Goal: Task Accomplishment & Management: Complete application form

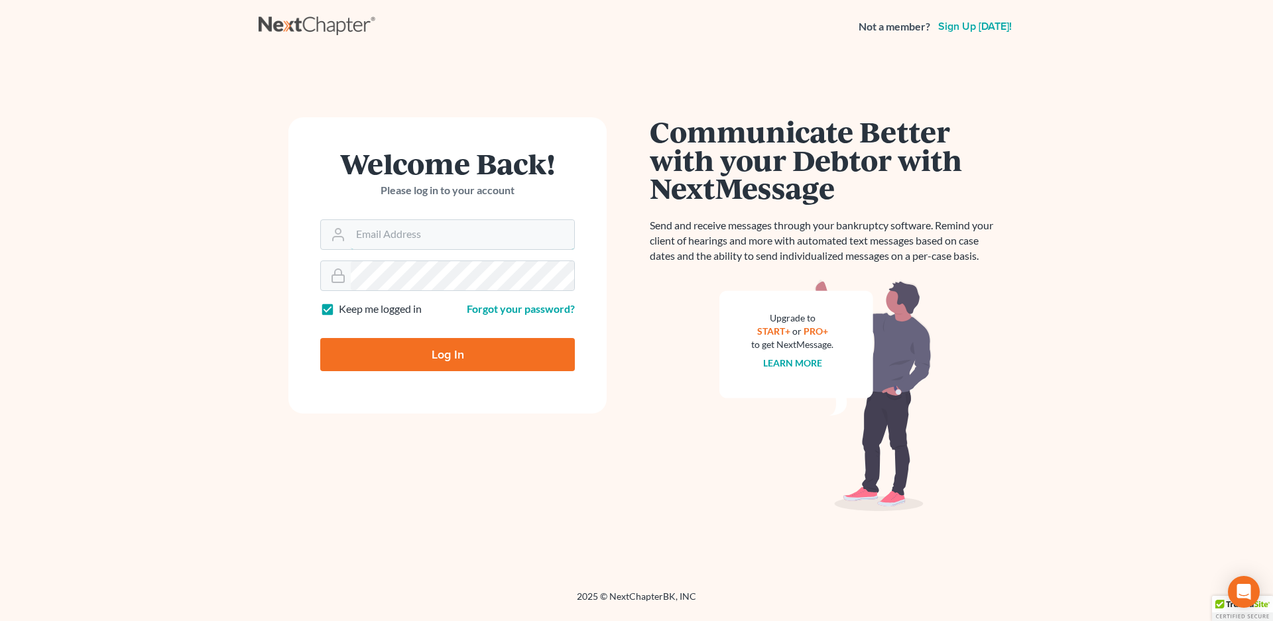
type input "[EMAIL_ADDRESS][DOMAIN_NAME]"
click at [465, 349] on input "Log In" at bounding box center [447, 354] width 255 height 33
type input "Thinking..."
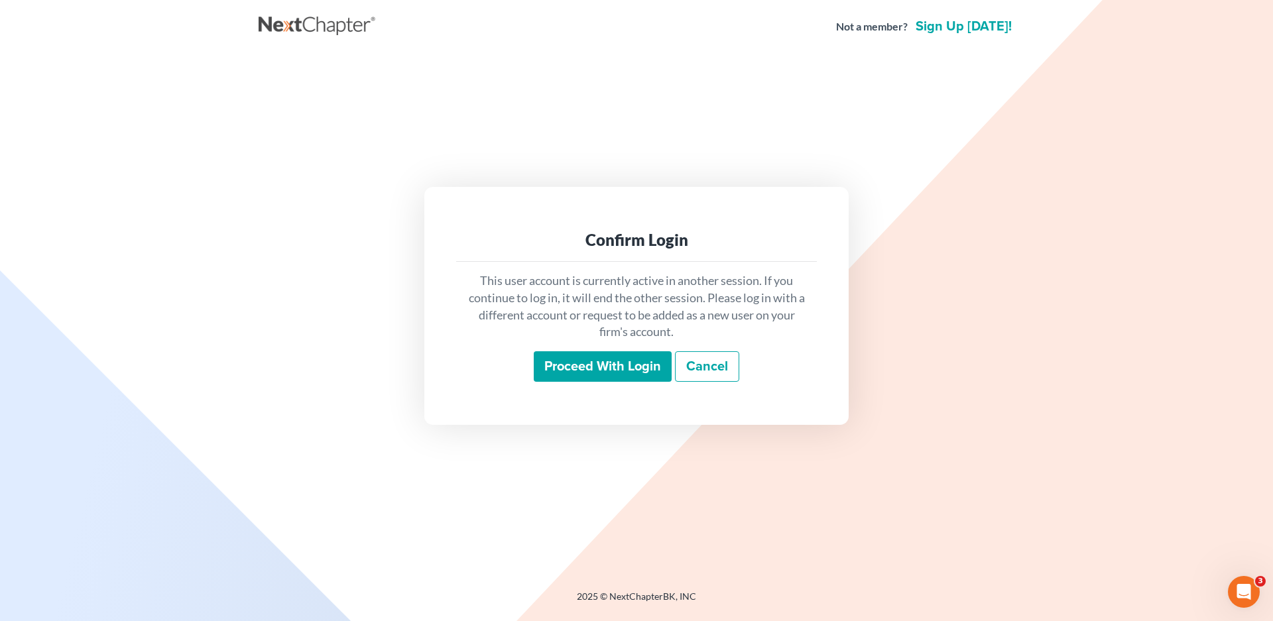
click at [629, 369] on input "Proceed with login" at bounding box center [603, 366] width 138 height 31
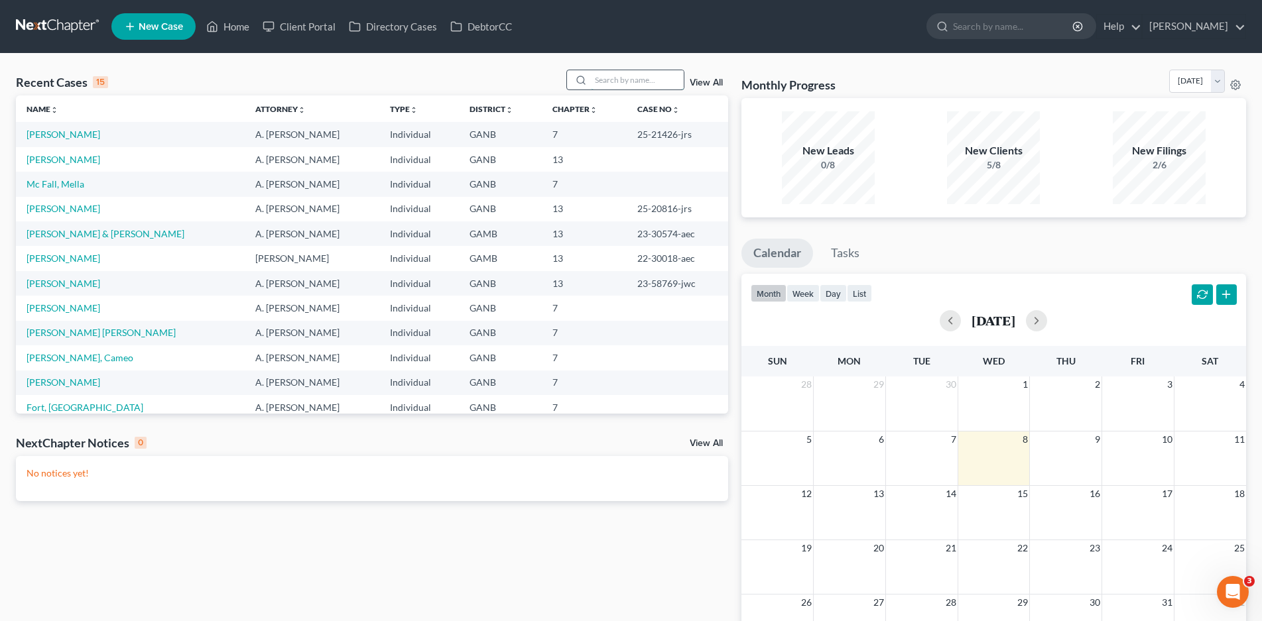
click at [631, 82] on input "search" at bounding box center [637, 79] width 93 height 19
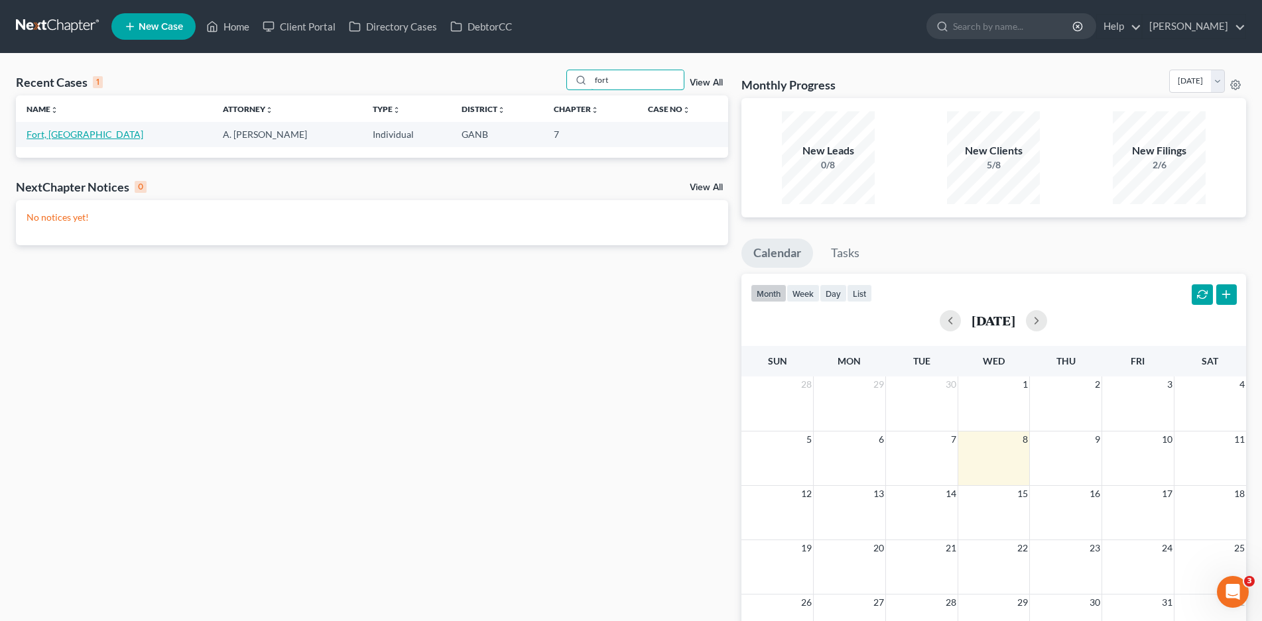
type input "fort"
click at [54, 134] on link "Fort, [GEOGRAPHIC_DATA]" at bounding box center [85, 134] width 117 height 11
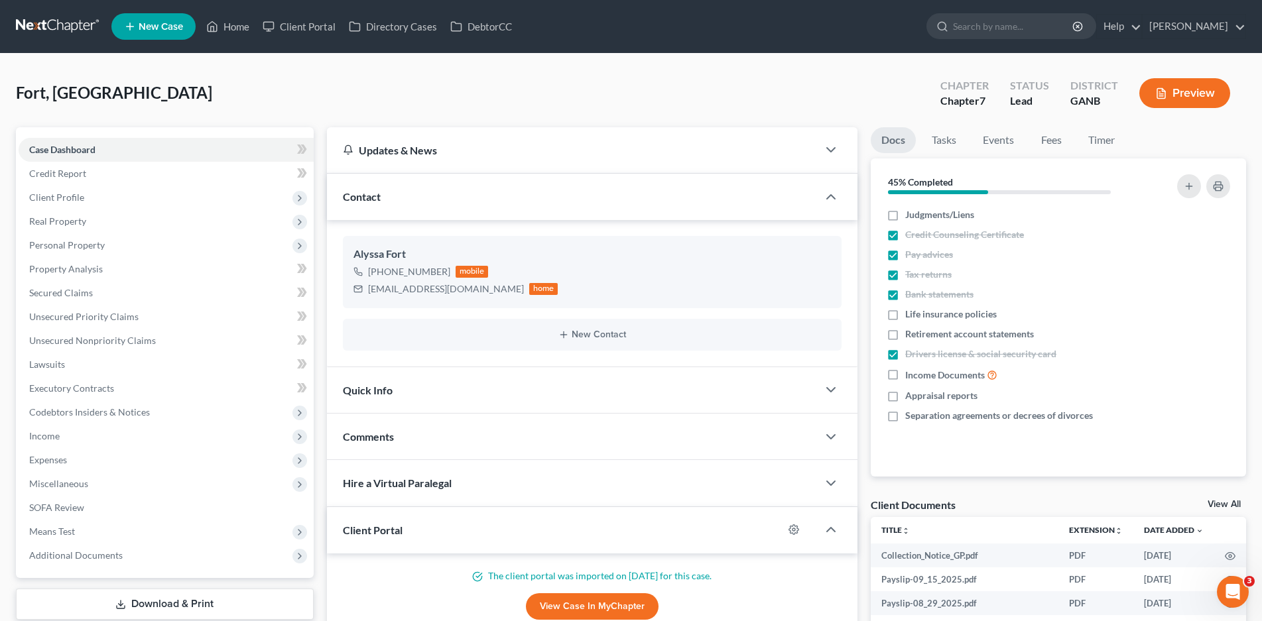
click at [460, 399] on div "Quick Info" at bounding box center [572, 390] width 491 height 46
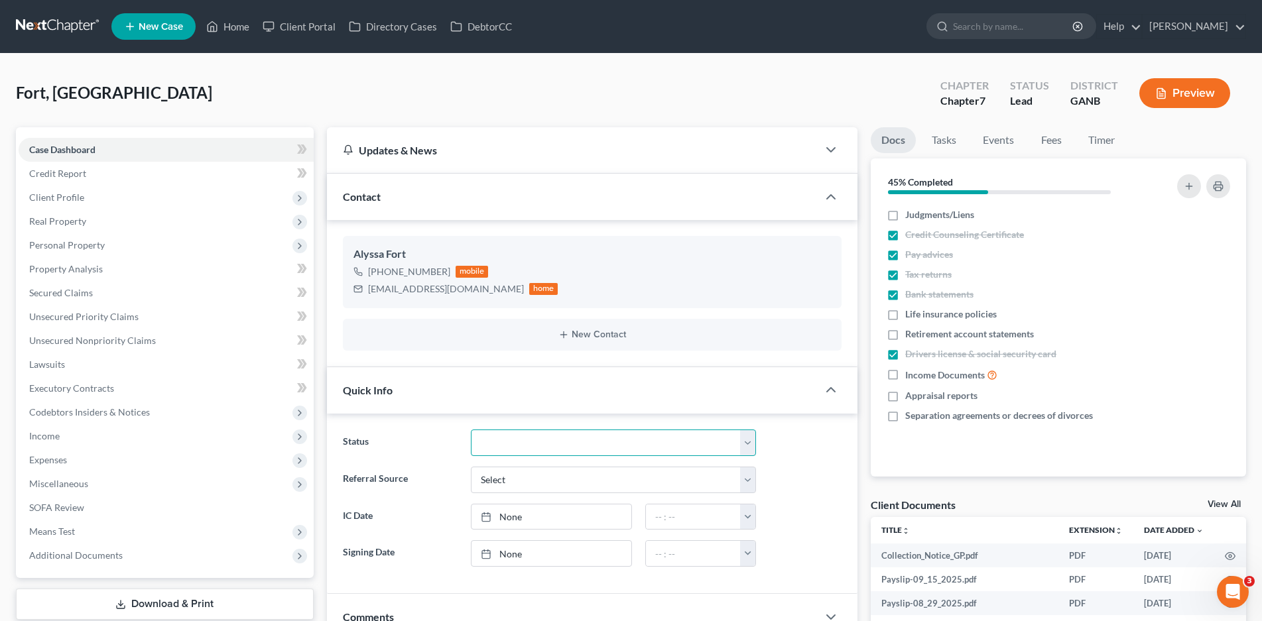
click at [499, 452] on select "Discharged Discharged & Reported Discharge Litigation Dismissal Notice Dismisse…" at bounding box center [614, 443] width 286 height 27
select select "9"
click at [471, 430] on select "Discharged Discharged & Reported Discharge Litigation Dismissal Notice Dismisse…" at bounding box center [614, 443] width 286 height 27
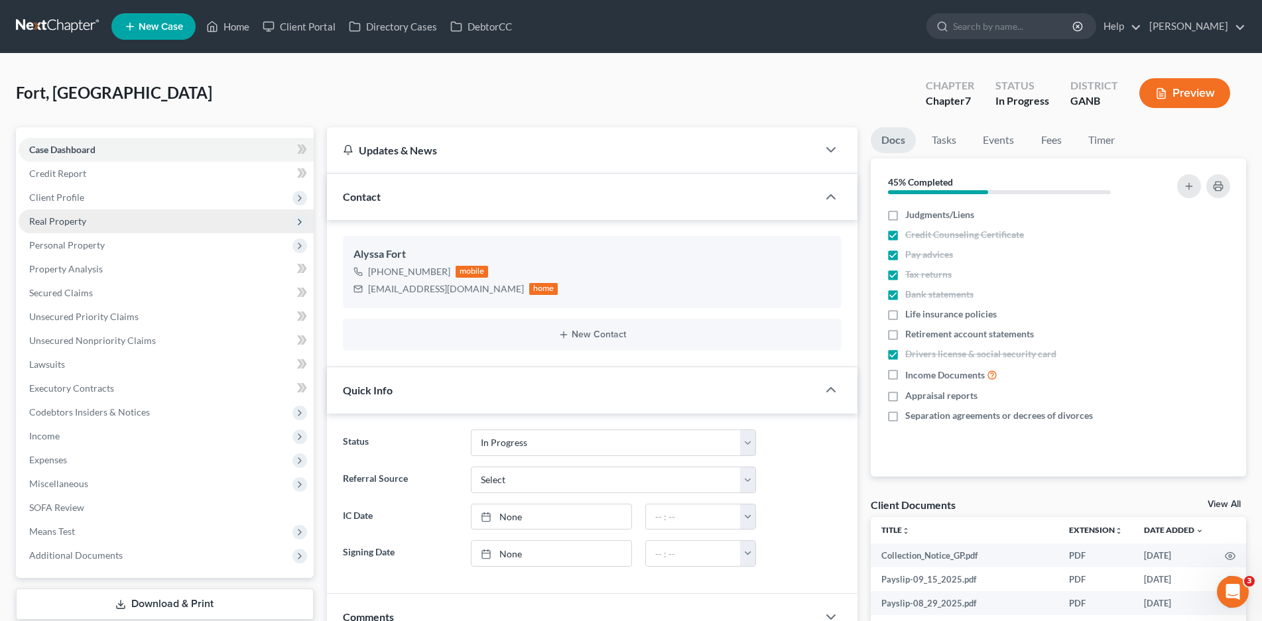
click at [57, 218] on span "Real Property" at bounding box center [57, 221] width 57 height 11
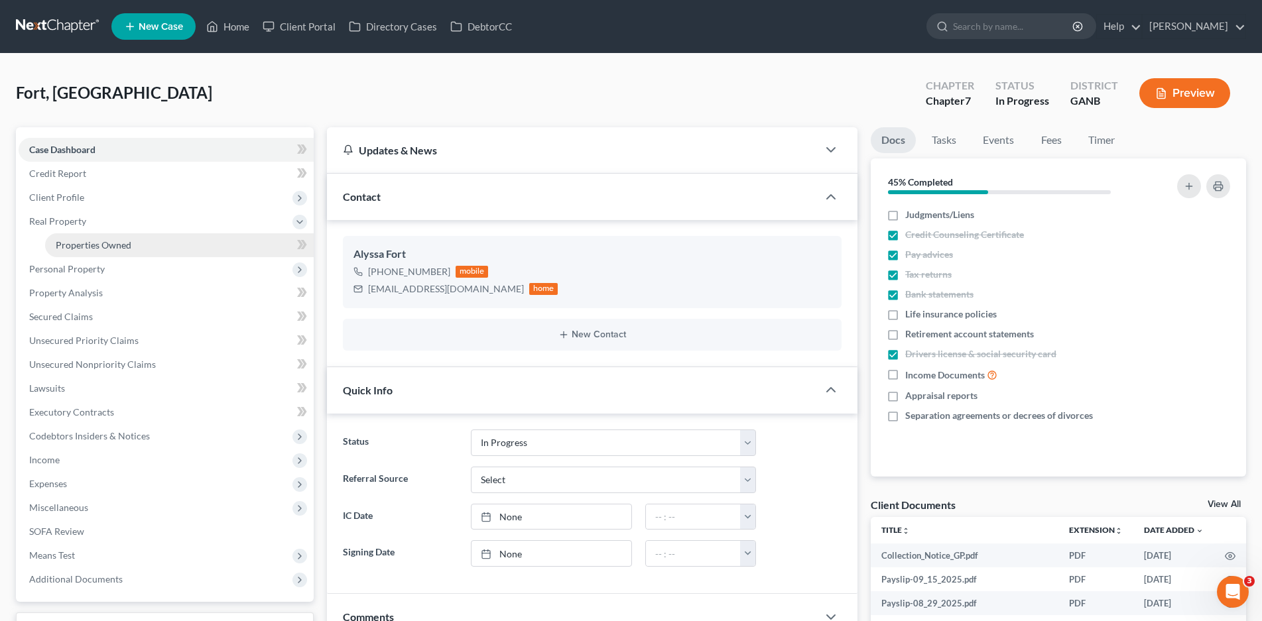
click at [86, 248] on span "Properties Owned" at bounding box center [94, 244] width 76 height 11
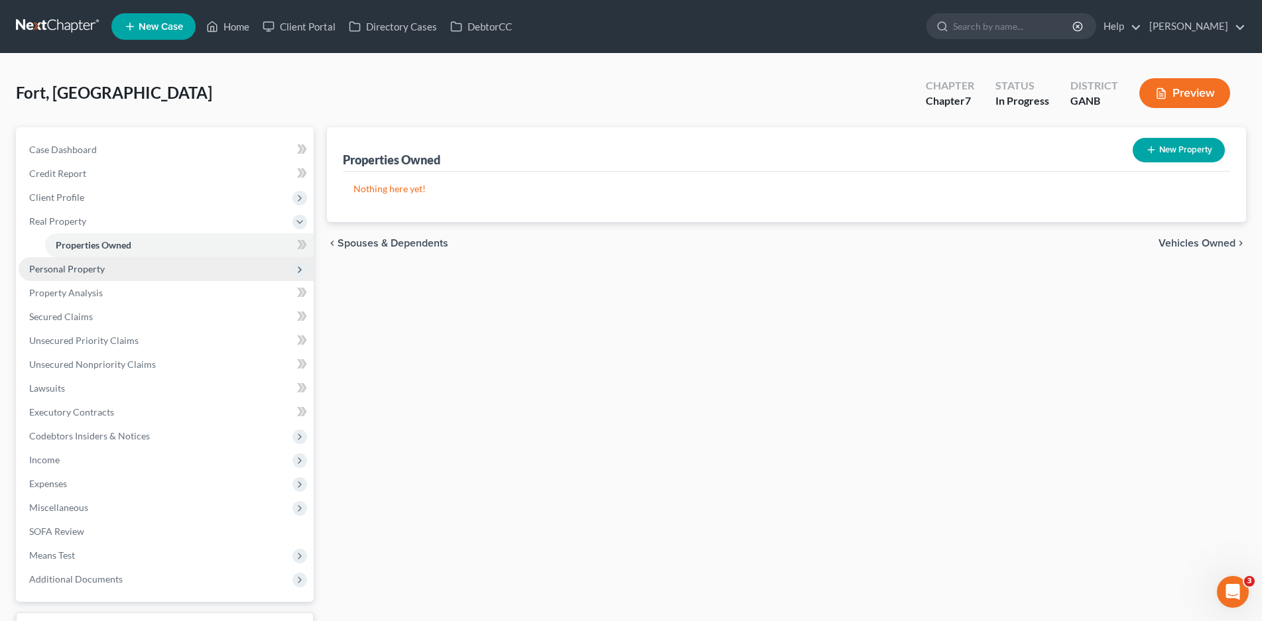
click at [83, 272] on span "Personal Property" at bounding box center [67, 268] width 76 height 11
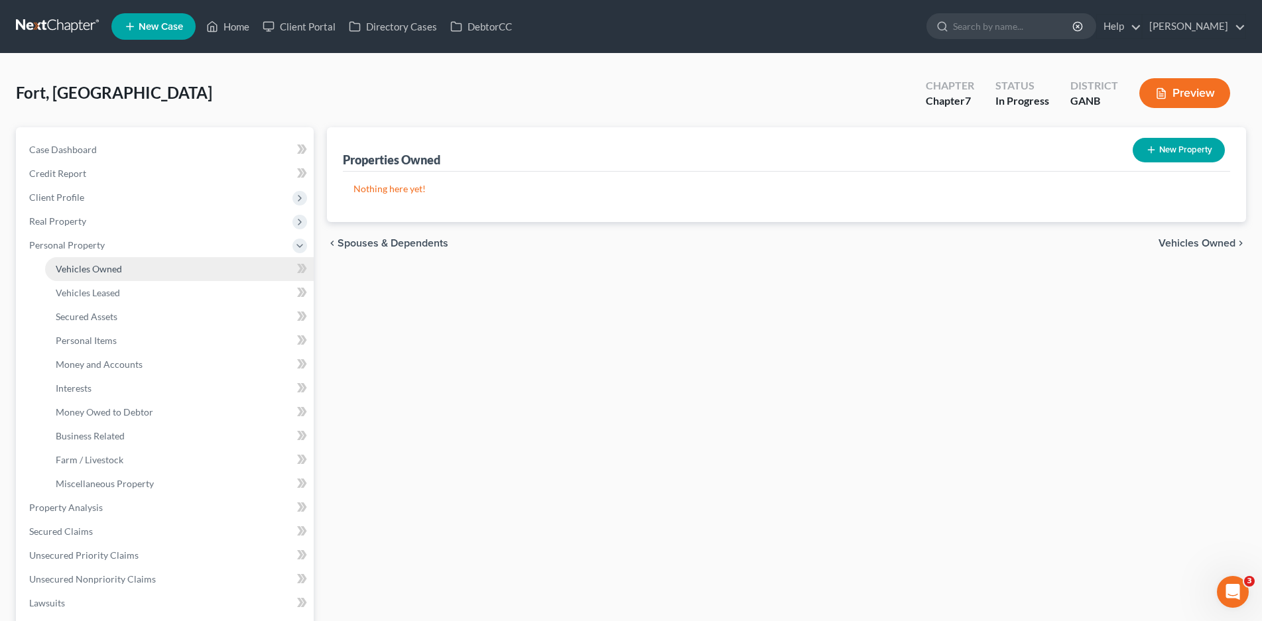
click at [94, 272] on span "Vehicles Owned" at bounding box center [89, 268] width 66 height 11
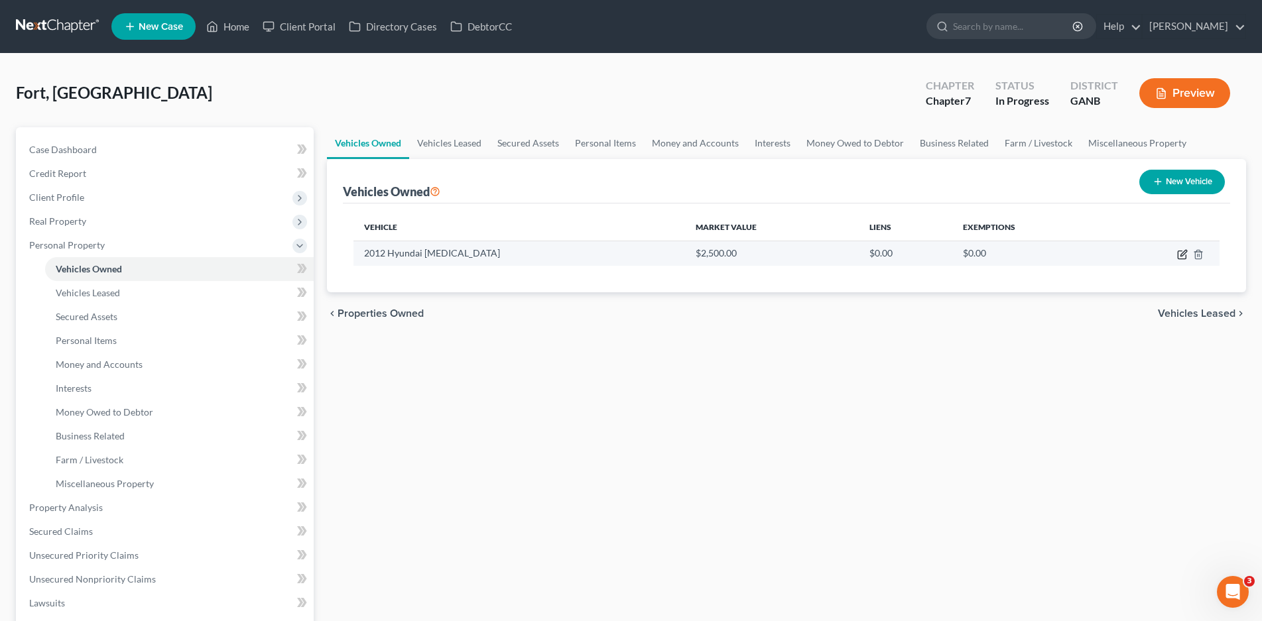
click at [1180, 254] on icon "button" at bounding box center [1182, 254] width 11 height 11
select select "0"
select select "14"
select select "2"
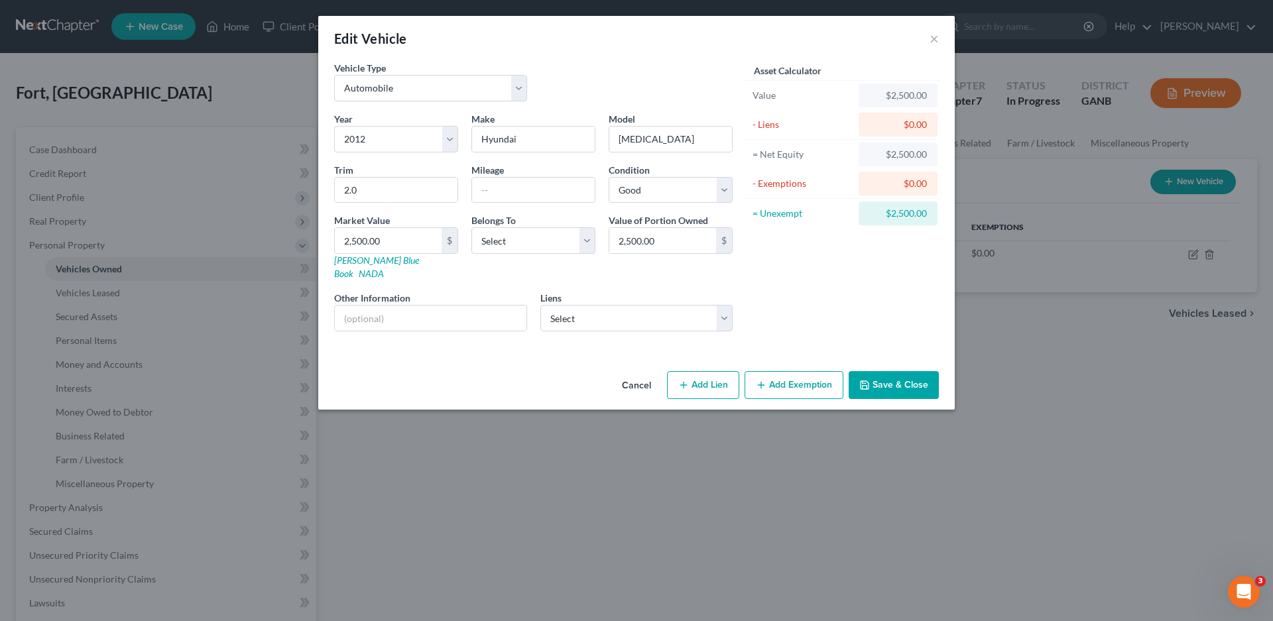
click at [767, 371] on button "Add Exemption" at bounding box center [794, 385] width 99 height 28
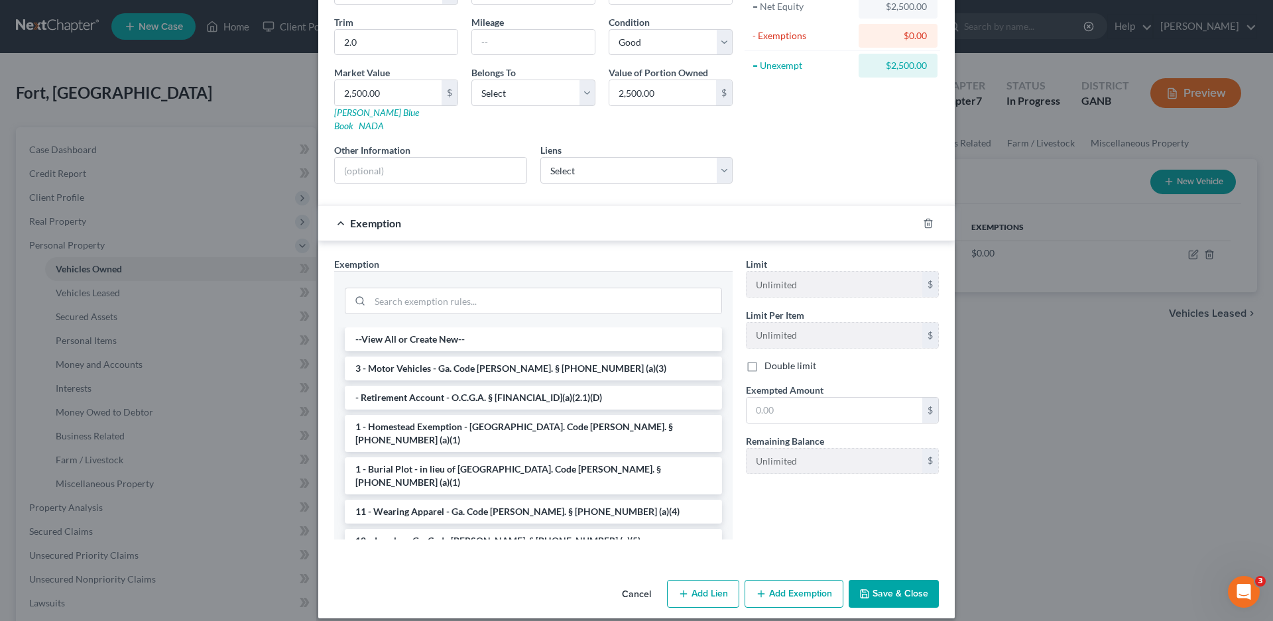
click at [422, 357] on li "3 - Motor Vehicles - Ga. Code [PERSON_NAME]. § [PHONE_NUMBER] (a)(3)" at bounding box center [533, 369] width 377 height 24
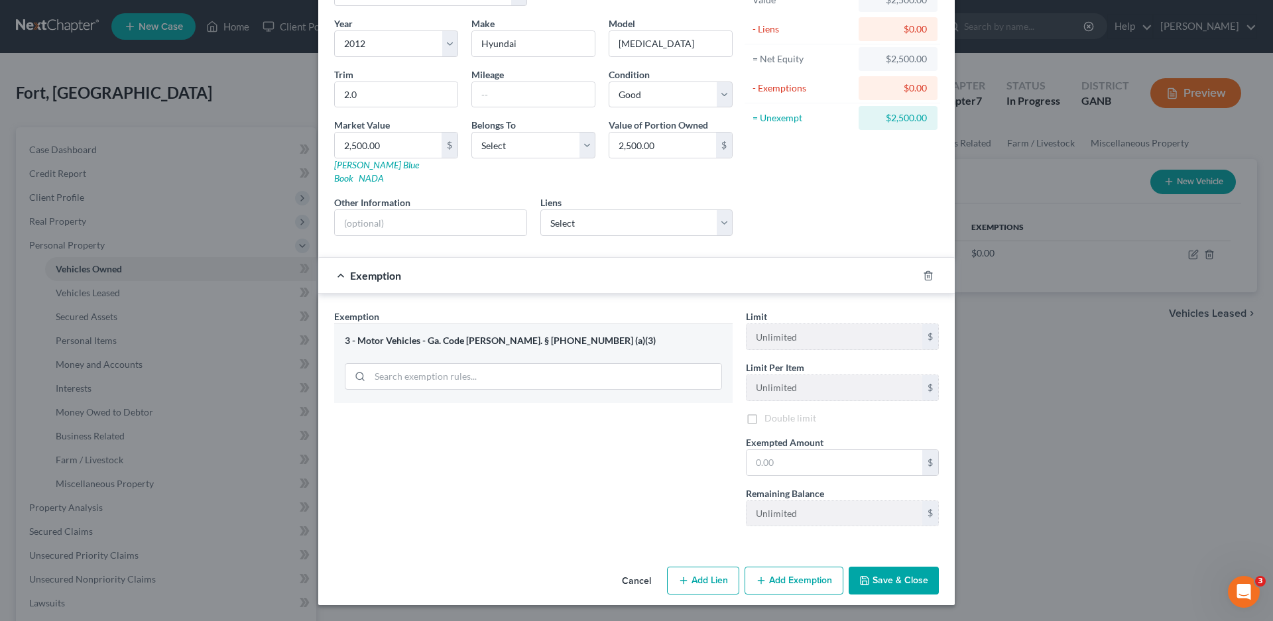
scroll to position [84, 0]
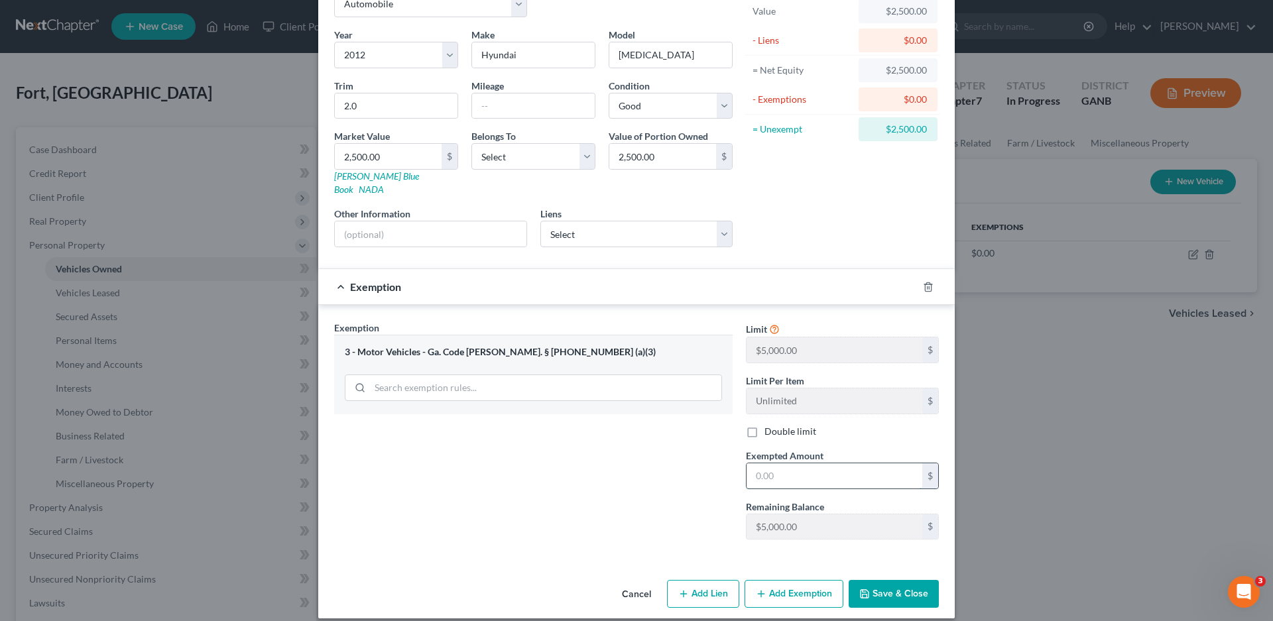
click at [804, 464] on input "text" at bounding box center [835, 476] width 176 height 25
type input "2,500.00"
click at [890, 580] on button "Save & Close" at bounding box center [894, 594] width 90 height 28
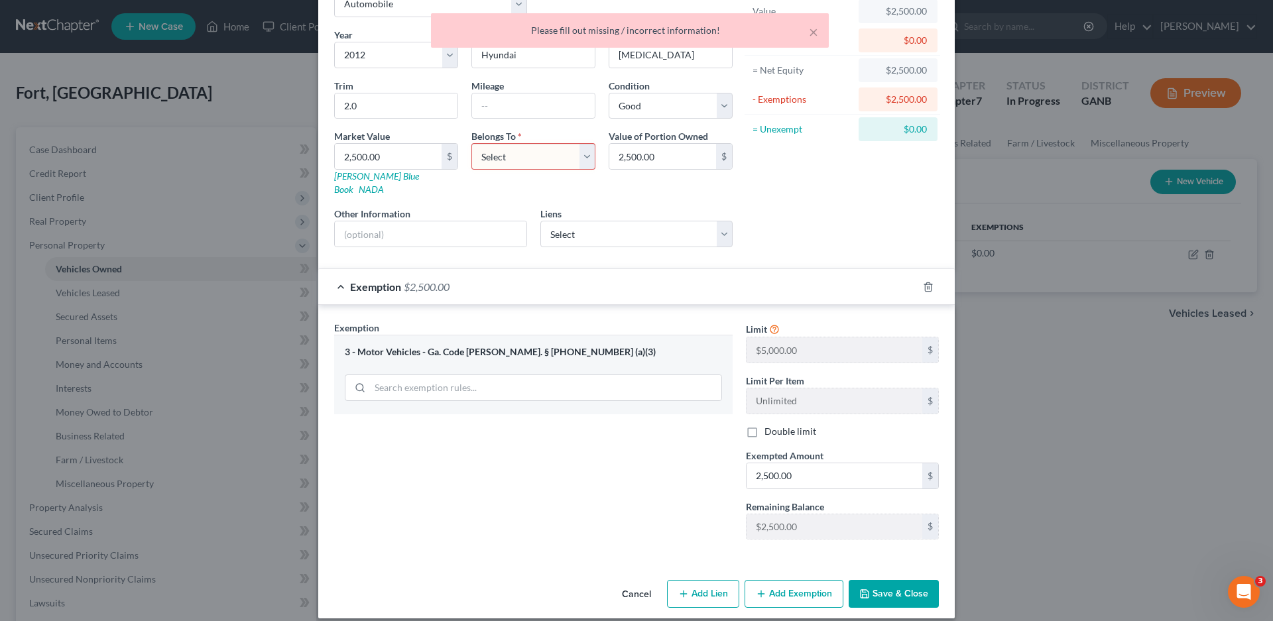
click at [560, 149] on select "Select Debtor 1 Only Debtor 2 Only Debtor 1 And Debtor 2 Only At Least One Of T…" at bounding box center [534, 156] width 124 height 27
select select "0"
click at [472, 143] on select "Select Debtor 1 Only Debtor 2 Only Debtor 1 And Debtor 2 Only At Least One Of T…" at bounding box center [534, 156] width 124 height 27
click at [880, 587] on button "Save & Close" at bounding box center [894, 594] width 90 height 28
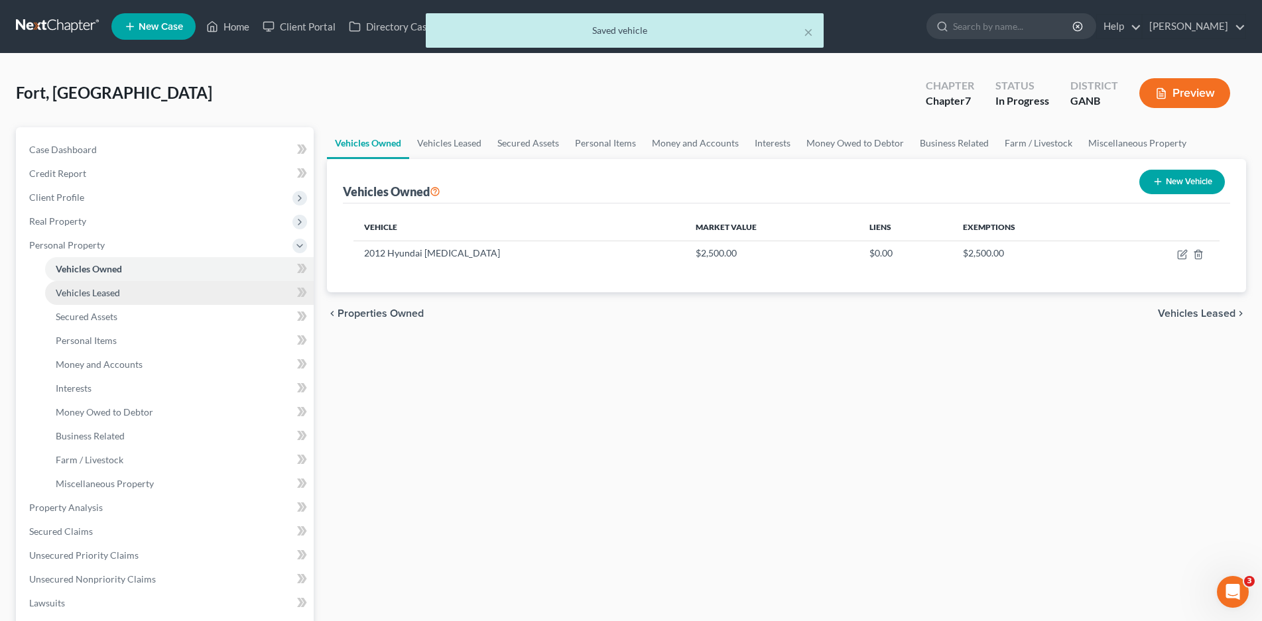
click at [95, 292] on span "Vehicles Leased" at bounding box center [88, 292] width 64 height 11
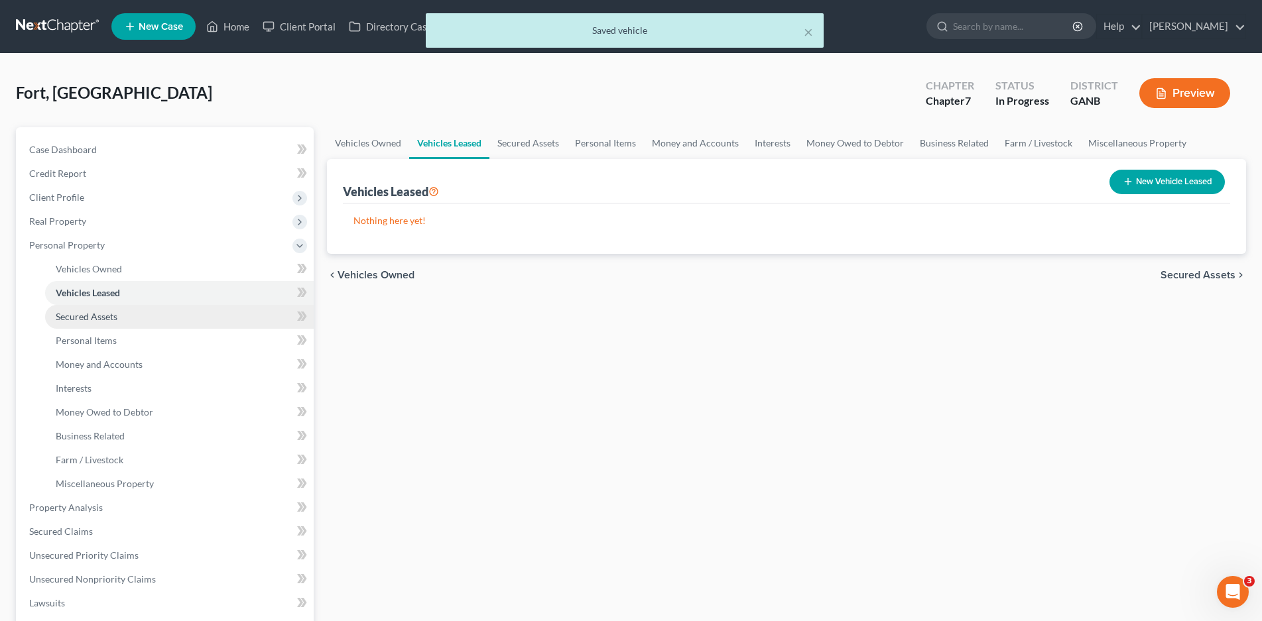
click at [90, 312] on span "Secured Assets" at bounding box center [87, 316] width 62 height 11
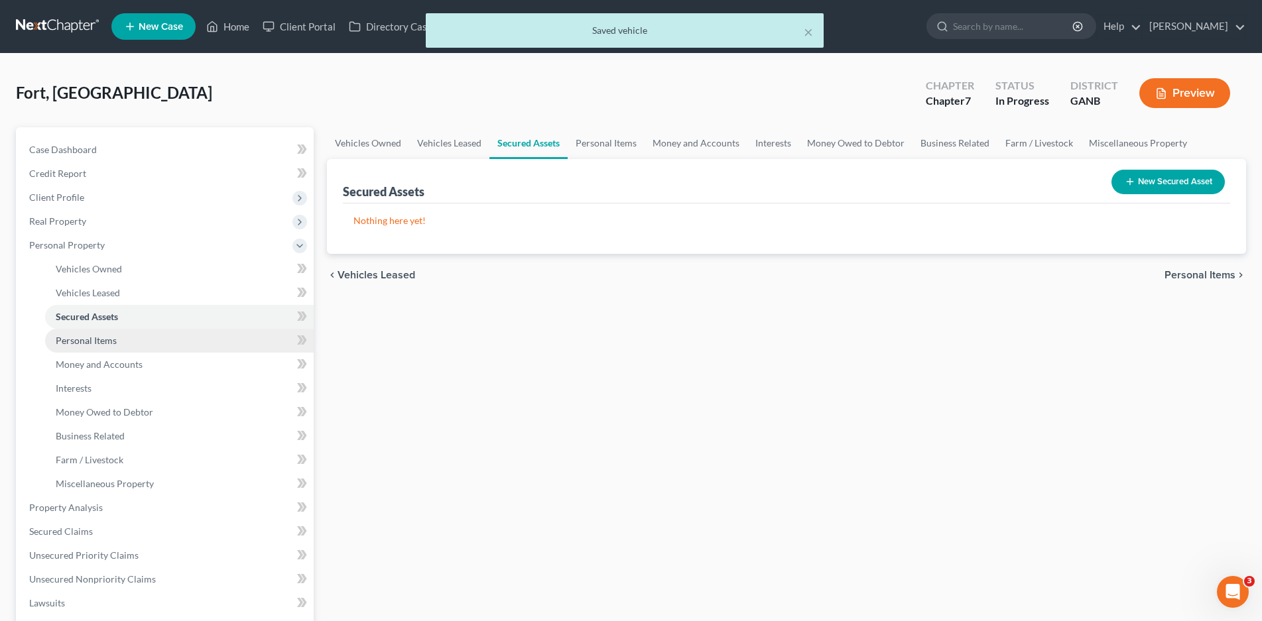
click at [97, 338] on span "Personal Items" at bounding box center [86, 340] width 61 height 11
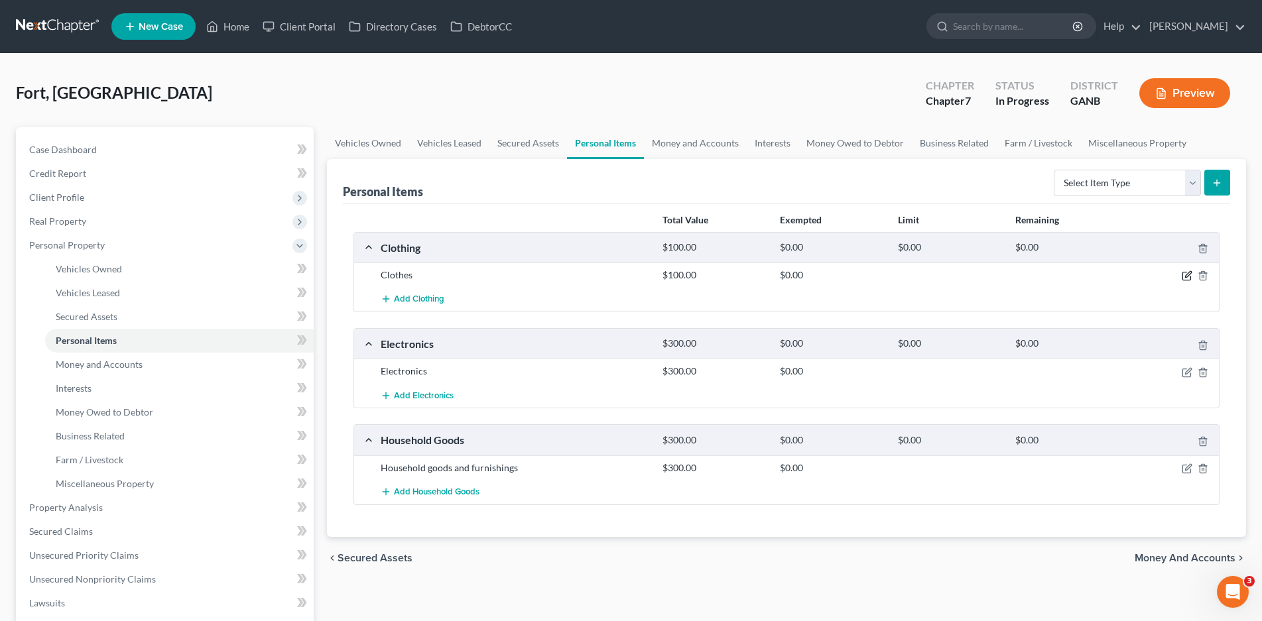
click at [1186, 275] on icon "button" at bounding box center [1187, 276] width 11 height 11
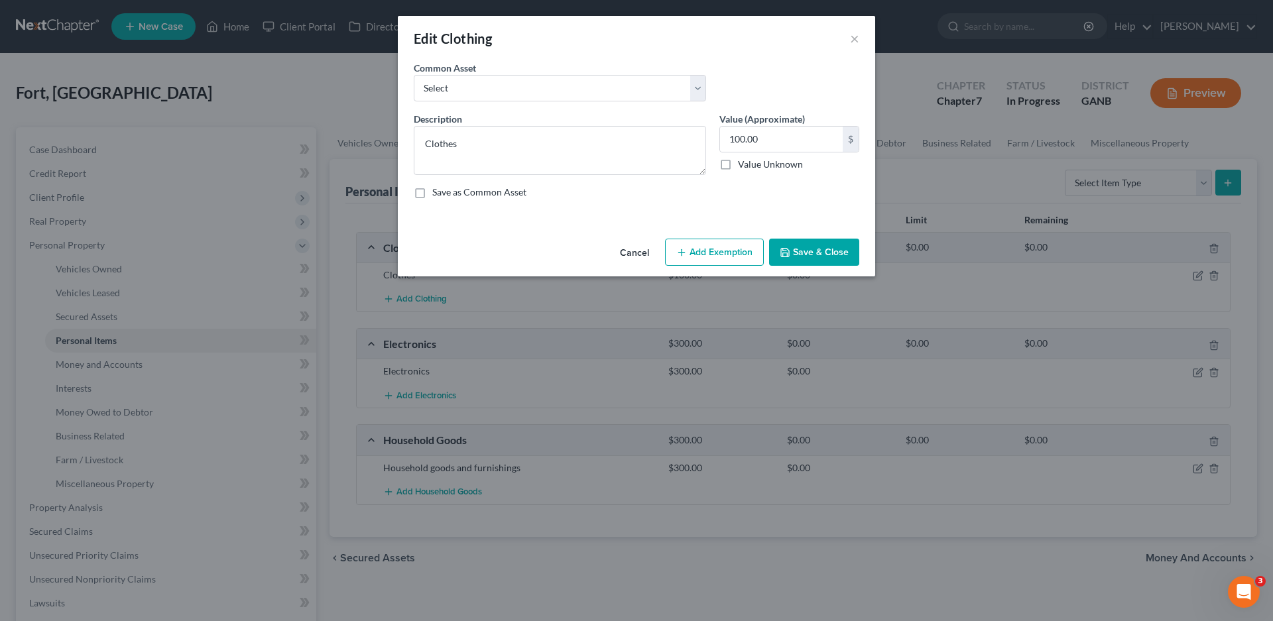
click at [694, 252] on button "Add Exemption" at bounding box center [714, 253] width 99 height 28
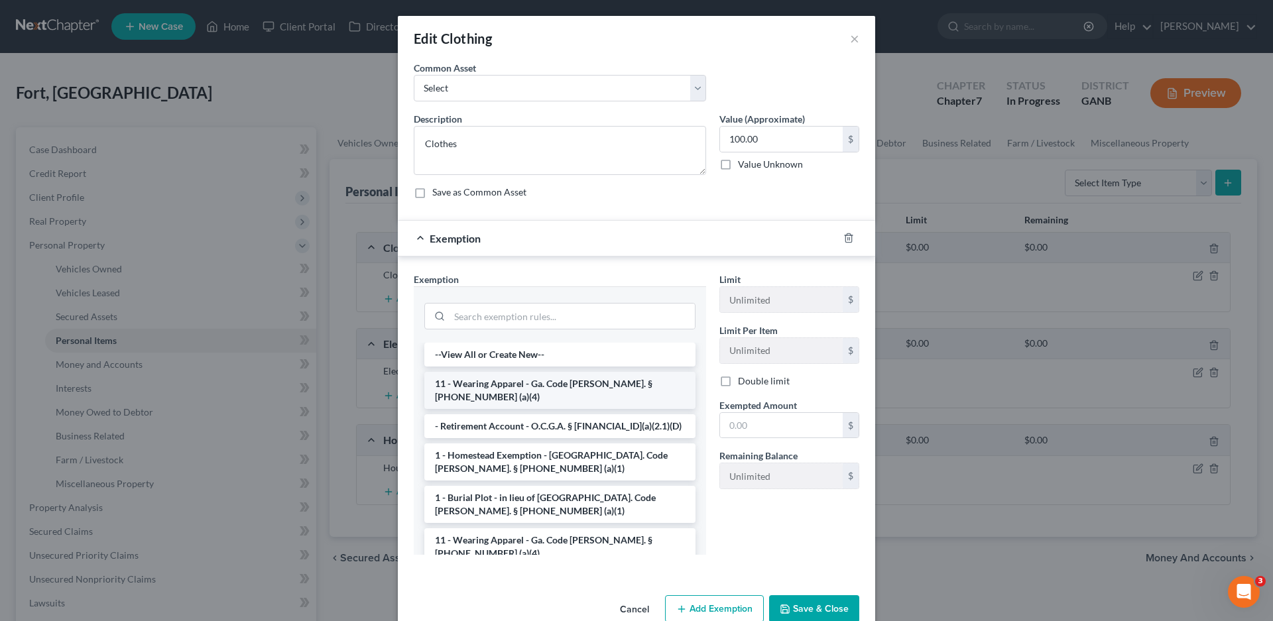
click at [531, 378] on li "11 - Wearing Apparel - Ga. Code [PERSON_NAME]. § [PHONE_NUMBER] (a)(4)" at bounding box center [559, 390] width 271 height 37
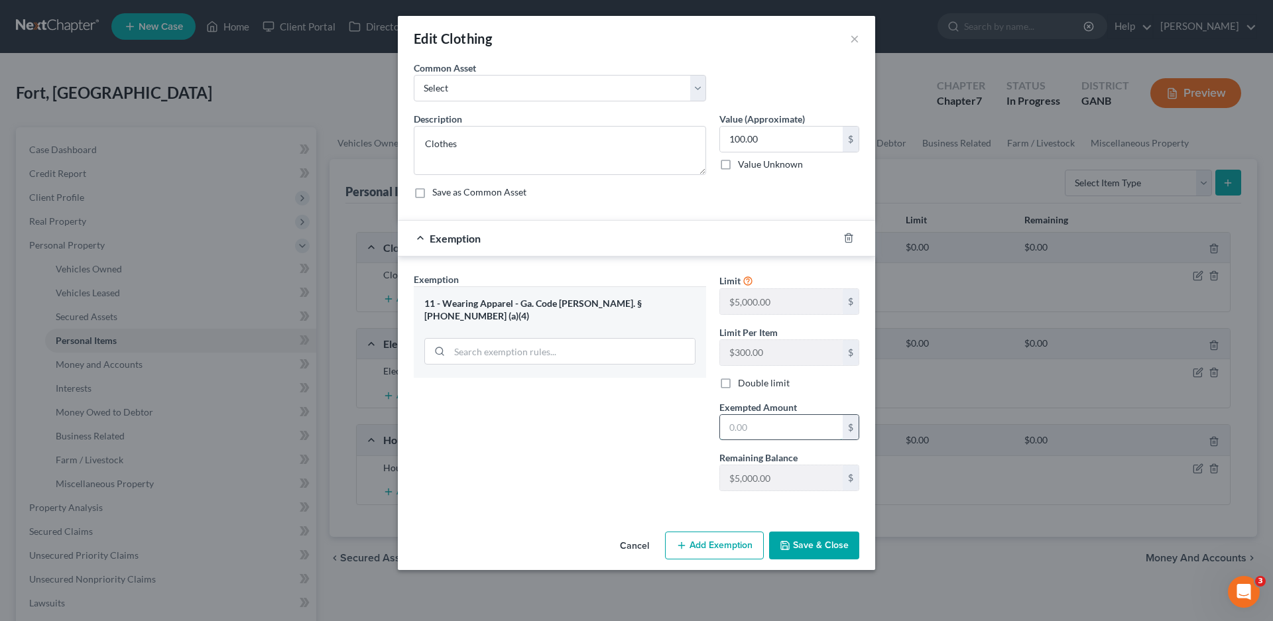
click at [752, 422] on input "text" at bounding box center [781, 427] width 123 height 25
type input "100.00"
click at [798, 547] on button "Save & Close" at bounding box center [814, 546] width 90 height 28
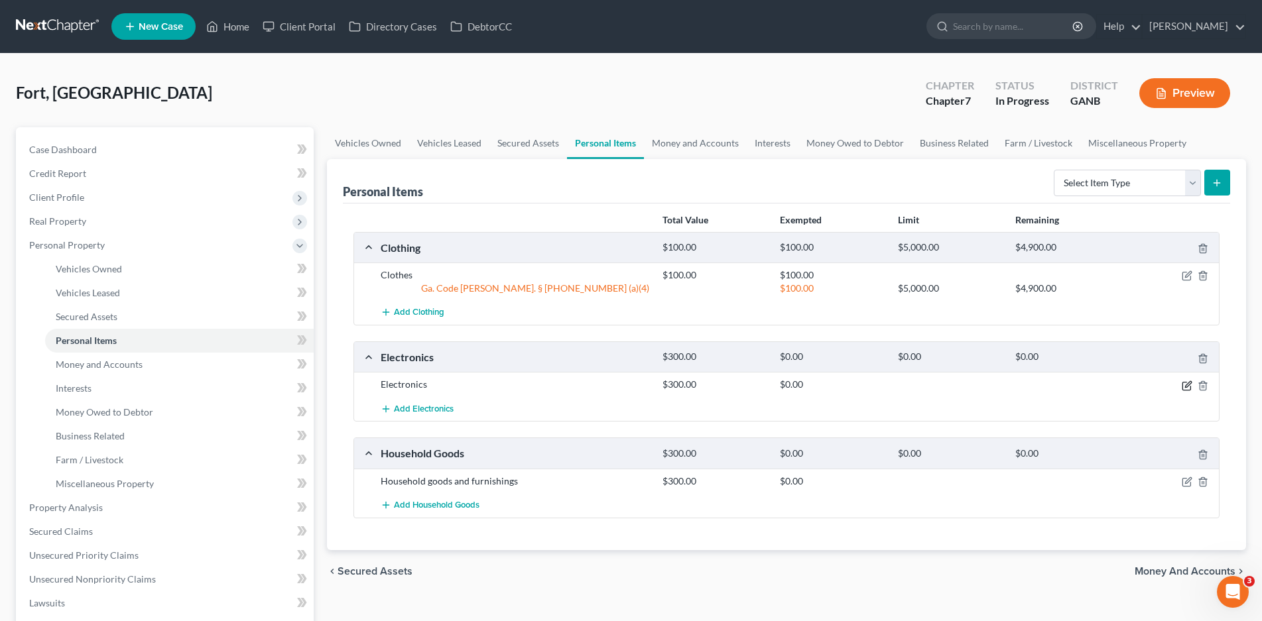
click at [1187, 383] on icon "button" at bounding box center [1187, 386] width 11 height 11
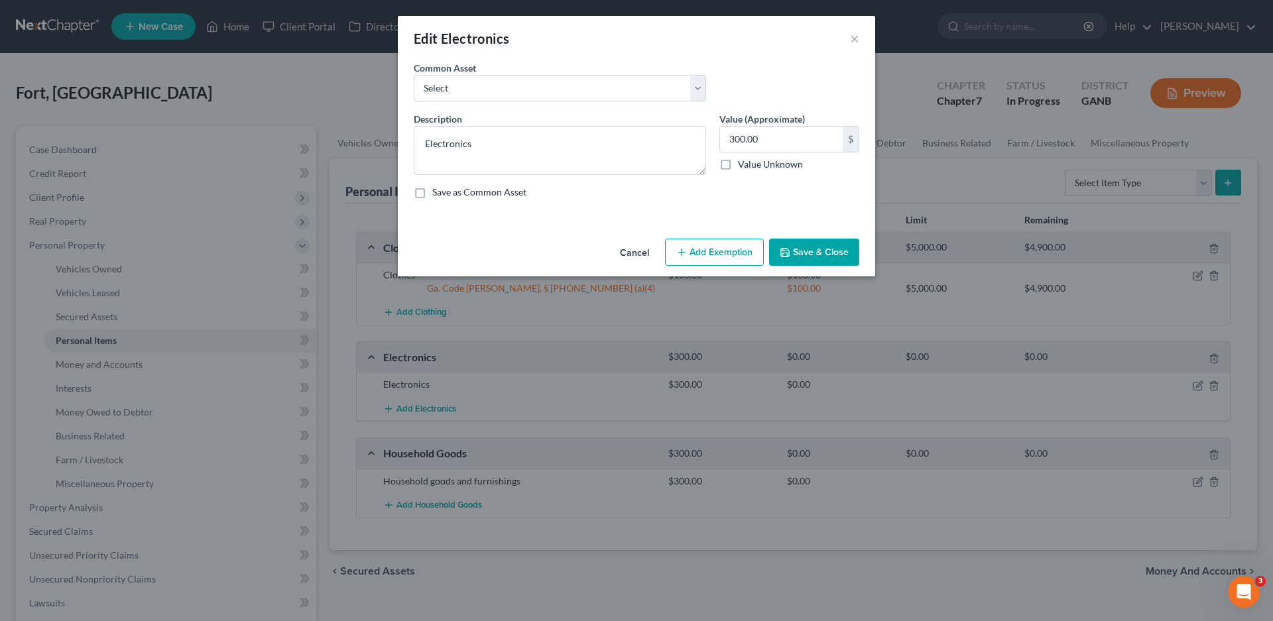
click at [729, 255] on button "Add Exemption" at bounding box center [714, 253] width 99 height 28
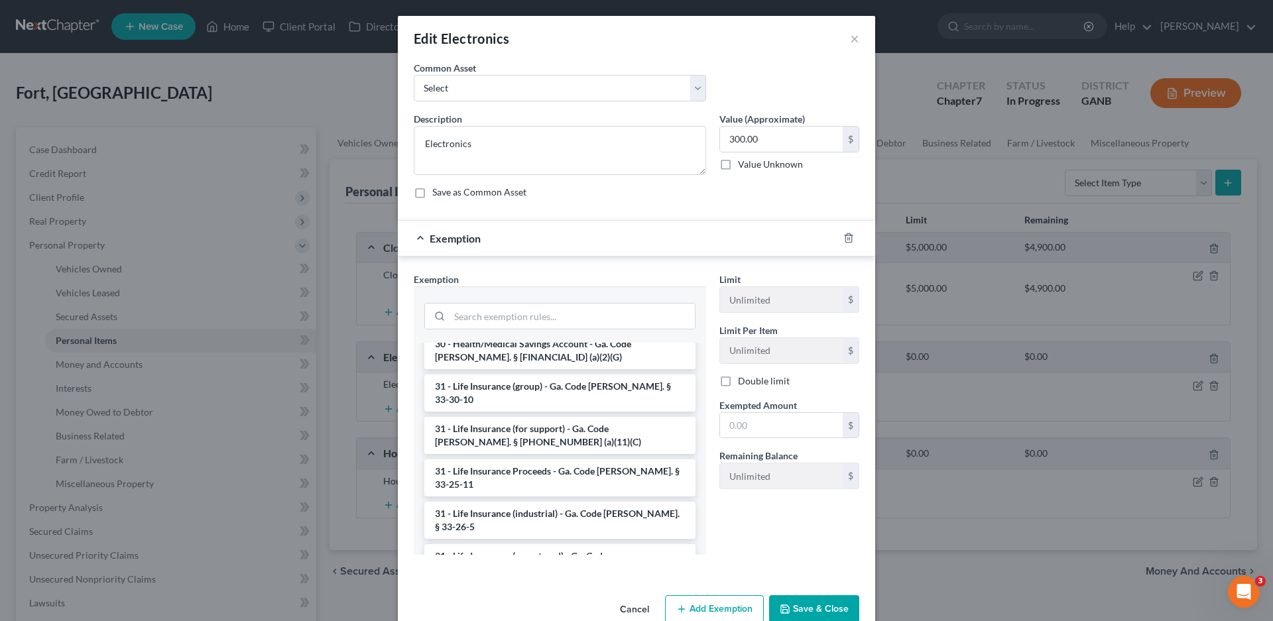
scroll to position [1791, 0]
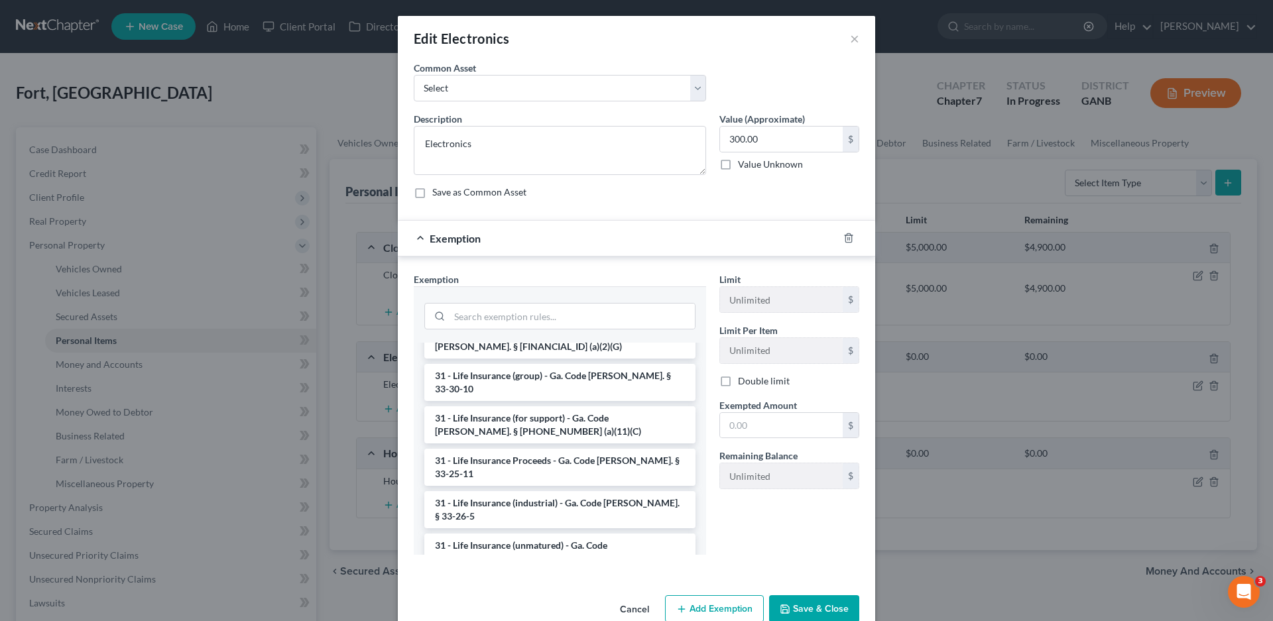
drag, startPoint x: 518, startPoint y: 471, endPoint x: 528, endPoint y: 464, distance: 12.3
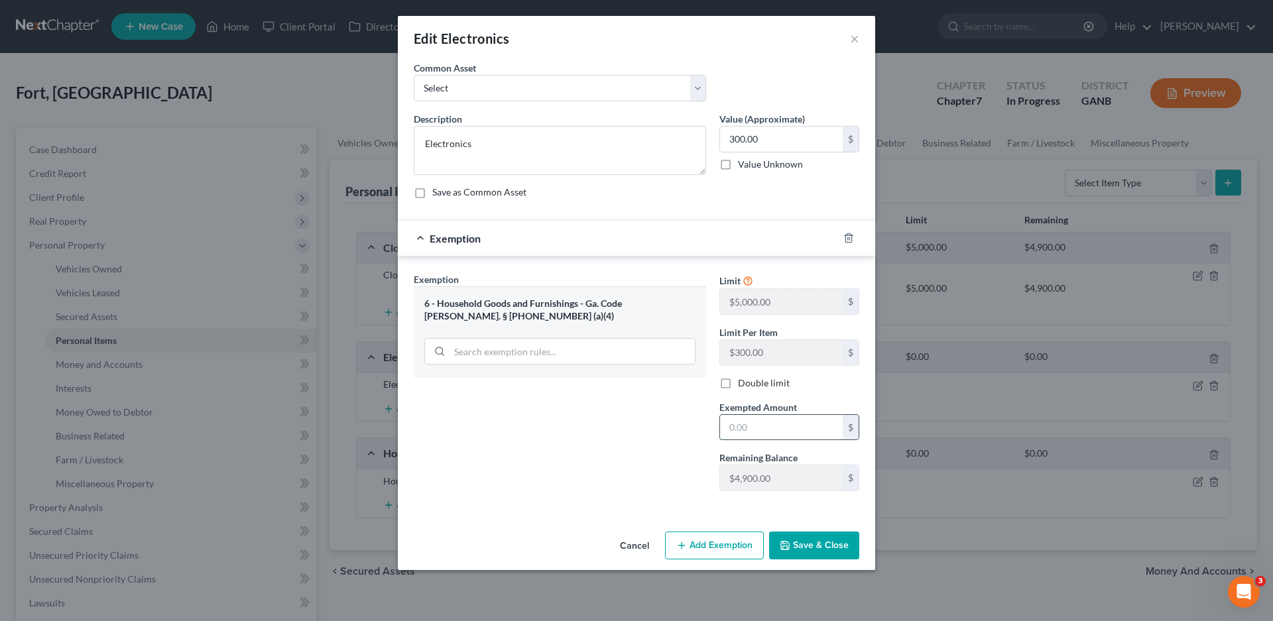
click at [759, 439] on input "text" at bounding box center [781, 427] width 123 height 25
type input "300.00"
click at [810, 540] on button "Save & Close" at bounding box center [814, 546] width 90 height 28
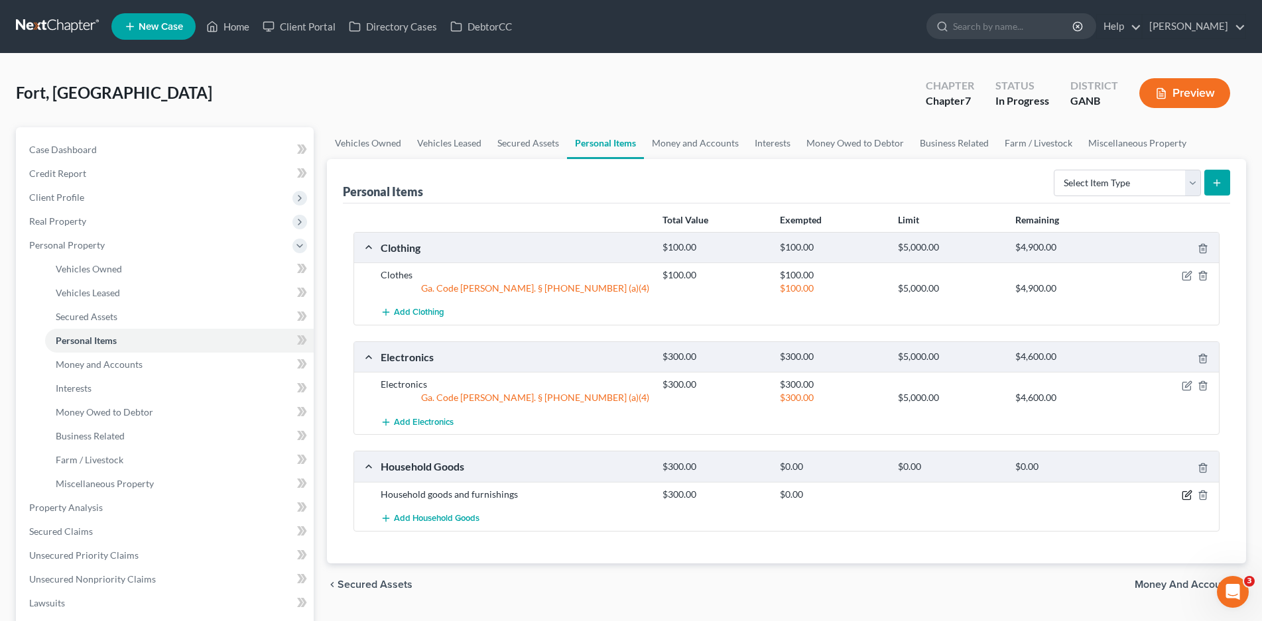
click at [1186, 495] on icon "button" at bounding box center [1187, 495] width 11 height 11
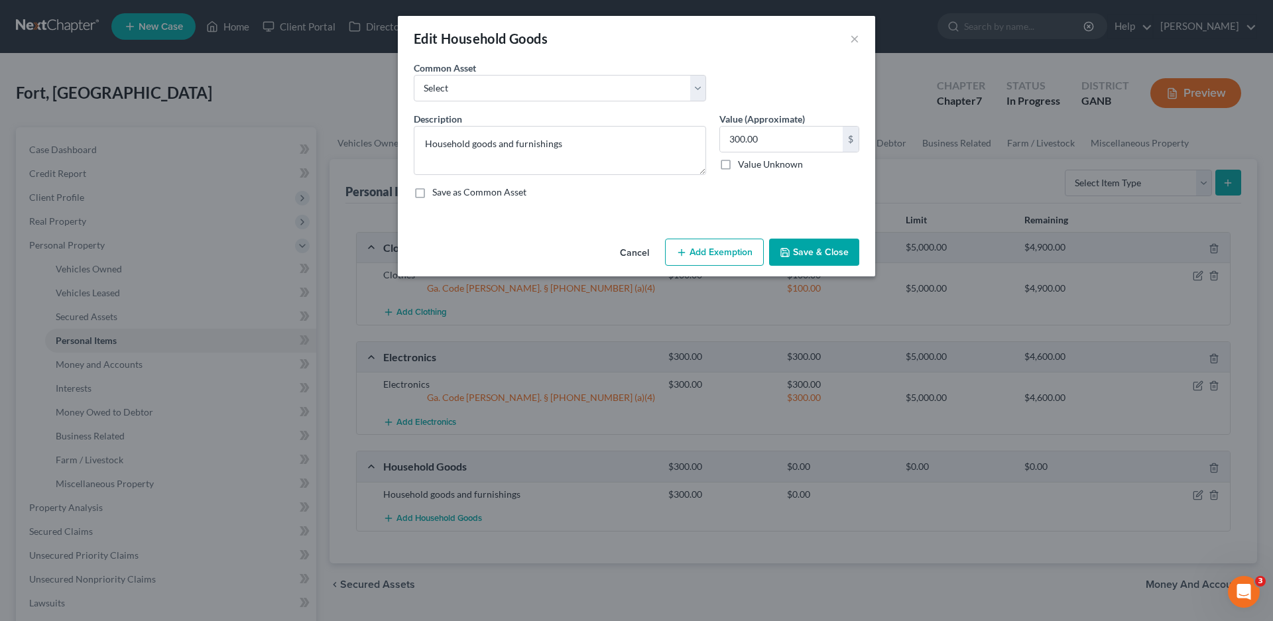
click at [704, 251] on button "Add Exemption" at bounding box center [714, 253] width 99 height 28
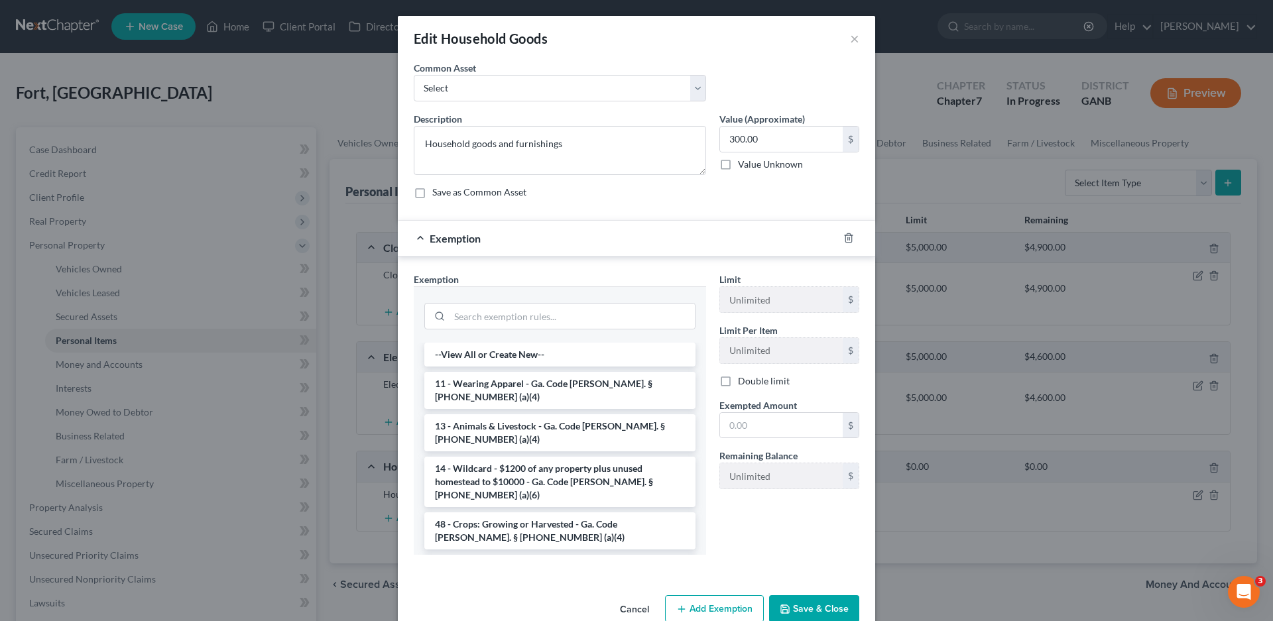
click at [520, 555] on li "6 - Household Goods and Furnishings - Ga. Code [PERSON_NAME]. § [PHONE_NUMBER] …" at bounding box center [559, 573] width 271 height 37
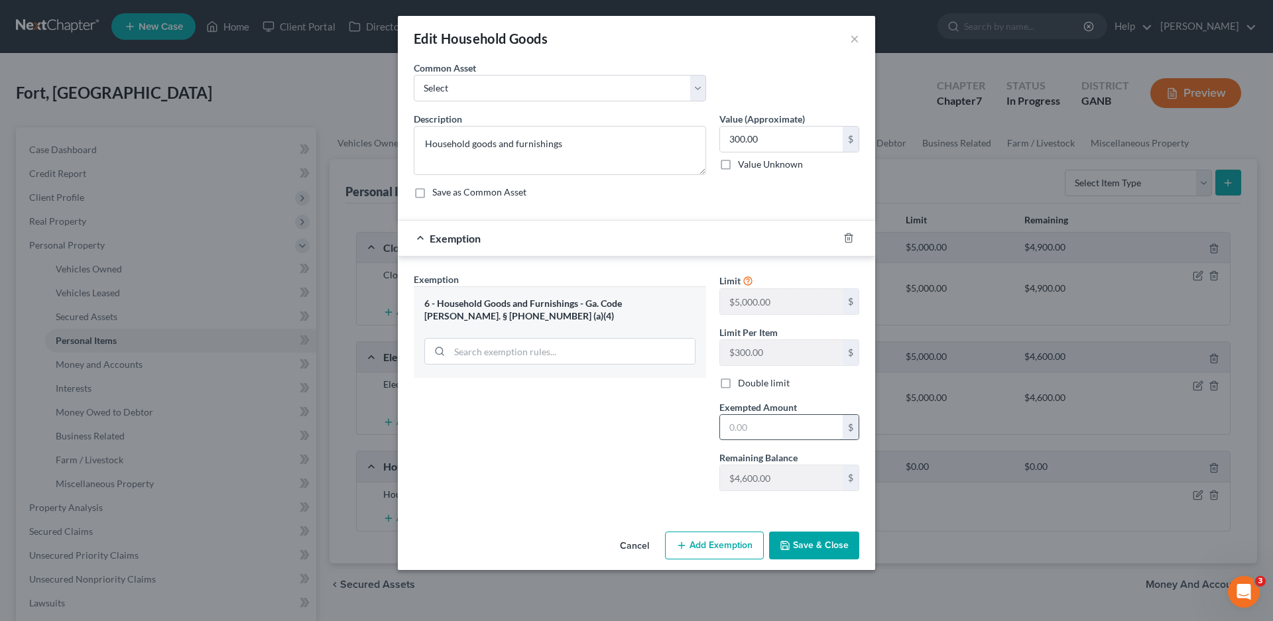
click at [774, 431] on input "text" at bounding box center [781, 427] width 123 height 25
type input "300.00"
click at [840, 547] on button "Save & Close" at bounding box center [814, 546] width 90 height 28
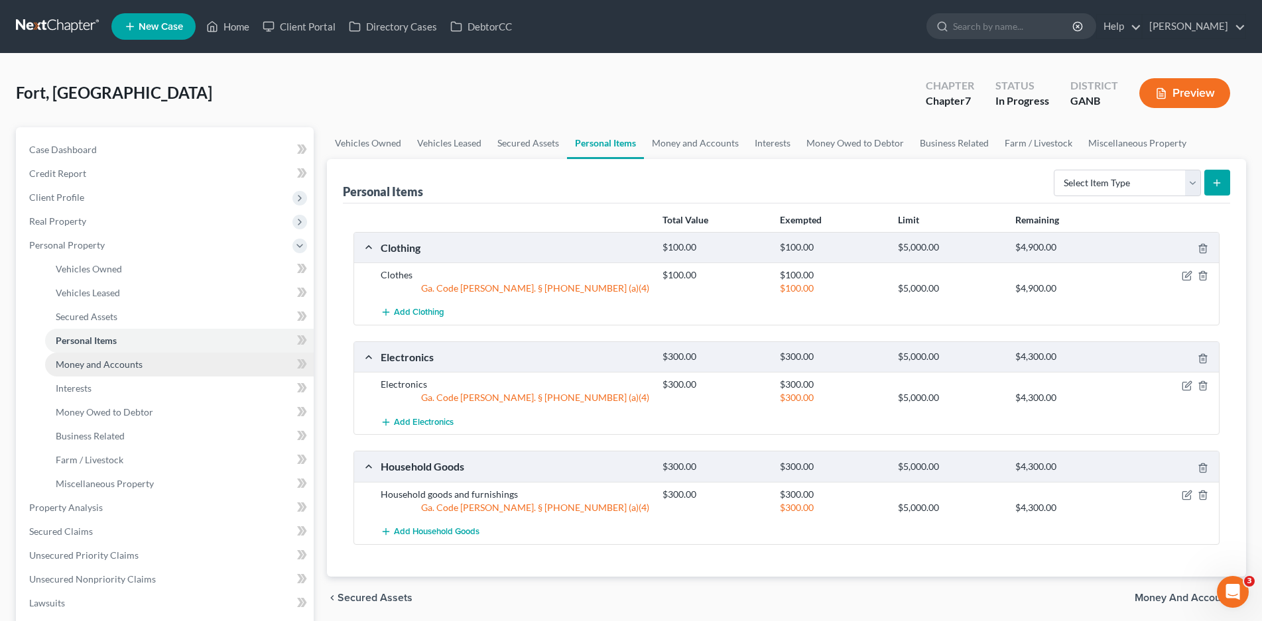
click at [114, 367] on span "Money and Accounts" at bounding box center [99, 364] width 87 height 11
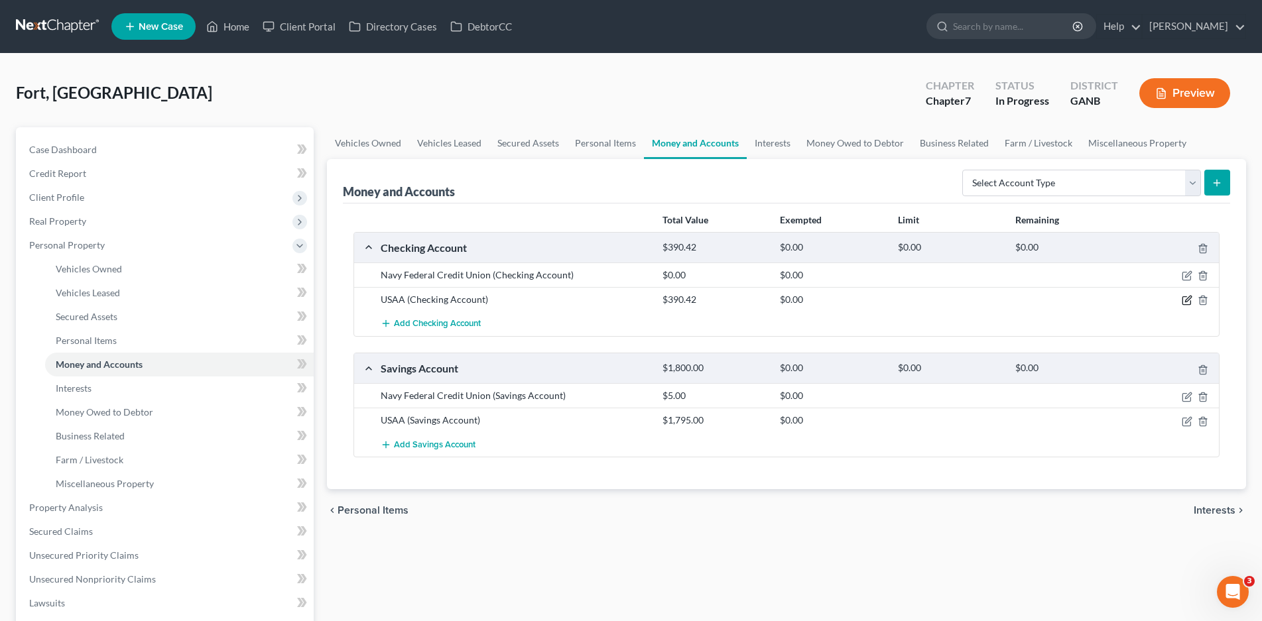
click at [1186, 302] on icon "button" at bounding box center [1188, 299] width 6 height 6
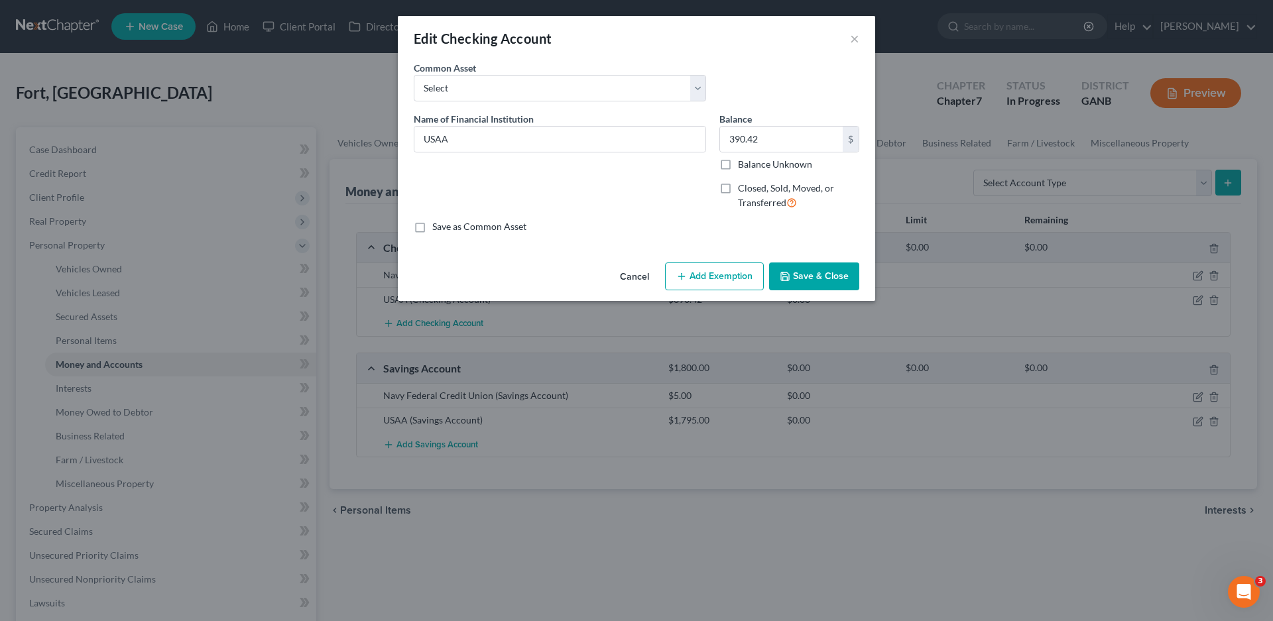
click at [706, 279] on button "Add Exemption" at bounding box center [714, 277] width 99 height 28
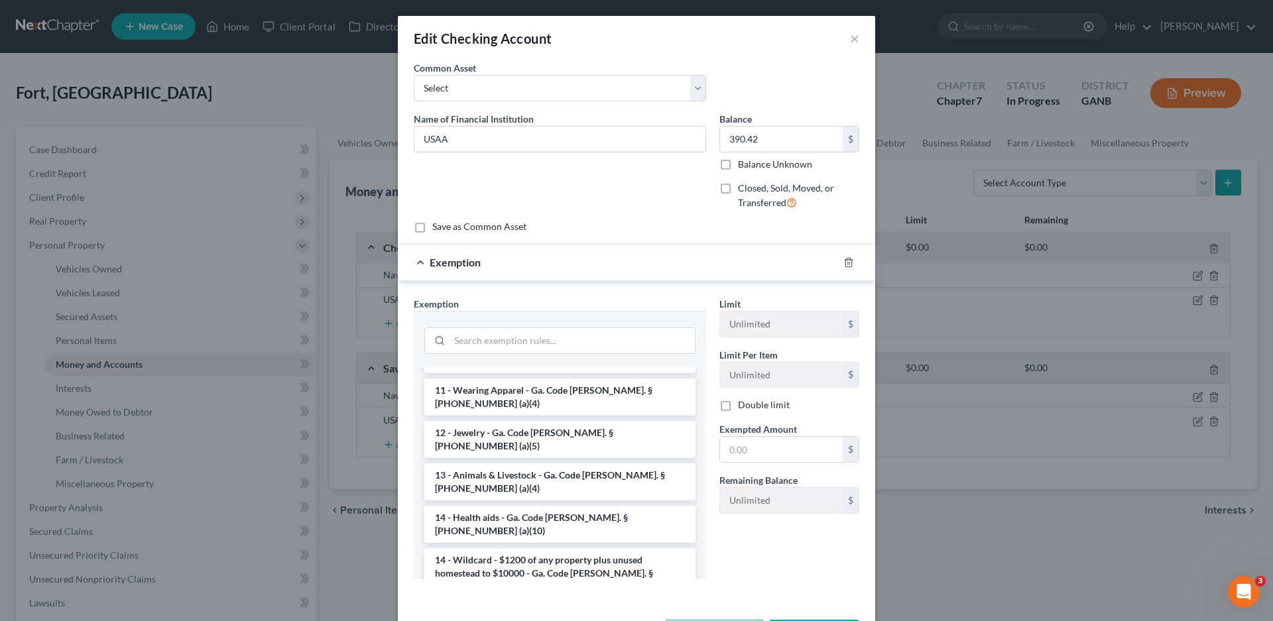
scroll to position [133, 0]
click at [525, 548] on li "14 - Wildcard - $1200 of any property plus unused homestead to $10000 - Ga. Cod…" at bounding box center [559, 573] width 271 height 50
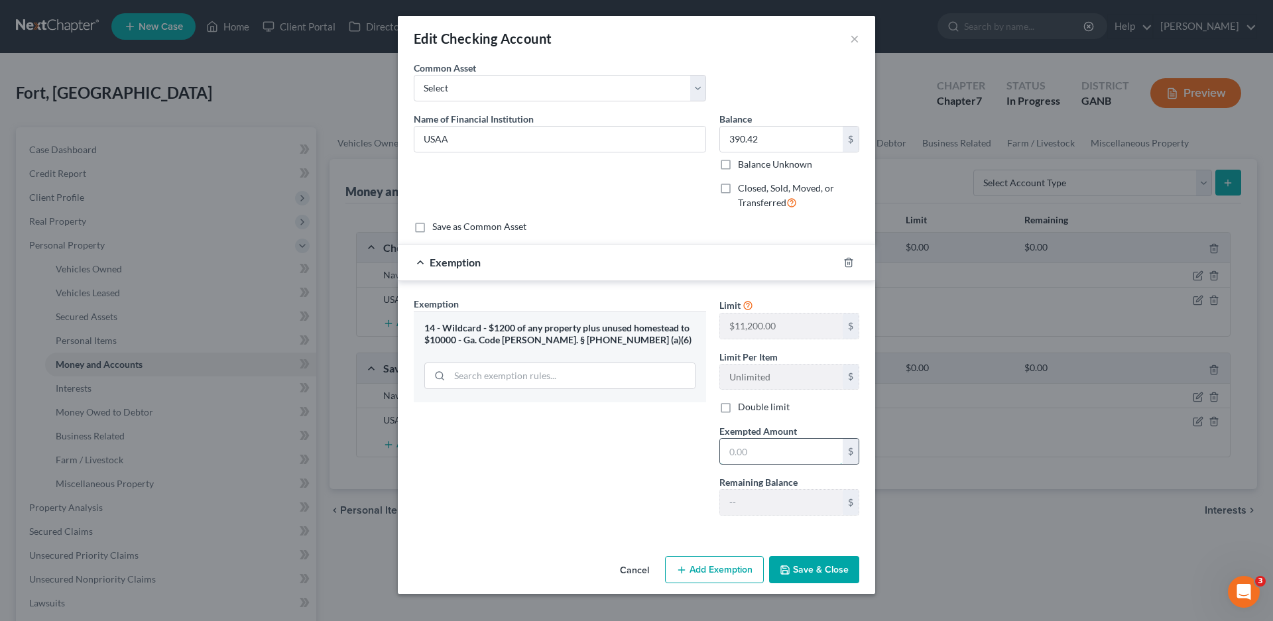
click at [759, 453] on input "text" at bounding box center [781, 451] width 123 height 25
type input "390.42"
click at [820, 572] on button "Save & Close" at bounding box center [814, 570] width 90 height 28
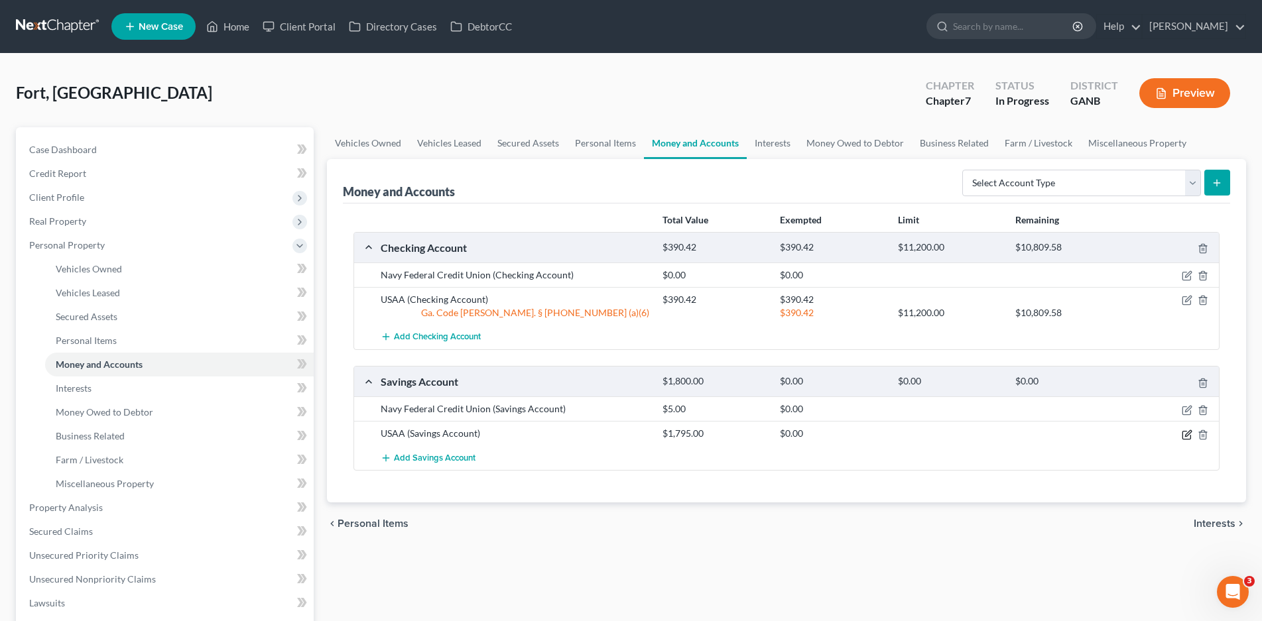
click at [1188, 437] on icon "button" at bounding box center [1187, 435] width 11 height 11
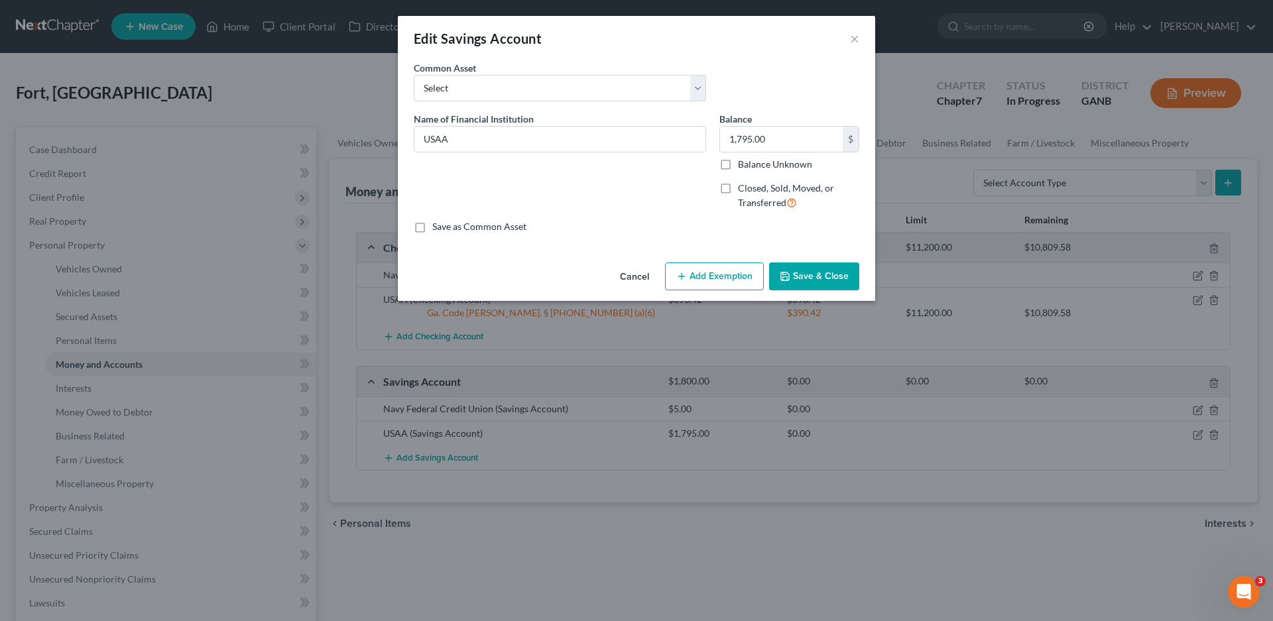
click at [692, 270] on button "Add Exemption" at bounding box center [714, 277] width 99 height 28
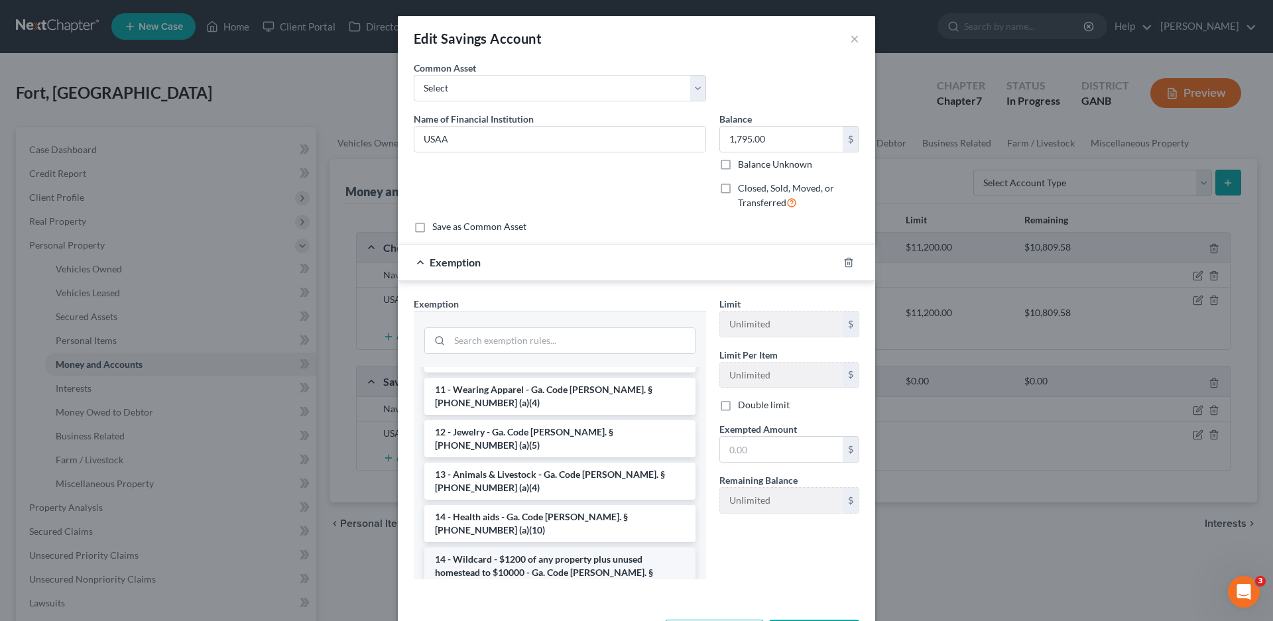
click at [515, 548] on li "14 - Wildcard - $1200 of any property plus unused homestead to $10000 - Ga. Cod…" at bounding box center [559, 573] width 271 height 50
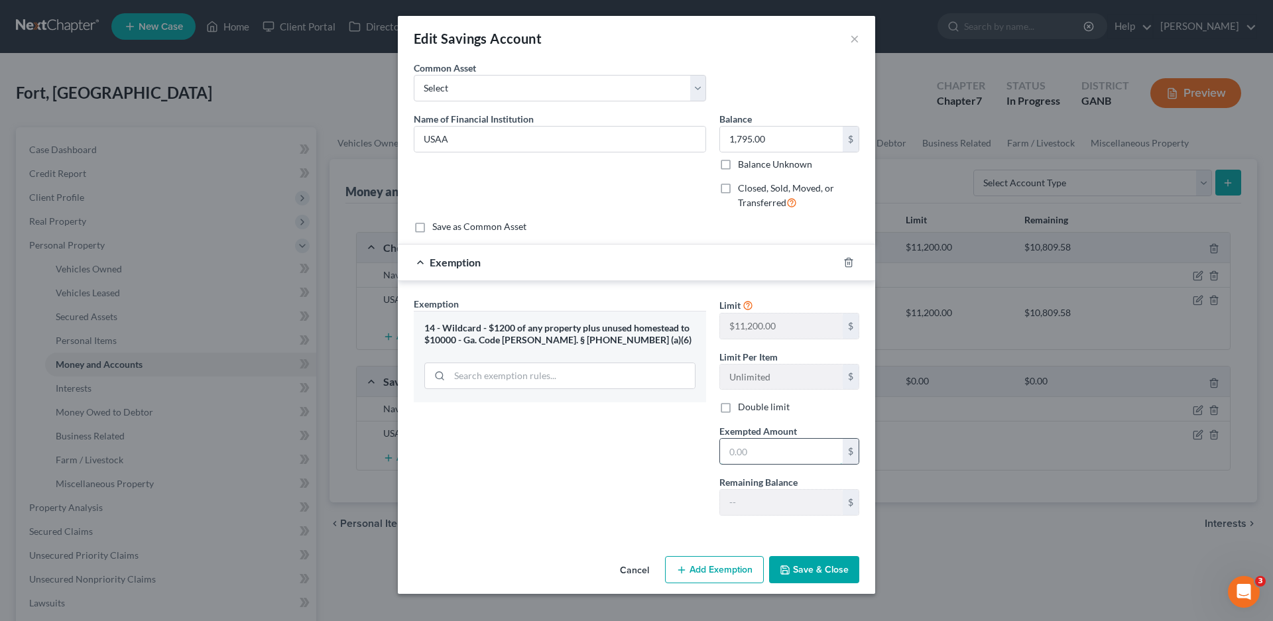
click at [756, 446] on input "text" at bounding box center [781, 451] width 123 height 25
type input "1,795.00"
click at [813, 573] on button "Save & Close" at bounding box center [814, 570] width 90 height 28
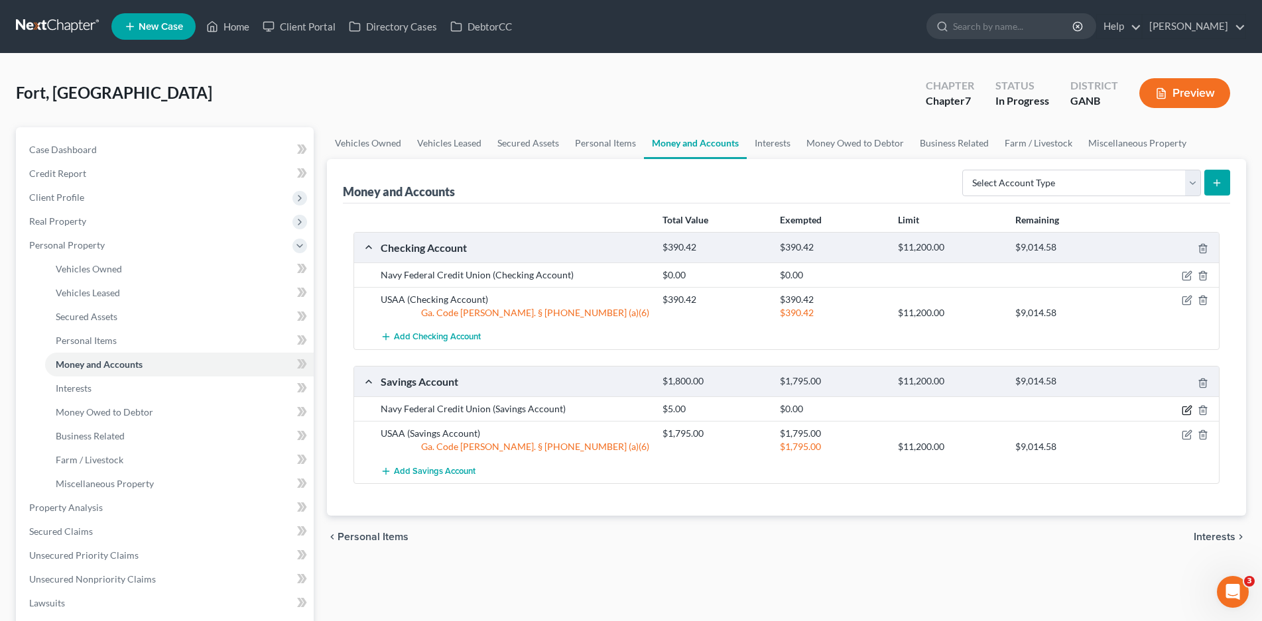
click at [1186, 413] on icon "button" at bounding box center [1187, 410] width 11 height 11
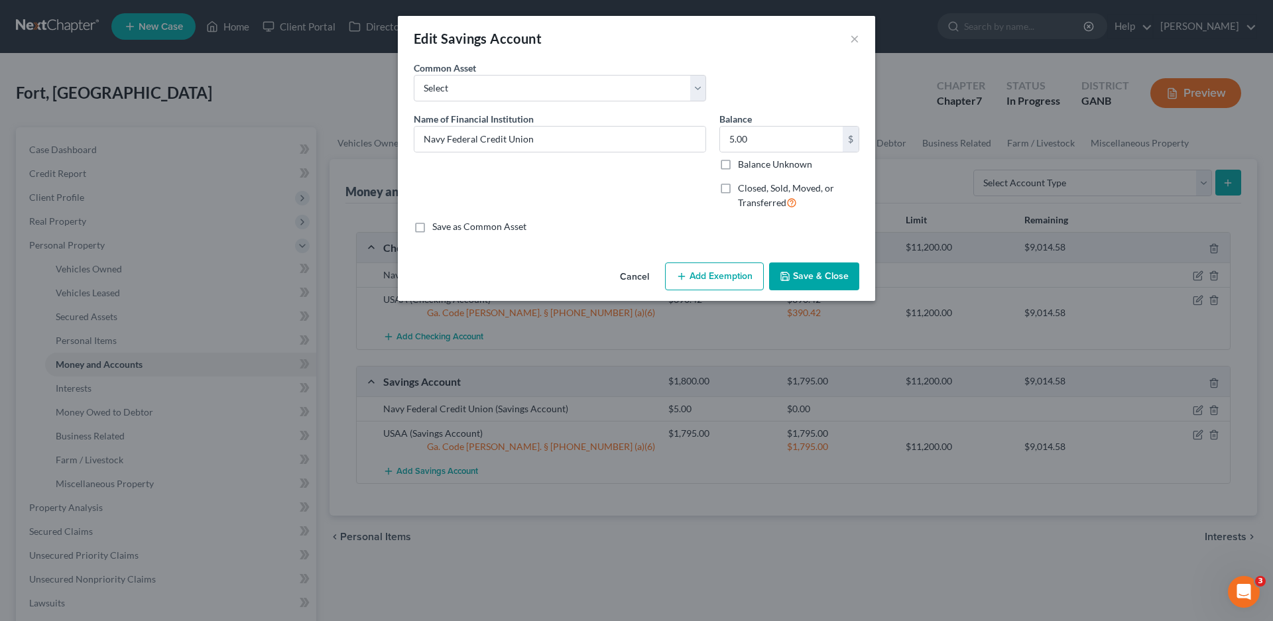
click at [715, 271] on button "Add Exemption" at bounding box center [714, 277] width 99 height 28
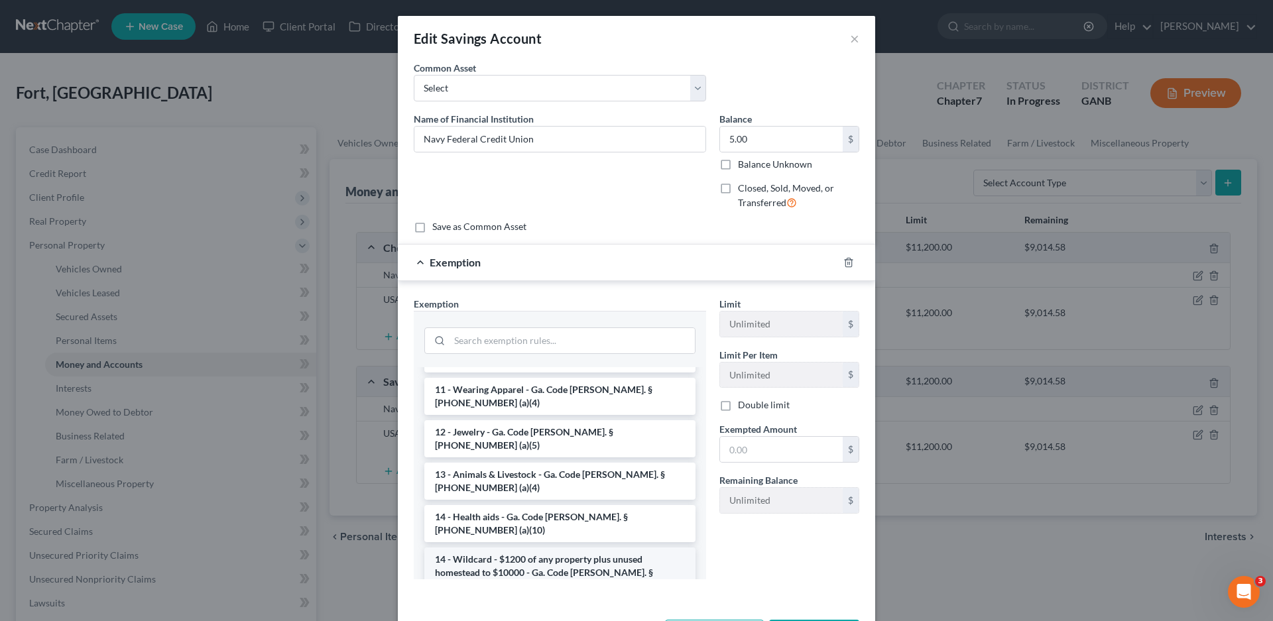
click at [516, 548] on li "14 - Wildcard - $1200 of any property plus unused homestead to $10000 - Ga. Cod…" at bounding box center [559, 573] width 271 height 50
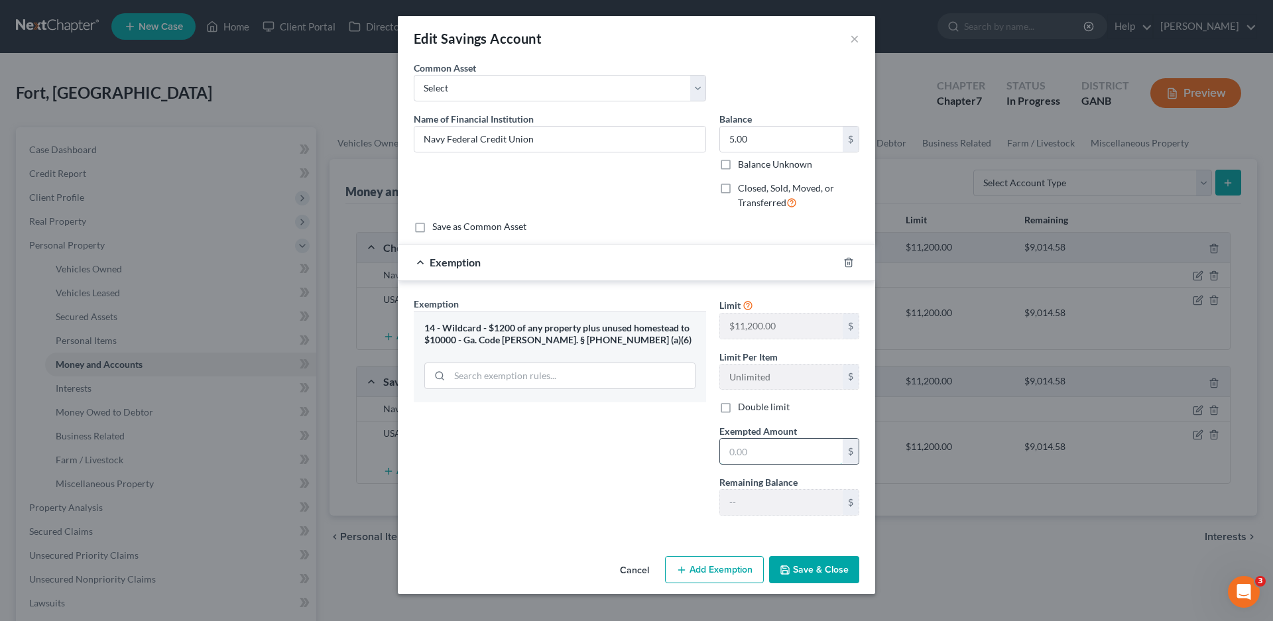
click at [758, 452] on input "text" at bounding box center [781, 451] width 123 height 25
type input "5.00"
click at [806, 570] on button "Save & Close" at bounding box center [814, 570] width 90 height 28
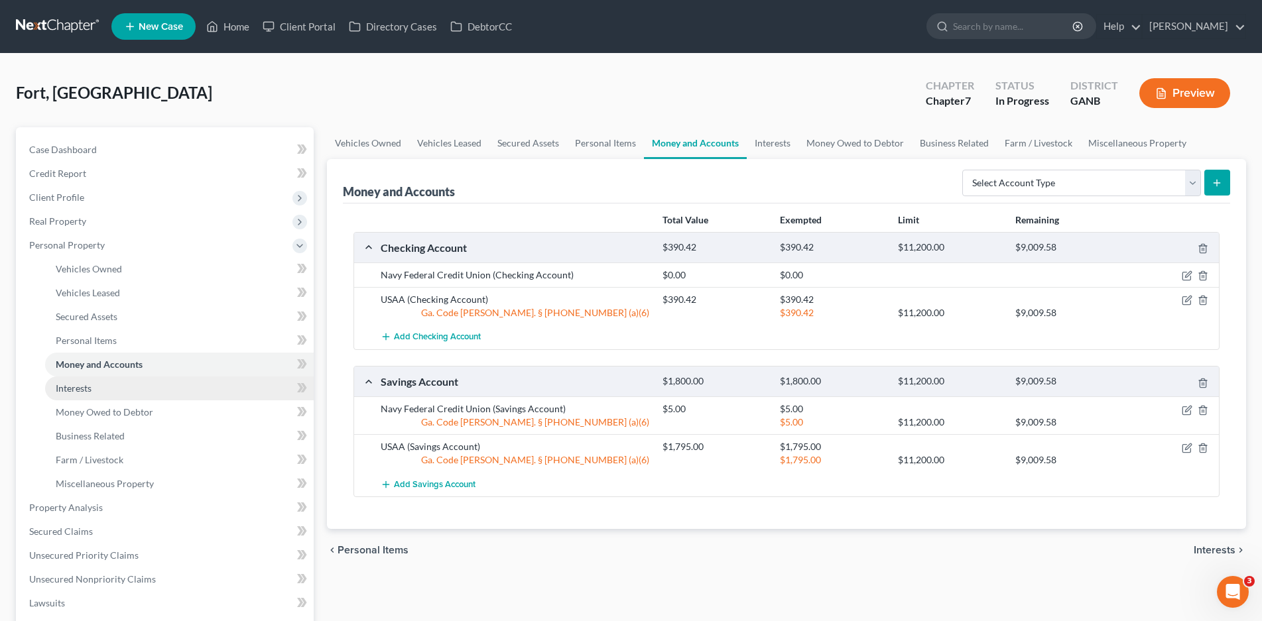
click at [62, 391] on span "Interests" at bounding box center [74, 388] width 36 height 11
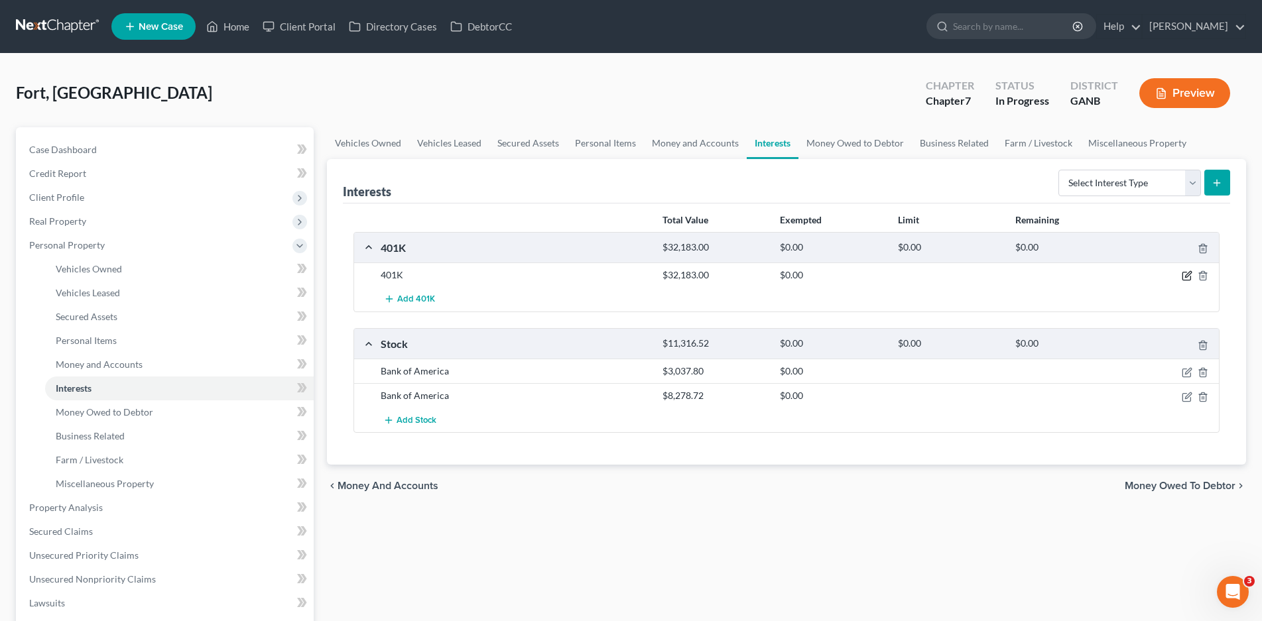
click at [1182, 273] on icon "button" at bounding box center [1186, 277] width 8 height 8
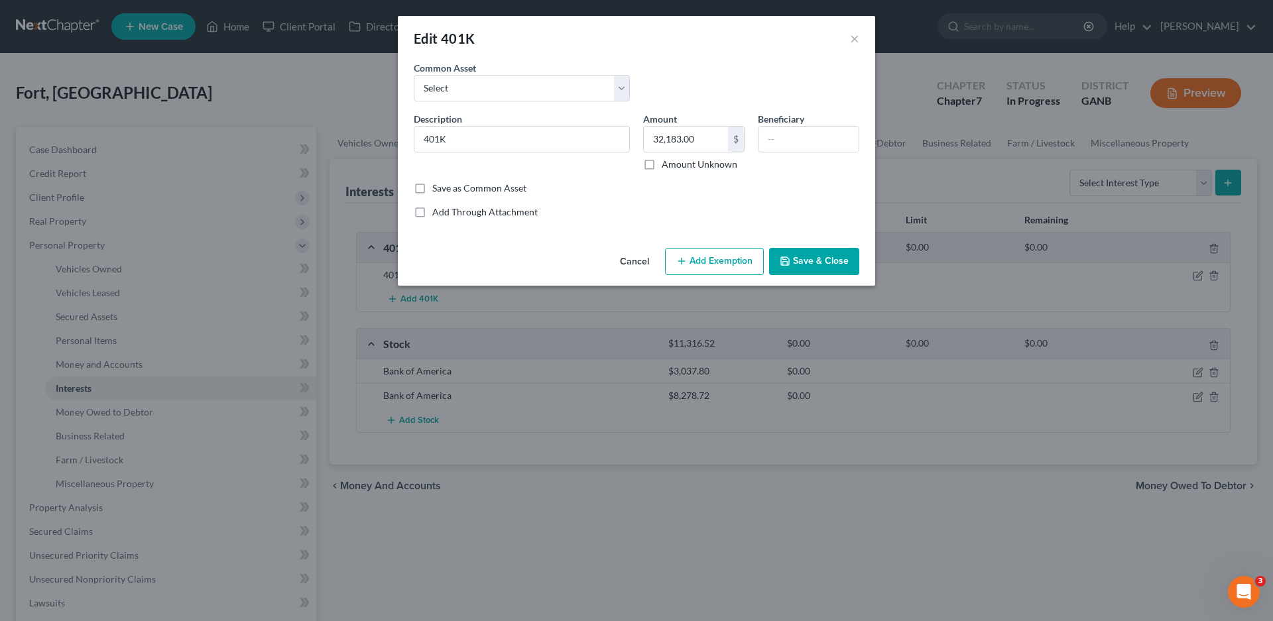
click at [704, 257] on button "Add Exemption" at bounding box center [714, 262] width 99 height 28
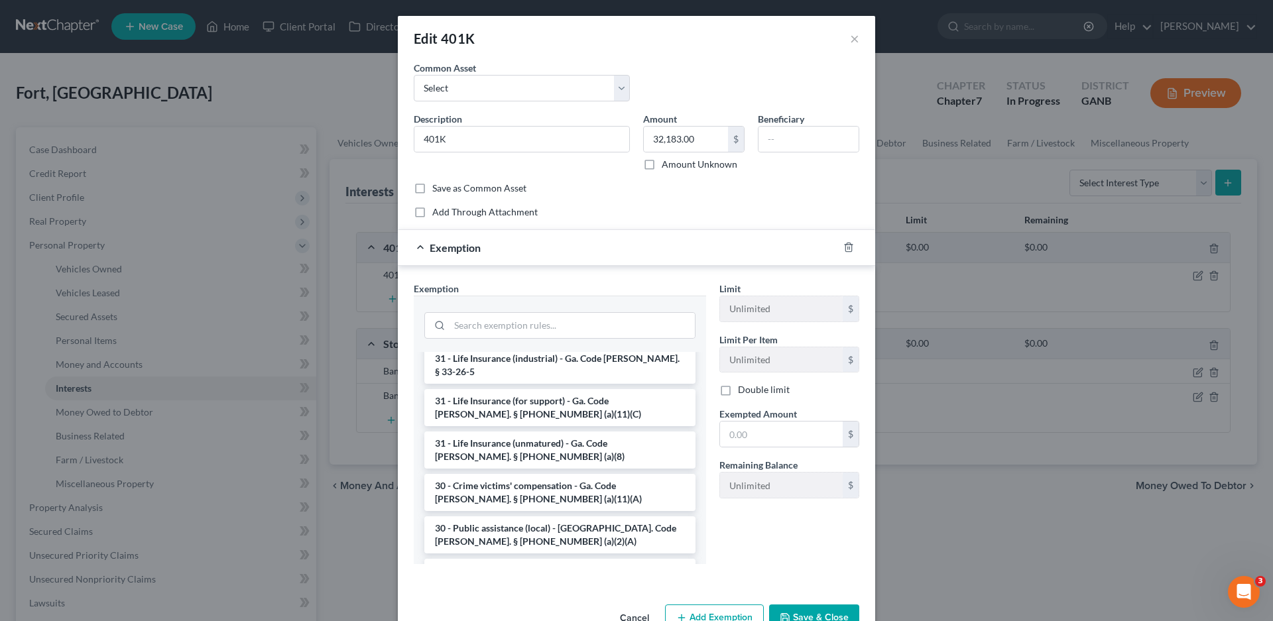
scroll to position [1891, 0]
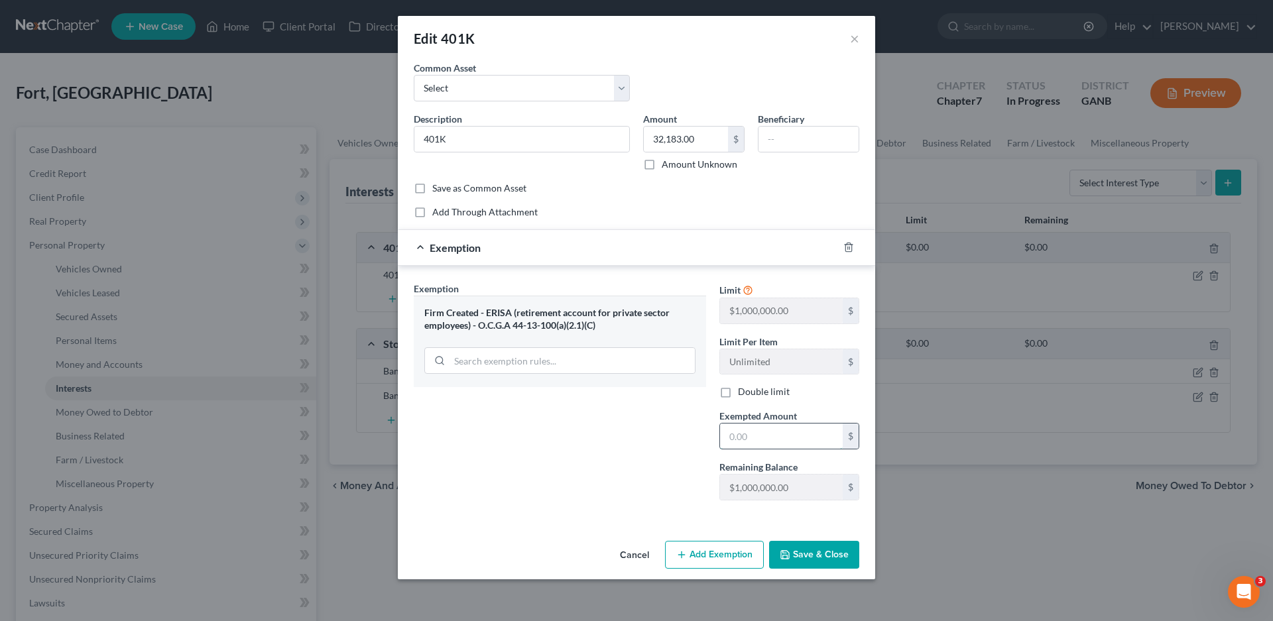
click at [747, 438] on input "text" at bounding box center [781, 436] width 123 height 25
type input "32,183.00"
click at [821, 560] on button "Save & Close" at bounding box center [814, 555] width 90 height 28
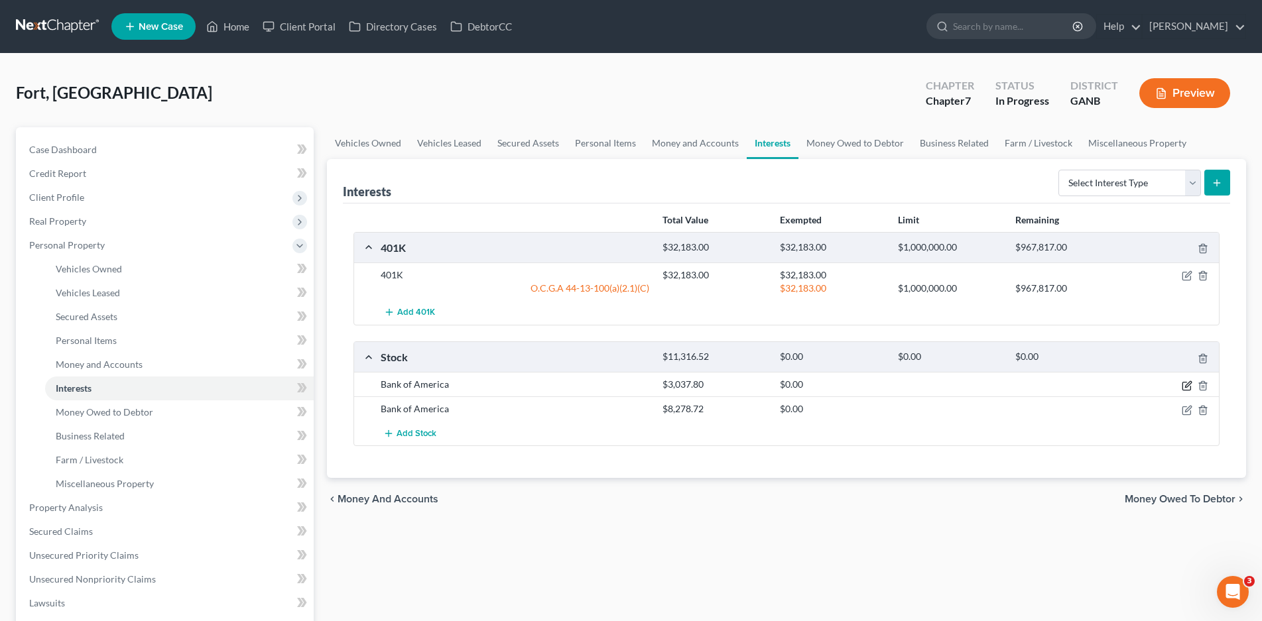
click at [1189, 383] on icon "button" at bounding box center [1188, 384] width 6 height 6
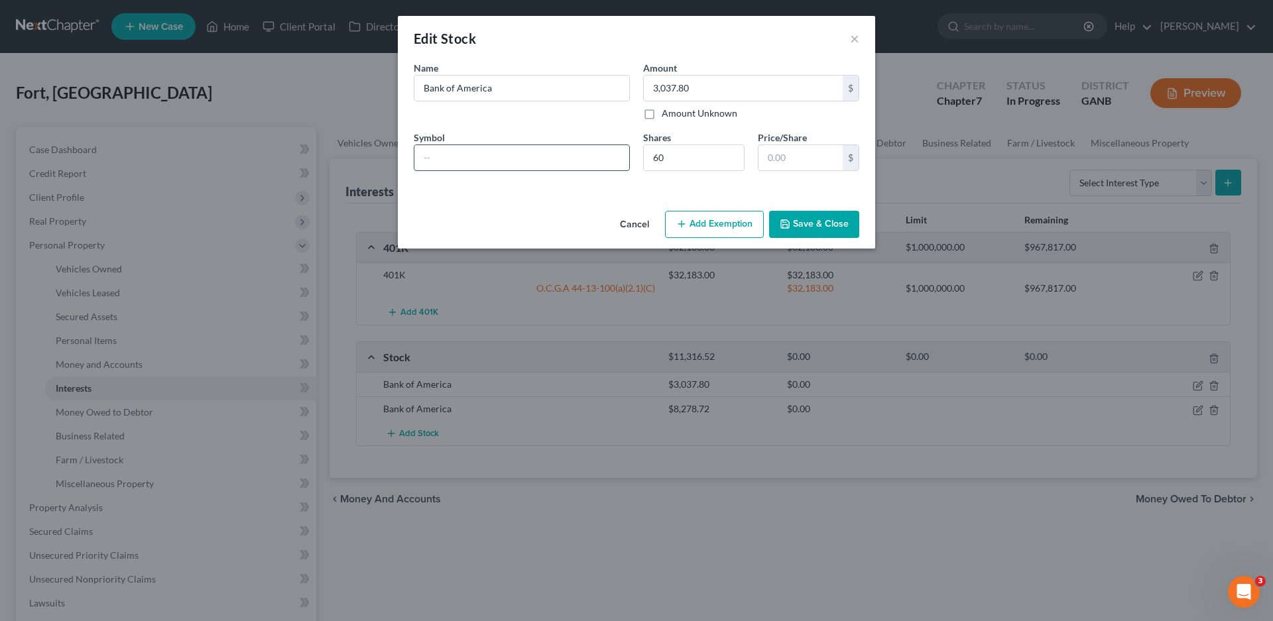
click at [493, 167] on input "text" at bounding box center [521, 157] width 215 height 25
type input "BAC"
click at [517, 97] on input "Bank of America" at bounding box center [521, 88] width 215 height 25
click at [633, 225] on button "Cancel" at bounding box center [634, 225] width 50 height 27
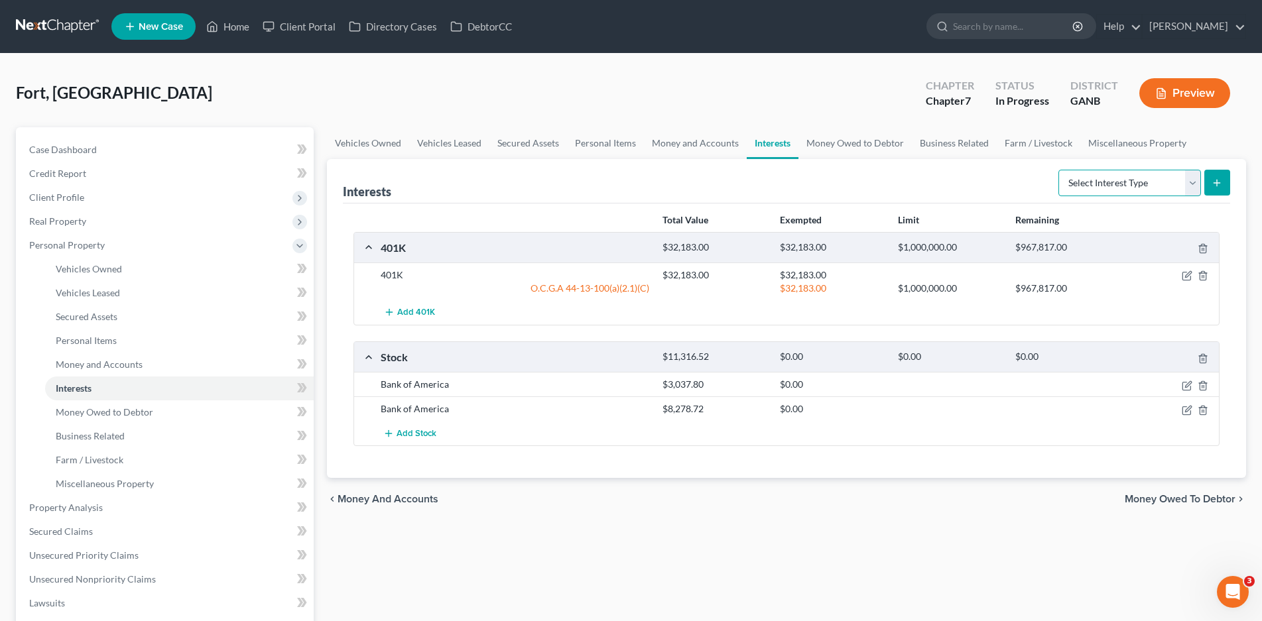
click at [1192, 186] on select "Select Interest Type 401K Annuity Bond Education IRA Government Bond Government…" at bounding box center [1129, 183] width 143 height 27
click at [822, 472] on div "Total Value Exempted Limit Remaining 401K $32,183.00 $32,183.00 $1,000,000.00 $…" at bounding box center [786, 341] width 887 height 275
click at [1188, 412] on icon "button" at bounding box center [1187, 410] width 11 height 11
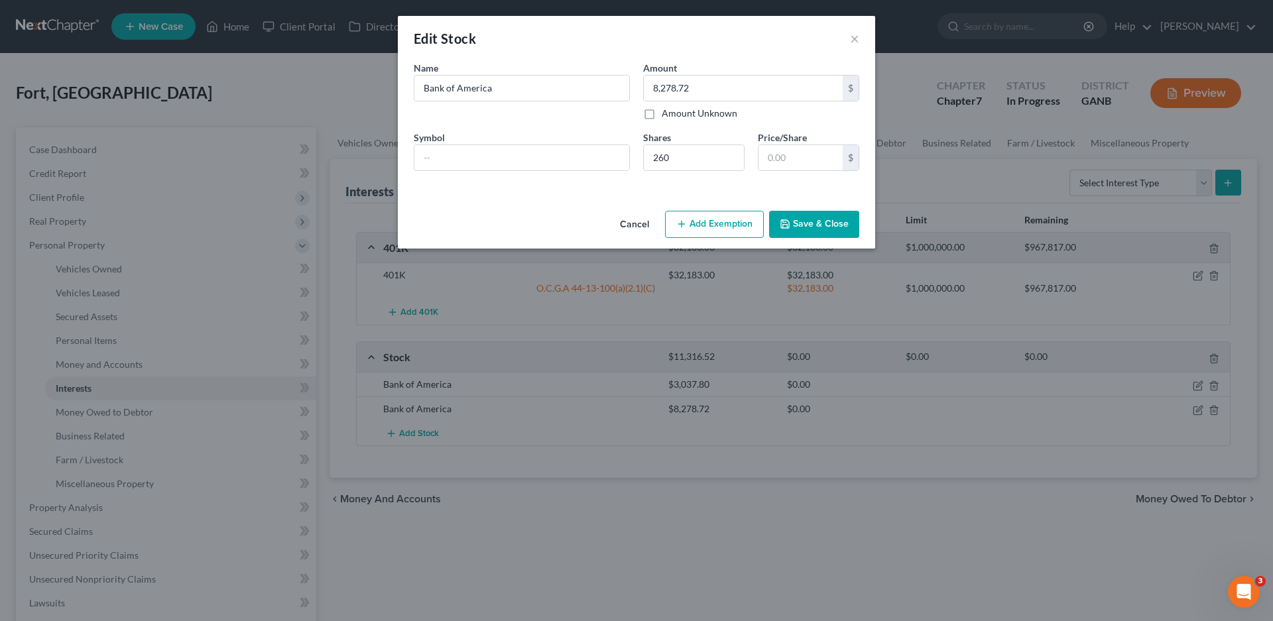
click at [631, 226] on button "Cancel" at bounding box center [634, 225] width 50 height 27
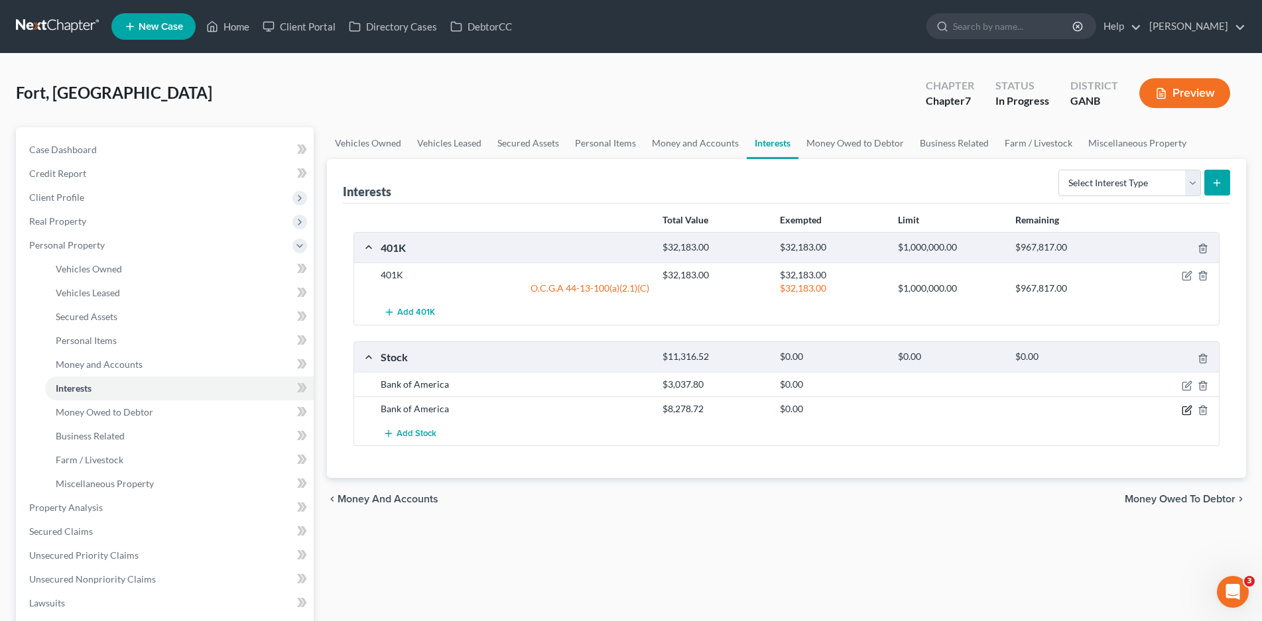
click at [1186, 408] on icon "button" at bounding box center [1187, 410] width 11 height 11
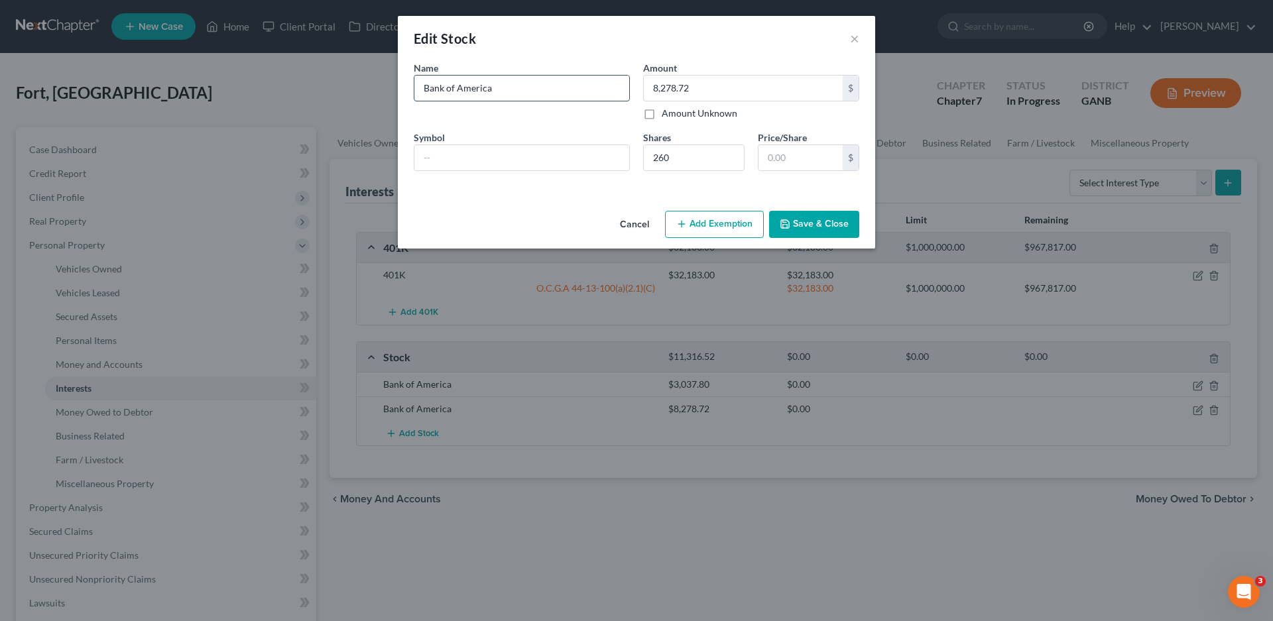
click at [510, 87] on input "Bank of America" at bounding box center [521, 88] width 215 height 25
type input "Bank of America Restricted Stock Units"
click at [702, 92] on input "8,278.72" at bounding box center [743, 88] width 199 height 25
type input "2,046.08"
click at [678, 157] on input "260" at bounding box center [694, 157] width 100 height 25
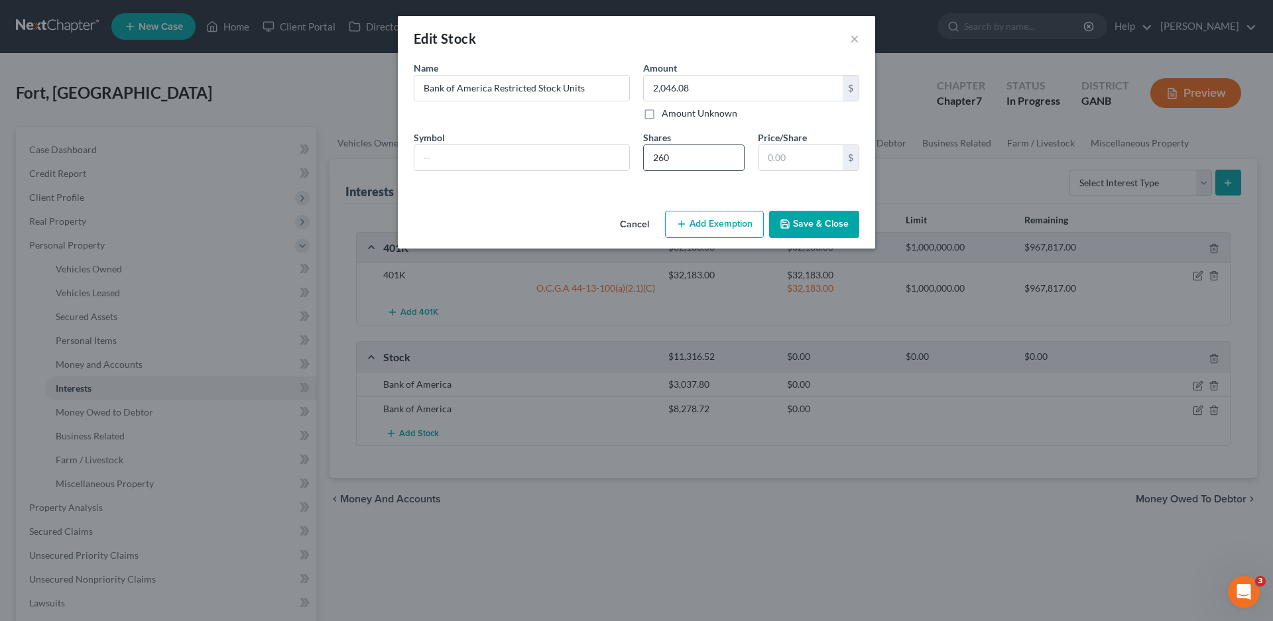
drag, startPoint x: 678, startPoint y: 157, endPoint x: 643, endPoint y: 159, distance: 35.2
click at [643, 159] on div "260" at bounding box center [693, 158] width 101 height 27
type input "48"
click at [449, 157] on input "text" at bounding box center [521, 157] width 215 height 25
type input "BAC"
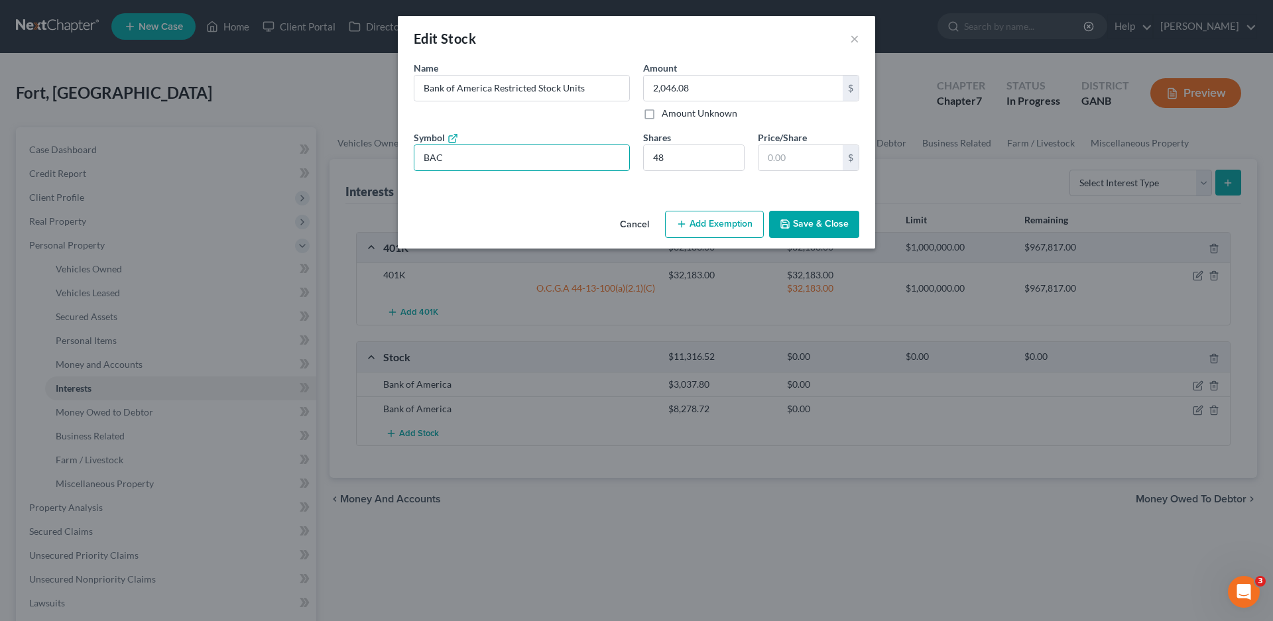
click at [717, 221] on button "Add Exemption" at bounding box center [714, 225] width 99 height 28
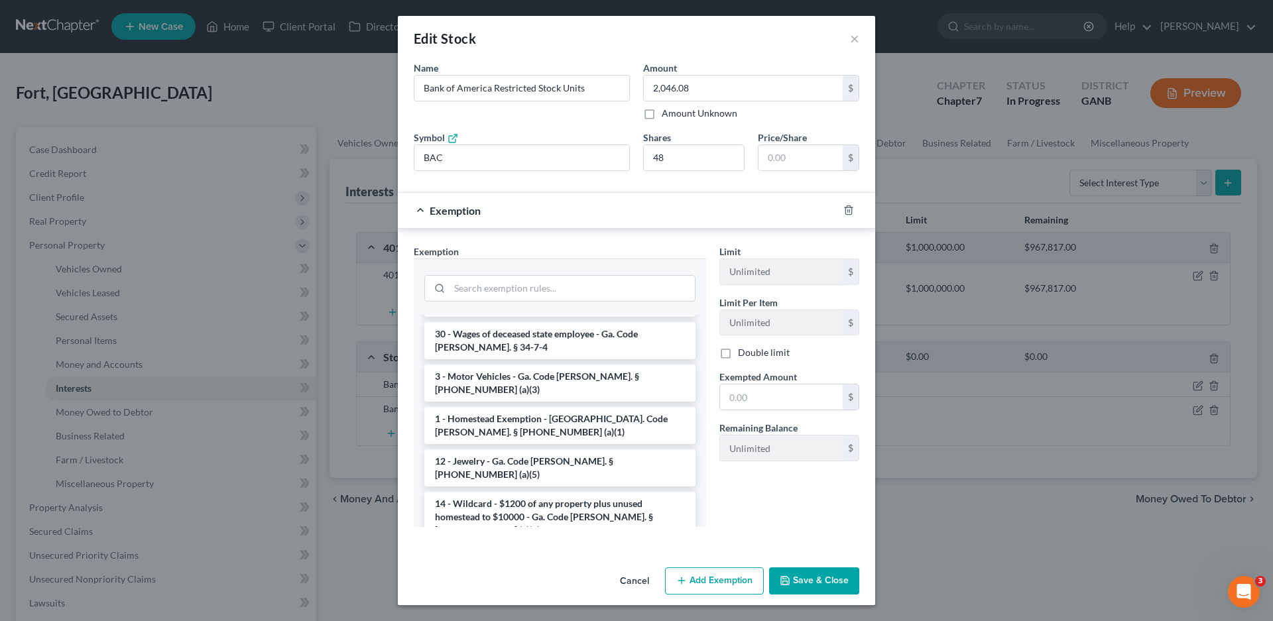
scroll to position [597, 0]
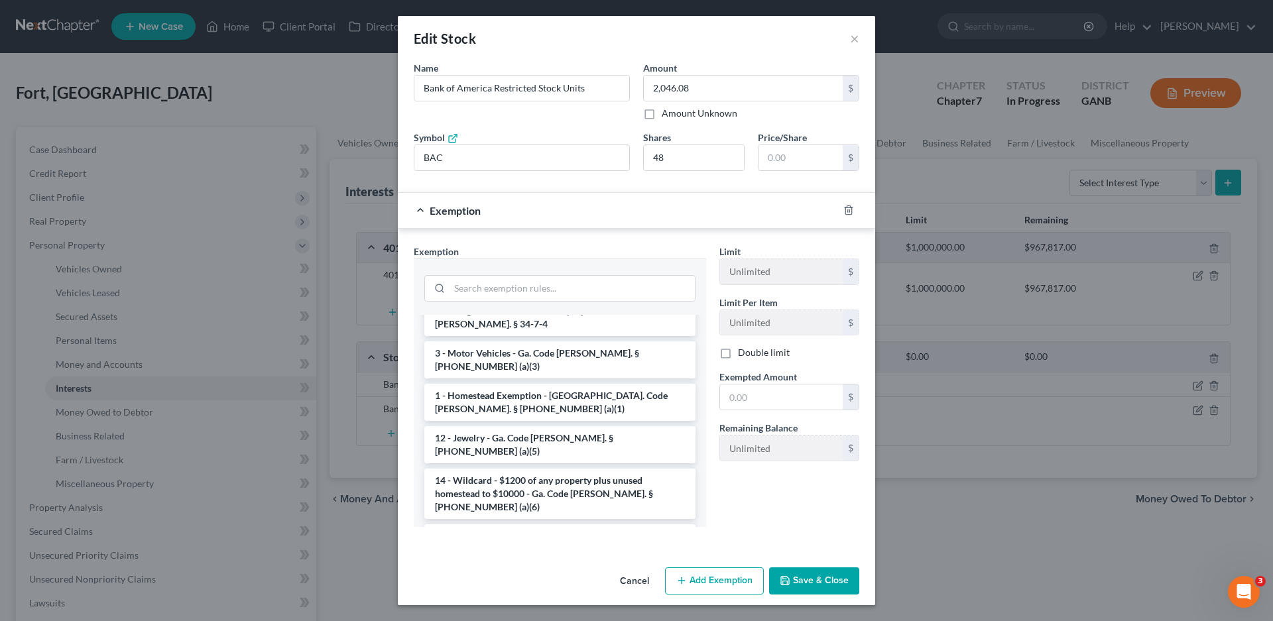
click at [553, 469] on li "14 - Wildcard - $1200 of any property plus unused homestead to $10000 - Ga. Cod…" at bounding box center [559, 494] width 271 height 50
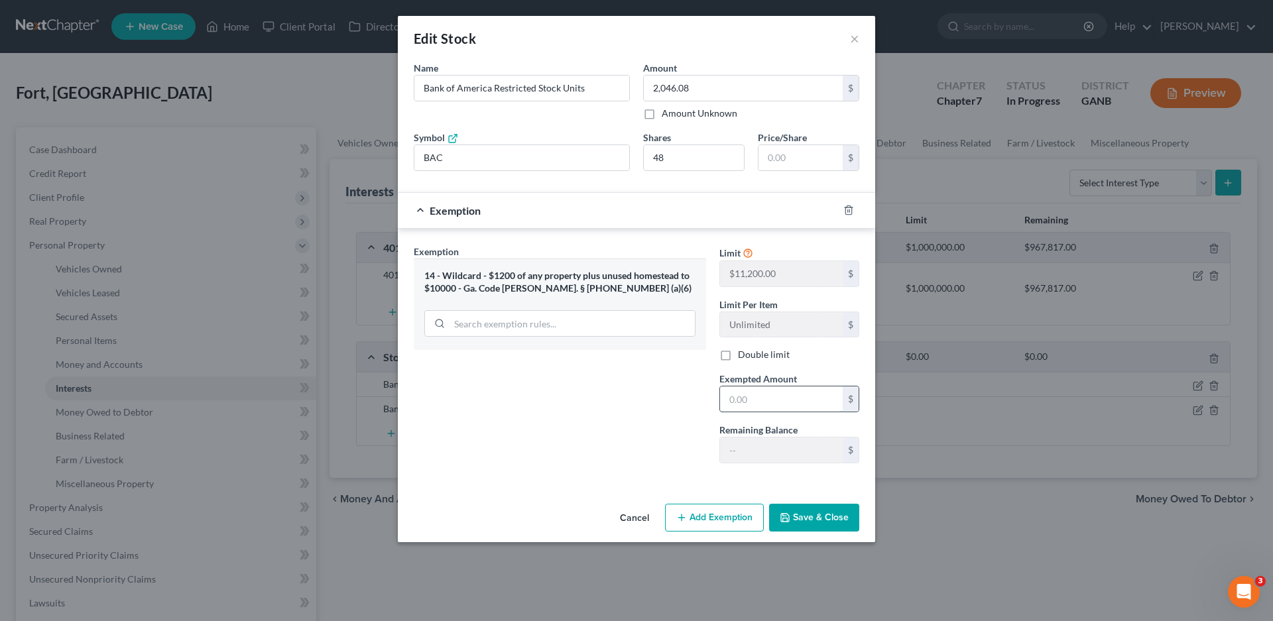
click at [759, 400] on input "text" at bounding box center [781, 399] width 123 height 25
type input "2,046.08"
click at [834, 517] on button "Save & Close" at bounding box center [814, 518] width 90 height 28
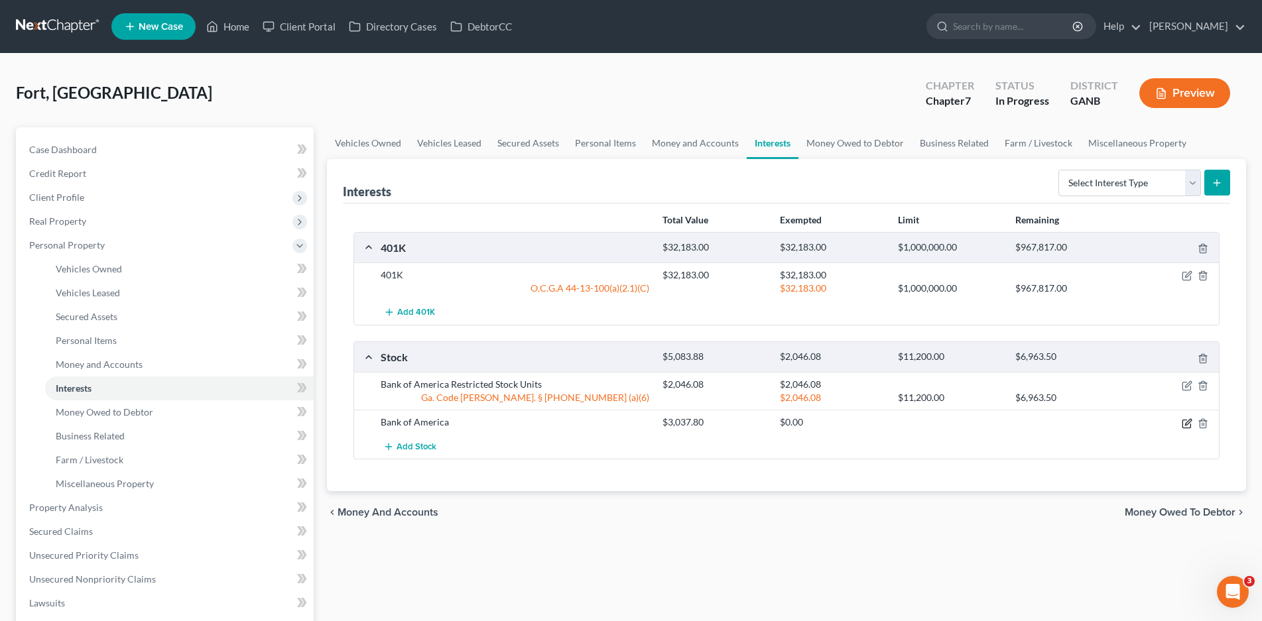
click at [1184, 424] on icon "button" at bounding box center [1187, 423] width 11 height 11
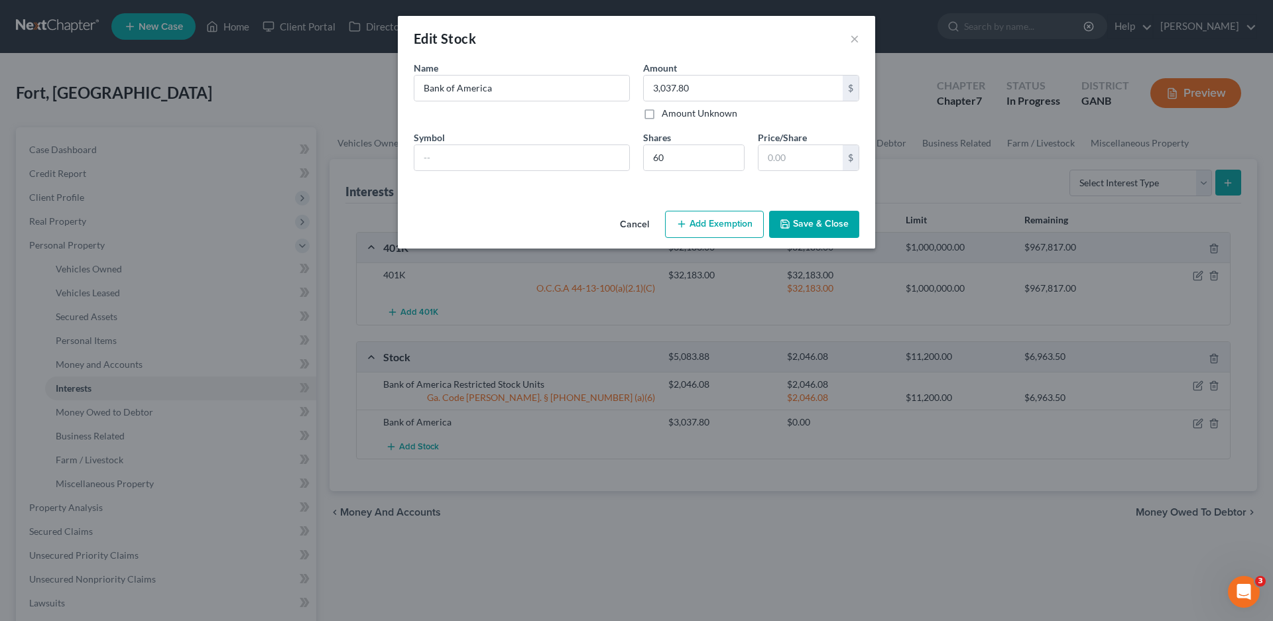
click at [725, 224] on button "Add Exemption" at bounding box center [714, 225] width 99 height 28
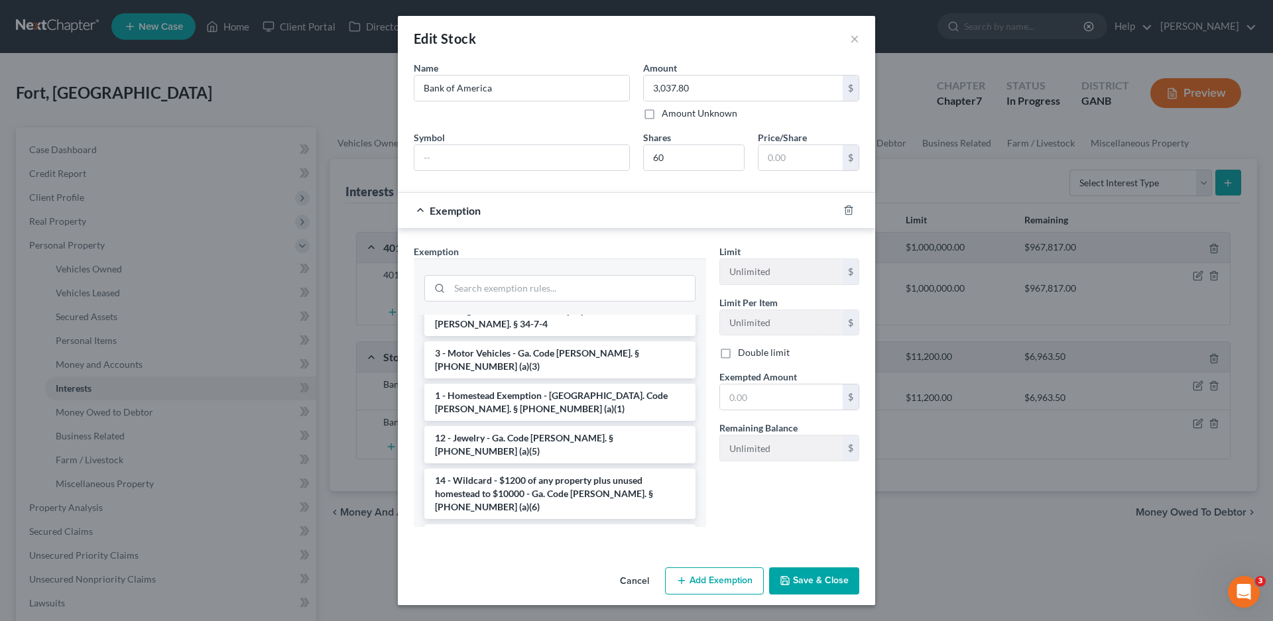
drag, startPoint x: 515, startPoint y: 385, endPoint x: 527, endPoint y: 391, distance: 12.8
click at [515, 469] on li "14 - Wildcard - $1200 of any property plus unused homestead to $10000 - Ga. Cod…" at bounding box center [559, 494] width 271 height 50
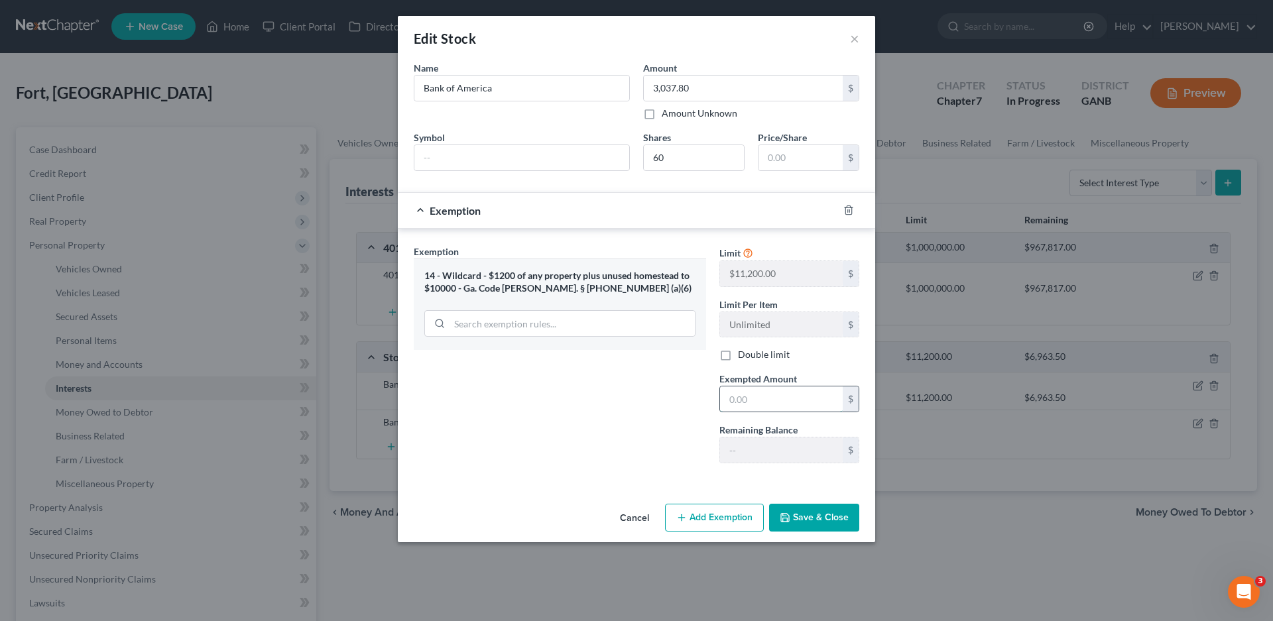
click at [789, 404] on input "text" at bounding box center [781, 399] width 123 height 25
type input "3,037.80"
click at [822, 517] on button "Save & Close" at bounding box center [814, 518] width 90 height 28
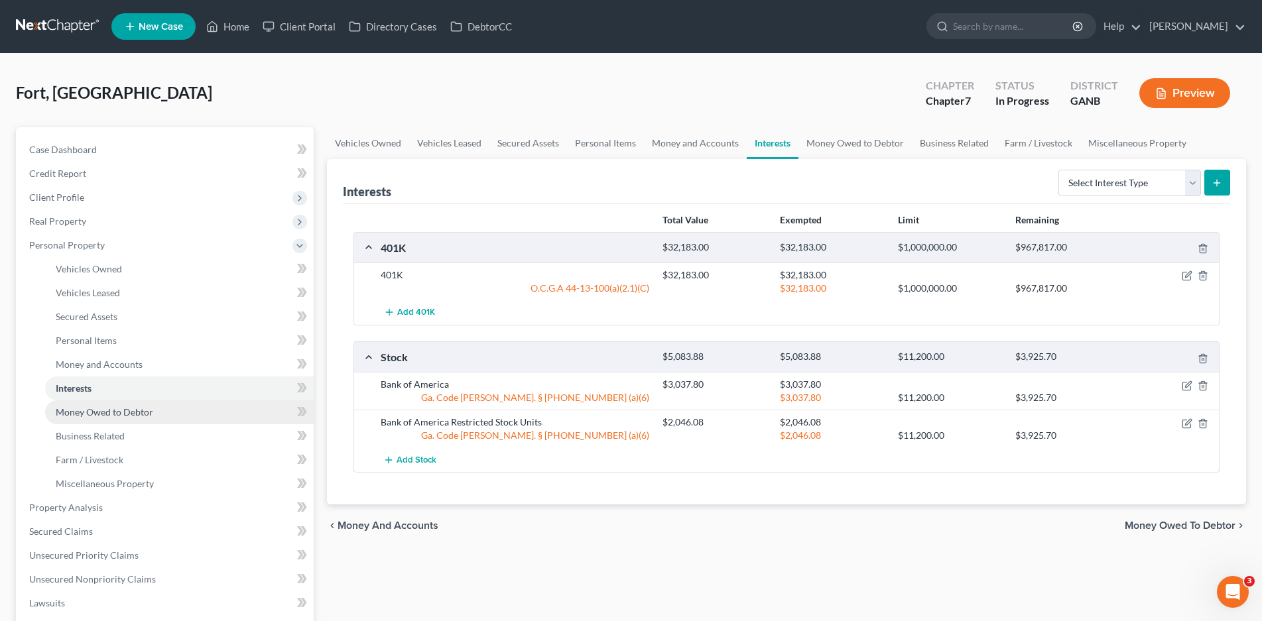
click at [103, 417] on span "Money Owed to Debtor" at bounding box center [104, 412] width 97 height 11
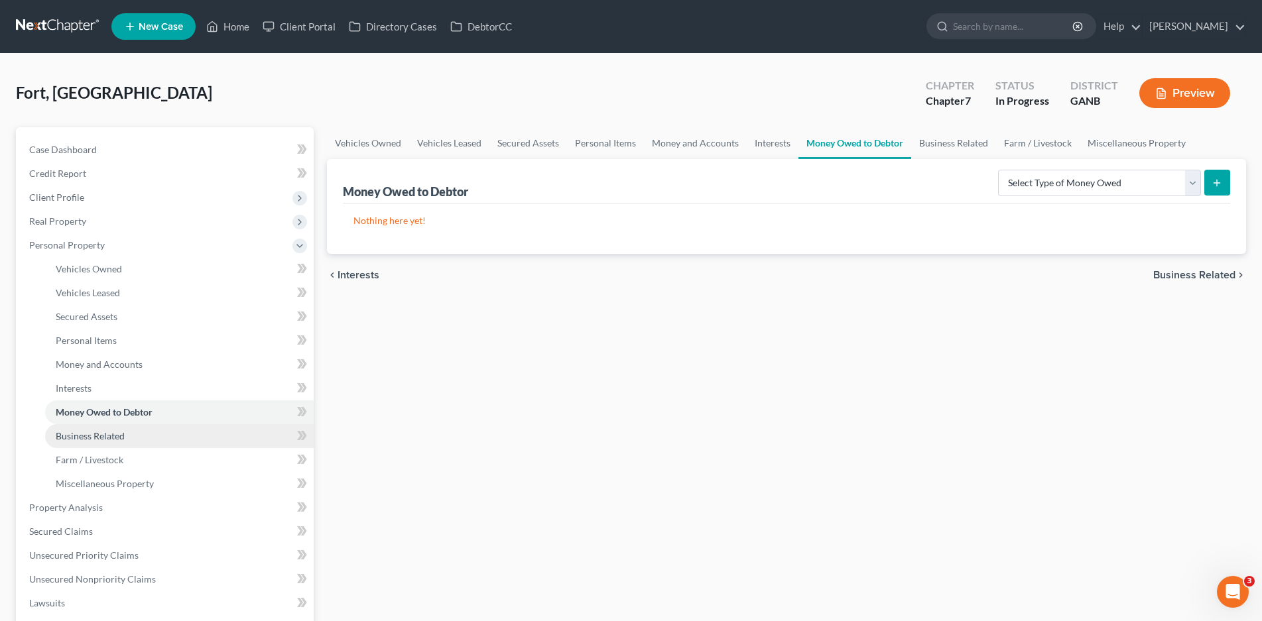
click at [104, 441] on span "Business Related" at bounding box center [90, 435] width 69 height 11
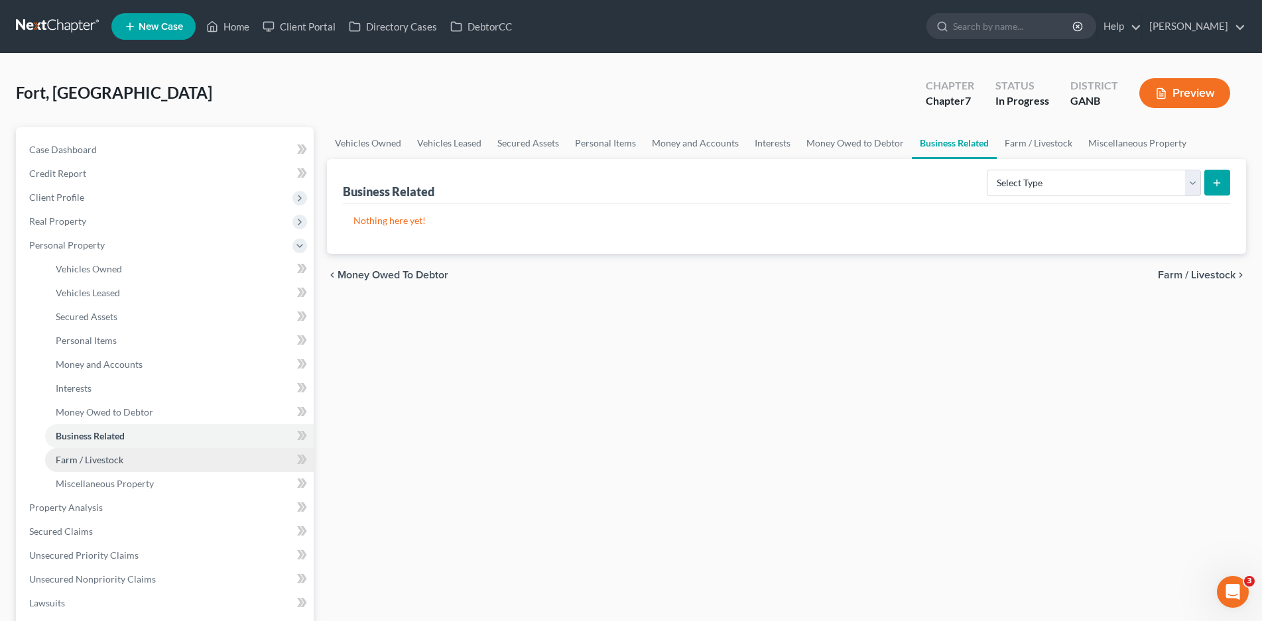
click at [113, 460] on span "Farm / Livestock" at bounding box center [90, 459] width 68 height 11
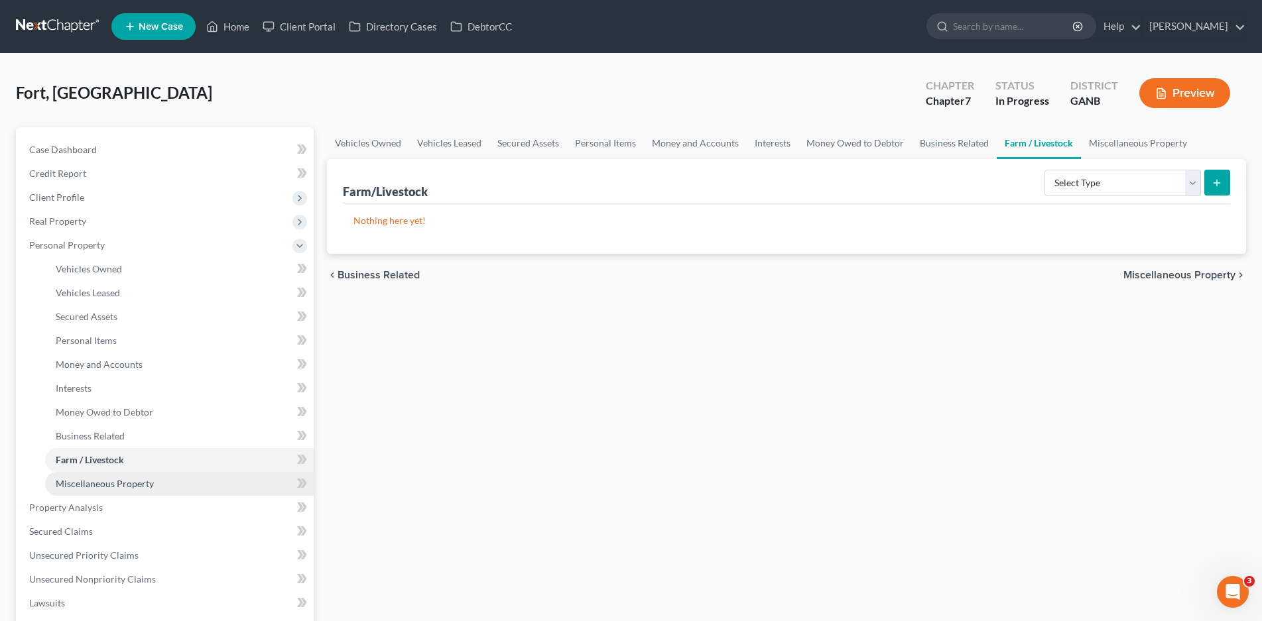
click at [119, 481] on span "Miscellaneous Property" at bounding box center [105, 483] width 98 height 11
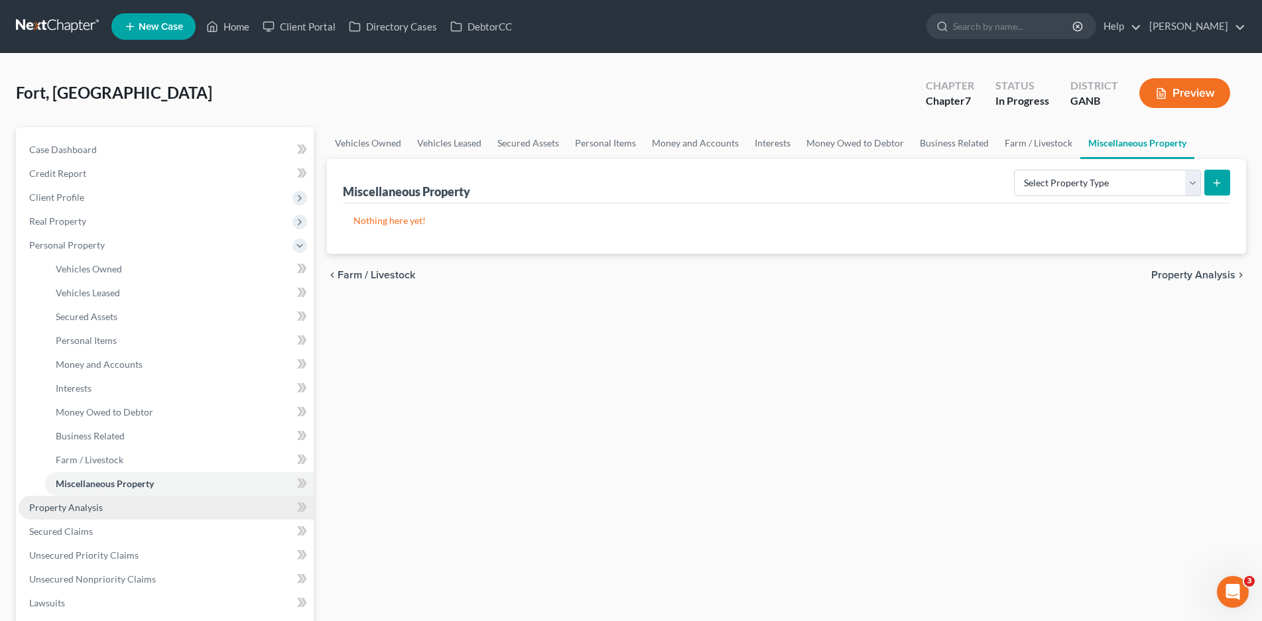
click at [65, 515] on link "Property Analysis" at bounding box center [166, 508] width 295 height 24
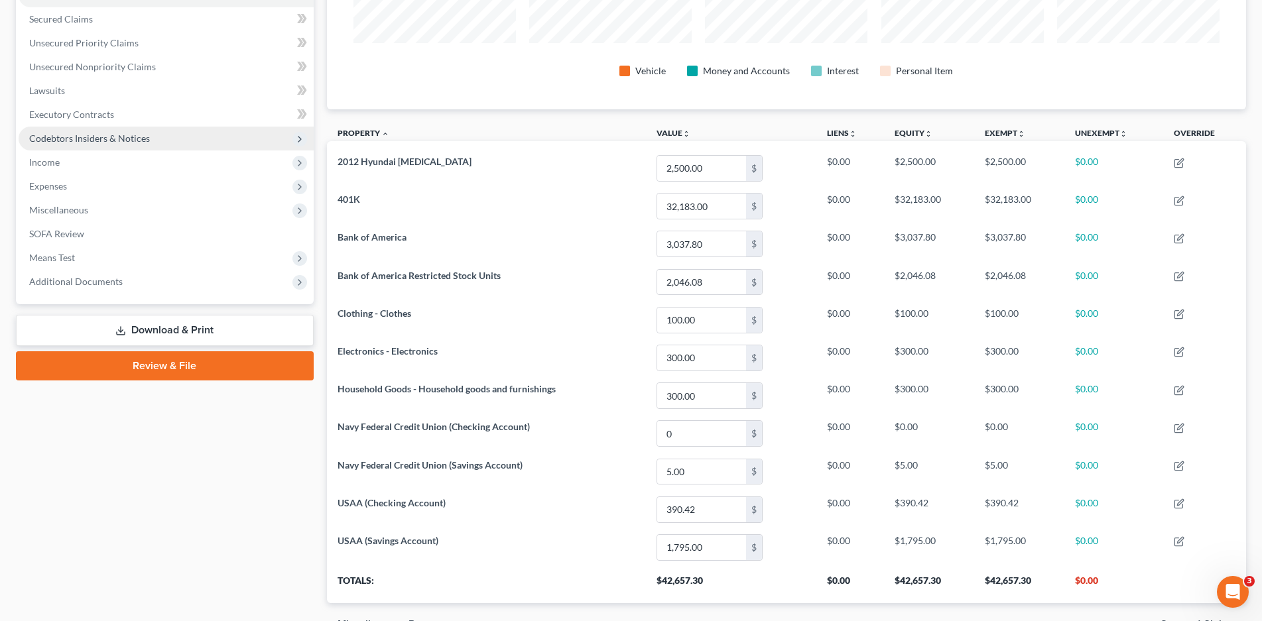
scroll to position [199, 0]
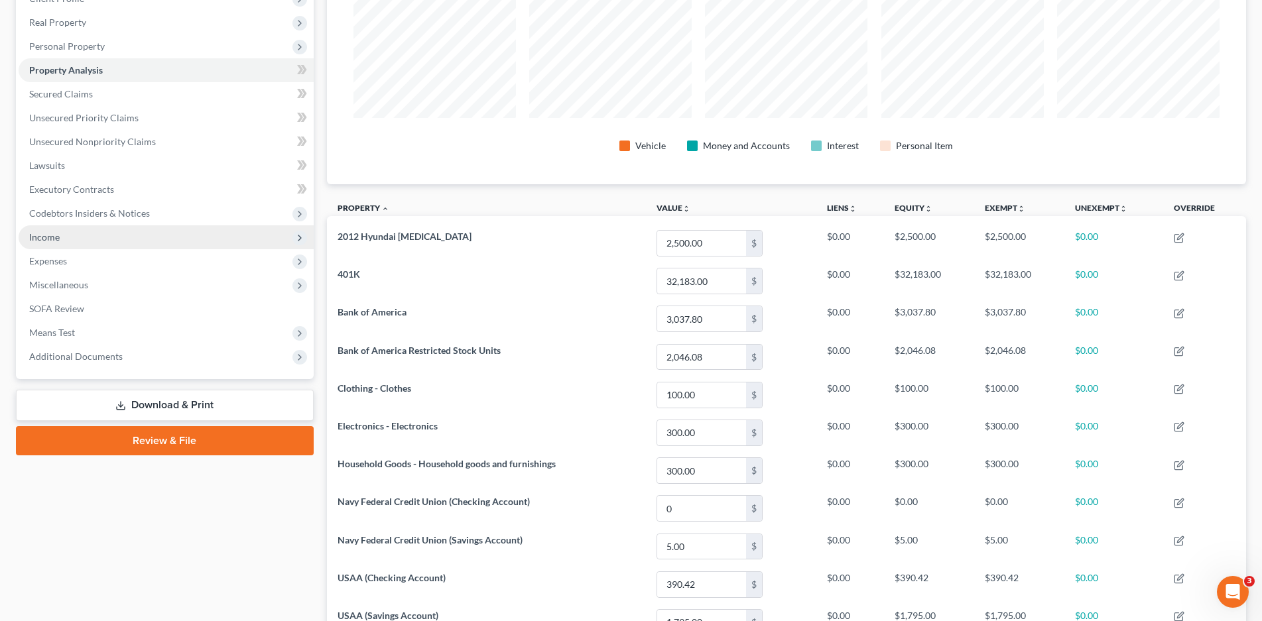
click at [57, 234] on span "Income" at bounding box center [44, 236] width 31 height 11
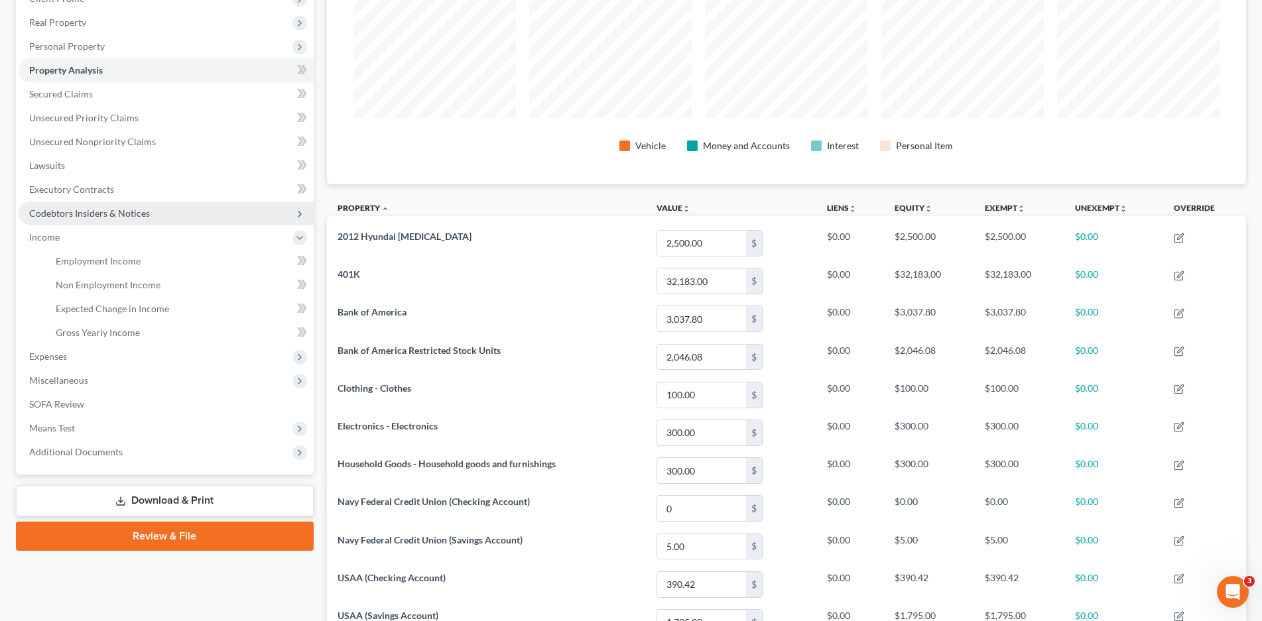
click at [102, 214] on span "Codebtors Insiders & Notices" at bounding box center [89, 213] width 121 height 11
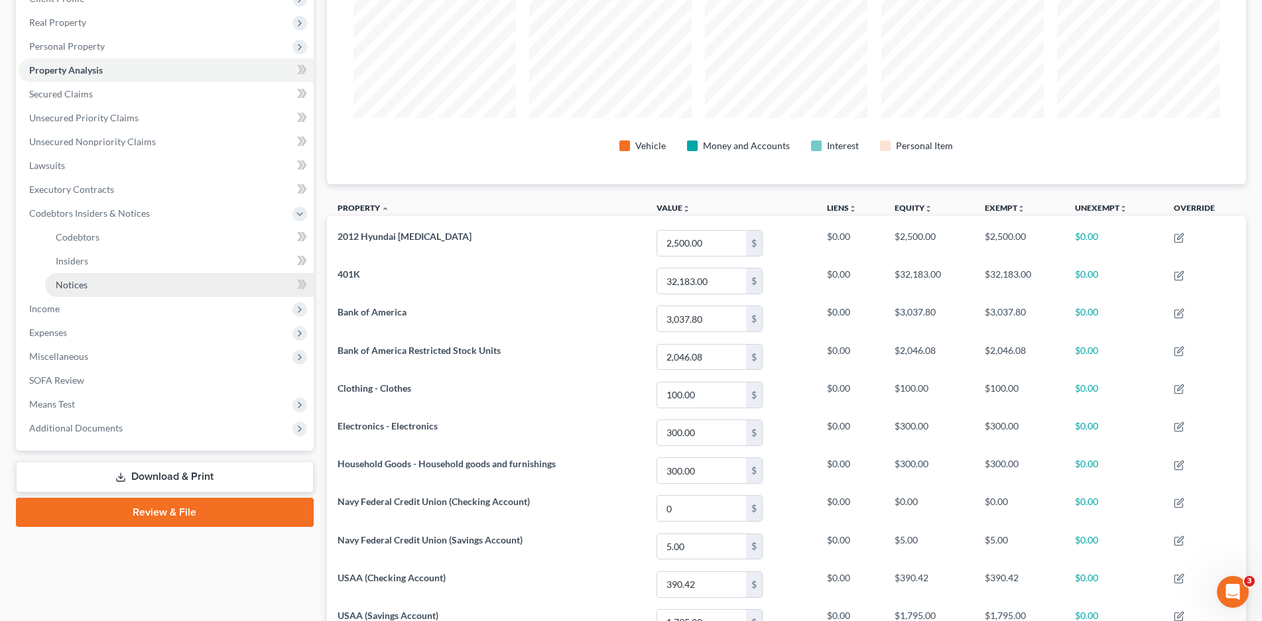
click at [85, 284] on span "Notices" at bounding box center [72, 284] width 32 height 11
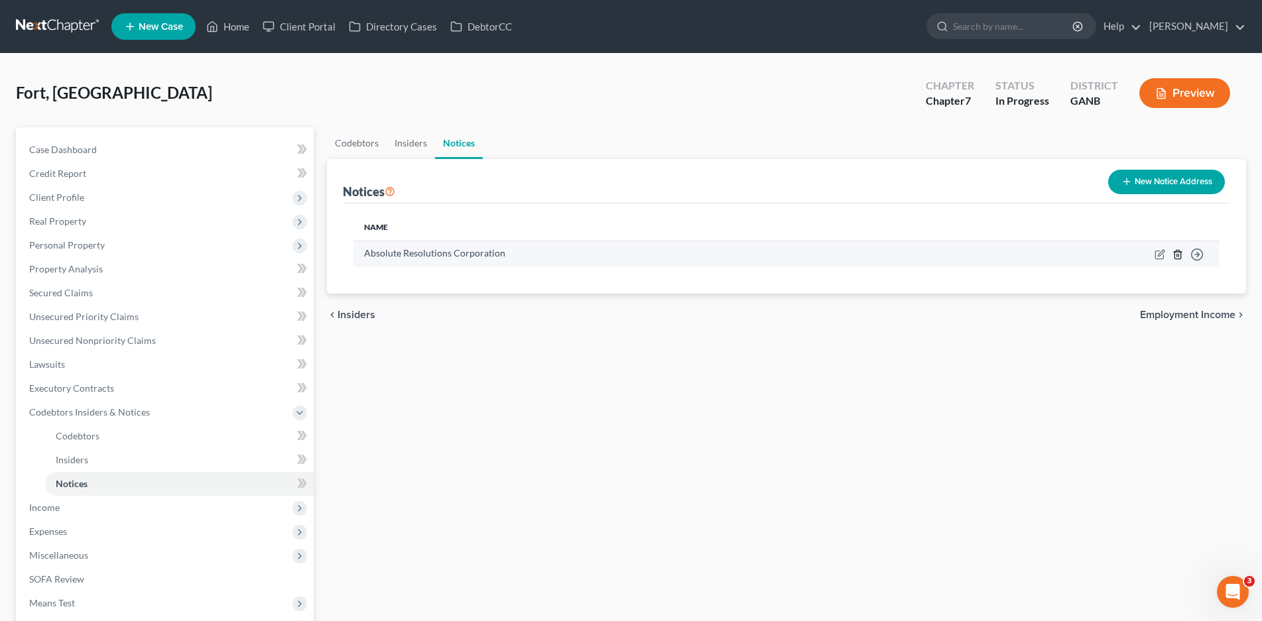
click at [1176, 255] on icon "button" at bounding box center [1177, 254] width 11 height 11
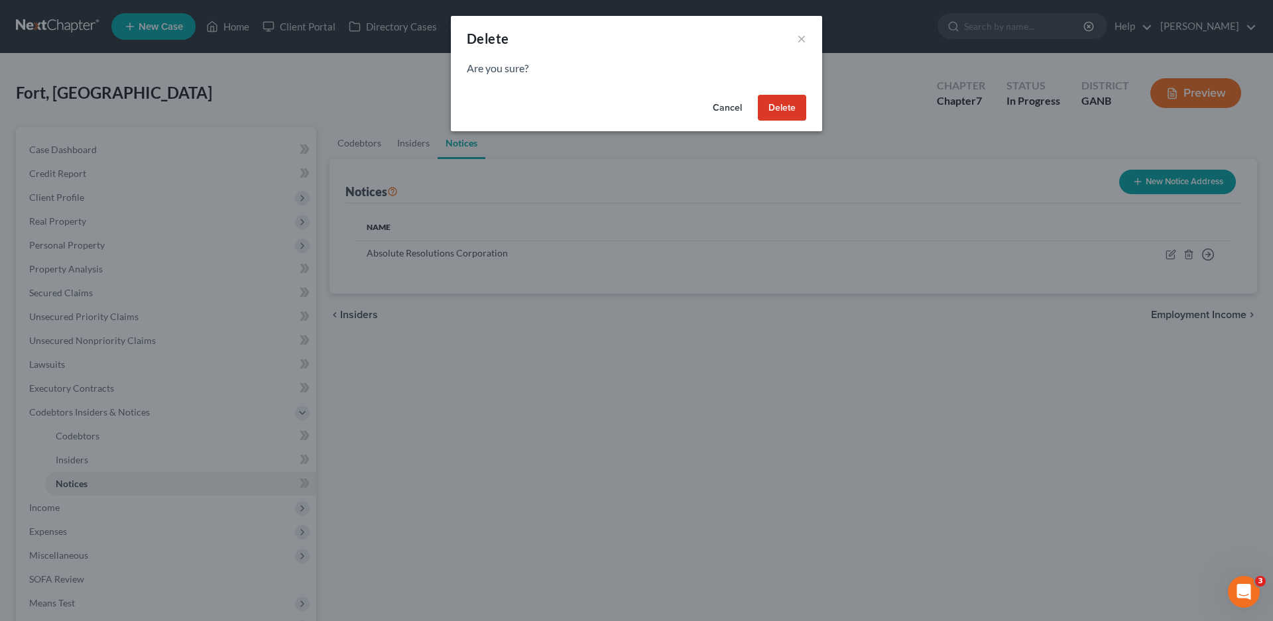
click at [781, 101] on button "Delete" at bounding box center [782, 108] width 48 height 27
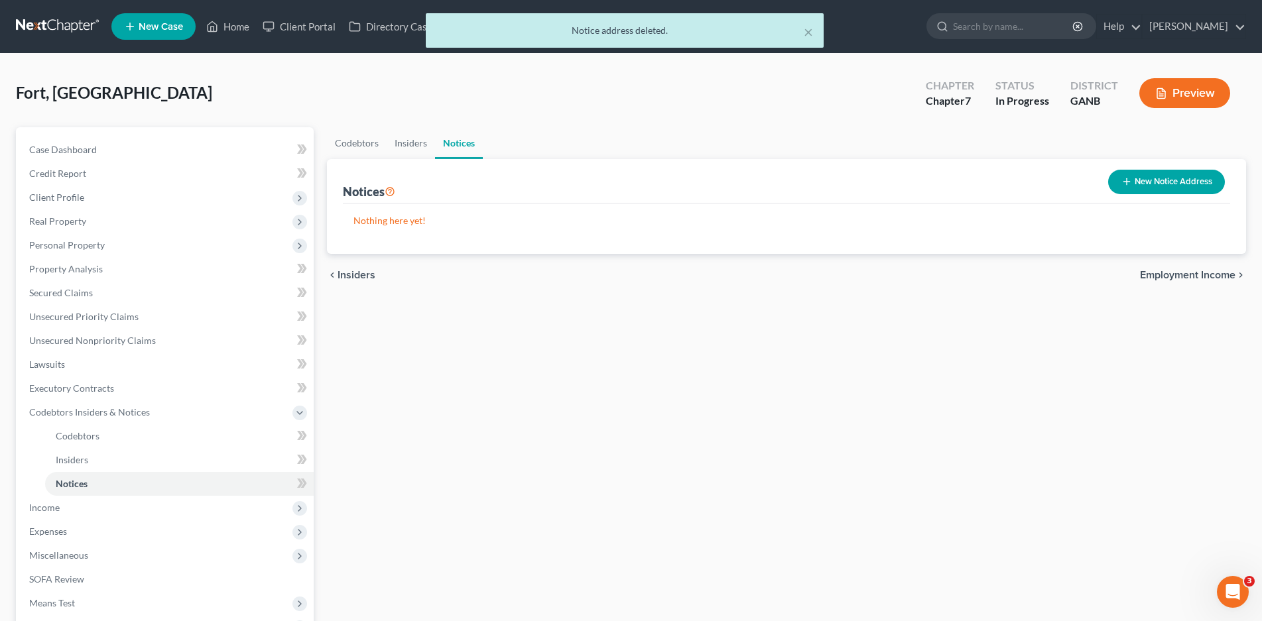
click at [1141, 182] on button "New Notice Address" at bounding box center [1166, 182] width 117 height 25
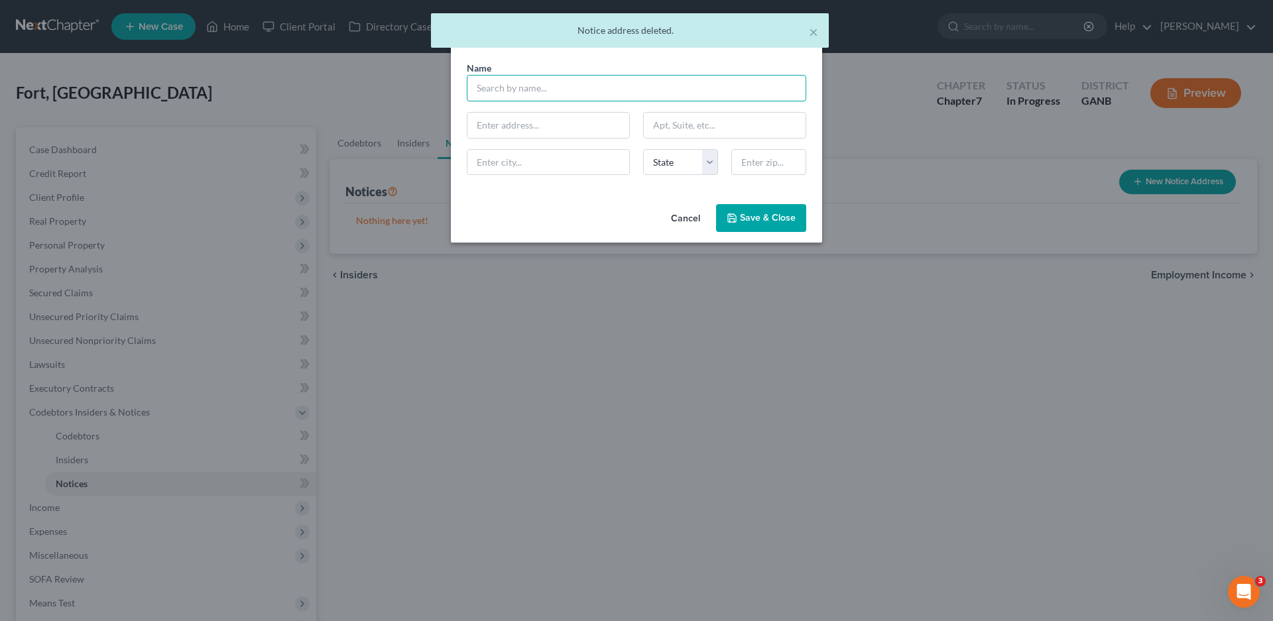
click at [487, 91] on input "text" at bounding box center [637, 88] width 340 height 27
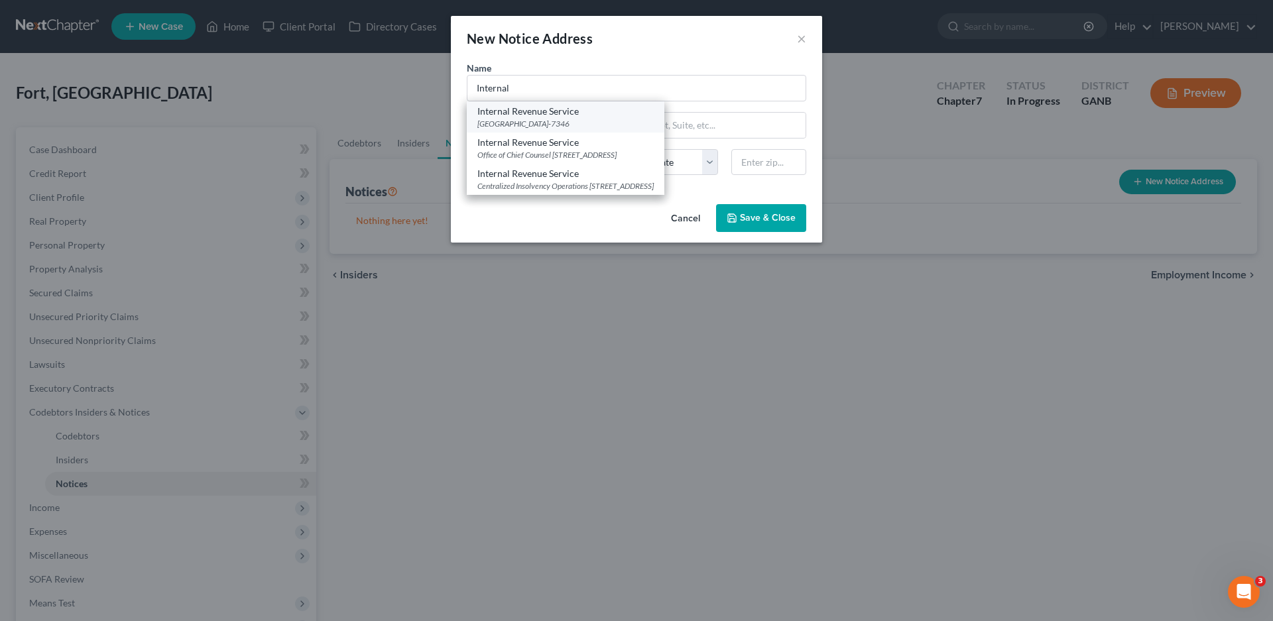
click at [587, 110] on div "Internal Revenue Service" at bounding box center [565, 111] width 176 height 13
type input "Internal Revenue Service"
type input "PO Box 7346"
type input "[GEOGRAPHIC_DATA]"
select select "39"
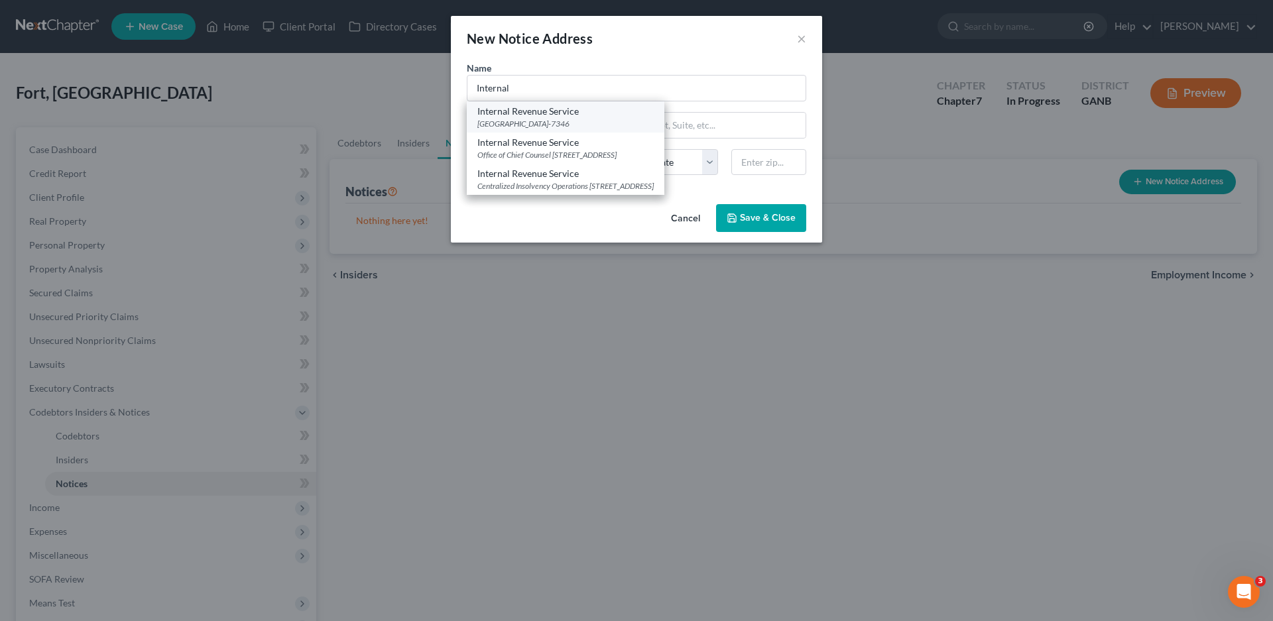
type input "19101-7346"
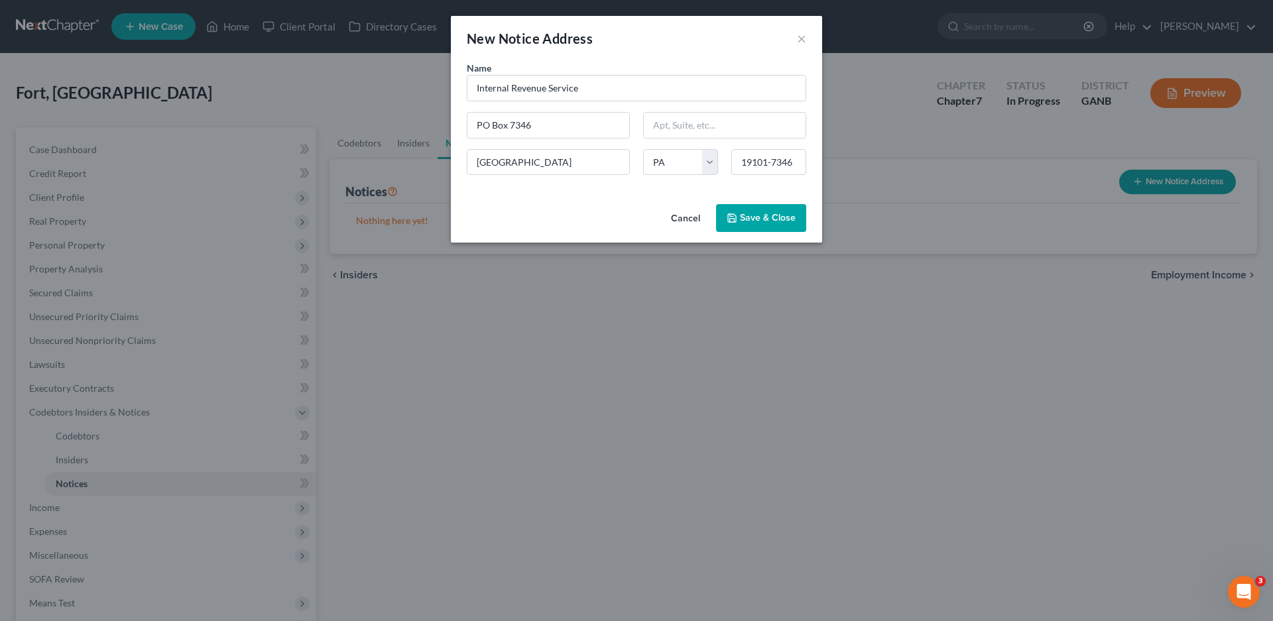
click at [742, 218] on span "Save & Close" at bounding box center [768, 217] width 56 height 11
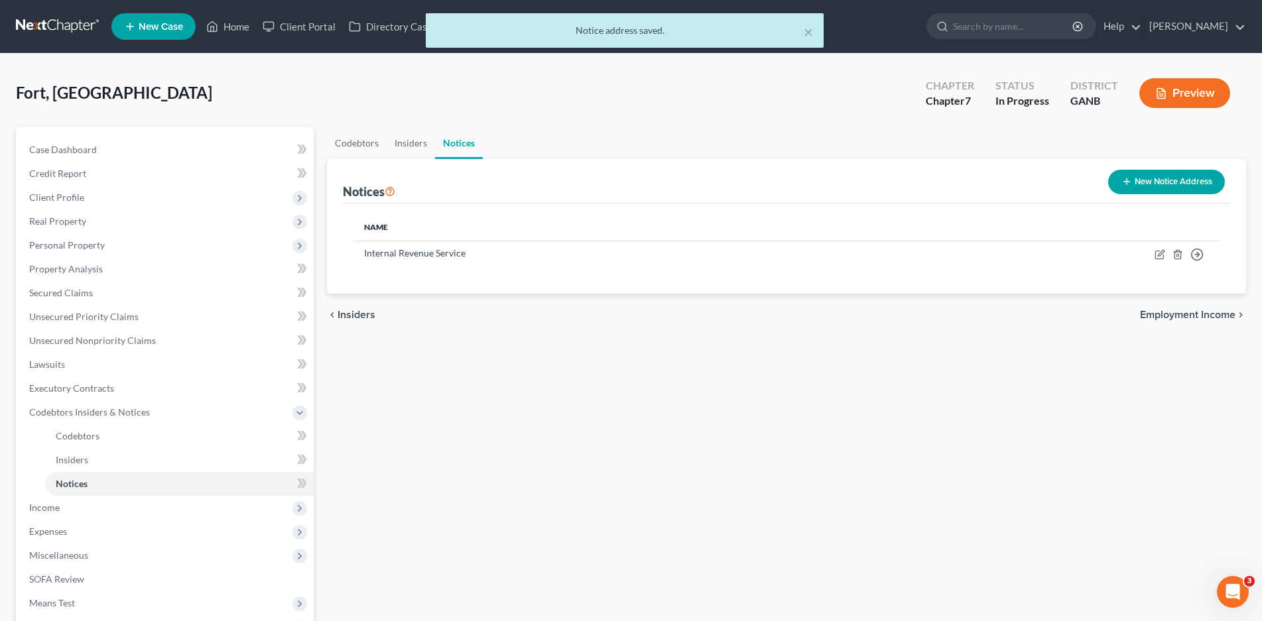
click at [1140, 190] on button "New Notice Address" at bounding box center [1166, 182] width 117 height 25
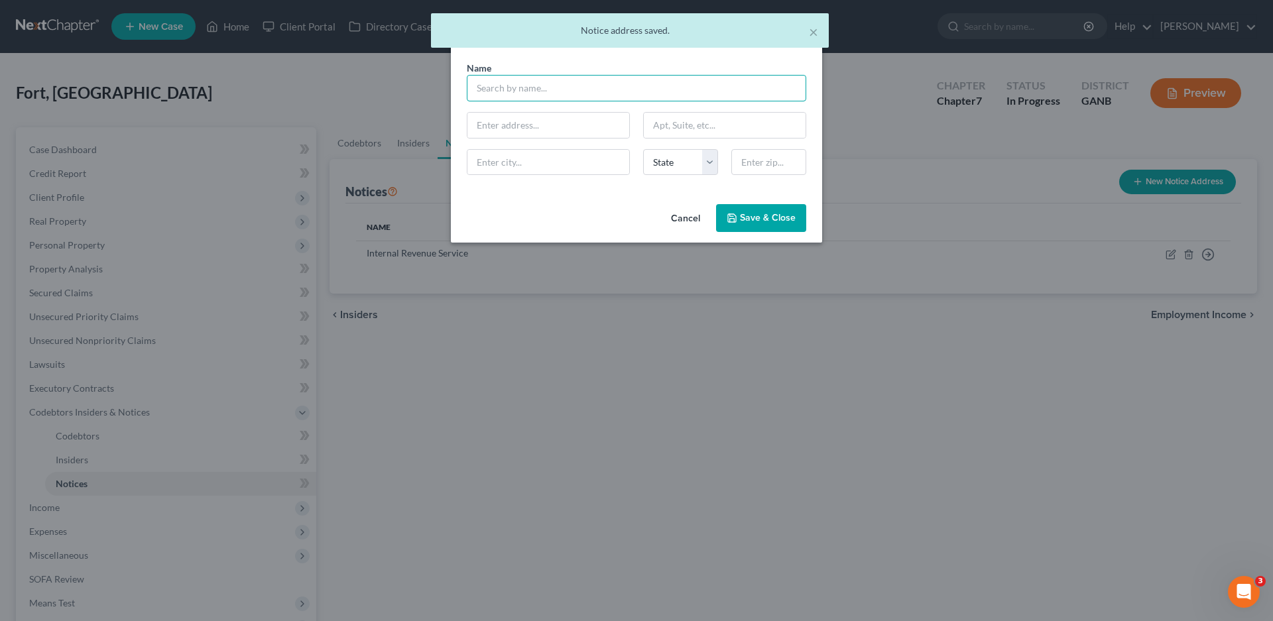
click at [550, 92] on input "text" at bounding box center [637, 88] width 340 height 27
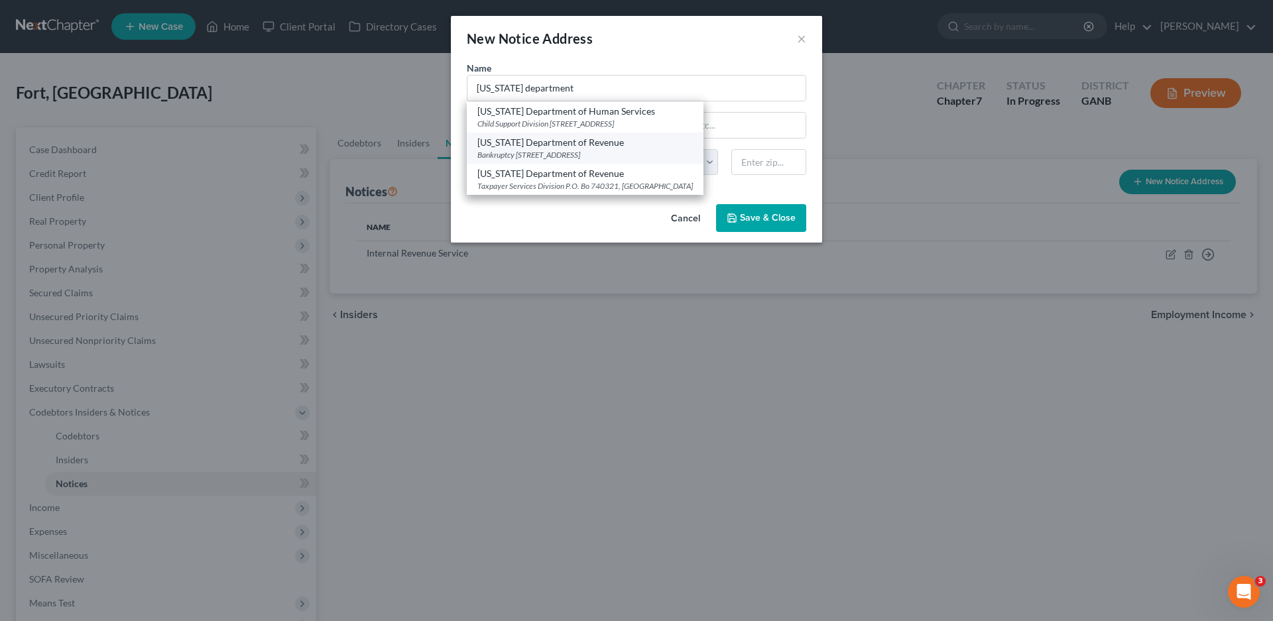
click at [589, 139] on div "[US_STATE] Department of Revenue" at bounding box center [585, 142] width 216 height 13
type input "[US_STATE] Department of Revenue"
type input "Bankruptcy"
type input "[STREET_ADDRESS]"
type input "[GEOGRAPHIC_DATA]"
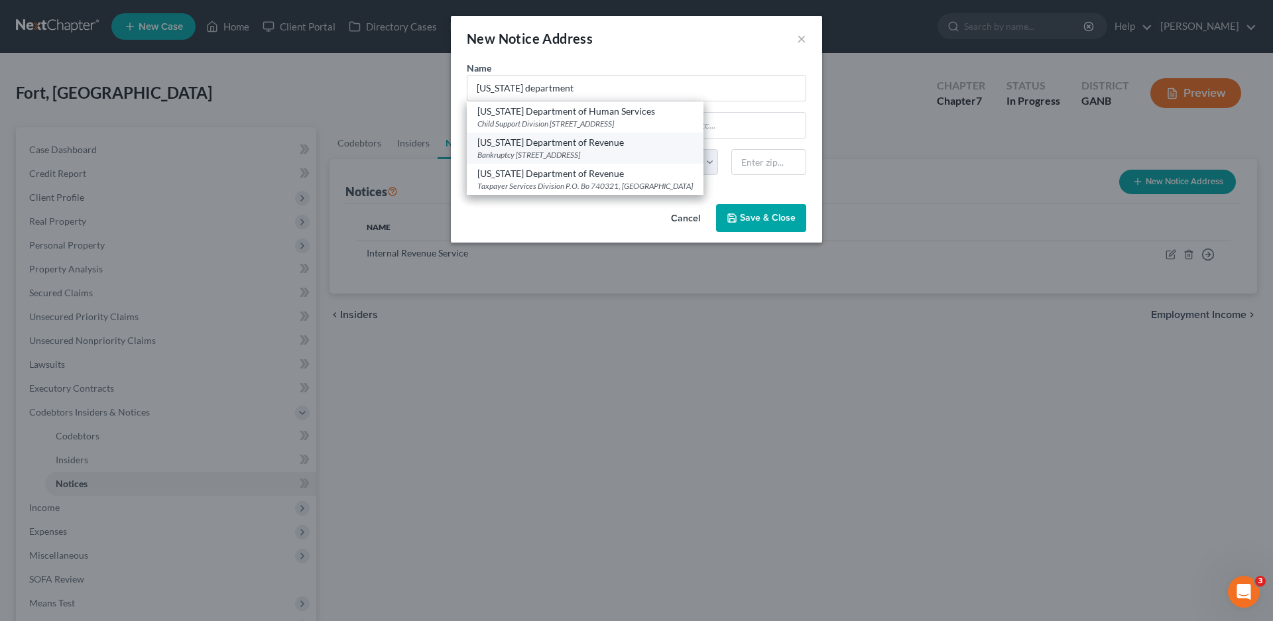
select select "10"
type input "30345"
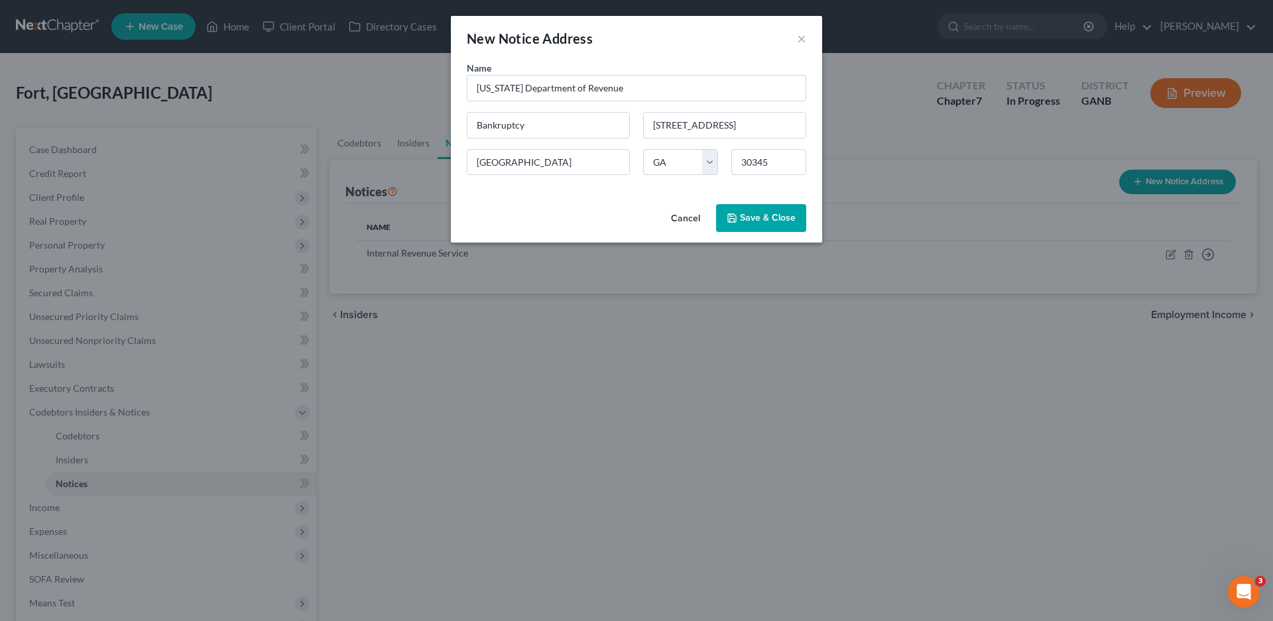
click at [742, 208] on button "Save & Close" at bounding box center [761, 218] width 90 height 28
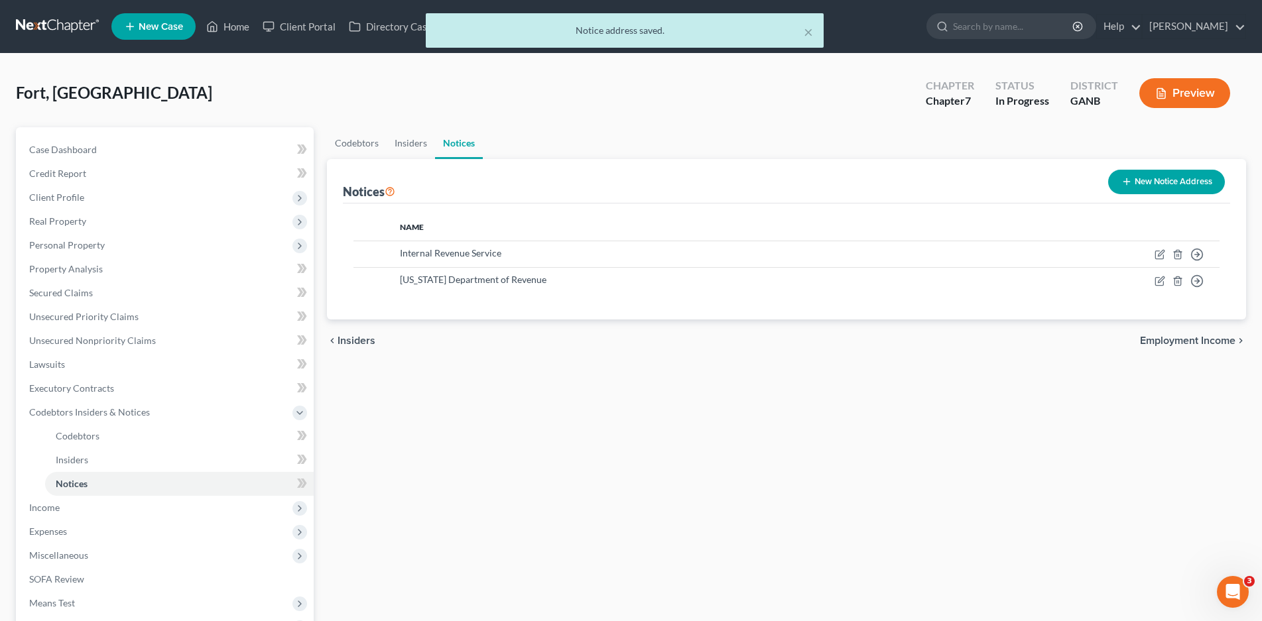
click at [1153, 186] on button "New Notice Address" at bounding box center [1166, 182] width 117 height 25
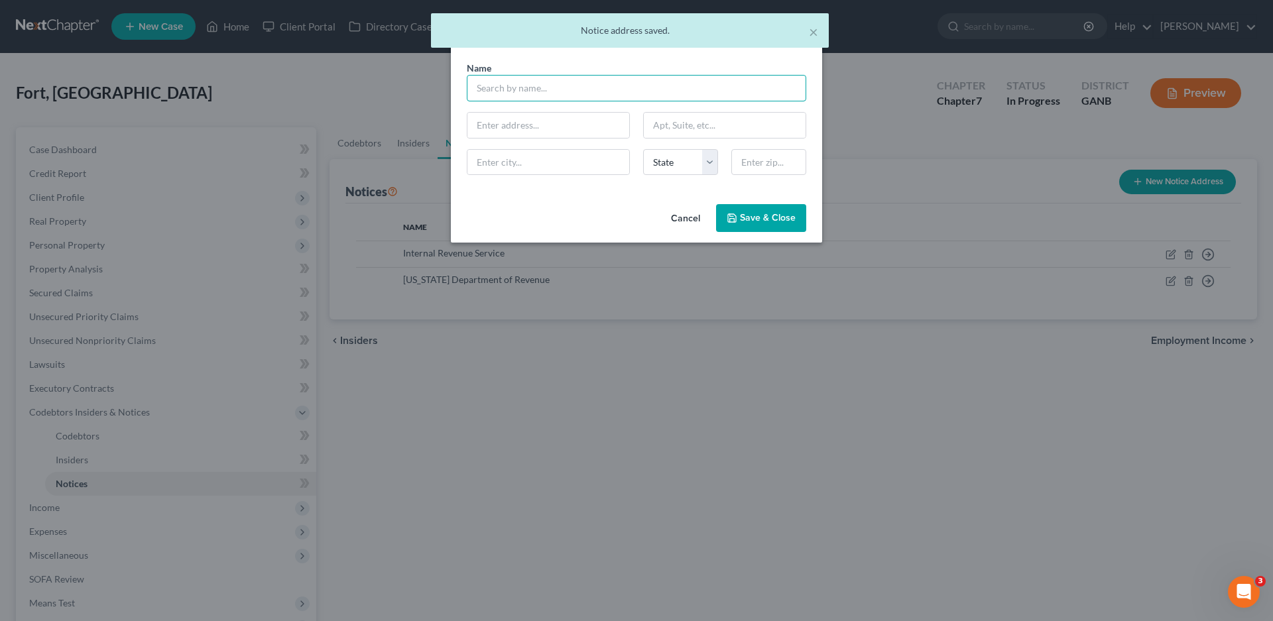
click at [535, 88] on input "text" at bounding box center [637, 88] width 340 height 27
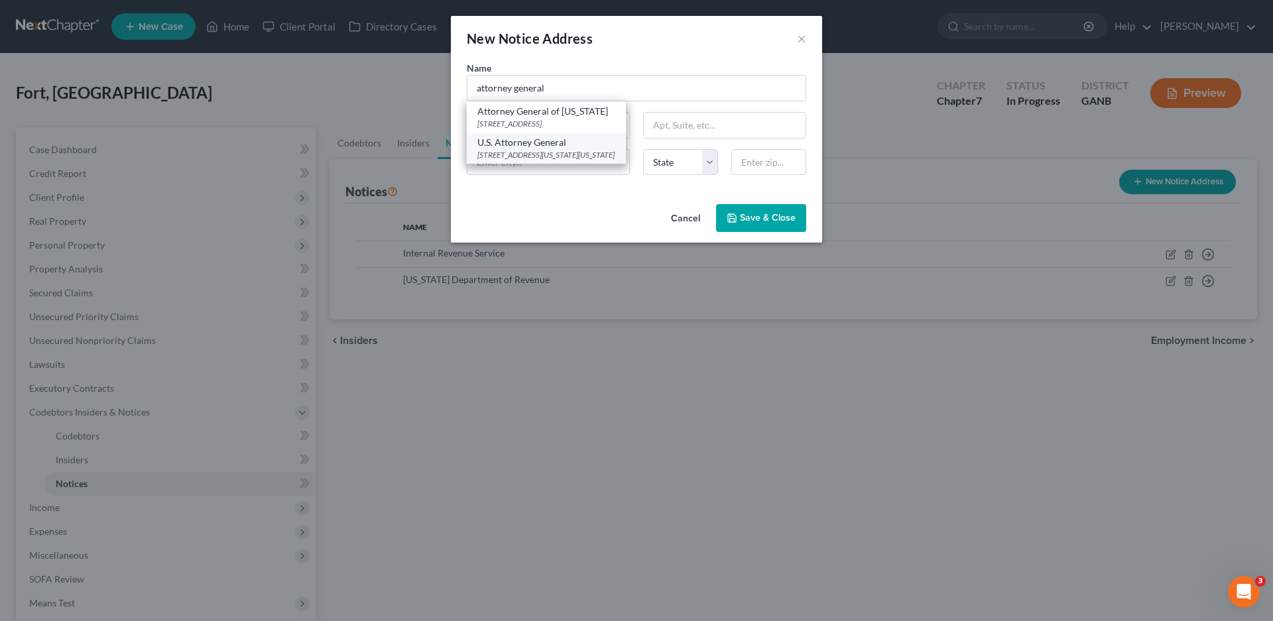
click at [552, 147] on div "U.S. Attorney General" at bounding box center [546, 142] width 138 height 13
type input "U.S. Attorney General"
type input "[STREET_ADDRESS][US_STATE]"
type input "[US_STATE]"
select select "8"
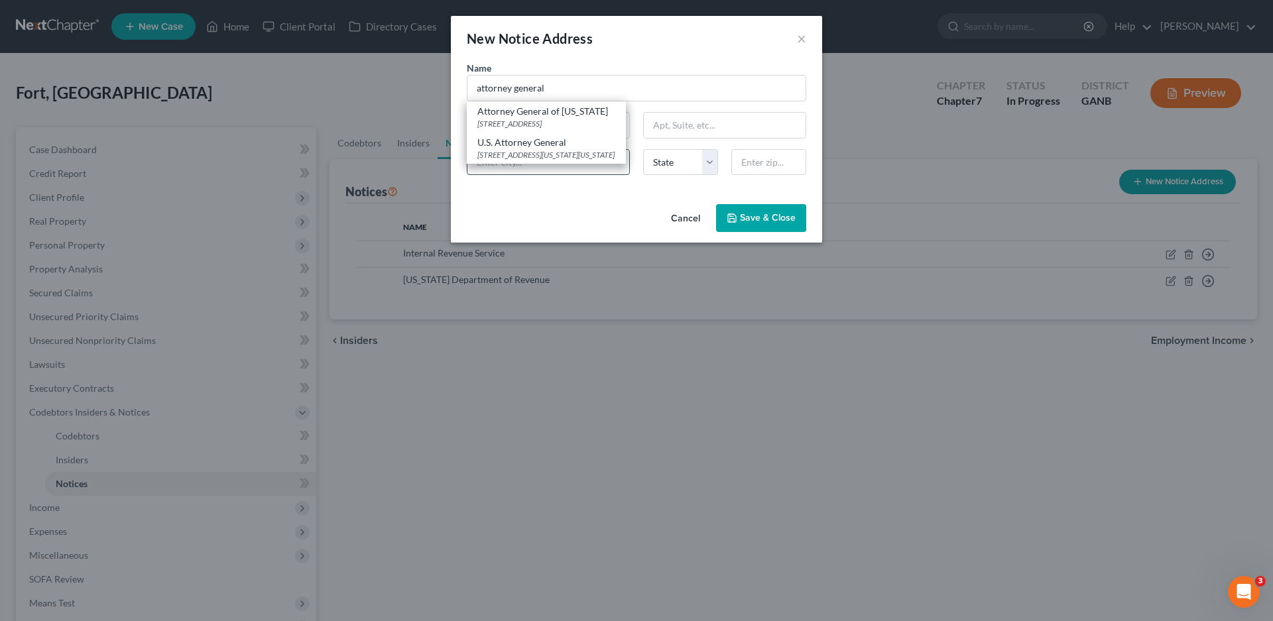
type input "20530-0009"
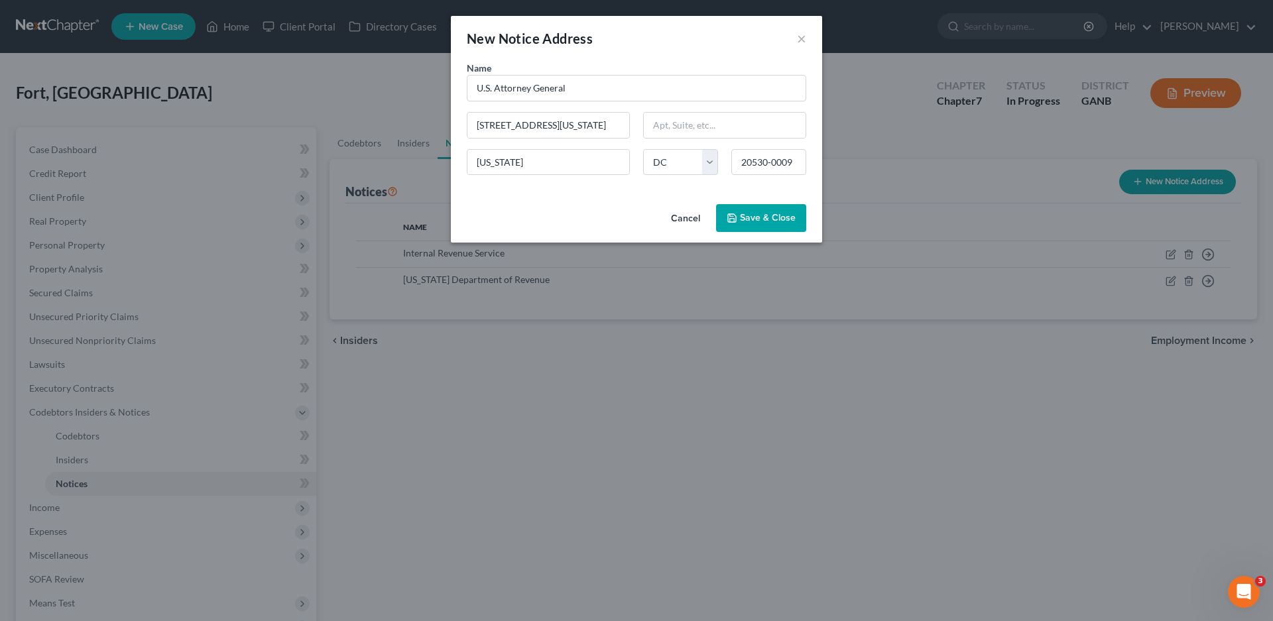
click at [771, 220] on span "Save & Close" at bounding box center [768, 217] width 56 height 11
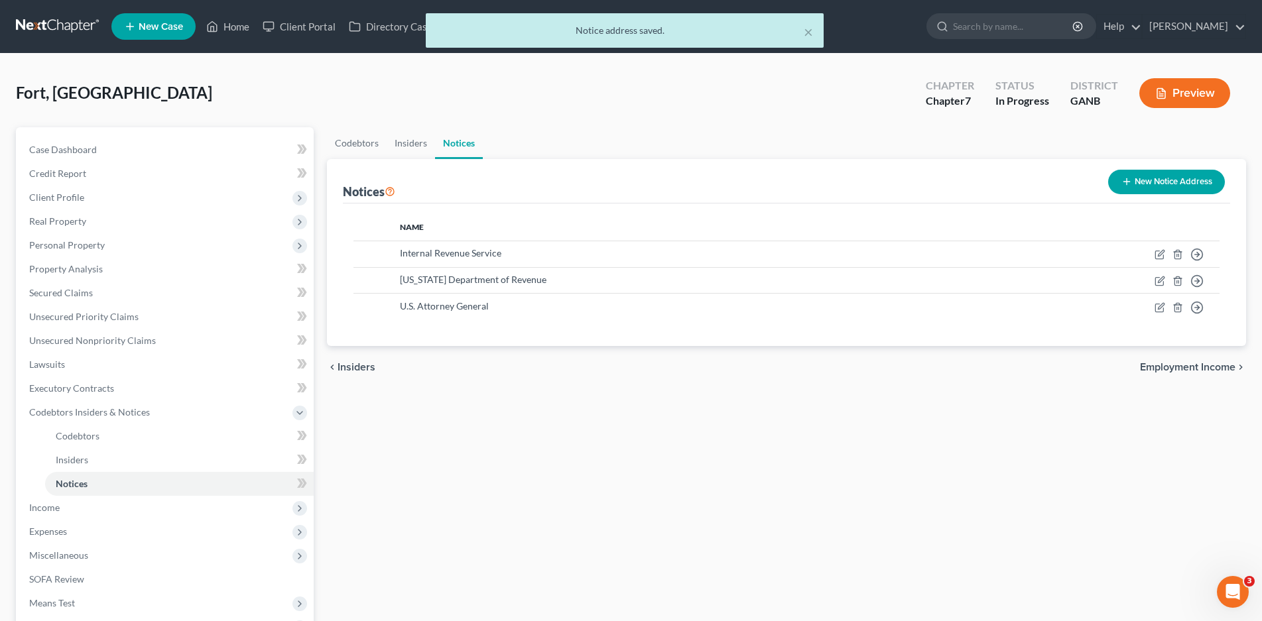
click at [1143, 189] on button "New Notice Address" at bounding box center [1166, 182] width 117 height 25
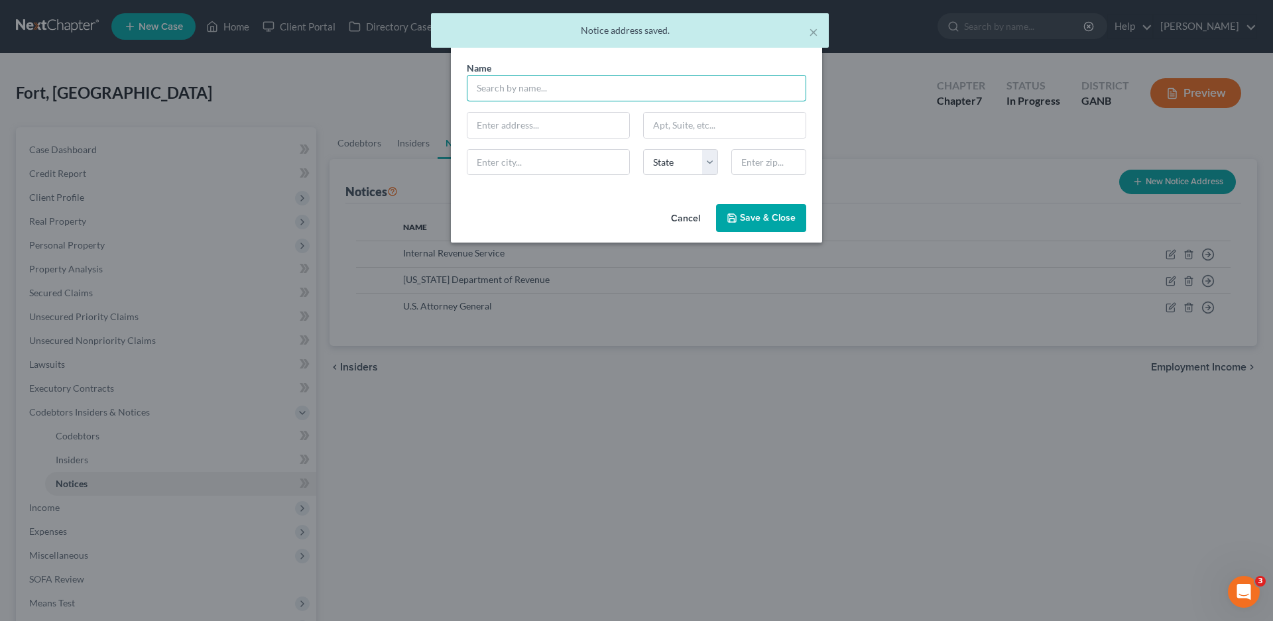
click at [527, 94] on input "text" at bounding box center [637, 88] width 340 height 27
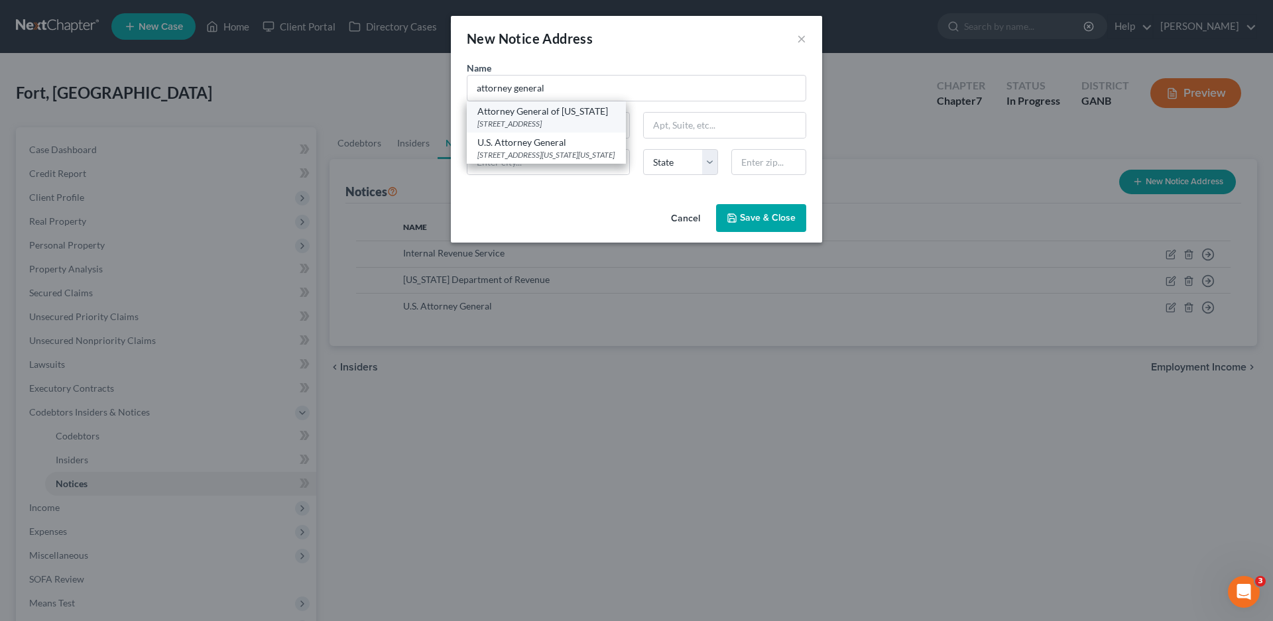
click at [568, 118] on div "[STREET_ADDRESS]" at bounding box center [546, 123] width 138 height 11
type input "Attorney General of [US_STATE]"
type input "[STREET_ADDRESS]"
type input "[GEOGRAPHIC_DATA]"
select select "10"
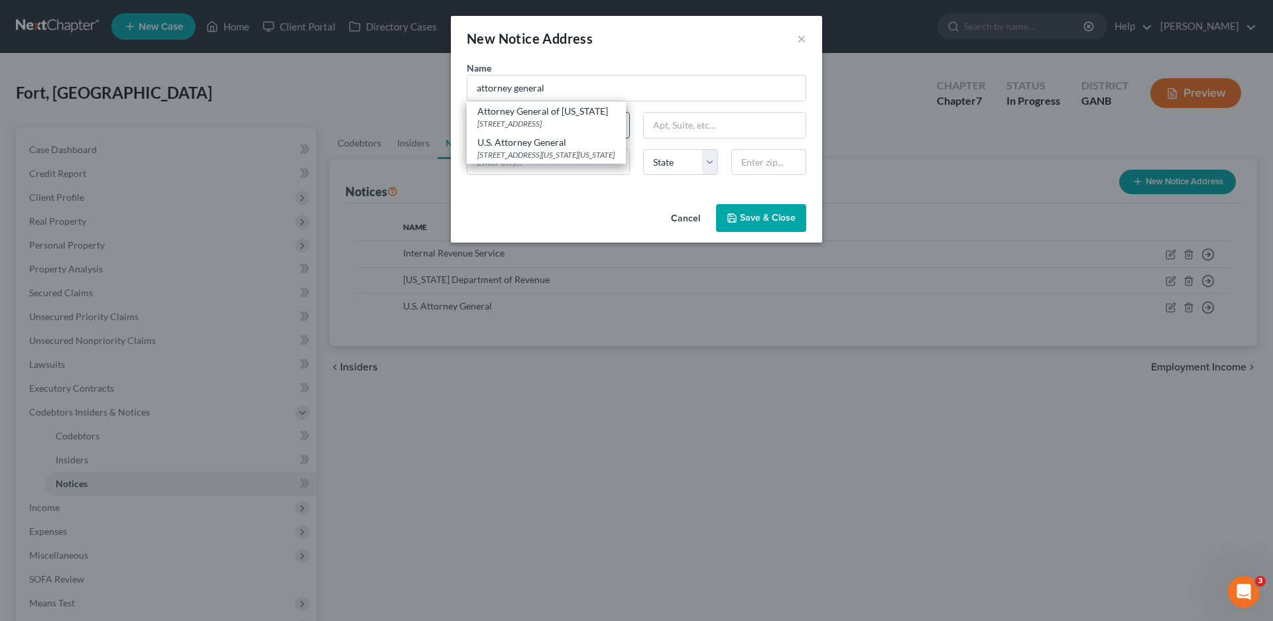
type input "30334"
click at [769, 219] on span "Save & Close" at bounding box center [768, 217] width 56 height 11
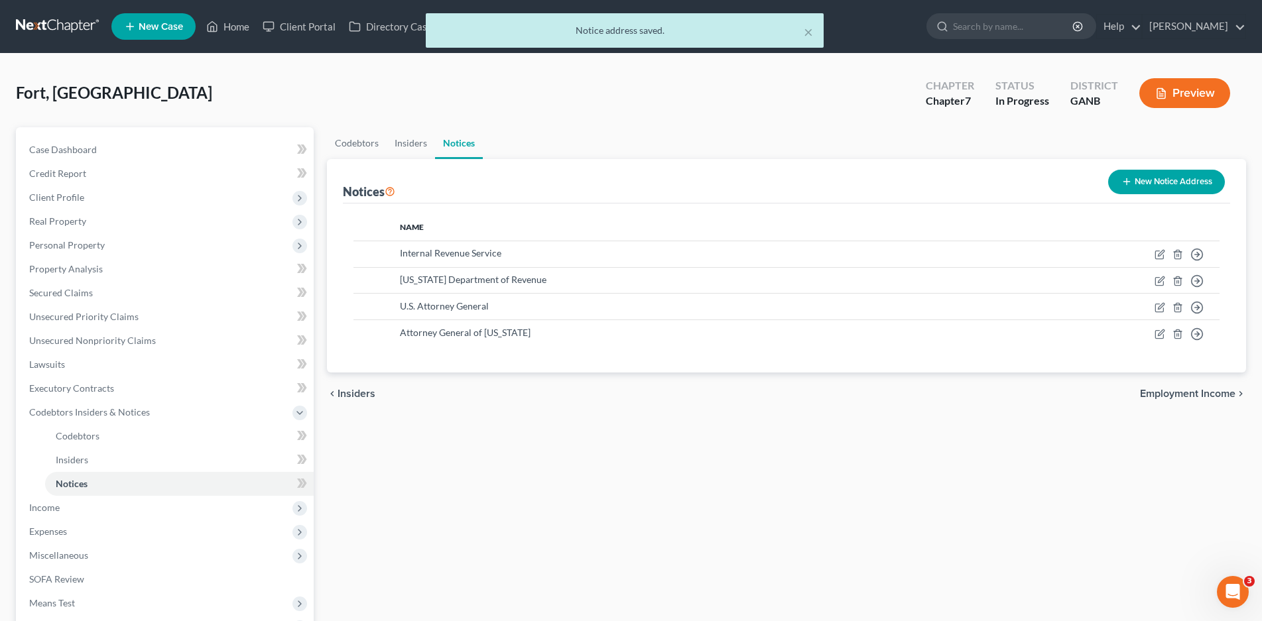
click at [1131, 192] on button "New Notice Address" at bounding box center [1166, 182] width 117 height 25
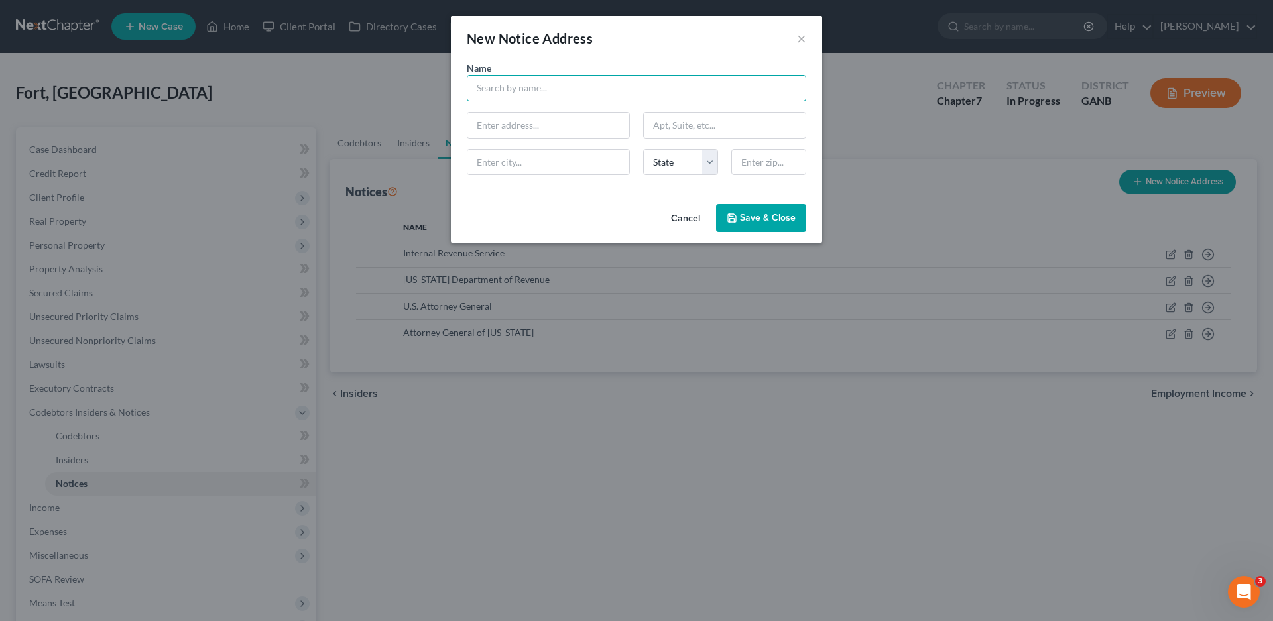
click at [517, 92] on input "text" at bounding box center [637, 88] width 340 height 27
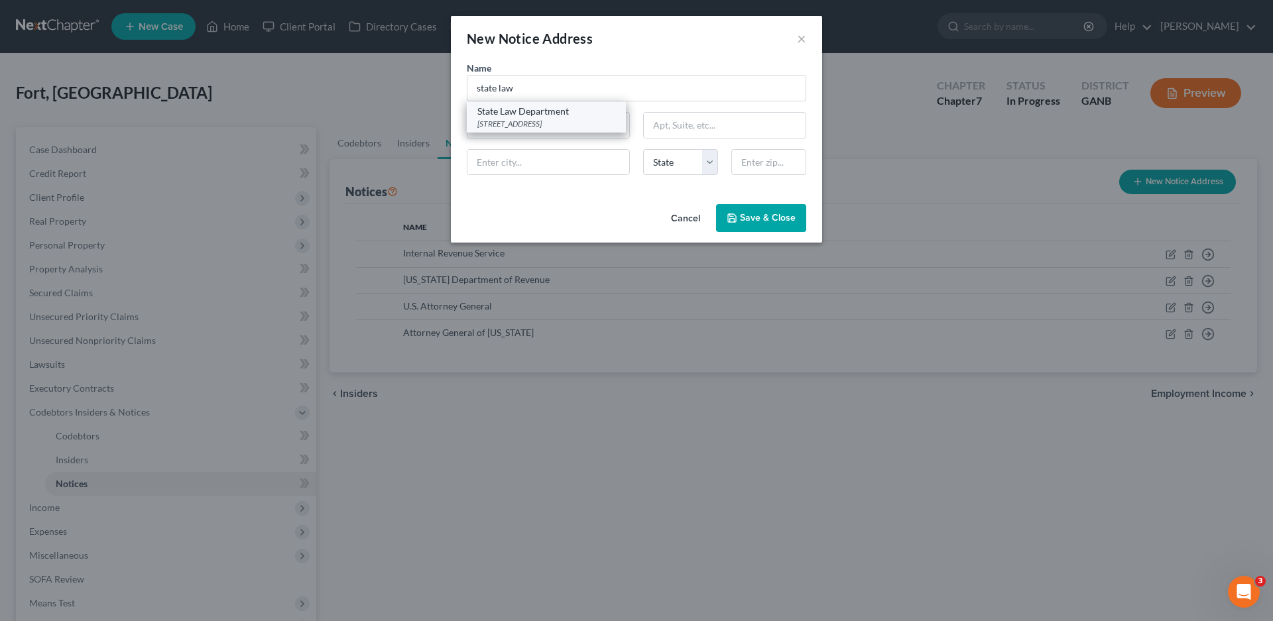
click at [521, 115] on div "State Law Department" at bounding box center [546, 111] width 138 height 13
type input "State Law Department"
type input "40 Capitol Sq SW"
type input "[GEOGRAPHIC_DATA]"
select select "10"
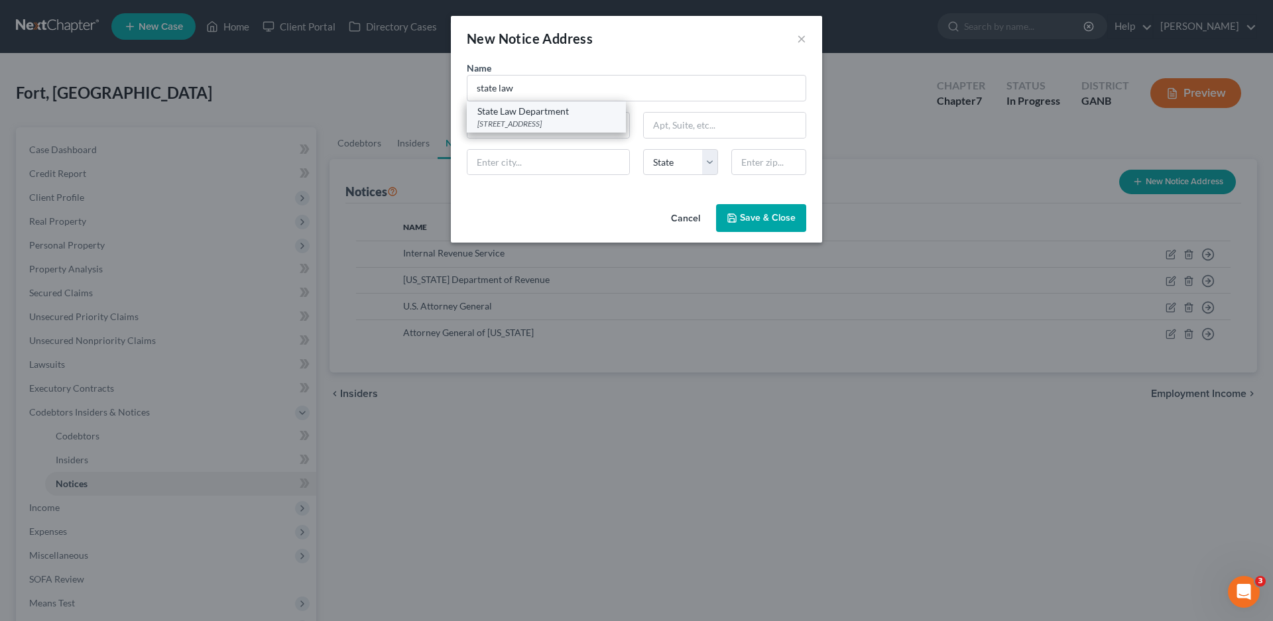
type input "30334-9057"
click at [748, 215] on span "Save & Close" at bounding box center [768, 217] width 56 height 11
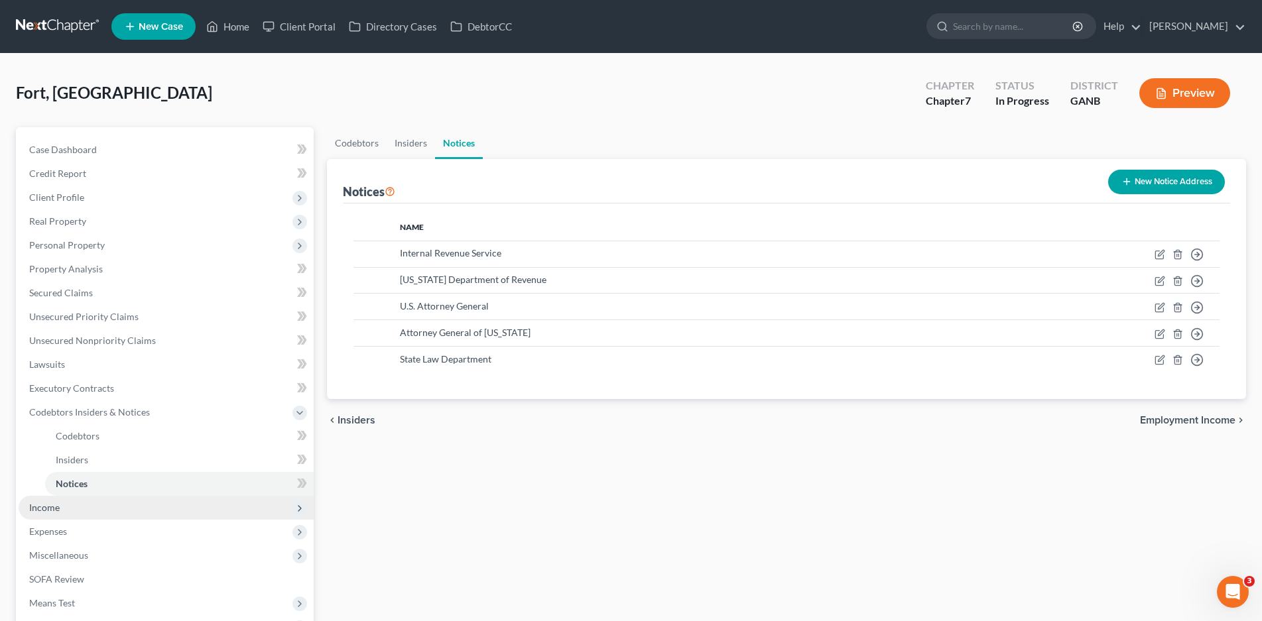
click at [53, 507] on span "Income" at bounding box center [44, 507] width 31 height 11
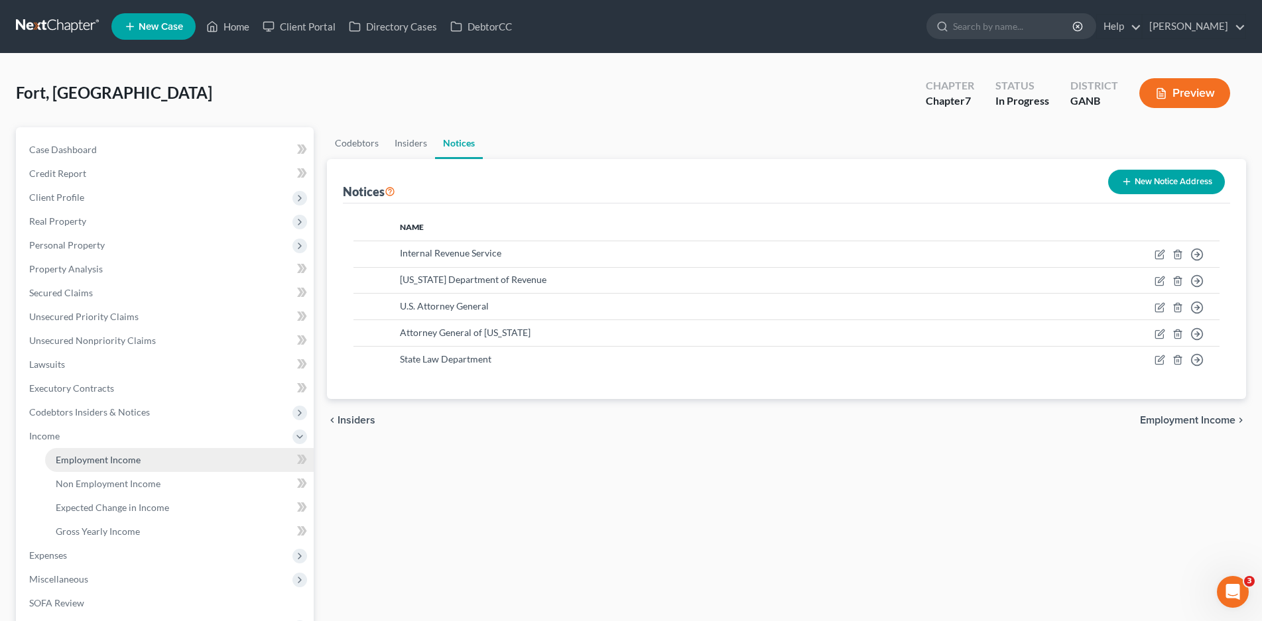
click at [90, 467] on link "Employment Income" at bounding box center [179, 460] width 269 height 24
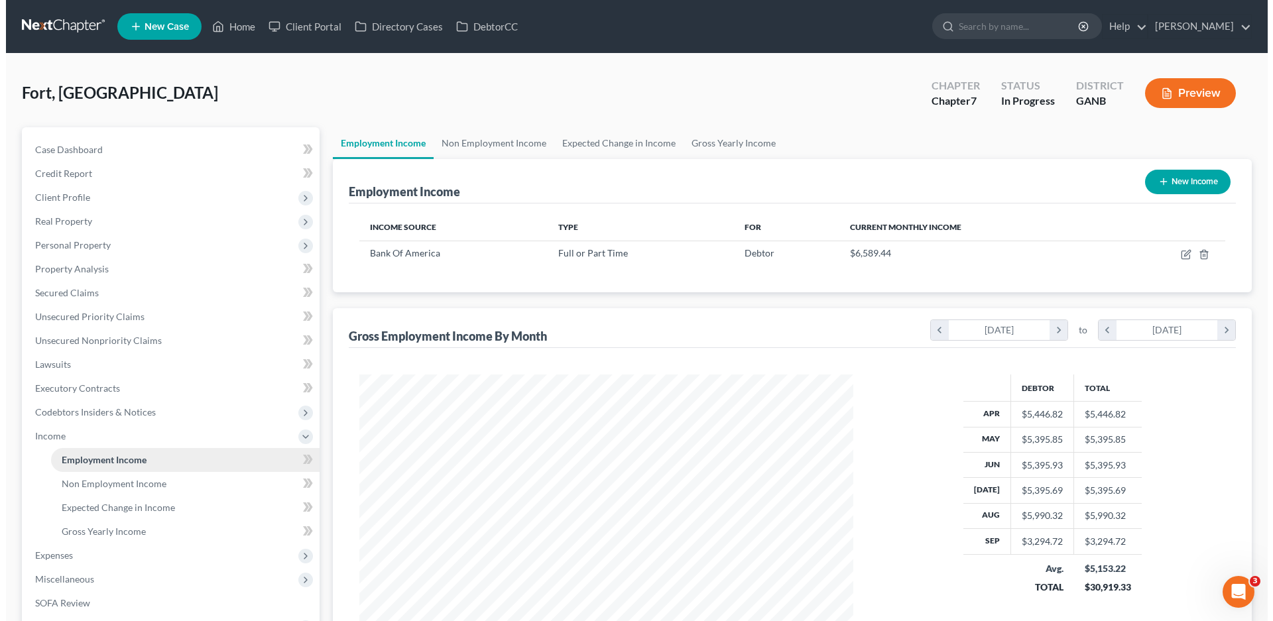
scroll to position [247, 521]
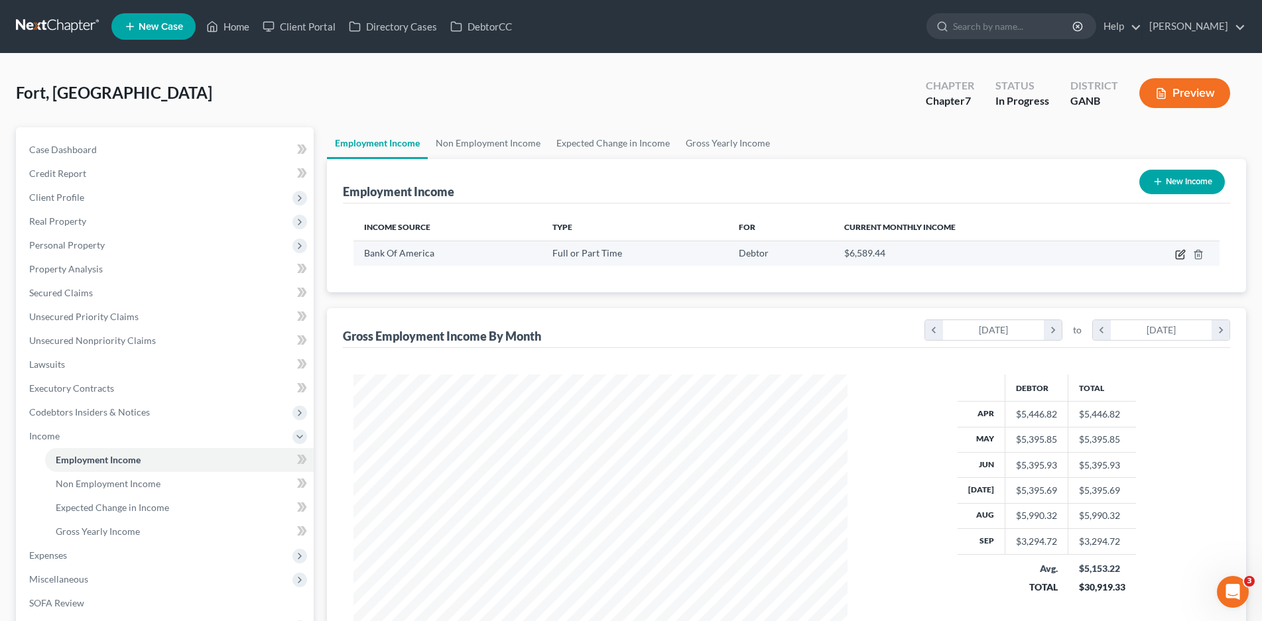
click at [1182, 255] on icon "button" at bounding box center [1181, 253] width 6 height 6
select select "0"
select select "28"
select select "1"
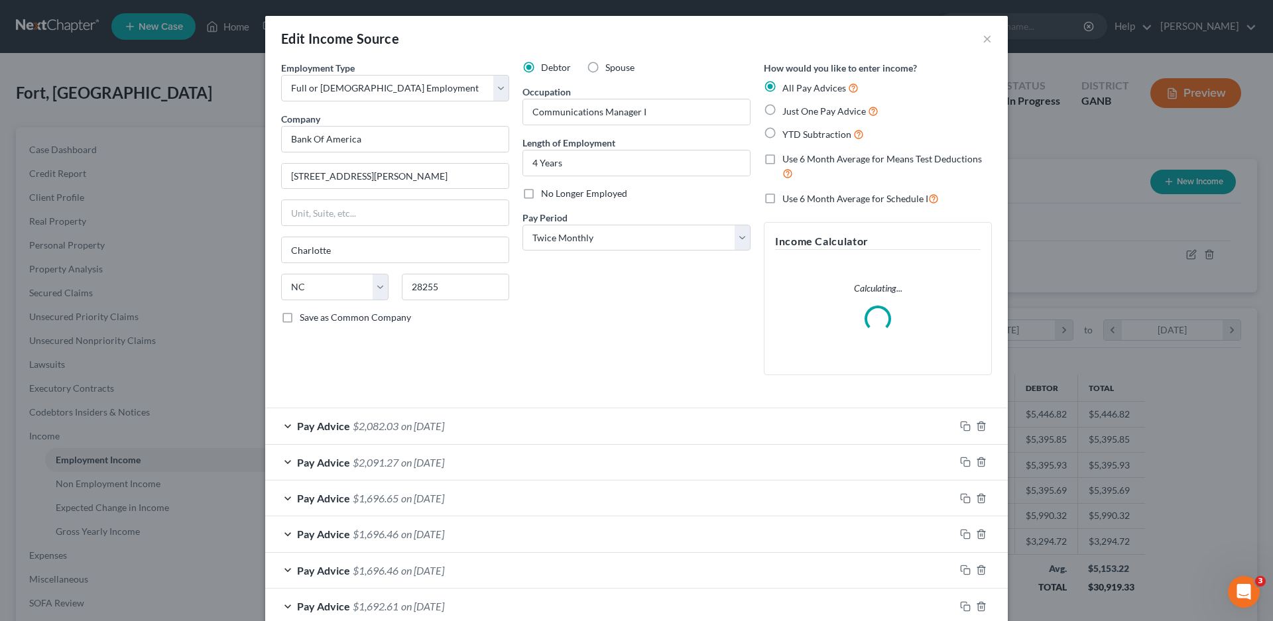
scroll to position [249, 526]
click at [783, 161] on label "Use 6 Month Average for Means Test Deductions" at bounding box center [888, 167] width 210 height 29
click at [788, 161] on input "Use 6 Month Average for Means Test Deductions" at bounding box center [792, 157] width 9 height 9
checkbox input "true"
click at [783, 199] on label "Use 6 Month Average for Schedule I" at bounding box center [861, 198] width 157 height 15
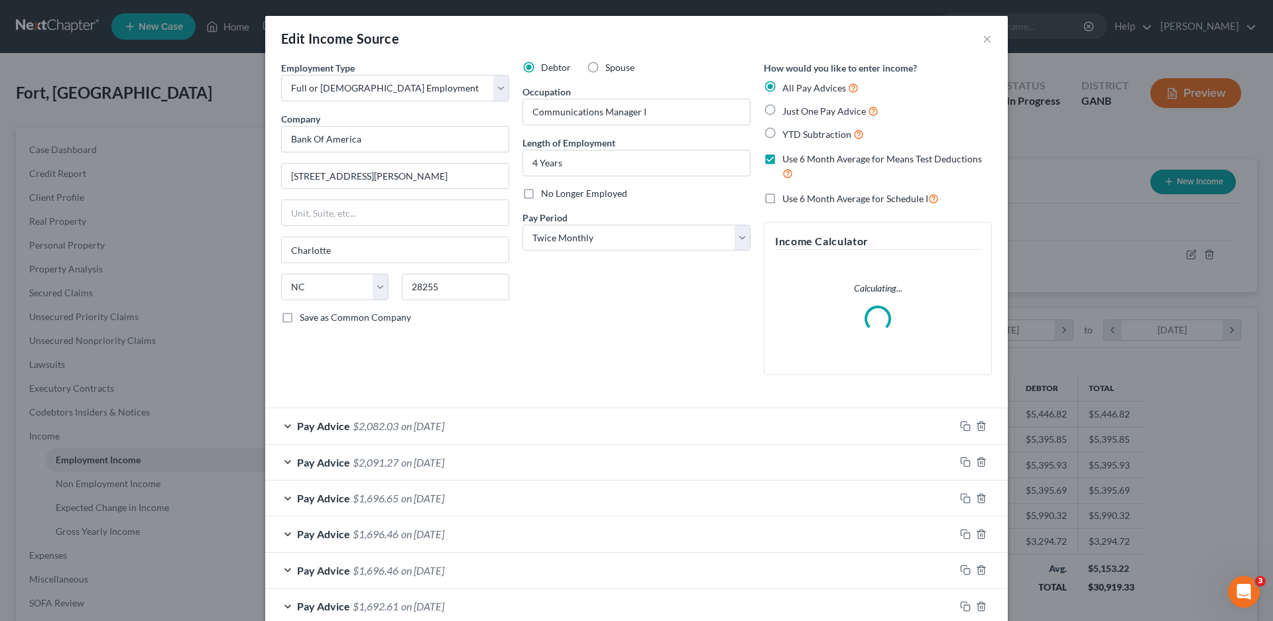
click at [788, 199] on input "Use 6 Month Average for Schedule I" at bounding box center [792, 195] width 9 height 9
checkbox input "true"
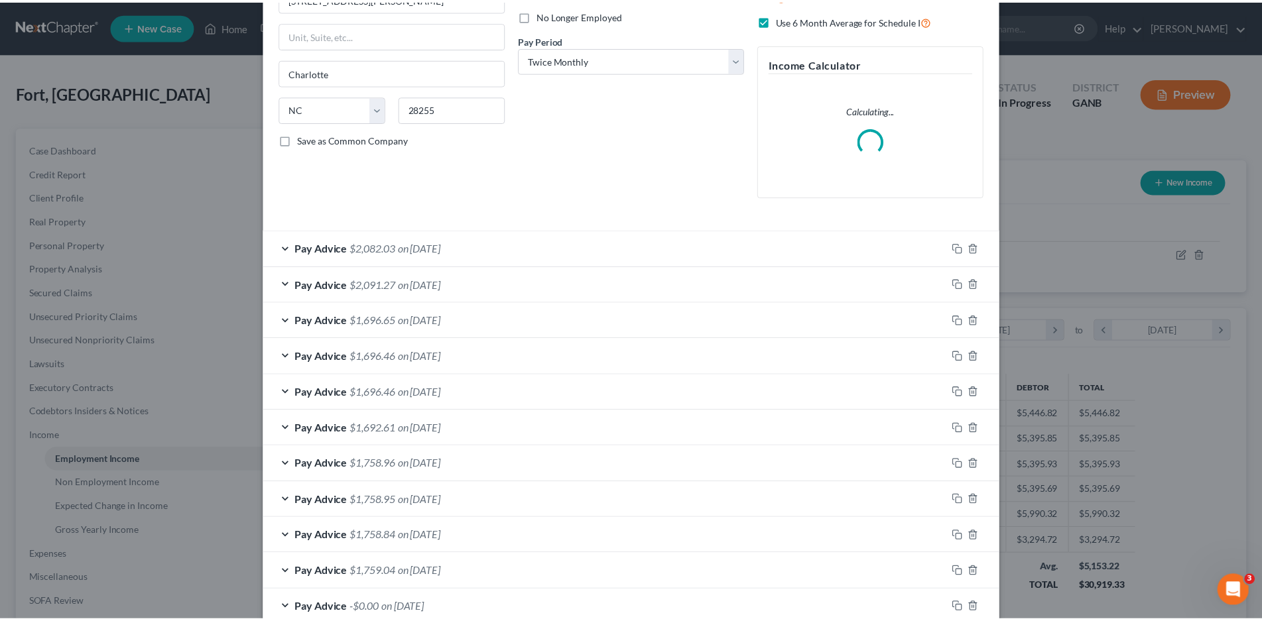
scroll to position [509, 0]
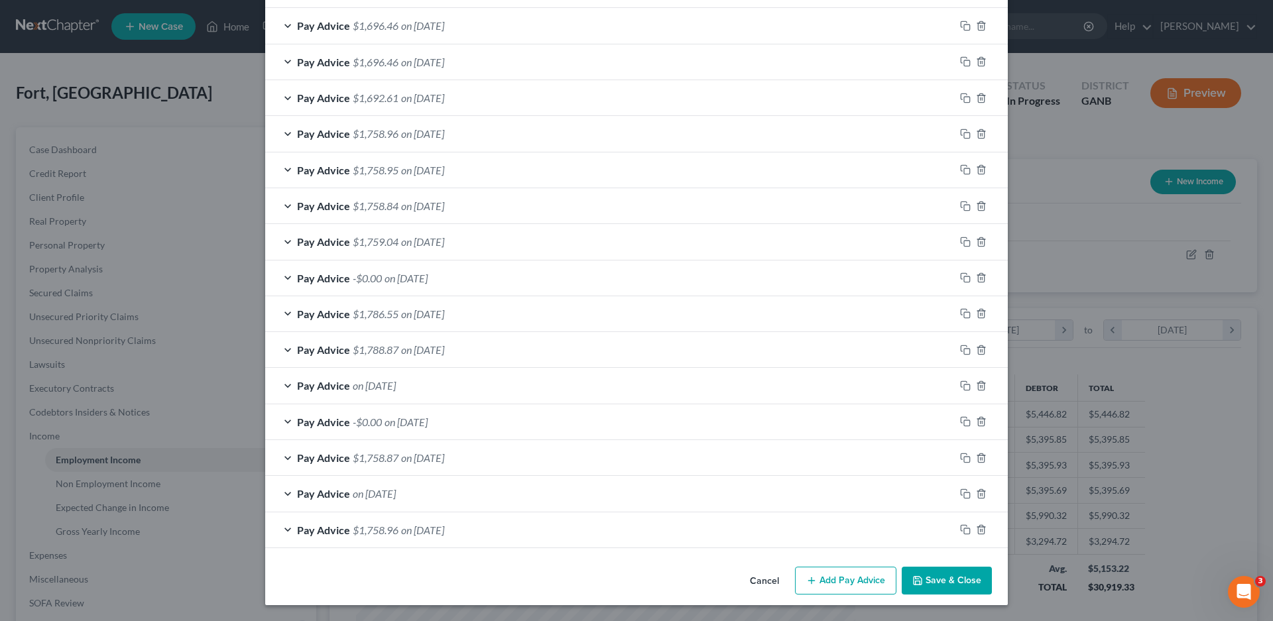
click at [945, 577] on button "Save & Close" at bounding box center [947, 581] width 90 height 28
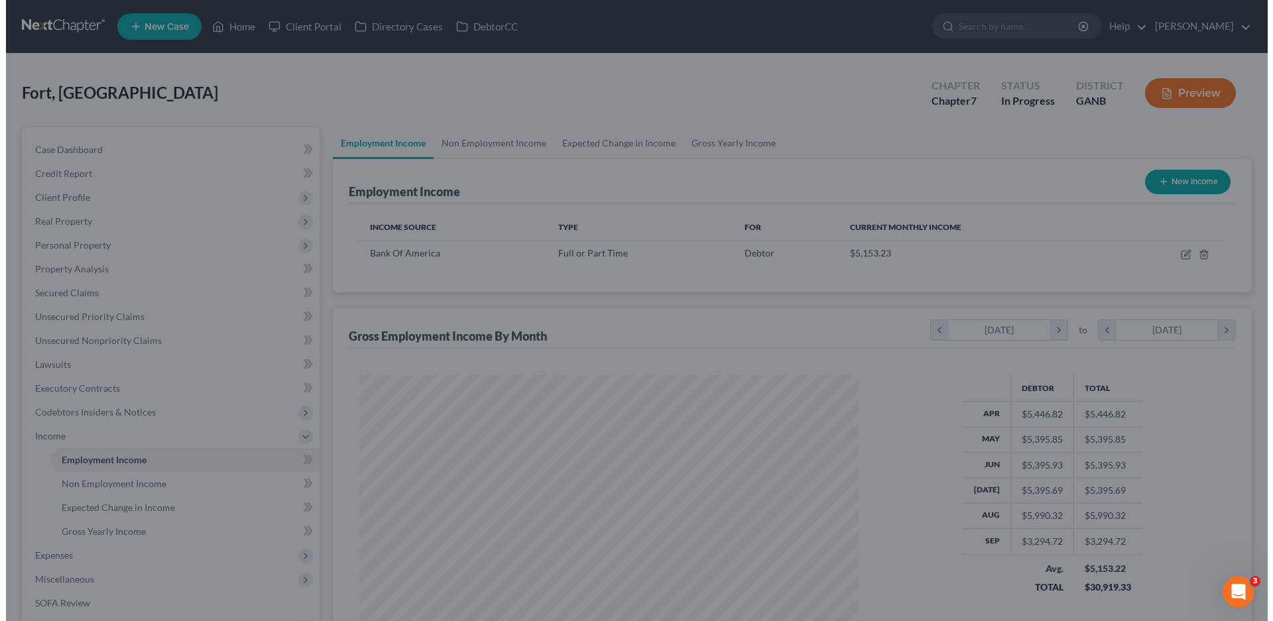
scroll to position [662923, 662649]
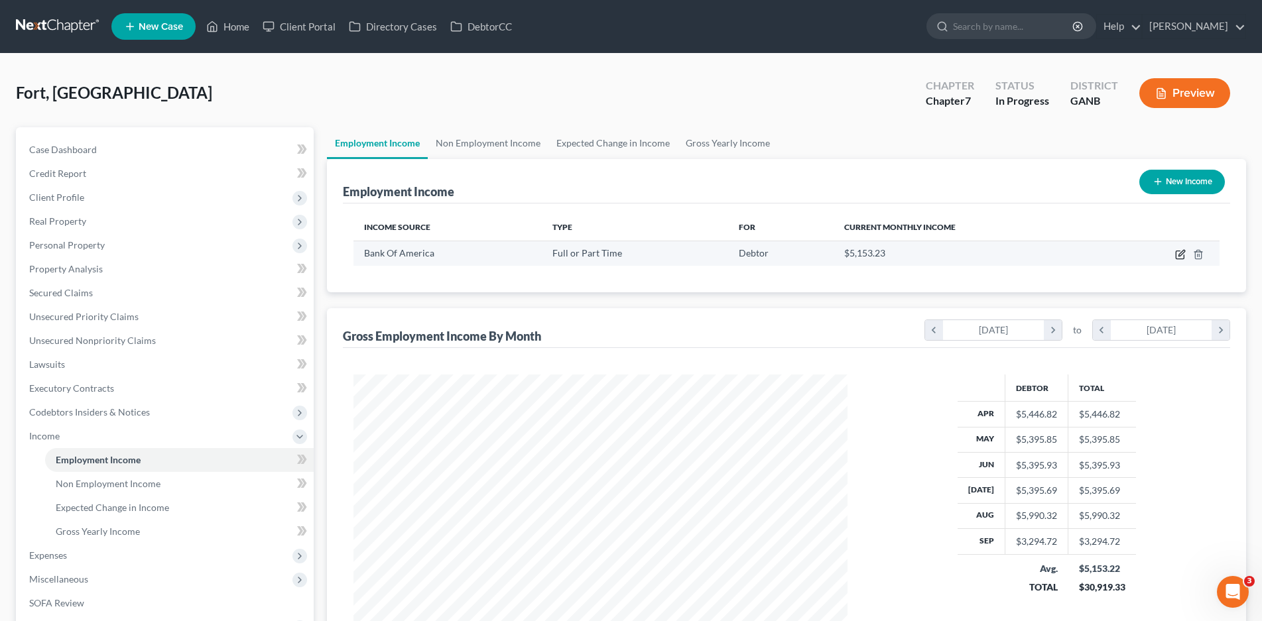
click at [1176, 254] on icon "button" at bounding box center [1180, 255] width 8 height 8
select select "0"
select select "28"
select select "1"
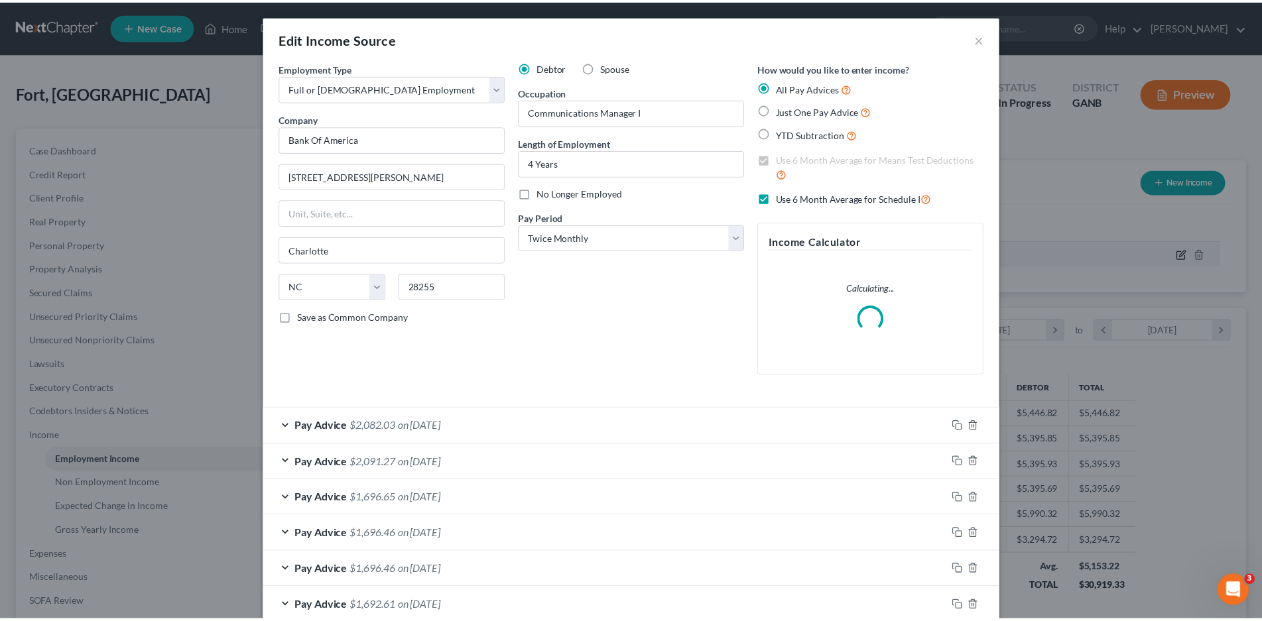
scroll to position [249, 526]
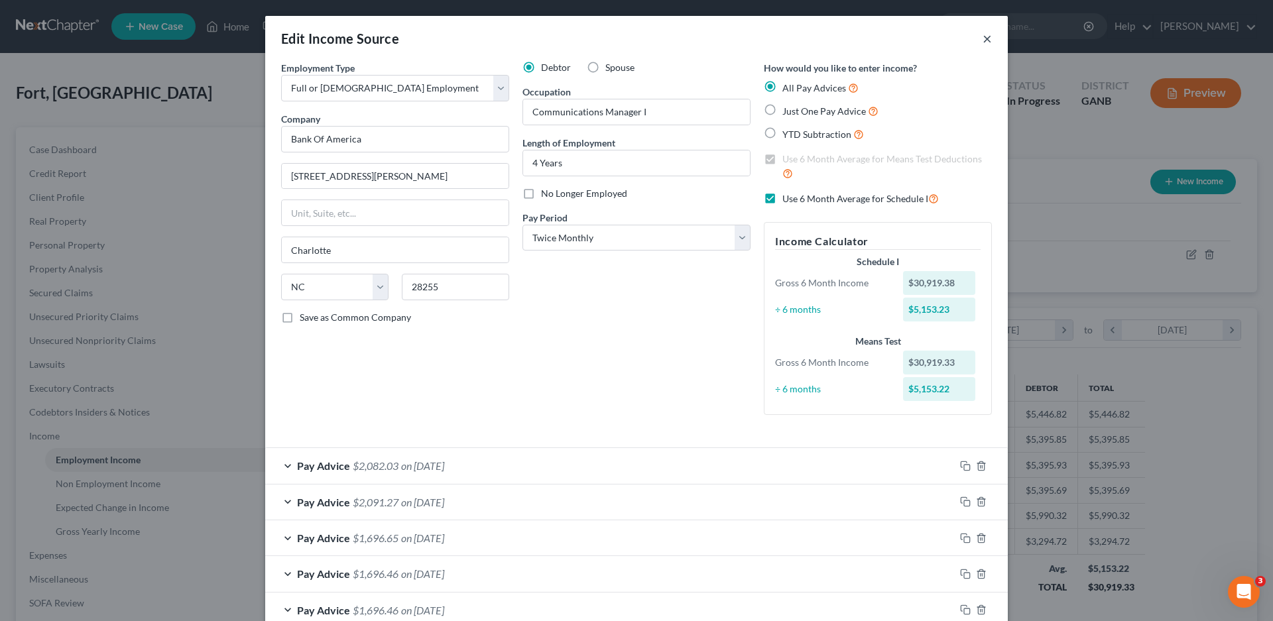
click at [983, 40] on button "×" at bounding box center [987, 39] width 9 height 16
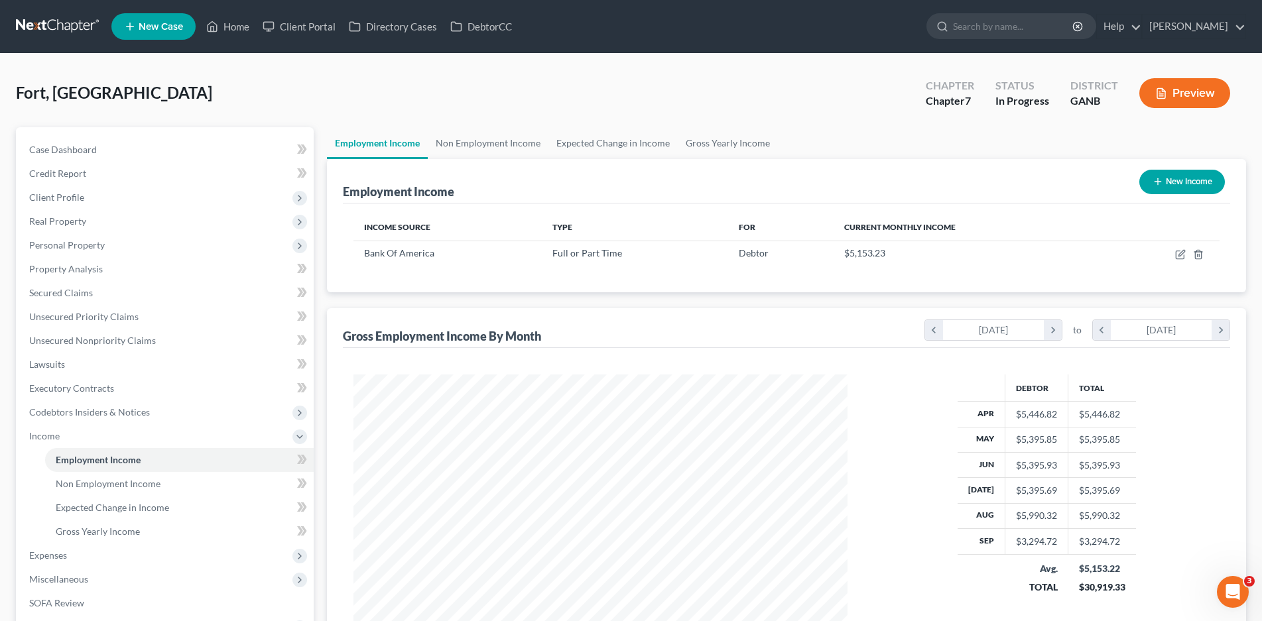
scroll to position [662923, 662649]
click at [39, 553] on span "Expenses" at bounding box center [48, 555] width 38 height 11
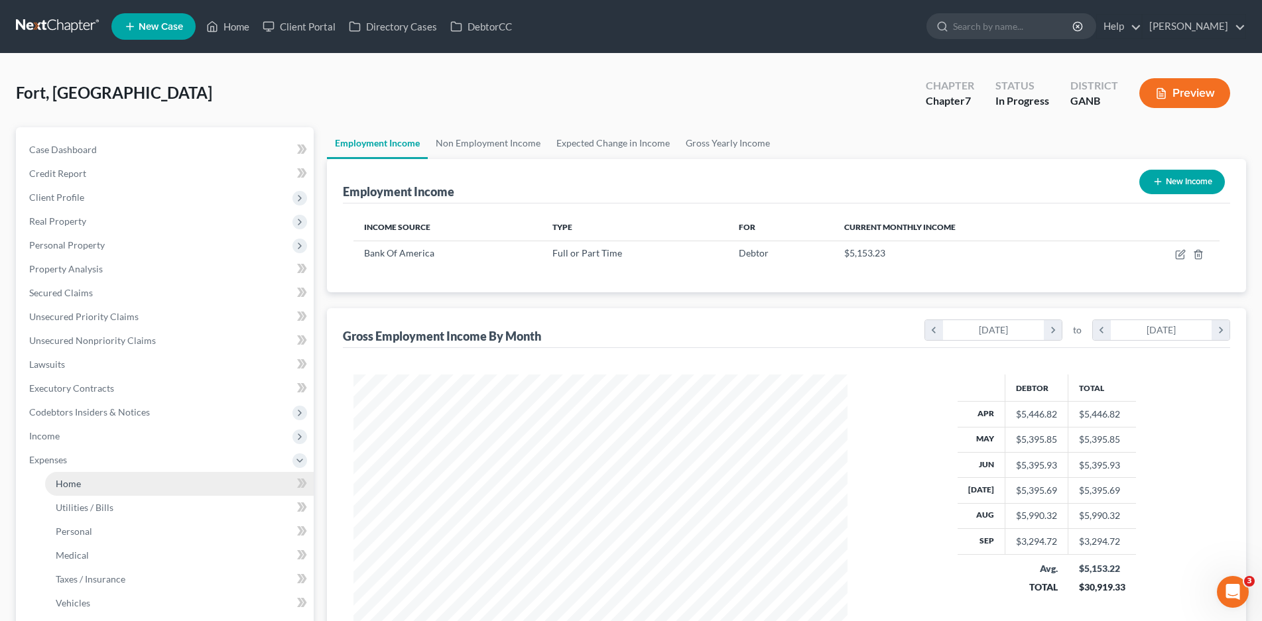
click at [75, 483] on span "Home" at bounding box center [68, 483] width 25 height 11
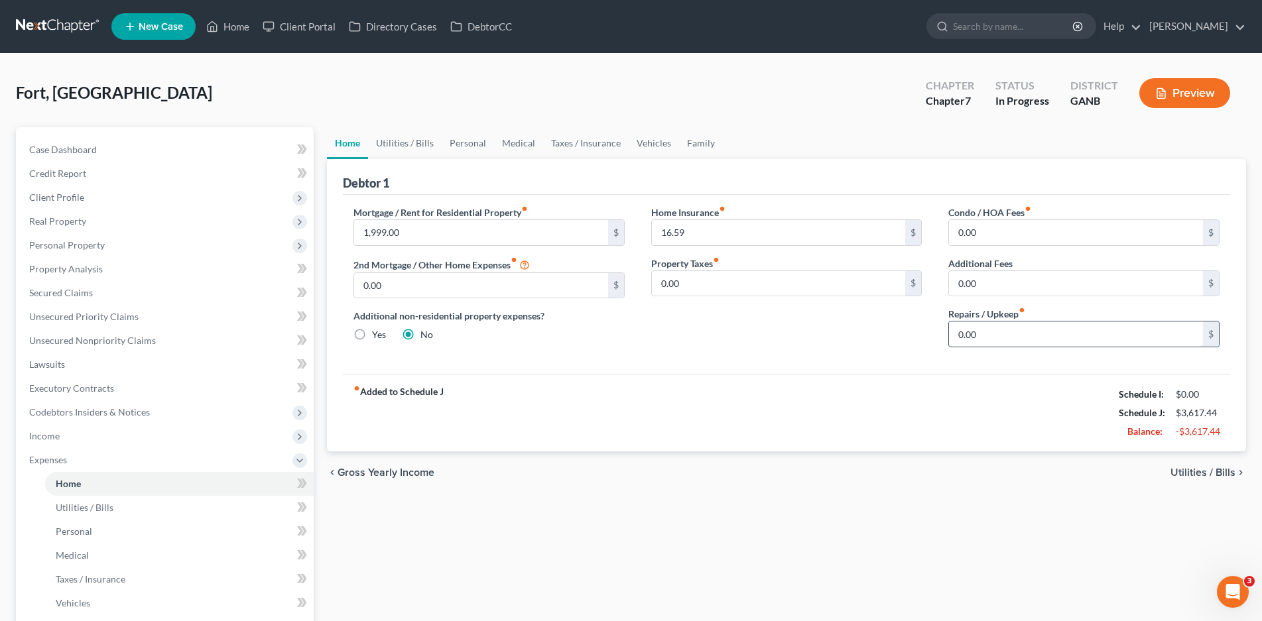
click at [993, 330] on input "0.00" at bounding box center [1076, 334] width 254 height 25
type input "100.00"
click at [403, 146] on link "Utilities / Bills" at bounding box center [405, 143] width 74 height 32
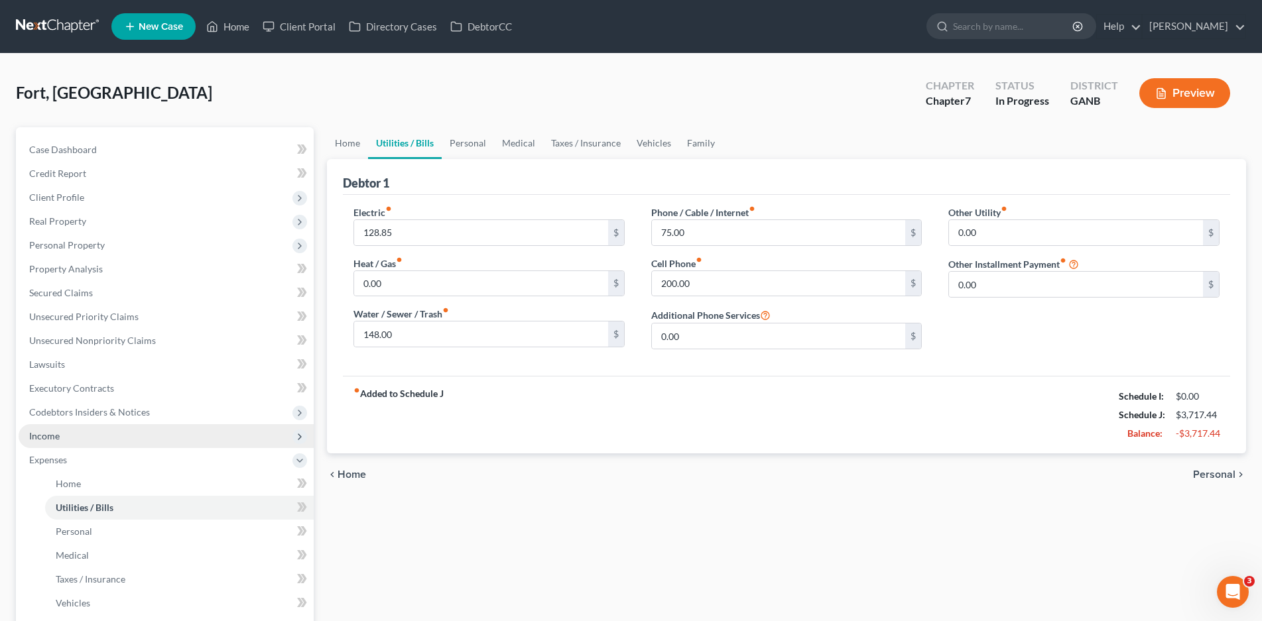
click at [60, 441] on span "Income" at bounding box center [166, 436] width 295 height 24
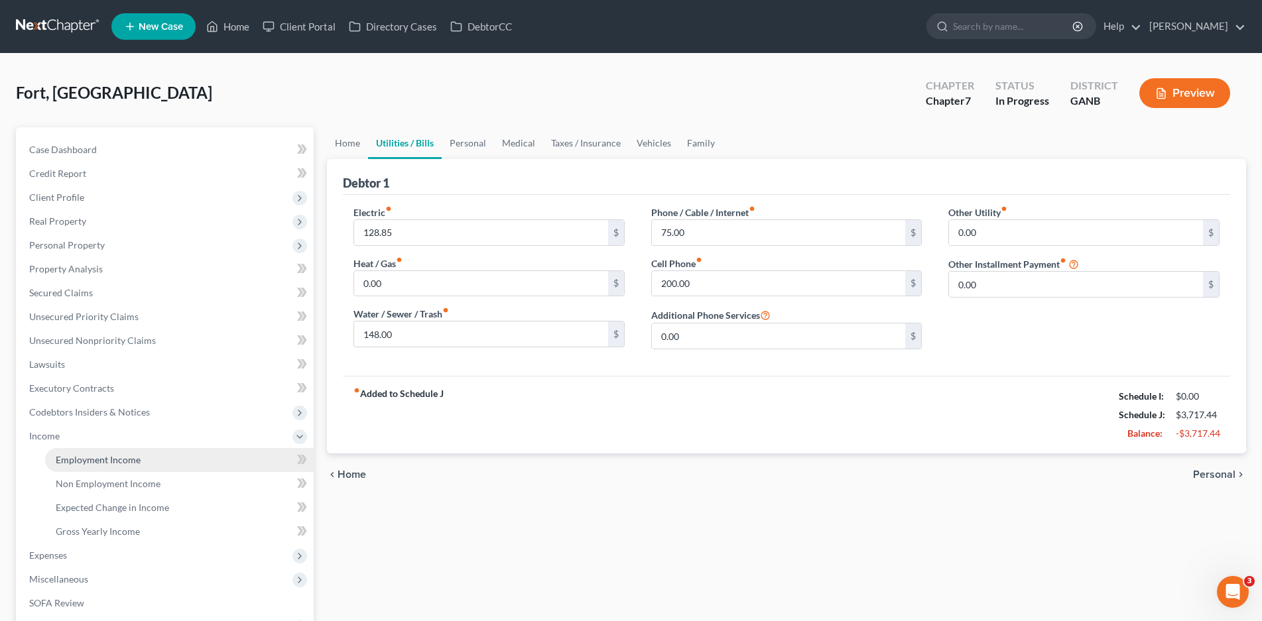
click at [102, 456] on span "Employment Income" at bounding box center [98, 459] width 85 height 11
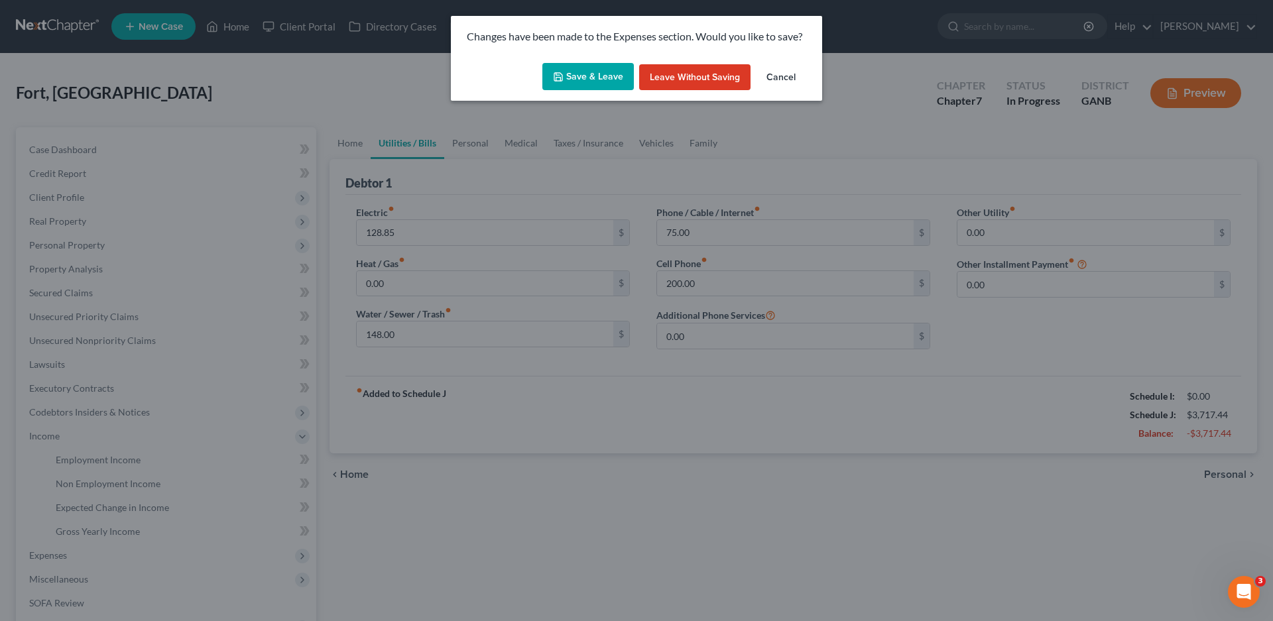
click at [606, 80] on button "Save & Leave" at bounding box center [588, 77] width 92 height 28
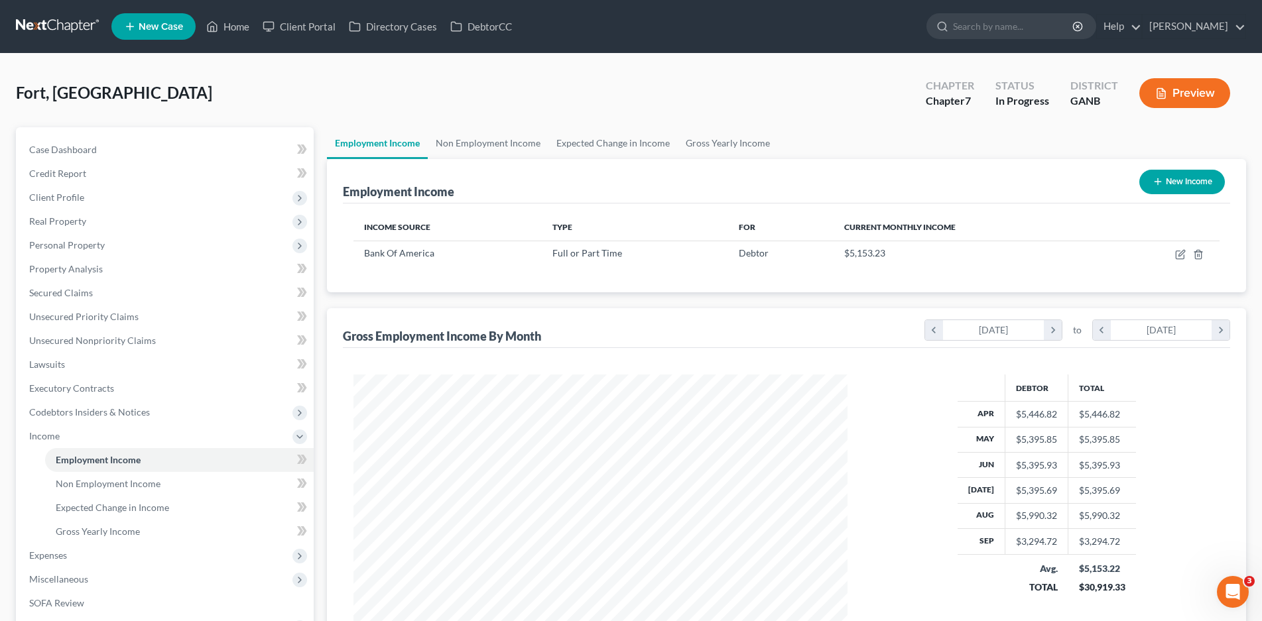
scroll to position [247, 521]
click at [35, 558] on span "Expenses" at bounding box center [48, 555] width 38 height 11
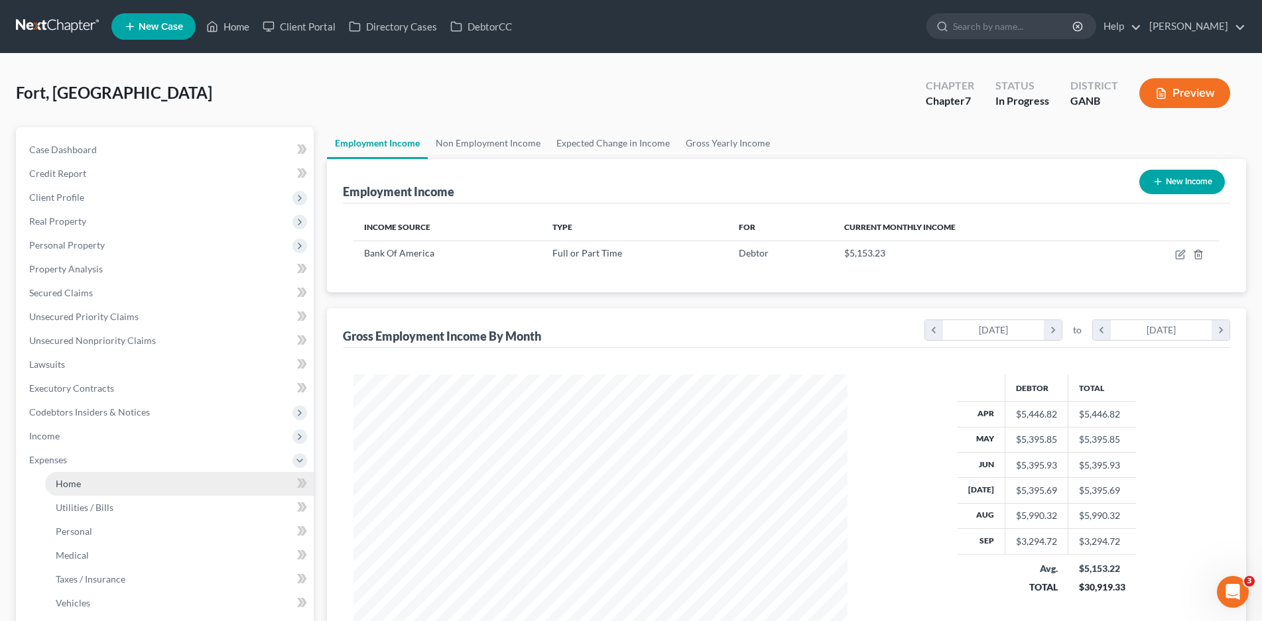
click at [78, 482] on span "Home" at bounding box center [68, 483] width 25 height 11
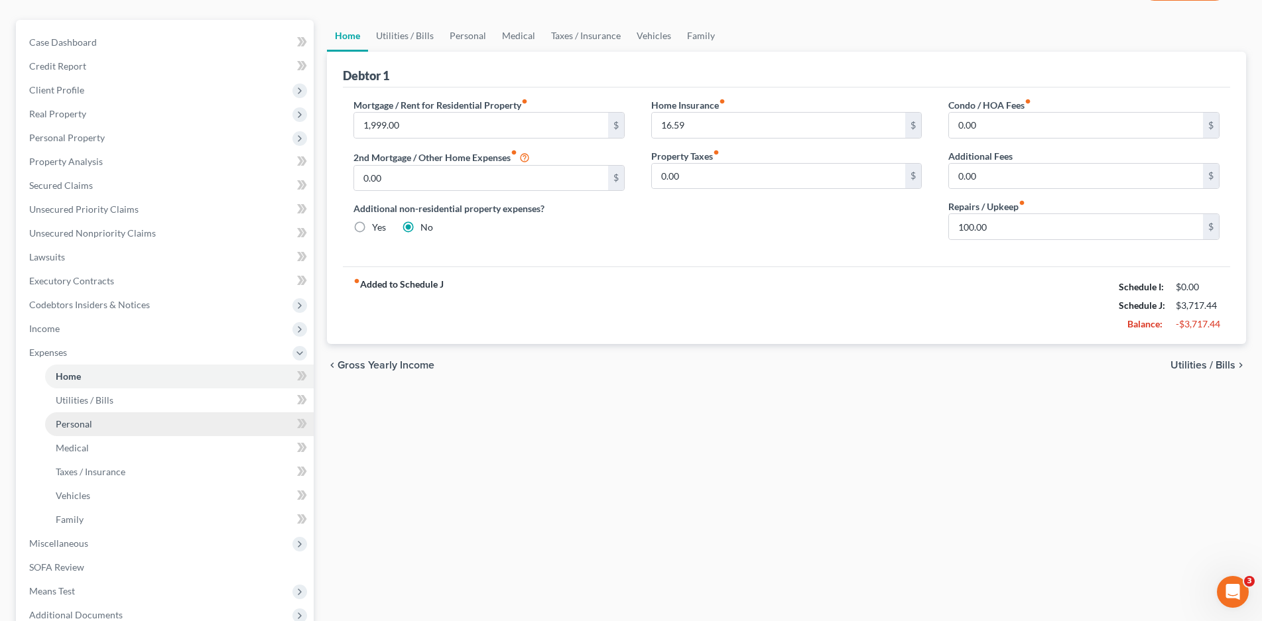
scroll to position [251, 0]
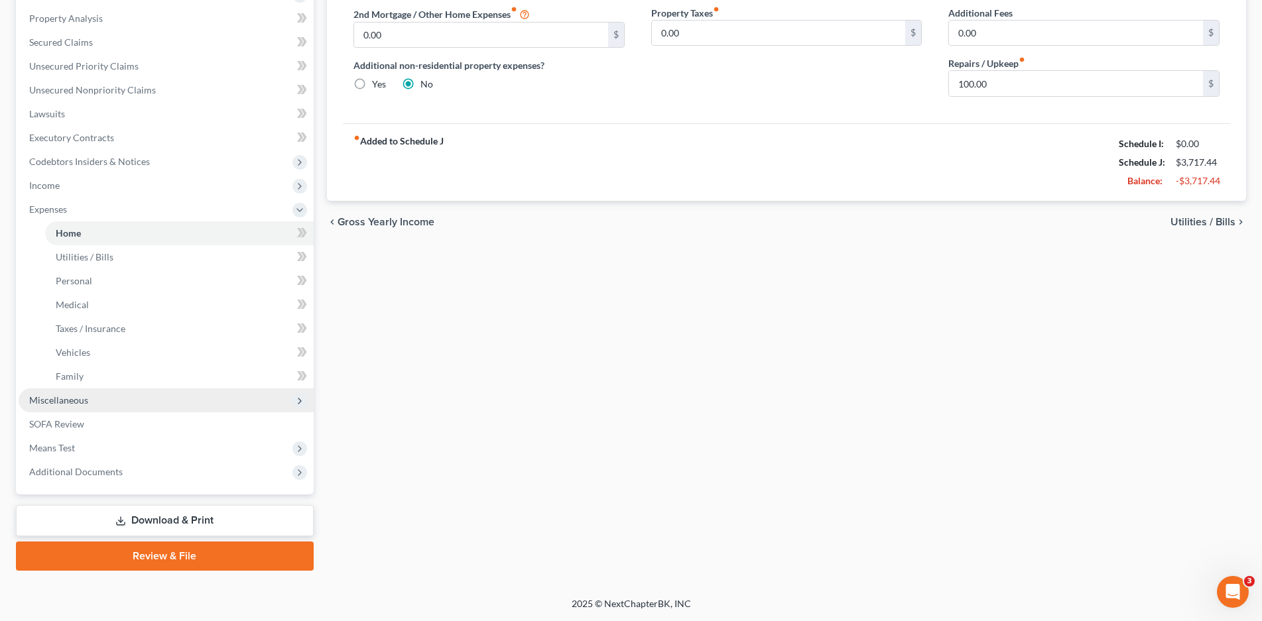
click at [62, 396] on span "Miscellaneous" at bounding box center [58, 400] width 59 height 11
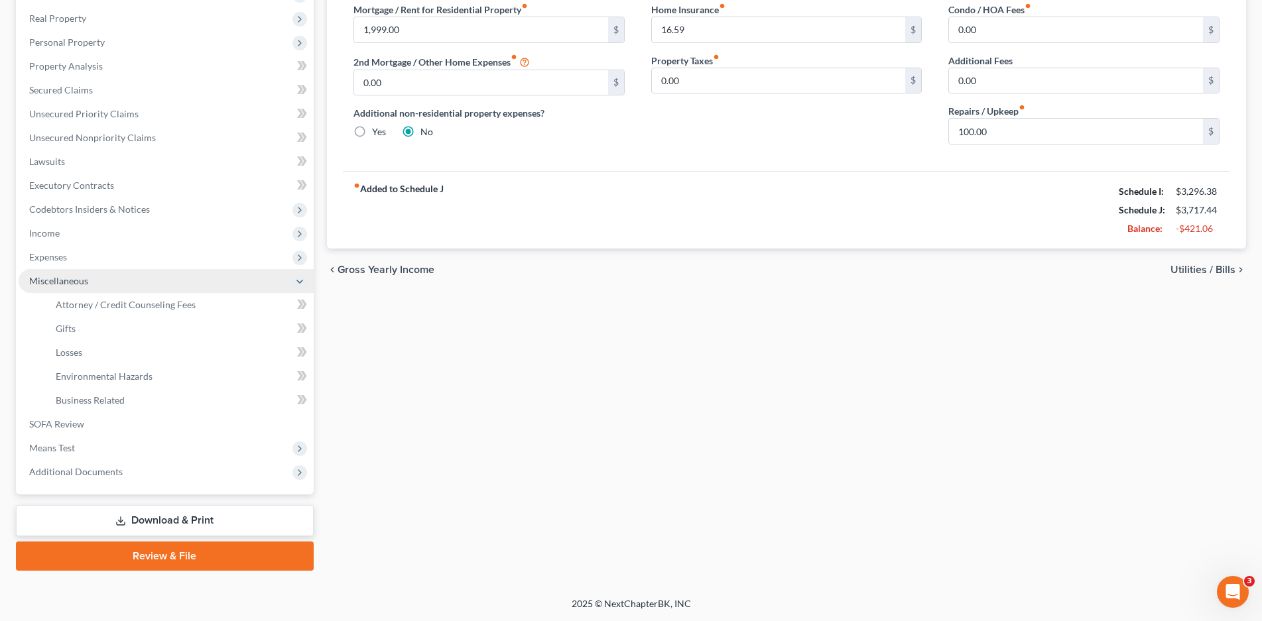
scroll to position [203, 0]
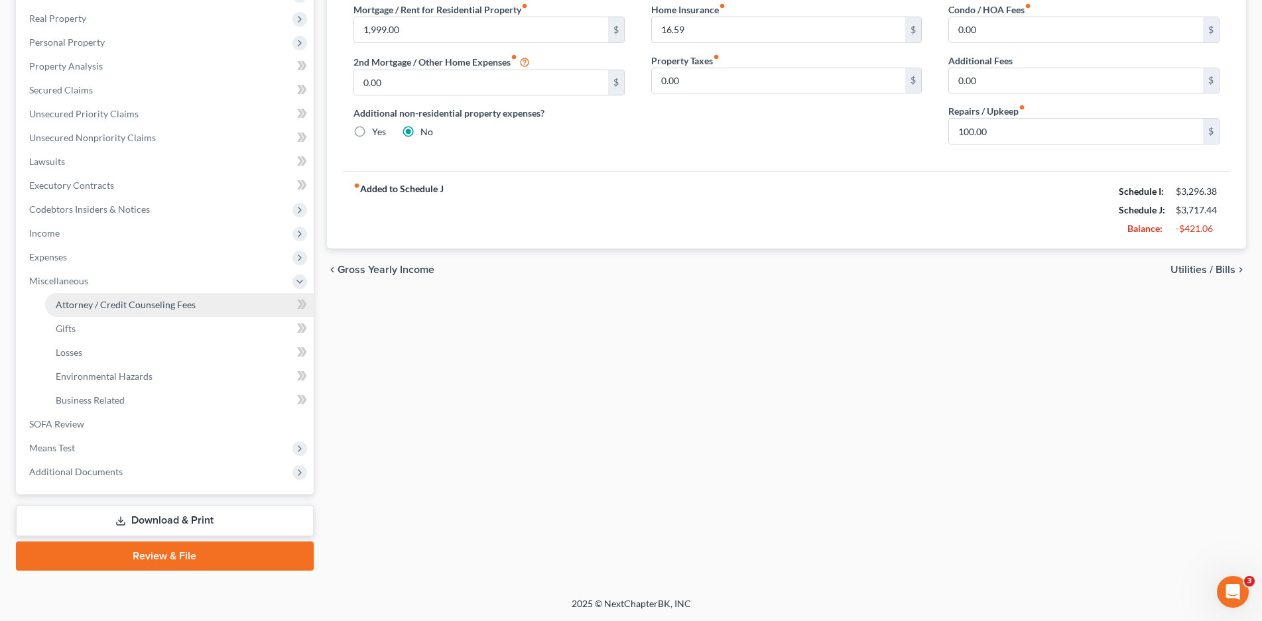
click at [126, 307] on span "Attorney / Credit Counseling Fees" at bounding box center [126, 304] width 140 height 11
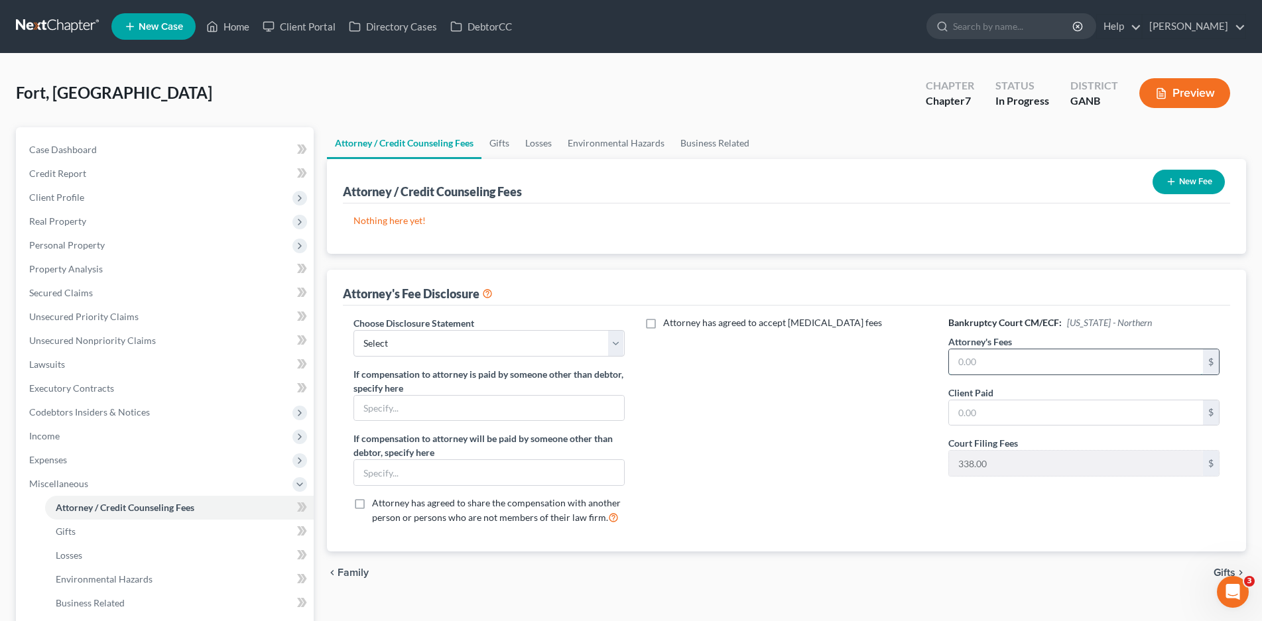
click at [981, 355] on input "text" at bounding box center [1076, 361] width 254 height 25
type input "2,400.00"
click at [470, 342] on select "Select Northern Chapter 13 Northern Chapter 7 Middle Chapter 13 Middle Chapter 7" at bounding box center [488, 343] width 271 height 27
select select "1"
click at [353, 330] on select "Select Northern Chapter 13 Northern Chapter 7 Middle Chapter 13 Middle Chapter 7" at bounding box center [488, 343] width 271 height 27
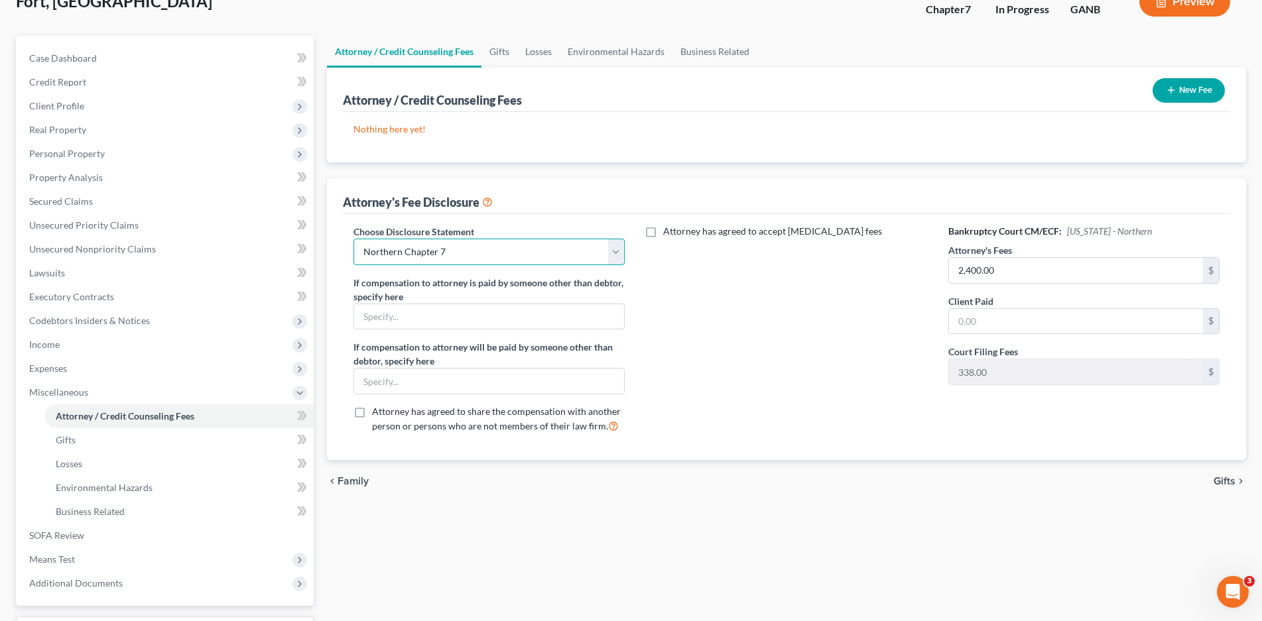
scroll to position [203, 0]
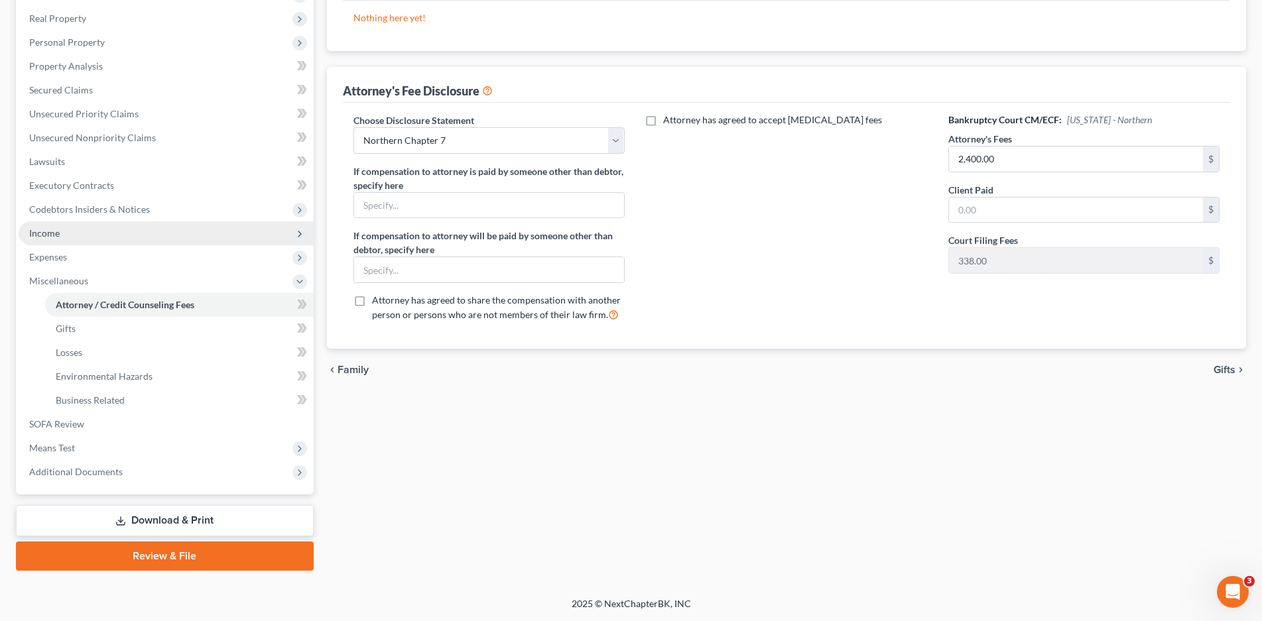
click at [51, 239] on span "Income" at bounding box center [166, 233] width 295 height 24
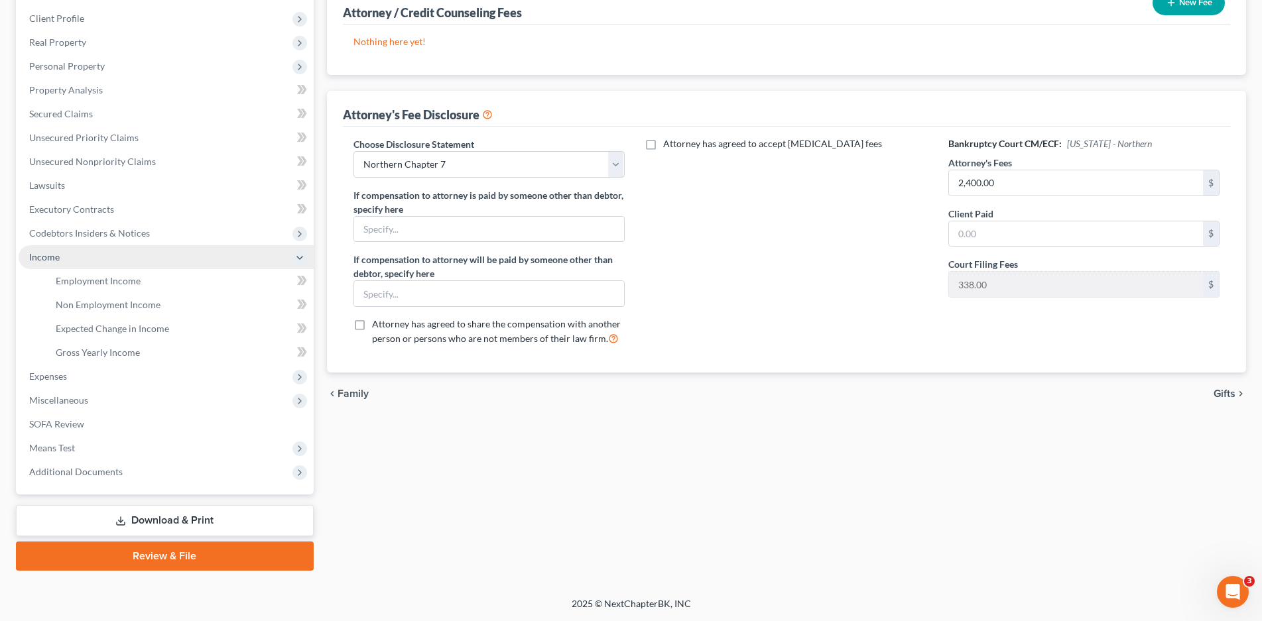
scroll to position [179, 0]
click at [88, 278] on span "Employment Income" at bounding box center [98, 280] width 85 height 11
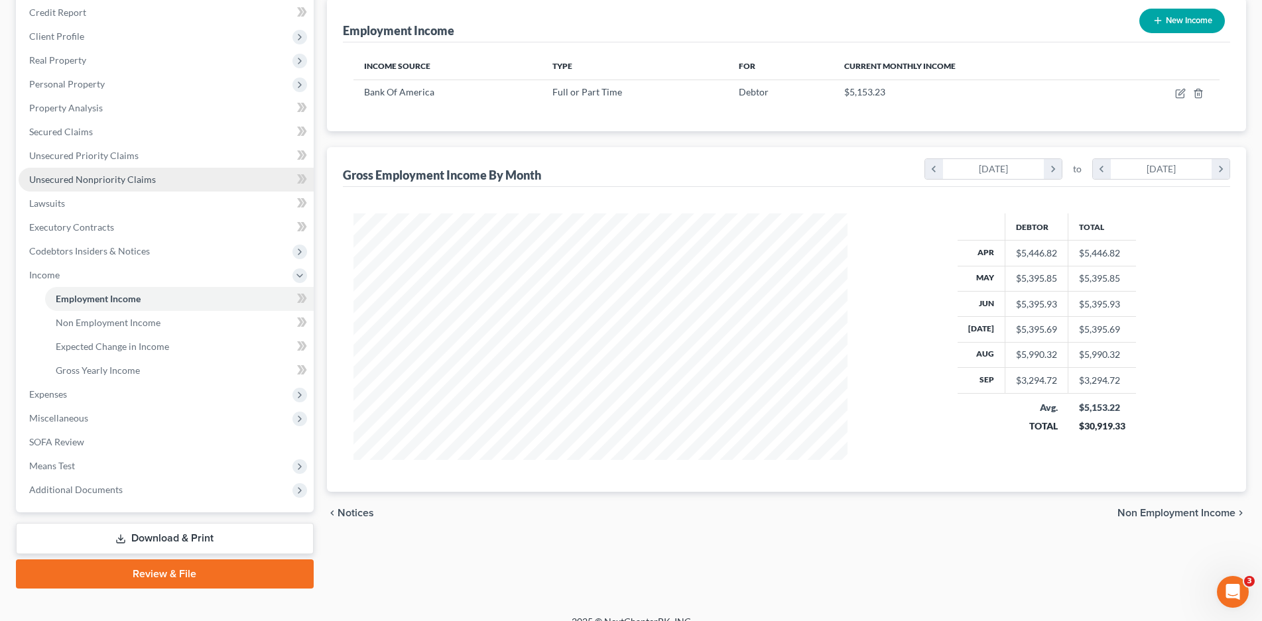
scroll to position [179, 0]
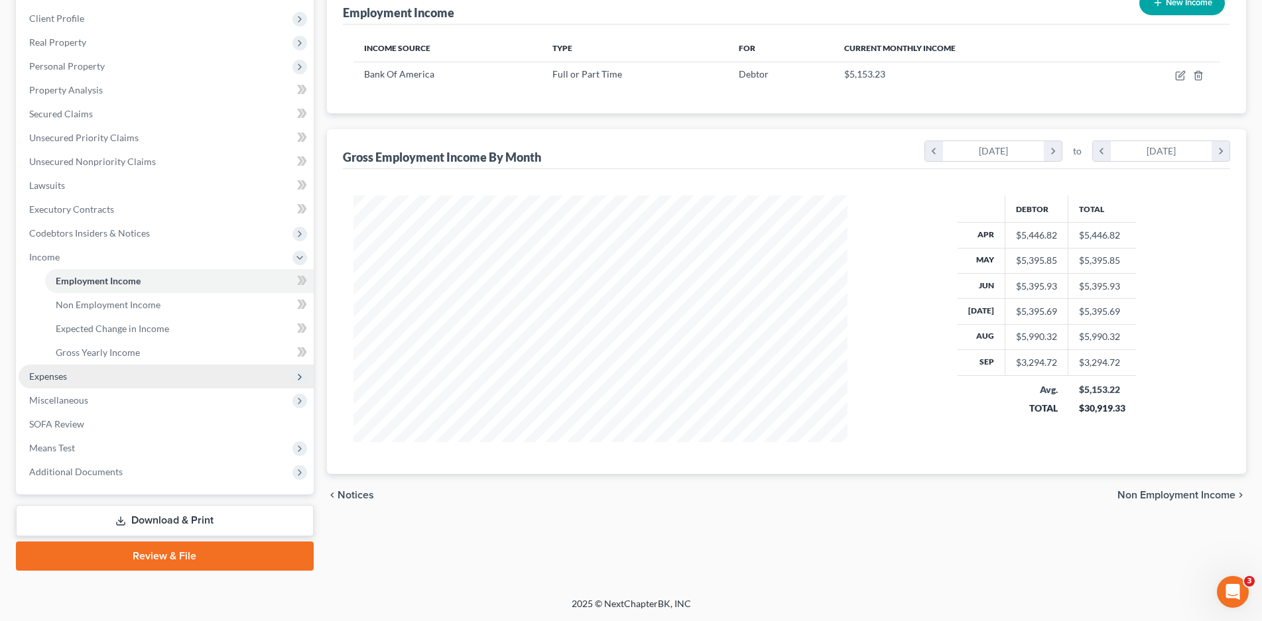
click at [55, 379] on span "Expenses" at bounding box center [48, 376] width 38 height 11
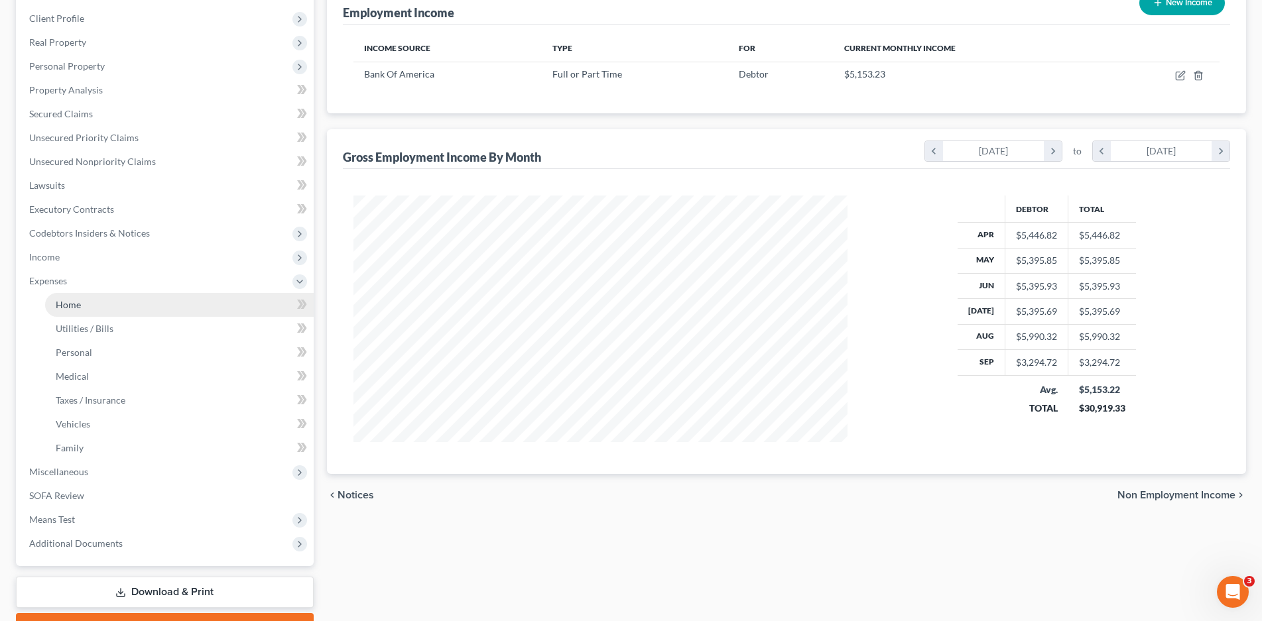
click at [78, 310] on span "Home" at bounding box center [68, 304] width 25 height 11
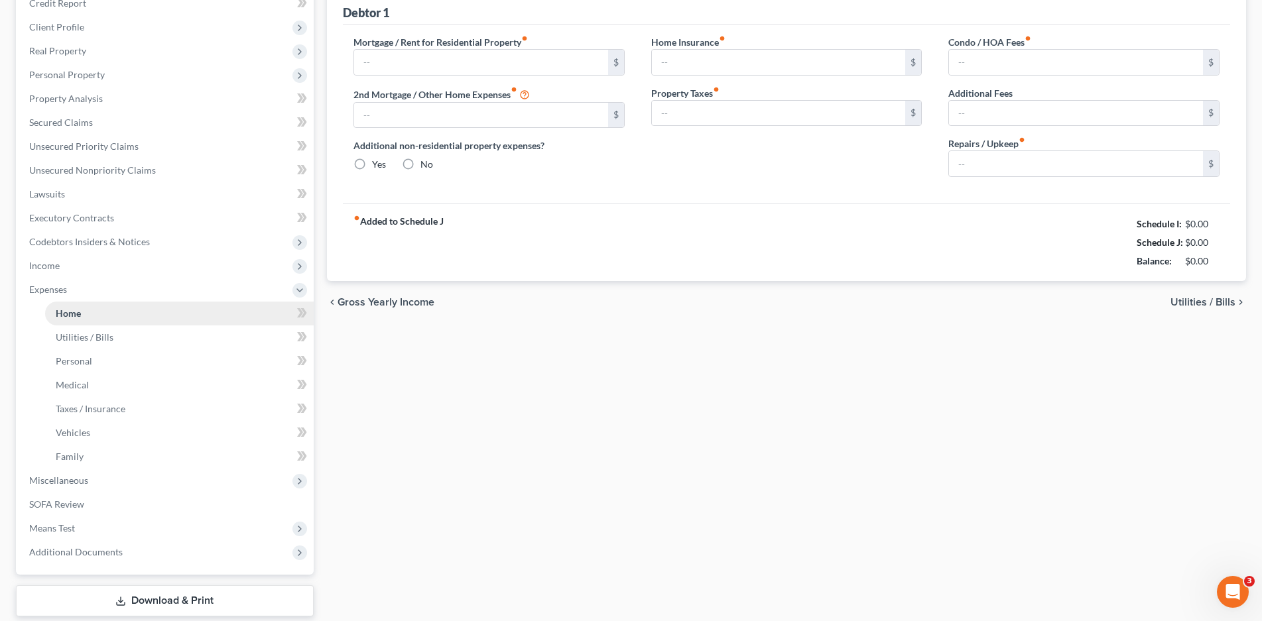
type input "1,999.00"
type input "0.00"
radio input "true"
type input "16.59"
type input "0.00"
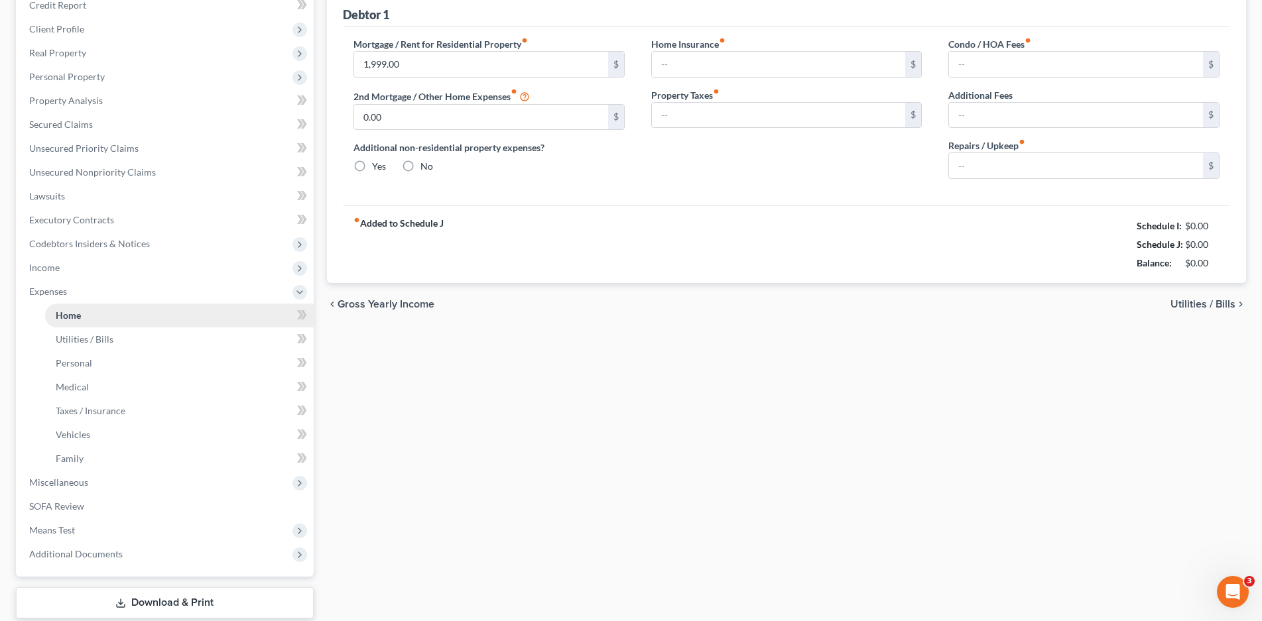
type input "0.00"
type input "100.00"
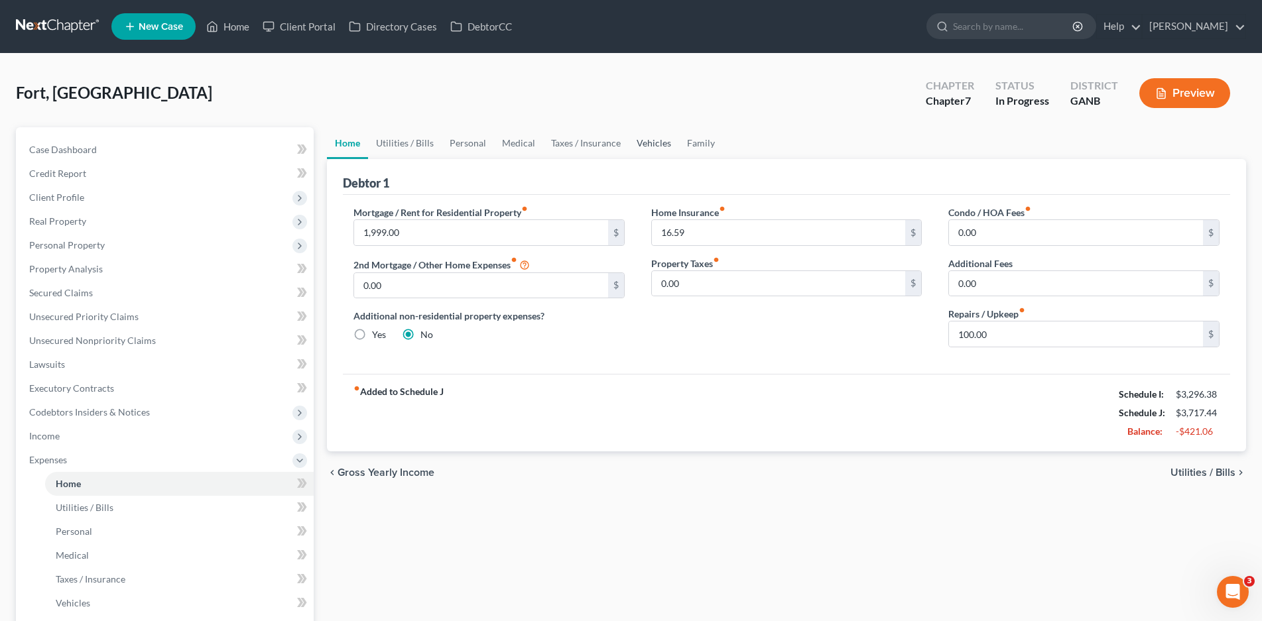
click at [643, 139] on link "Vehicles" at bounding box center [654, 143] width 50 height 32
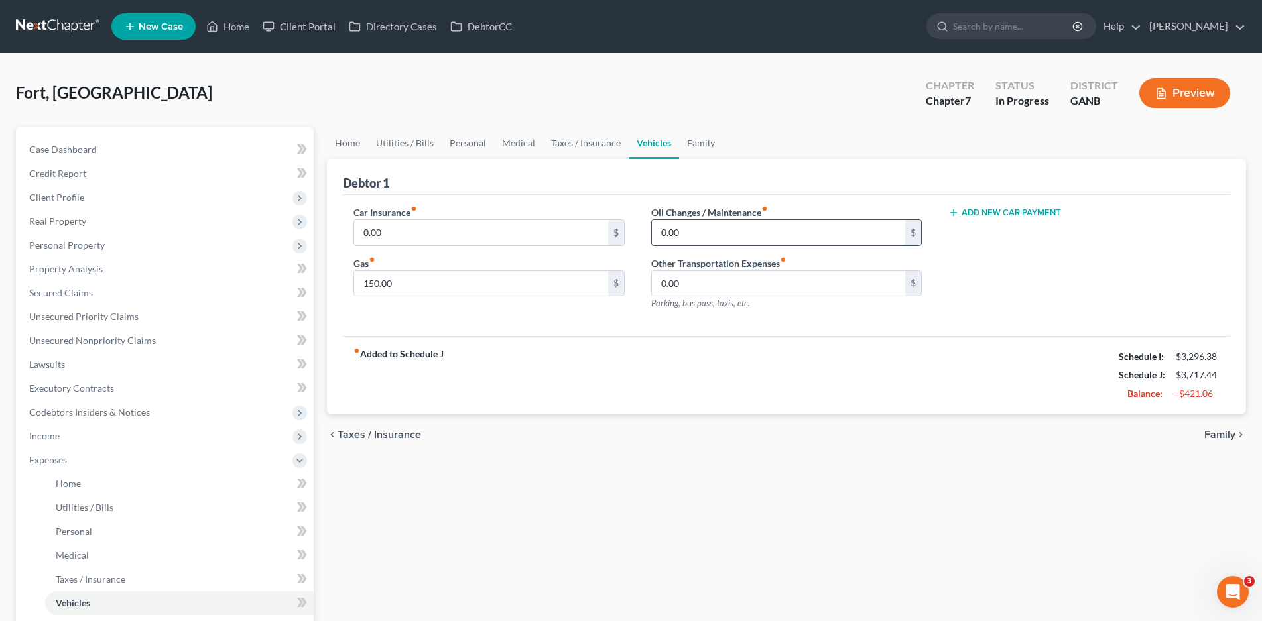
click at [677, 227] on input "0.00" at bounding box center [779, 232] width 254 height 25
type input "25.00"
click at [472, 144] on link "Personal" at bounding box center [468, 143] width 52 height 32
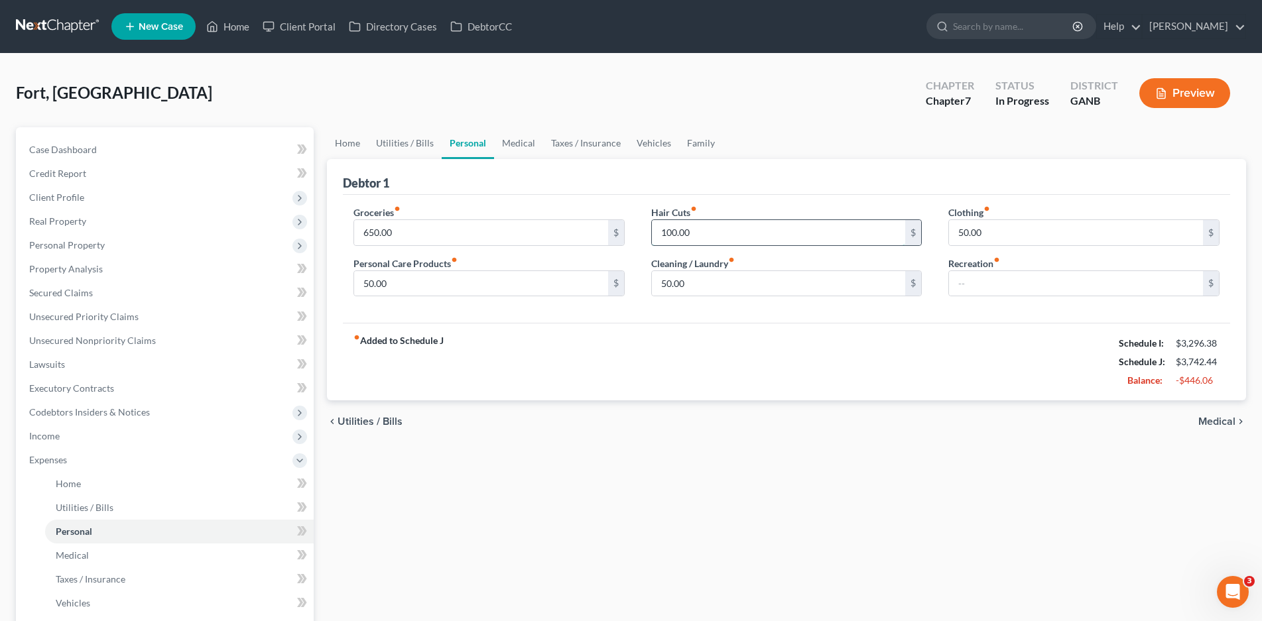
click at [663, 239] on input "100.00" at bounding box center [779, 232] width 254 height 25
type input "0.00"
click at [390, 231] on input "650.00" at bounding box center [481, 232] width 254 height 25
type input "325.00"
click at [395, 145] on link "Utilities / Bills" at bounding box center [405, 143] width 74 height 32
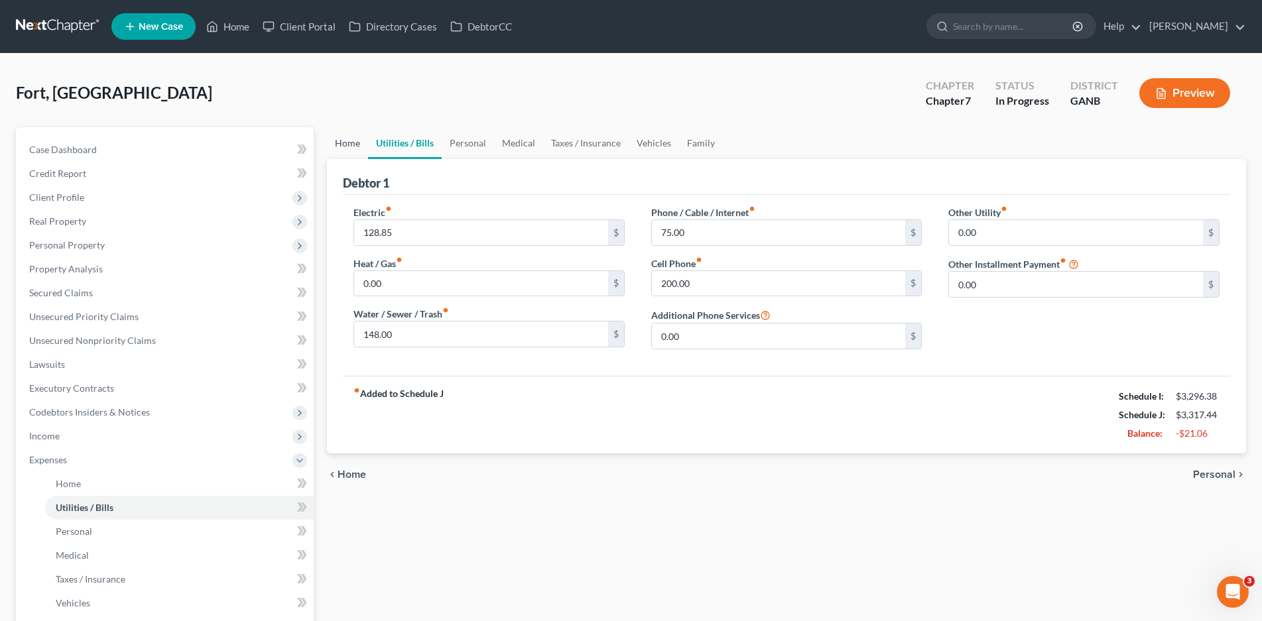
click at [334, 145] on link "Home" at bounding box center [347, 143] width 41 height 32
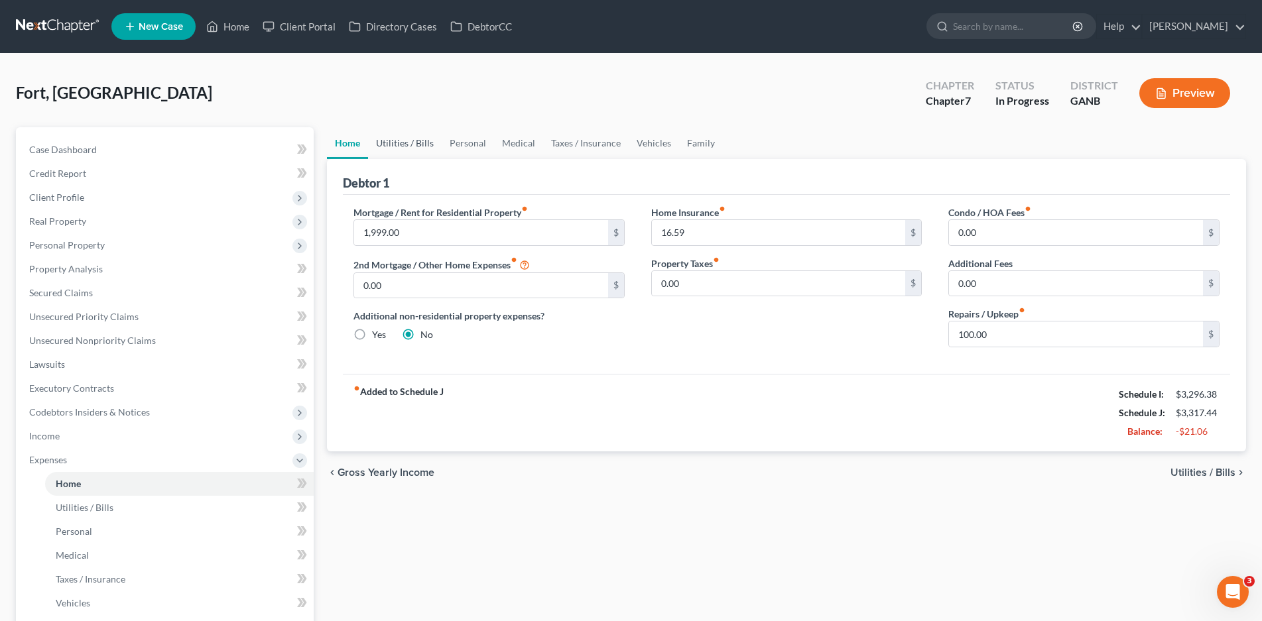
click at [402, 144] on link "Utilities / Bills" at bounding box center [405, 143] width 74 height 32
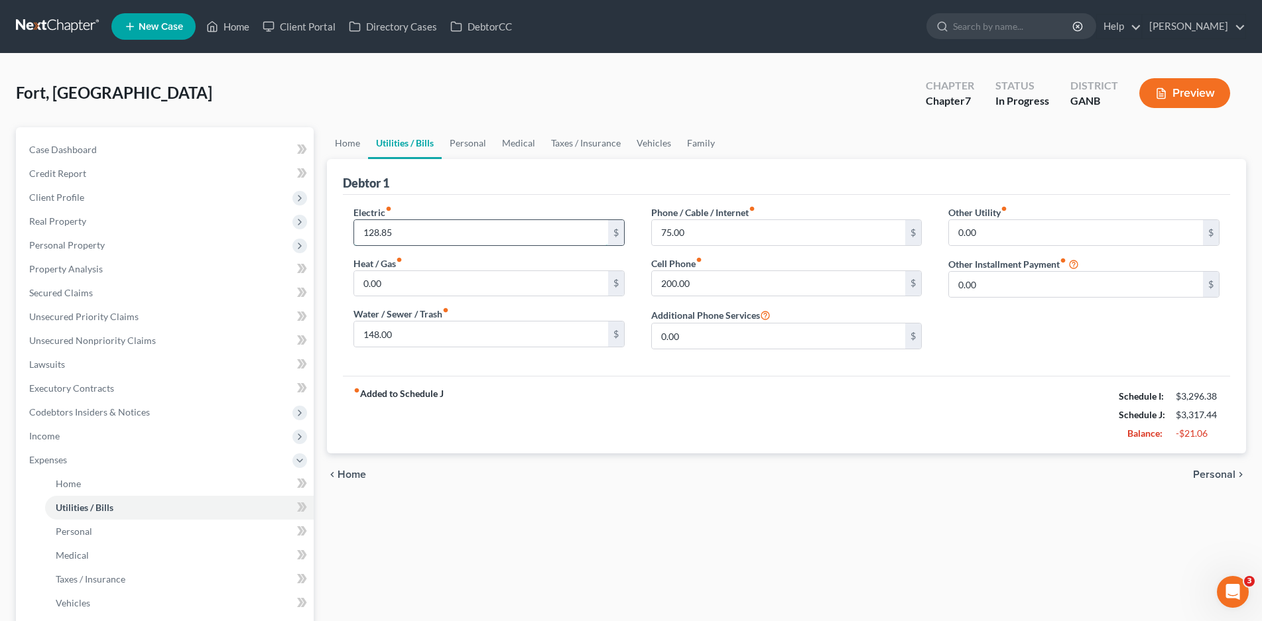
click at [377, 236] on input "128.85" at bounding box center [481, 232] width 254 height 25
click at [472, 141] on link "Personal" at bounding box center [468, 143] width 52 height 32
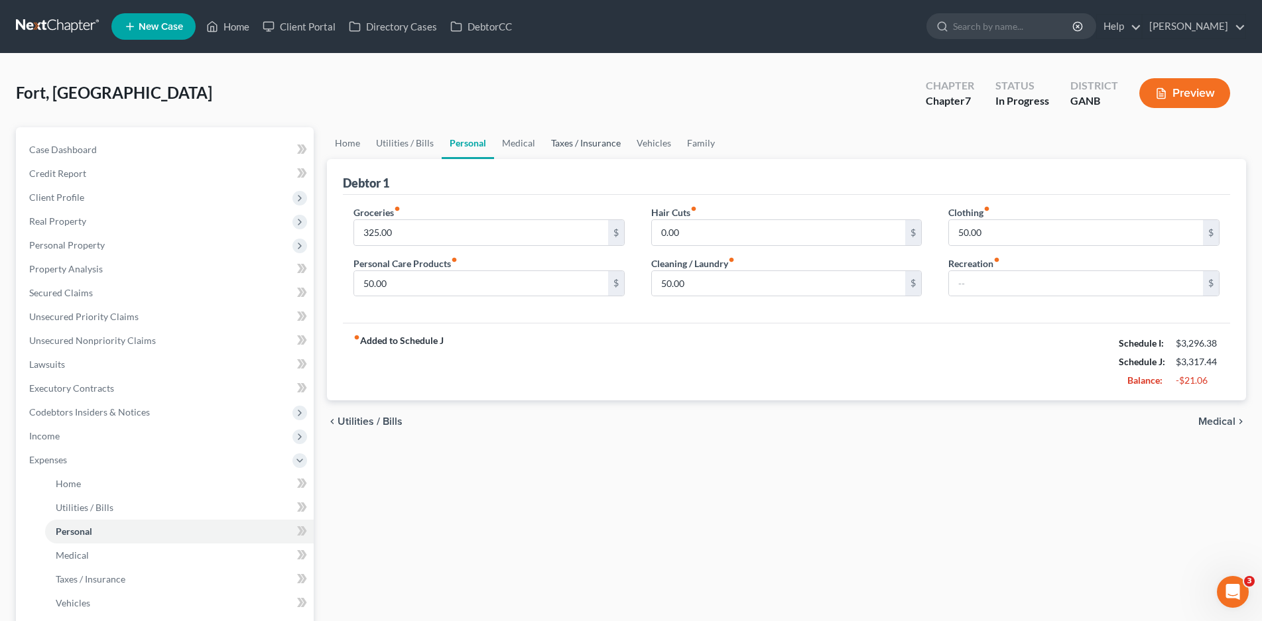
click at [605, 144] on link "Taxes / Insurance" at bounding box center [586, 143] width 86 height 32
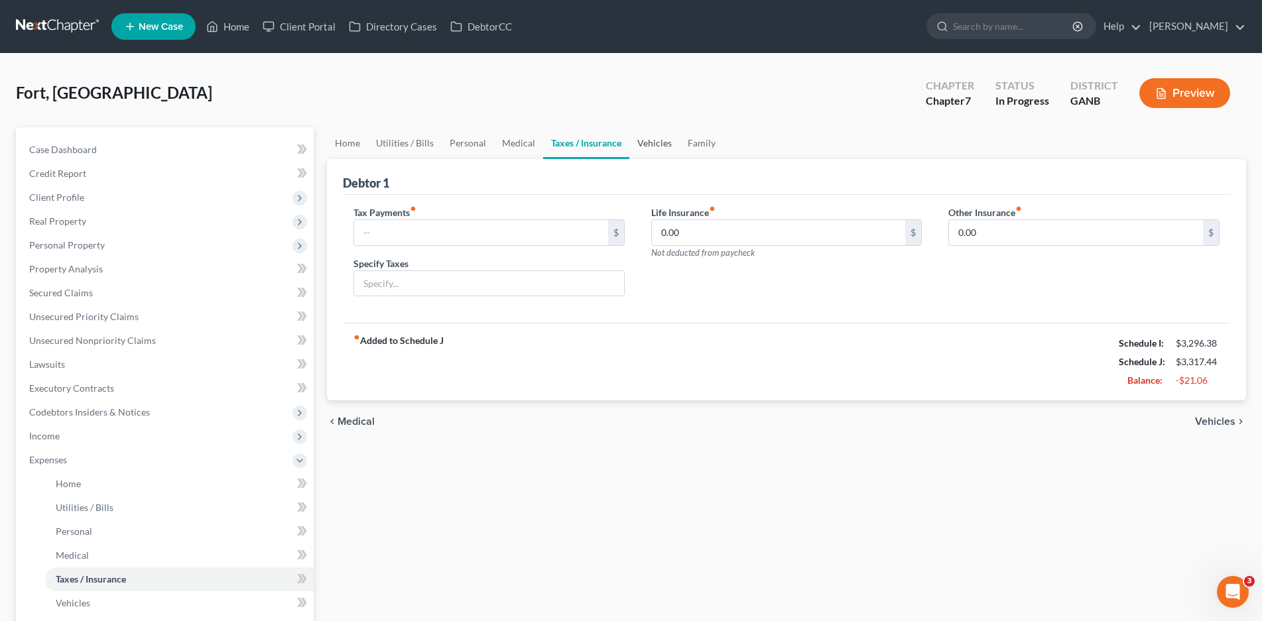
click at [654, 133] on link "Vehicles" at bounding box center [654, 143] width 50 height 32
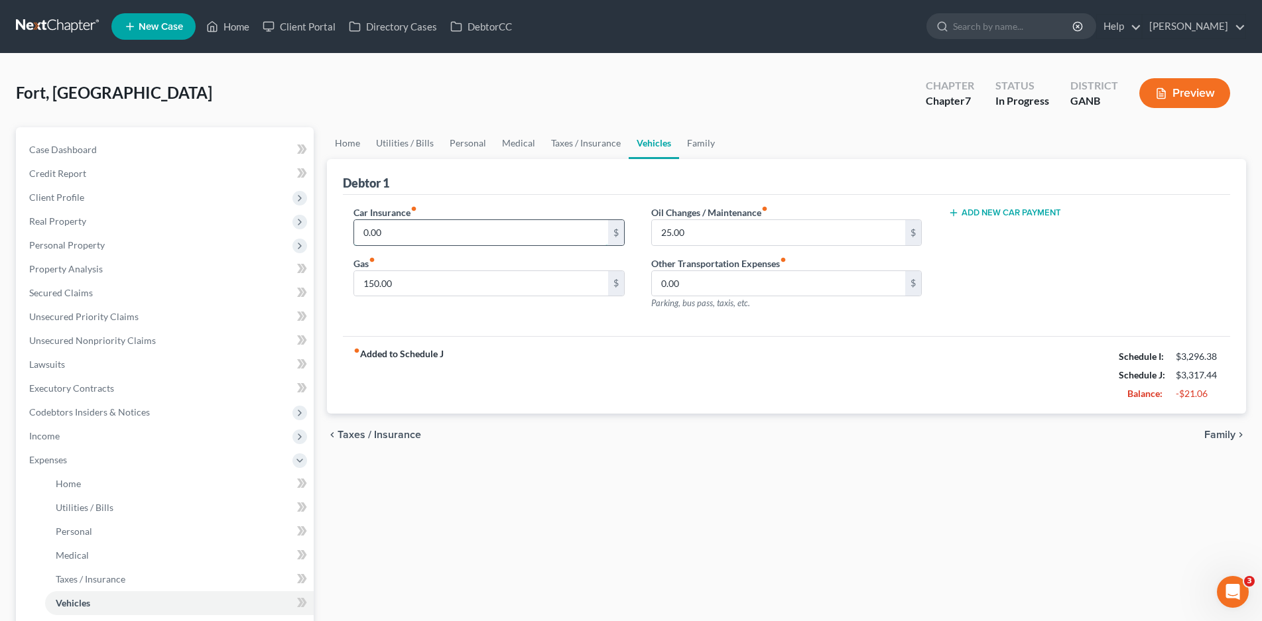
click at [379, 238] on input "0.00" at bounding box center [481, 232] width 254 height 25
click at [81, 320] on span "Unsecured Priority Claims" at bounding box center [83, 316] width 109 height 11
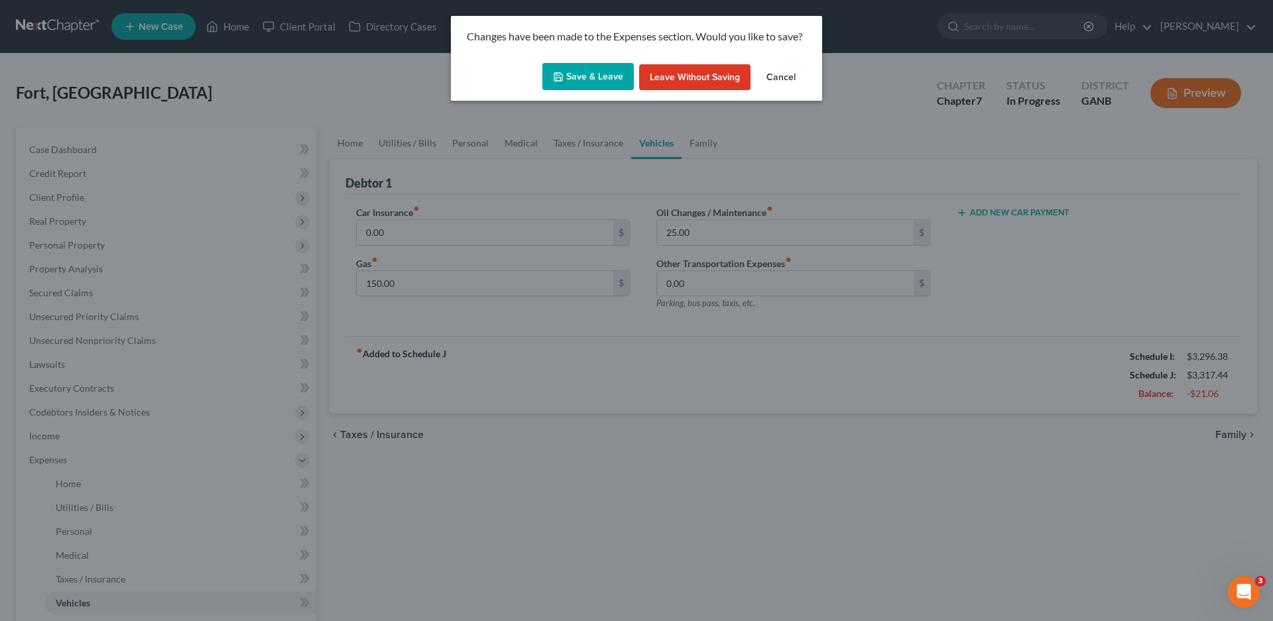
click at [573, 71] on button "Save & Leave" at bounding box center [588, 77] width 92 height 28
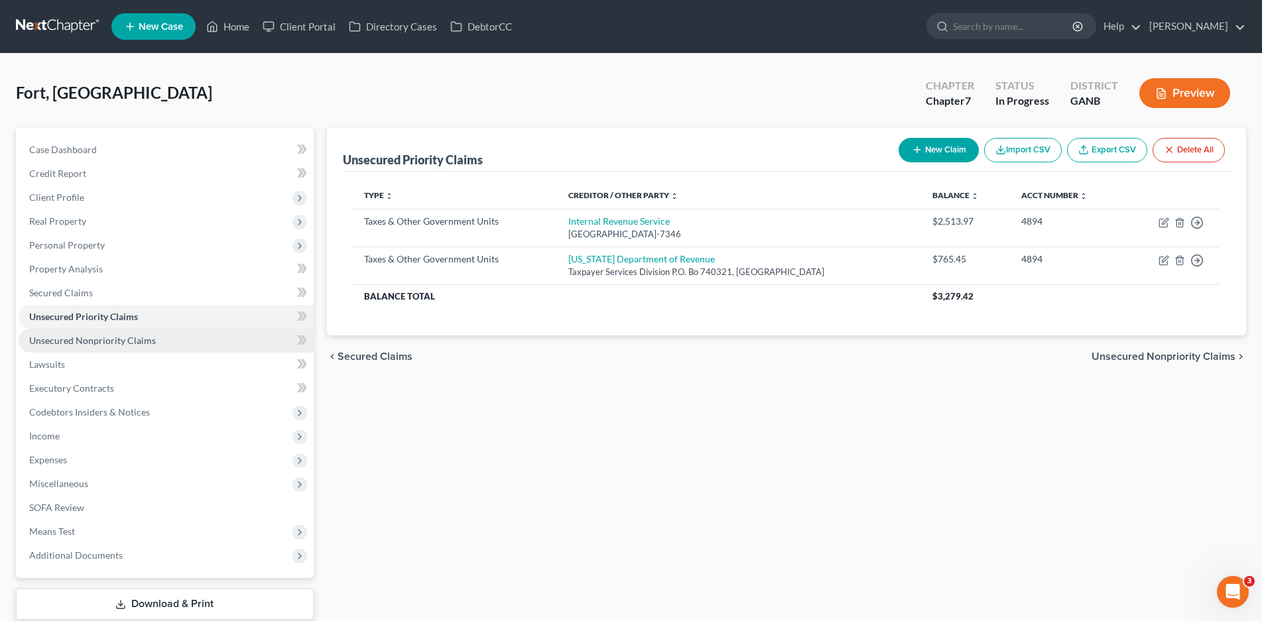
click at [48, 345] on span "Unsecured Nonpriority Claims" at bounding box center [92, 340] width 127 height 11
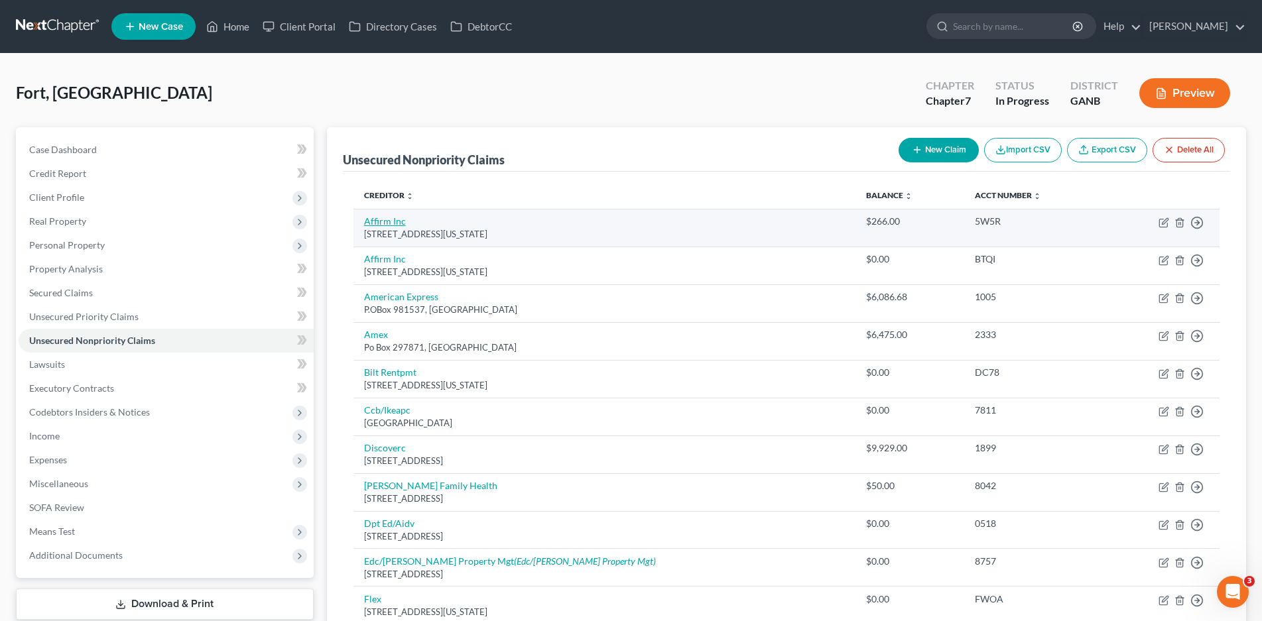
click at [370, 223] on link "Affirm Inc" at bounding box center [385, 221] width 42 height 11
select select "4"
select select "0"
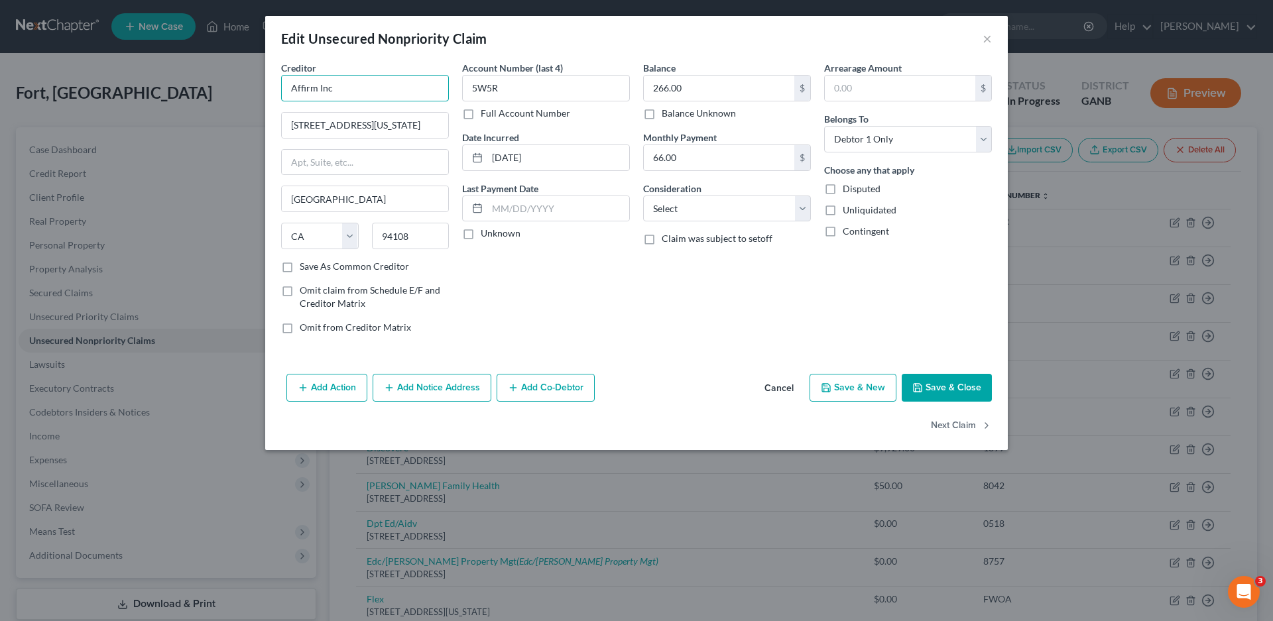
click at [351, 89] on input "Affirm Inc" at bounding box center [365, 88] width 168 height 27
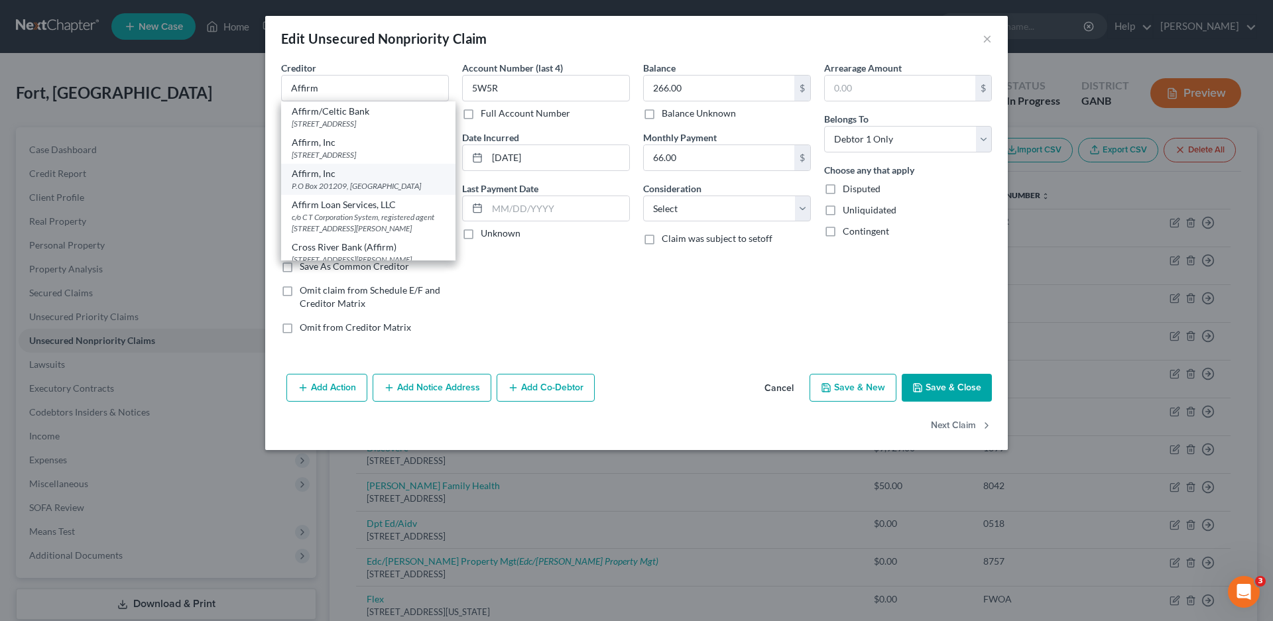
click at [320, 180] on div "Affirm, Inc" at bounding box center [368, 173] width 153 height 13
type input "Affirm, Inc"
type input "P.O Box 201209"
type input "[GEOGRAPHIC_DATA]"
select select "45"
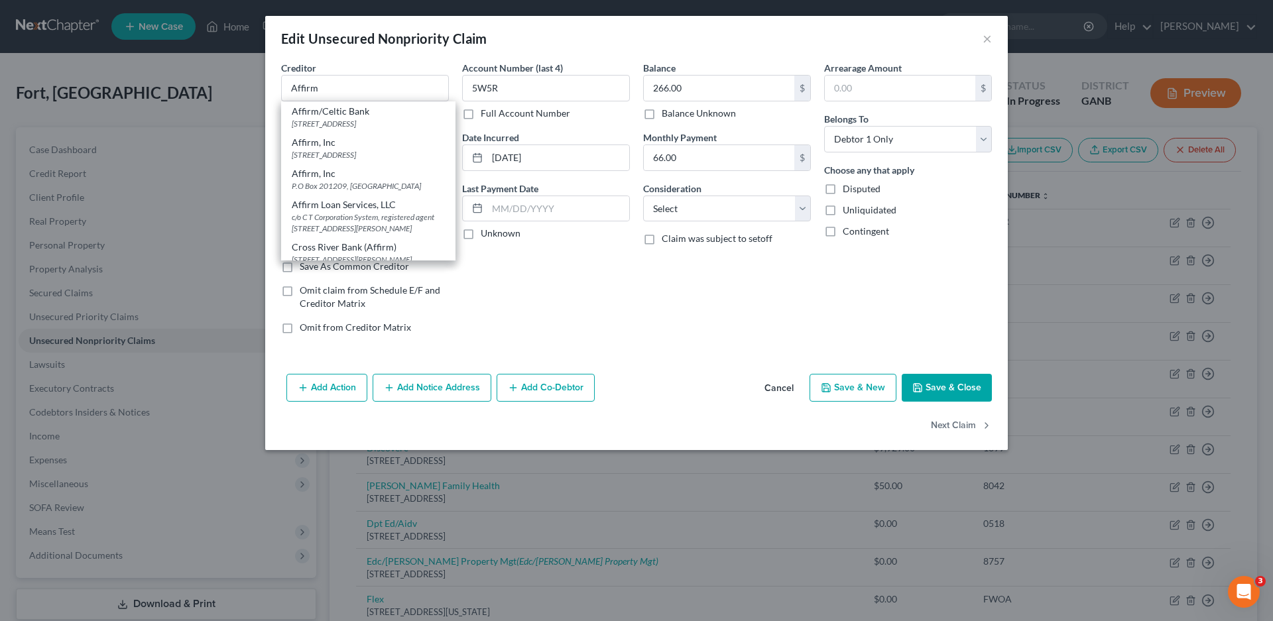
type input "75320"
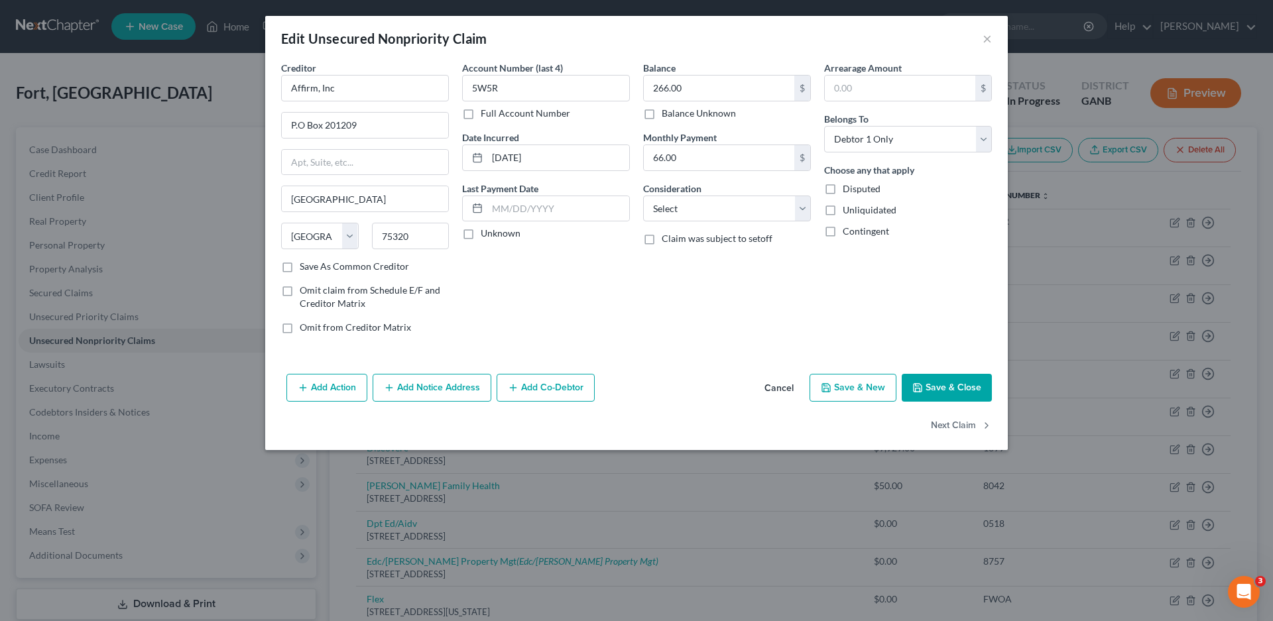
click at [481, 235] on label "Unknown" at bounding box center [501, 233] width 40 height 13
click at [486, 235] on input "Unknown" at bounding box center [490, 231] width 9 height 9
checkbox input "true"
click at [675, 202] on select "Select Cable / Satellite Services Collection Agency Credit Card Debt Debt Couns…" at bounding box center [727, 209] width 168 height 27
select select "10"
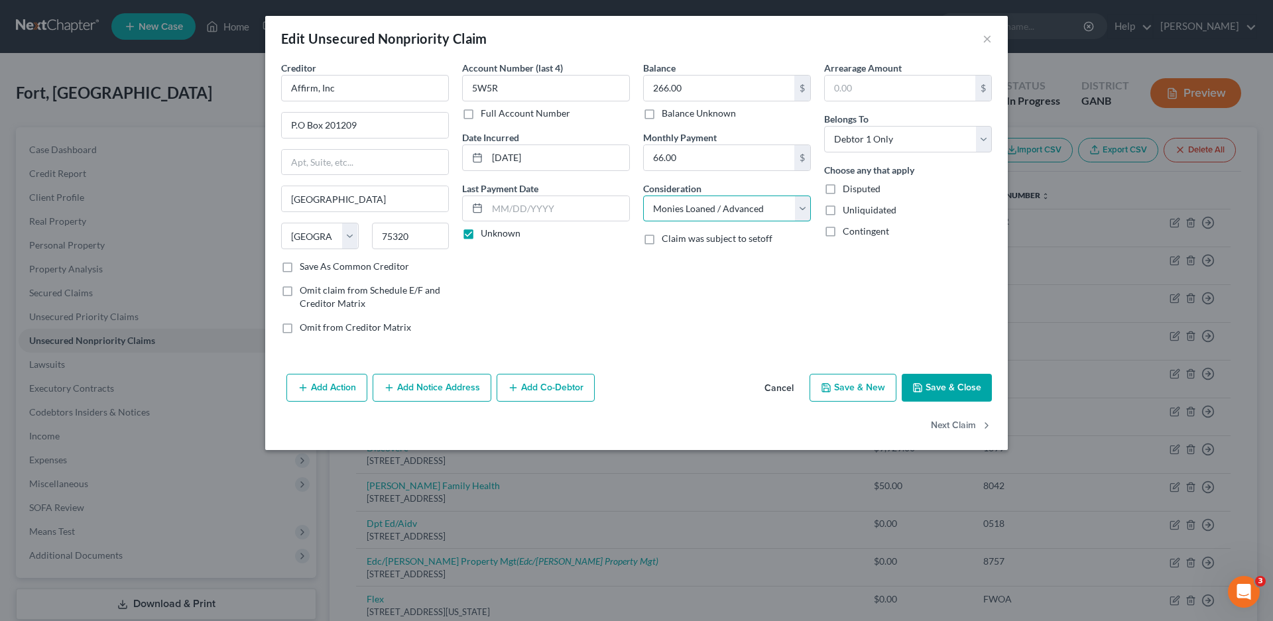
click at [643, 196] on select "Select Cable / Satellite Services Collection Agency Credit Card Debt Debt Couns…" at bounding box center [727, 209] width 168 height 27
click at [947, 396] on button "Save & Close" at bounding box center [947, 388] width 90 height 28
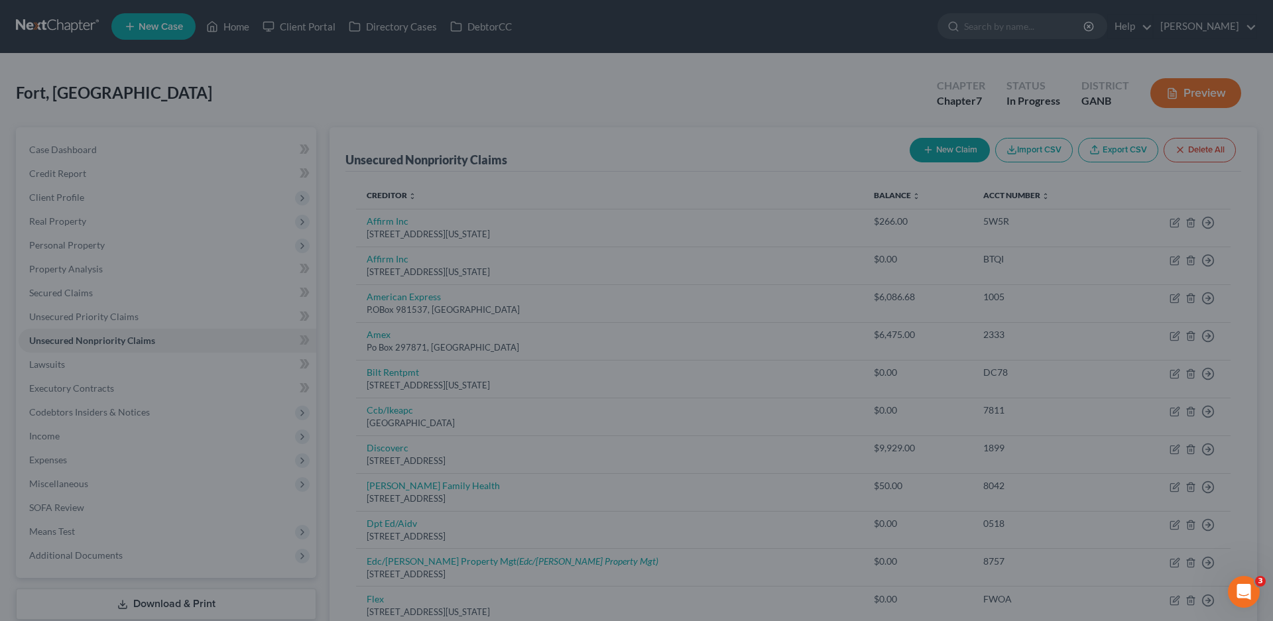
type input "0"
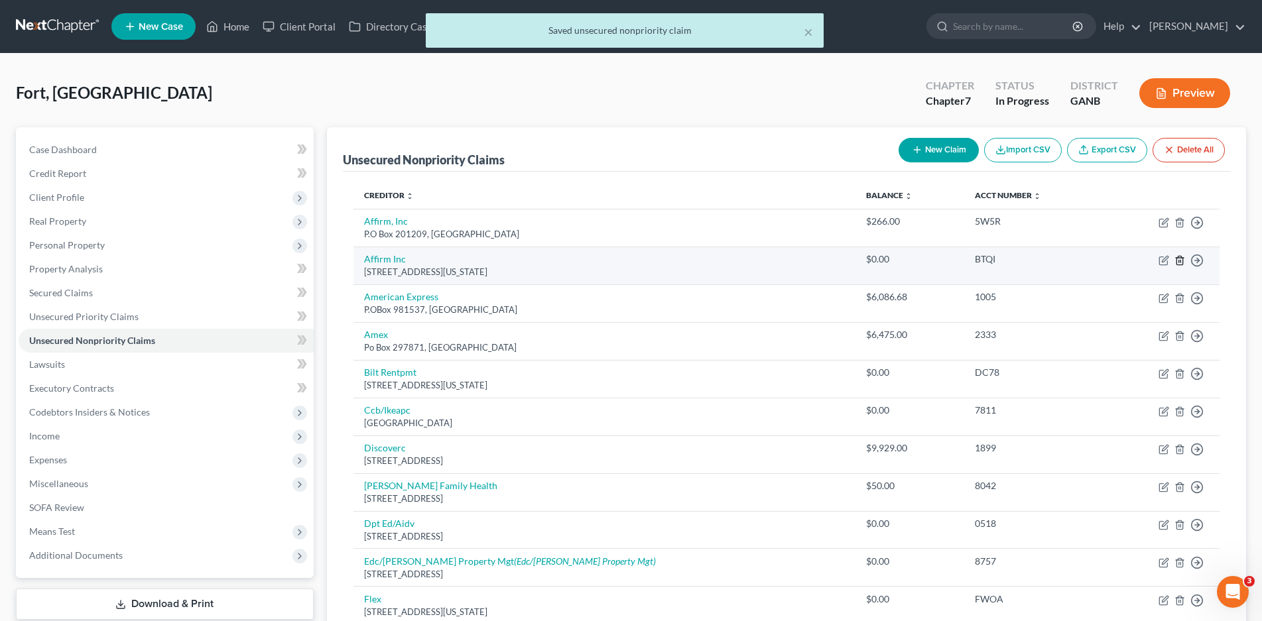
click at [1178, 261] on icon "button" at bounding box center [1179, 260] width 11 height 11
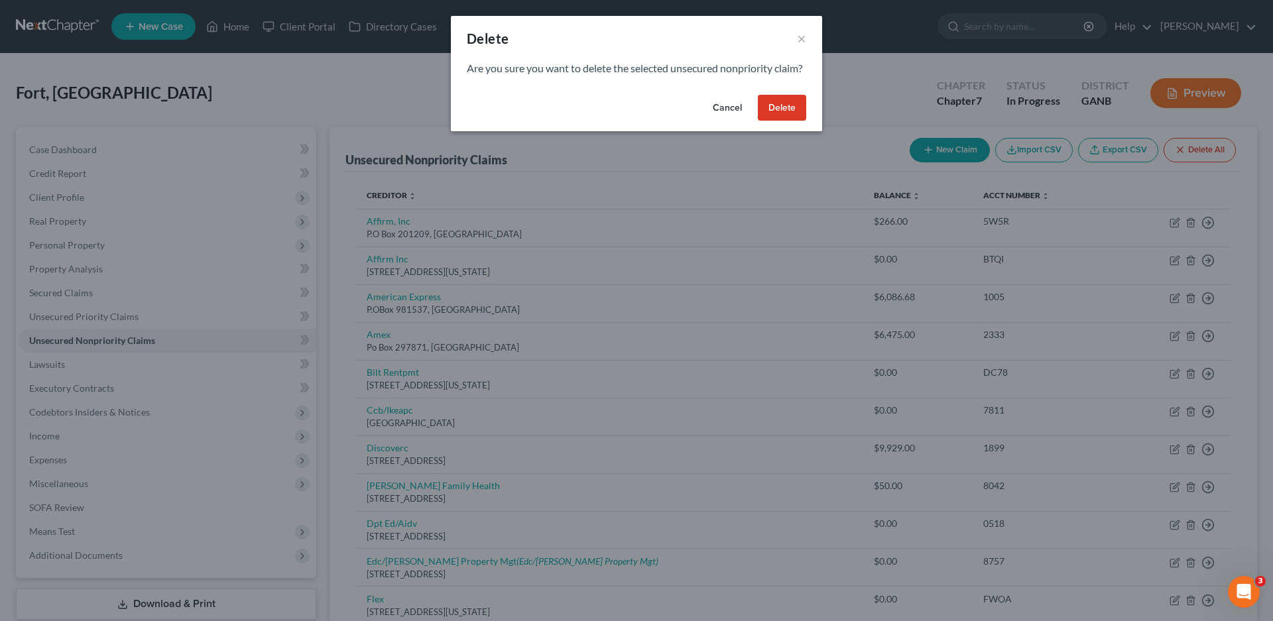
click at [787, 121] on button "Delete" at bounding box center [782, 108] width 48 height 27
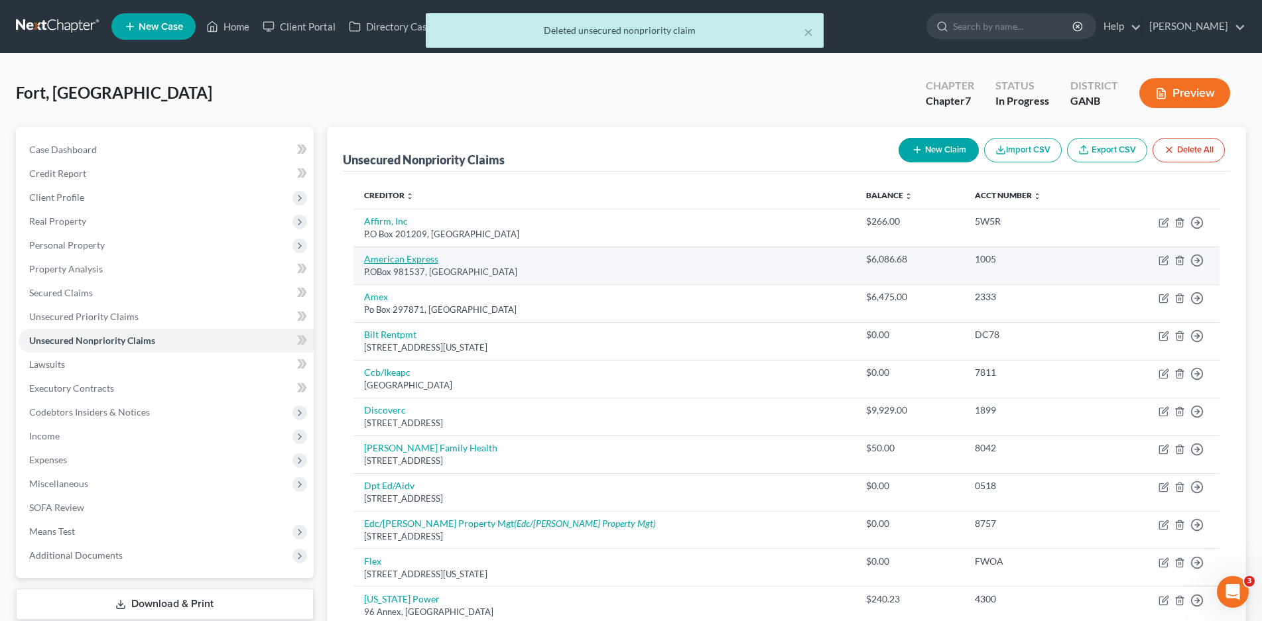
click at [395, 257] on link "American Express" at bounding box center [401, 258] width 74 height 11
select select "45"
select select "2"
select select "0"
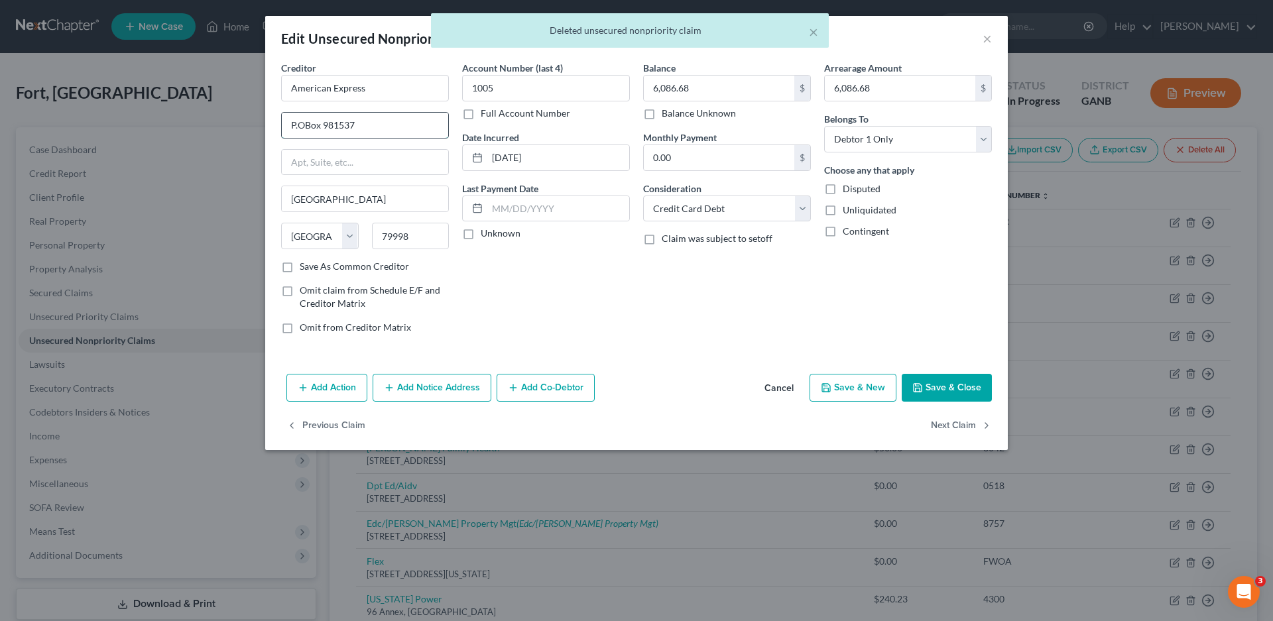
click at [306, 128] on input "P.OBox 981537" at bounding box center [365, 125] width 166 height 25
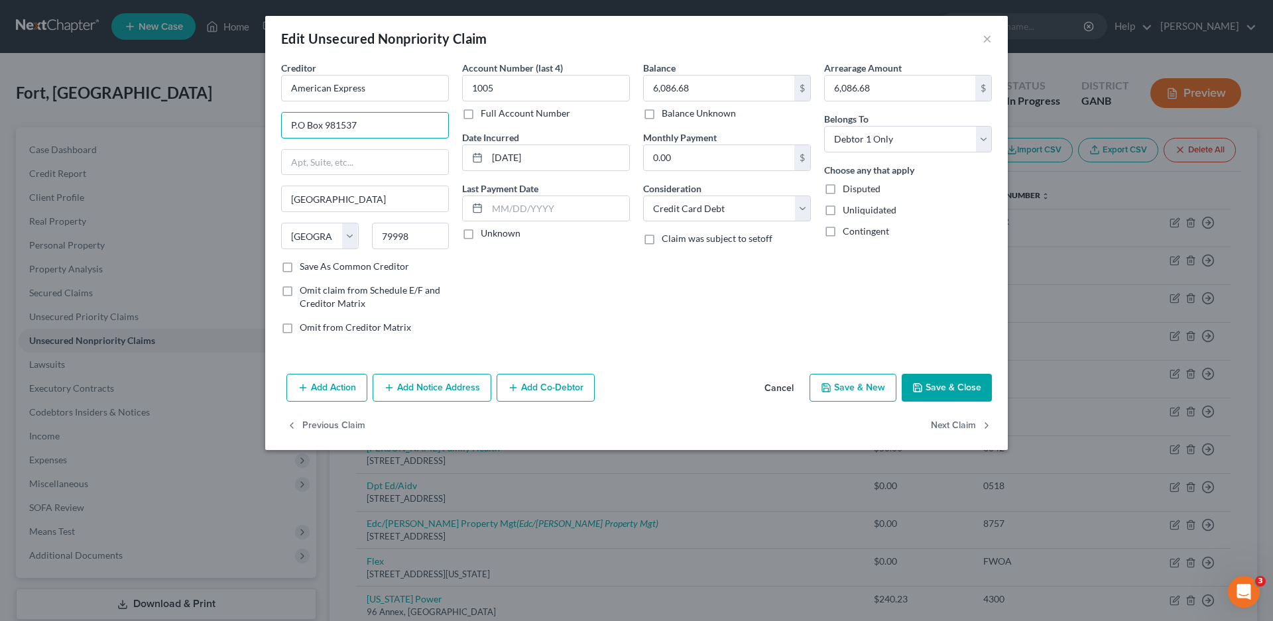
type input "P.O Box 981537"
click at [300, 268] on label "Save As Common Creditor" at bounding box center [354, 266] width 109 height 13
click at [305, 268] on input "Save As Common Creditor" at bounding box center [309, 264] width 9 height 9
checkbox input "true"
drag, startPoint x: 464, startPoint y: 236, endPoint x: 928, endPoint y: 384, distance: 487.2
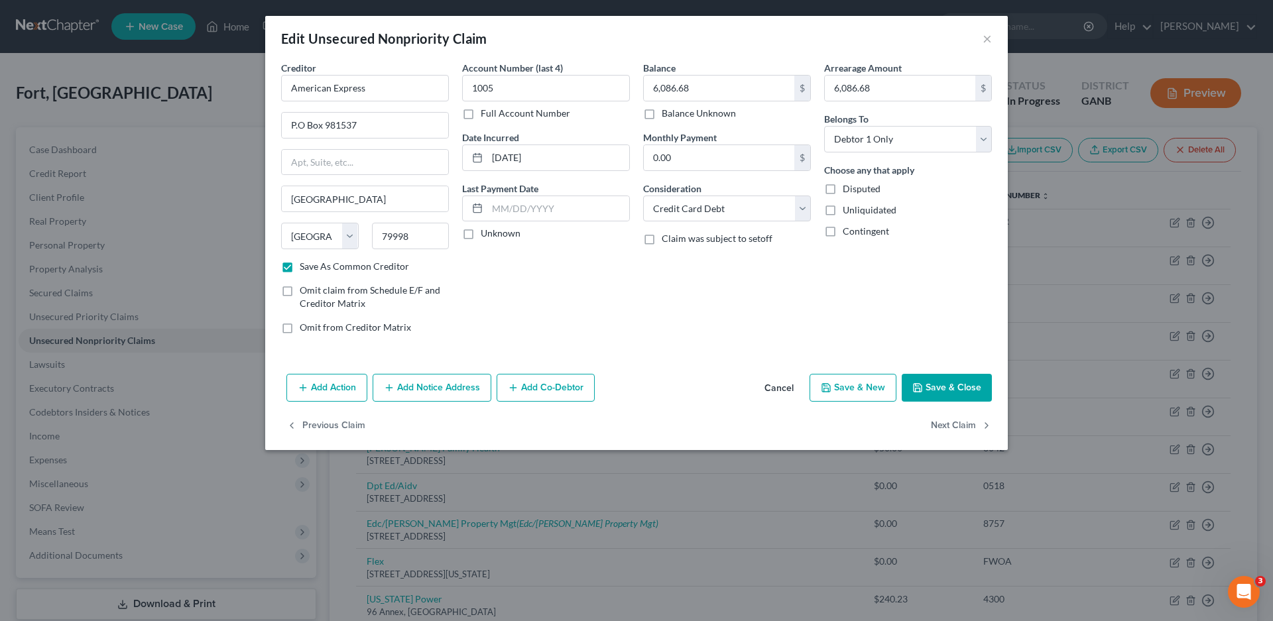
click at [481, 236] on label "Unknown" at bounding box center [501, 233] width 40 height 13
click at [486, 235] on input "Unknown" at bounding box center [490, 231] width 9 height 9
checkbox input "true"
click at [954, 387] on button "Save & Close" at bounding box center [947, 388] width 90 height 28
checkbox input "false"
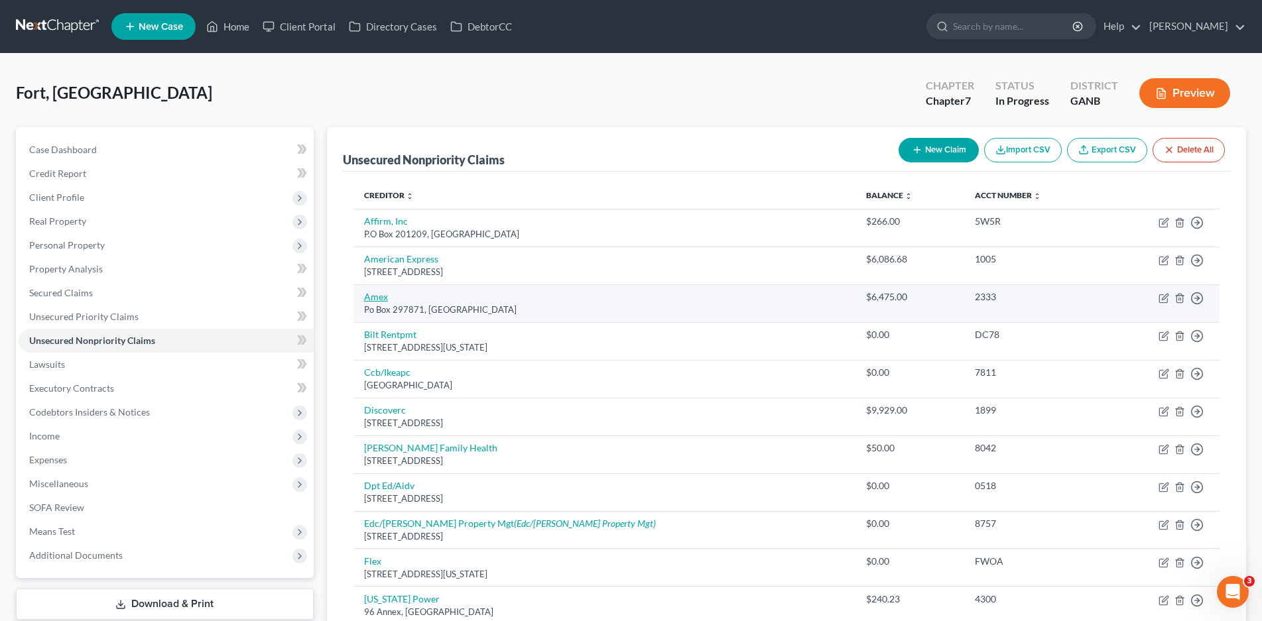
click at [373, 298] on link "Amex" at bounding box center [376, 296] width 24 height 11
select select "9"
select select "2"
select select "0"
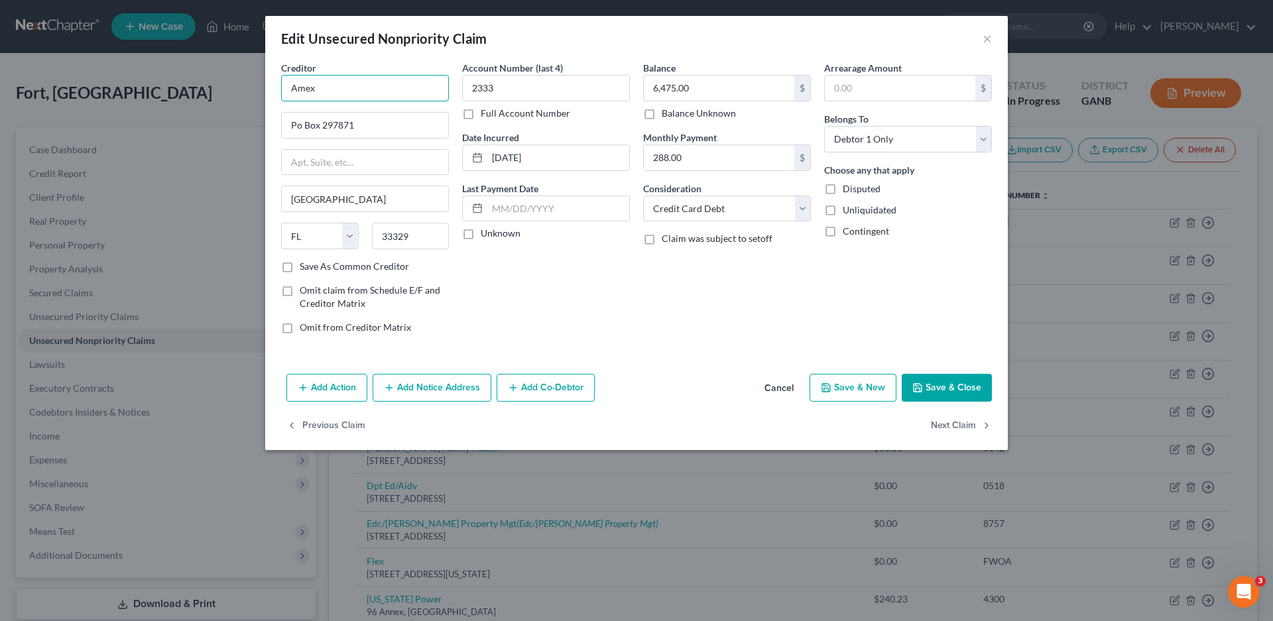
click at [348, 84] on input "Amex" at bounding box center [365, 88] width 168 height 27
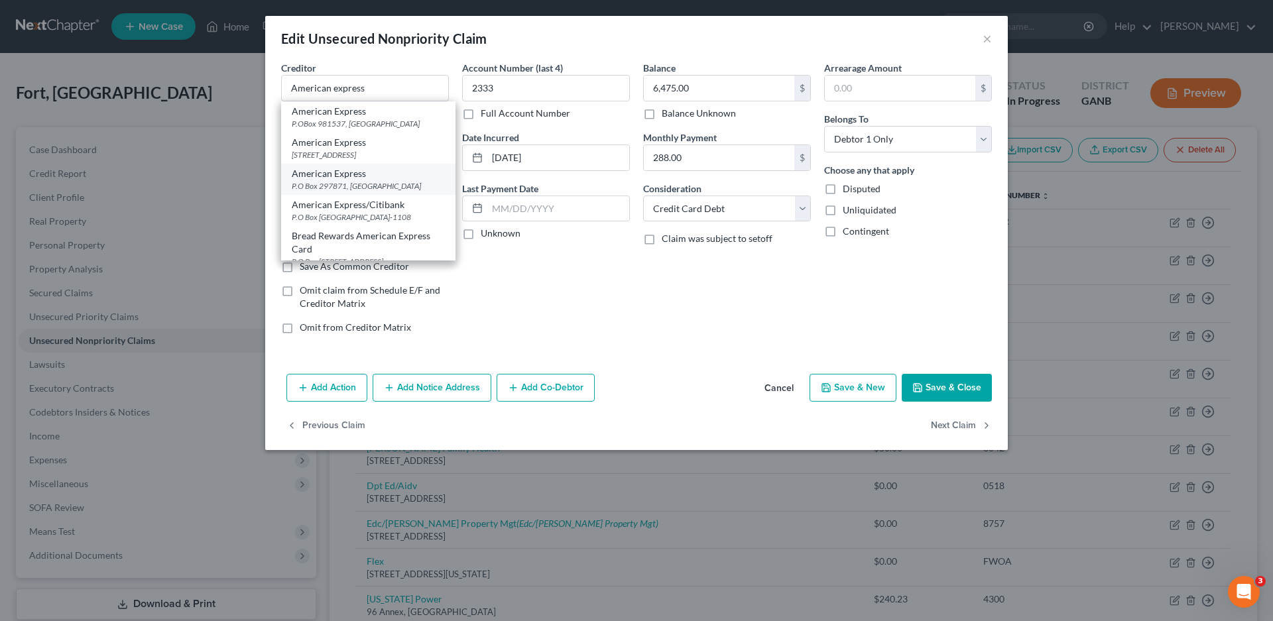
click at [354, 177] on div "American Express" at bounding box center [368, 173] width 153 height 13
type input "American Express"
type input "P.O Box 297871"
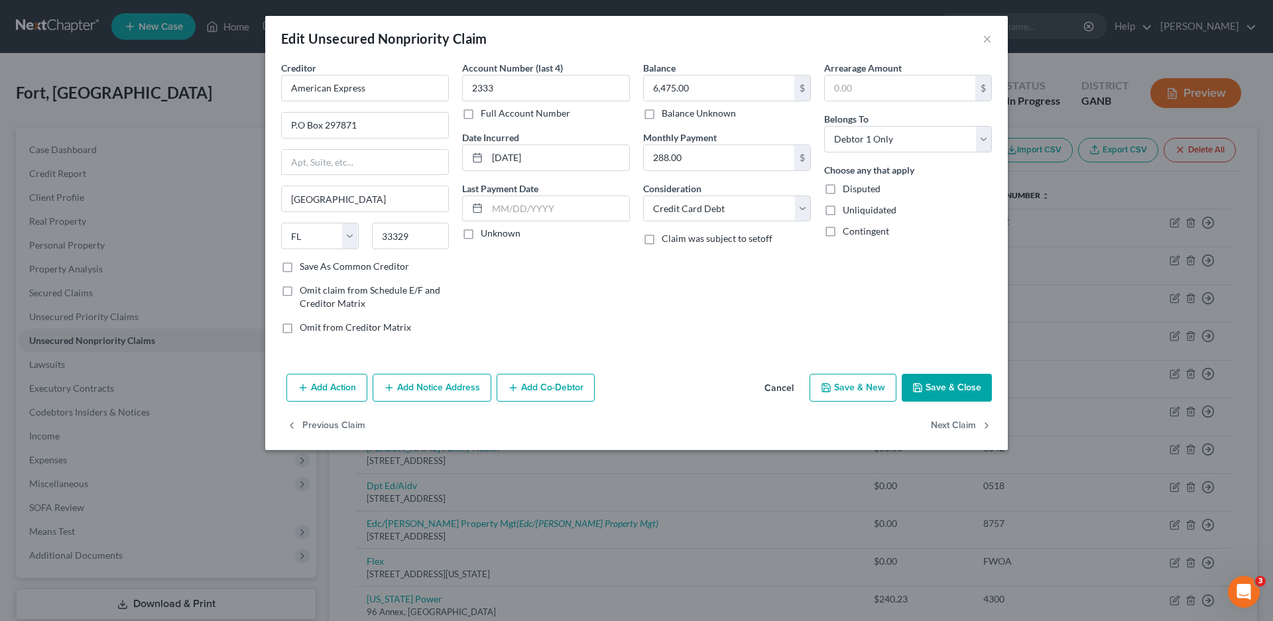
click at [481, 235] on label "Unknown" at bounding box center [501, 233] width 40 height 13
click at [486, 235] on input "Unknown" at bounding box center [490, 231] width 9 height 9
checkbox input "true"
click at [938, 381] on button "Save & Close" at bounding box center [947, 388] width 90 height 28
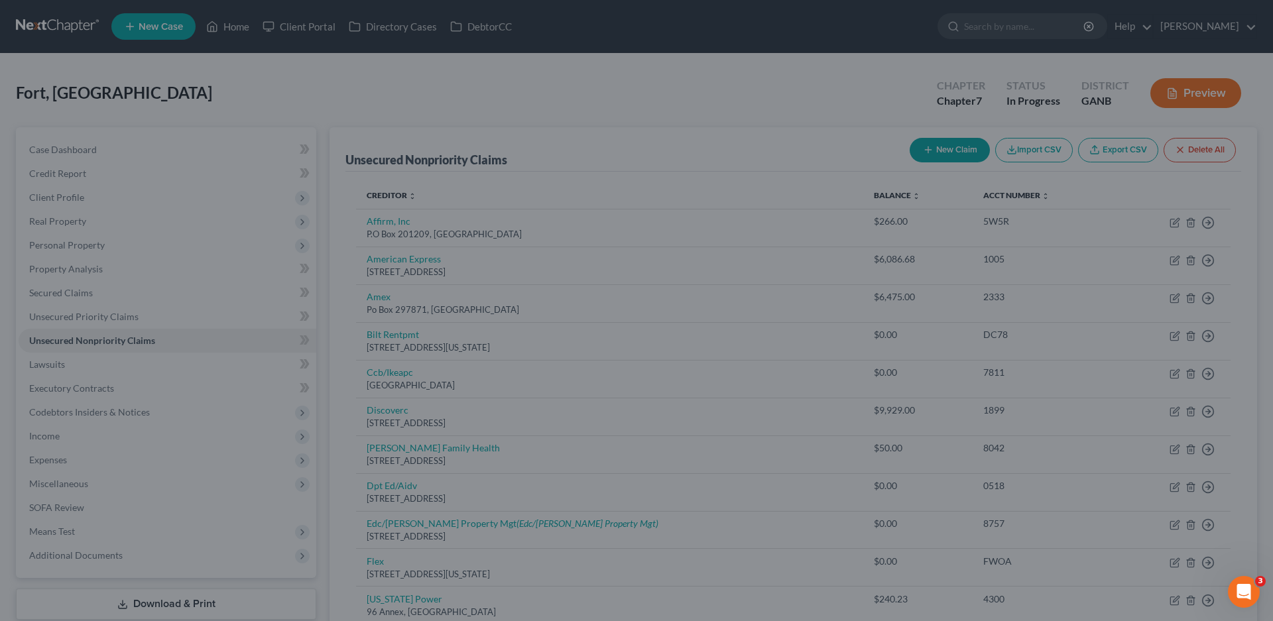
type input "0"
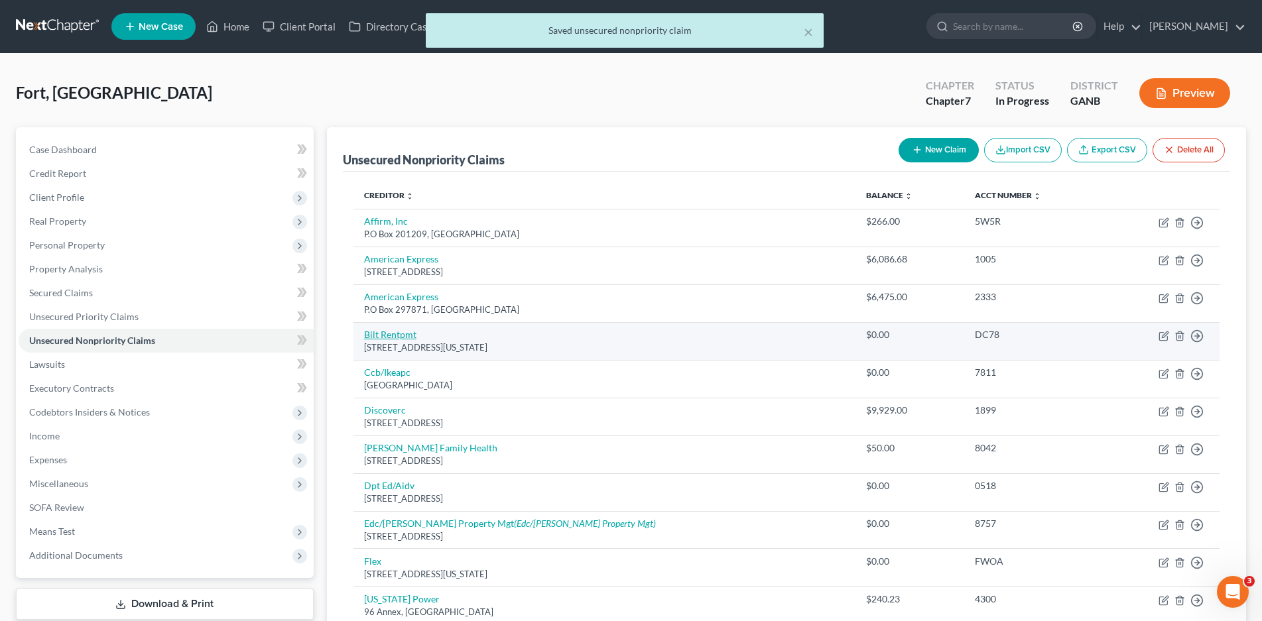
click at [405, 336] on link "Bilt Rentpmt" at bounding box center [390, 334] width 52 height 11
select select "35"
select select "0"
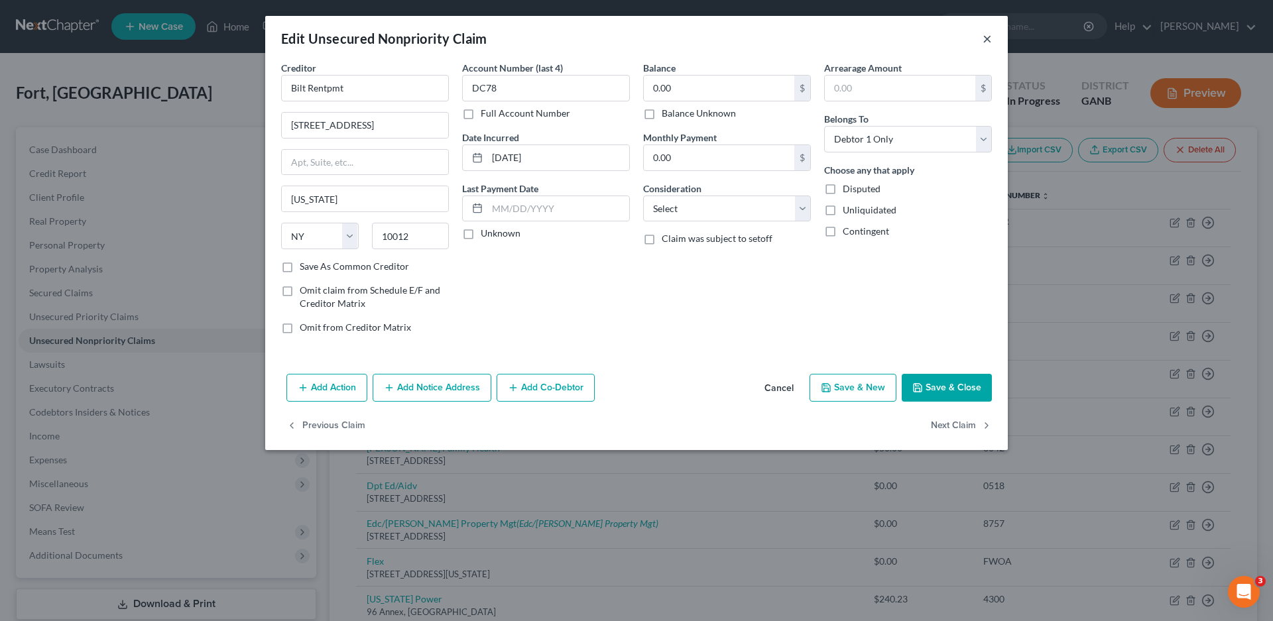
click at [983, 39] on button "×" at bounding box center [987, 39] width 9 height 16
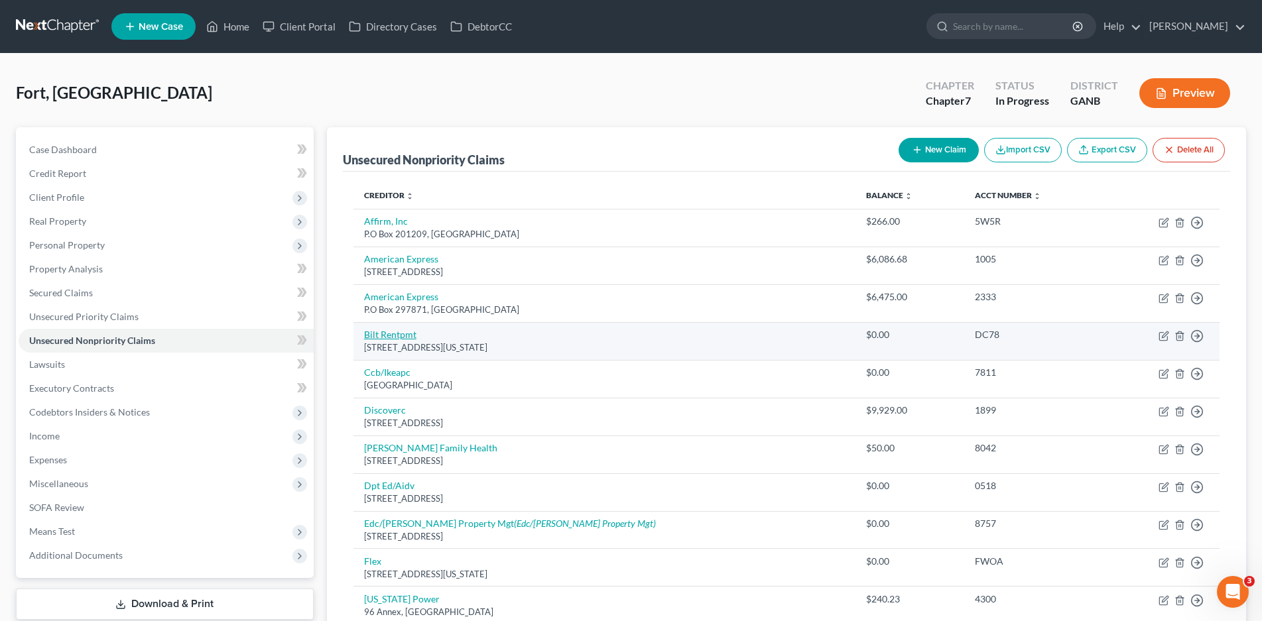
click at [387, 331] on link "Bilt Rentpmt" at bounding box center [390, 334] width 52 height 11
select select "35"
select select "0"
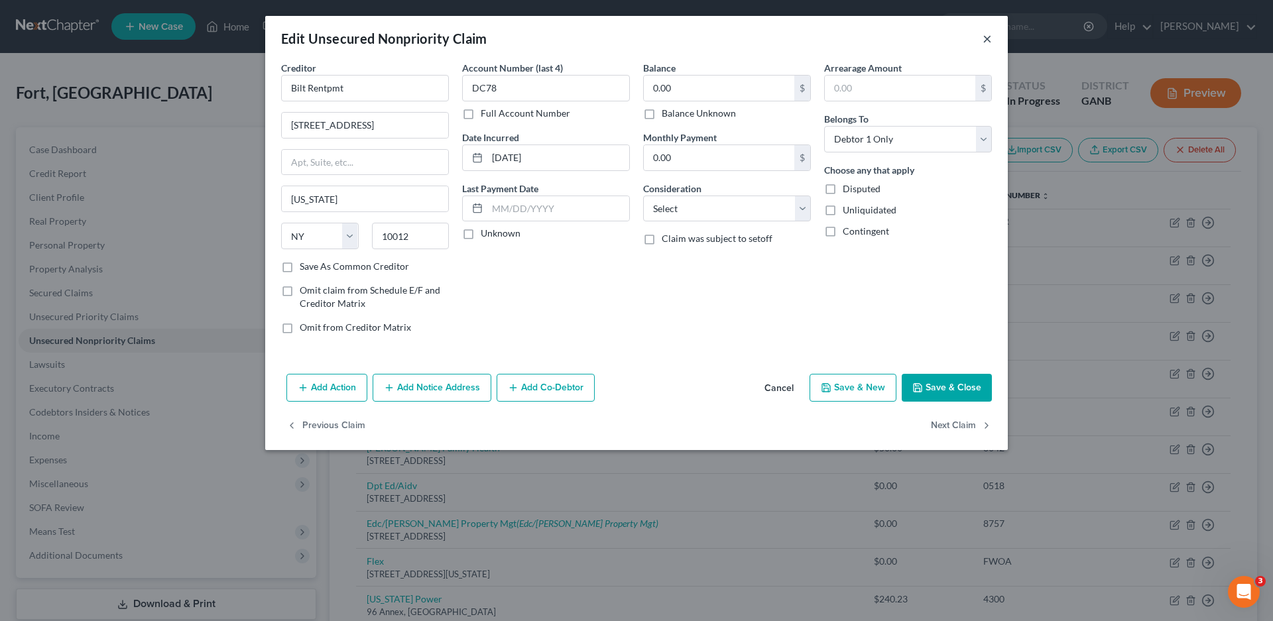
drag, startPoint x: 987, startPoint y: 38, endPoint x: 980, endPoint y: 43, distance: 9.0
click at [987, 38] on button "×" at bounding box center [987, 39] width 9 height 16
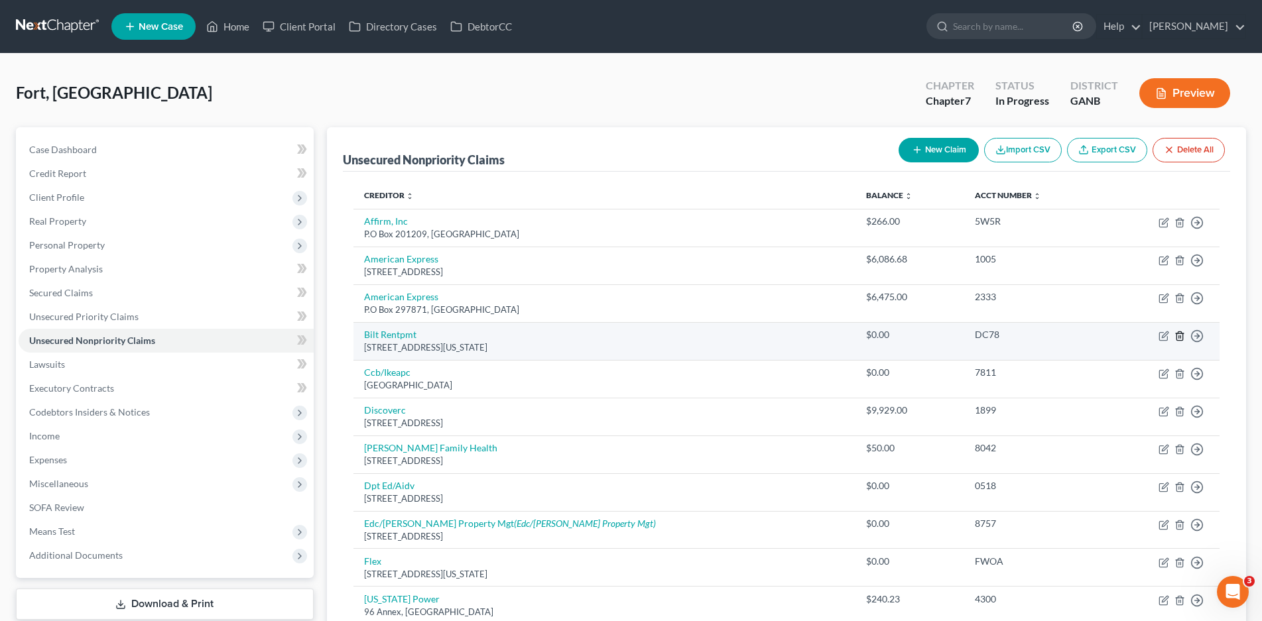
click at [1179, 336] on line "button" at bounding box center [1179, 337] width 0 height 3
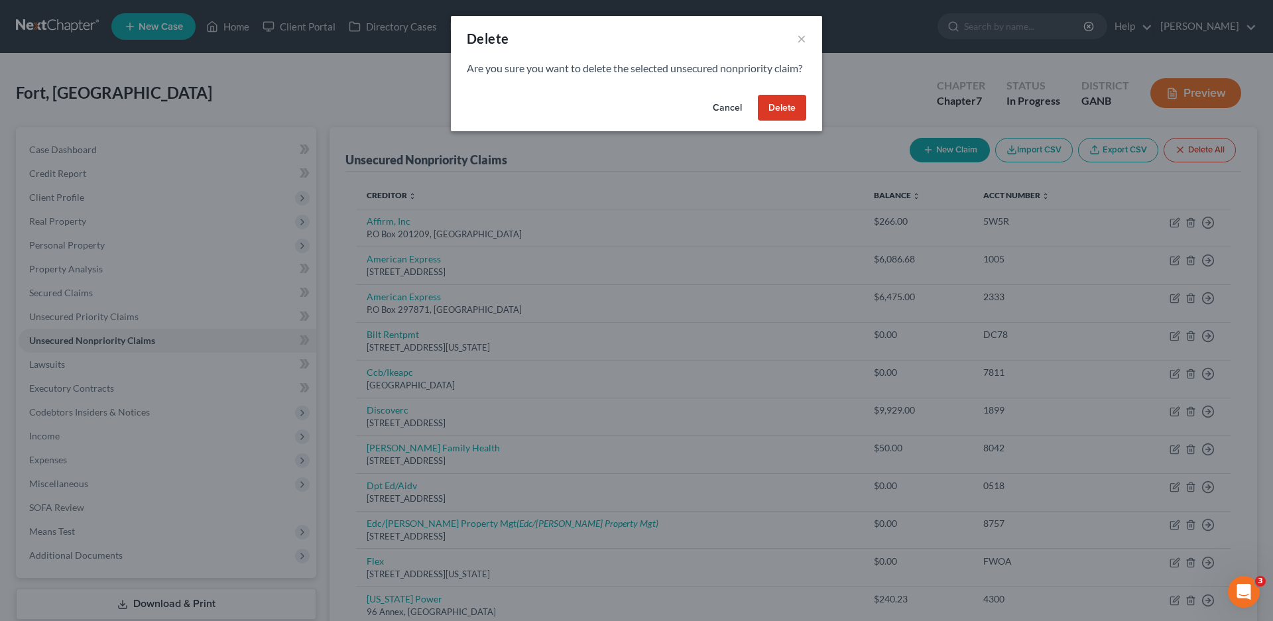
click at [774, 115] on button "Delete" at bounding box center [782, 108] width 48 height 27
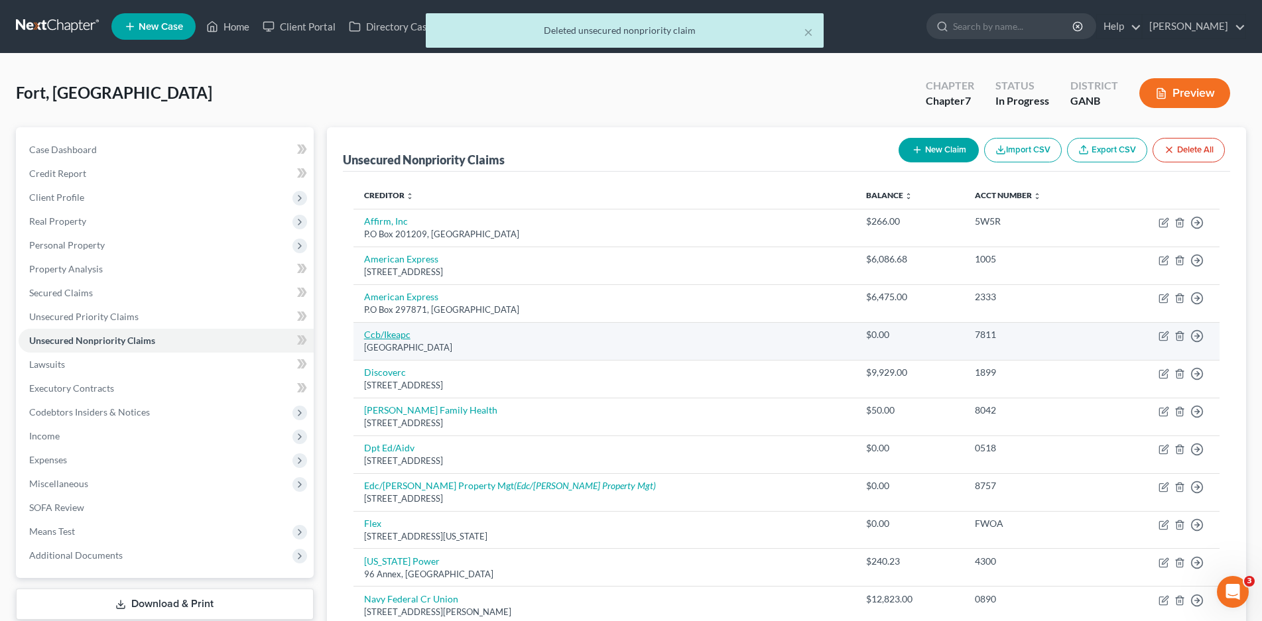
click at [381, 334] on link "Ccb/Ikeapc" at bounding box center [387, 334] width 46 height 11
select select "36"
select select "2"
select select "0"
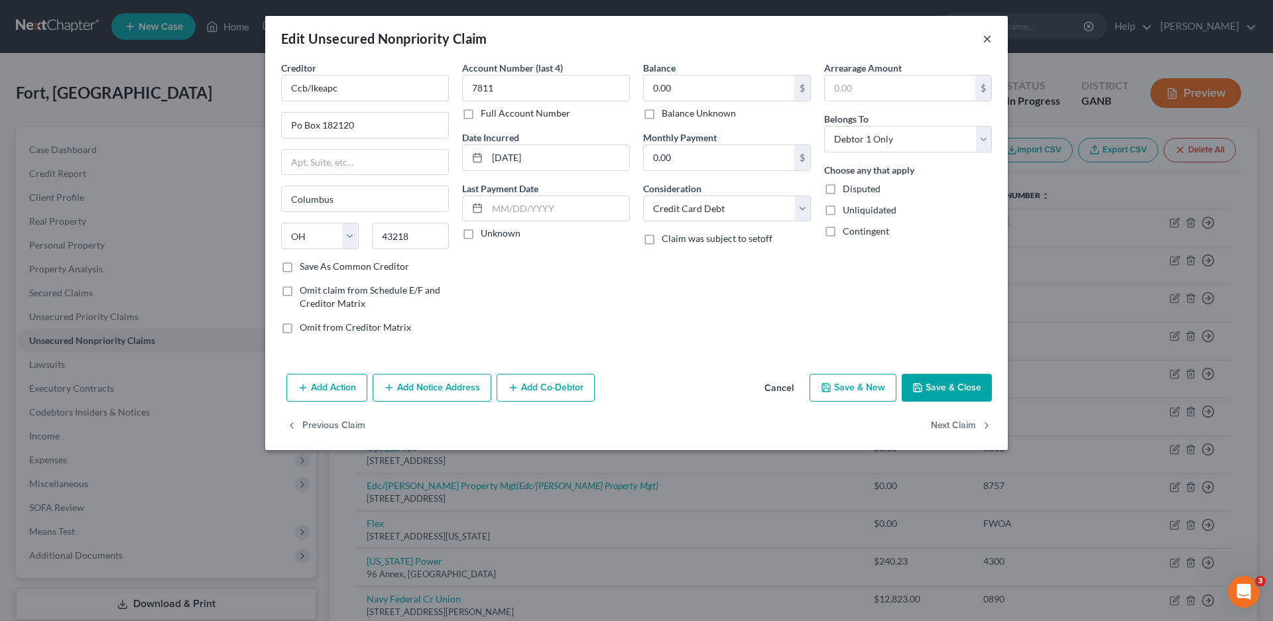
click at [984, 39] on button "×" at bounding box center [987, 39] width 9 height 16
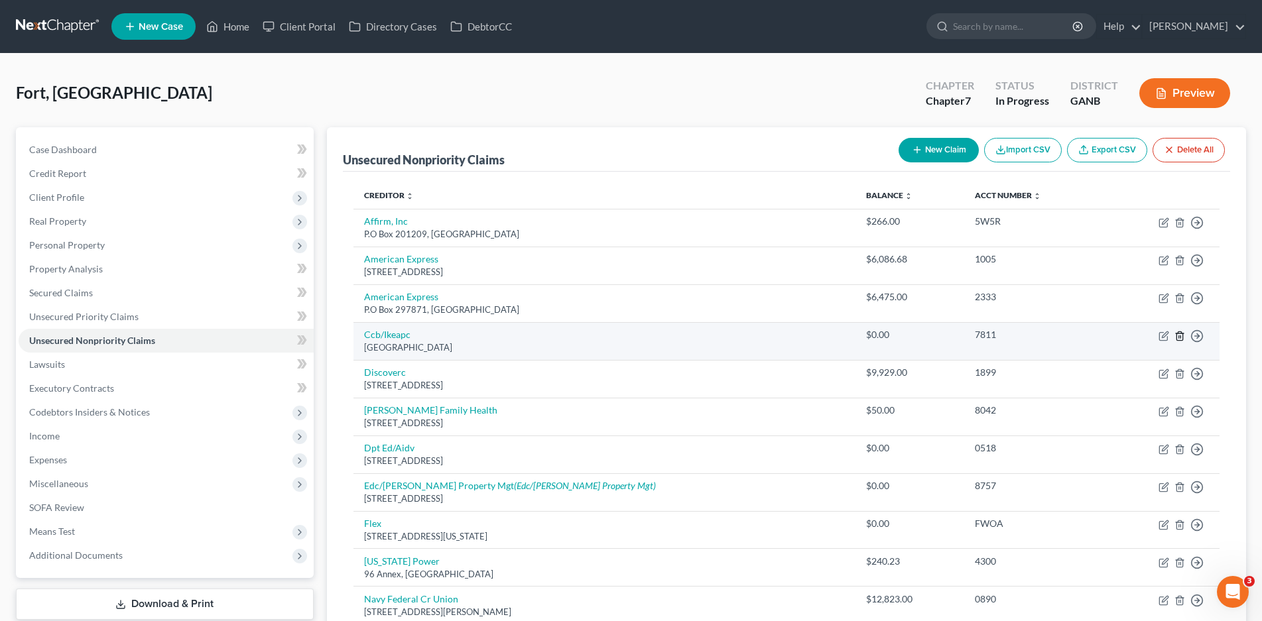
click at [1179, 337] on line "button" at bounding box center [1179, 337] width 0 height 3
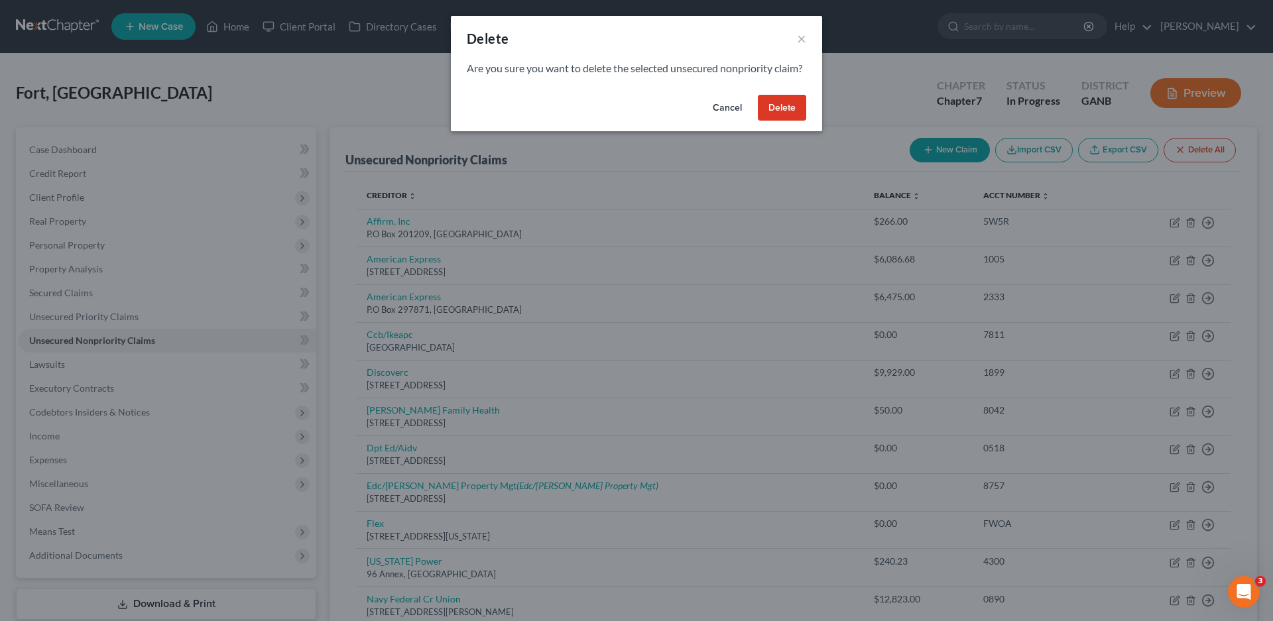
click at [796, 121] on button "Delete" at bounding box center [782, 108] width 48 height 27
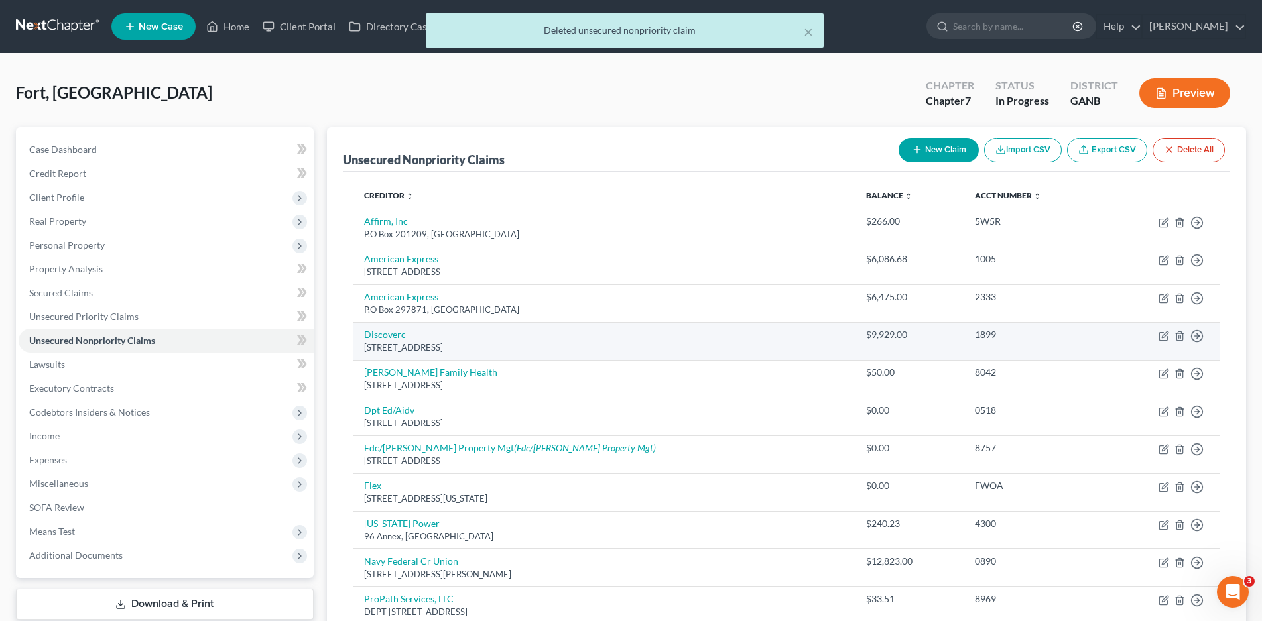
click at [378, 334] on link "Discoverc" at bounding box center [385, 334] width 42 height 11
select select "46"
select select "2"
select select "0"
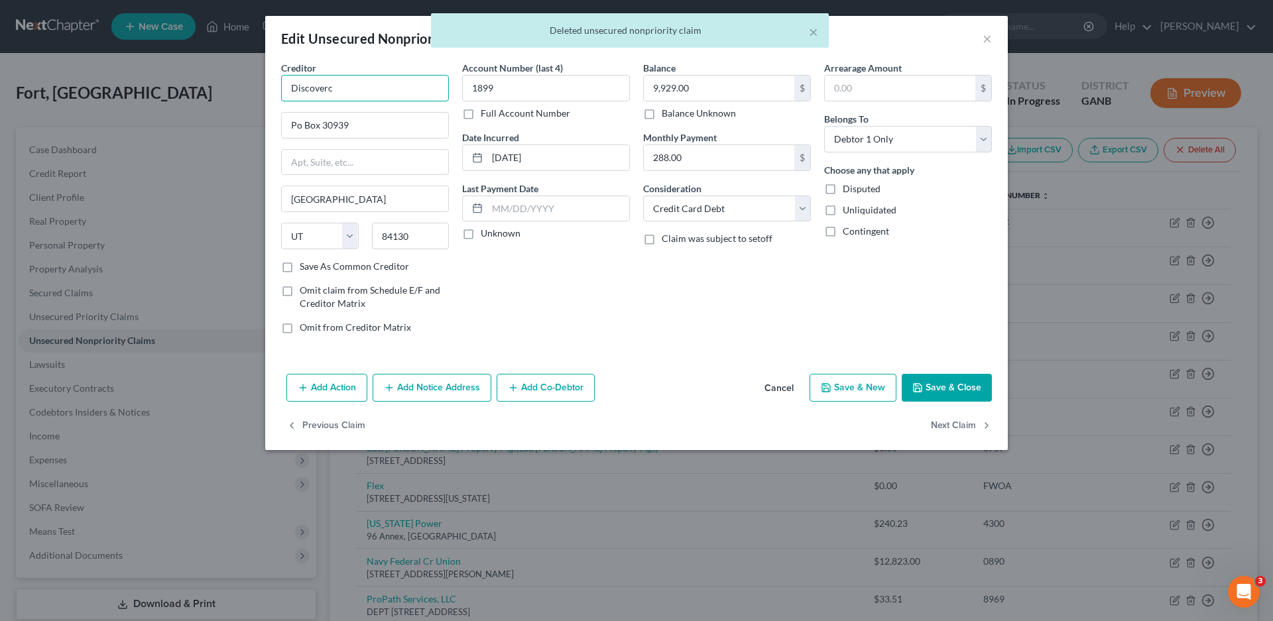
click at [357, 88] on input "Discoverc" at bounding box center [365, 88] width 168 height 27
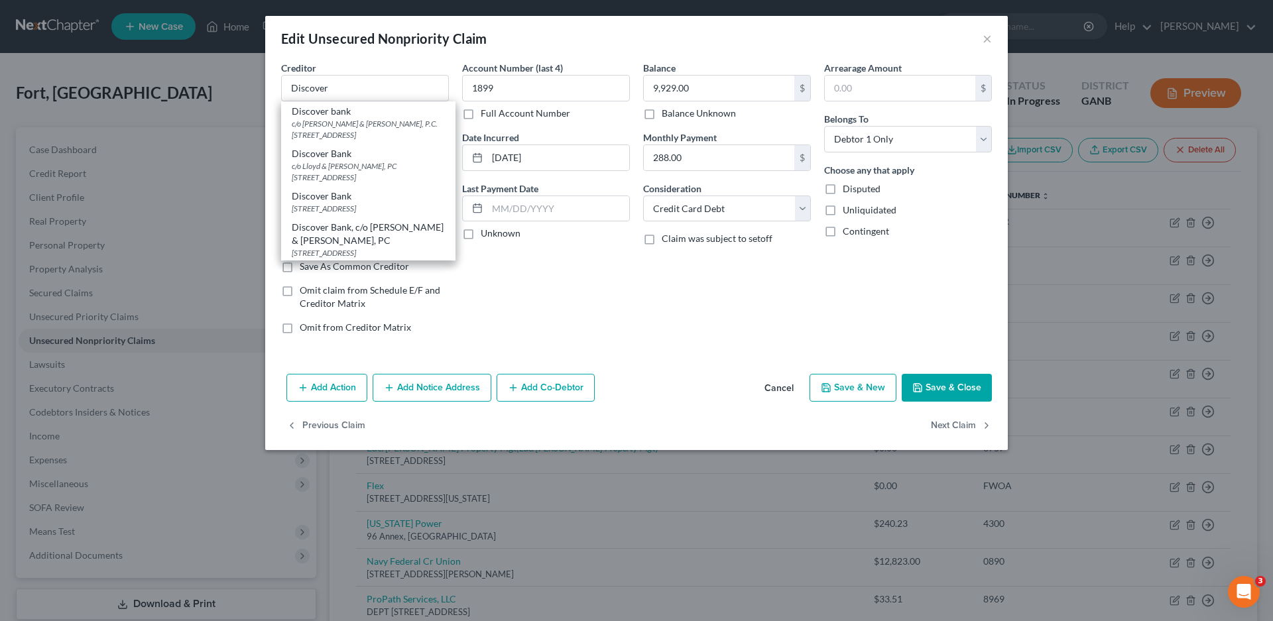
click at [558, 290] on div "Account Number (last 4) 1899 Full Account Number Date Incurred [DATE] Last Paym…" at bounding box center [546, 203] width 181 height 284
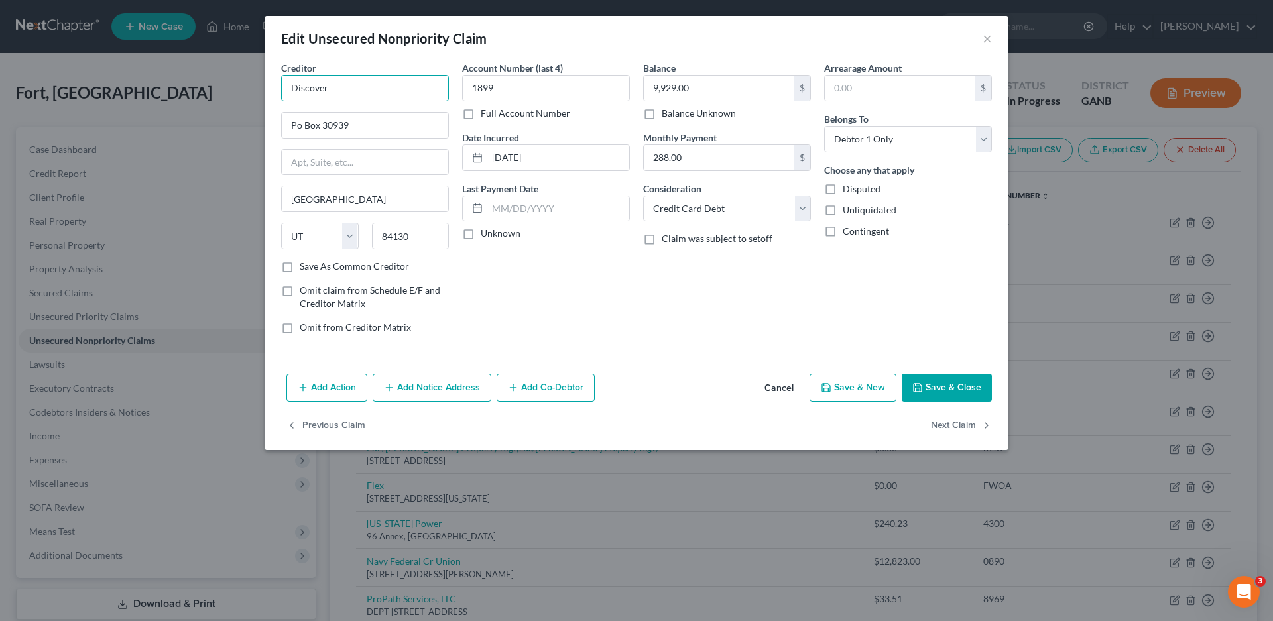
click at [370, 86] on input "Discover" at bounding box center [365, 88] width 168 height 27
type input "Discover Bank"
type input "P.O Box 30939"
click at [481, 233] on label "Unknown" at bounding box center [501, 233] width 40 height 13
click at [486, 233] on input "Unknown" at bounding box center [490, 231] width 9 height 9
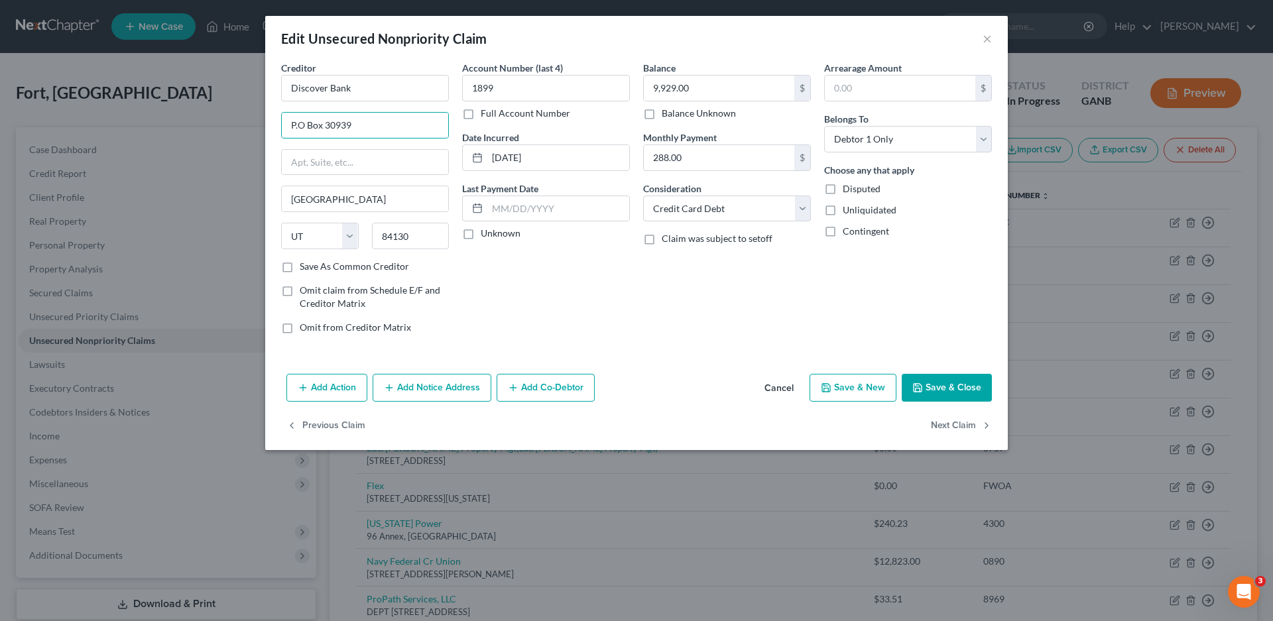
checkbox input "true"
click at [300, 264] on label "Save As Common Creditor" at bounding box center [354, 266] width 109 height 13
click at [305, 264] on input "Save As Common Creditor" at bounding box center [309, 264] width 9 height 9
click at [961, 387] on button "Save & Close" at bounding box center [947, 388] width 90 height 28
checkbox input "false"
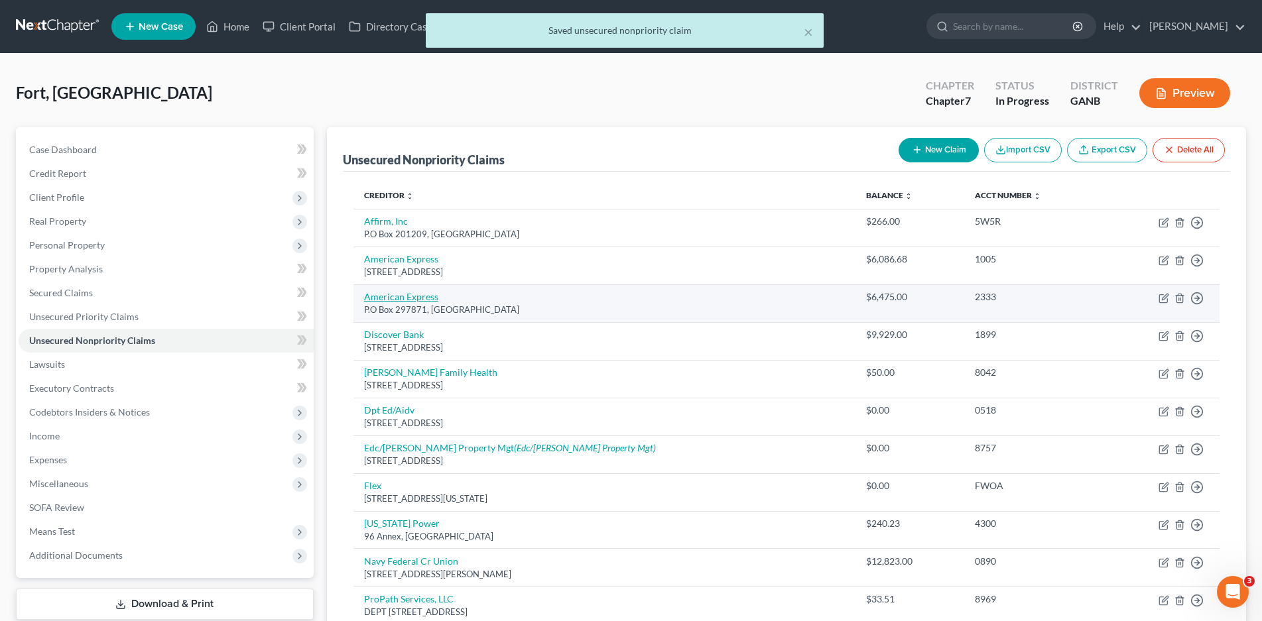
click at [415, 293] on link "American Express" at bounding box center [401, 296] width 74 height 11
select select "9"
select select "2"
select select "0"
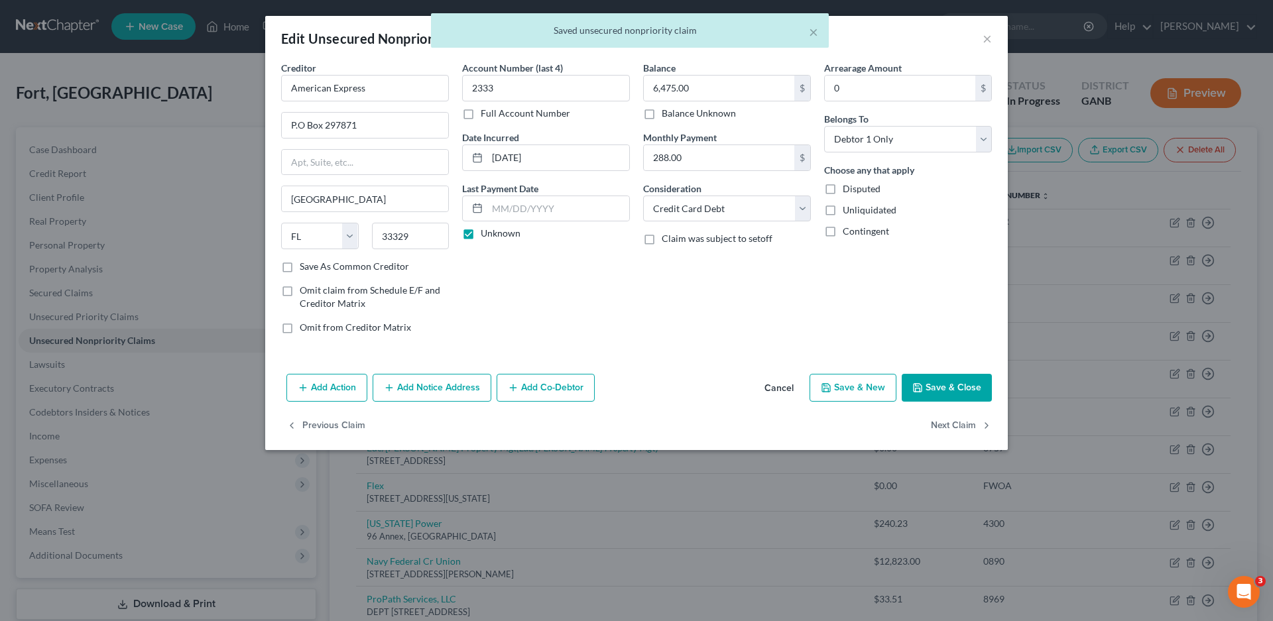
click at [989, 36] on div "× Saved unsecured nonpriority claim" at bounding box center [629, 33] width 1273 height 41
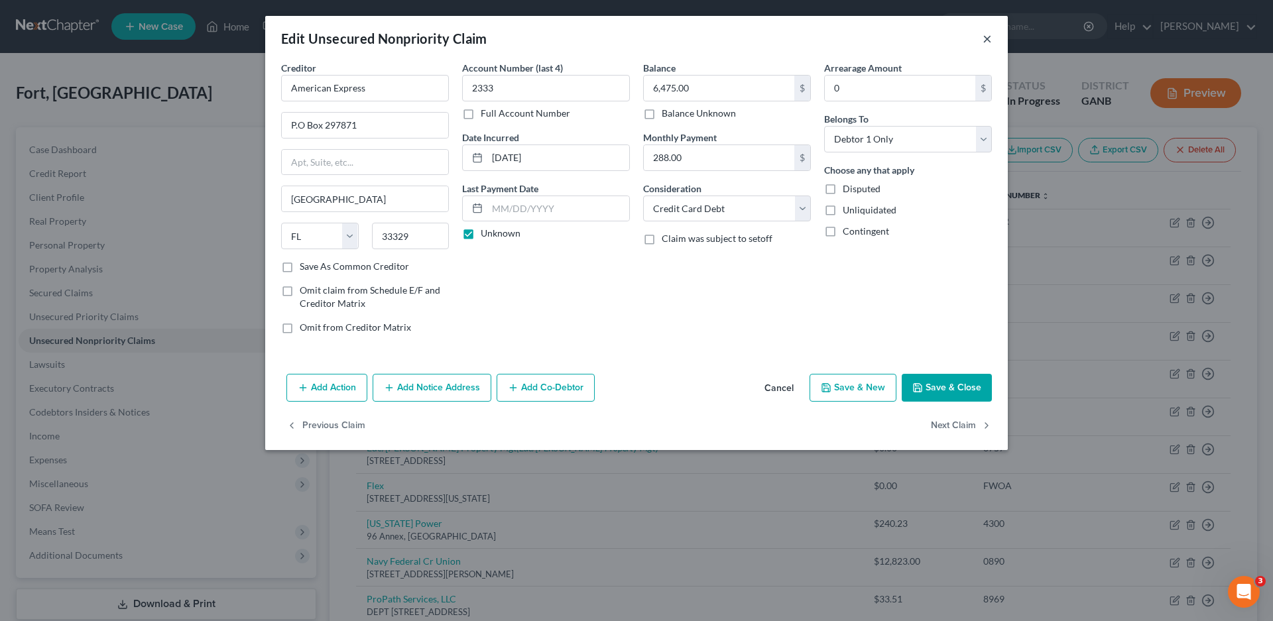
click at [987, 38] on button "×" at bounding box center [987, 39] width 9 height 16
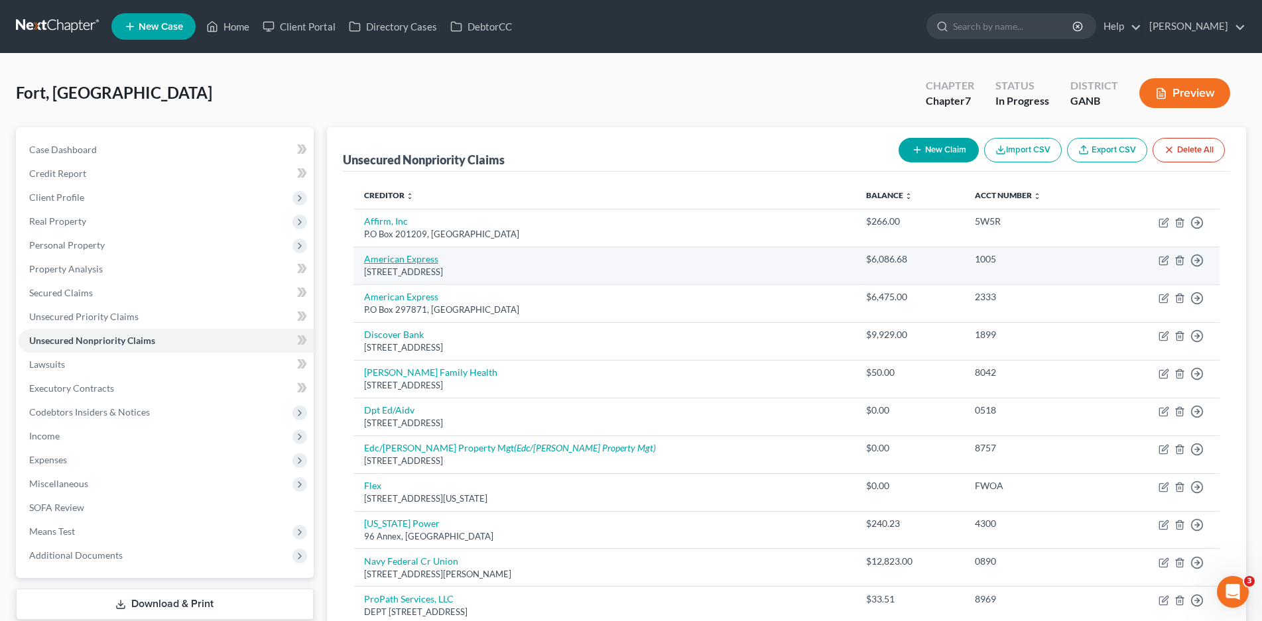
click at [418, 259] on link "American Express" at bounding box center [401, 258] width 74 height 11
select select "45"
select select "2"
select select "0"
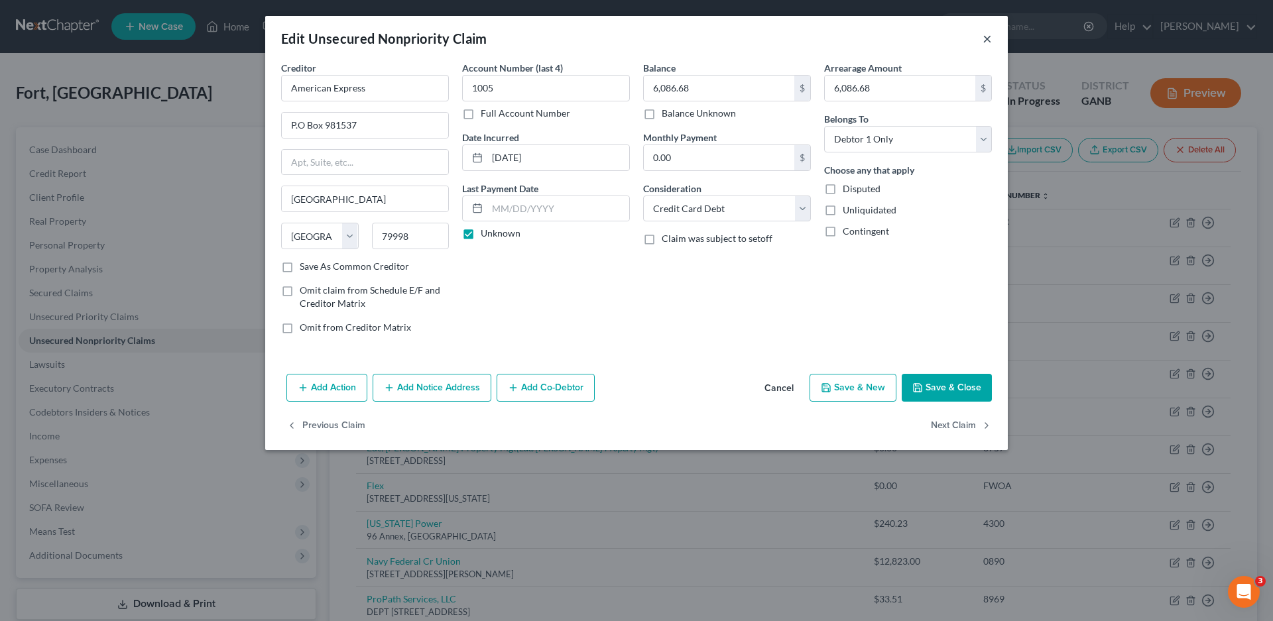
click at [987, 38] on button "×" at bounding box center [987, 39] width 9 height 16
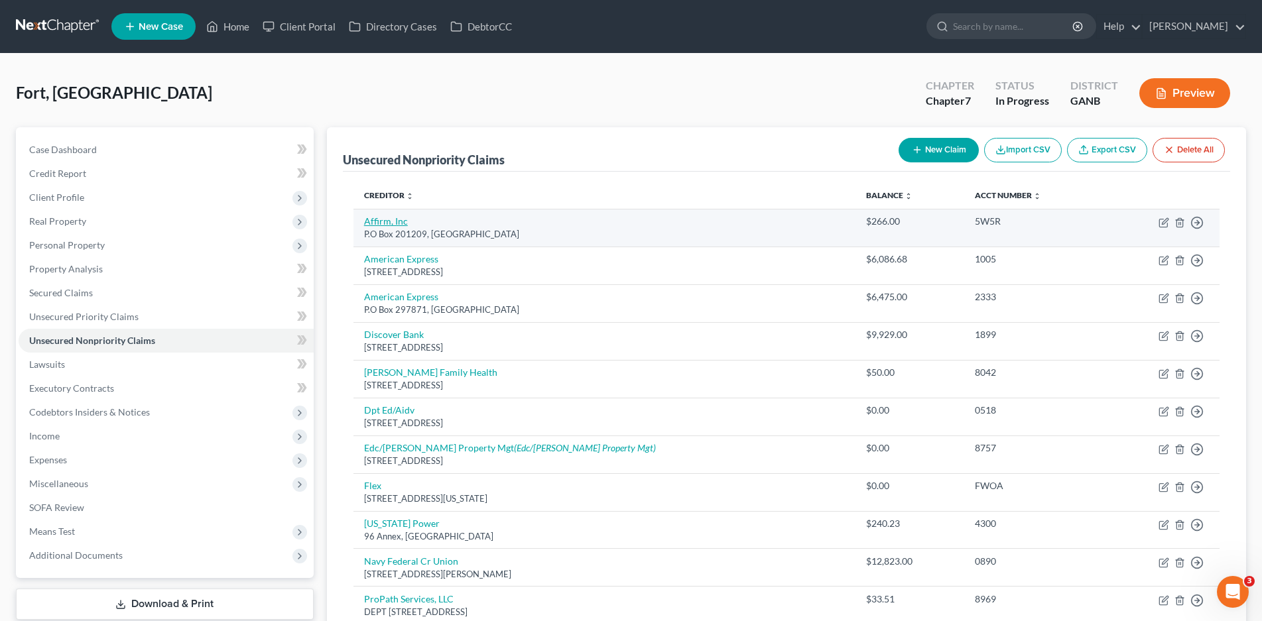
click at [381, 218] on link "Affirm, Inc" at bounding box center [386, 221] width 44 height 11
select select "45"
select select "10"
select select "0"
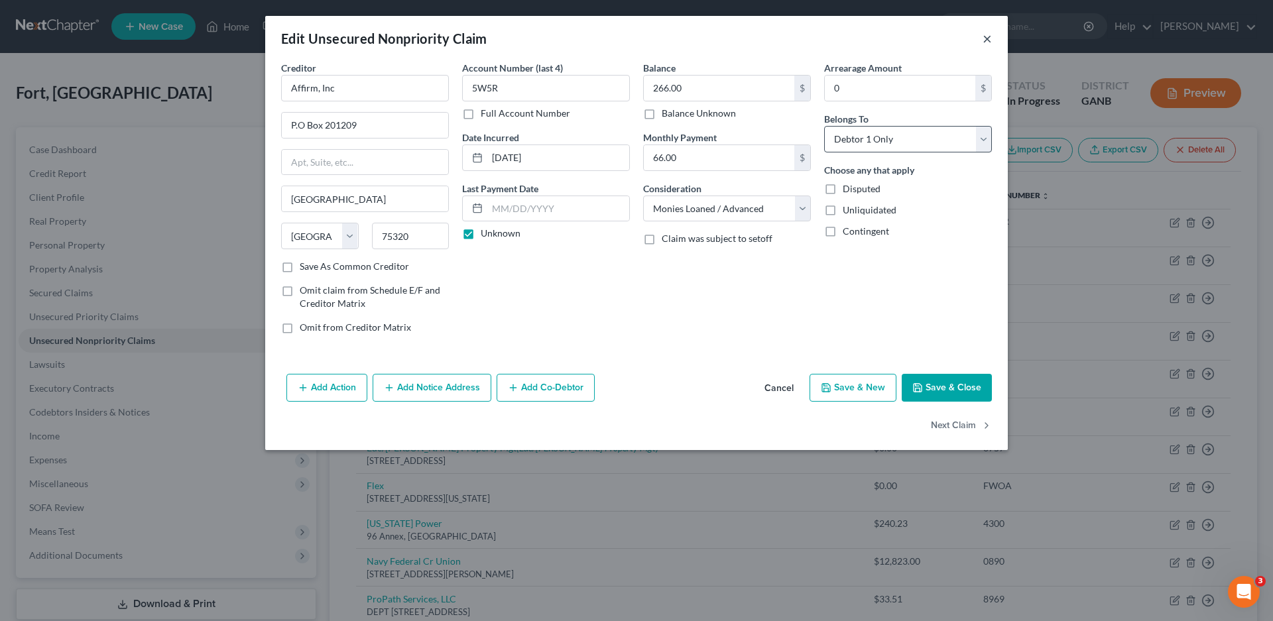
drag, startPoint x: 987, startPoint y: 38, endPoint x: 900, endPoint y: 132, distance: 128.6
click at [987, 38] on button "×" at bounding box center [987, 39] width 9 height 16
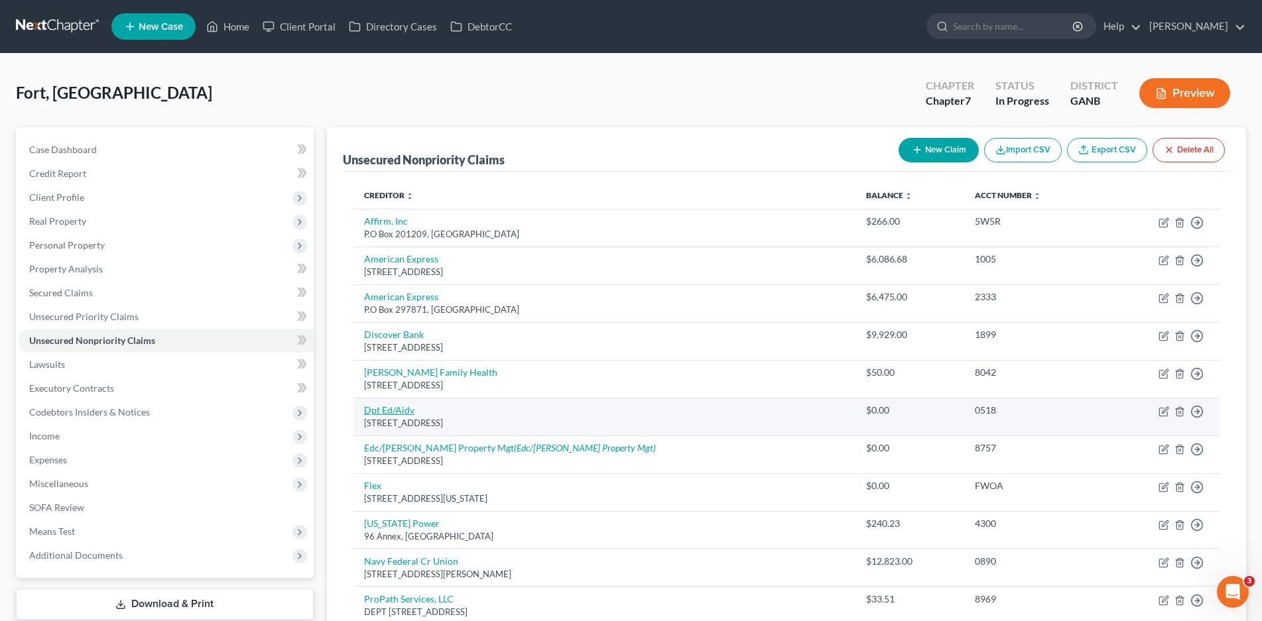
click at [388, 409] on link "Dpt Ed/Aidv" at bounding box center [389, 410] width 50 height 11
select select "45"
select select "17"
select select "0"
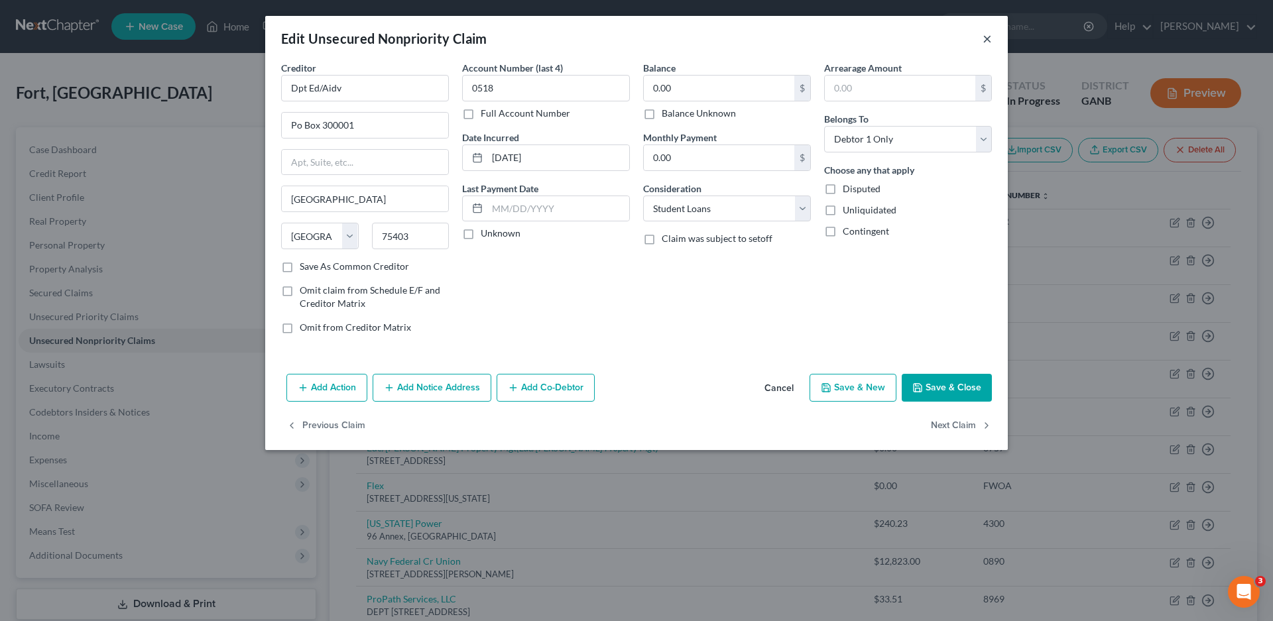
click at [985, 40] on button "×" at bounding box center [987, 39] width 9 height 16
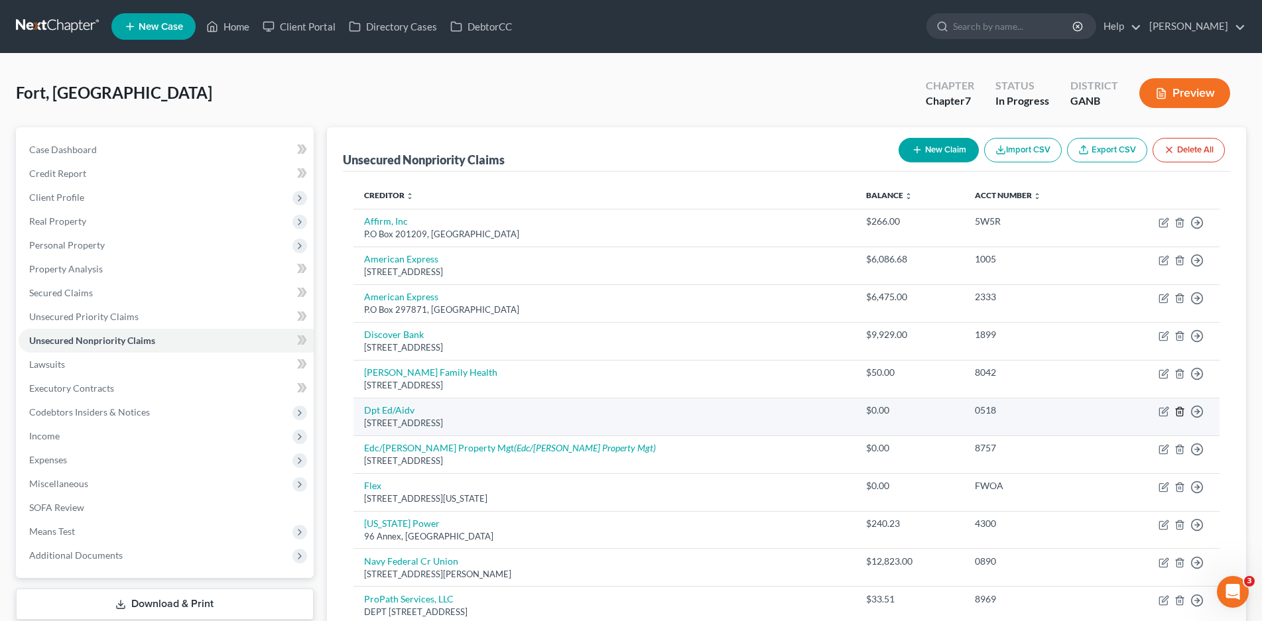
click at [1180, 412] on line "button" at bounding box center [1180, 412] width 0 height 3
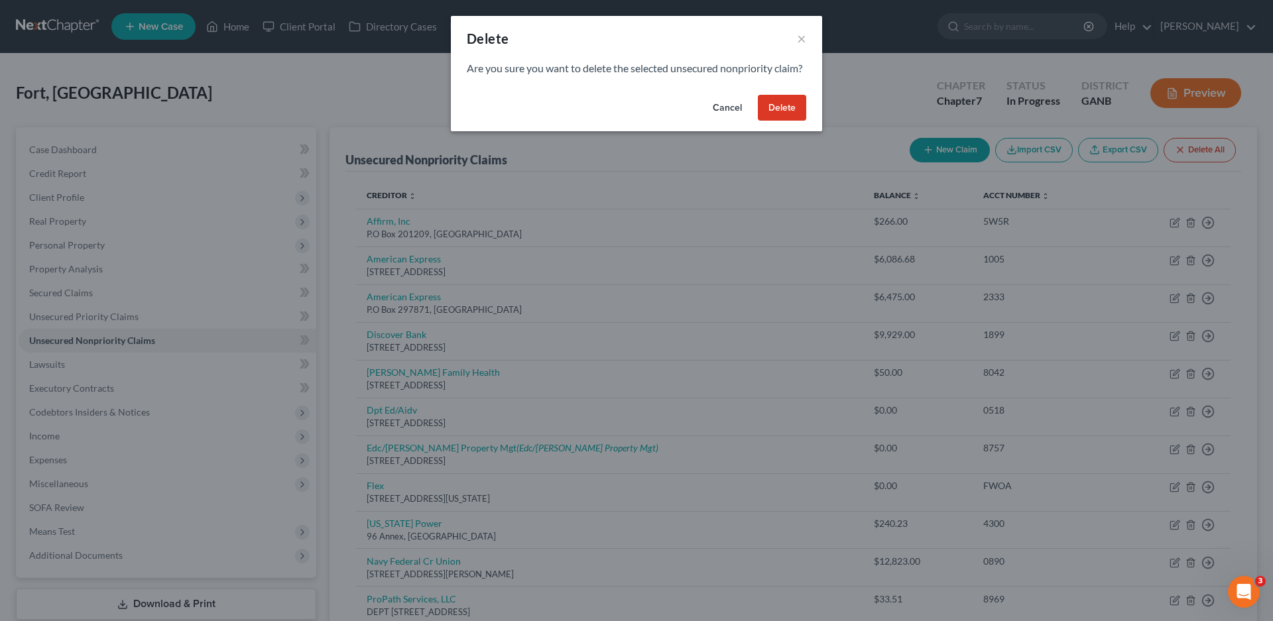
click at [792, 118] on button "Delete" at bounding box center [782, 108] width 48 height 27
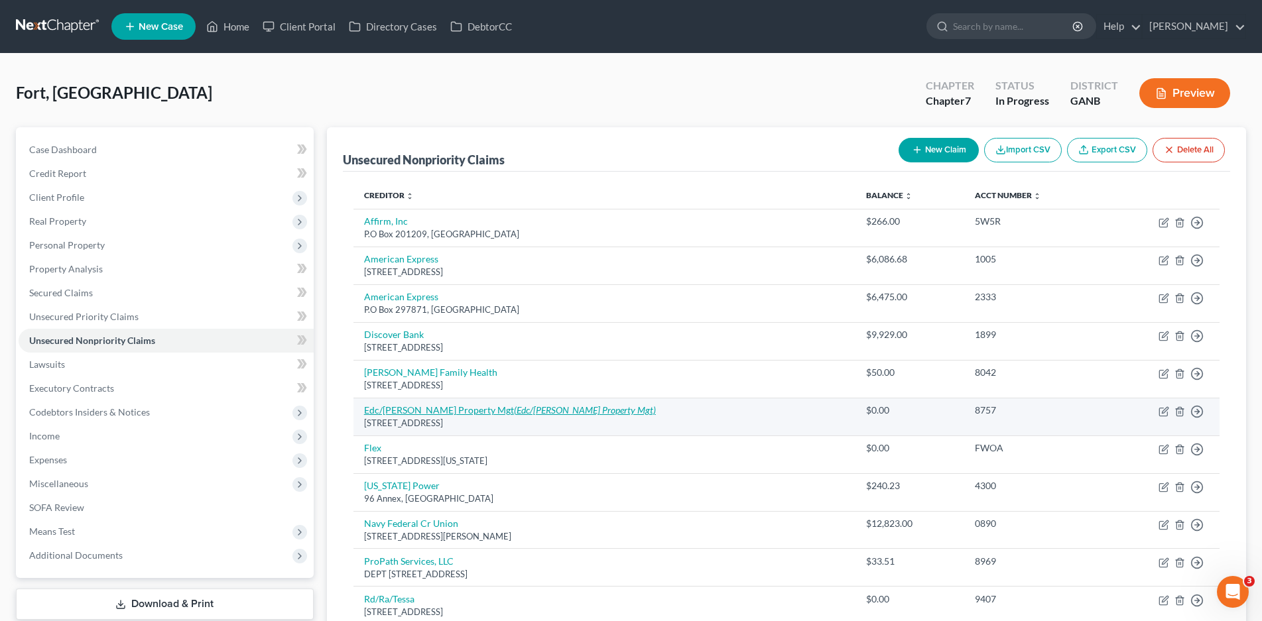
click at [460, 412] on link "Edc/[PERSON_NAME] Property Mgt (Edc/[PERSON_NAME] Property Mgt)" at bounding box center [510, 410] width 292 height 11
select select "15"
select select "0"
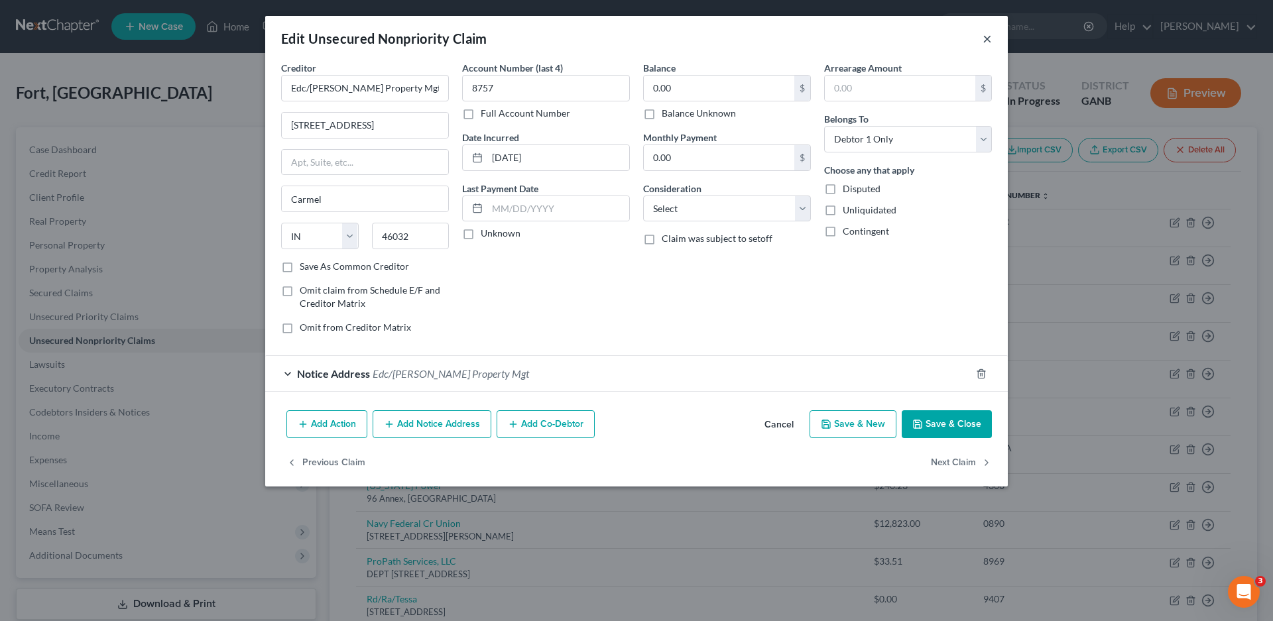
click at [984, 33] on button "×" at bounding box center [987, 39] width 9 height 16
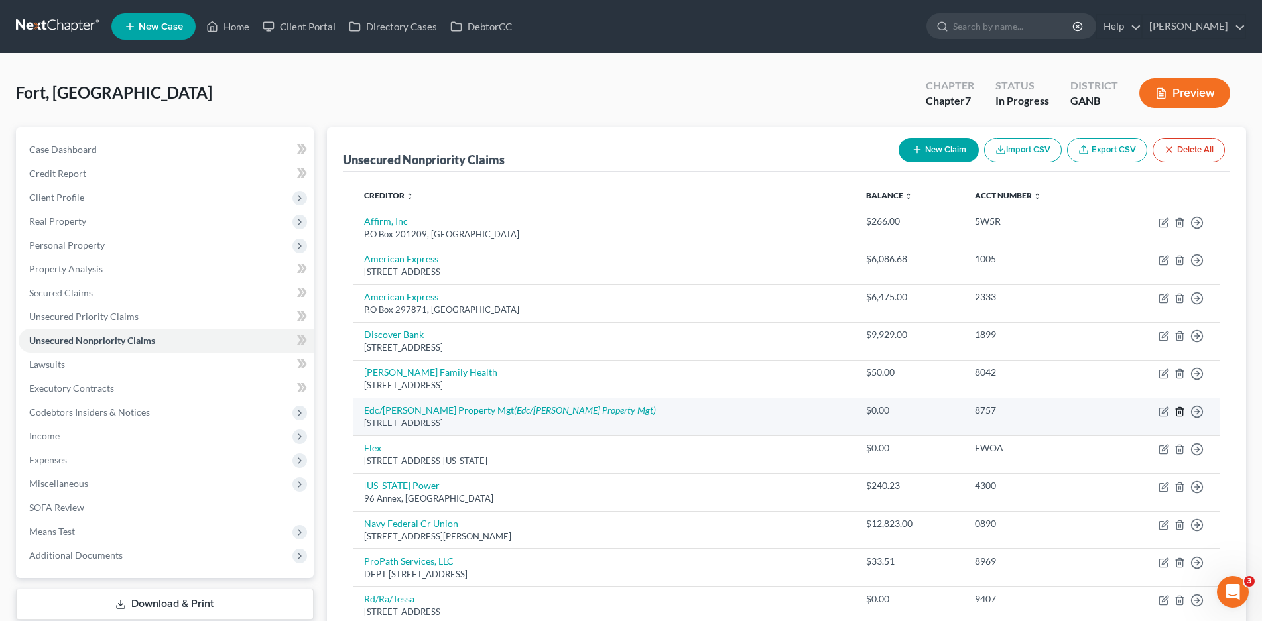
click at [1181, 411] on icon "button" at bounding box center [1179, 412] width 11 height 11
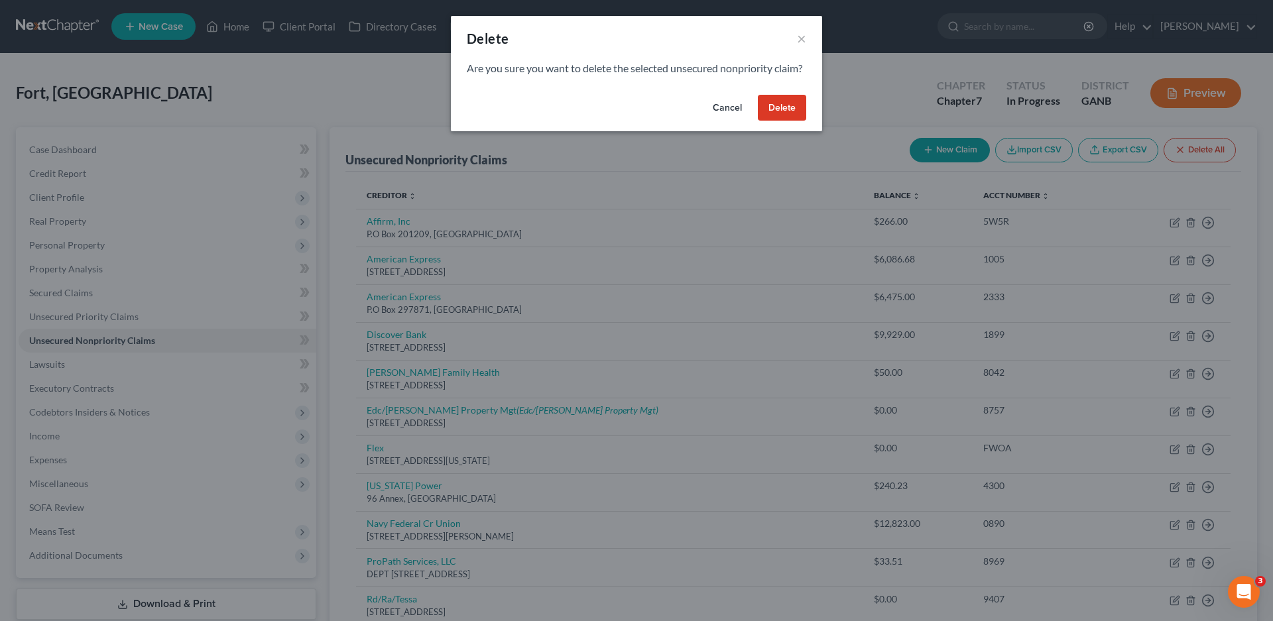
click at [794, 121] on button "Delete" at bounding box center [782, 108] width 48 height 27
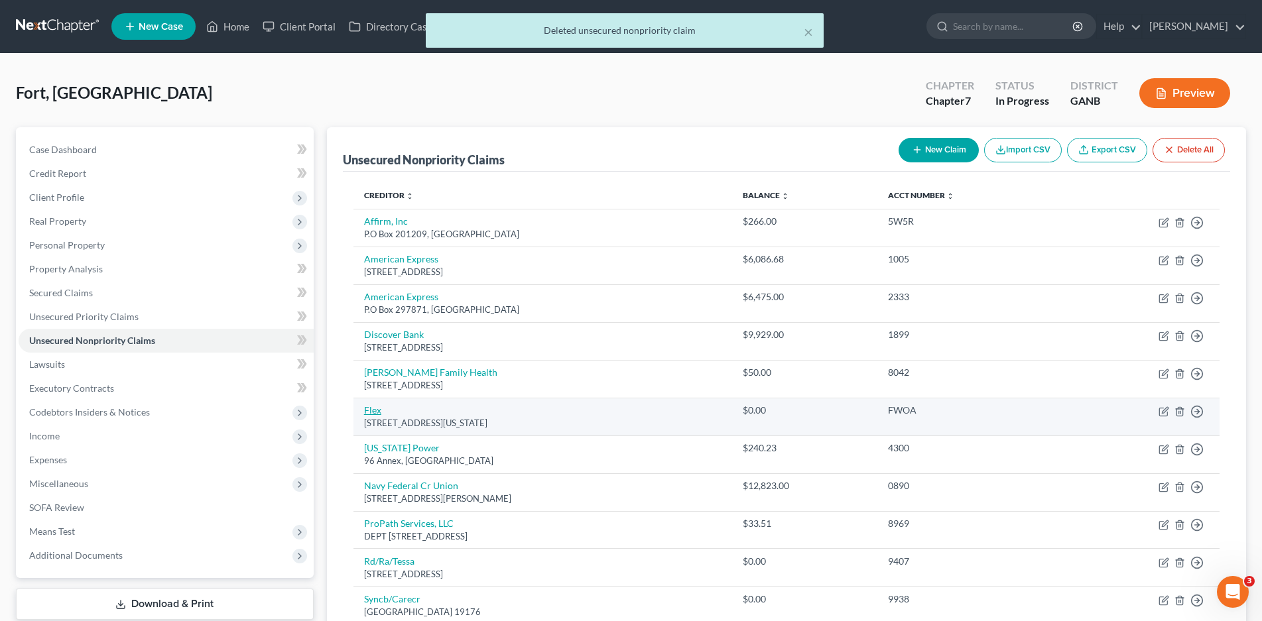
click at [364, 408] on link "Flex" at bounding box center [372, 410] width 17 height 11
select select "35"
select select "0"
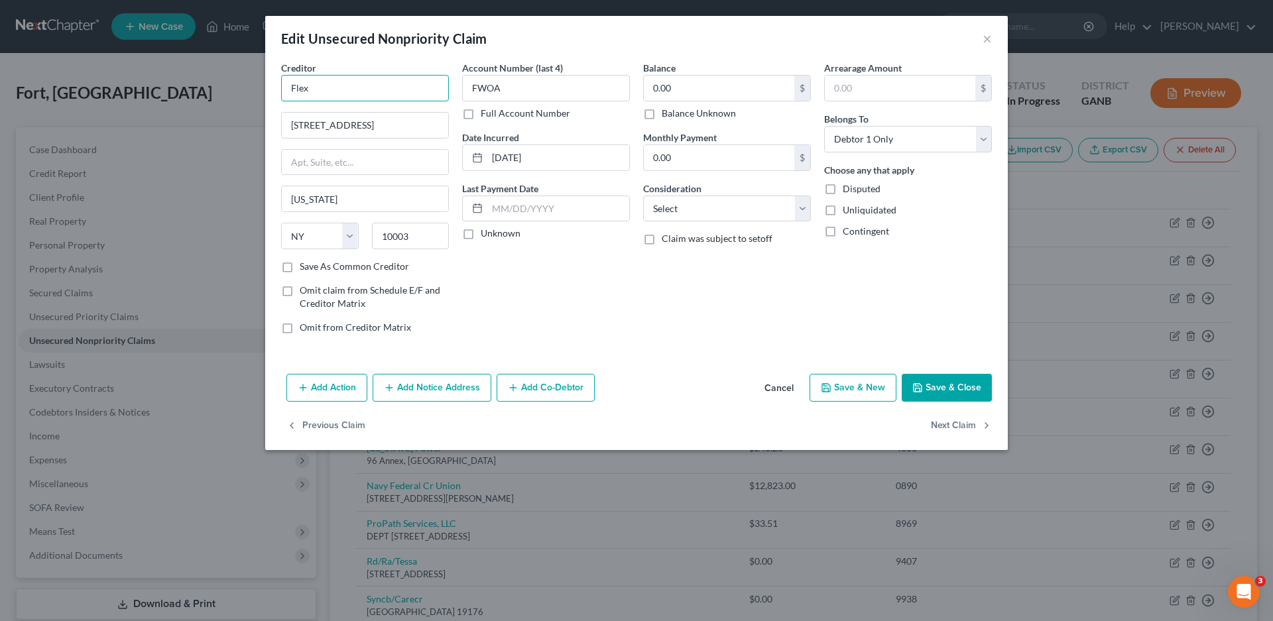
click at [357, 88] on input "Flex" at bounding box center [365, 88] width 168 height 27
click at [327, 86] on input "Flex" at bounding box center [365, 88] width 168 height 27
type input "Flexible Finance, Inc"
click at [300, 265] on label "Save As Common Creditor" at bounding box center [354, 266] width 109 height 13
click at [305, 265] on input "Save As Common Creditor" at bounding box center [309, 264] width 9 height 9
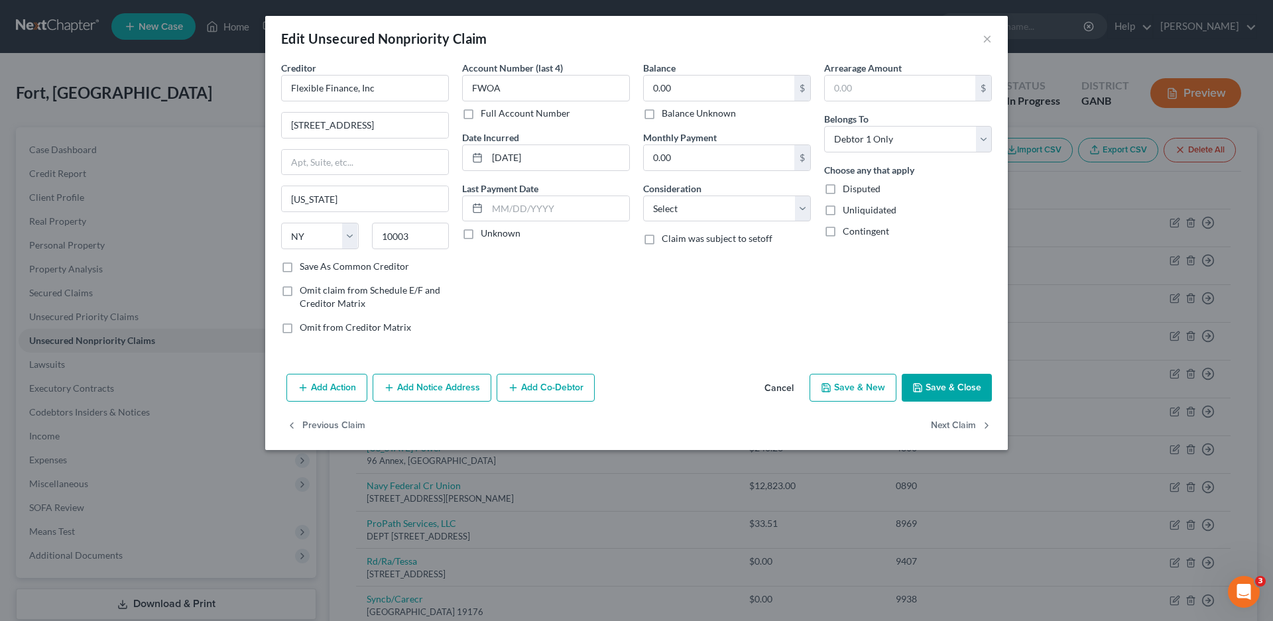
checkbox input "true"
click at [481, 232] on label "Unknown" at bounding box center [501, 233] width 40 height 13
click at [486, 232] on input "Unknown" at bounding box center [490, 231] width 9 height 9
checkbox input "true"
click at [702, 207] on select "Select Cable / Satellite Services Collection Agency Credit Card Debt Debt Couns…" at bounding box center [727, 209] width 168 height 27
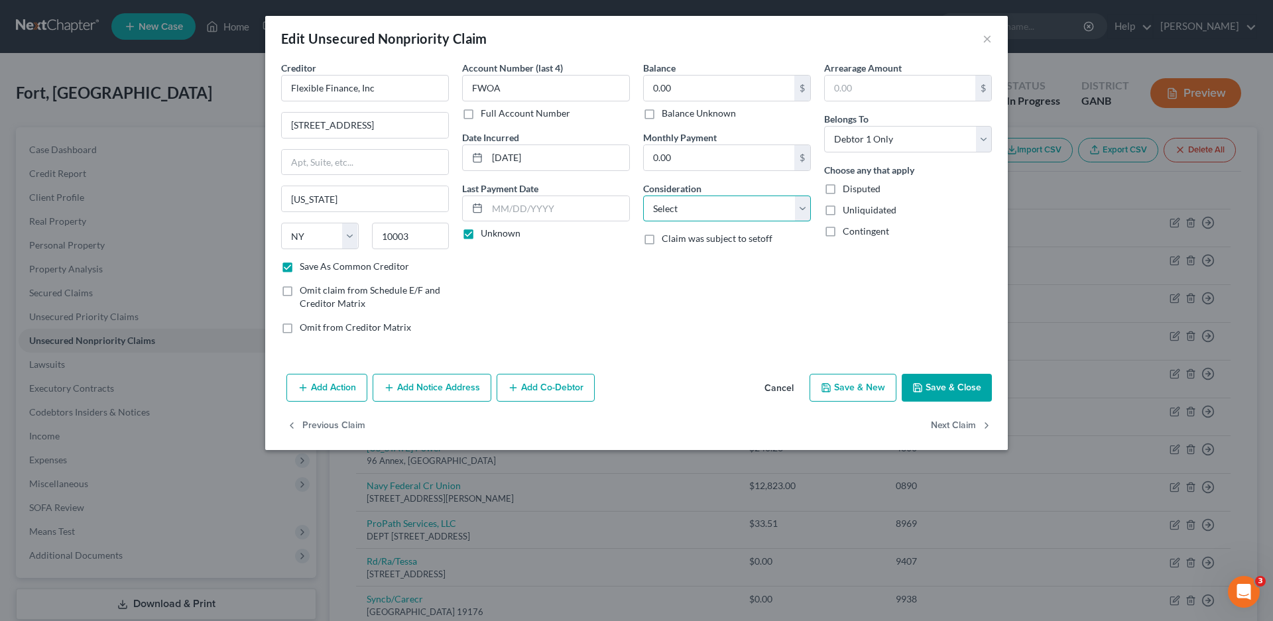
drag, startPoint x: 711, startPoint y: 200, endPoint x: 704, endPoint y: 219, distance: 20.0
click at [711, 201] on select "Select Cable / Satellite Services Collection Agency Credit Card Debt Debt Couns…" at bounding box center [727, 209] width 168 height 27
click at [983, 39] on button "×" at bounding box center [987, 39] width 9 height 16
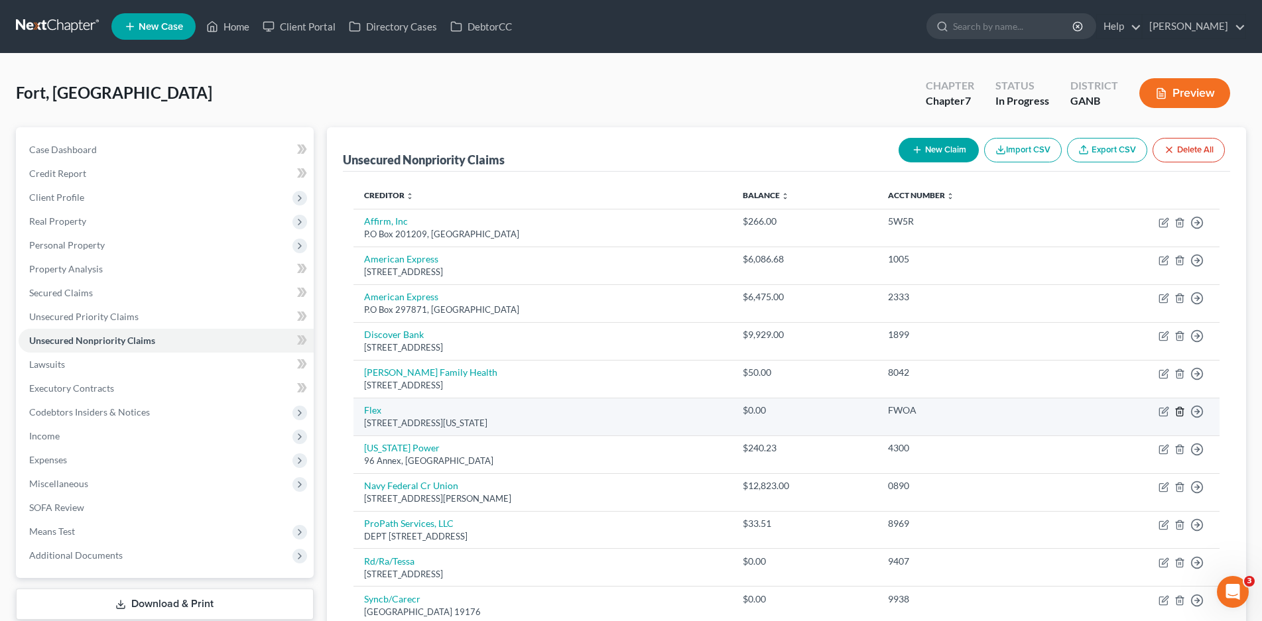
click at [1180, 409] on icon "button" at bounding box center [1179, 412] width 11 height 11
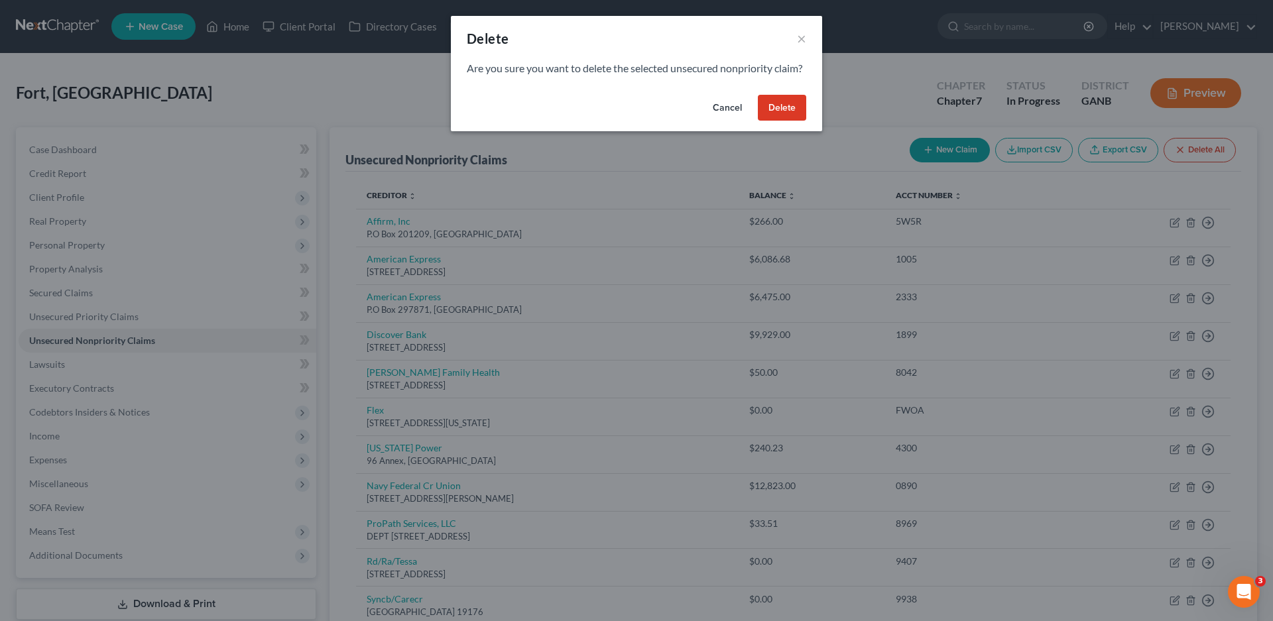
click at [787, 121] on button "Delete" at bounding box center [782, 108] width 48 height 27
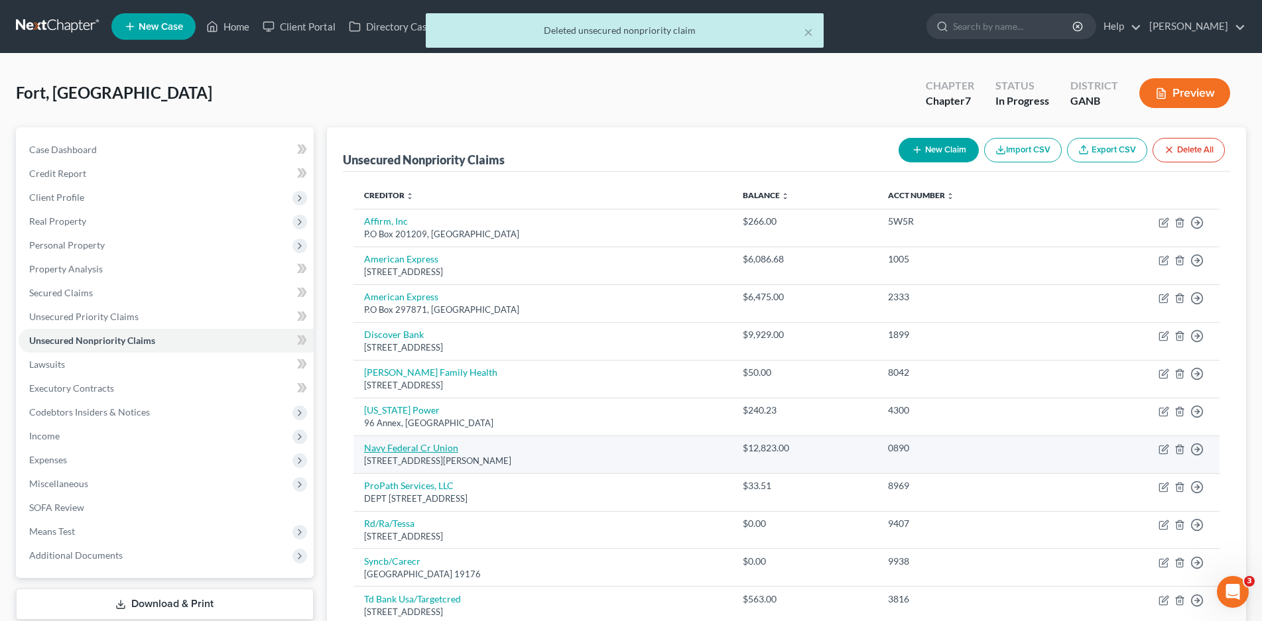
click at [383, 446] on link "Navy Federal Cr Union" at bounding box center [411, 447] width 94 height 11
select select "48"
select select "2"
select select "0"
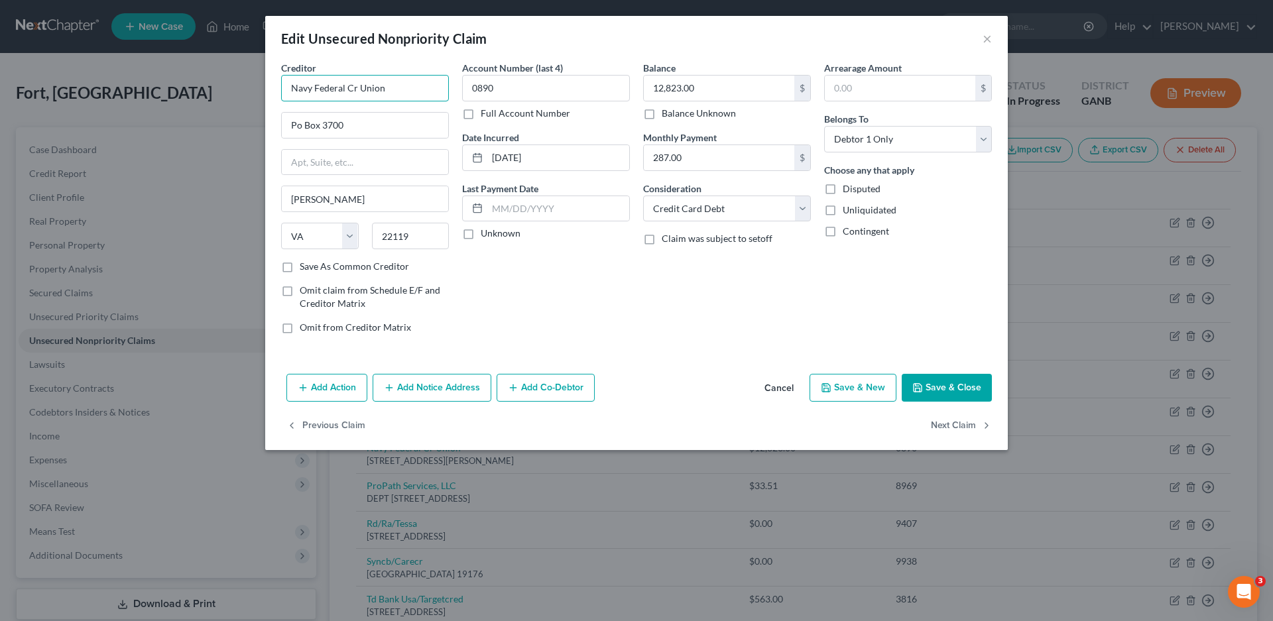
click at [417, 95] on input "Navy Federal Cr Union" at bounding box center [365, 88] width 168 height 27
type input "Navy Federal Credit Union"
click at [375, 160] on input "text" at bounding box center [365, 162] width 166 height 25
click at [357, 129] on input "Po Box 3700" at bounding box center [365, 125] width 166 height 25
type input "P.O Box 3700"
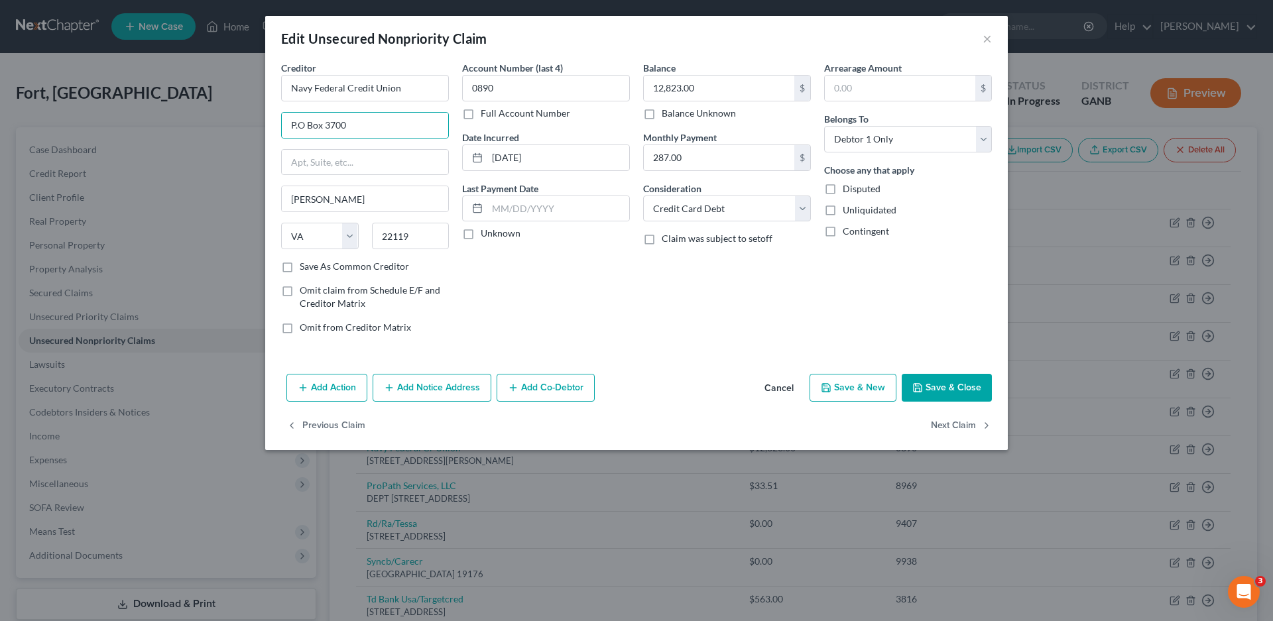
click at [300, 267] on label "Save As Common Creditor" at bounding box center [354, 266] width 109 height 13
click at [305, 267] on input "Save As Common Creditor" at bounding box center [309, 264] width 9 height 9
checkbox input "true"
click at [481, 231] on label "Unknown" at bounding box center [501, 233] width 40 height 13
click at [486, 231] on input "Unknown" at bounding box center [490, 231] width 9 height 9
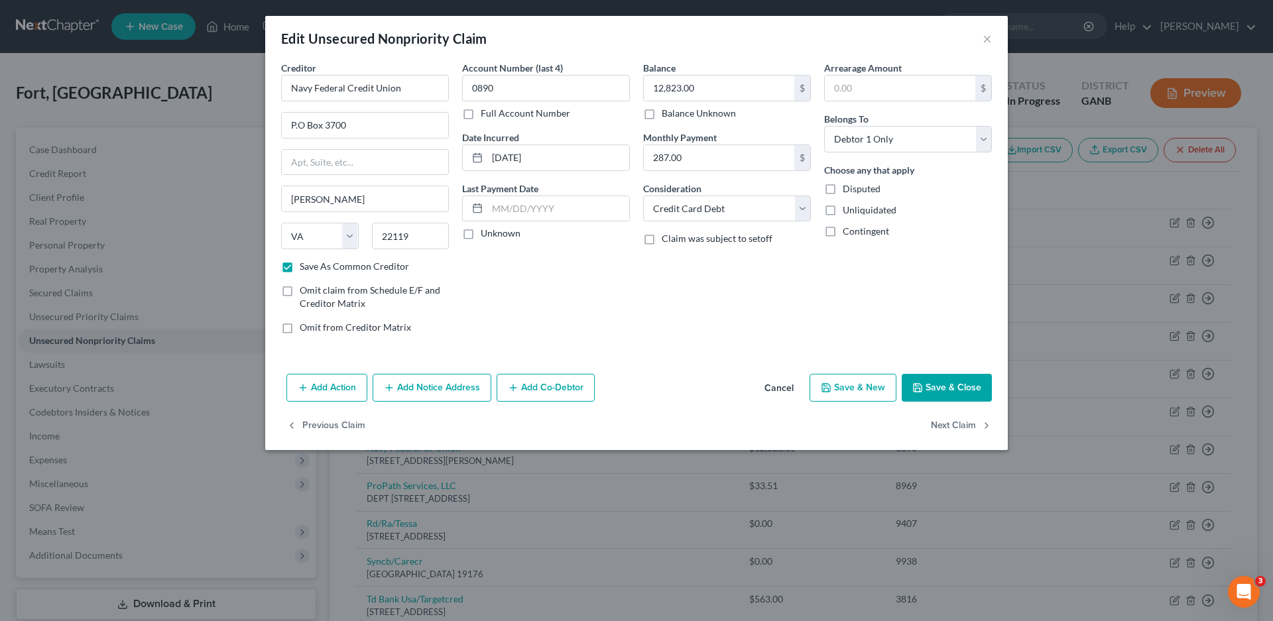
checkbox input "true"
click at [944, 387] on button "Save & Close" at bounding box center [947, 388] width 90 height 28
checkbox input "false"
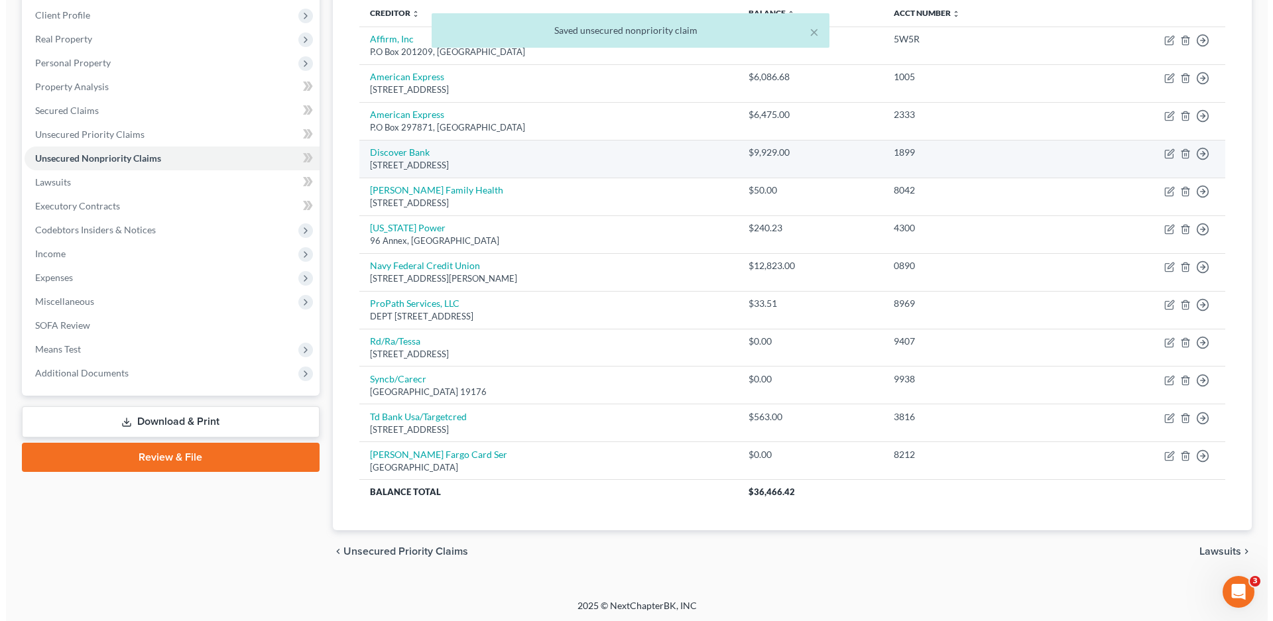
scroll to position [184, 0]
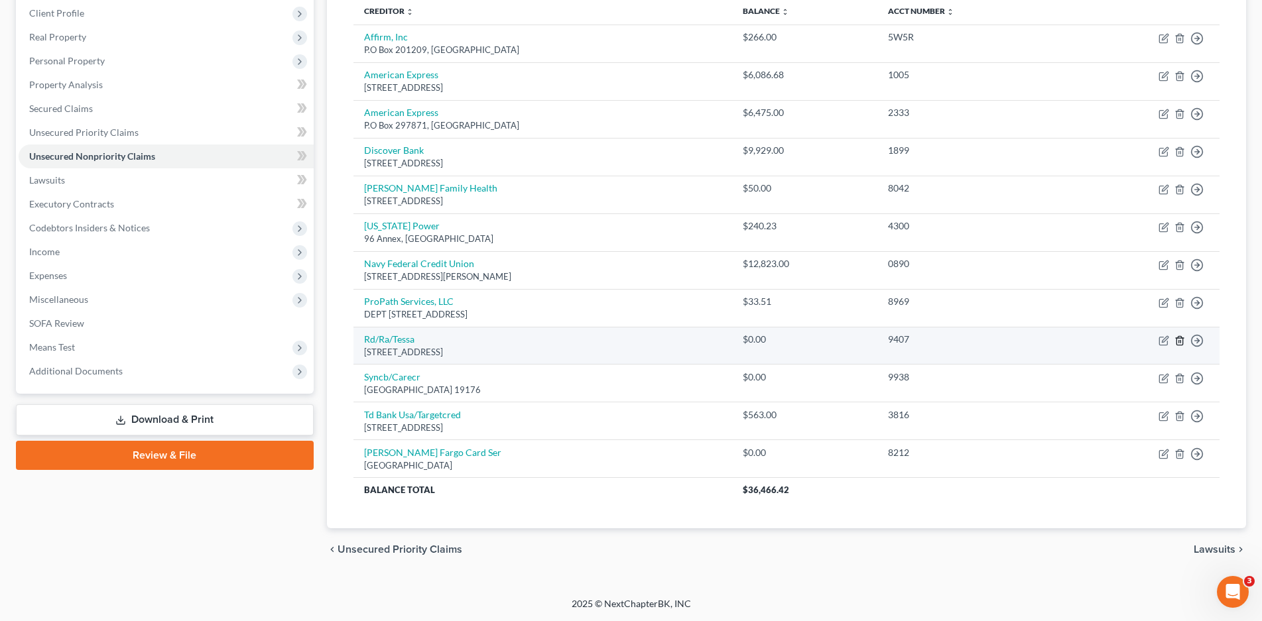
click at [1176, 338] on icon "button" at bounding box center [1179, 340] width 6 height 9
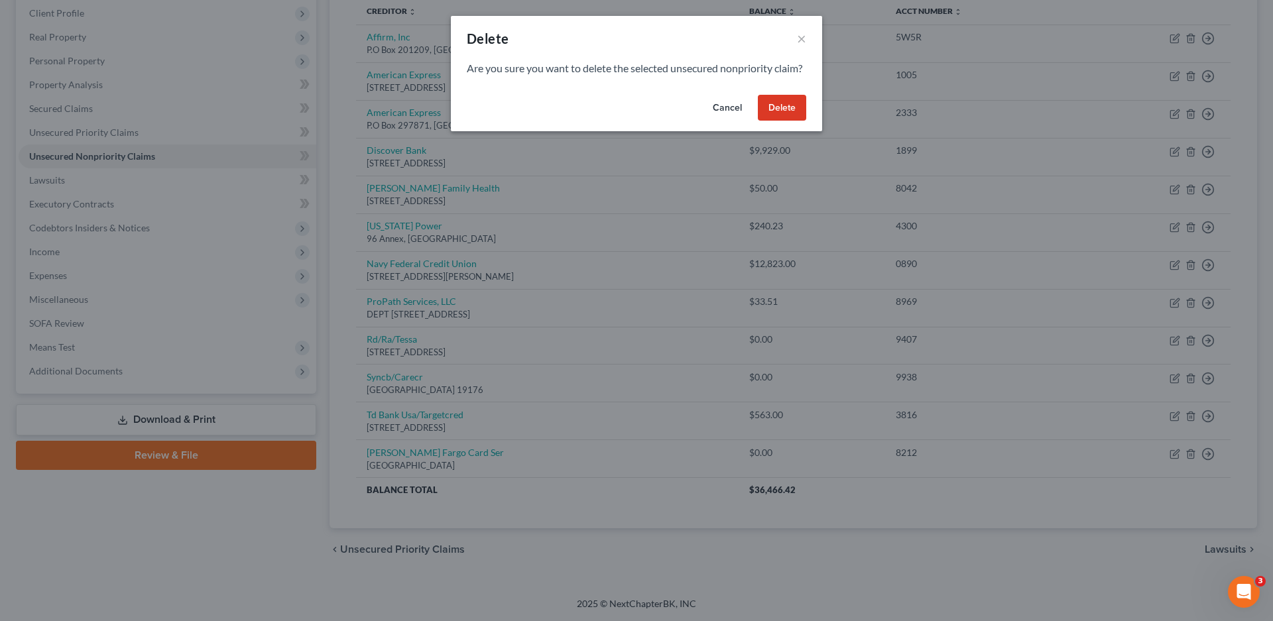
click at [788, 121] on button "Delete" at bounding box center [782, 108] width 48 height 27
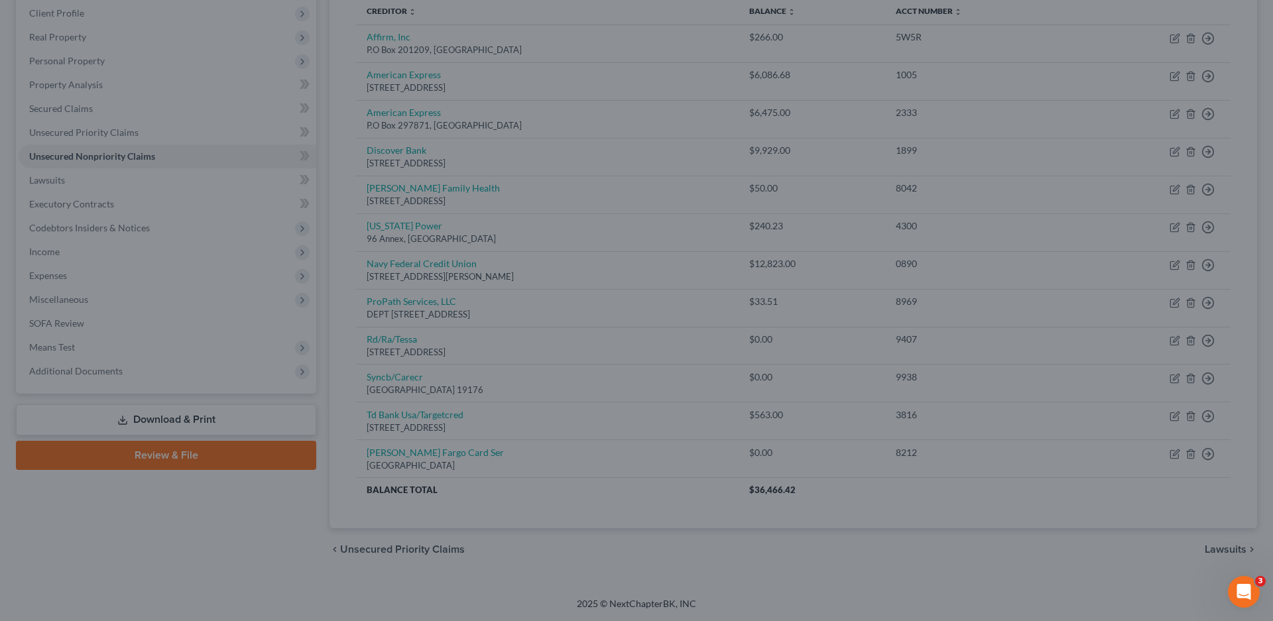
scroll to position [147, 0]
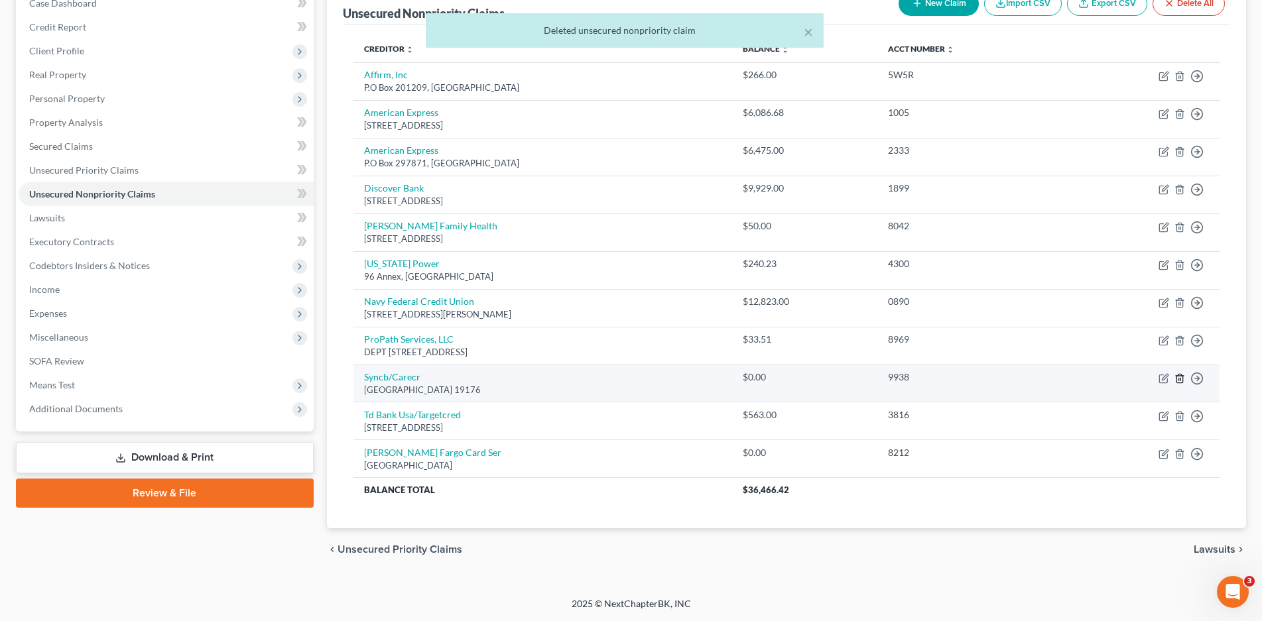
click at [1180, 379] on icon "button" at bounding box center [1179, 378] width 11 height 11
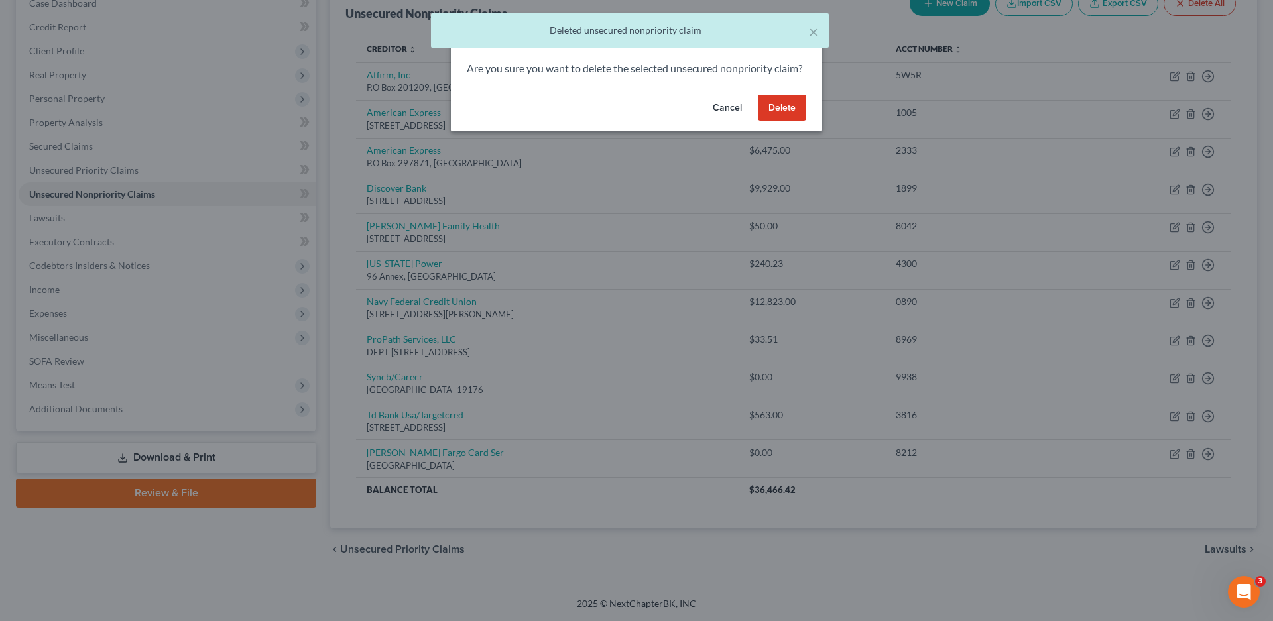
click at [785, 121] on button "Delete" at bounding box center [782, 108] width 48 height 27
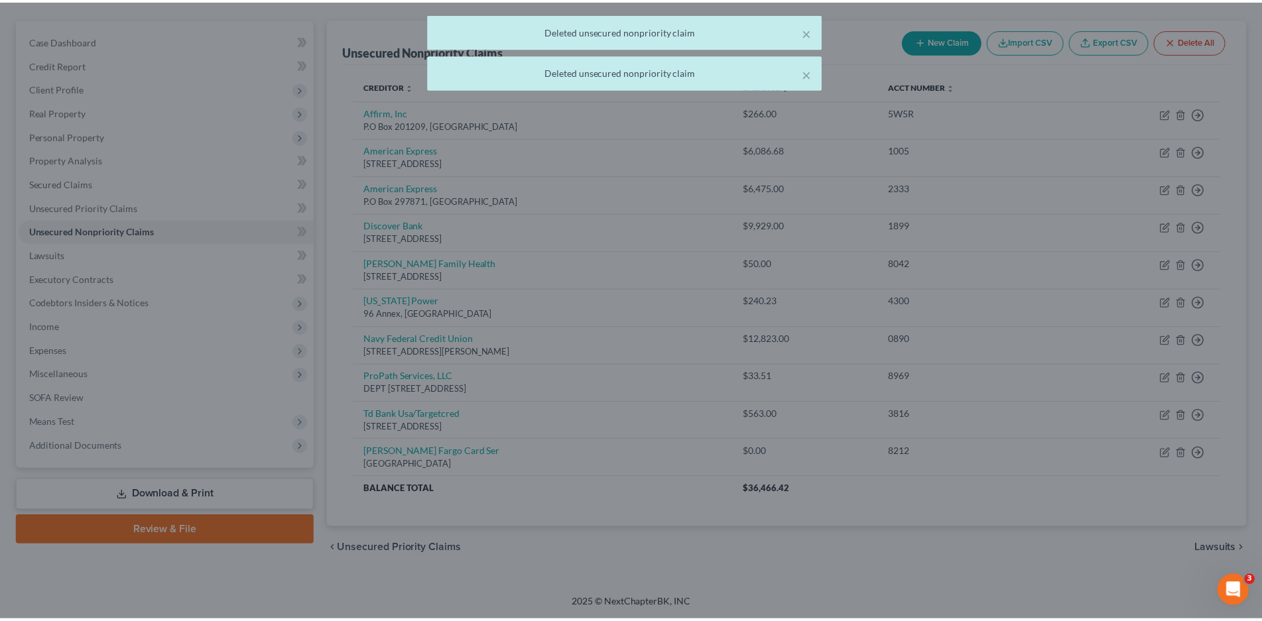
scroll to position [109, 0]
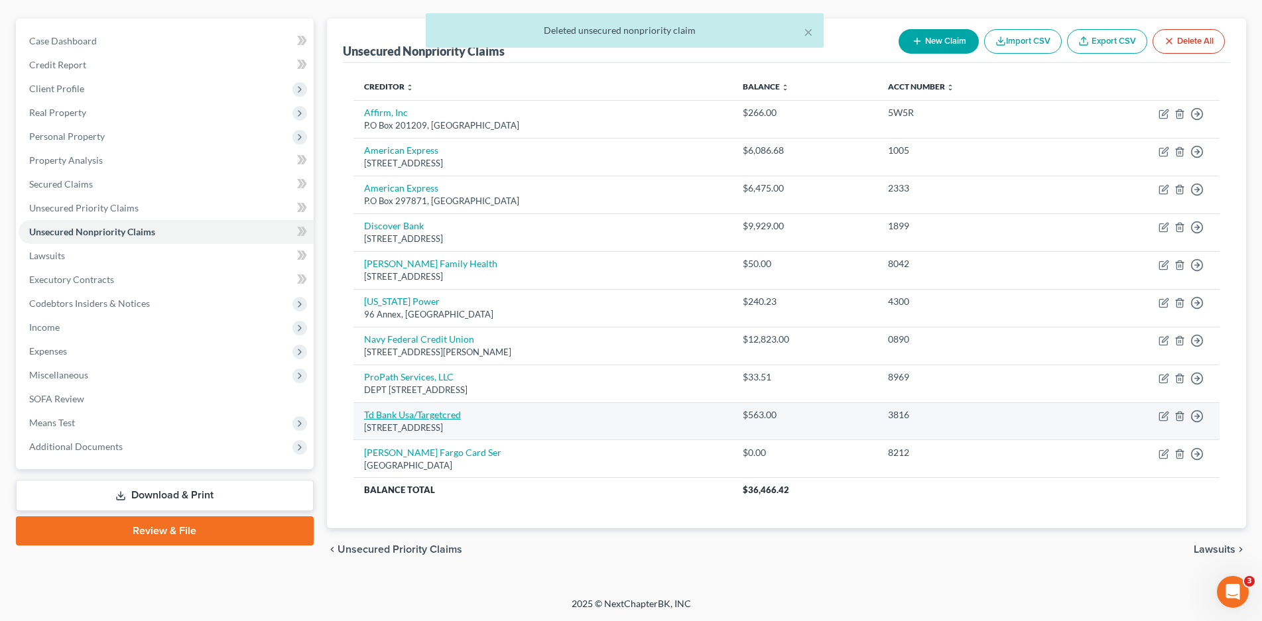
click at [426, 418] on link "Td Bank Usa/Targetcred" at bounding box center [412, 414] width 97 height 11
select select "24"
select select "2"
select select "0"
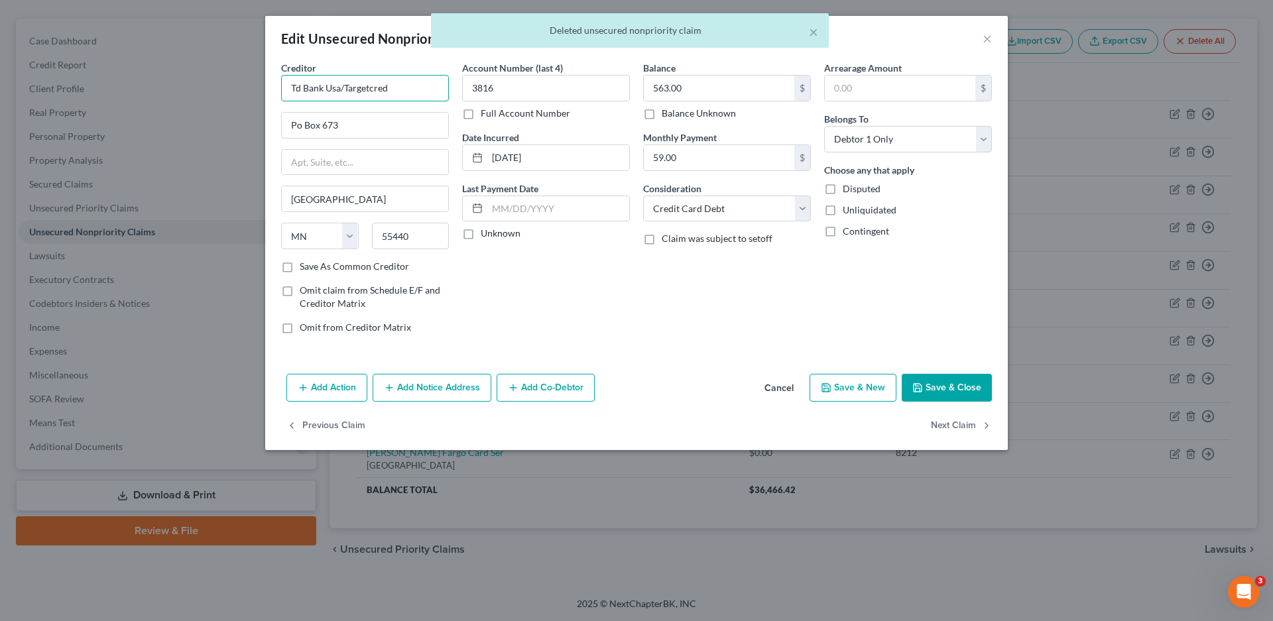
click at [393, 84] on input "Td Bank Usa/Targetcred" at bounding box center [365, 88] width 168 height 27
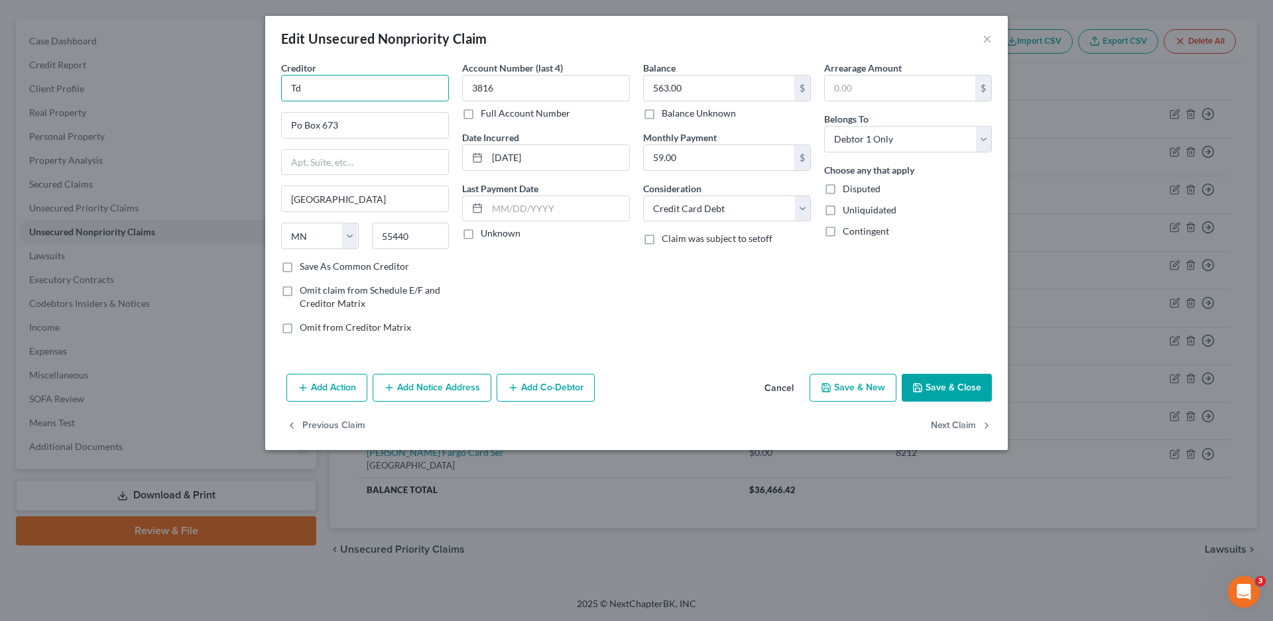
type input "T"
click at [386, 115] on div "TD Bank USA/Target Credit" at bounding box center [361, 111] width 138 height 13
type input "TD Bank USA/Target Credit"
type input "P.O. Box 1470"
click at [481, 231] on label "Unknown" at bounding box center [501, 233] width 40 height 13
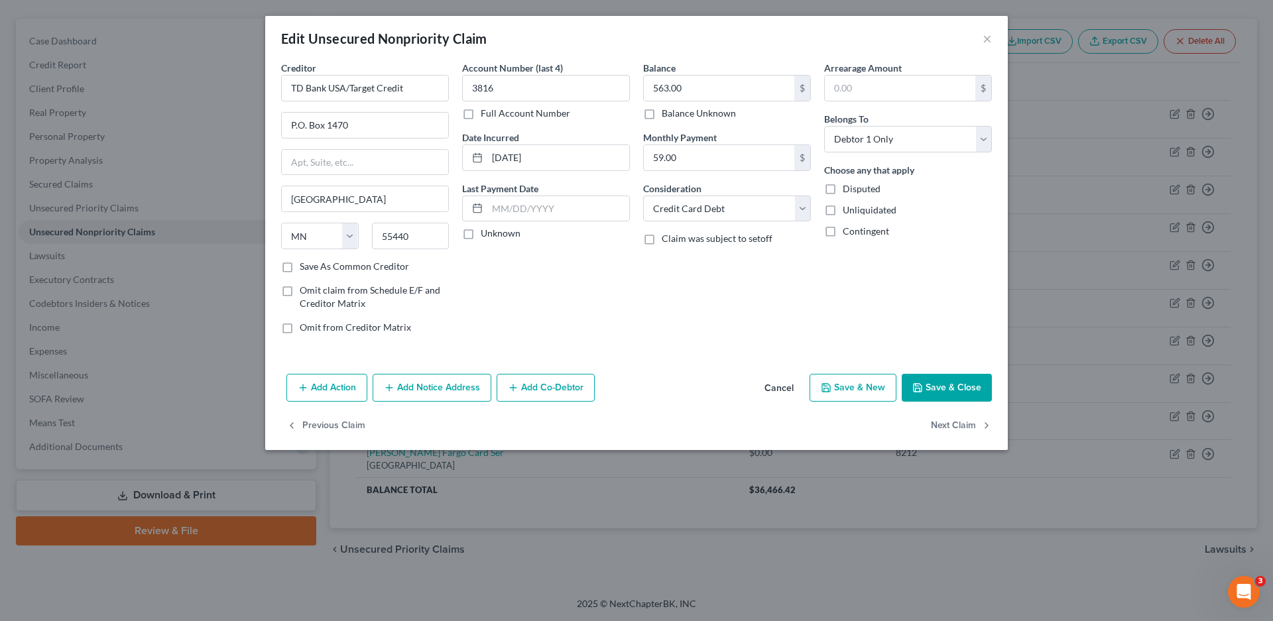
click at [486, 231] on input "Unknown" at bounding box center [490, 231] width 9 height 9
checkbox input "true"
click at [958, 381] on button "Save & Close" at bounding box center [947, 388] width 90 height 28
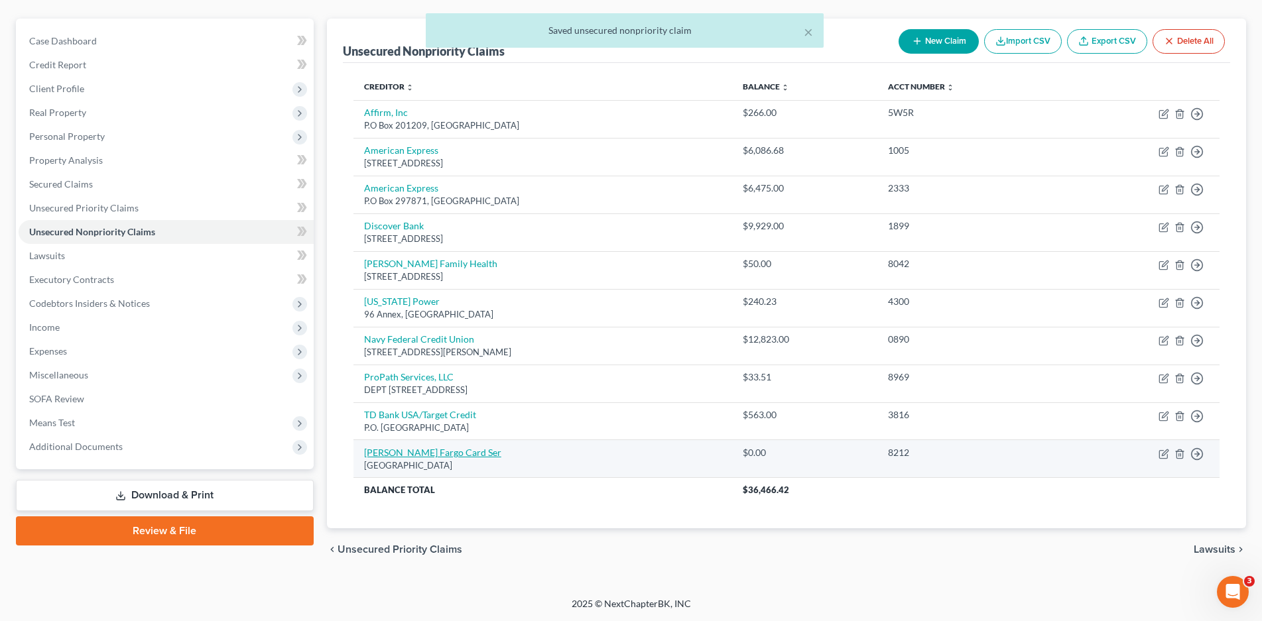
click at [414, 458] on link "[PERSON_NAME] Fargo Card Ser" at bounding box center [432, 452] width 137 height 11
select select "24"
select select "2"
select select "0"
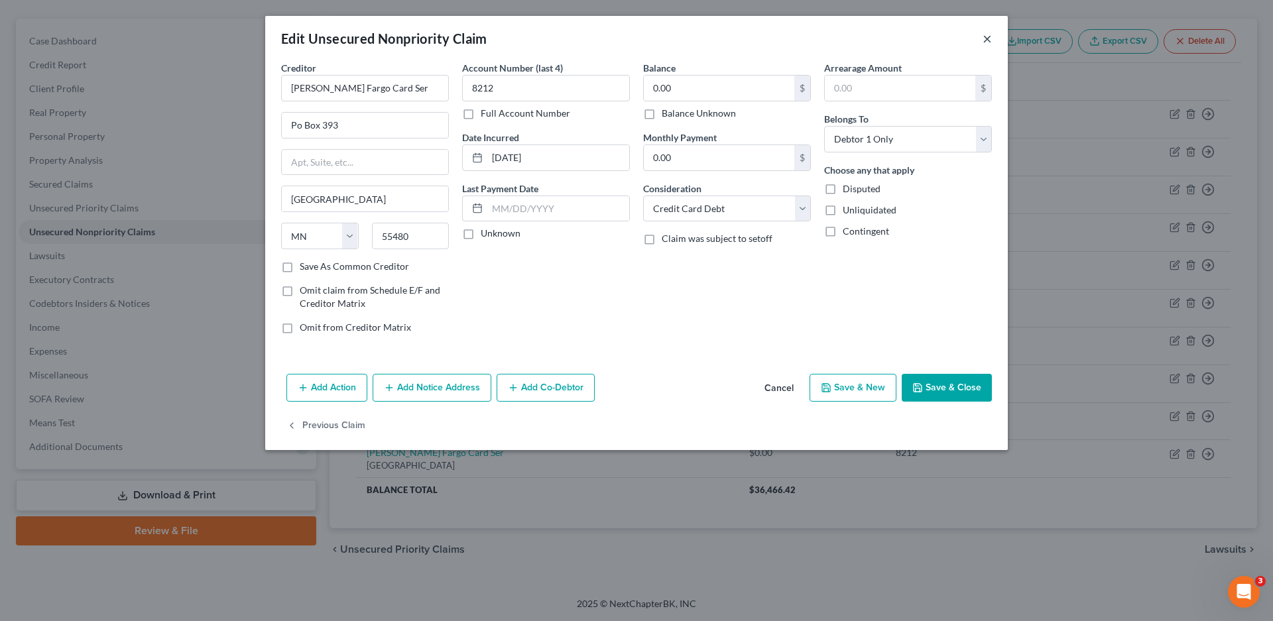
click at [987, 41] on button "×" at bounding box center [987, 39] width 9 height 16
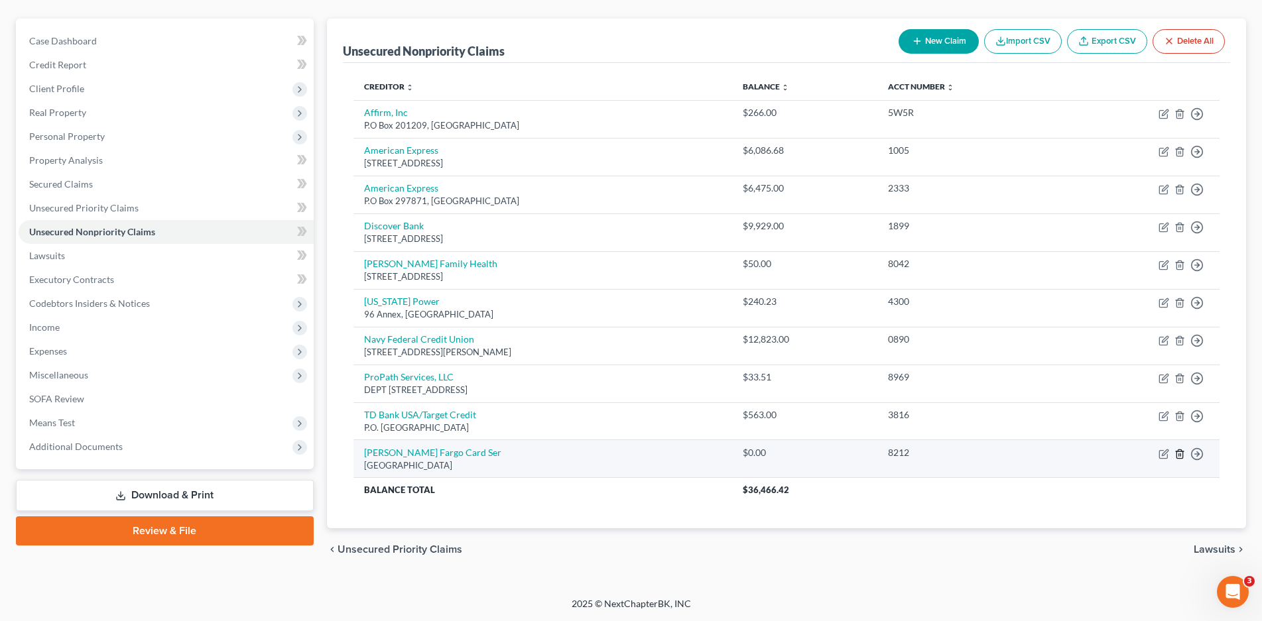
click at [1180, 457] on icon "button" at bounding box center [1179, 454] width 11 height 11
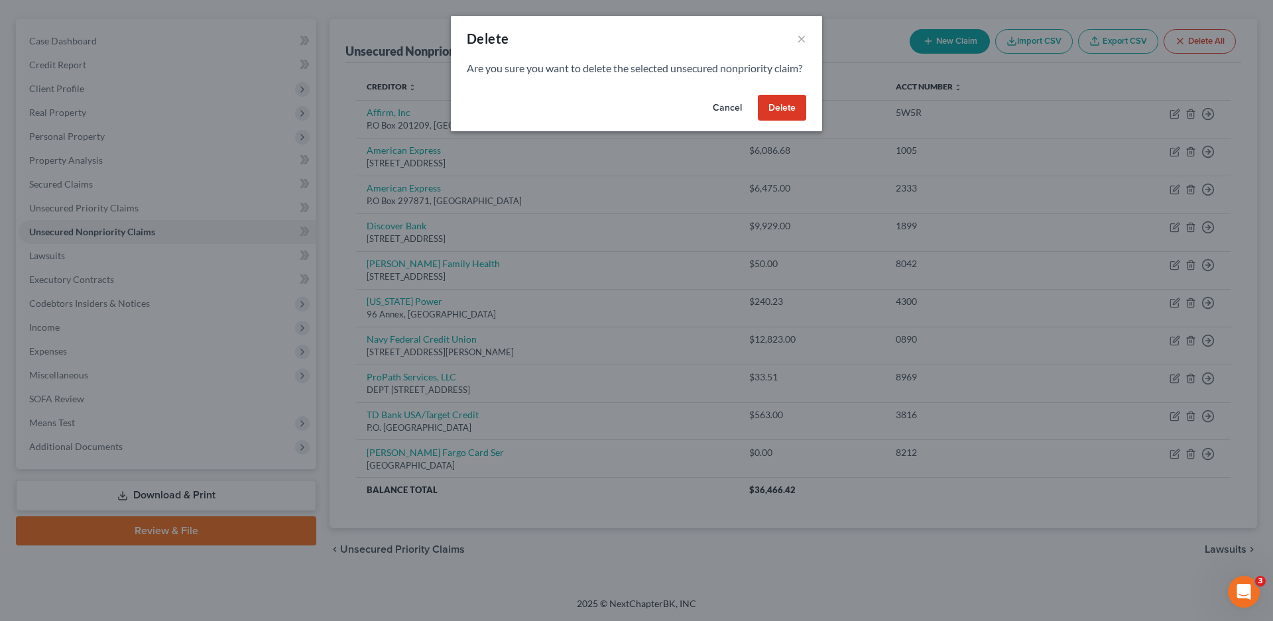
click at [794, 117] on button "Delete" at bounding box center [782, 108] width 48 height 27
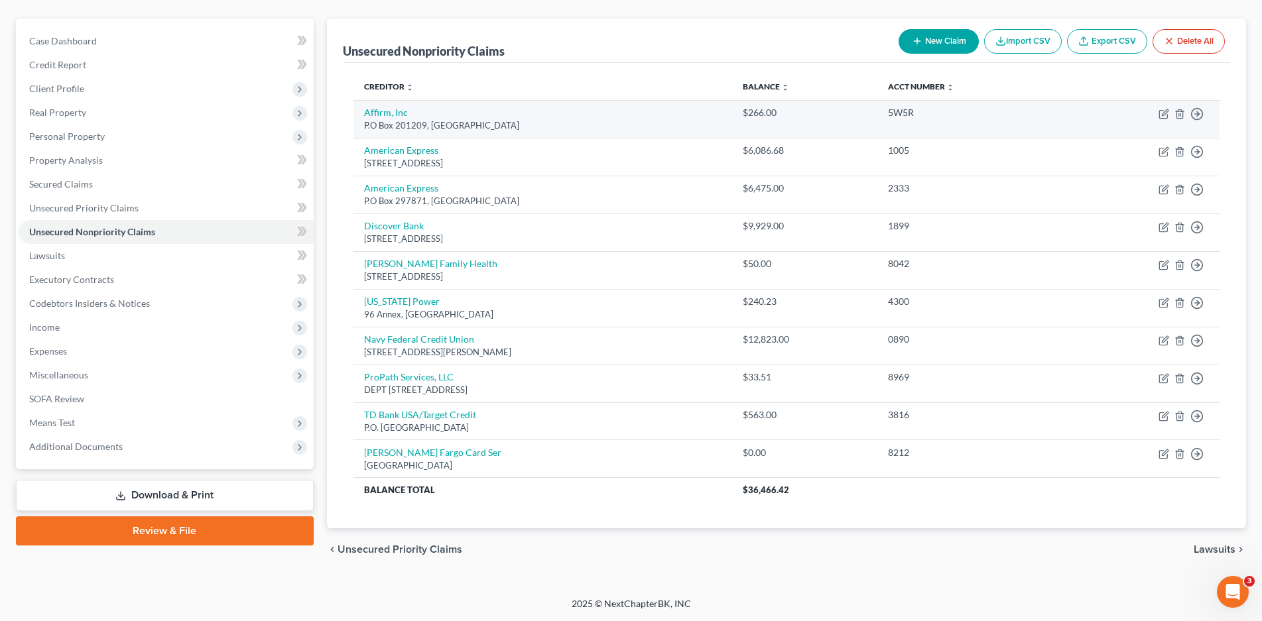
scroll to position [84, 0]
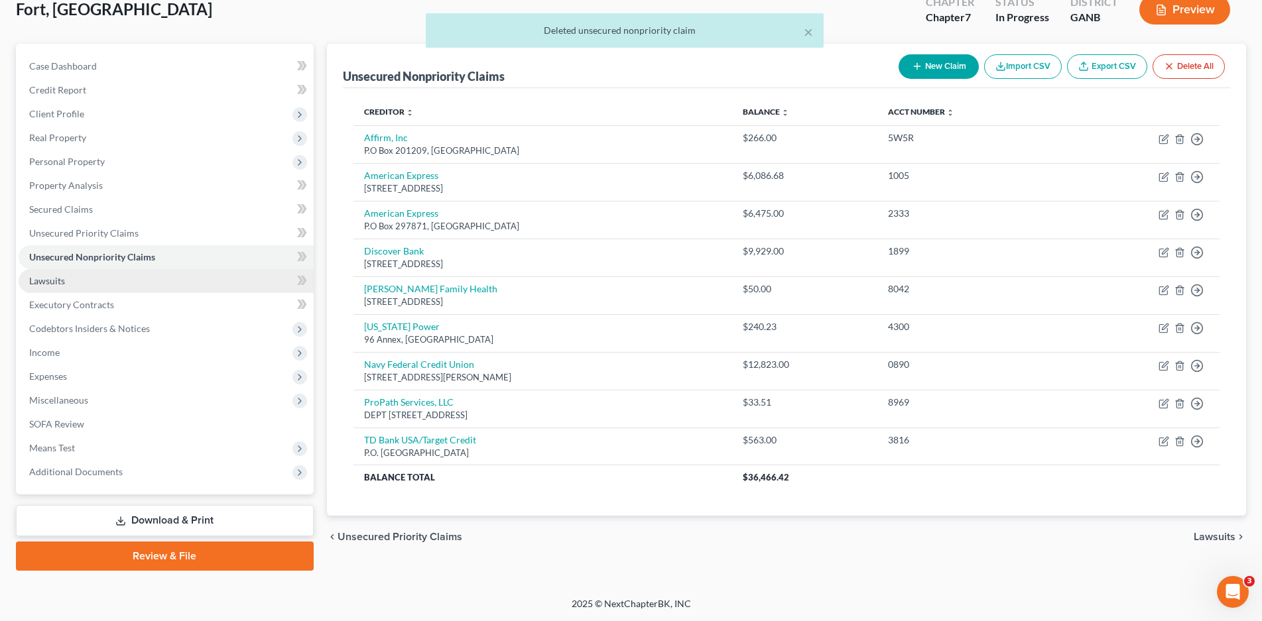
click at [25, 278] on link "Lawsuits" at bounding box center [166, 281] width 295 height 24
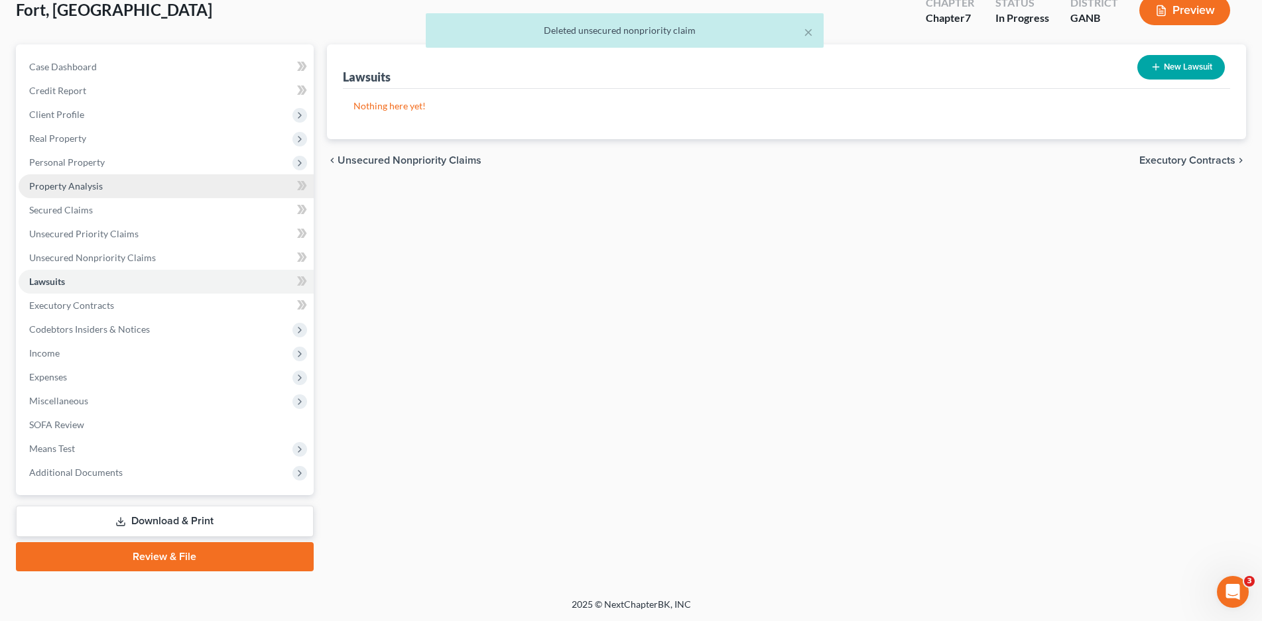
scroll to position [84, 0]
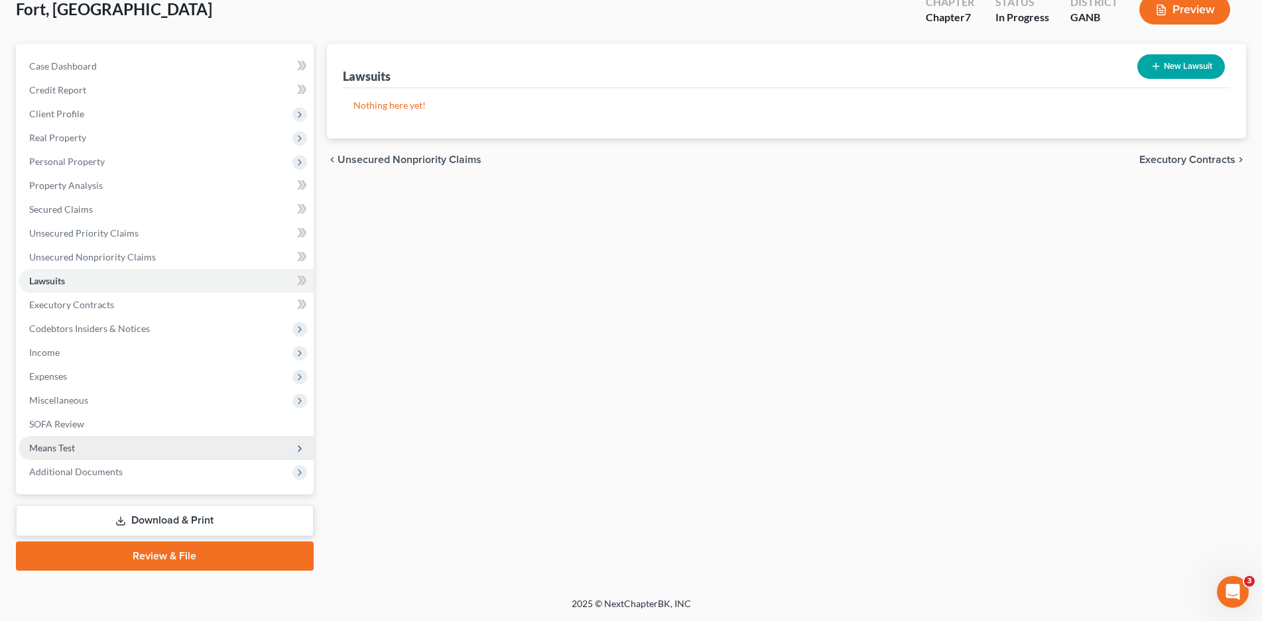
click at [56, 450] on span "Means Test" at bounding box center [52, 447] width 46 height 11
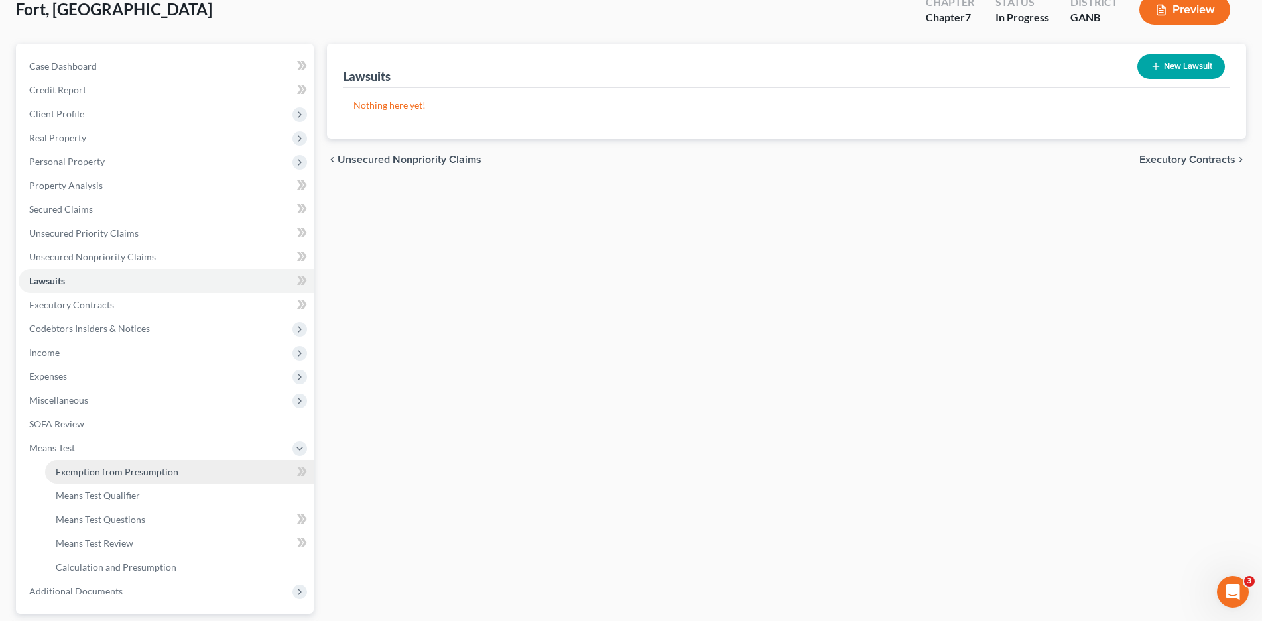
click at [105, 466] on span "Exemption from Presumption" at bounding box center [117, 471] width 123 height 11
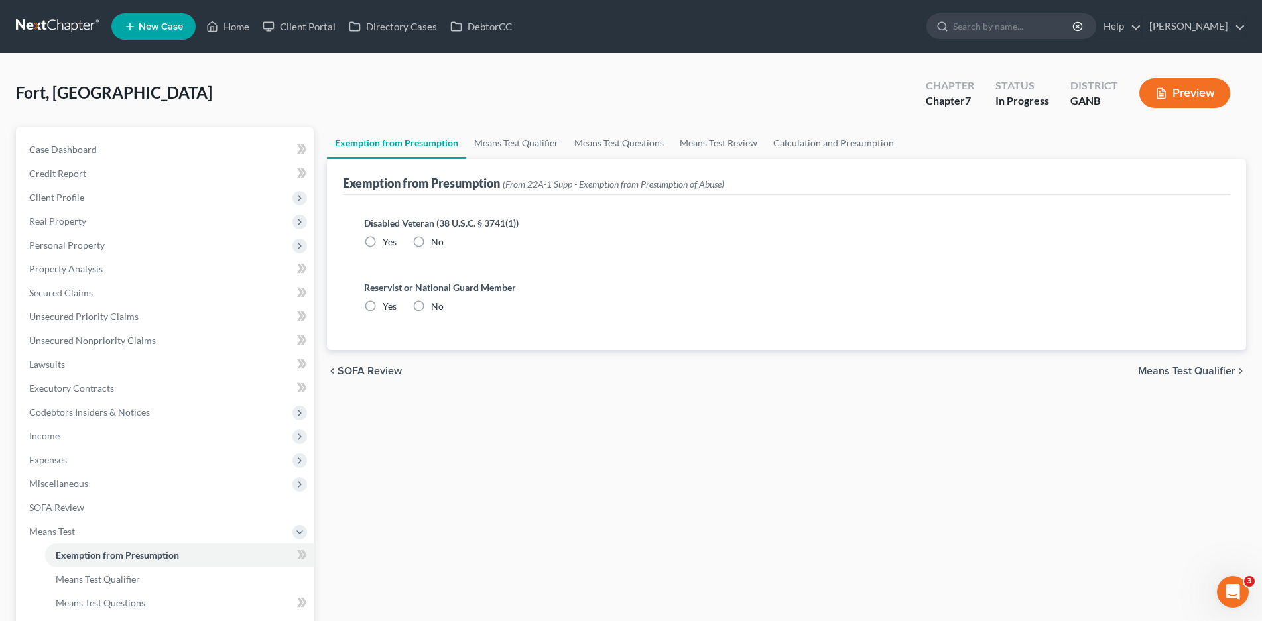
drag, startPoint x: 420, startPoint y: 242, endPoint x: 412, endPoint y: 308, distance: 66.7
click at [431, 243] on label "No" at bounding box center [437, 241] width 13 height 13
click at [436, 243] on input "No" at bounding box center [440, 239] width 9 height 9
radio input "true"
click at [431, 309] on label "No" at bounding box center [437, 306] width 13 height 13
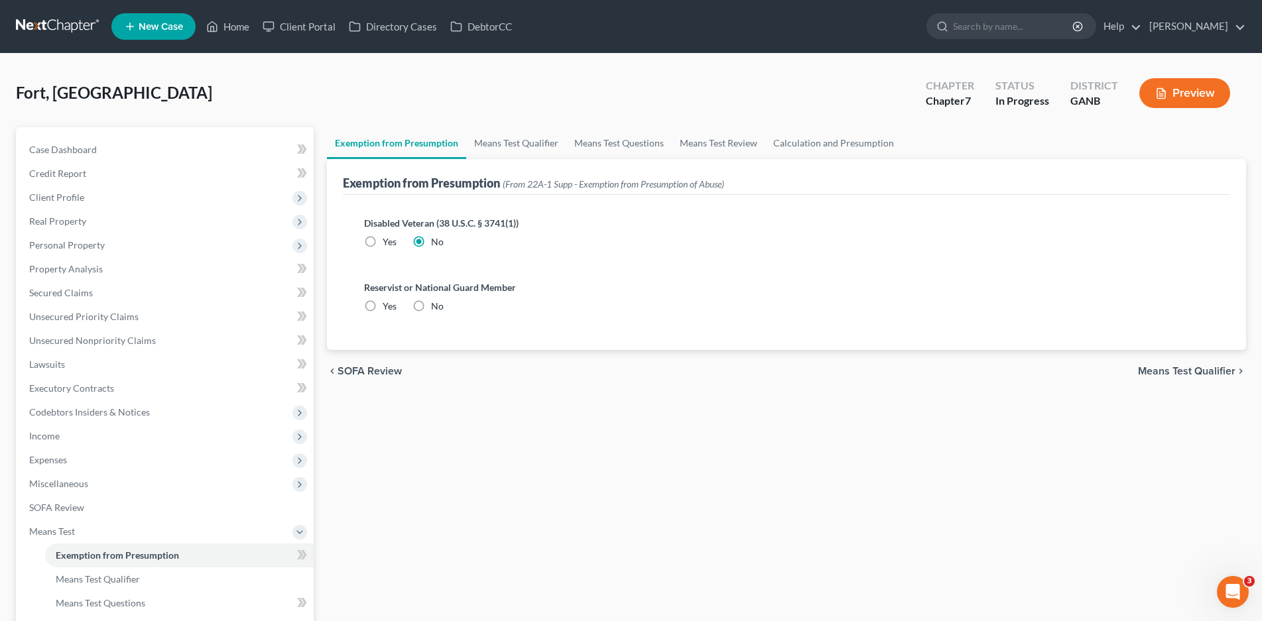
click at [436, 308] on input "No" at bounding box center [440, 304] width 9 height 9
radio input "true"
click at [508, 139] on link "Means Test Qualifier" at bounding box center [516, 143] width 100 height 32
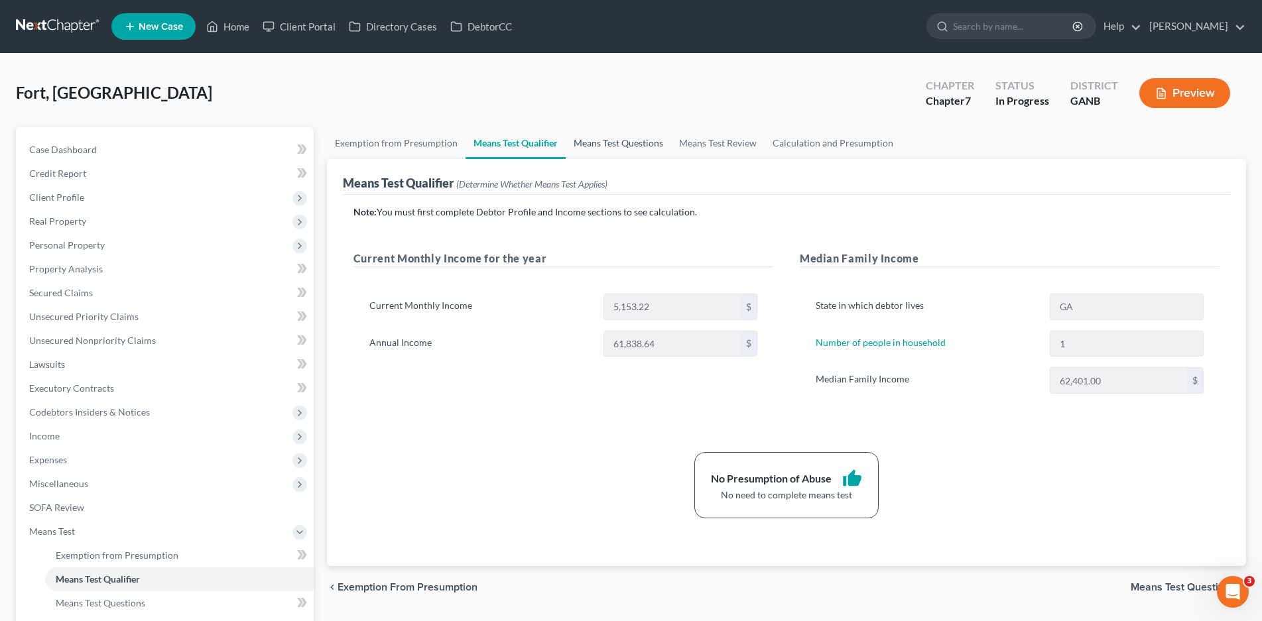
click at [607, 141] on link "Means Test Questions" at bounding box center [618, 143] width 105 height 32
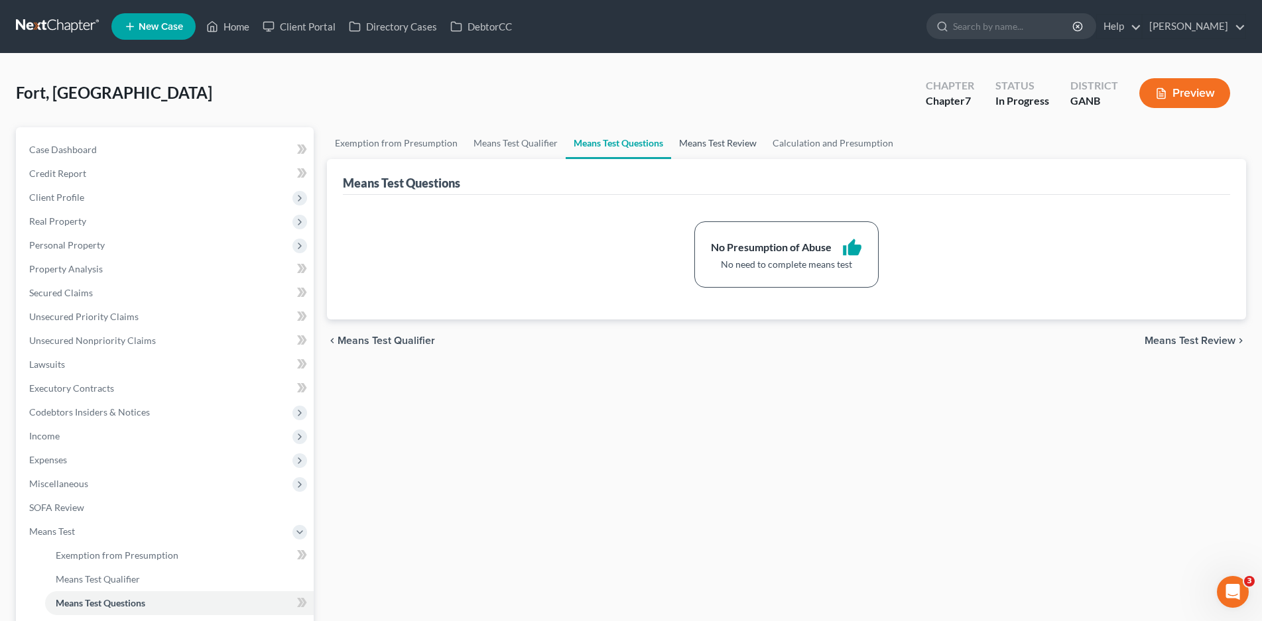
drag, startPoint x: 712, startPoint y: 139, endPoint x: 698, endPoint y: 143, distance: 14.5
click at [712, 139] on link "Means Test Review" at bounding box center [718, 143] width 94 height 32
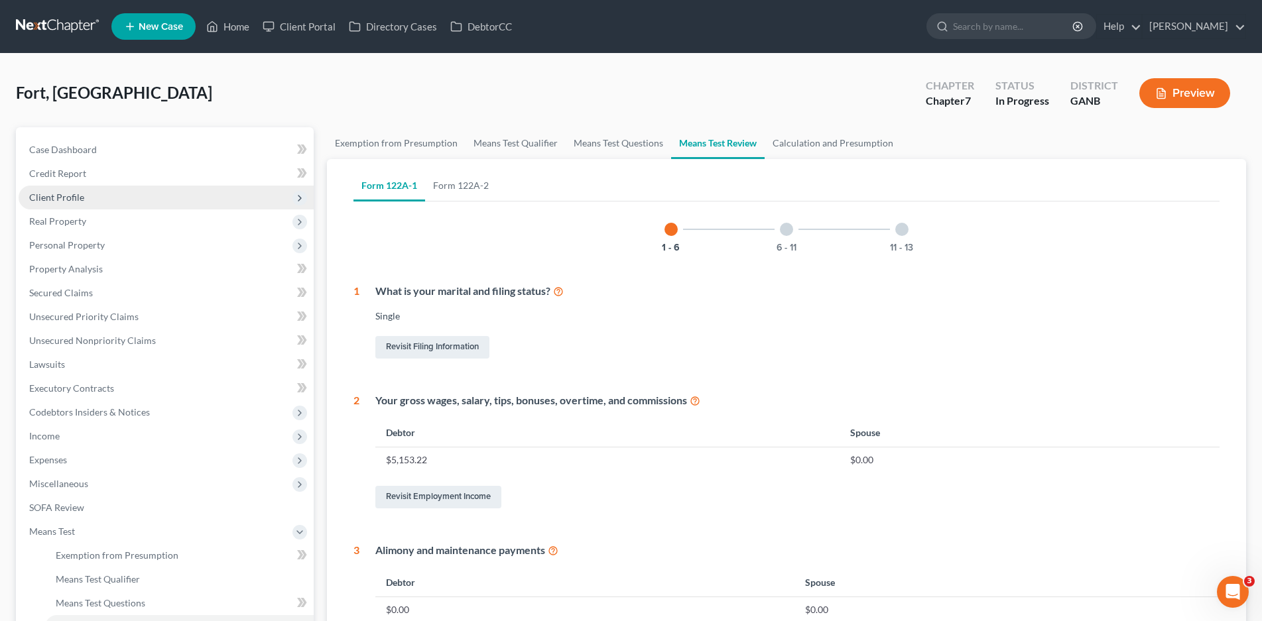
click at [56, 204] on span "Client Profile" at bounding box center [166, 198] width 295 height 24
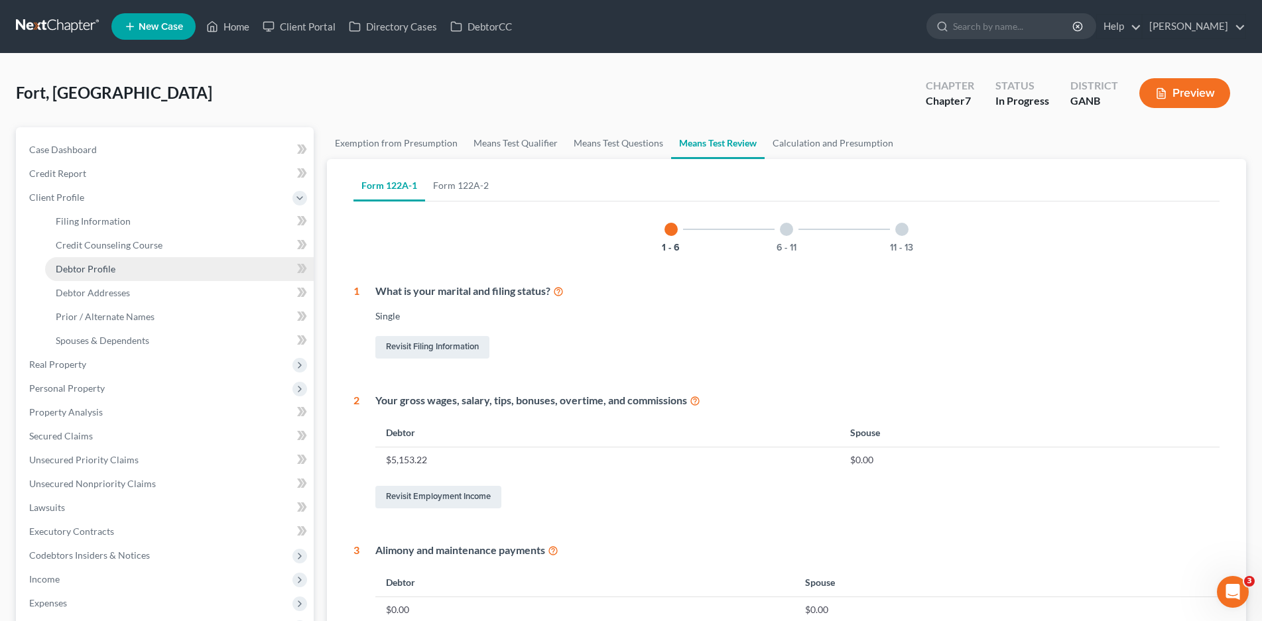
click at [99, 273] on span "Debtor Profile" at bounding box center [86, 268] width 60 height 11
select select "0"
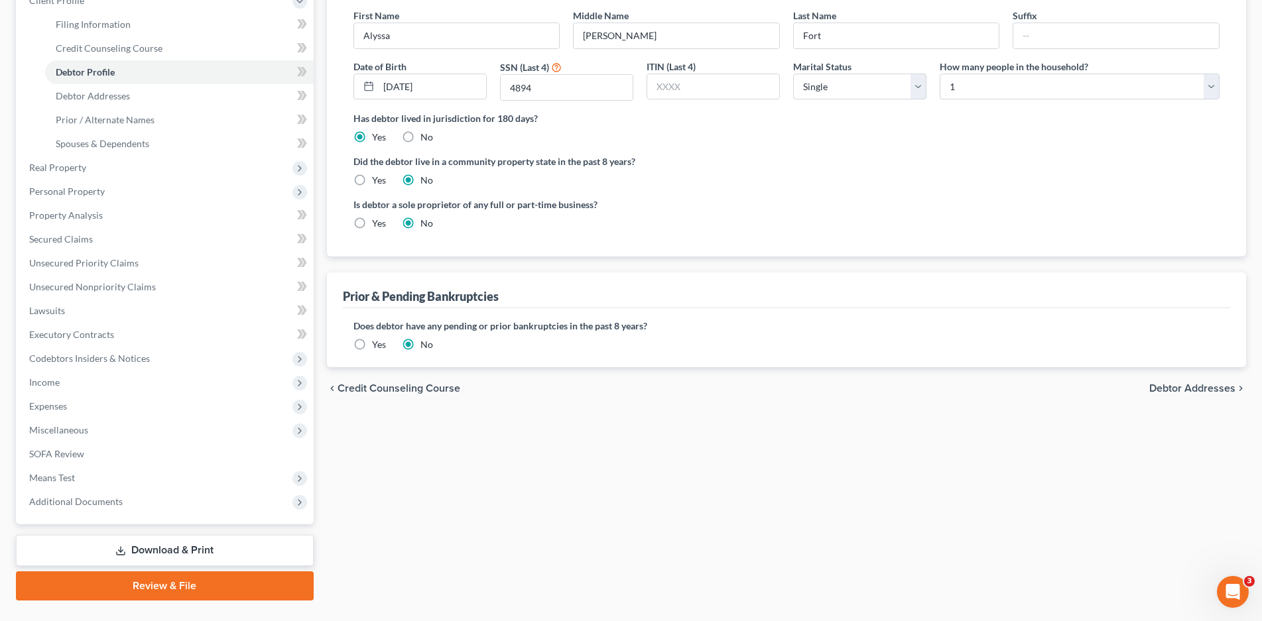
scroll to position [199, 0]
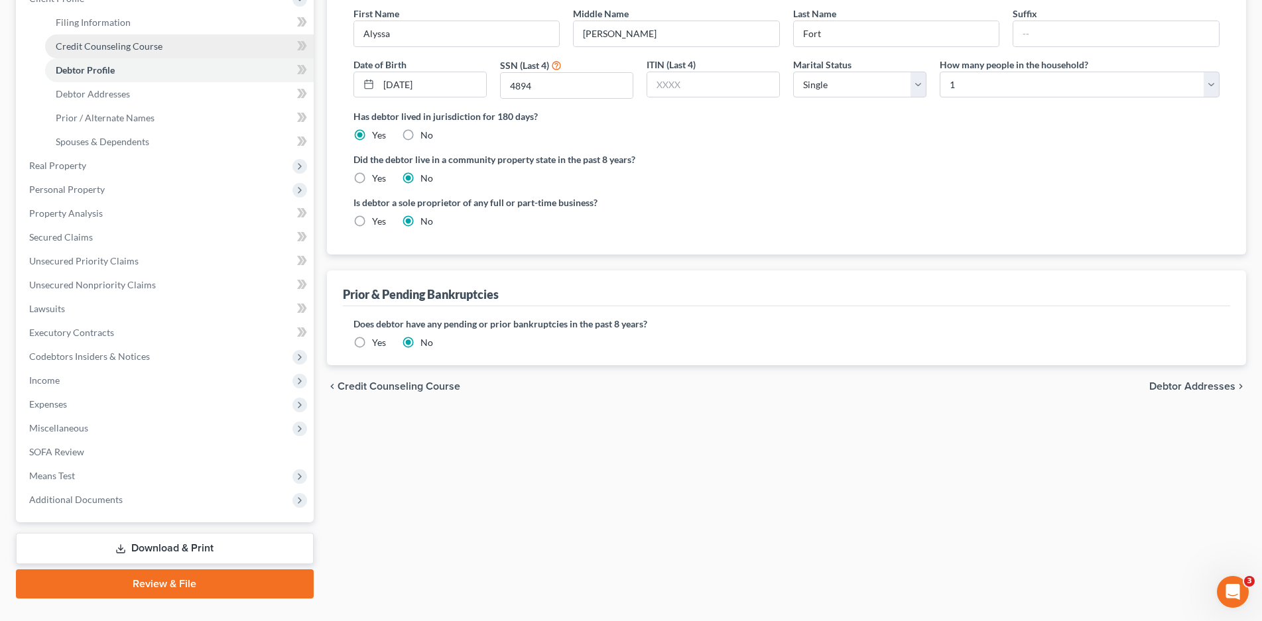
click at [156, 42] on span "Credit Counseling Course" at bounding box center [109, 45] width 107 height 11
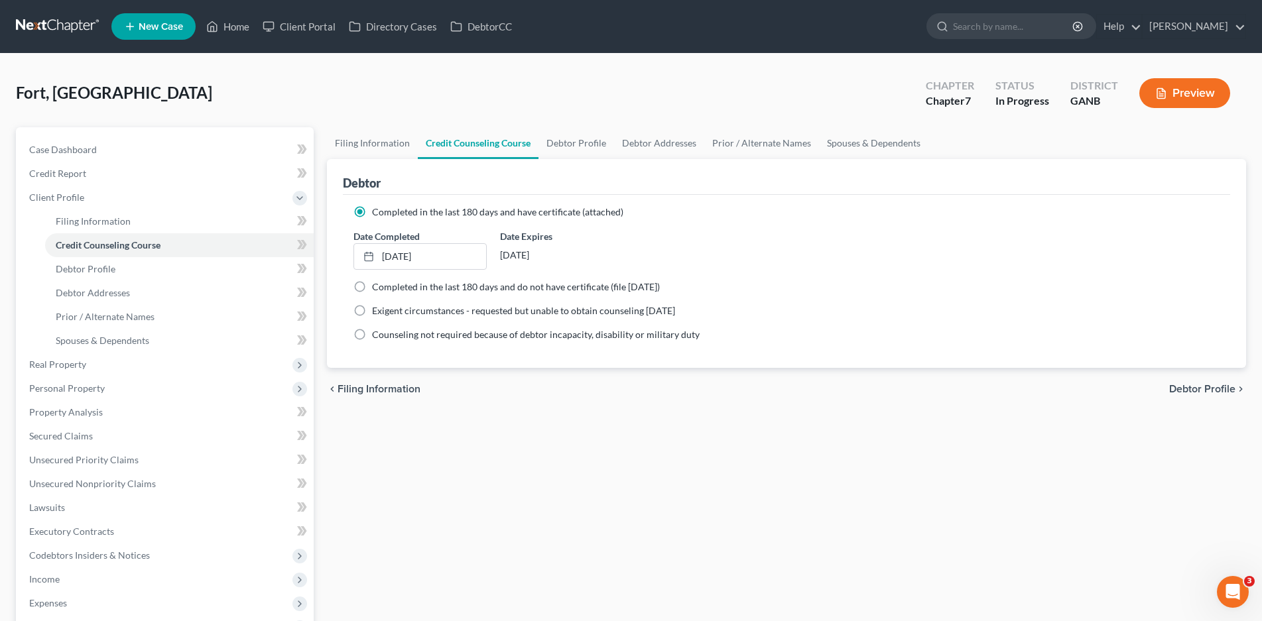
click at [372, 288] on label "Completed in the last 180 days and do not have certificate (file [DATE])" at bounding box center [516, 287] width 288 height 13
click at [377, 288] on input "Completed in the last 180 days and do not have certificate (file [DATE])" at bounding box center [381, 285] width 9 height 9
radio input "true"
radio input "false"
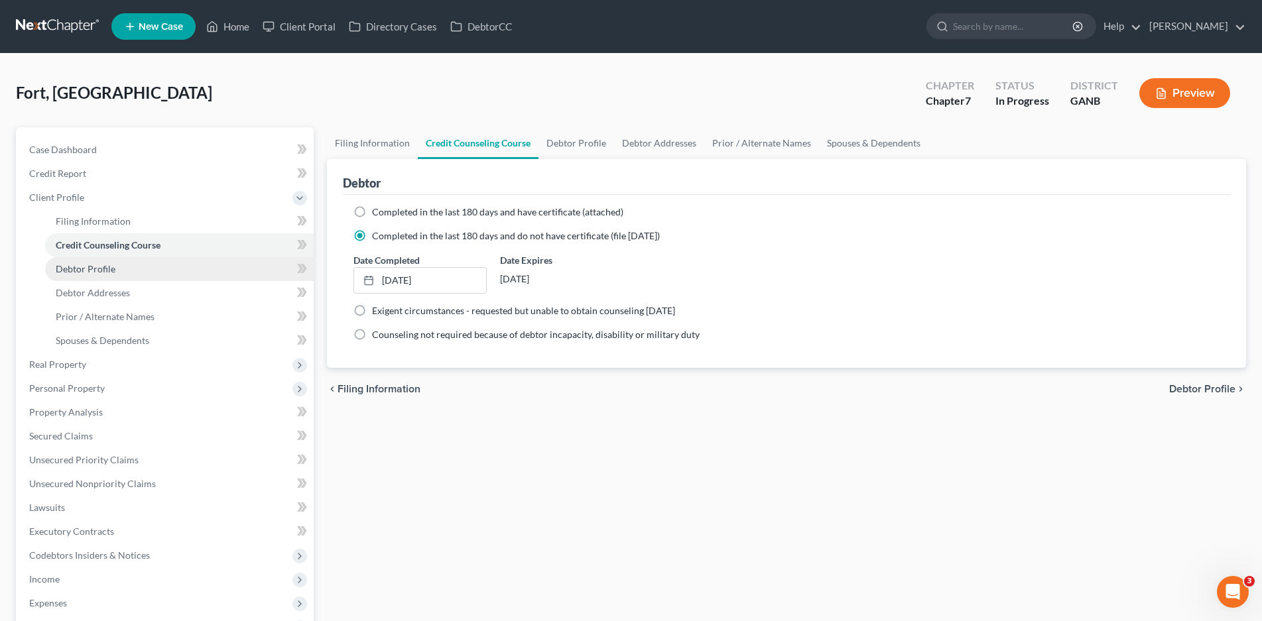
click at [90, 271] on span "Debtor Profile" at bounding box center [86, 268] width 60 height 11
select select "0"
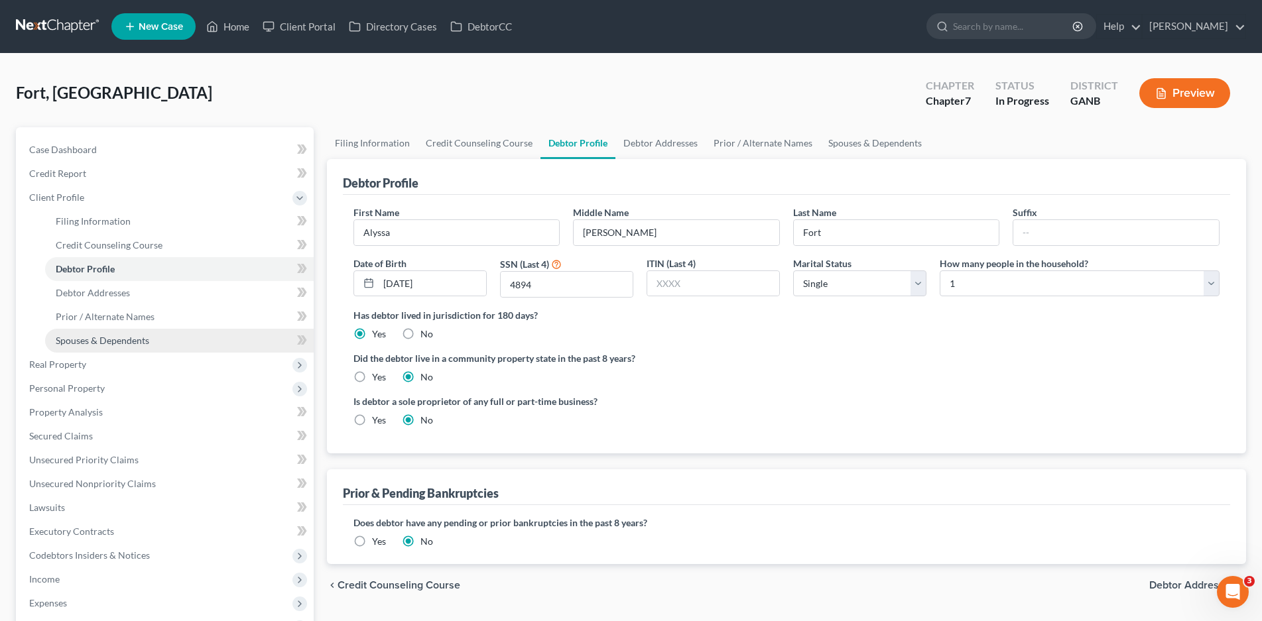
click at [117, 339] on span "Spouses & Dependents" at bounding box center [103, 340] width 94 height 11
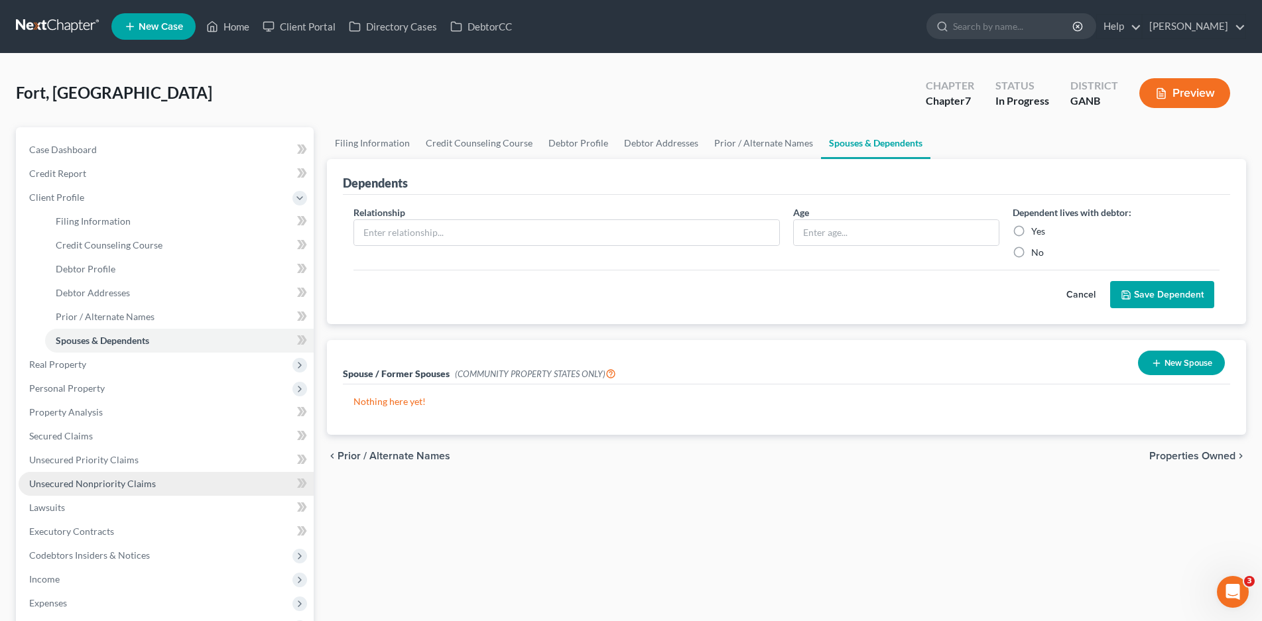
click at [125, 485] on span "Unsecured Nonpriority Claims" at bounding box center [92, 483] width 127 height 11
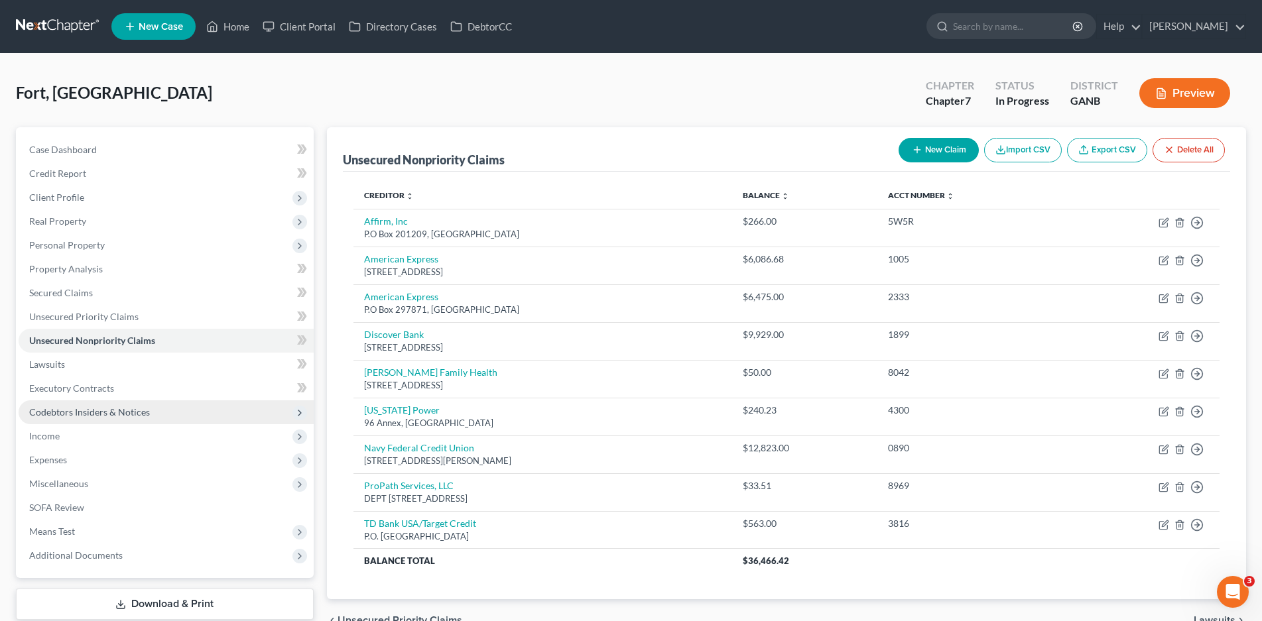
click at [99, 415] on span "Codebtors Insiders & Notices" at bounding box center [89, 412] width 121 height 11
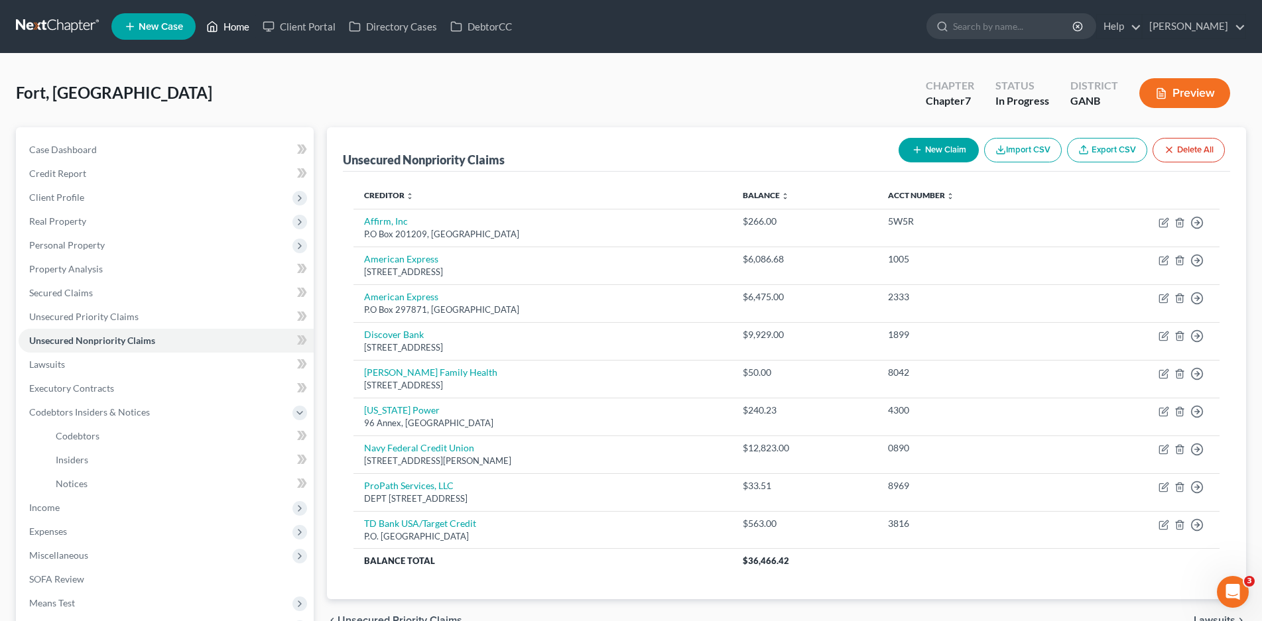
click at [236, 31] on link "Home" at bounding box center [228, 27] width 56 height 24
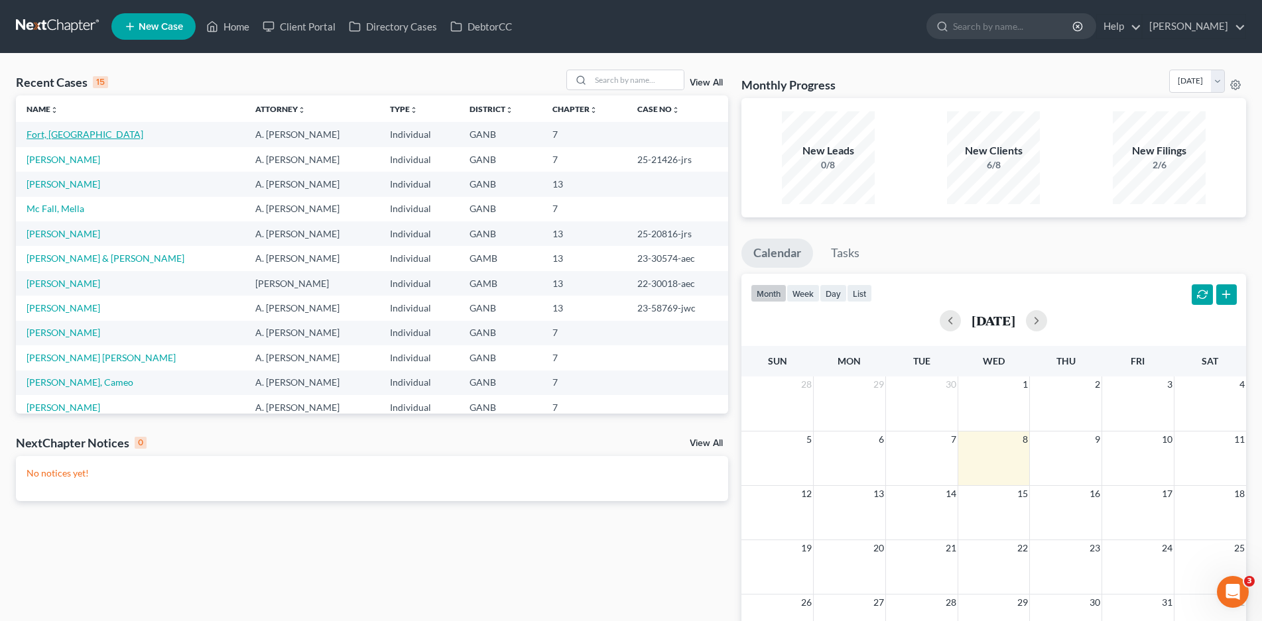
click at [54, 136] on link "Fort, [GEOGRAPHIC_DATA]" at bounding box center [85, 134] width 117 height 11
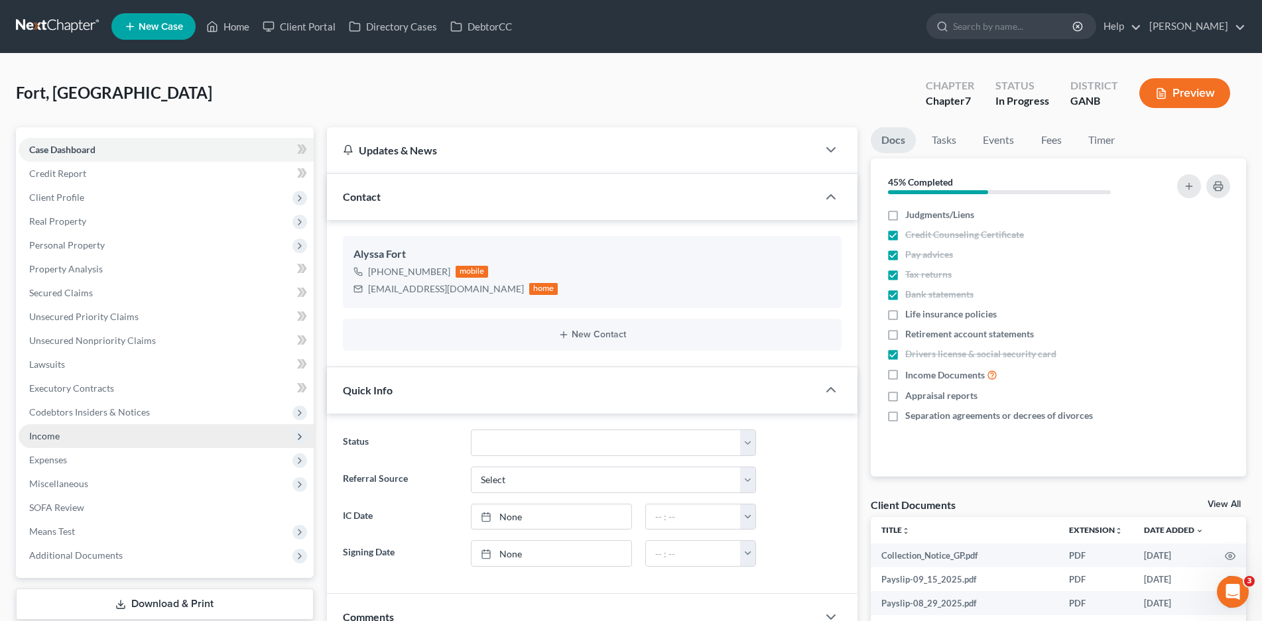
click at [50, 438] on span "Income" at bounding box center [44, 435] width 31 height 11
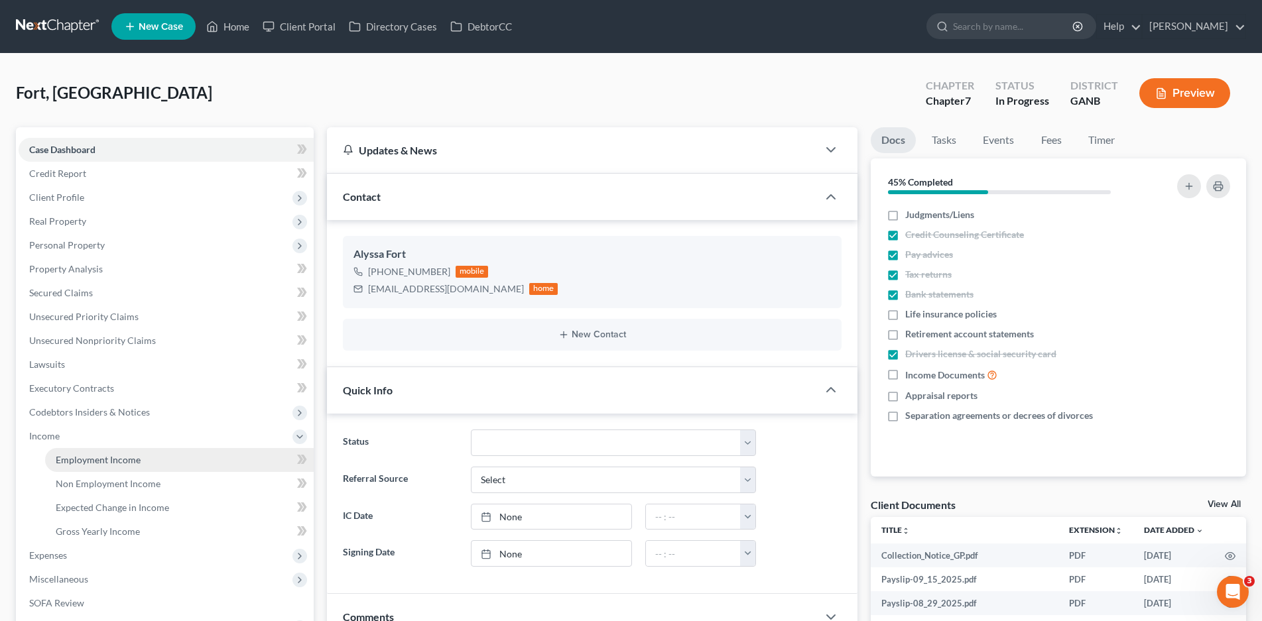
click at [108, 463] on span "Employment Income" at bounding box center [98, 459] width 85 height 11
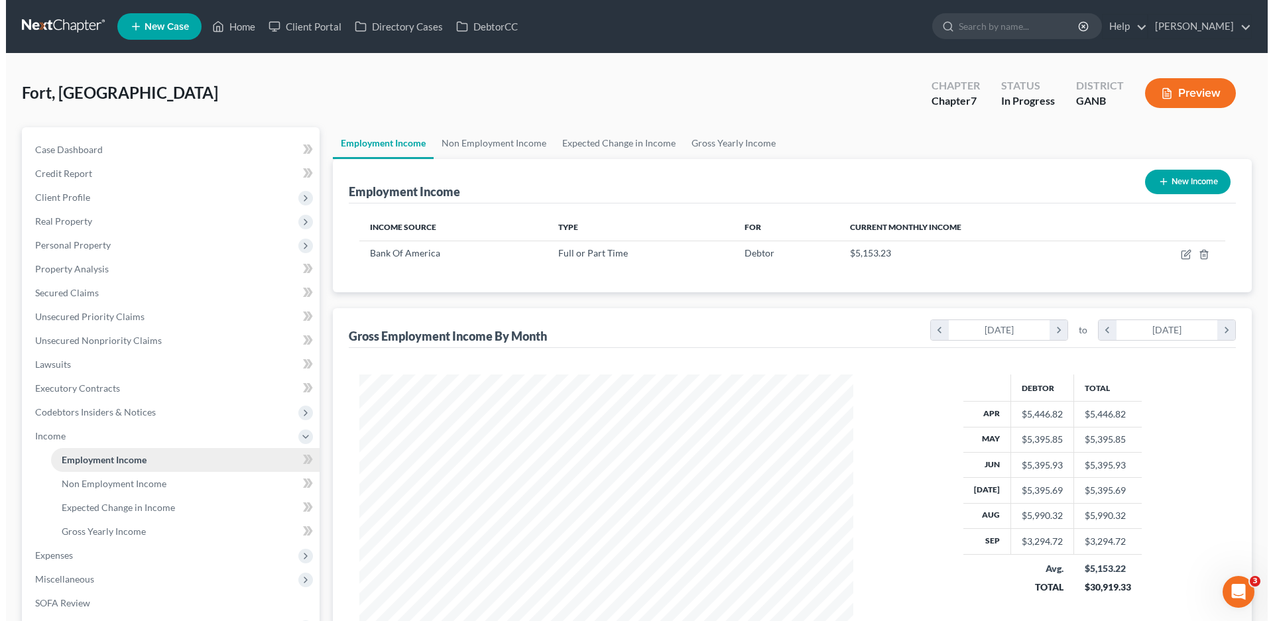
scroll to position [247, 521]
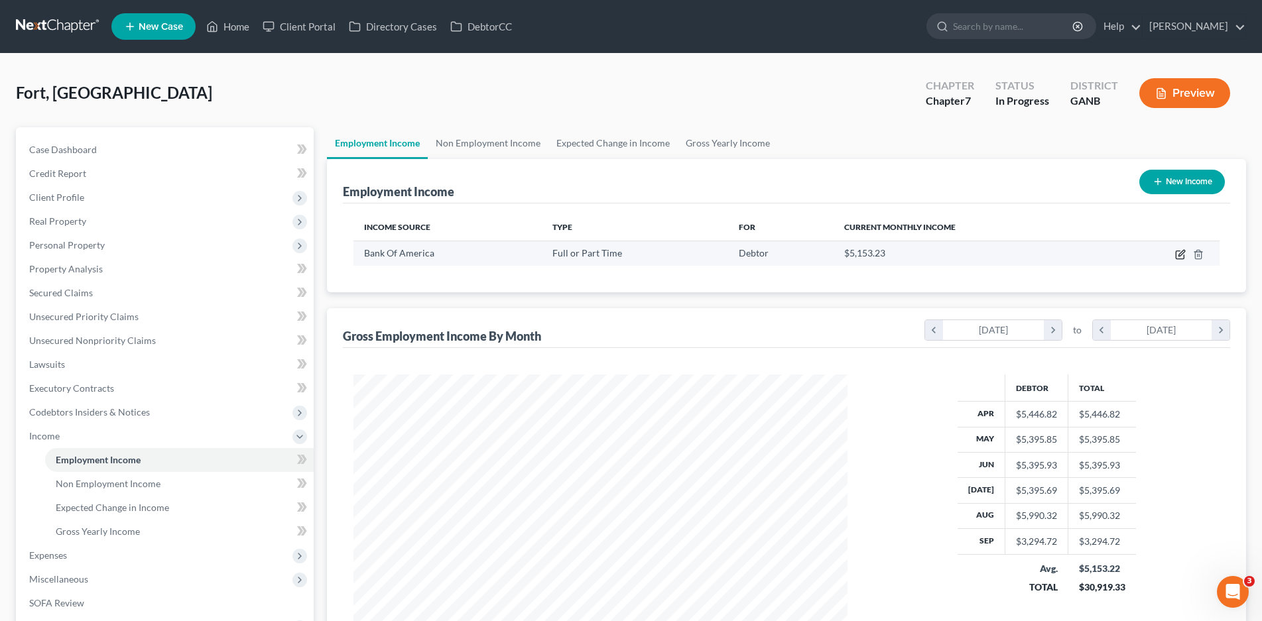
click at [1179, 255] on icon "button" at bounding box center [1181, 253] width 6 height 6
select select "0"
select select "28"
select select "1"
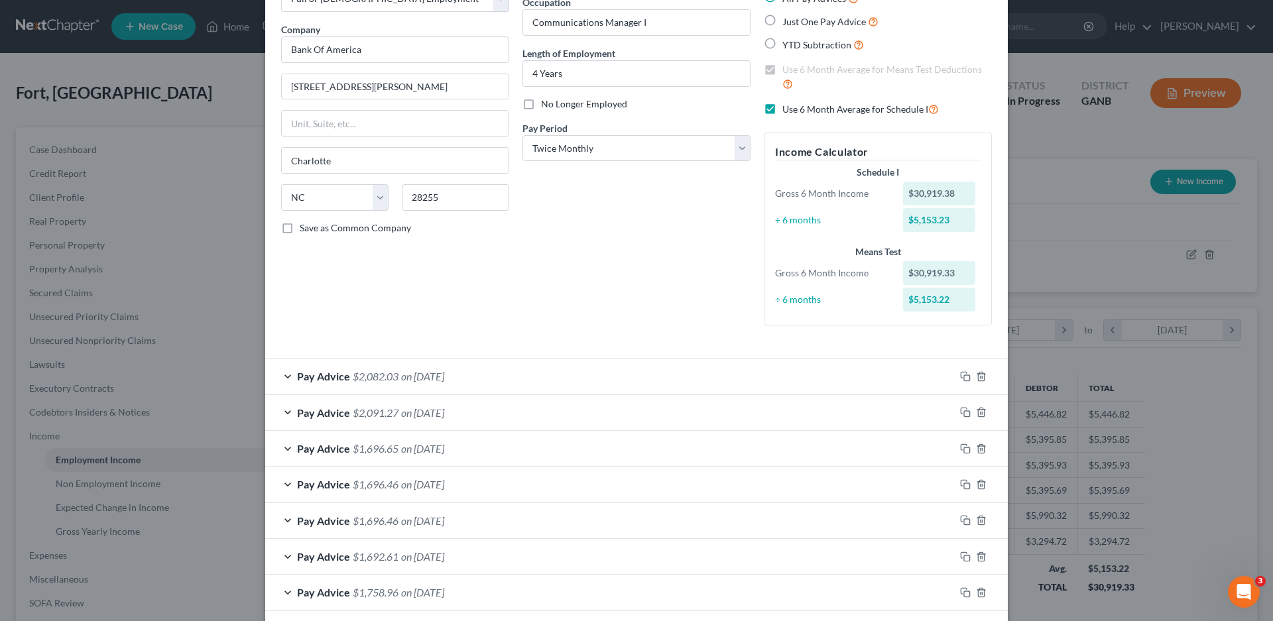
scroll to position [133, 0]
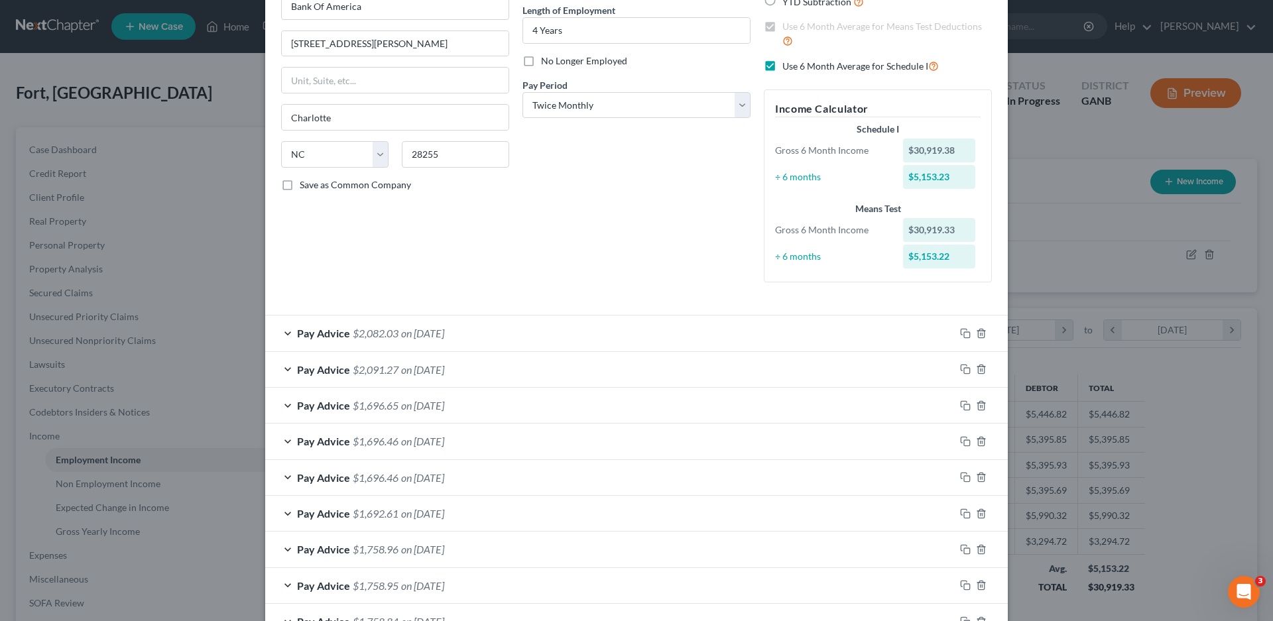
click at [281, 333] on div "Pay Advice $2,082.03 on [DATE]" at bounding box center [610, 333] width 690 height 35
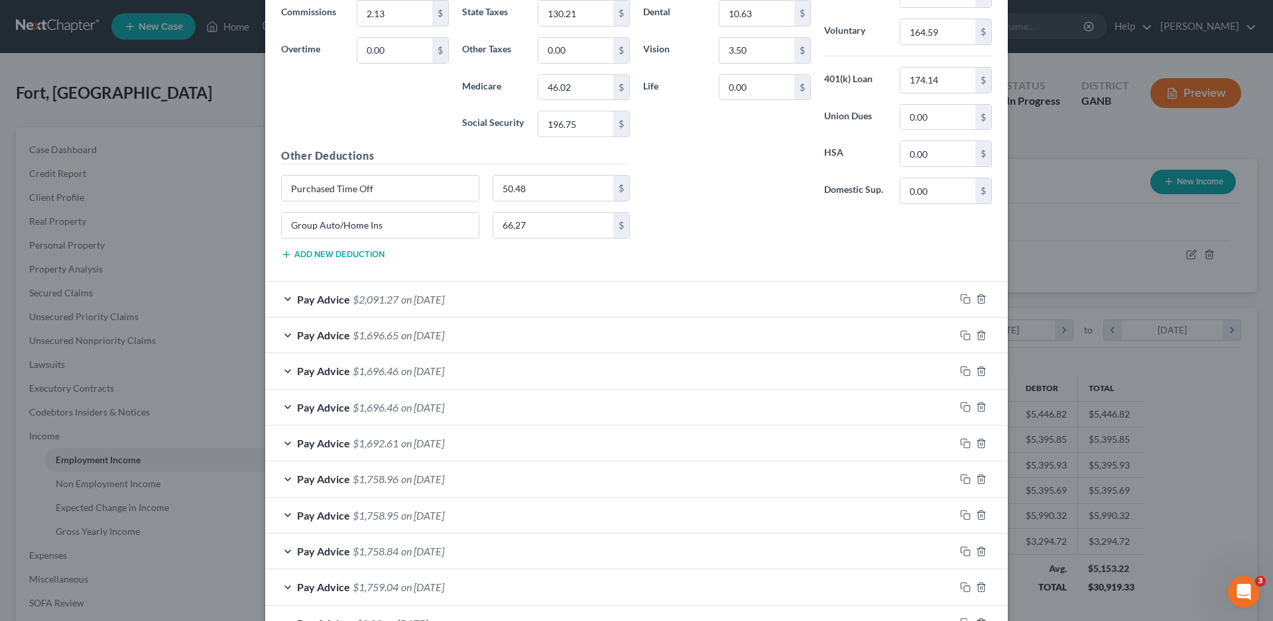
scroll to position [663, 0]
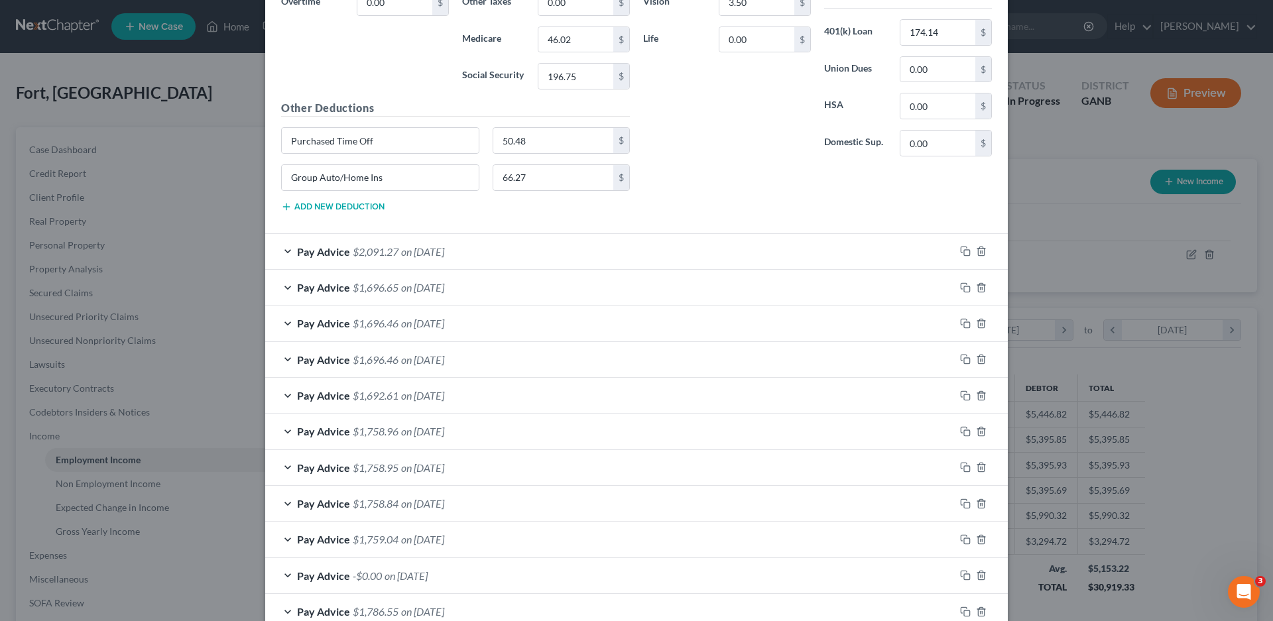
click at [279, 249] on div "Pay Advice $2,091.27 on [DATE]" at bounding box center [610, 251] width 690 height 35
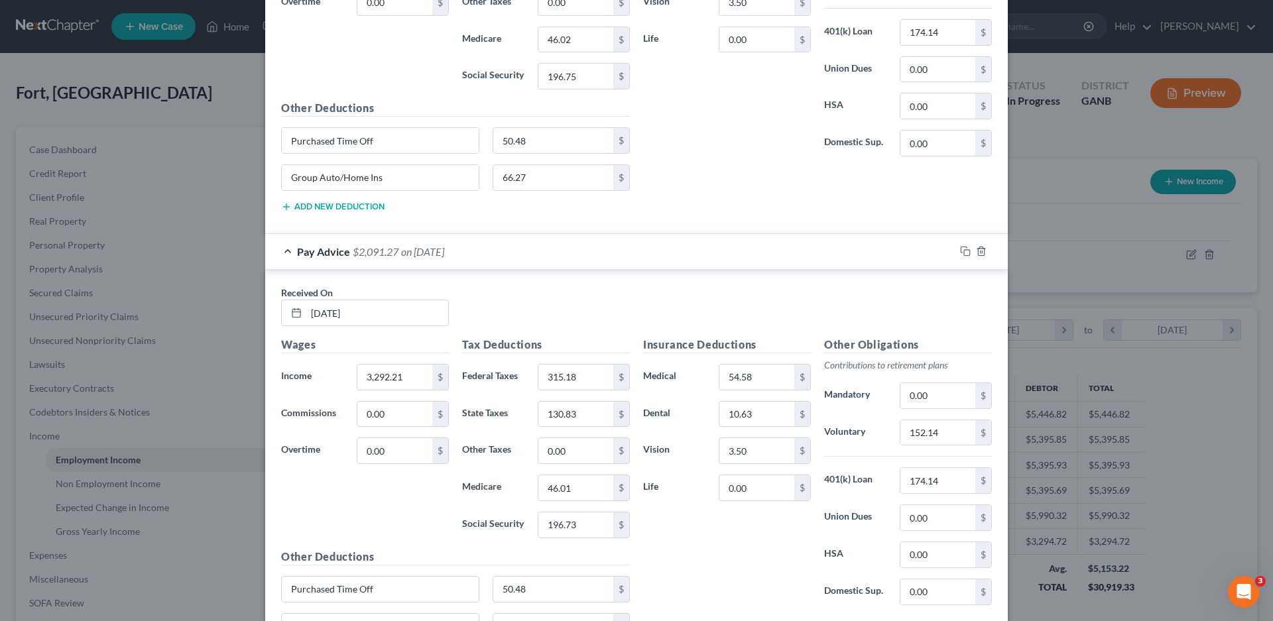
click at [279, 249] on div "Pay Advice $2,091.27 on [DATE]" at bounding box center [610, 251] width 690 height 35
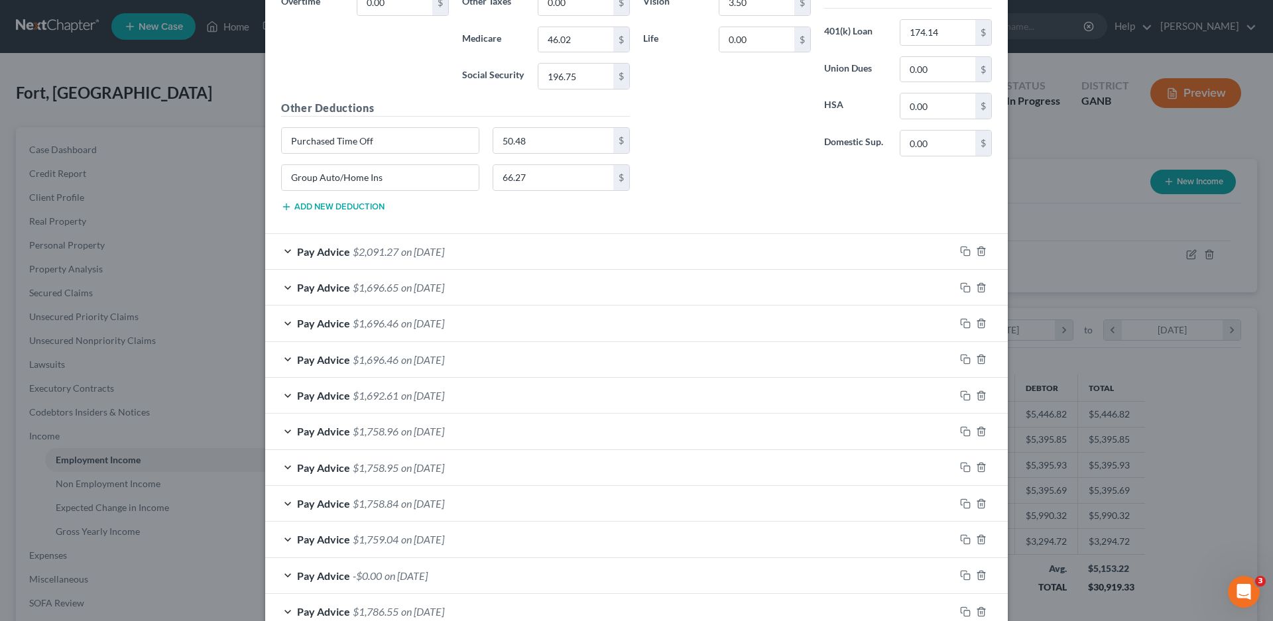
click at [282, 288] on div "Pay Advice $1,696.65 on [DATE]" at bounding box center [610, 287] width 690 height 35
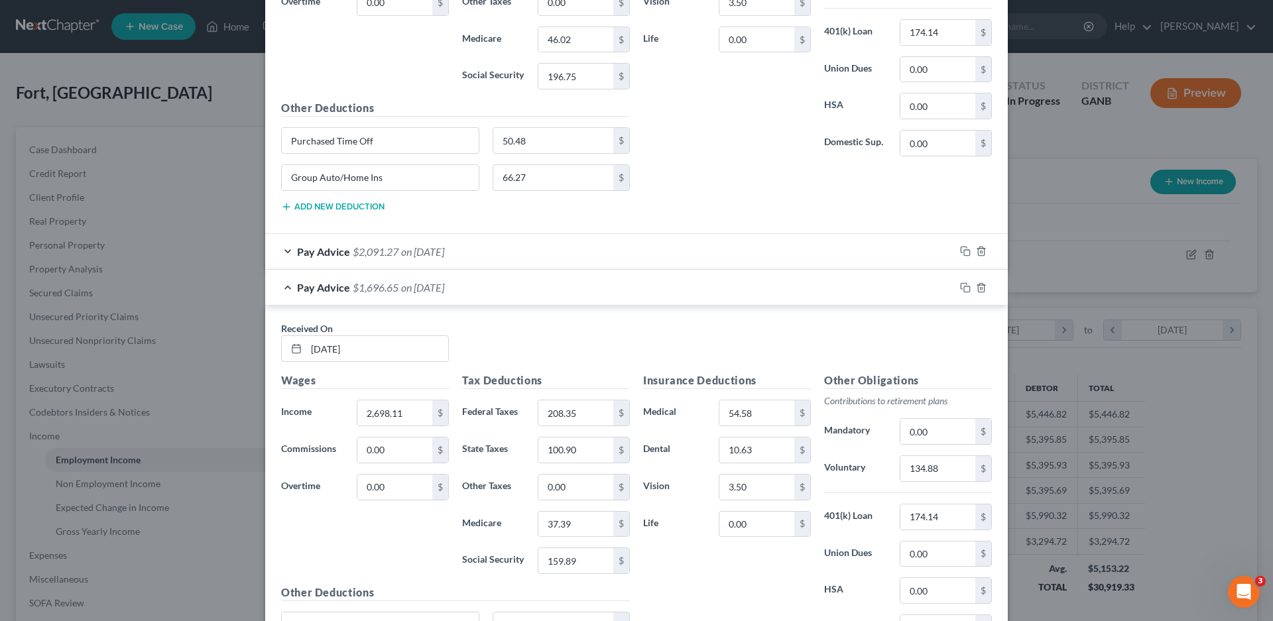
click at [282, 288] on div "Pay Advice $1,696.65 on [DATE]" at bounding box center [610, 287] width 690 height 35
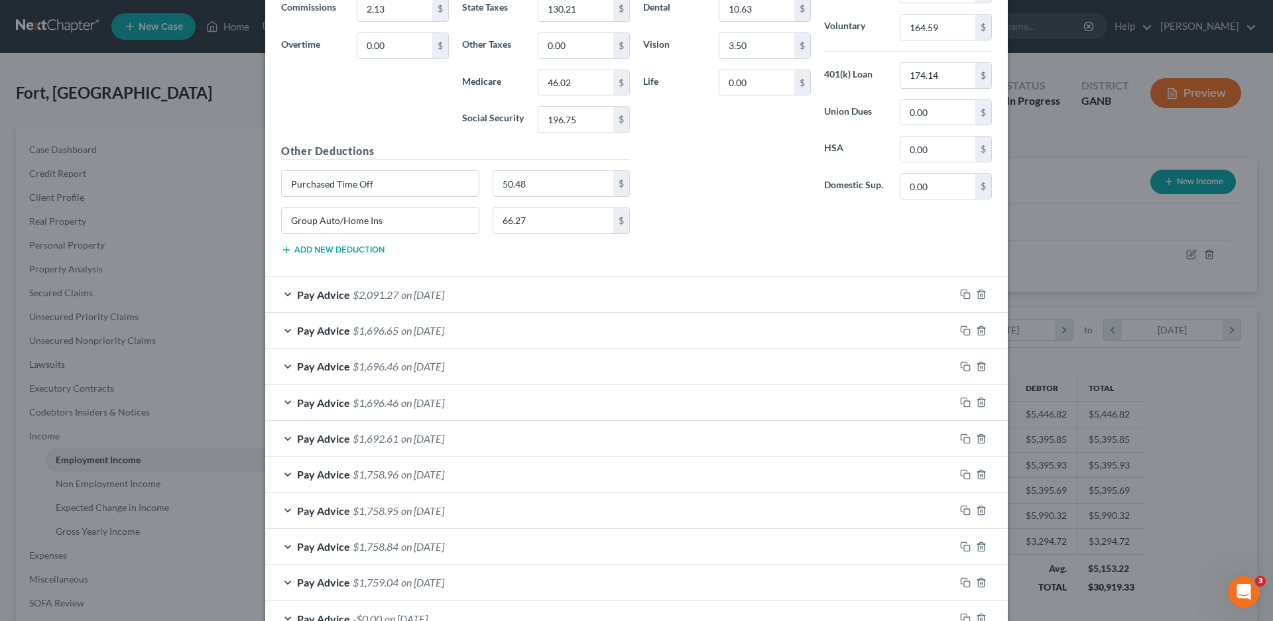
scroll to position [597, 0]
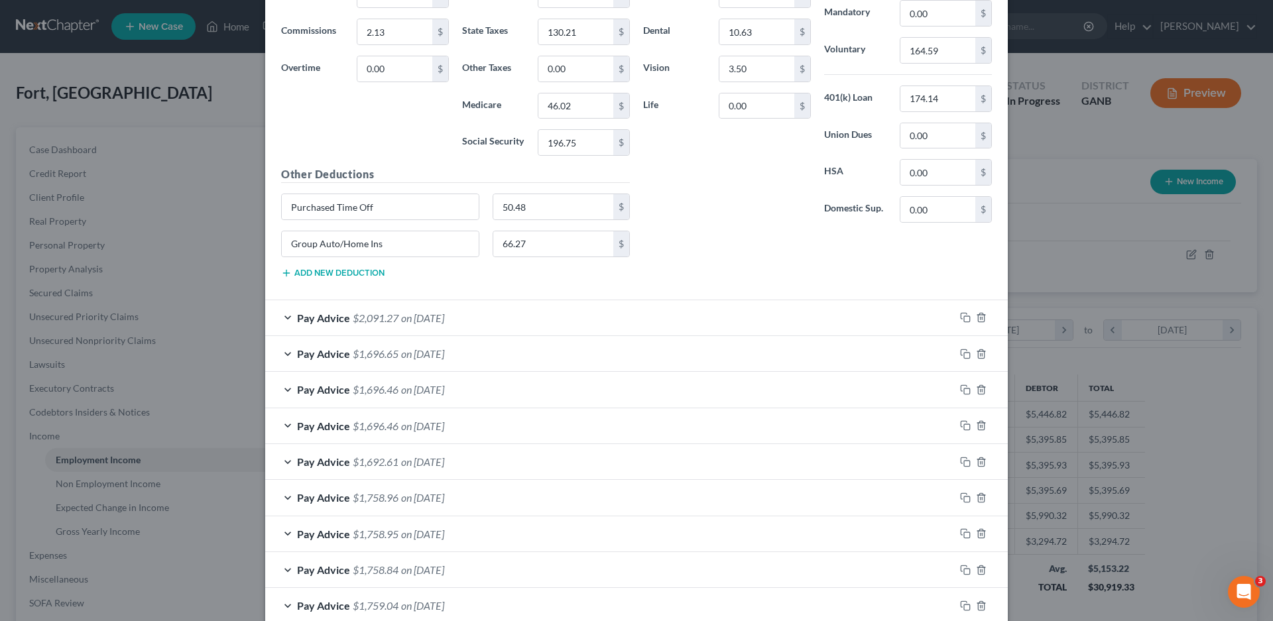
click at [273, 460] on div "Pay Advice $1,692.61 on [DATE]" at bounding box center [610, 461] width 690 height 35
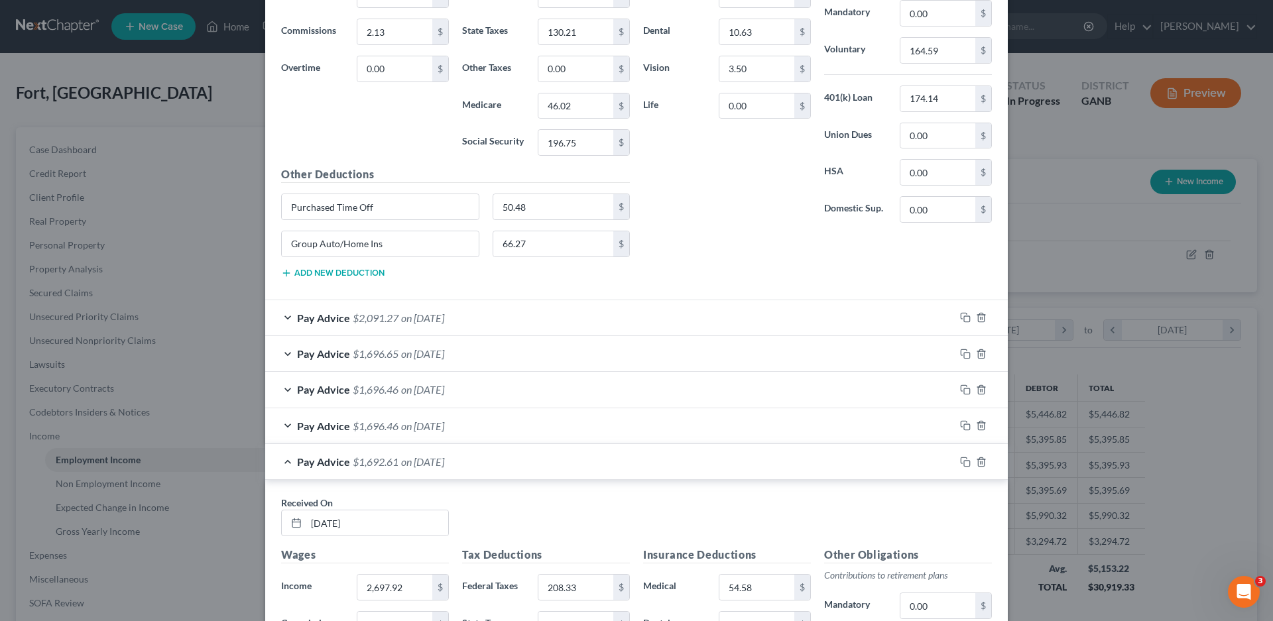
click at [279, 460] on div "Pay Advice $1,692.61 on [DATE]" at bounding box center [610, 461] width 690 height 35
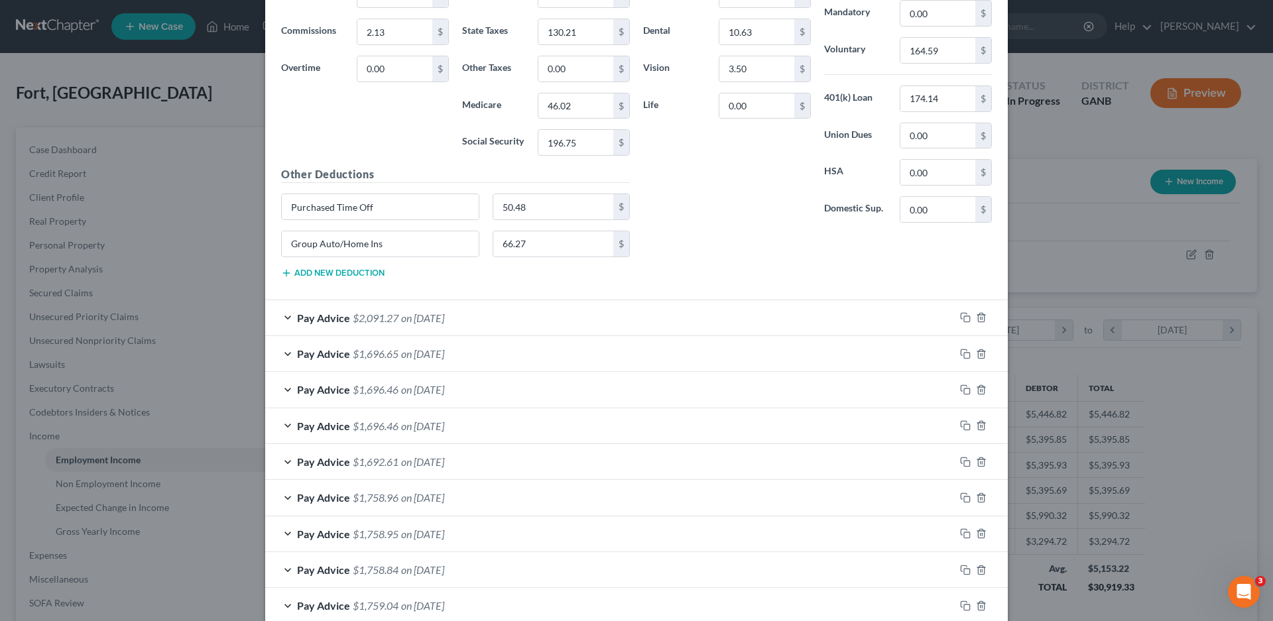
click at [281, 422] on div "Pay Advice $1,696.46 on [DATE]" at bounding box center [610, 426] width 690 height 35
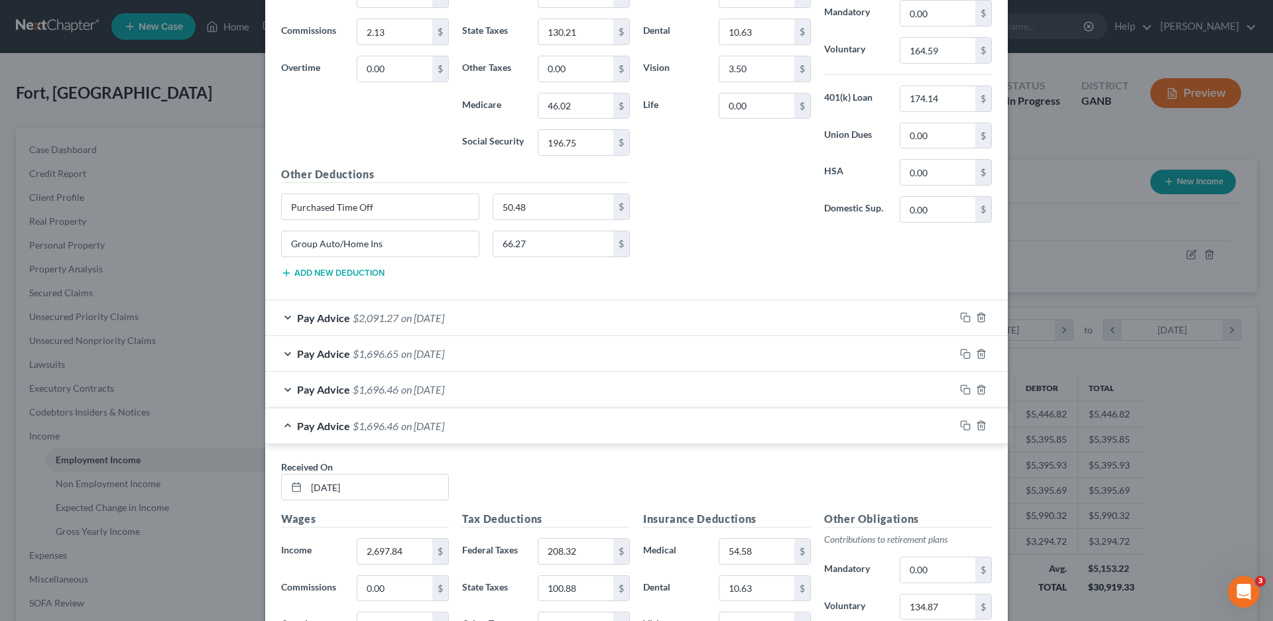
click at [281, 422] on div "Pay Advice $1,696.46 on [DATE]" at bounding box center [610, 426] width 690 height 35
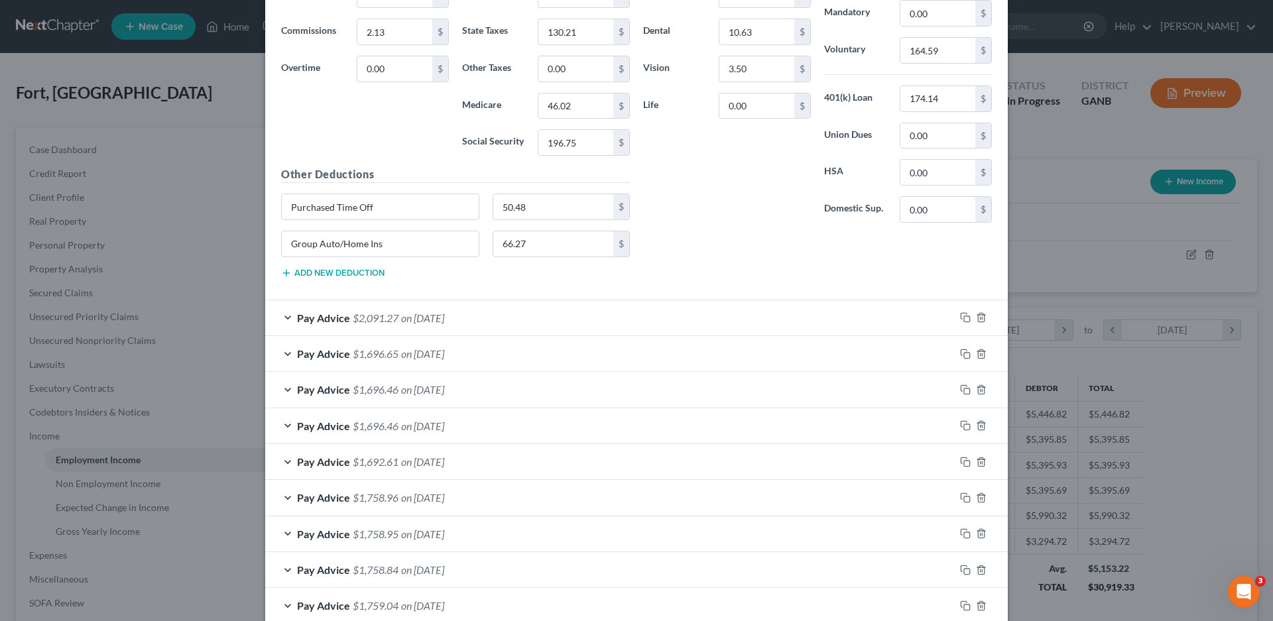
click at [284, 534] on div "Pay Advice $1,758.95 on [DATE]" at bounding box center [610, 534] width 690 height 35
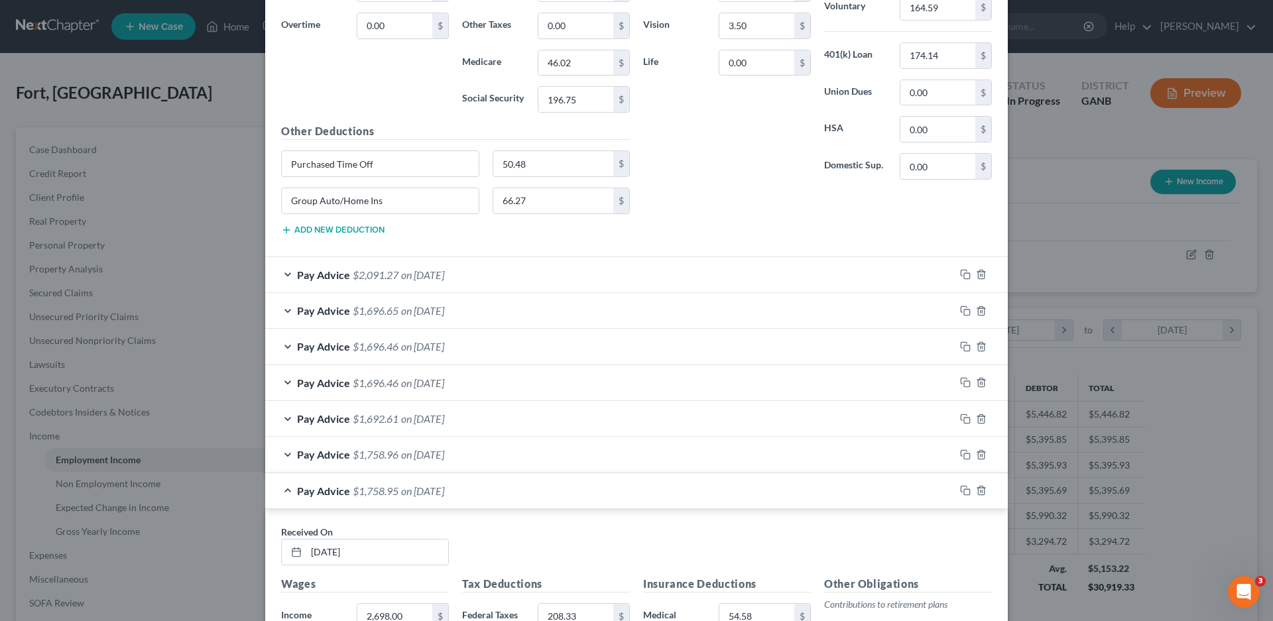
scroll to position [663, 0]
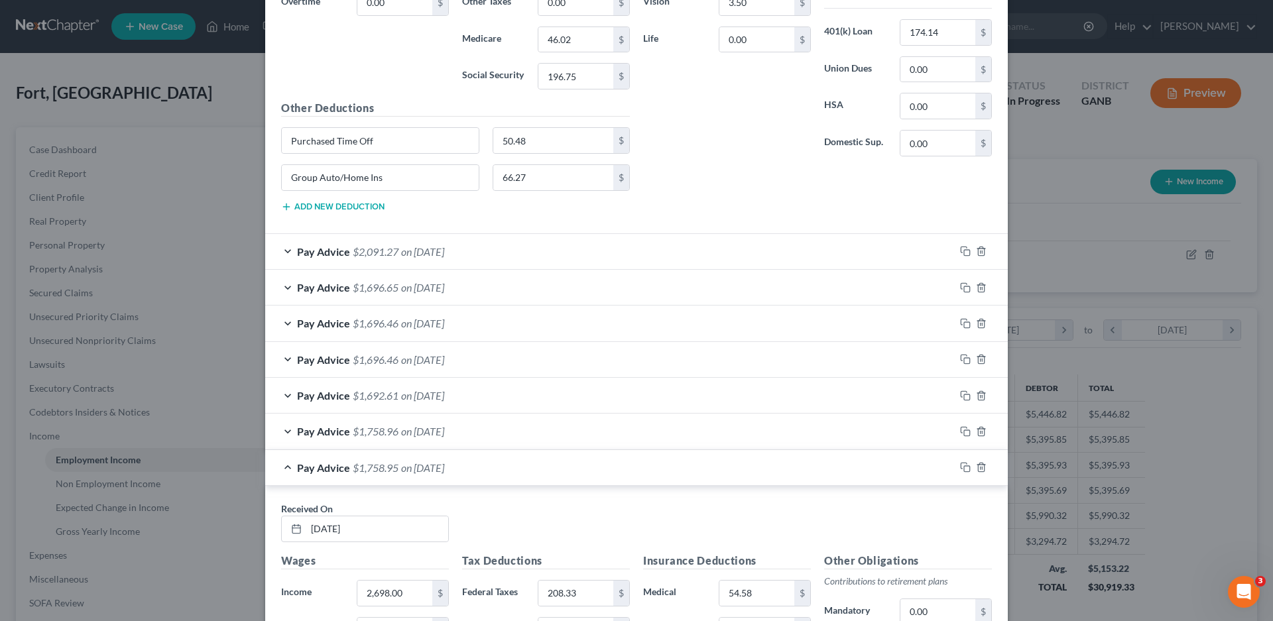
click at [281, 467] on div "Pay Advice $1,758.95 on [DATE]" at bounding box center [610, 467] width 690 height 35
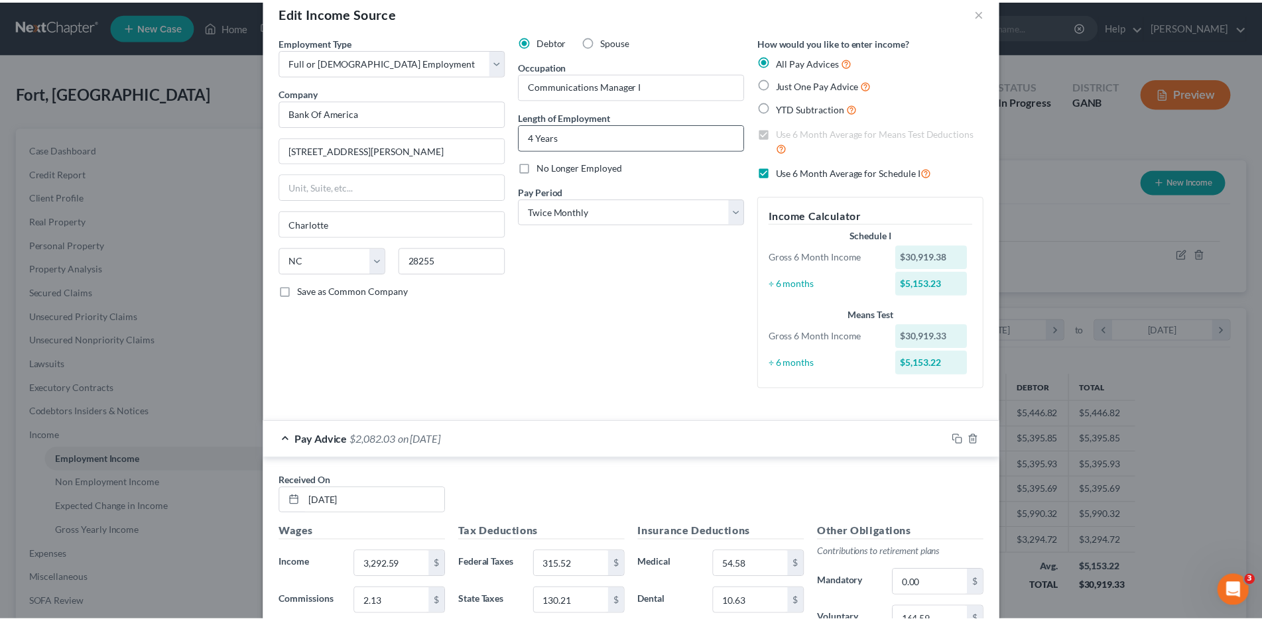
scroll to position [0, 0]
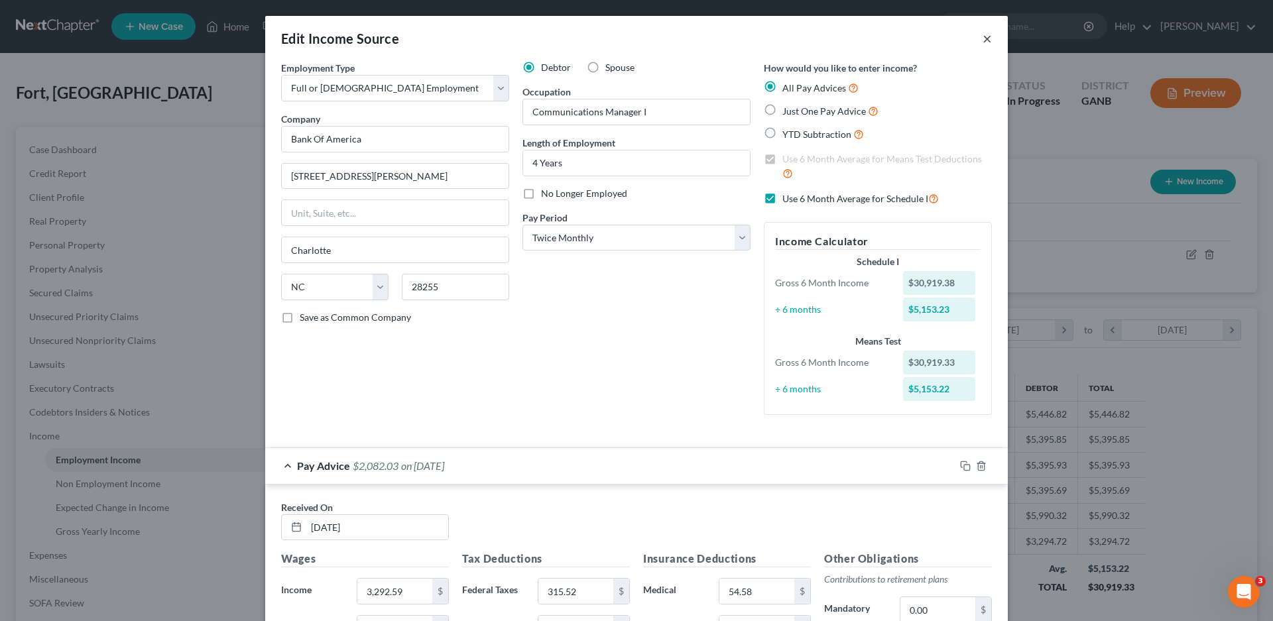
click at [983, 40] on button "×" at bounding box center [987, 39] width 9 height 16
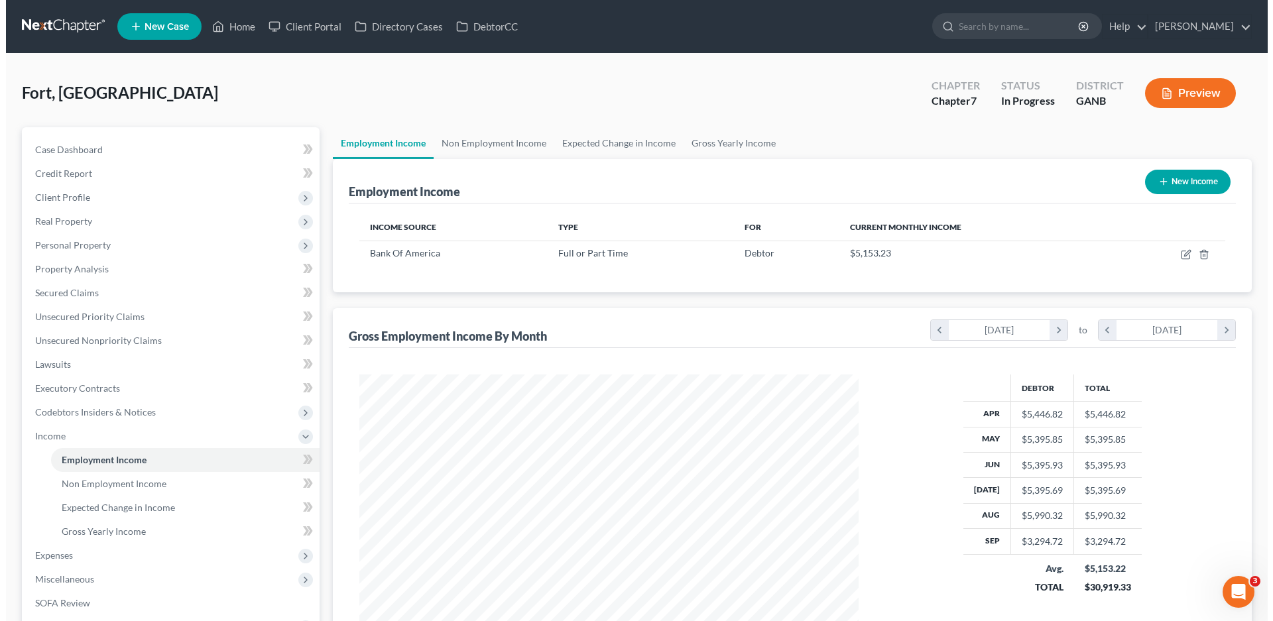
scroll to position [662923, 662649]
drag, startPoint x: 243, startPoint y: 29, endPoint x: 180, endPoint y: 64, distance: 72.5
click at [242, 29] on link "Home" at bounding box center [228, 27] width 56 height 24
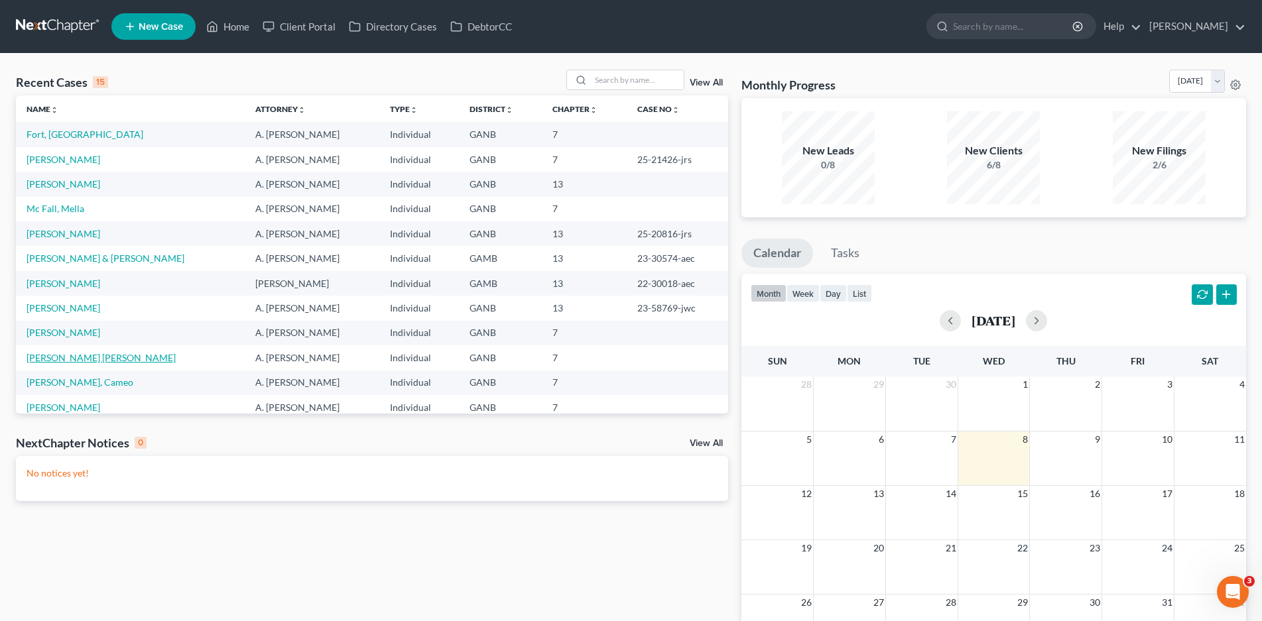
click at [97, 359] on link "[PERSON_NAME] [PERSON_NAME]" at bounding box center [101, 357] width 149 height 11
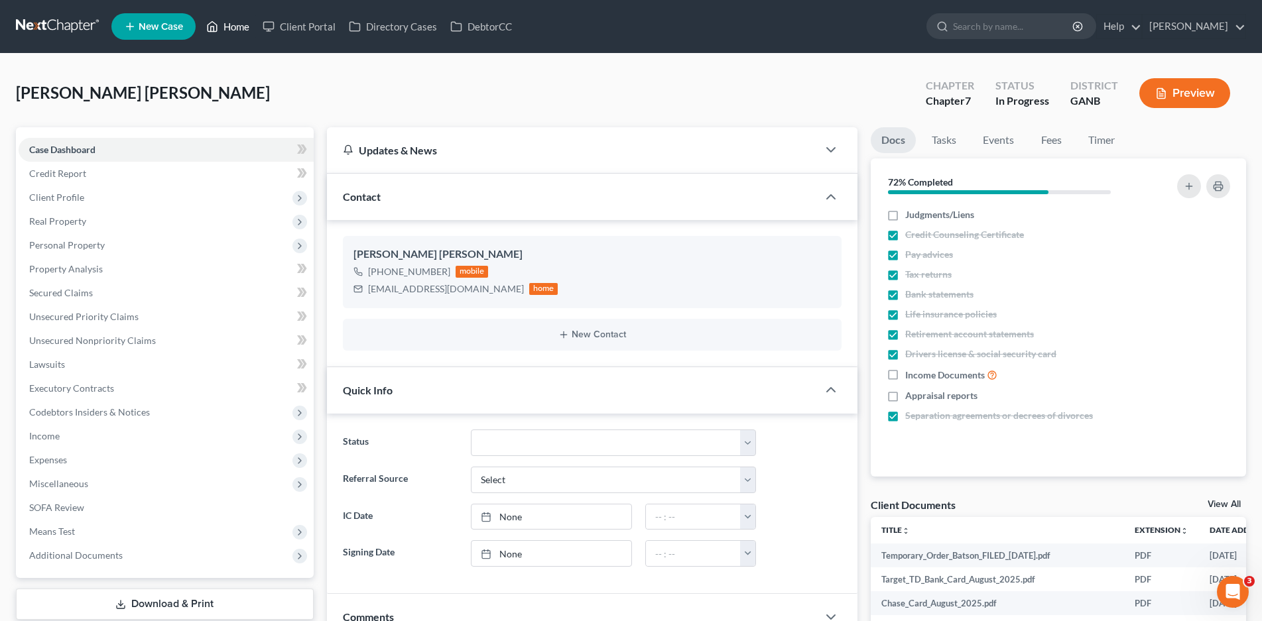
click at [235, 25] on link "Home" at bounding box center [228, 27] width 56 height 24
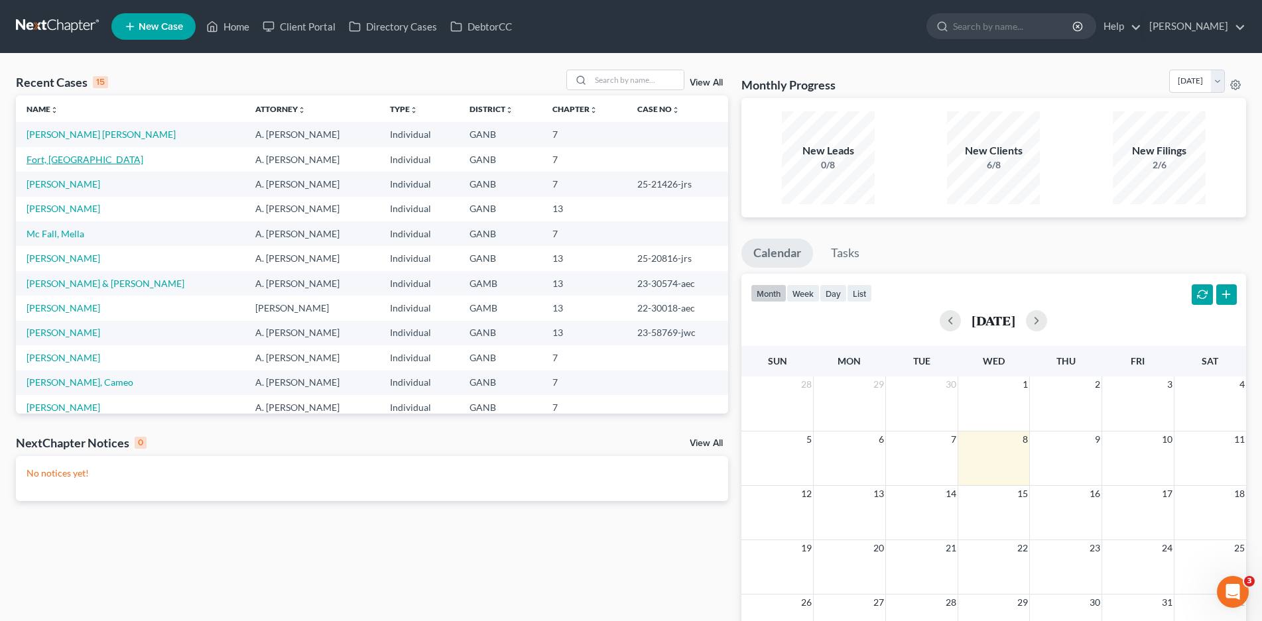
click at [45, 158] on link "Fort, [GEOGRAPHIC_DATA]" at bounding box center [85, 159] width 117 height 11
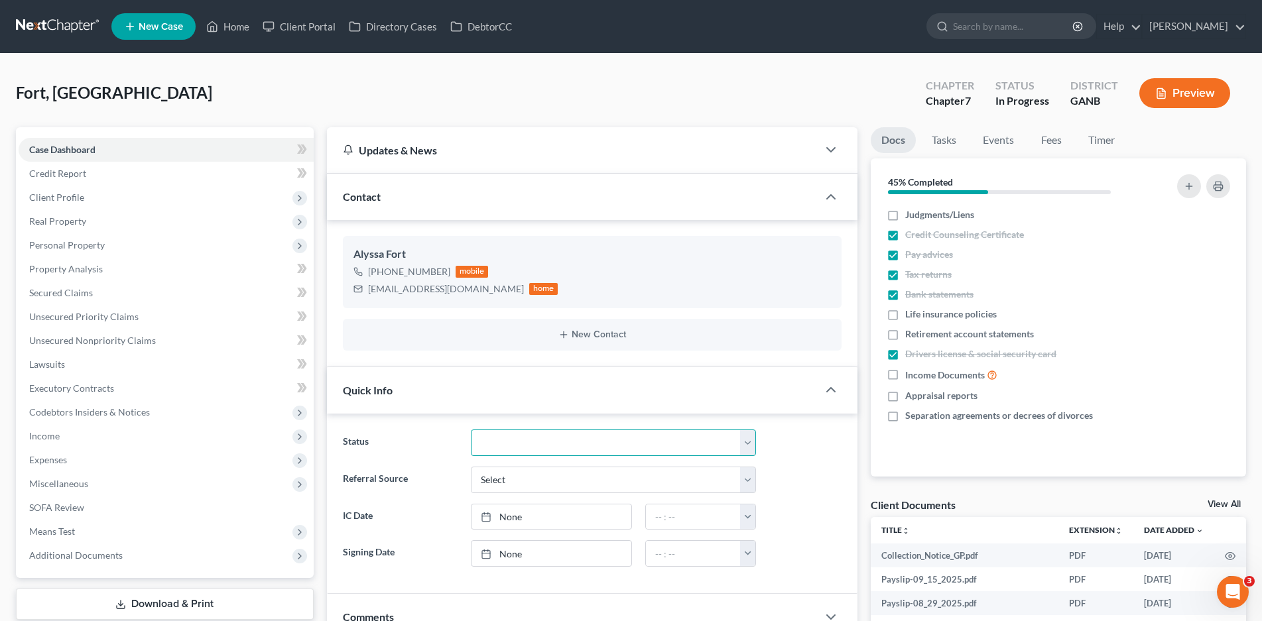
drag, startPoint x: 598, startPoint y: 446, endPoint x: 562, endPoint y: 431, distance: 39.3
click at [598, 446] on select "Discharged Discharged & Reported Discharge Litigation Dismissal Notice Dismisse…" at bounding box center [614, 443] width 286 height 27
select select "18"
click at [471, 430] on select "Discharged Discharged & Reported Discharge Litigation Dismissal Notice Dismisse…" at bounding box center [614, 443] width 286 height 27
click at [240, 26] on link "Home" at bounding box center [228, 27] width 56 height 24
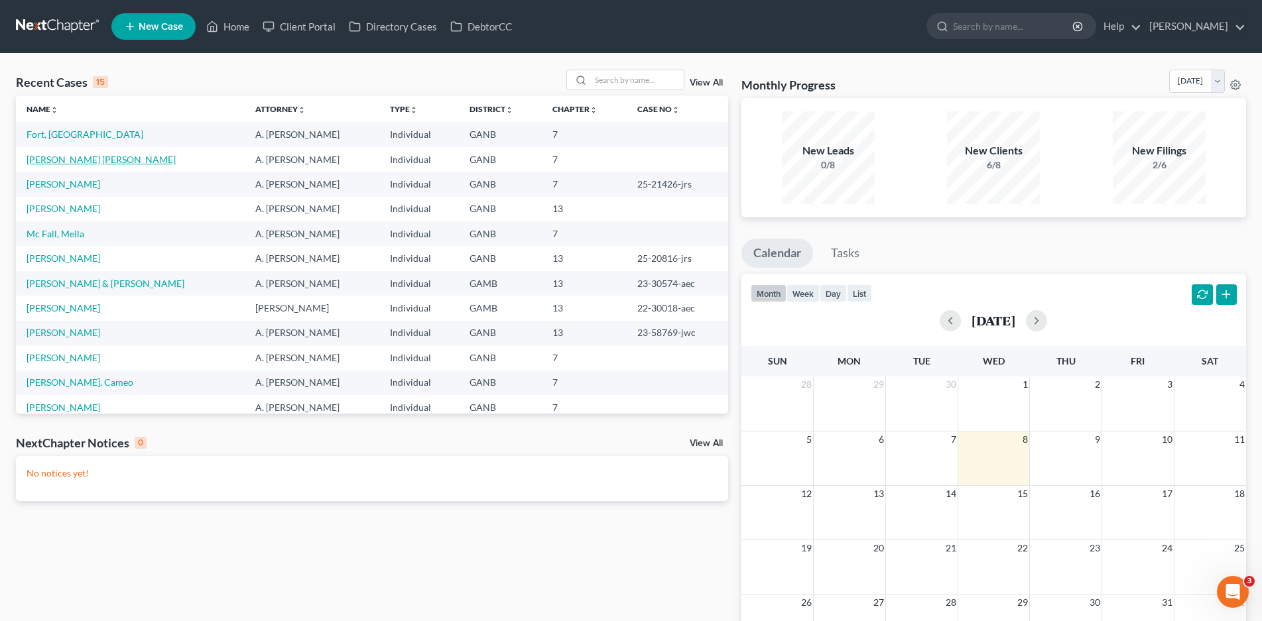
click at [80, 158] on link "[PERSON_NAME] [PERSON_NAME]" at bounding box center [101, 159] width 149 height 11
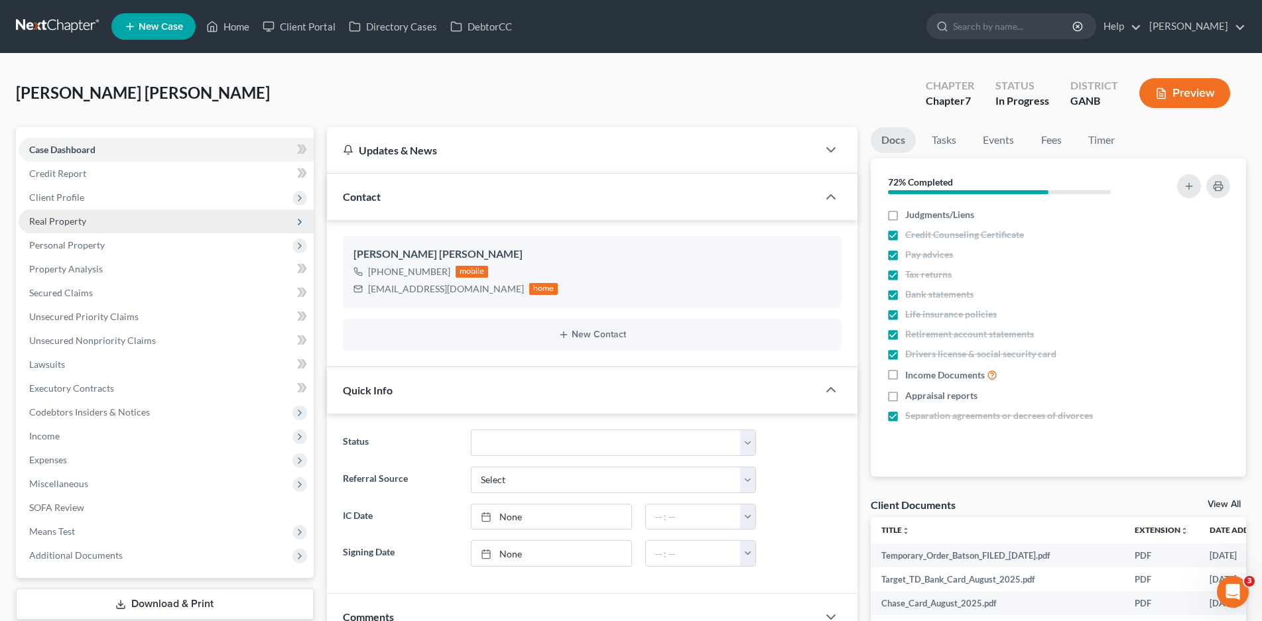
click at [74, 228] on span "Real Property" at bounding box center [166, 222] width 295 height 24
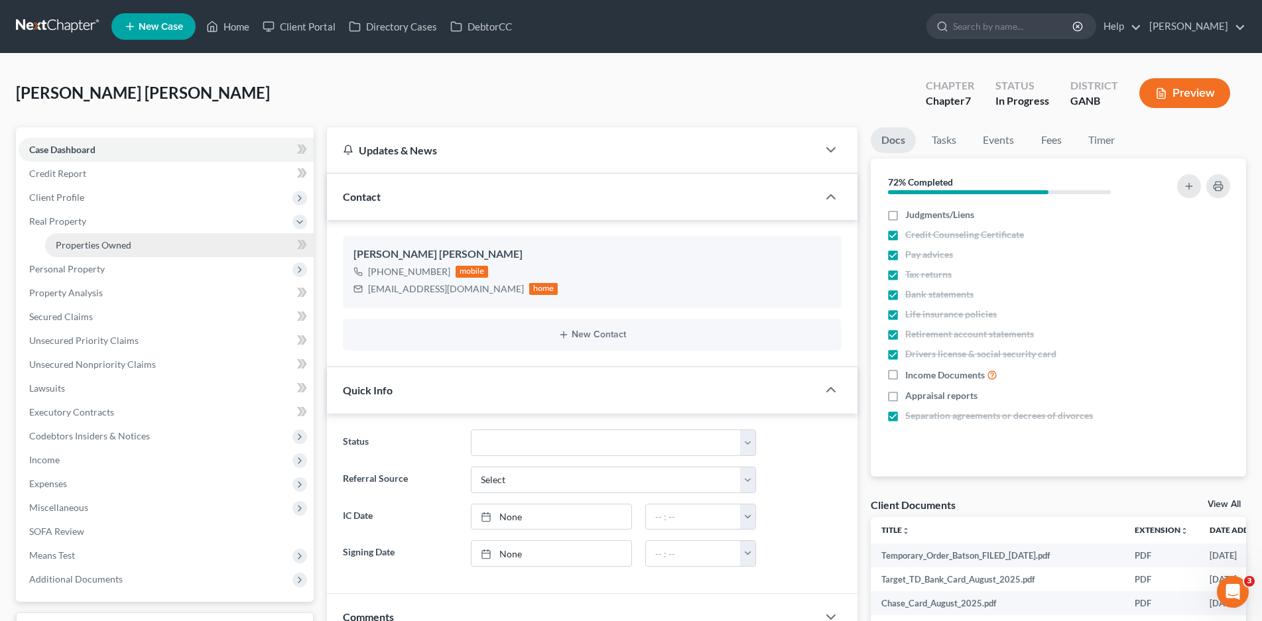
click at [75, 235] on link "Properties Owned" at bounding box center [179, 245] width 269 height 24
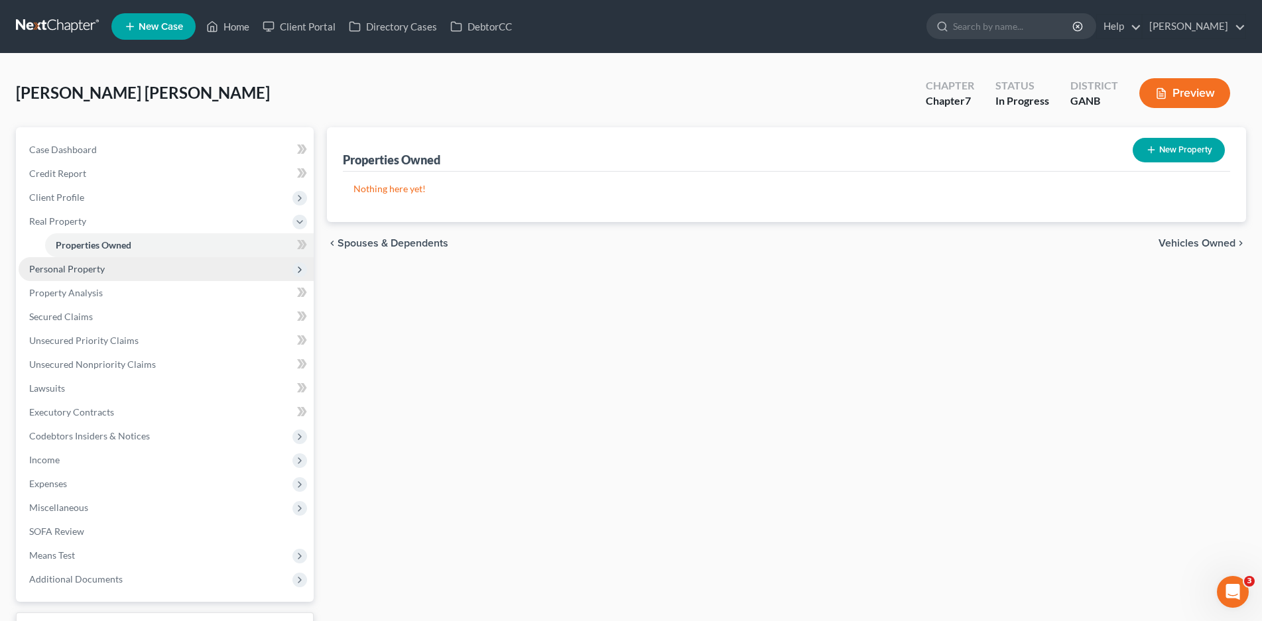
click at [90, 272] on span "Personal Property" at bounding box center [67, 268] width 76 height 11
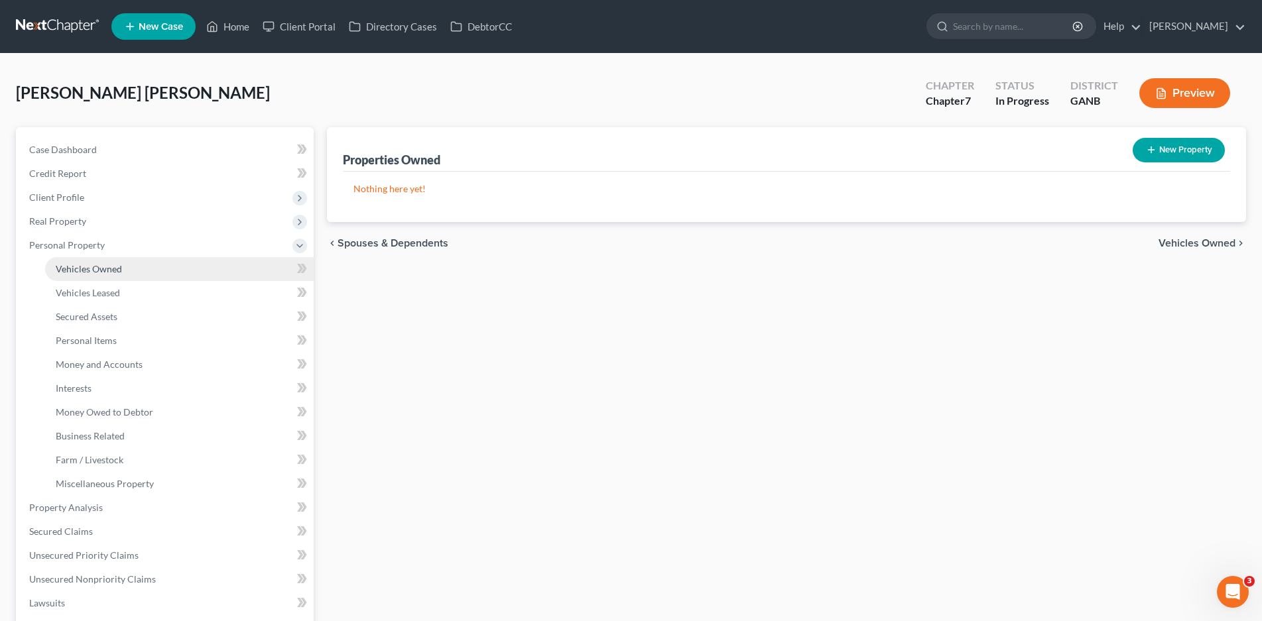
click at [88, 264] on span "Vehicles Owned" at bounding box center [89, 268] width 66 height 11
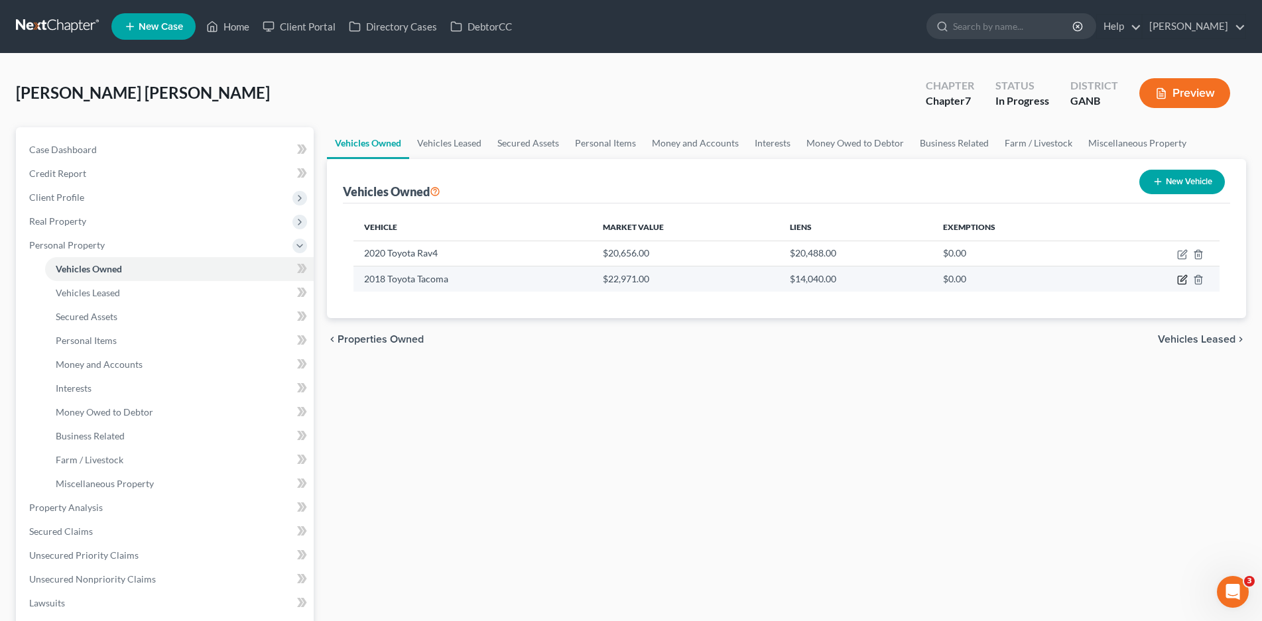
click at [1181, 281] on icon "button" at bounding box center [1183, 279] width 6 height 6
select select "0"
select select "8"
select select "3"
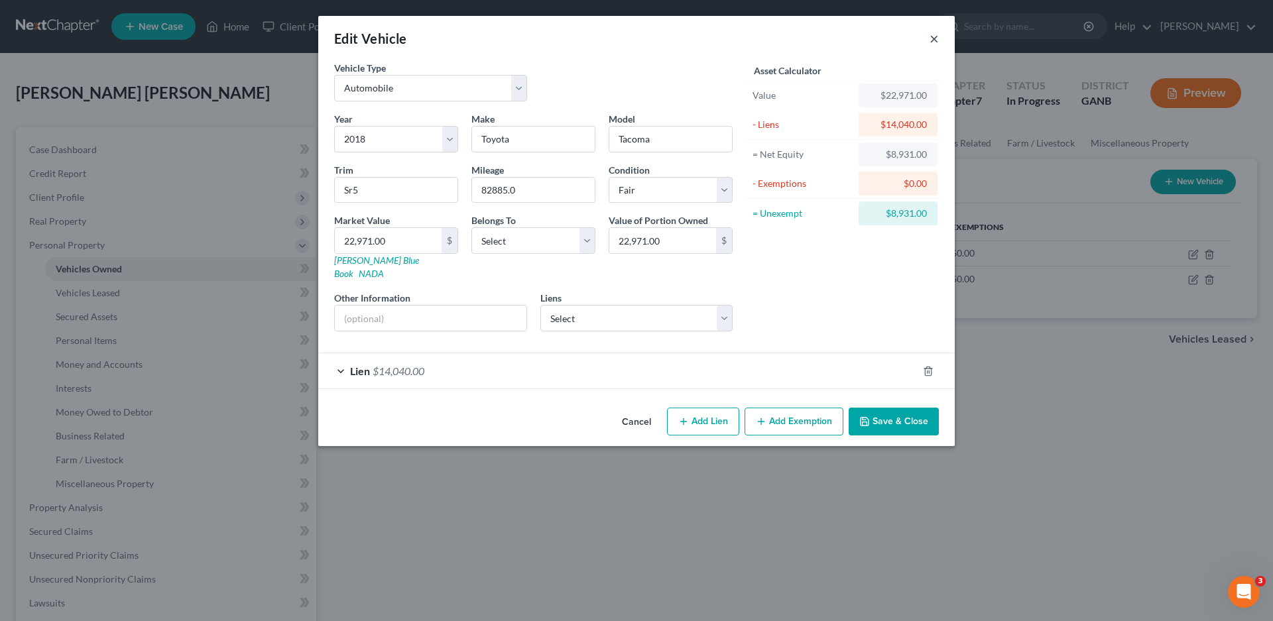
click at [931, 39] on button "×" at bounding box center [934, 39] width 9 height 16
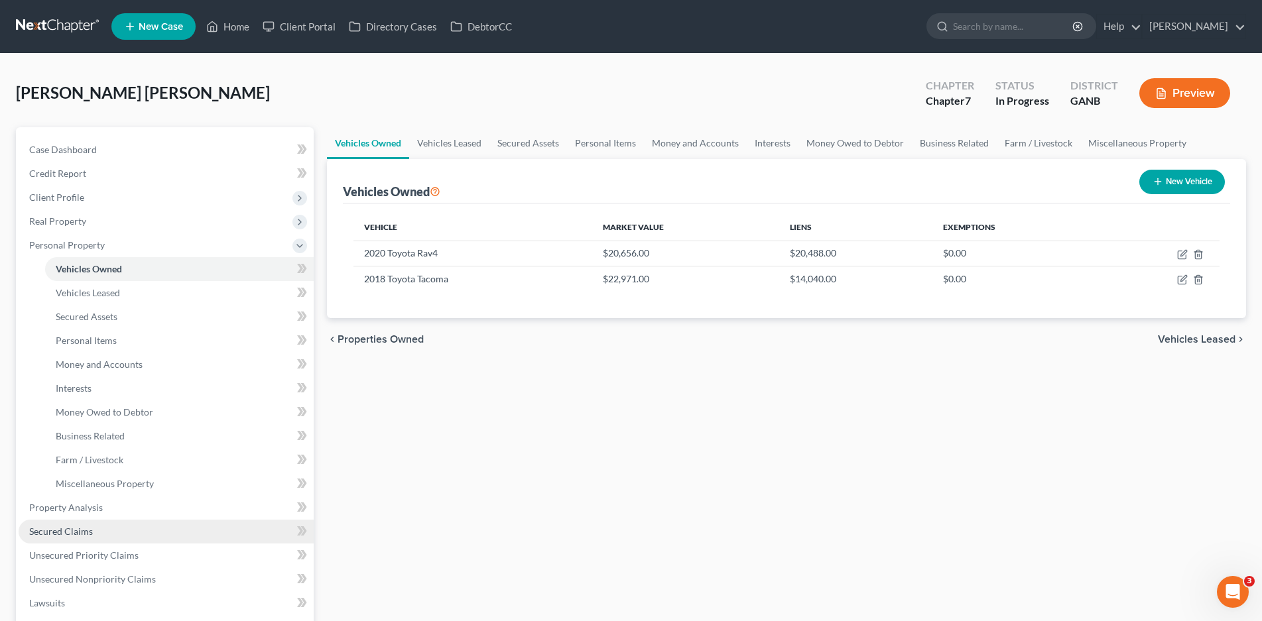
click at [67, 538] on link "Secured Claims" at bounding box center [166, 532] width 295 height 24
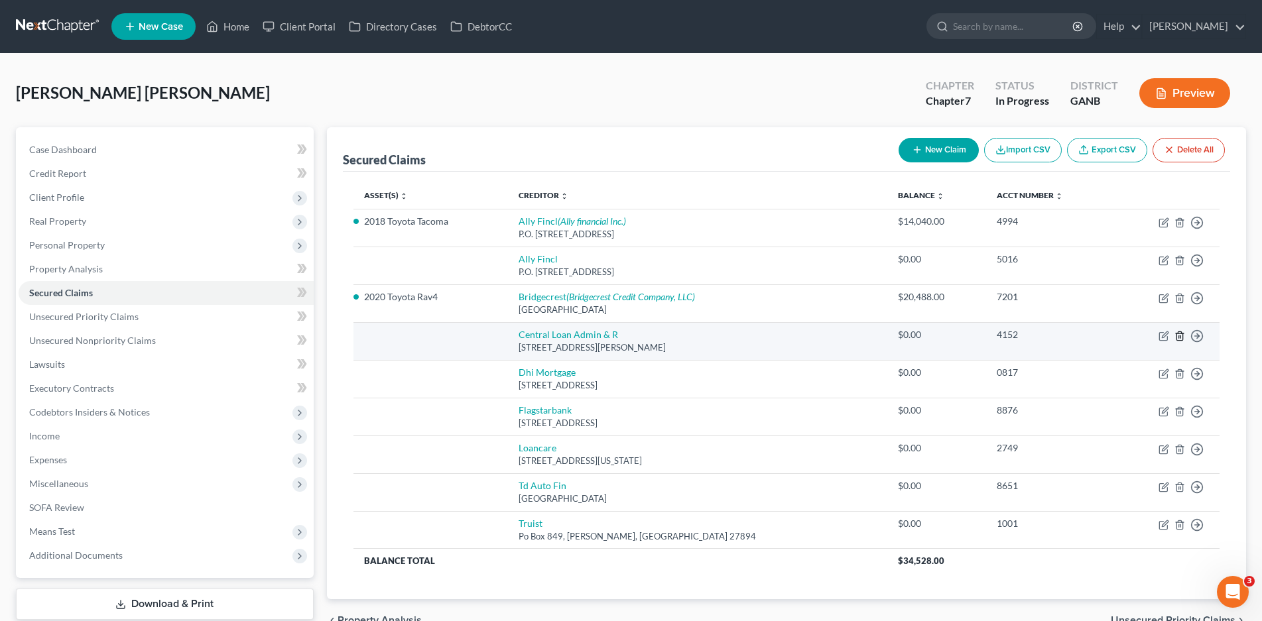
click at [1179, 338] on line "button" at bounding box center [1179, 337] width 0 height 3
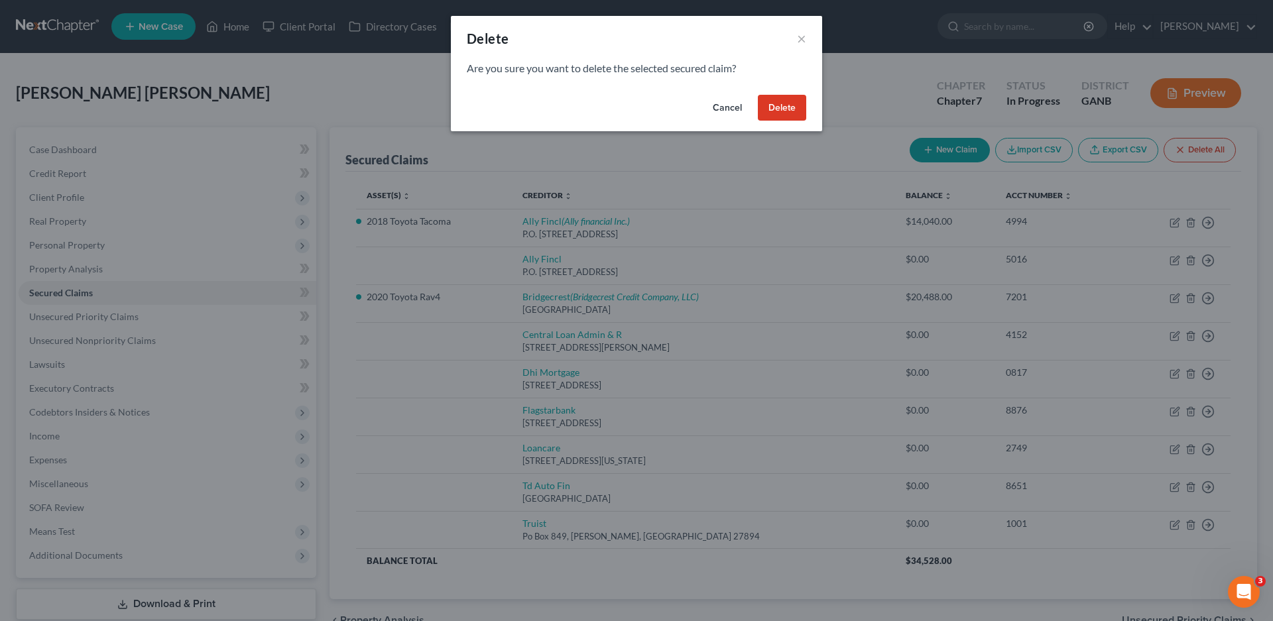
click at [791, 106] on button "Delete" at bounding box center [782, 108] width 48 height 27
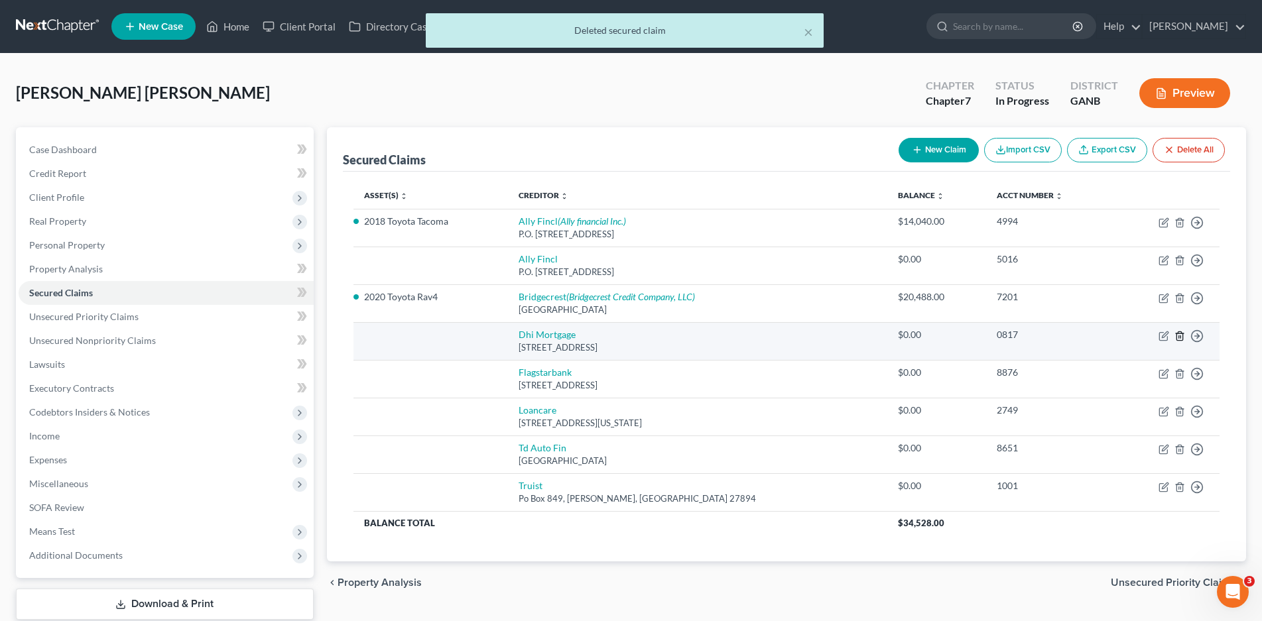
click at [1178, 332] on icon "button" at bounding box center [1179, 336] width 6 height 9
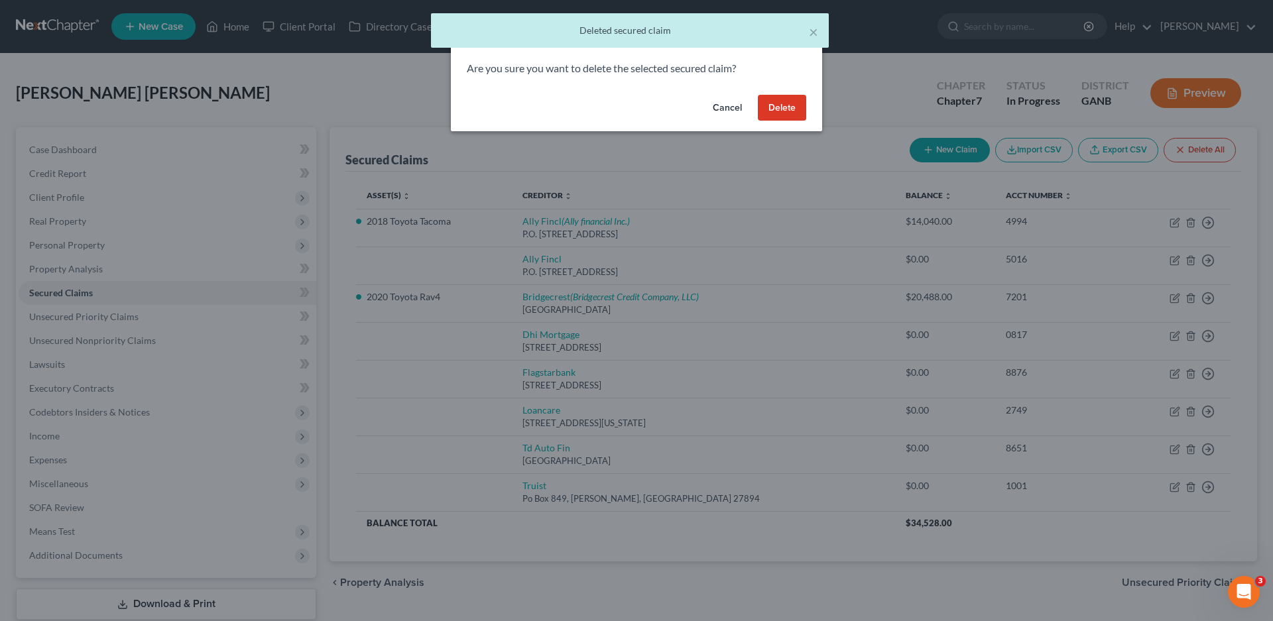
click at [789, 108] on button "Delete" at bounding box center [782, 108] width 48 height 27
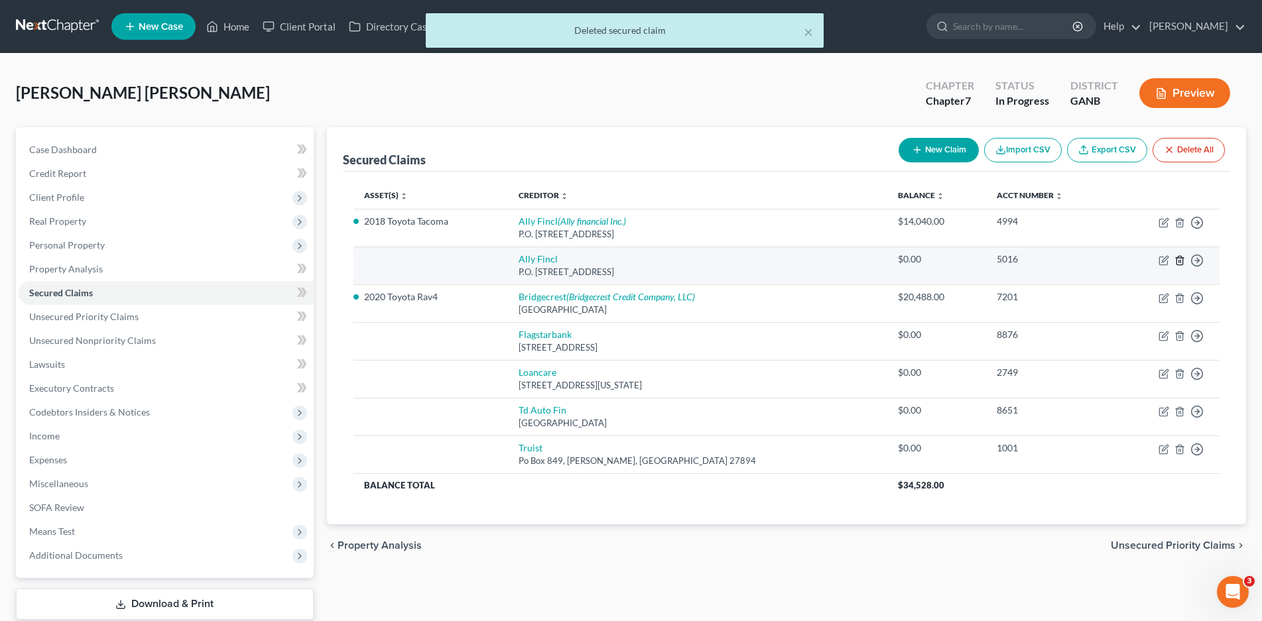
click at [1176, 259] on icon "button" at bounding box center [1179, 260] width 11 height 11
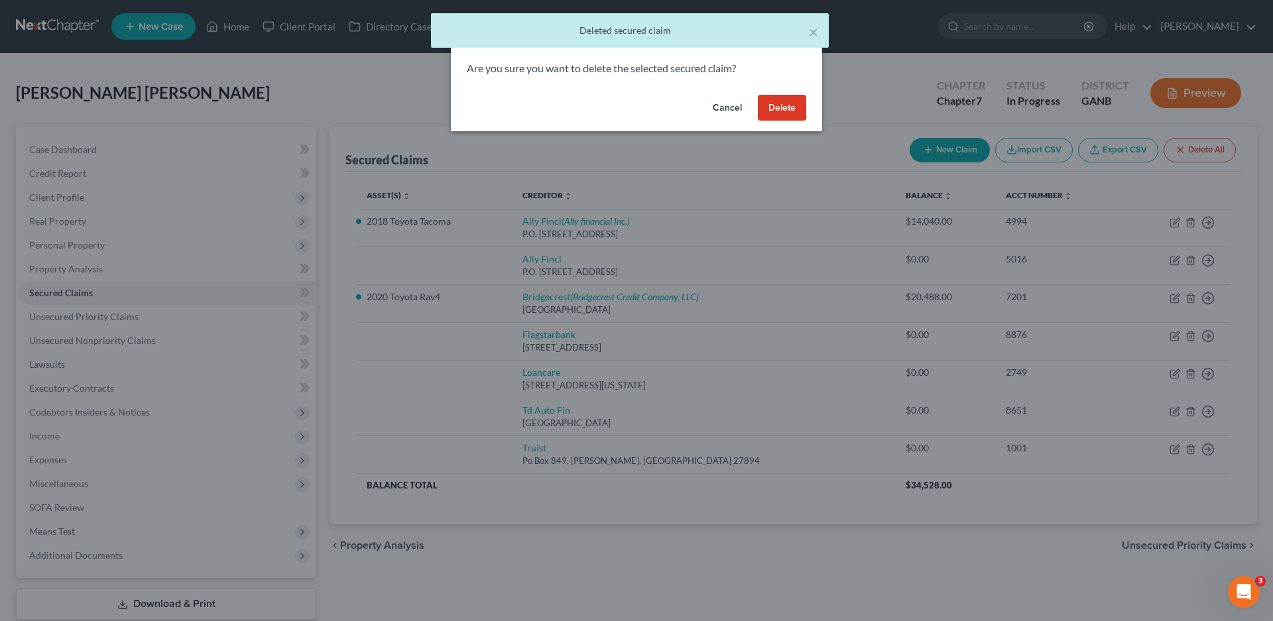
drag, startPoint x: 787, startPoint y: 104, endPoint x: 727, endPoint y: 172, distance: 90.7
click at [787, 105] on button "Delete" at bounding box center [782, 108] width 48 height 27
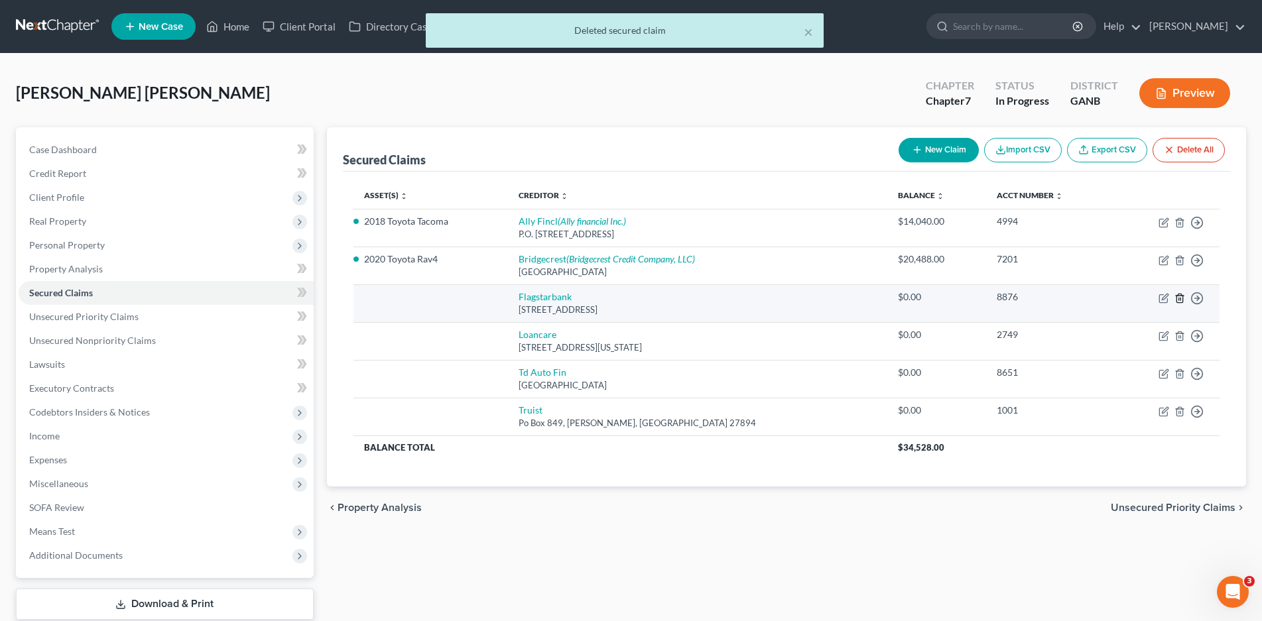
click at [1180, 296] on polyline "button" at bounding box center [1180, 296] width 8 height 0
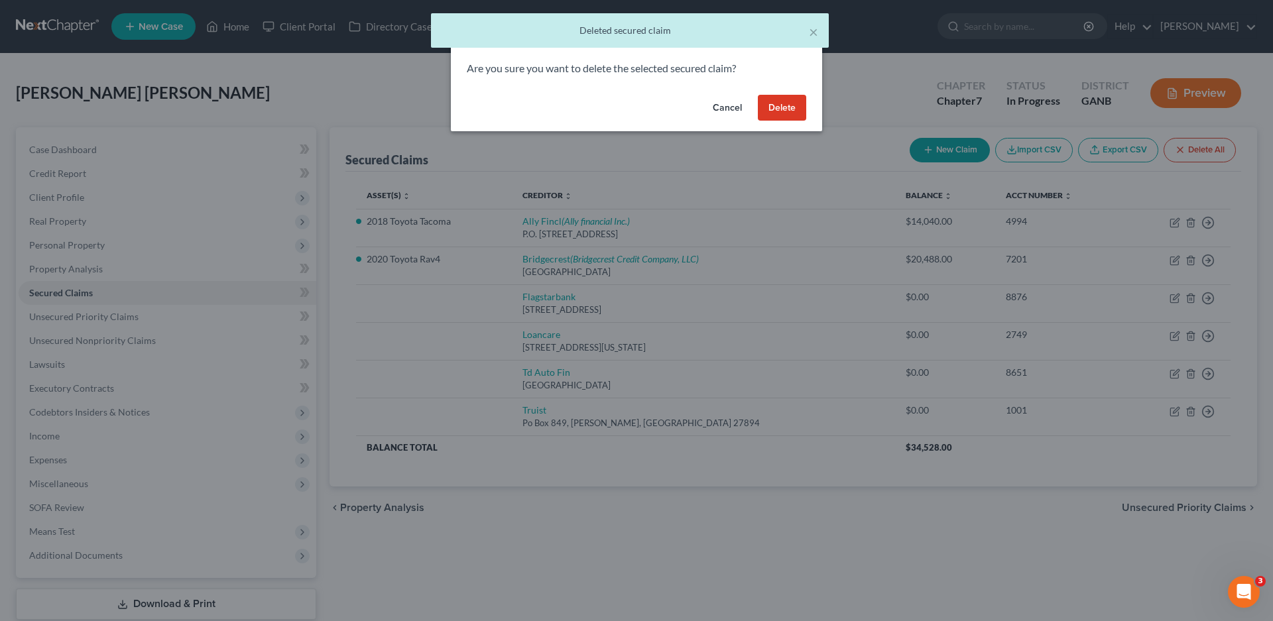
click at [783, 103] on button "Delete" at bounding box center [782, 108] width 48 height 27
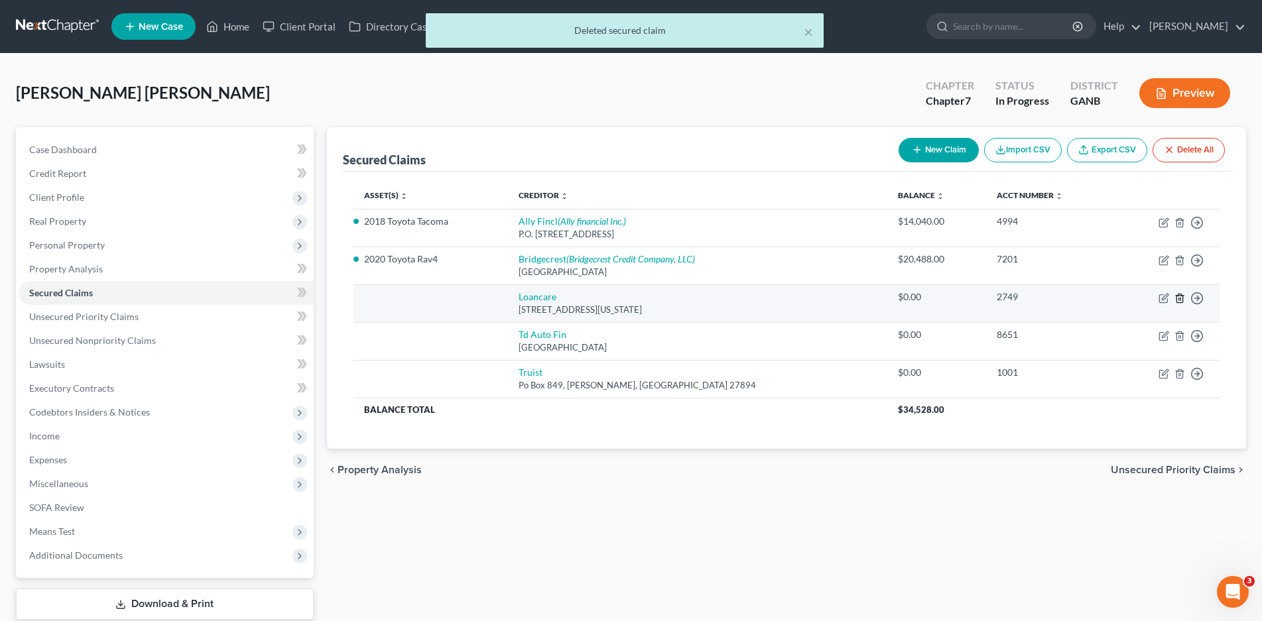
click at [1179, 298] on line "button" at bounding box center [1179, 299] width 0 height 3
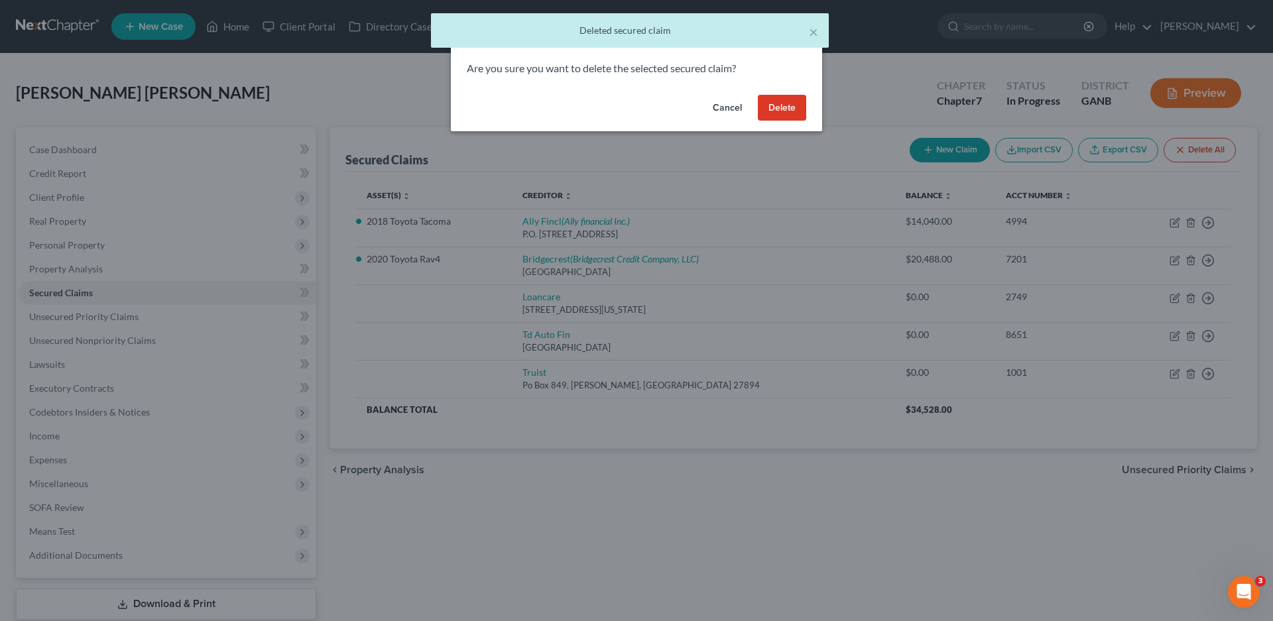
drag, startPoint x: 791, startPoint y: 104, endPoint x: 765, endPoint y: 129, distance: 36.6
click at [790, 104] on button "Delete" at bounding box center [782, 108] width 48 height 27
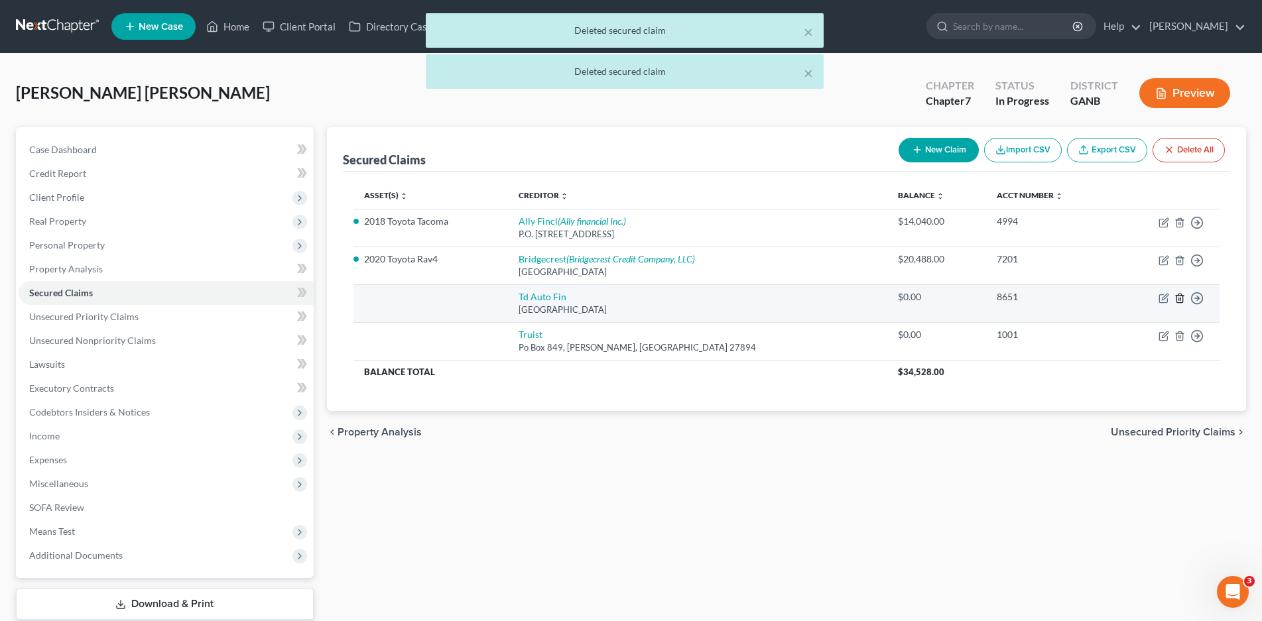
click at [1180, 298] on line "button" at bounding box center [1180, 299] width 0 height 3
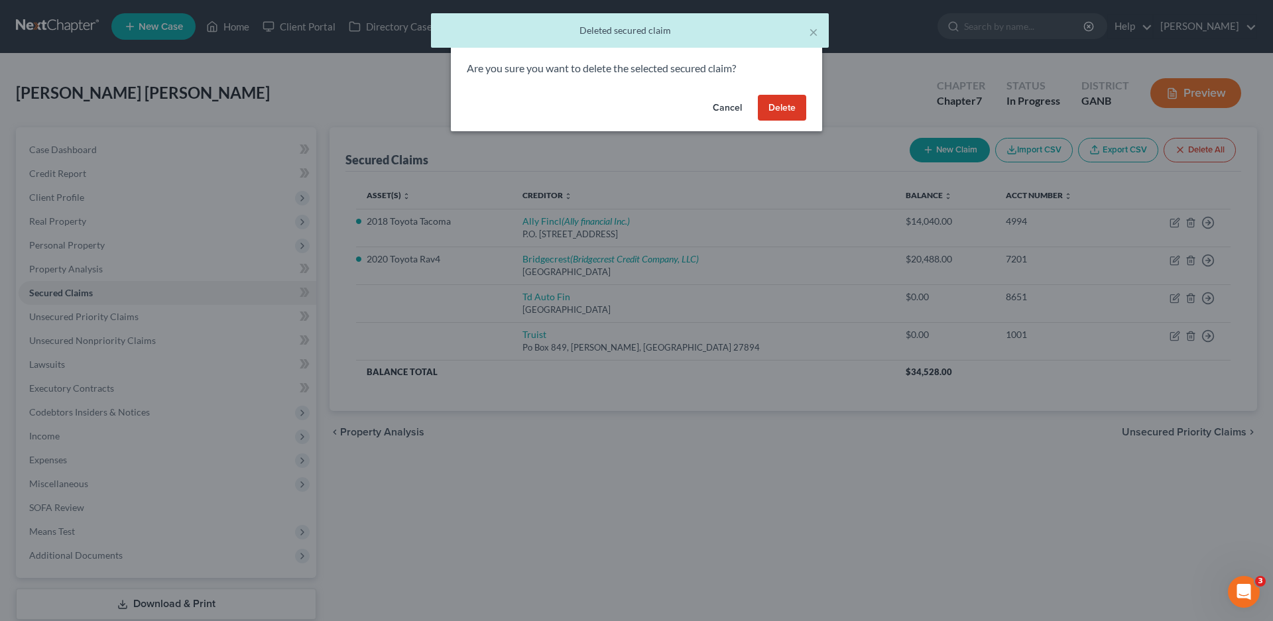
drag, startPoint x: 771, startPoint y: 107, endPoint x: 674, endPoint y: 190, distance: 127.5
click at [771, 110] on button "Delete" at bounding box center [782, 108] width 48 height 27
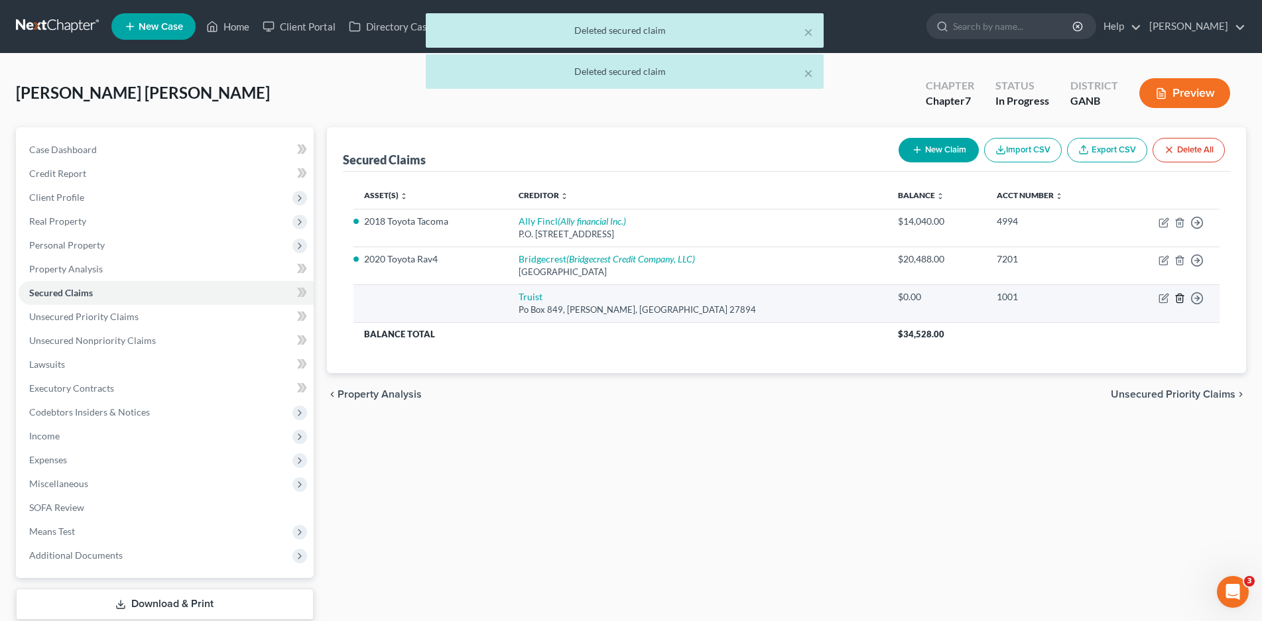
click at [1178, 298] on icon "button" at bounding box center [1179, 298] width 11 height 11
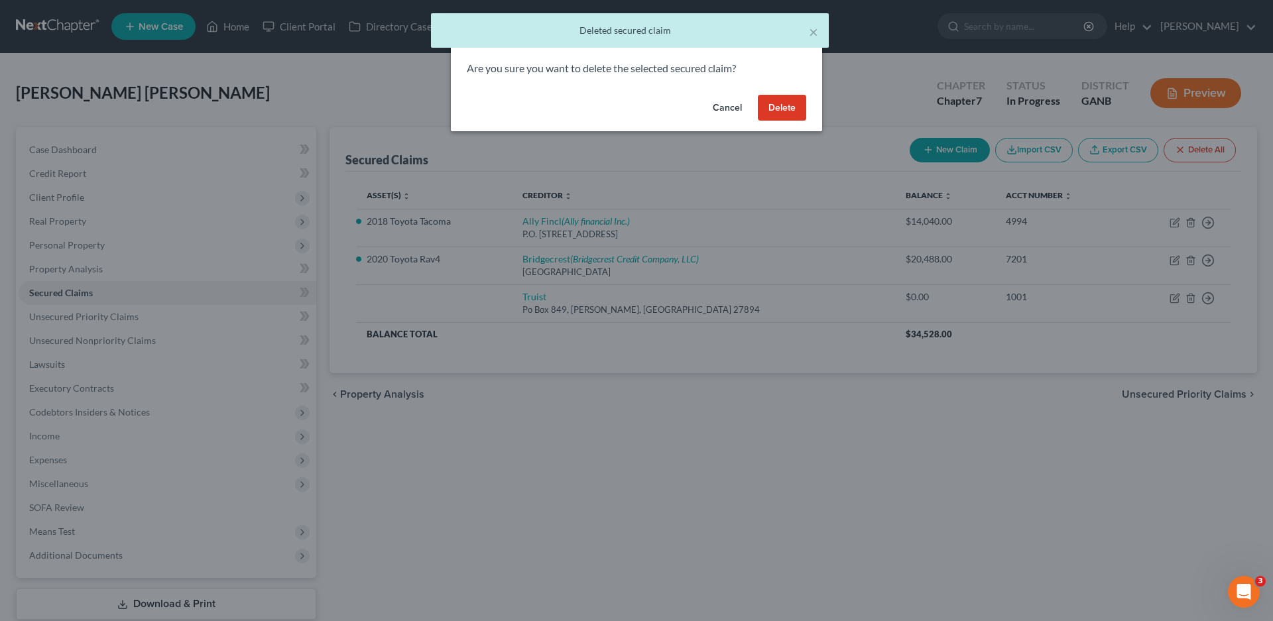
click at [780, 111] on button "Delete" at bounding box center [782, 108] width 48 height 27
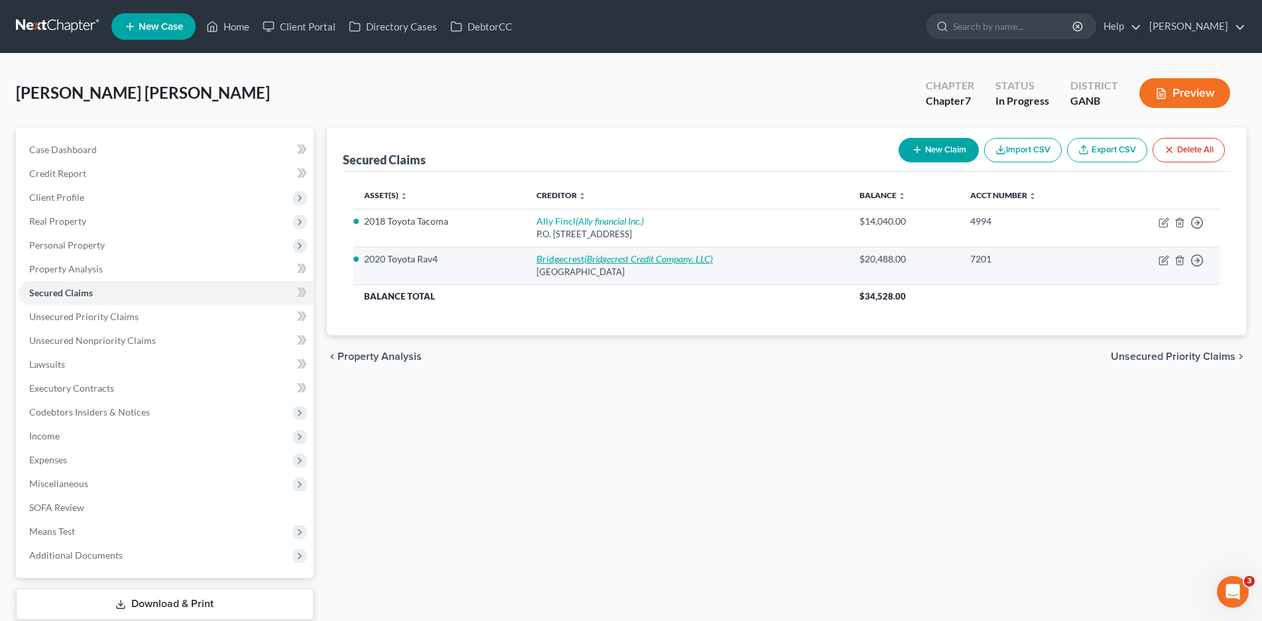
click at [598, 259] on icon "(Bridgecrest Credit Company, LLC)" at bounding box center [648, 258] width 129 height 11
select select "3"
select select "2"
select select "0"
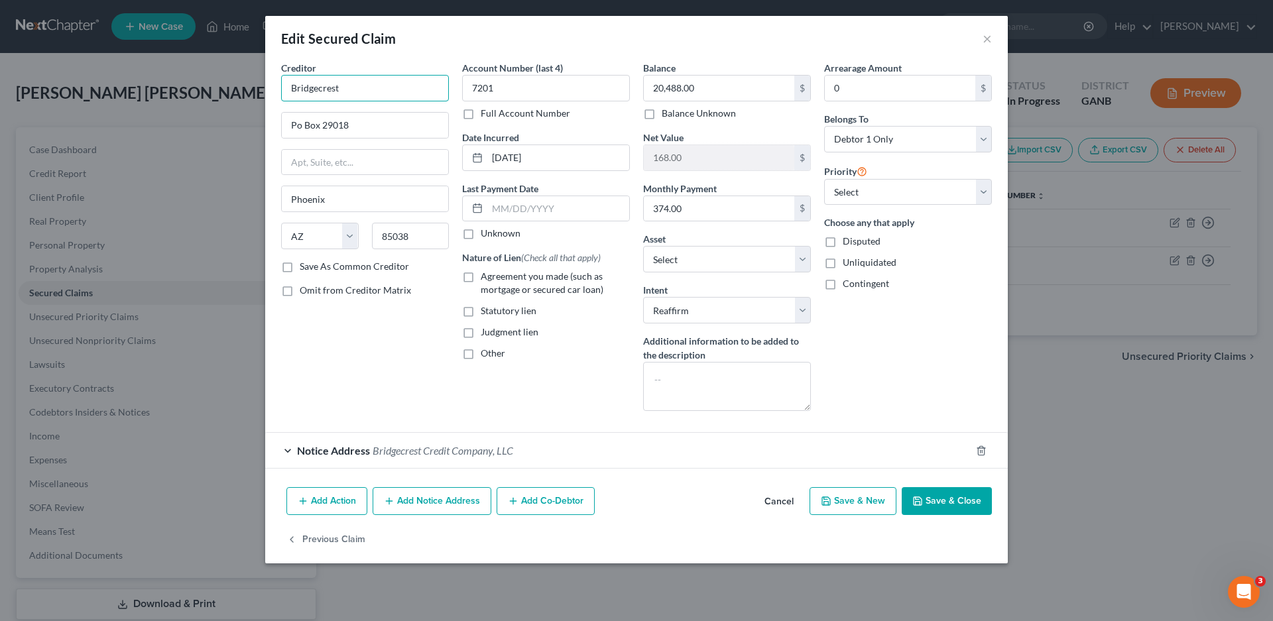
click at [362, 86] on input "Bridgecrest" at bounding box center [365, 88] width 168 height 27
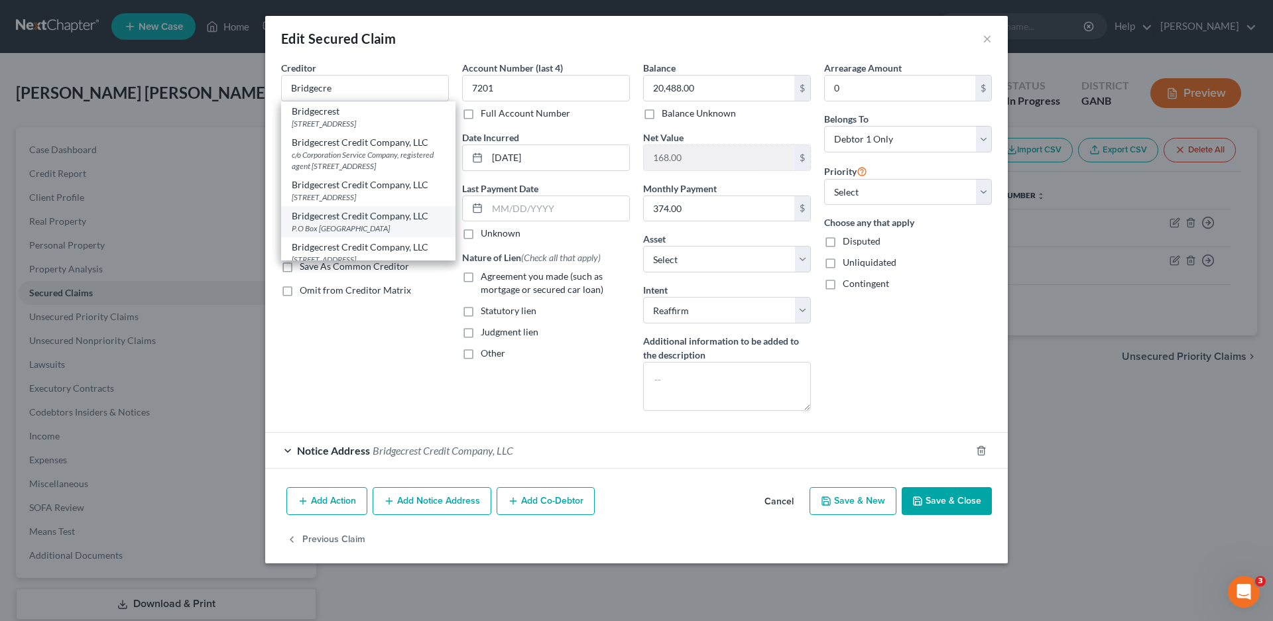
click at [365, 223] on div "Bridgecrest Credit Company, LLC" at bounding box center [368, 216] width 153 height 13
type input "Bridgecrest Credit Company, LLC"
type input "P.O Box 29018"
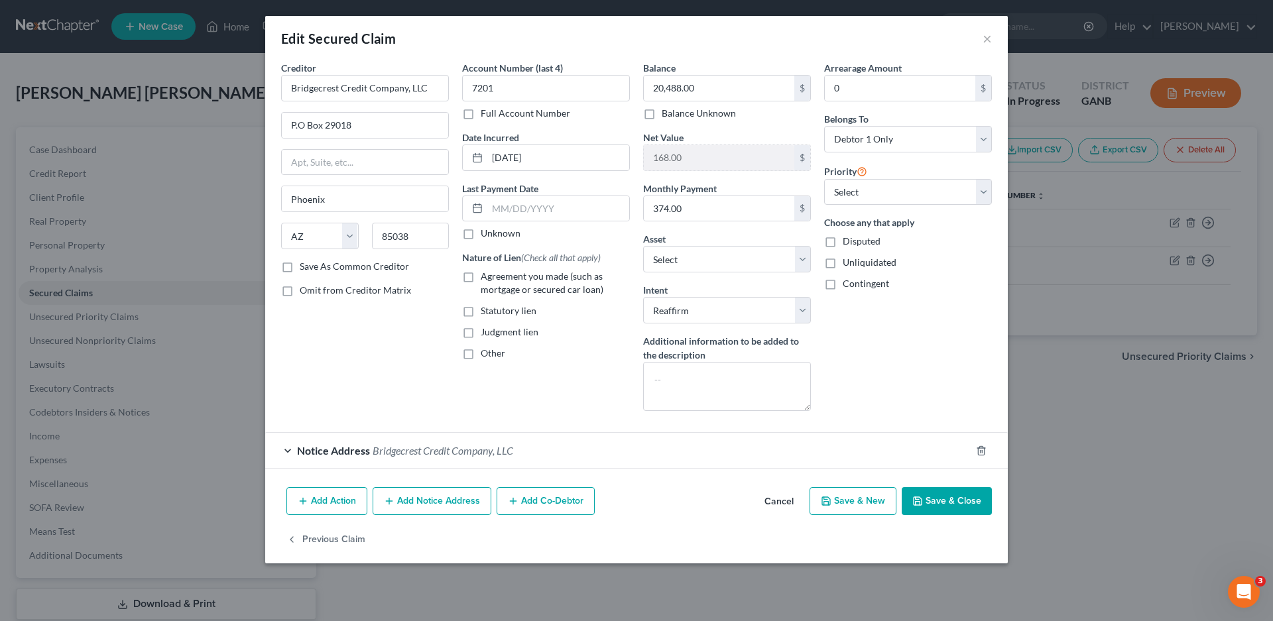
click at [481, 275] on label "Agreement you made (such as mortgage or secured car loan)" at bounding box center [555, 283] width 149 height 27
click at [486, 275] on input "Agreement you made (such as mortgage or secured car loan)" at bounding box center [490, 274] width 9 height 9
checkbox input "true"
click at [846, 186] on select "Select 1st 2nd 3rd 4th 5th 6th 7th 8th 9th 10th 11th 12th 13th 14th 15th 16th 1…" at bounding box center [908, 192] width 168 height 27
select select "0"
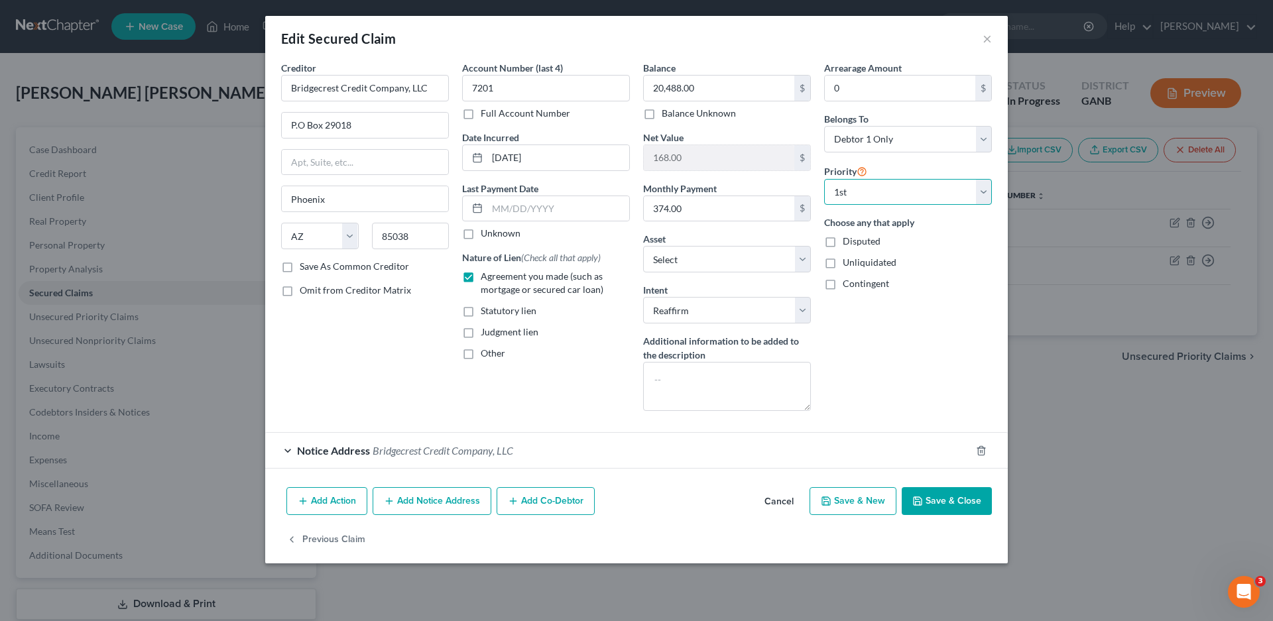
click at [824, 179] on select "Select 1st 2nd 3rd 4th 5th 6th 7th 8th 9th 10th 11th 12th 13th 14th 15th 16th 1…" at bounding box center [908, 192] width 168 height 27
click at [291, 450] on div "Notice Address Bridgecrest Credit Company, LLC" at bounding box center [618, 450] width 706 height 35
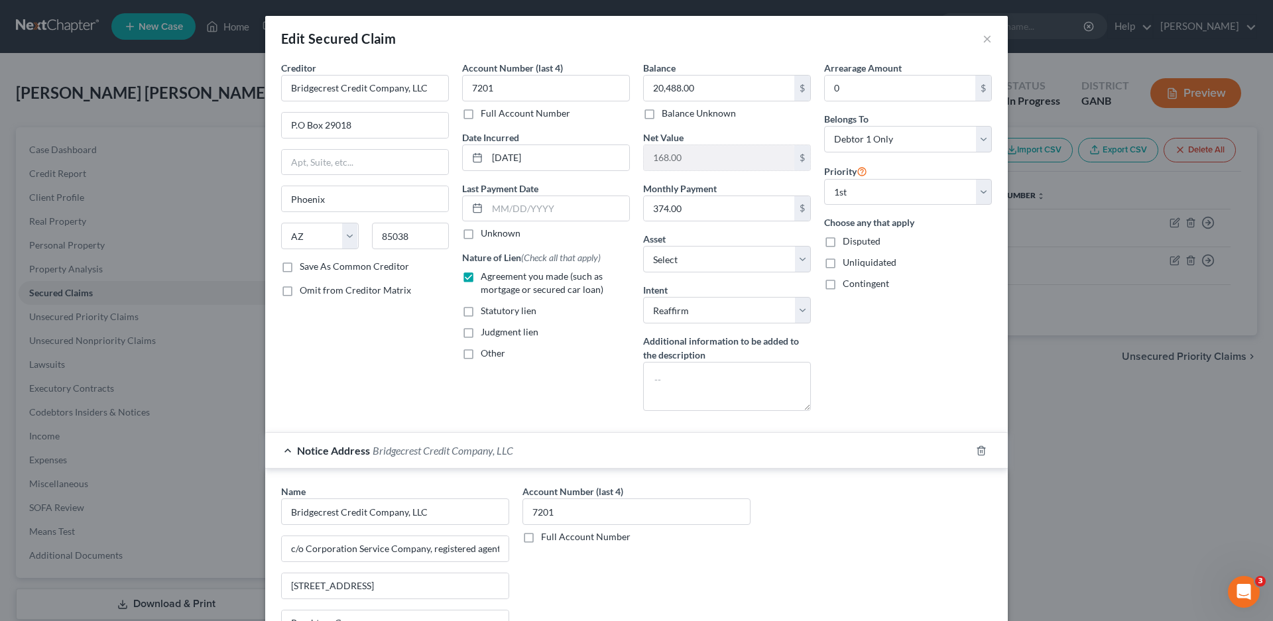
scroll to position [208, 0]
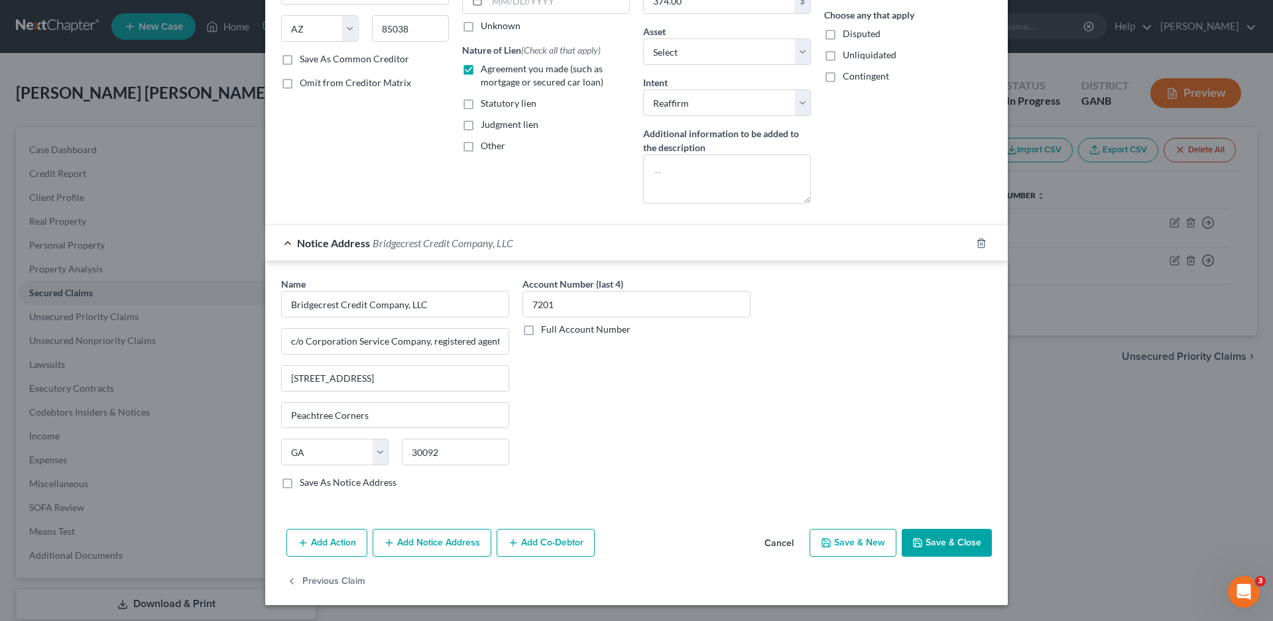
click at [944, 539] on button "Save & Close" at bounding box center [947, 543] width 90 height 28
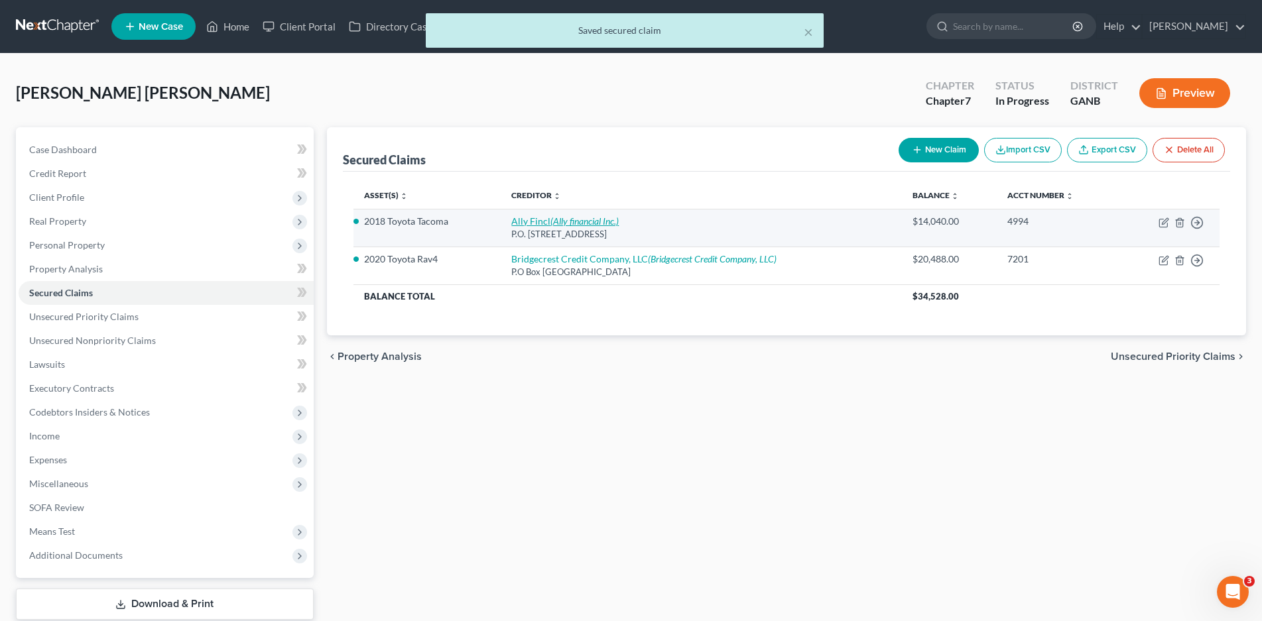
click at [582, 219] on icon "(Ally financial Inc.)" at bounding box center [584, 221] width 68 height 11
select select "24"
select select "2"
select select "3"
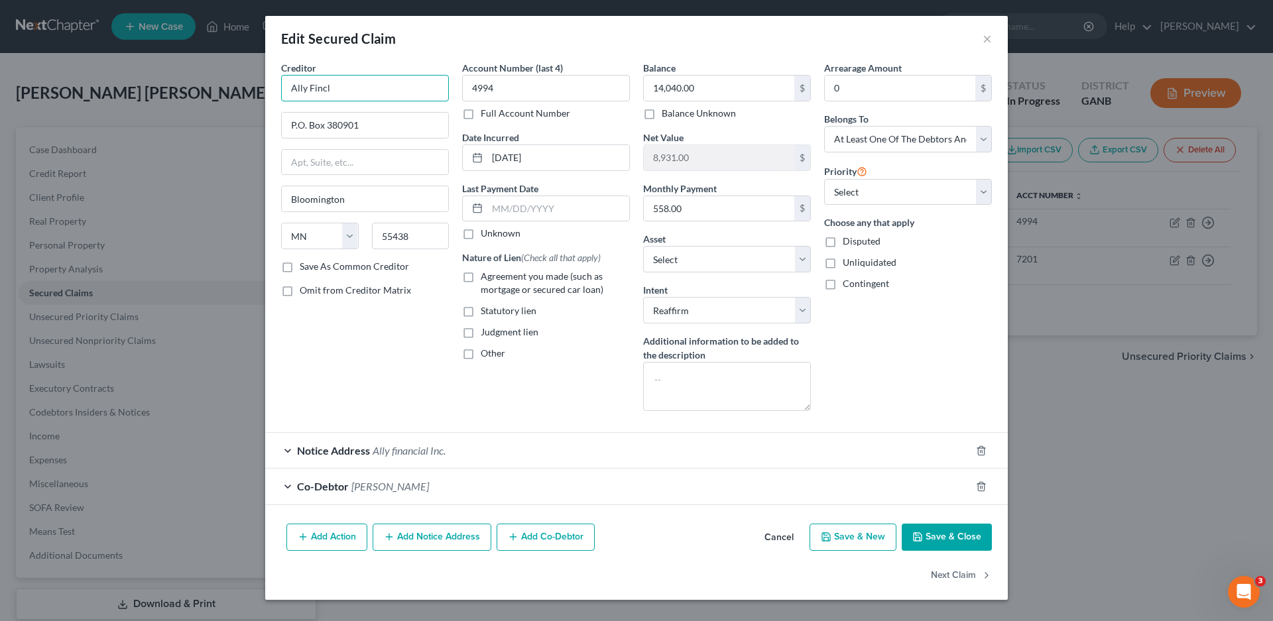
click at [352, 87] on input "Ally Fincl" at bounding box center [365, 88] width 168 height 27
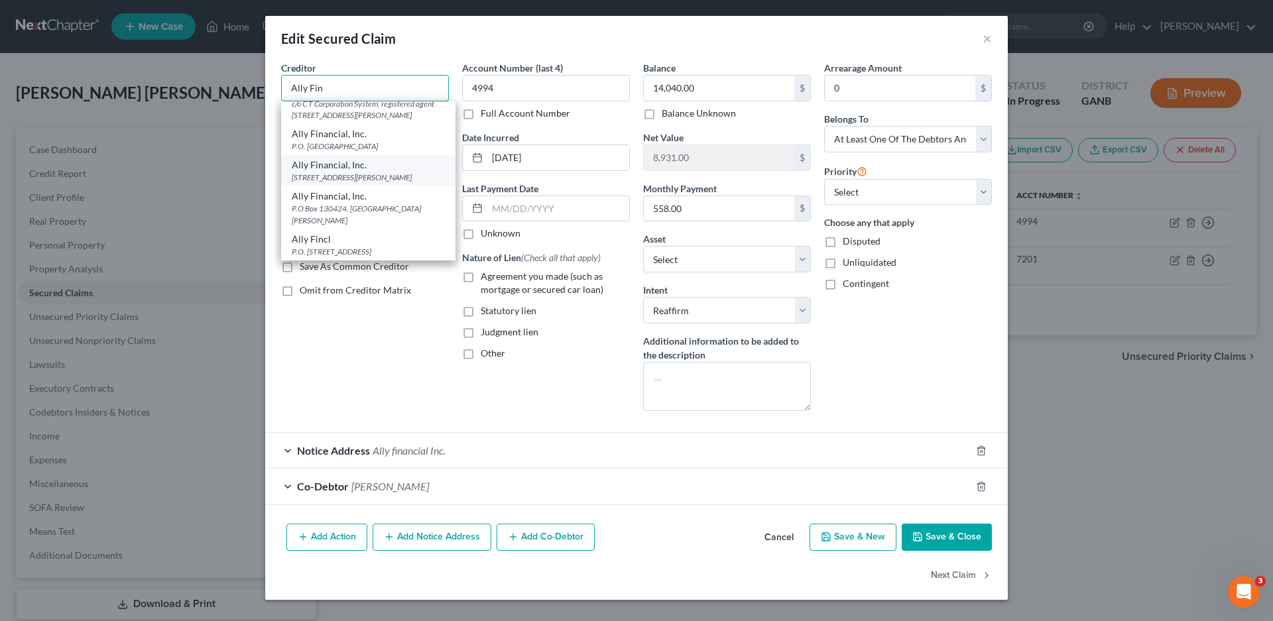
scroll to position [221, 0]
type input "Ally Fin"
click at [405, 371] on div "Creditor * Ally Fin Ally Financial [STREET_ADDRESS] Dept. APS, [US_STATE][GEOGR…" at bounding box center [365, 241] width 181 height 361
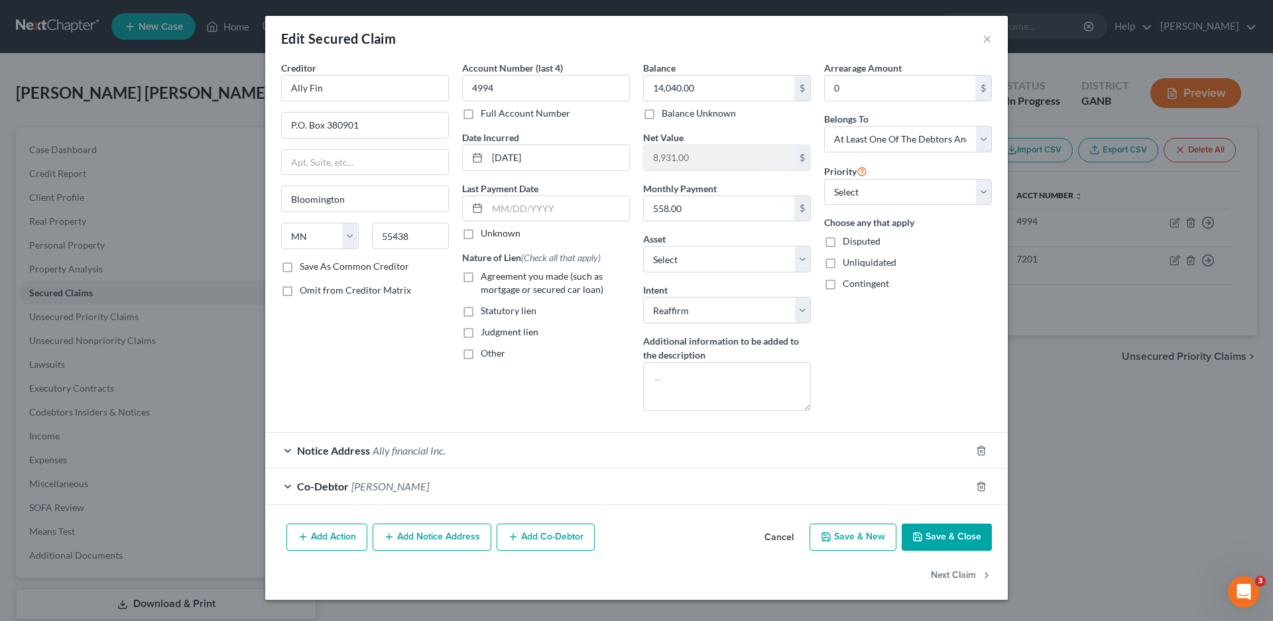
scroll to position [0, 0]
click at [330, 91] on input "Ally Fin" at bounding box center [365, 88] width 168 height 27
click at [775, 538] on button "Cancel" at bounding box center [779, 538] width 50 height 27
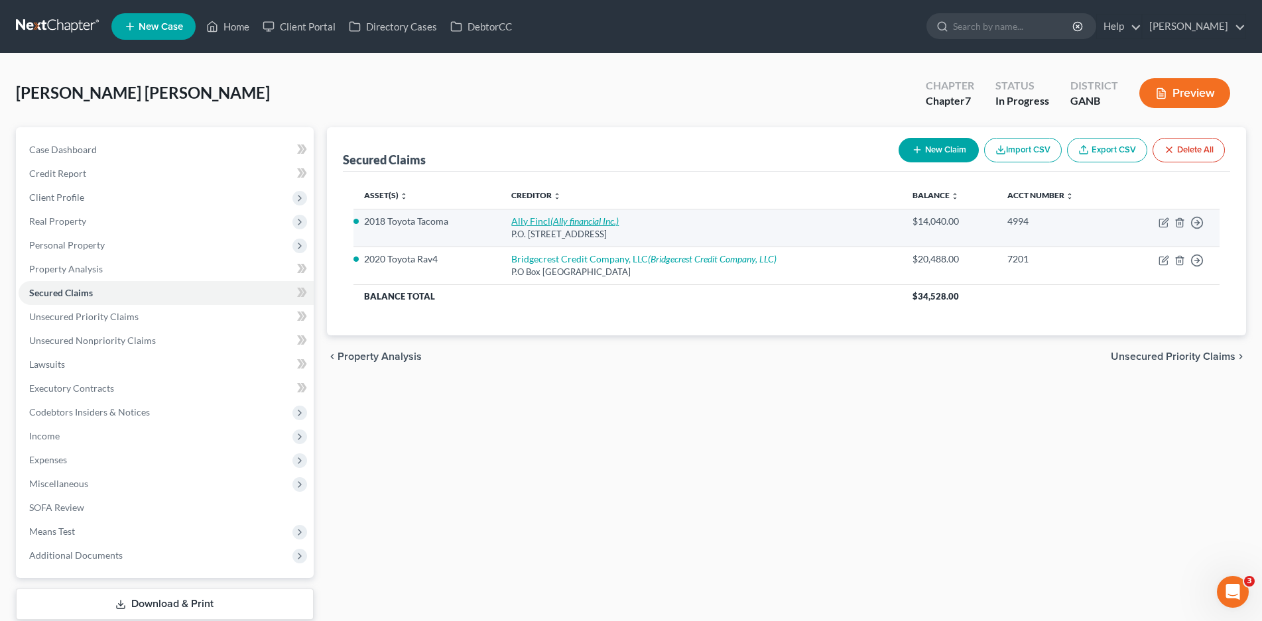
click at [548, 220] on link "Ally Fincl (Ally financial Inc.)" at bounding box center [564, 221] width 107 height 11
select select "24"
select select "3"
select select "2"
select select "3"
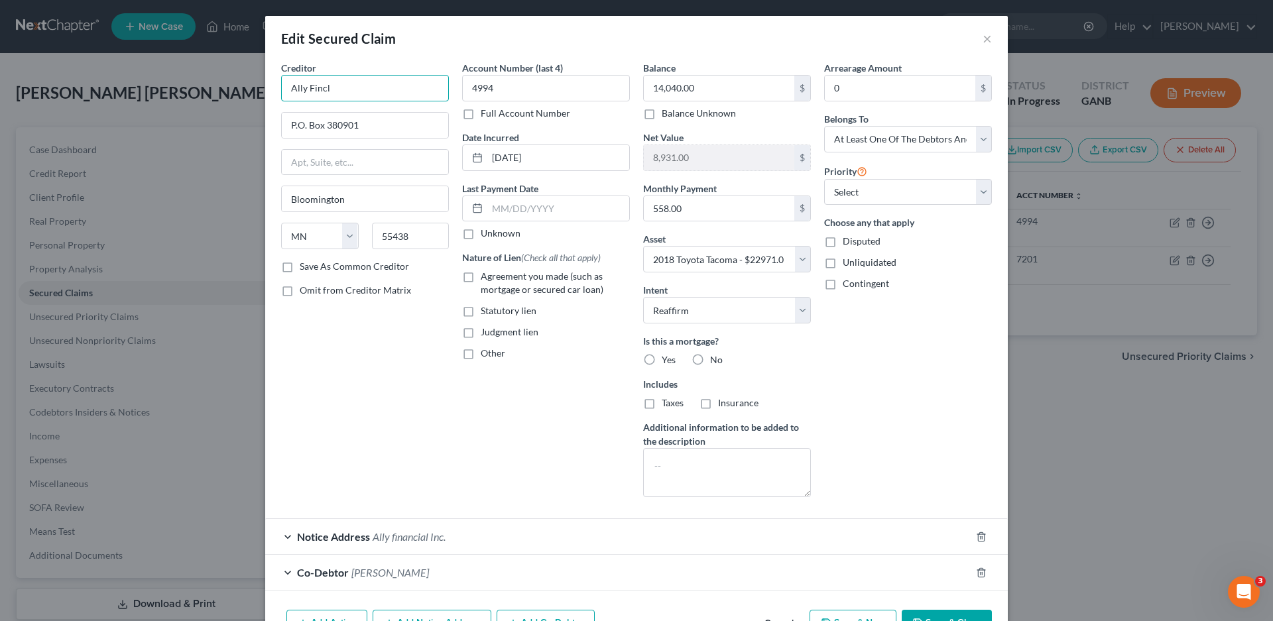
click at [342, 80] on input "Ally Fincl" at bounding box center [365, 88] width 168 height 27
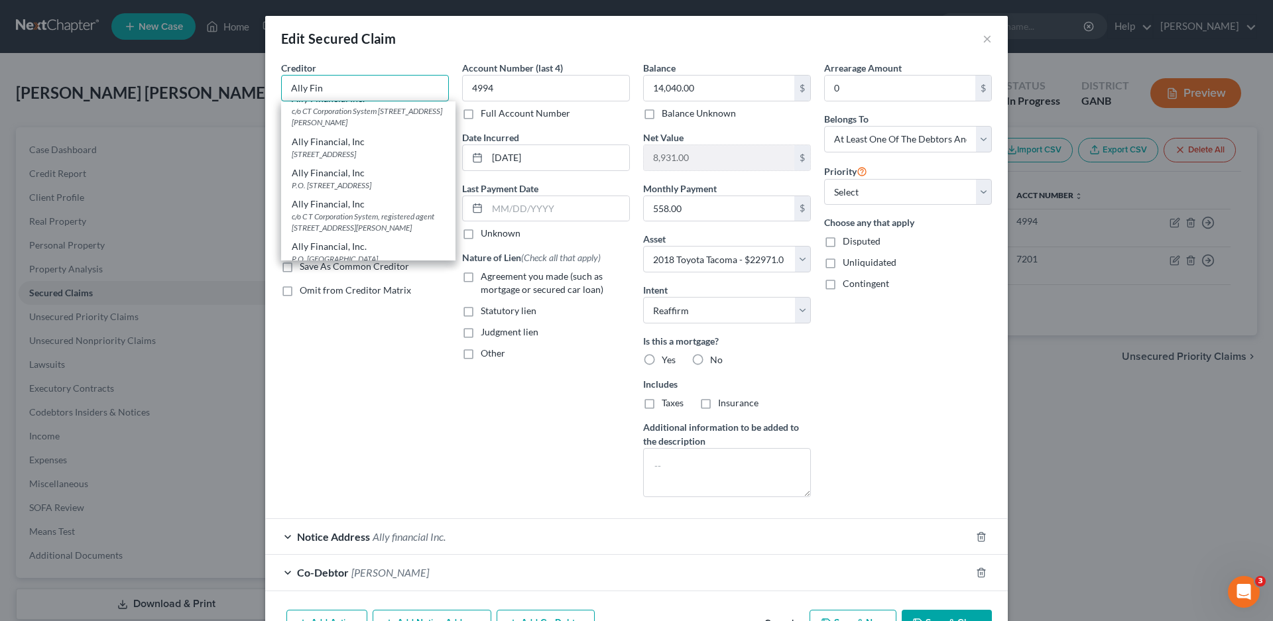
scroll to position [221, 0]
click at [324, 243] on div "Ally Fincl" at bounding box center [368, 239] width 153 height 13
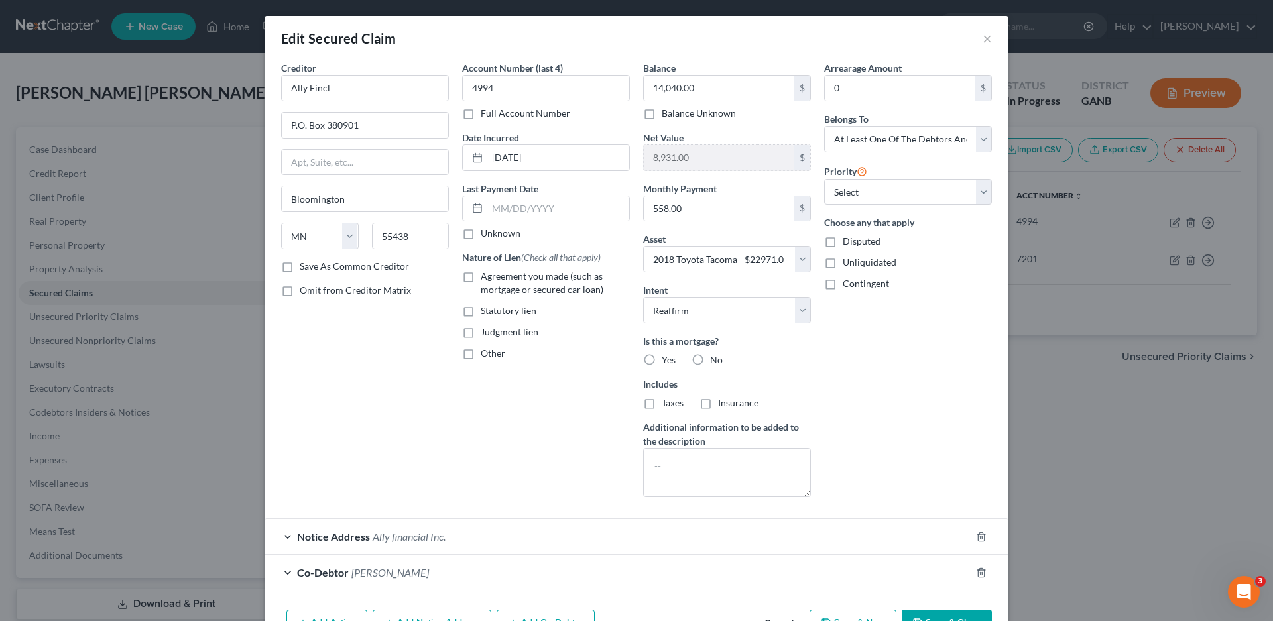
scroll to position [0, 0]
click at [332, 84] on input "Ally Fincl" at bounding box center [365, 88] width 168 height 27
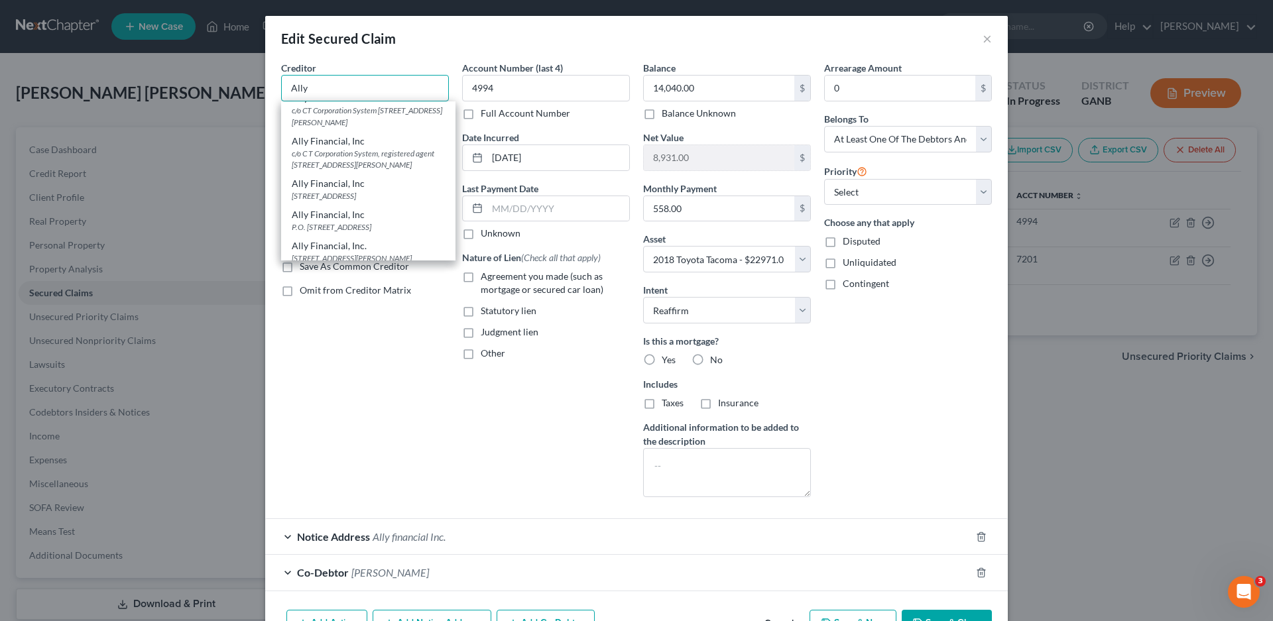
scroll to position [133, 0]
click at [321, 229] on div "P.O. [STREET_ADDRESS]" at bounding box center [368, 223] width 153 height 11
type input "Ally Financial, Inc"
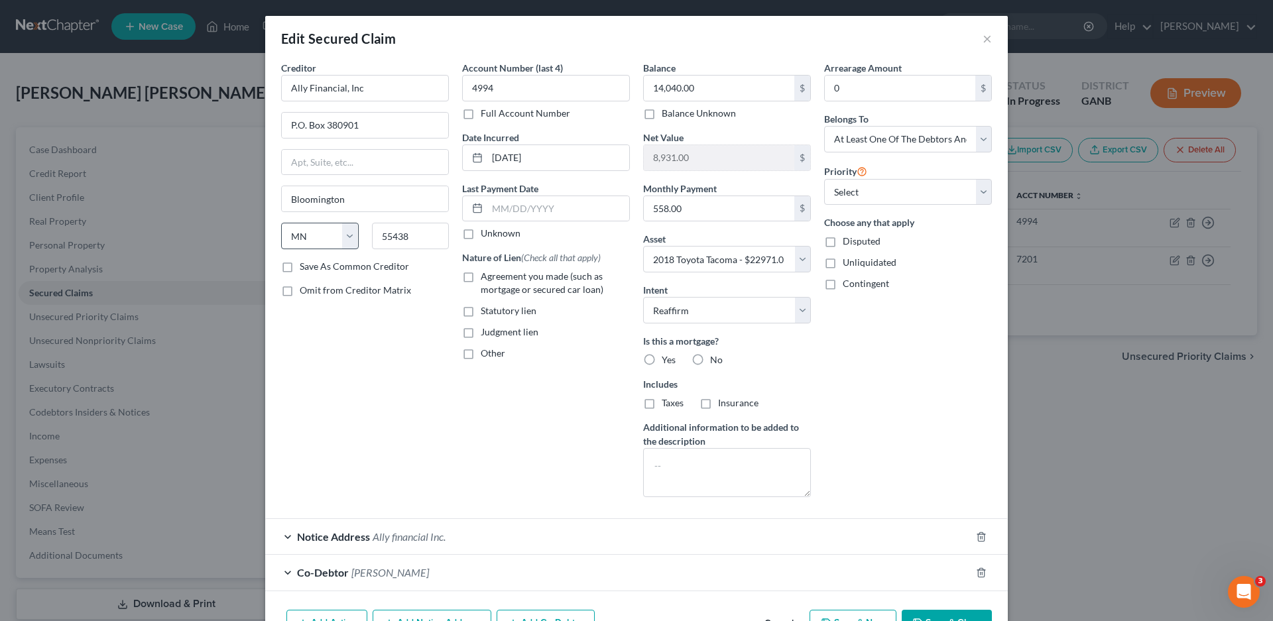
scroll to position [0, 0]
click at [481, 275] on label "Agreement you made (such as mortgage or secured car loan)" at bounding box center [555, 283] width 149 height 27
click at [486, 275] on input "Agreement you made (such as mortgage or secured car loan)" at bounding box center [490, 274] width 9 height 9
checkbox input "true"
click at [481, 233] on label "Unknown" at bounding box center [501, 233] width 40 height 13
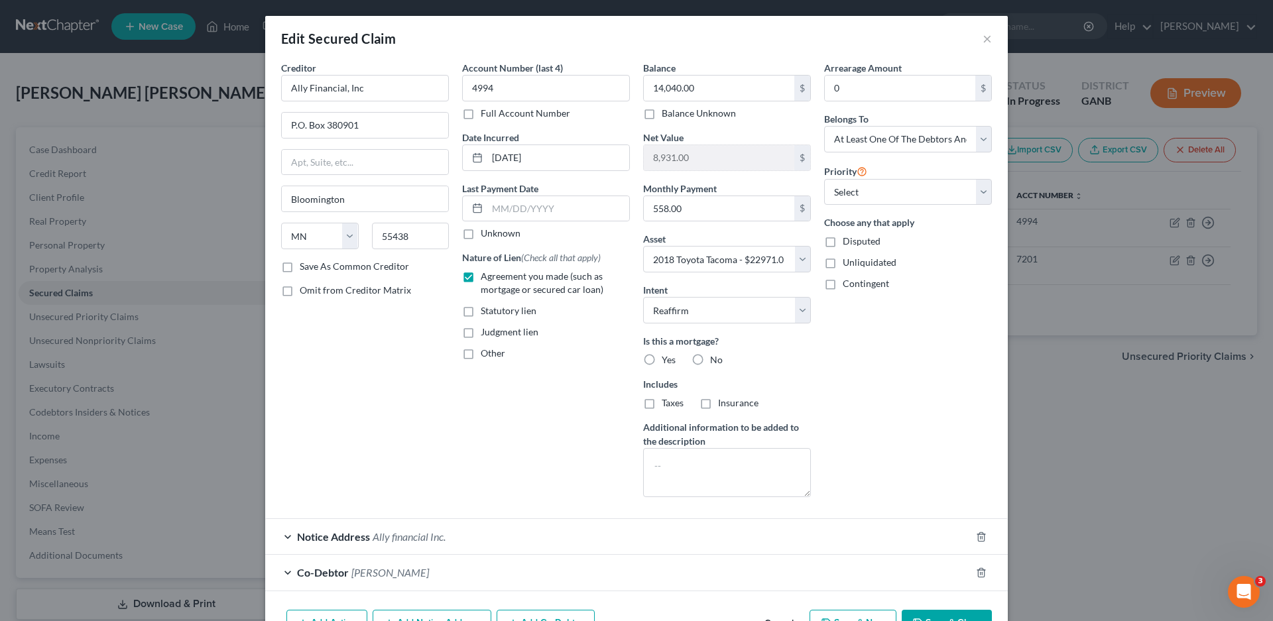
click at [486, 233] on input "Unknown" at bounding box center [490, 231] width 9 height 9
checkbox input "true"
drag, startPoint x: 866, startPoint y: 189, endPoint x: 861, endPoint y: 204, distance: 15.9
click at [866, 189] on select "Select 1st 2nd 3rd 4th 5th 6th 7th 8th 9th 10th 11th 12th 13th 14th 15th 16th 1…" at bounding box center [908, 192] width 168 height 27
select select "0"
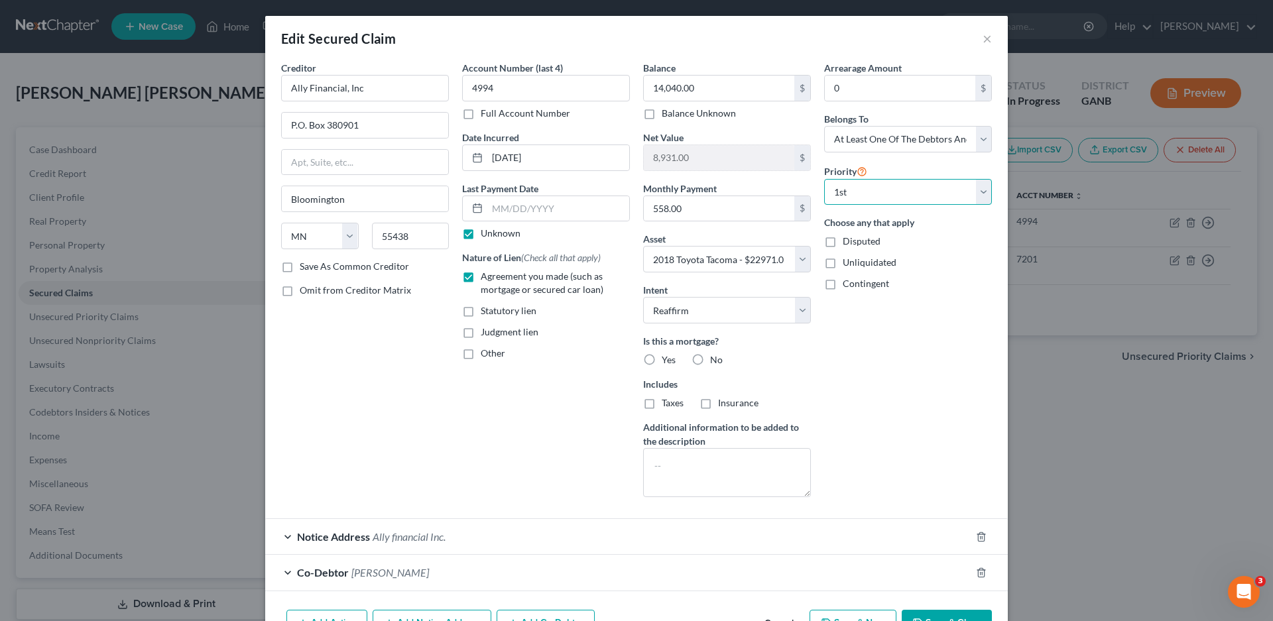
click at [824, 179] on select "Select 1st 2nd 3rd 4th 5th 6th 7th 8th 9th 10th 11th 12th 13th 14th 15th 16th 1…" at bounding box center [908, 192] width 168 height 27
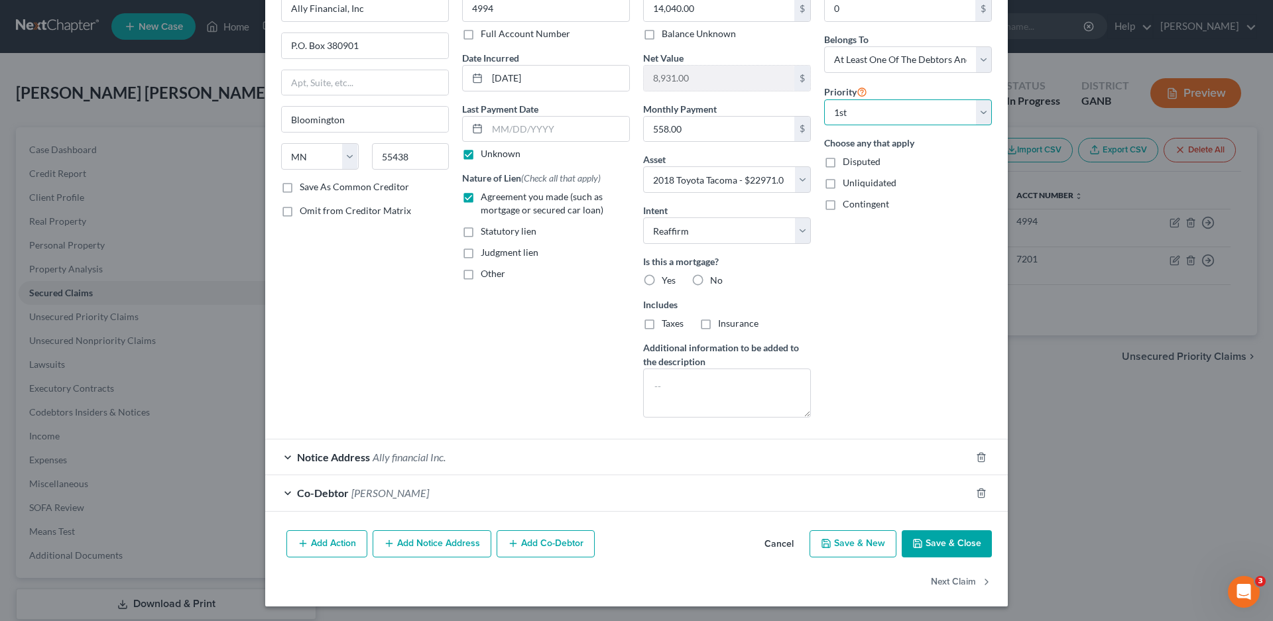
scroll to position [81, 0]
click at [283, 454] on div "Notice Address Ally financial Inc." at bounding box center [618, 455] width 706 height 35
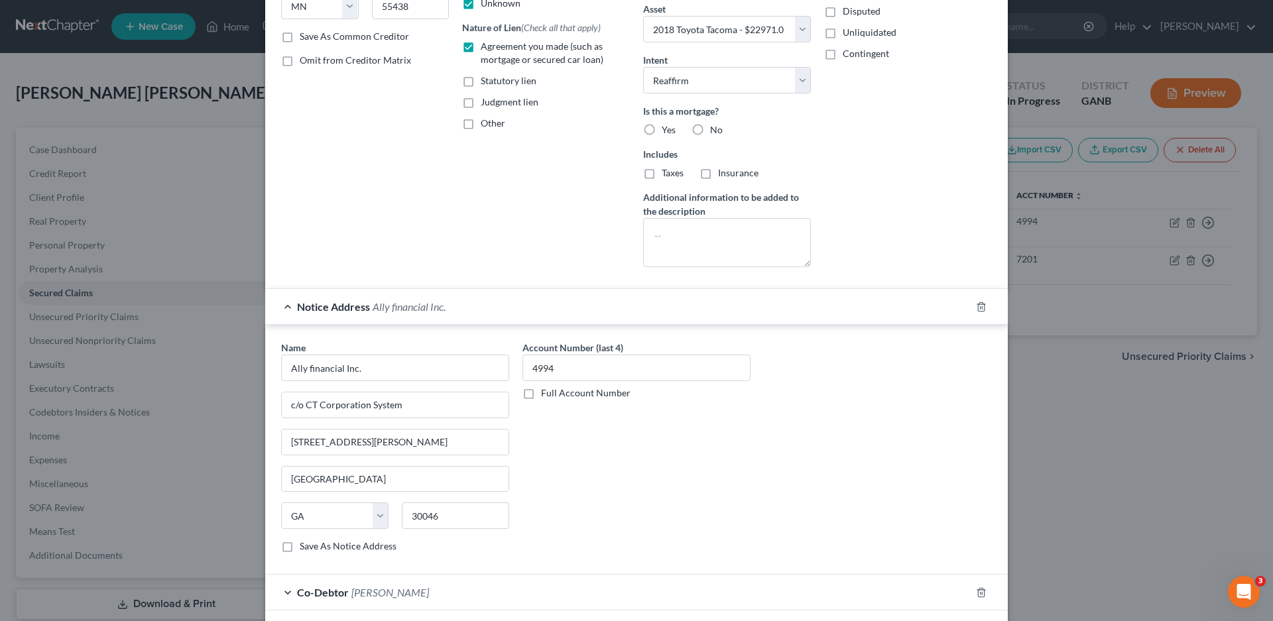
scroll to position [280, 0]
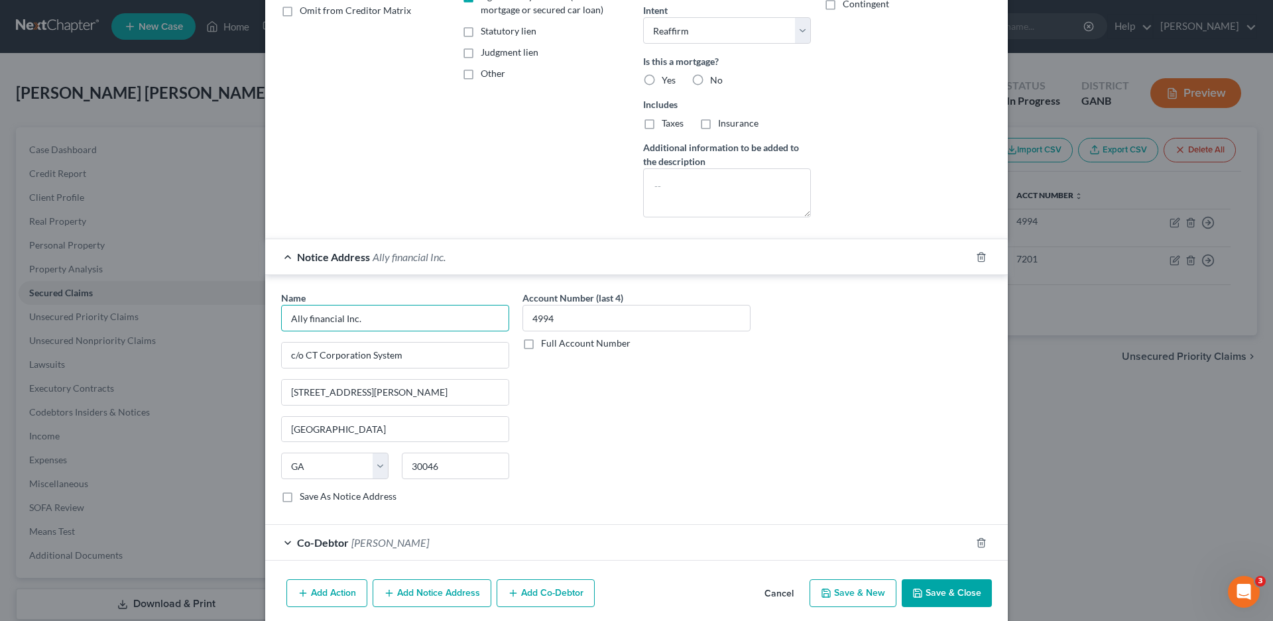
click at [306, 320] on input "Ally financial Inc." at bounding box center [395, 318] width 228 height 27
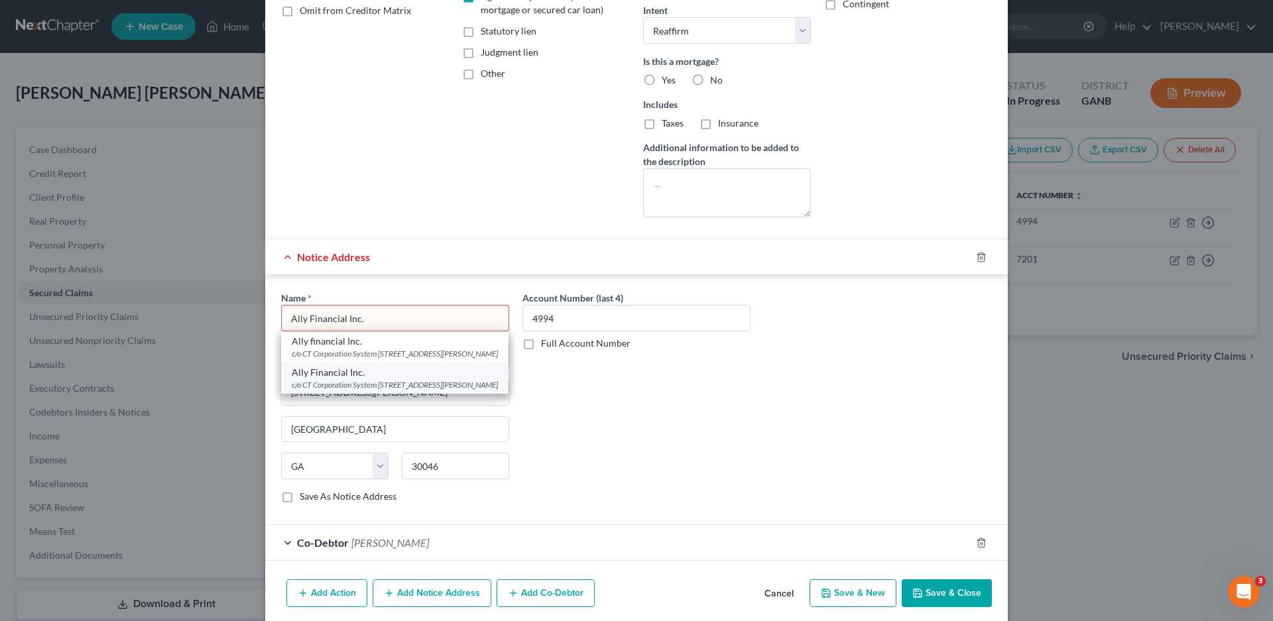
type input "Ally Financial Inc."
click at [322, 391] on div "c/o CT Corporation System [STREET_ADDRESS][PERSON_NAME]" at bounding box center [395, 384] width 206 height 11
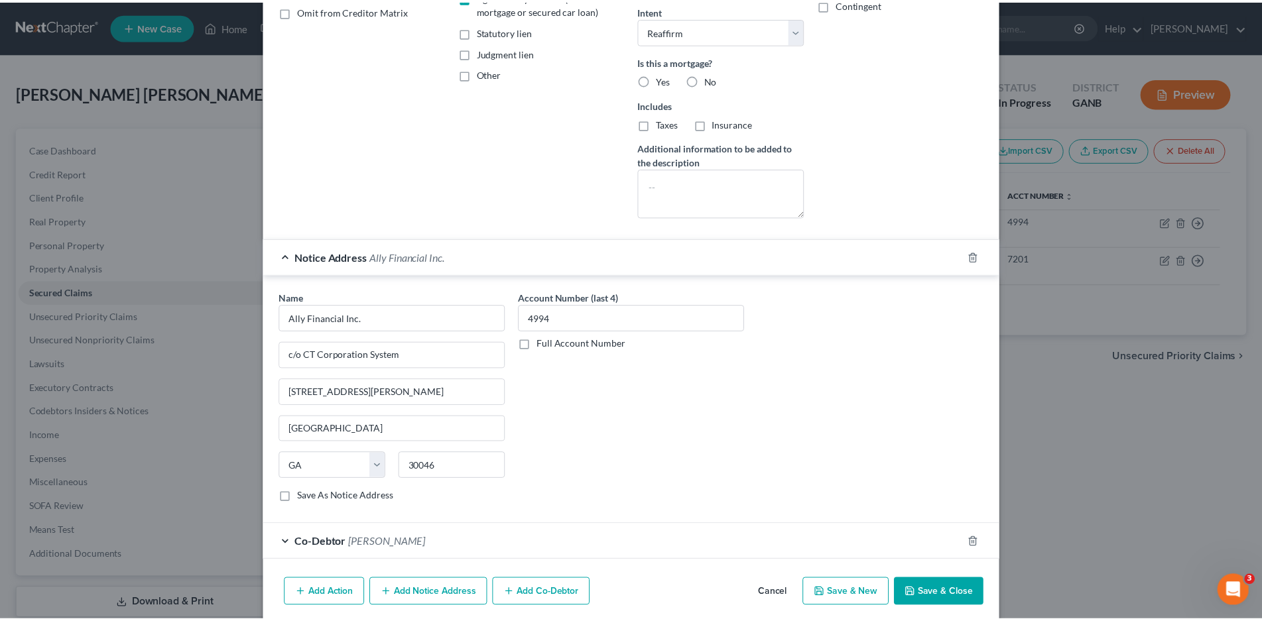
scroll to position [331, 0]
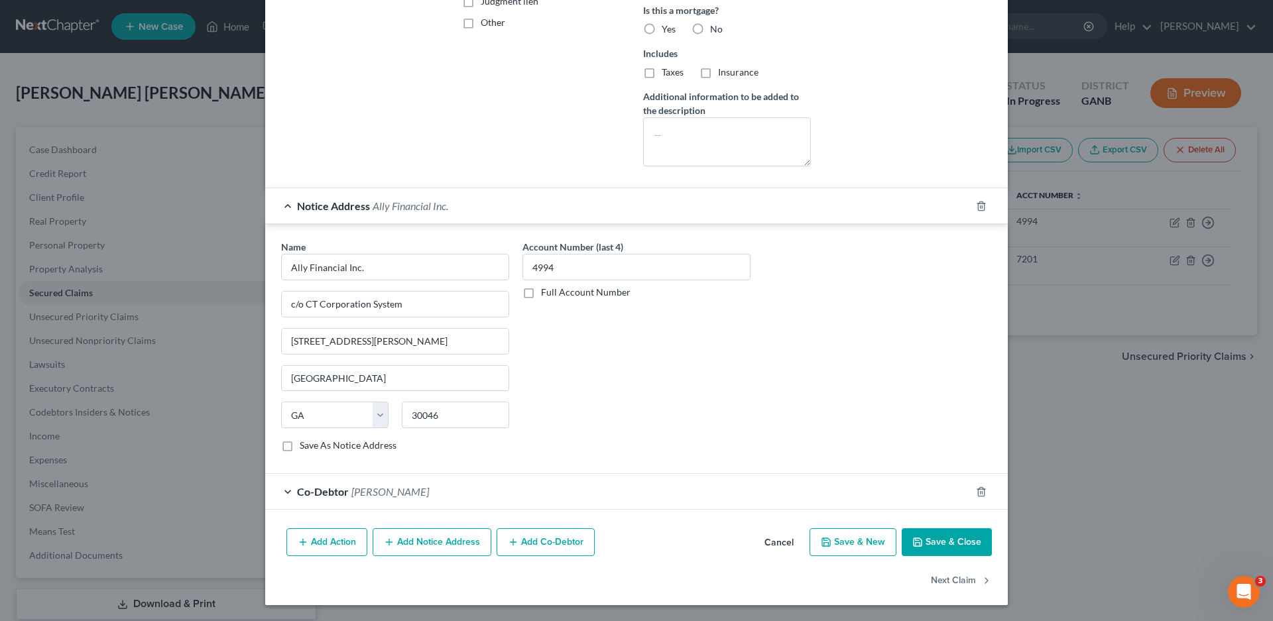
click at [933, 541] on button "Save & Close" at bounding box center [947, 543] width 90 height 28
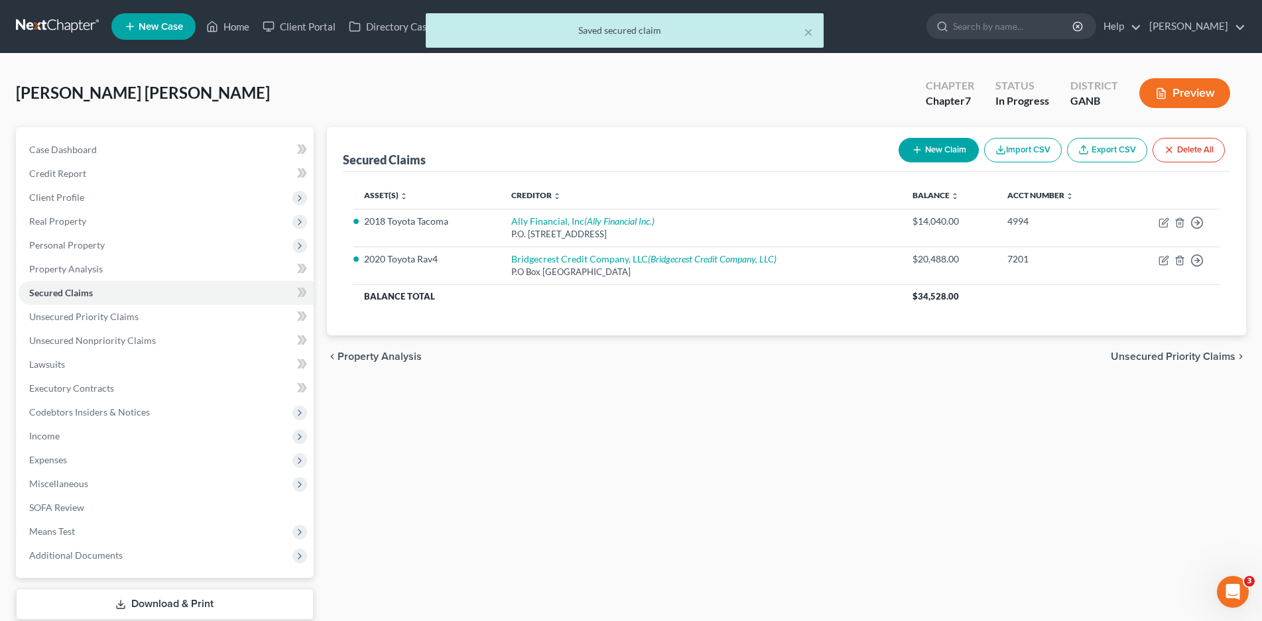
click at [1182, 27] on div "× Saved secured claim" at bounding box center [624, 33] width 1262 height 41
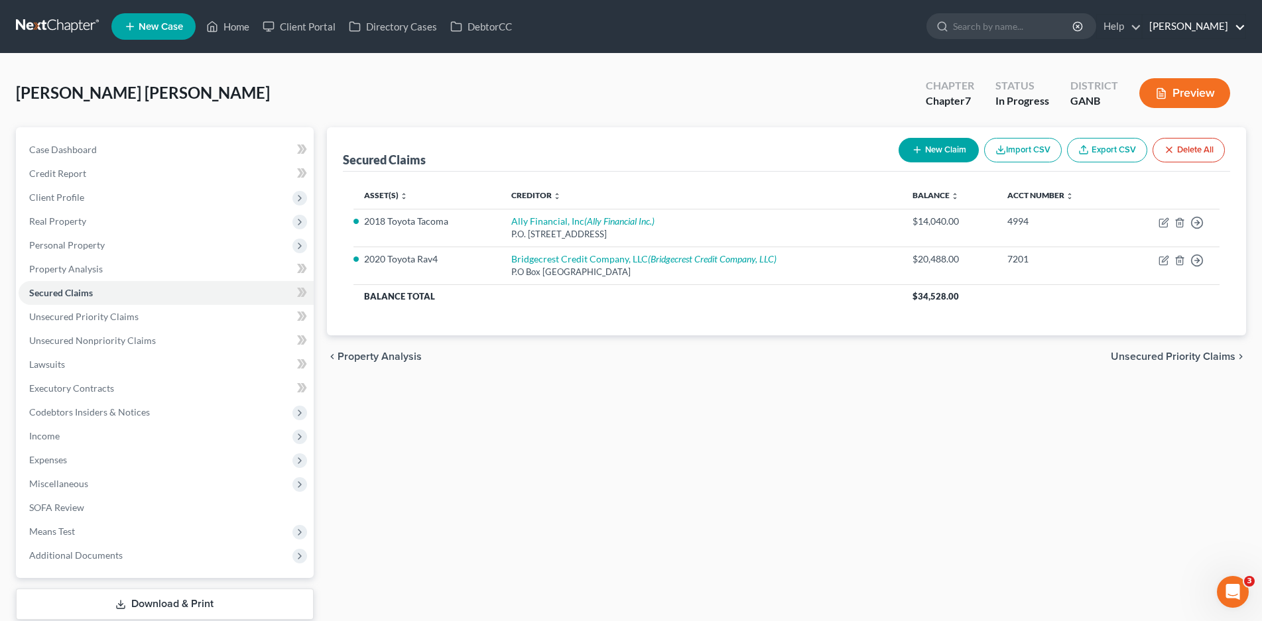
click at [1218, 26] on link "[PERSON_NAME]" at bounding box center [1194, 27] width 103 height 24
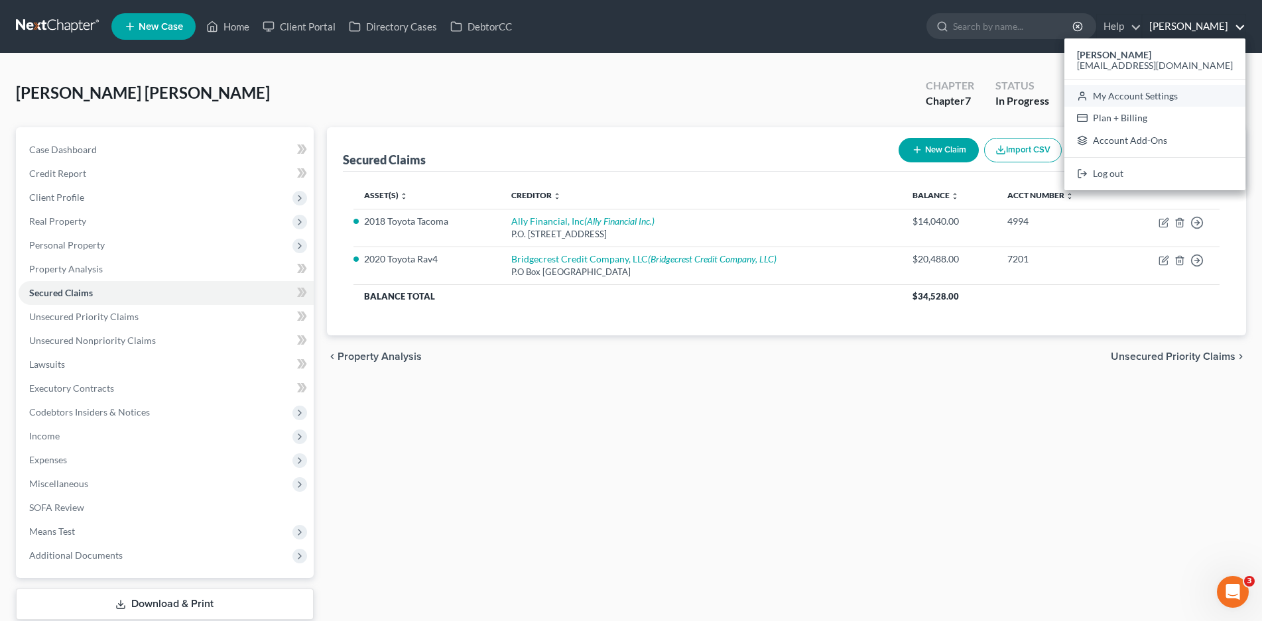
click at [1177, 91] on link "My Account Settings" at bounding box center [1154, 96] width 181 height 23
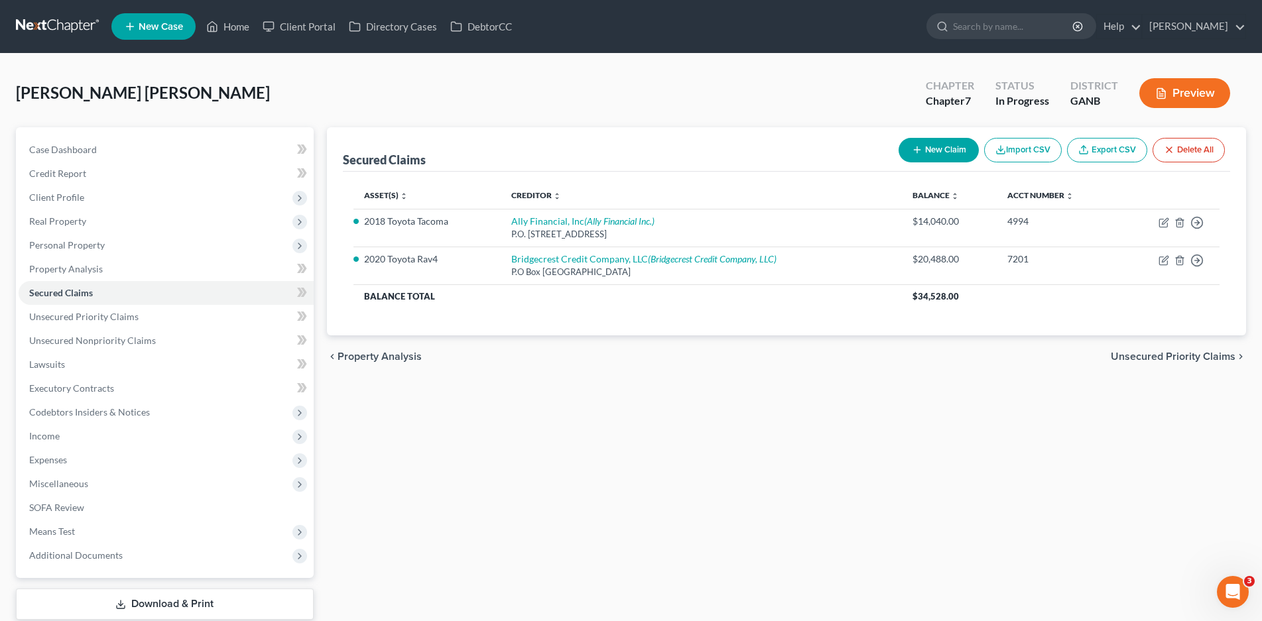
select select "24"
select select "10"
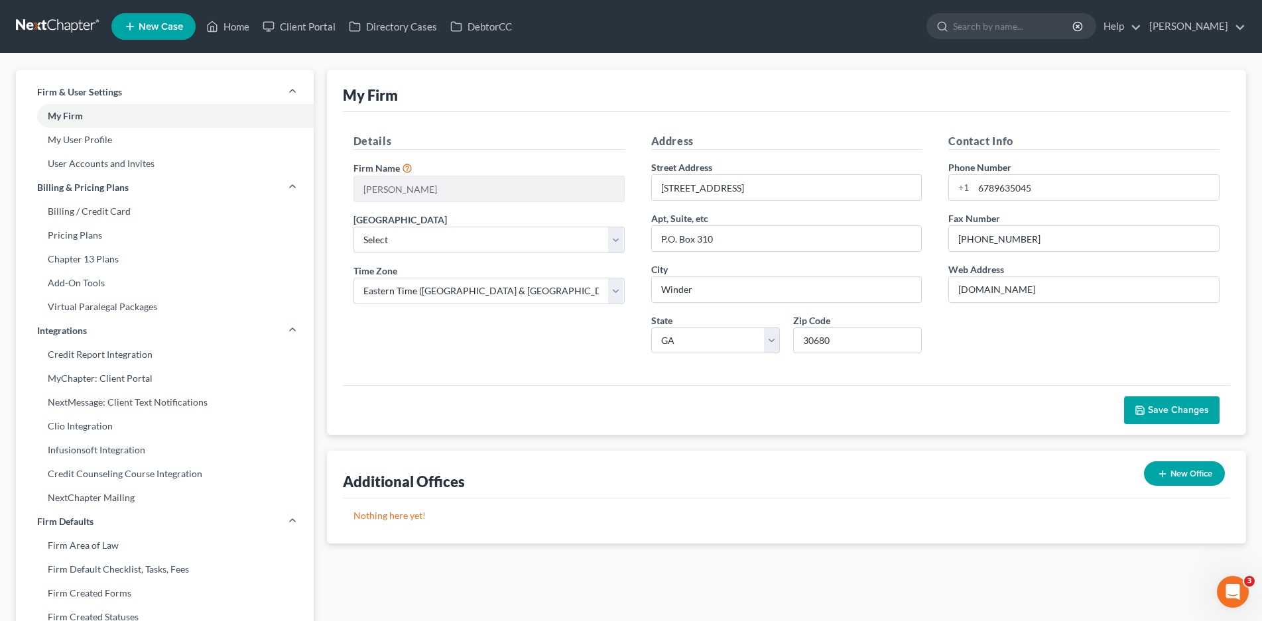
scroll to position [385, 0]
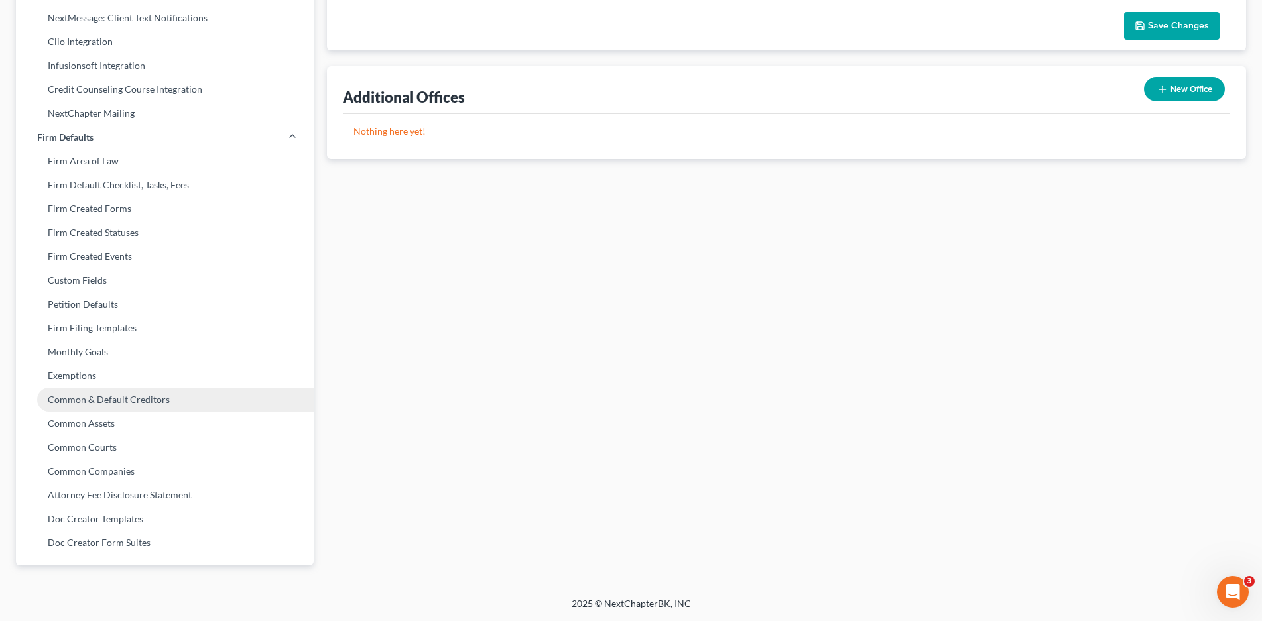
click at [78, 395] on link "Common & Default Creditors" at bounding box center [165, 400] width 298 height 24
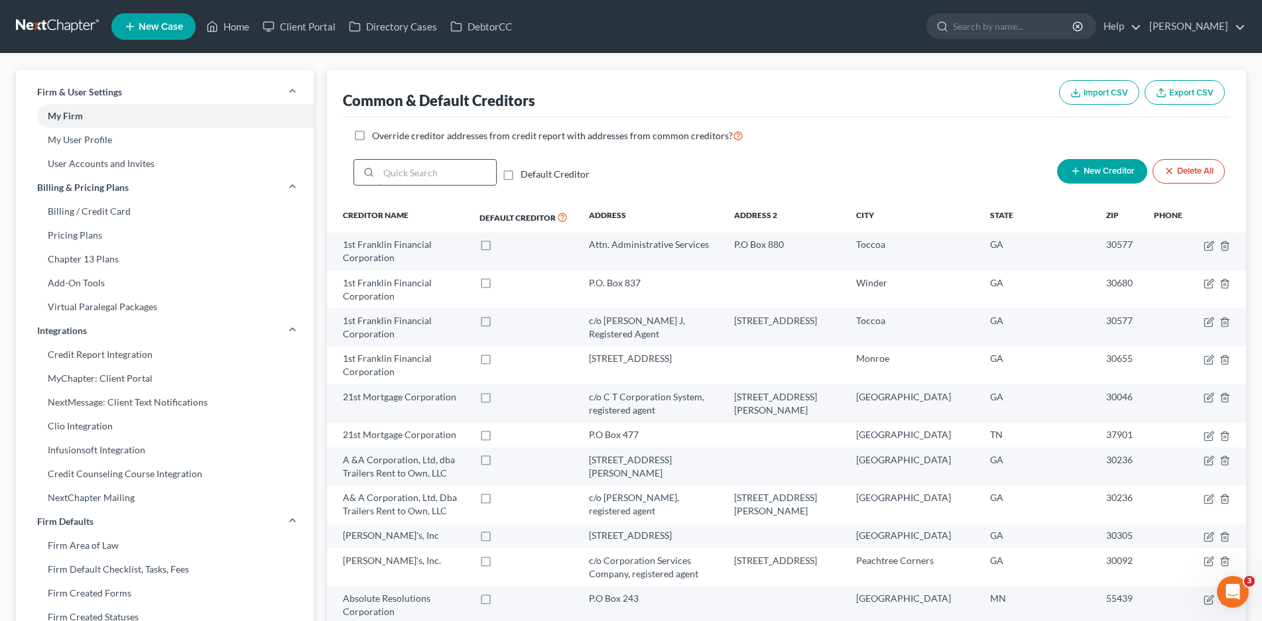
click at [408, 177] on input "search" at bounding box center [437, 172] width 117 height 25
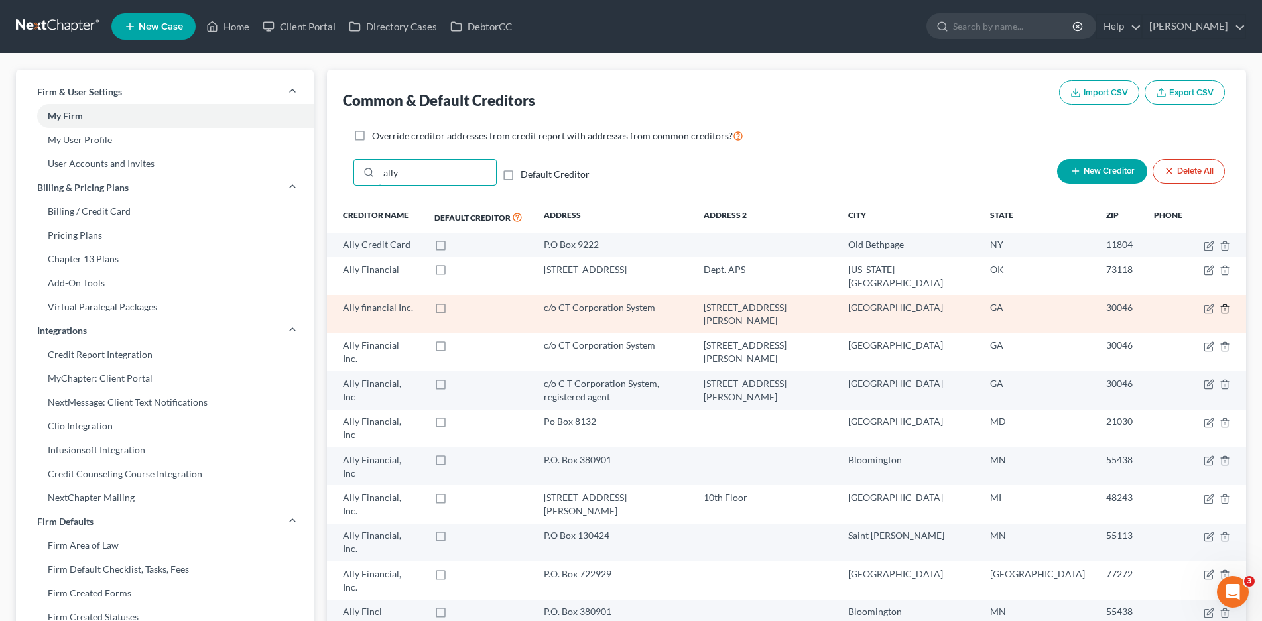
type input "ally"
click at [1224, 304] on icon "button" at bounding box center [1225, 309] width 11 height 11
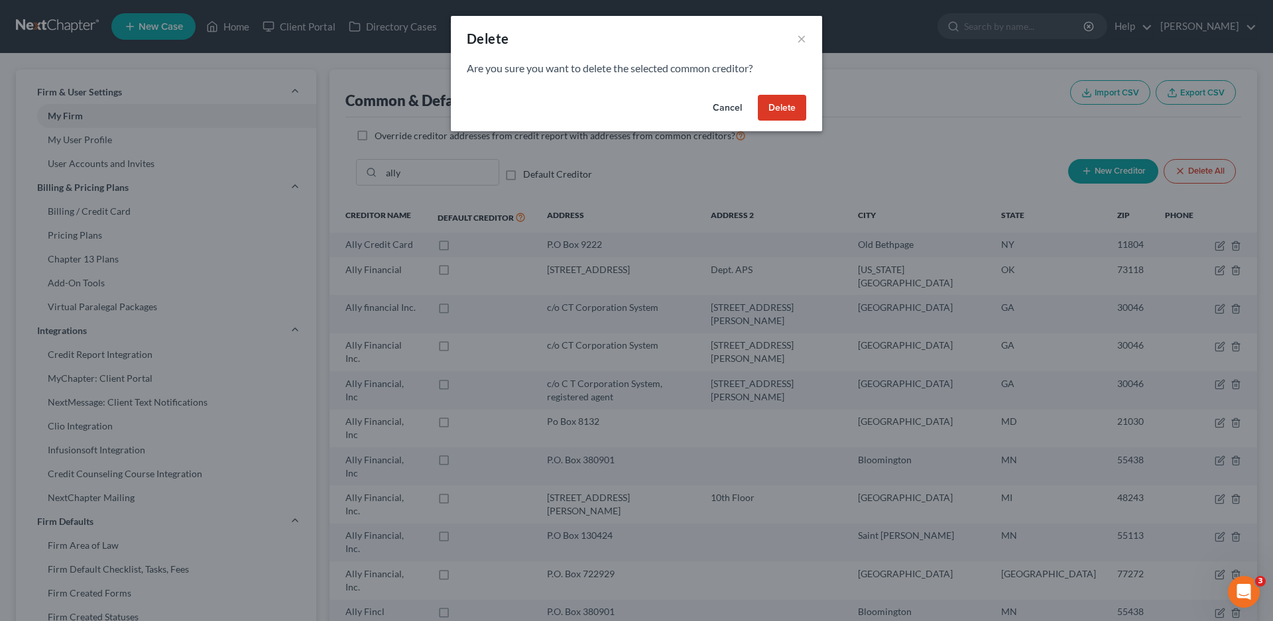
click at [782, 113] on button "Delete" at bounding box center [782, 108] width 48 height 27
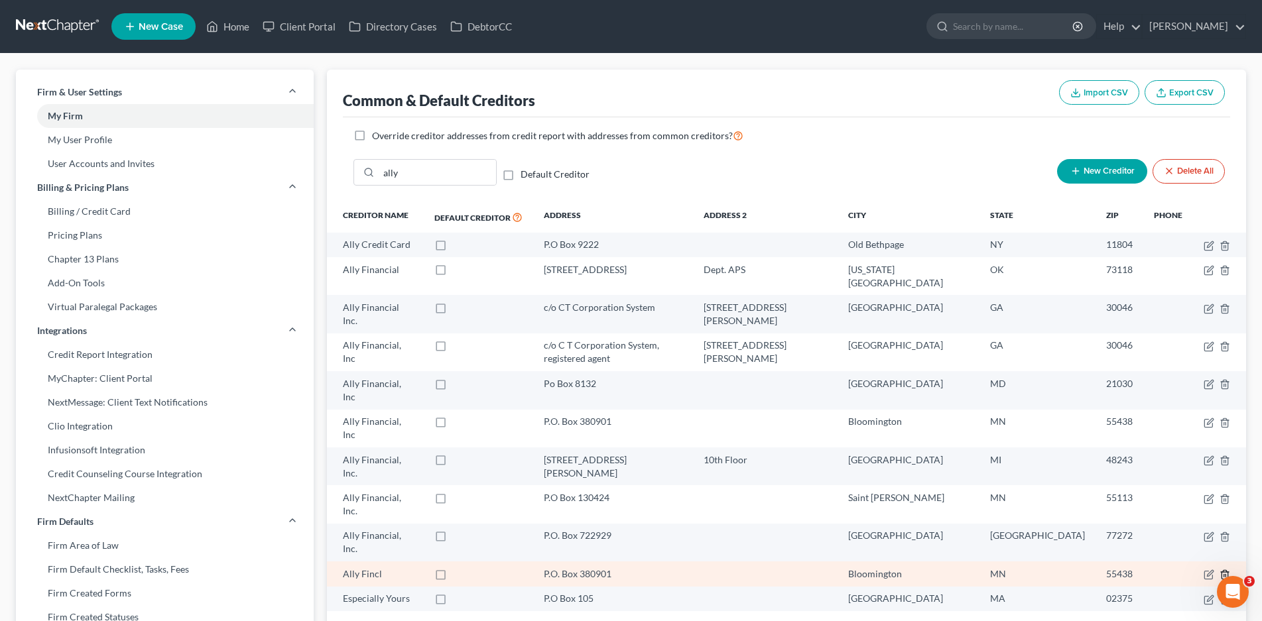
click at [1225, 570] on icon "button" at bounding box center [1225, 575] width 11 height 11
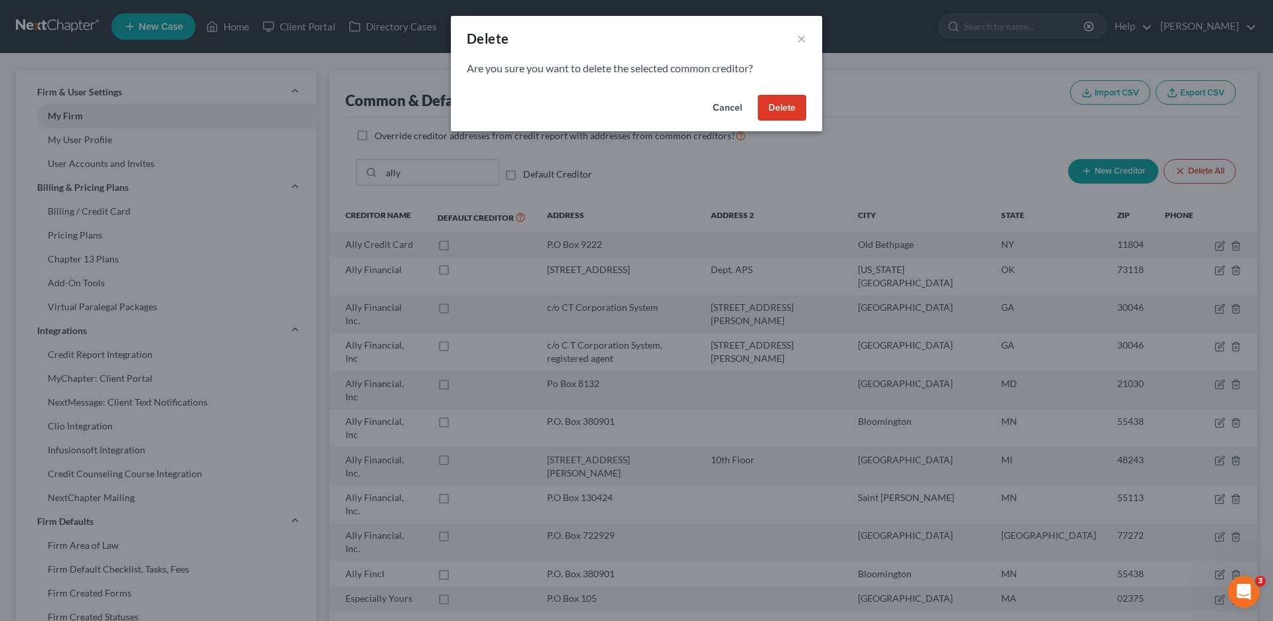
click at [773, 99] on button "Delete" at bounding box center [782, 108] width 48 height 27
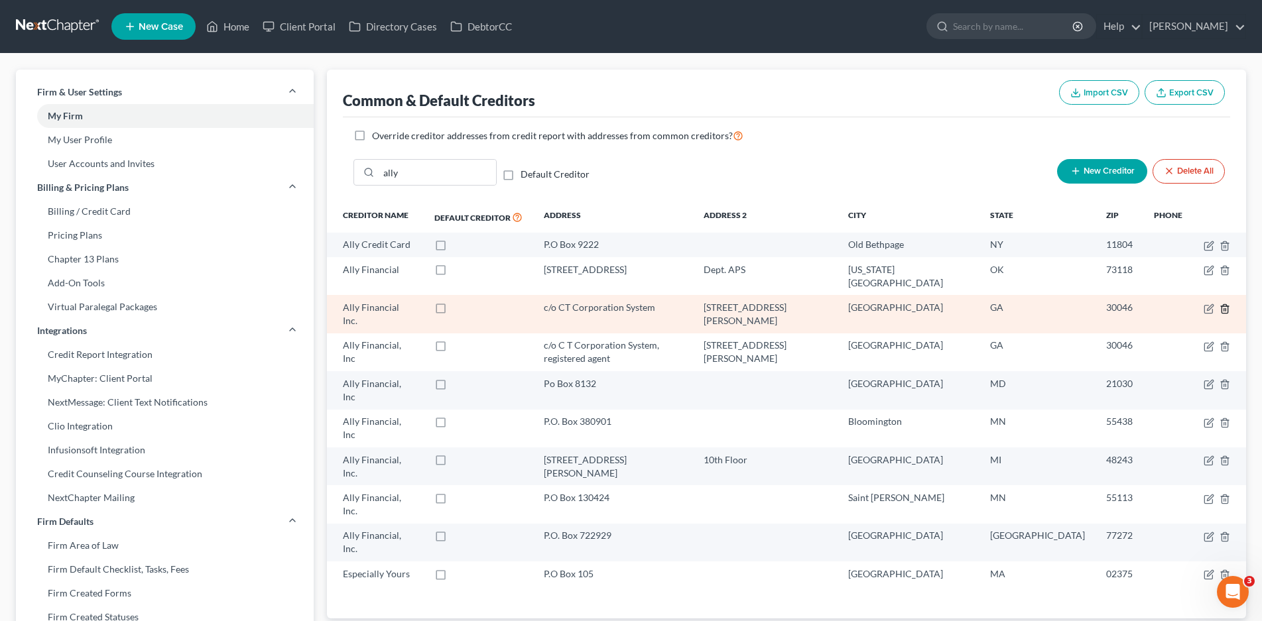
click at [1226, 304] on icon "button" at bounding box center [1225, 309] width 11 height 11
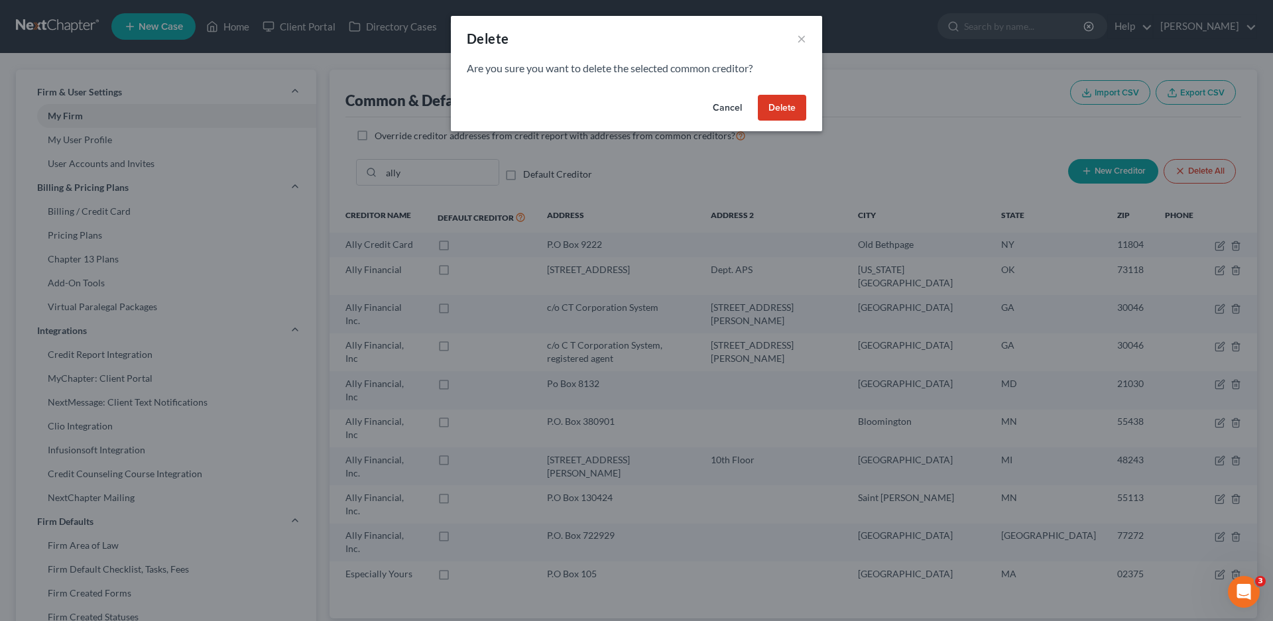
click at [783, 113] on button "Delete" at bounding box center [782, 108] width 48 height 27
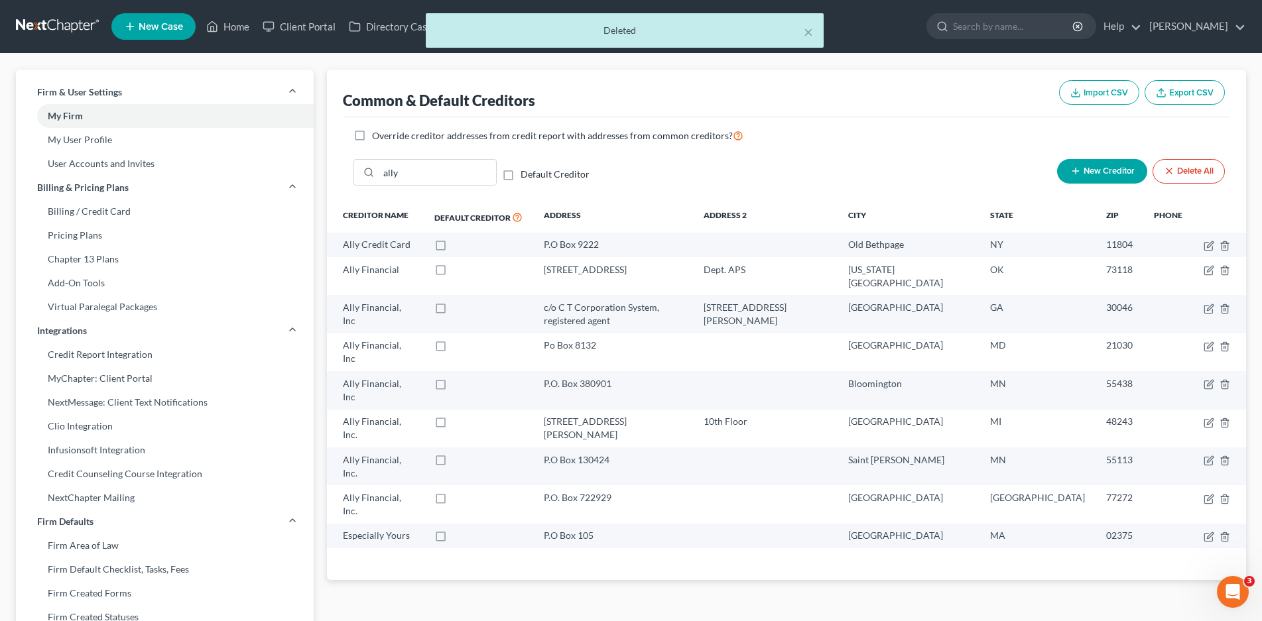
click at [235, 29] on div "× Deleted" at bounding box center [624, 33] width 1262 height 41
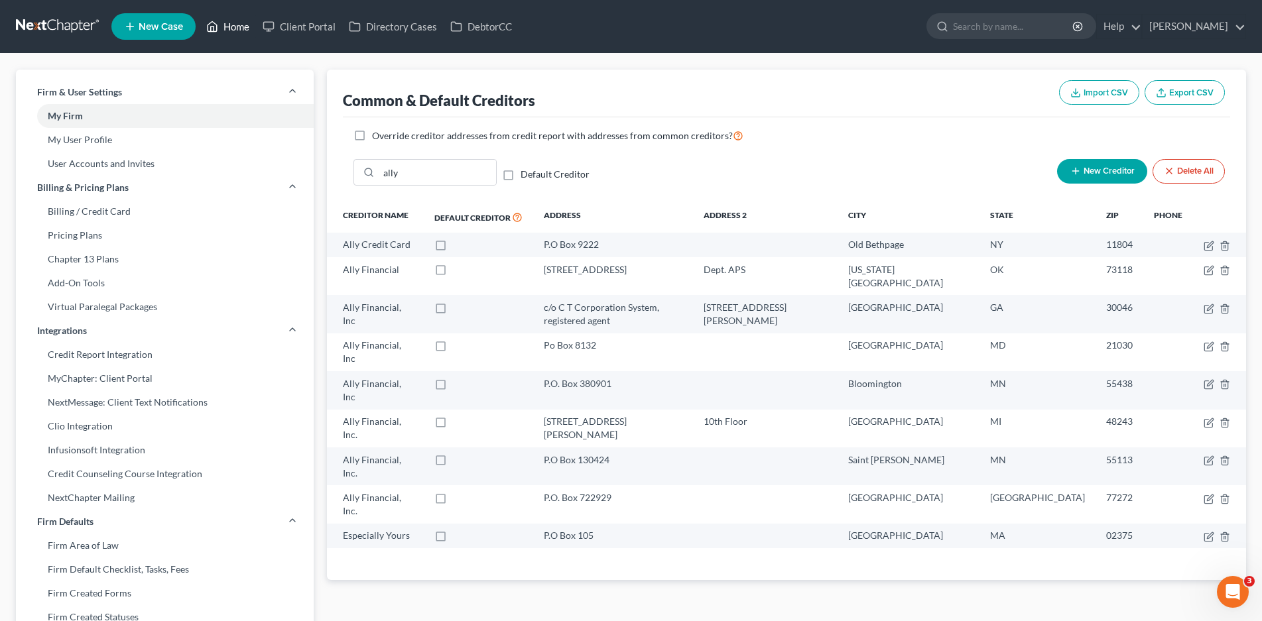
click at [239, 31] on link "Home" at bounding box center [228, 27] width 56 height 24
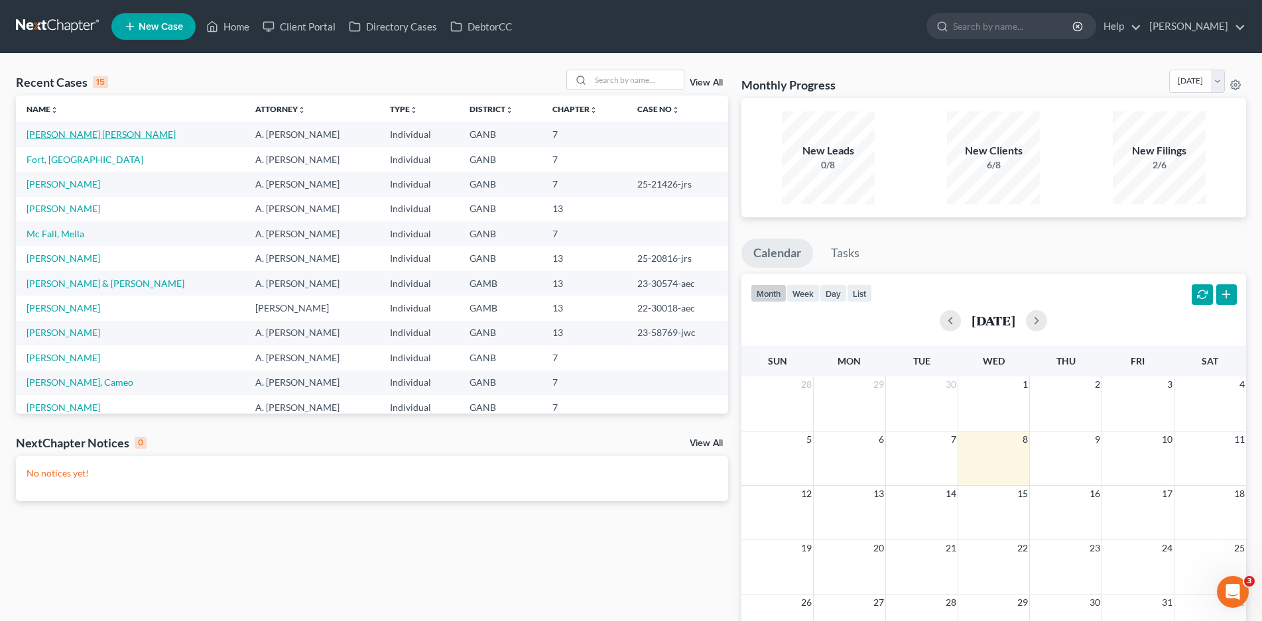
click at [61, 137] on link "[PERSON_NAME] [PERSON_NAME]" at bounding box center [101, 134] width 149 height 11
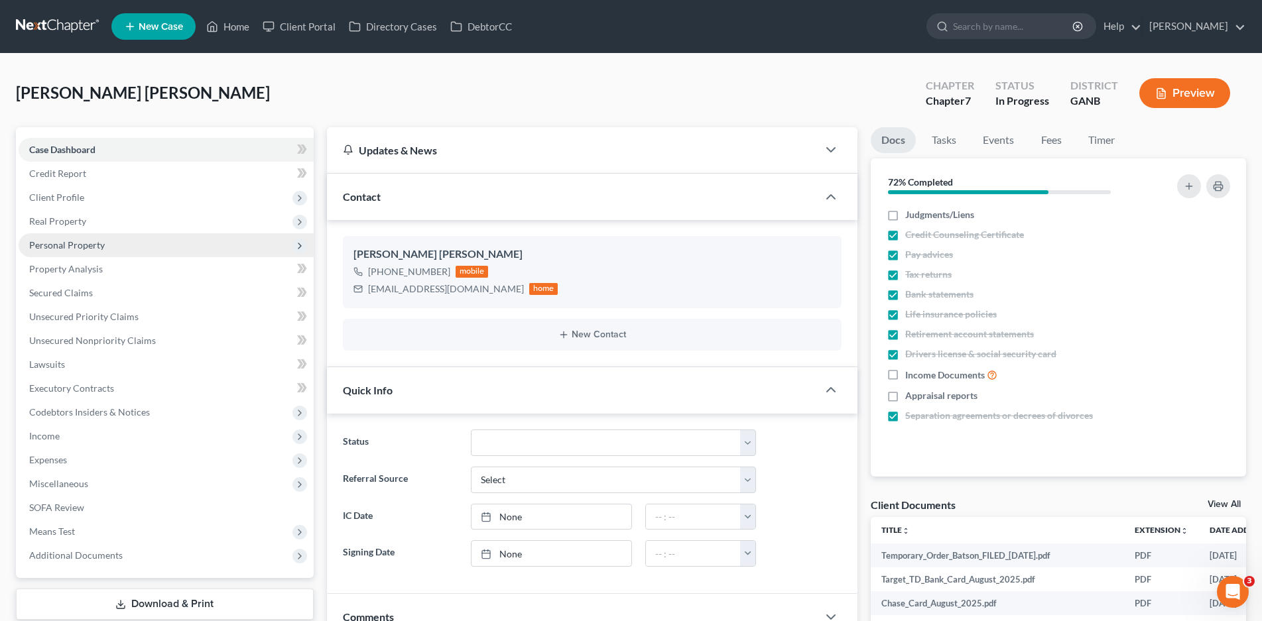
click at [71, 245] on span "Personal Property" at bounding box center [67, 244] width 76 height 11
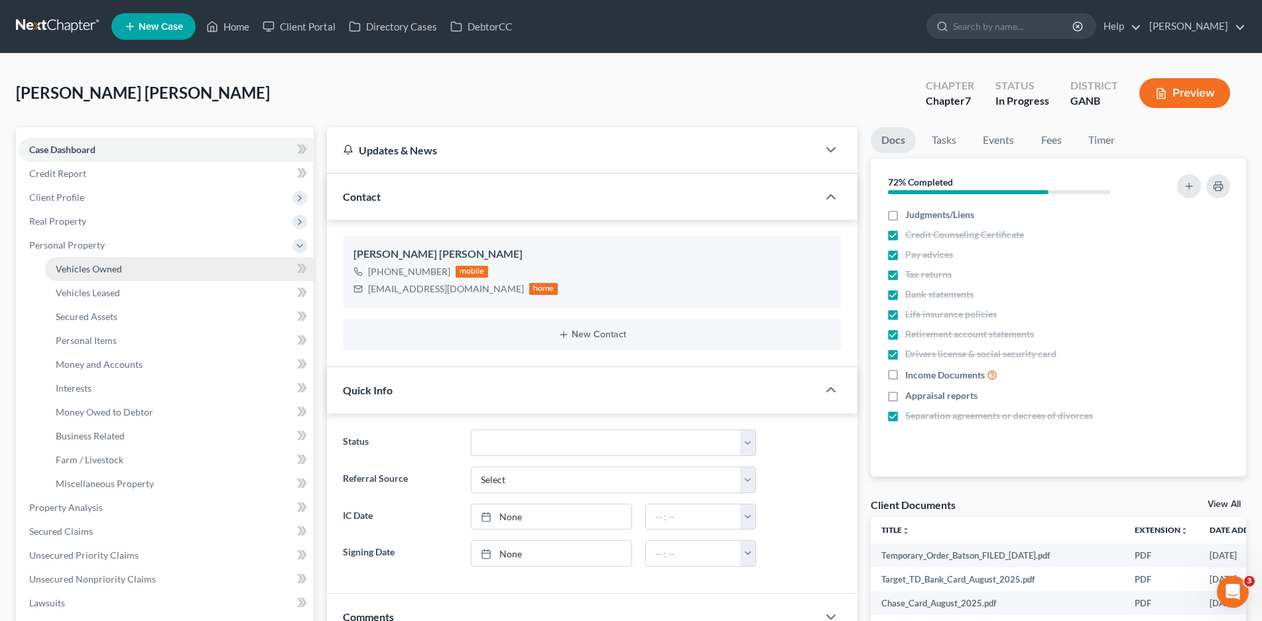
click at [80, 270] on span "Vehicles Owned" at bounding box center [89, 268] width 66 height 11
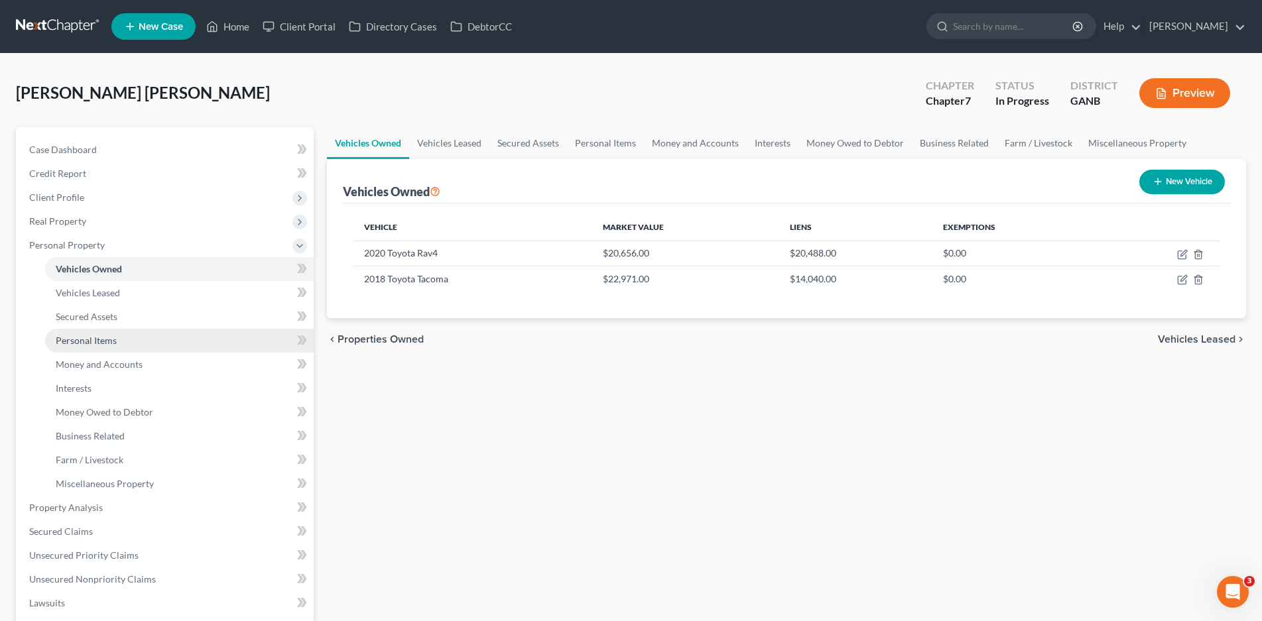
click at [99, 341] on span "Personal Items" at bounding box center [86, 340] width 61 height 11
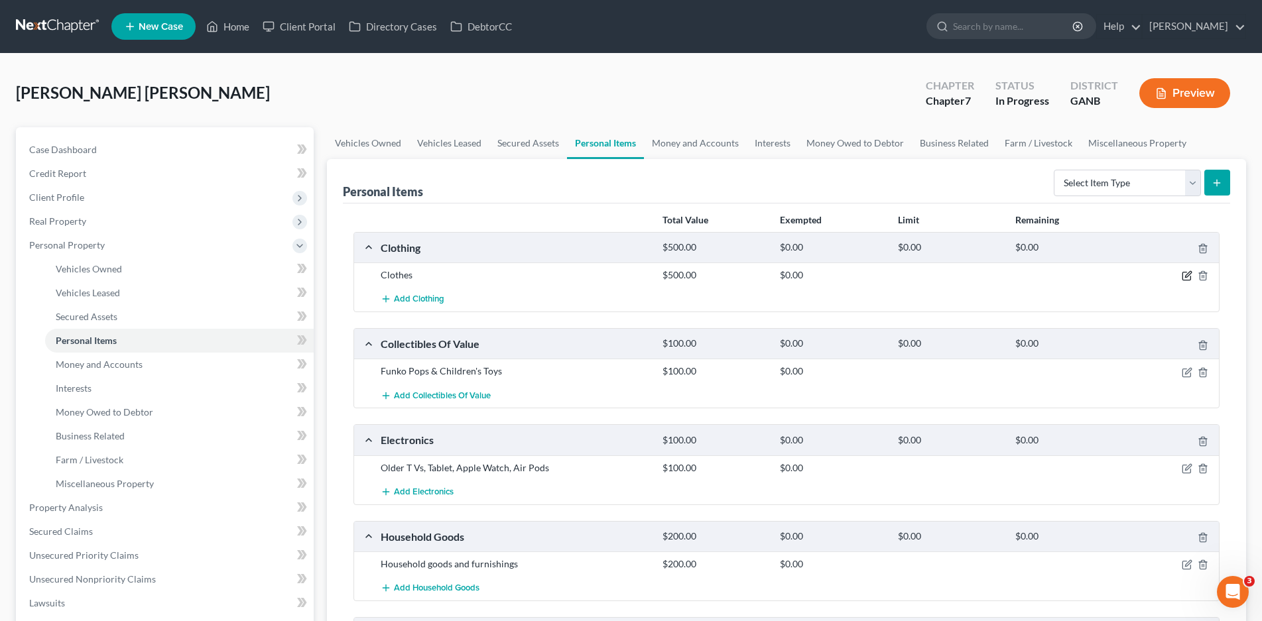
click at [1184, 274] on icon "button" at bounding box center [1187, 276] width 11 height 11
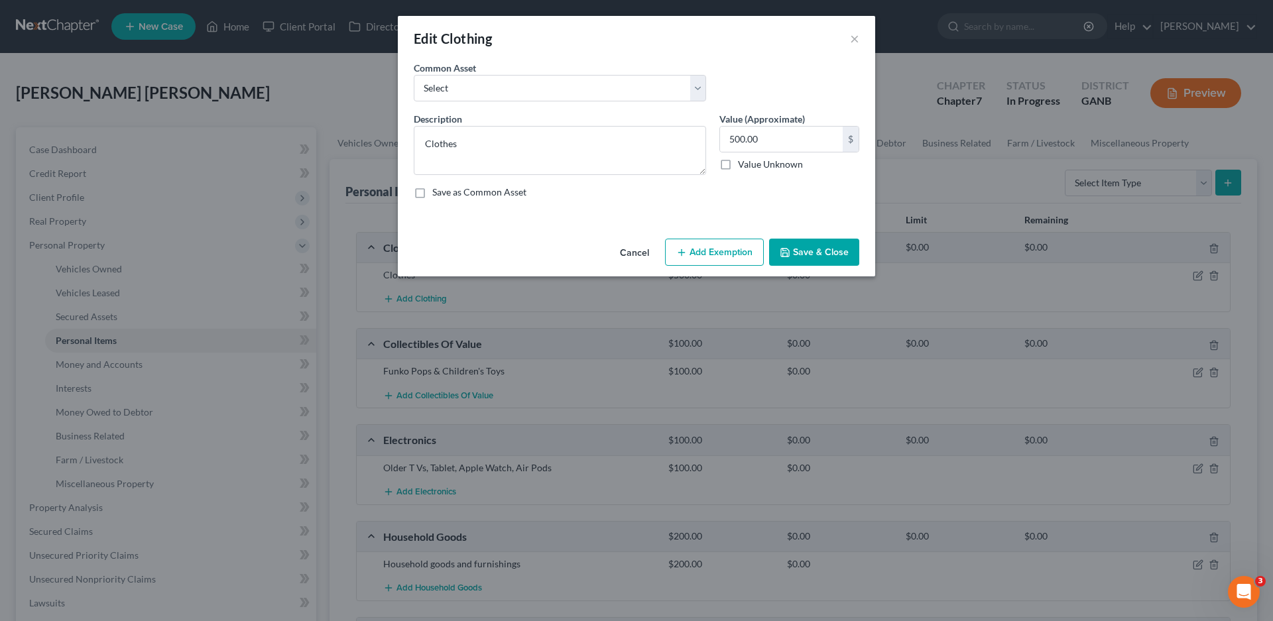
click at [719, 256] on button "Add Exemption" at bounding box center [714, 253] width 99 height 28
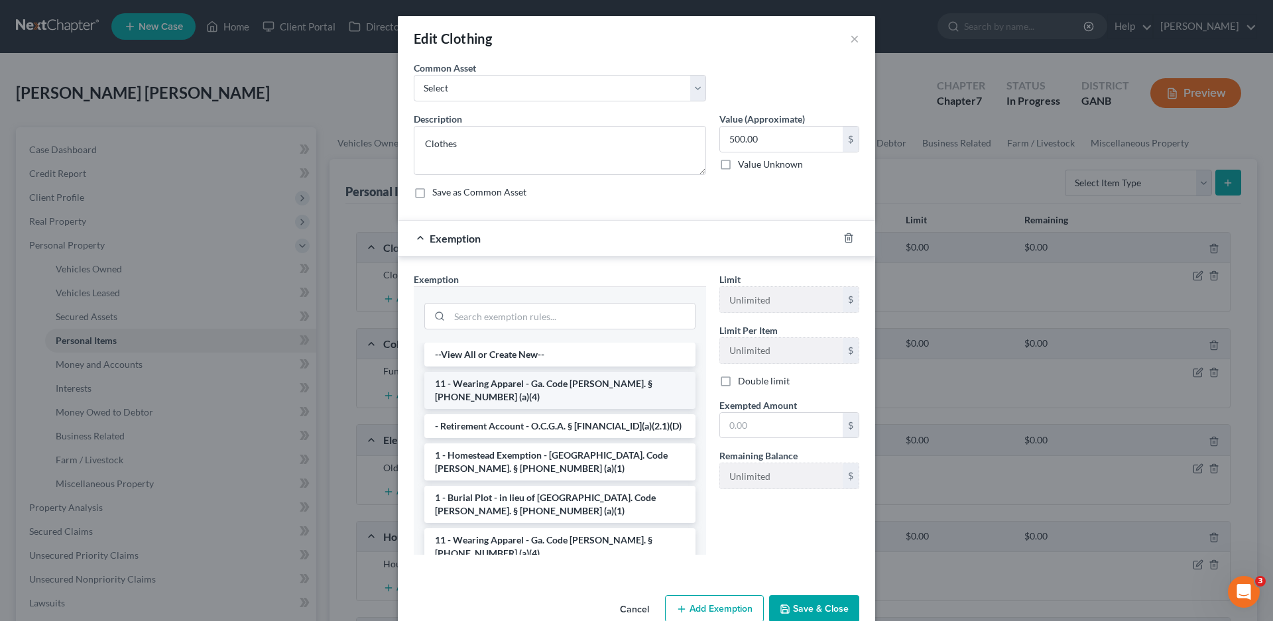
click at [511, 375] on li "11 - Wearing Apparel - Ga. Code [PERSON_NAME]. § [PHONE_NUMBER] (a)(4)" at bounding box center [559, 390] width 271 height 37
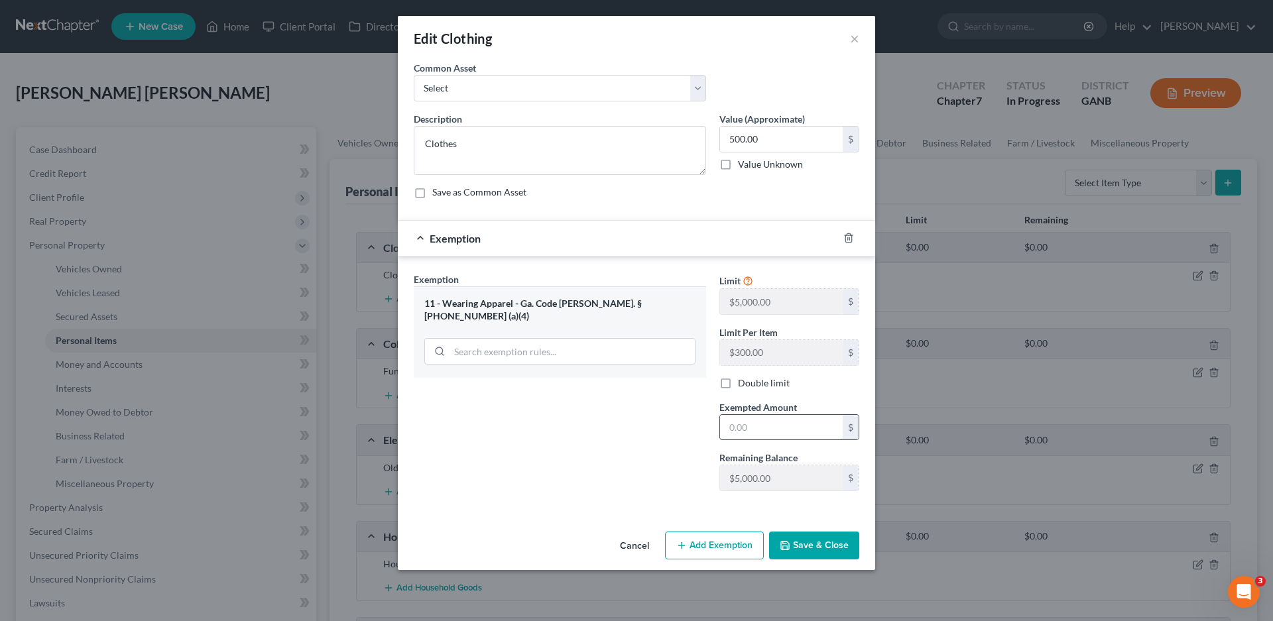
click at [780, 432] on input "text" at bounding box center [781, 427] width 123 height 25
type input "500.00"
click at [824, 549] on button "Save & Close" at bounding box center [814, 546] width 90 height 28
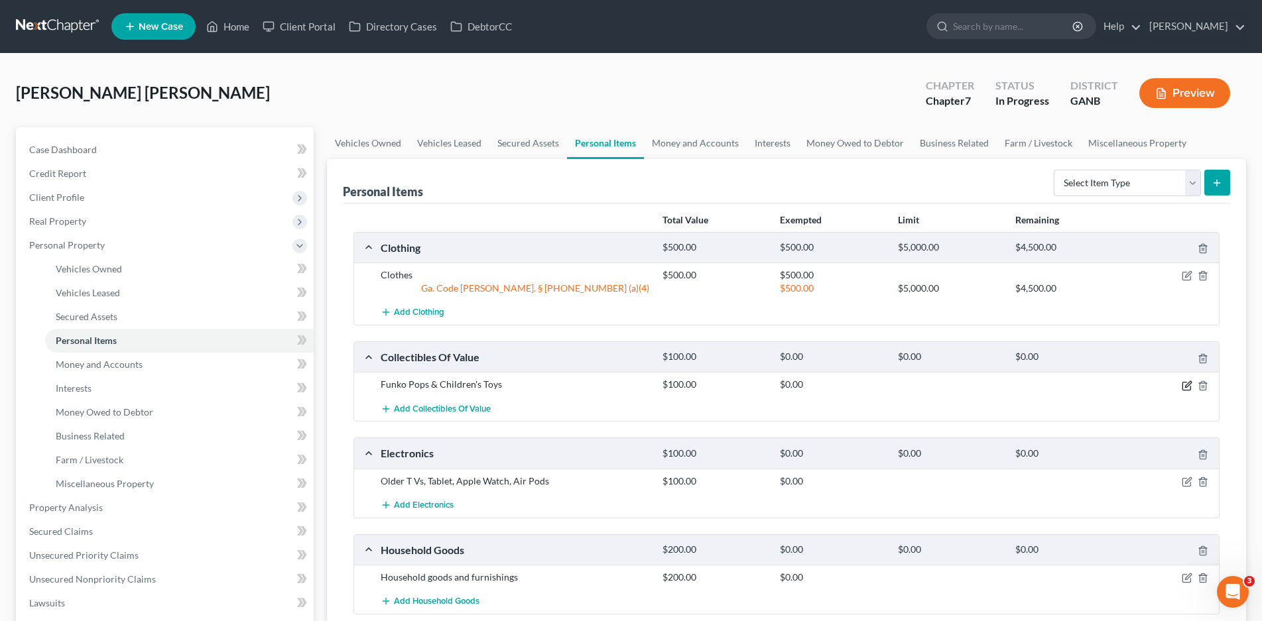
click at [1189, 385] on icon "button" at bounding box center [1188, 384] width 6 height 6
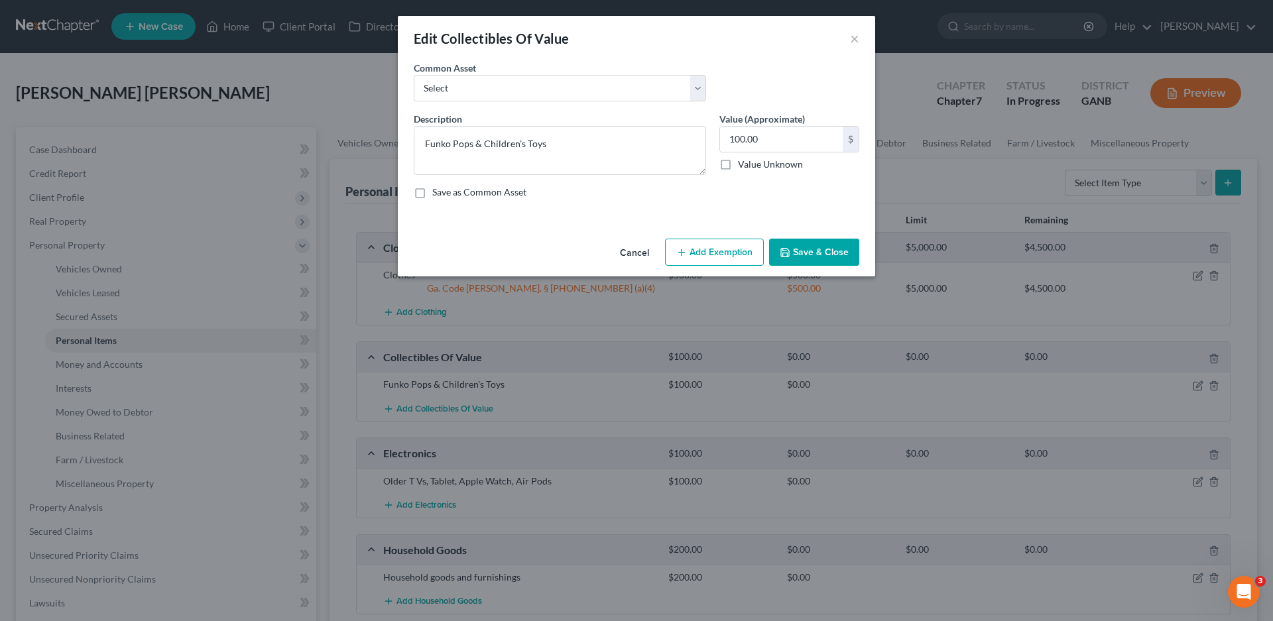
click at [720, 245] on button "Add Exemption" at bounding box center [714, 253] width 99 height 28
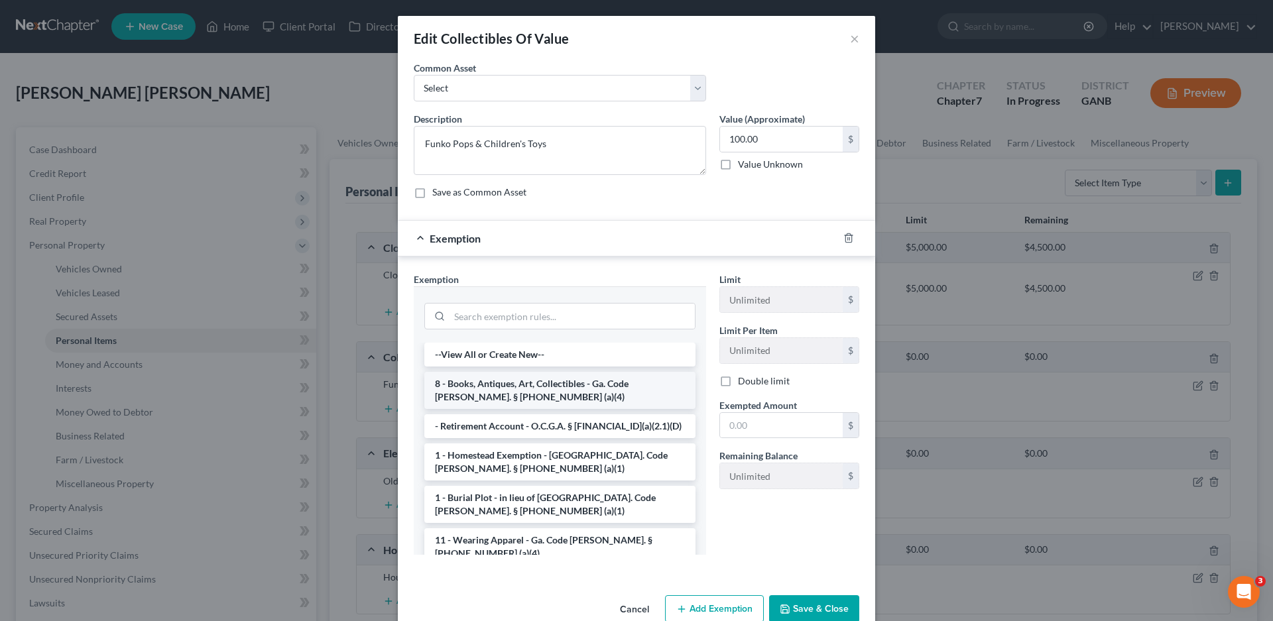
click at [529, 393] on li "8 - Books, Antiques, Art, Collectibles - Ga. Code [PERSON_NAME]. § [PHONE_NUMBE…" at bounding box center [559, 390] width 271 height 37
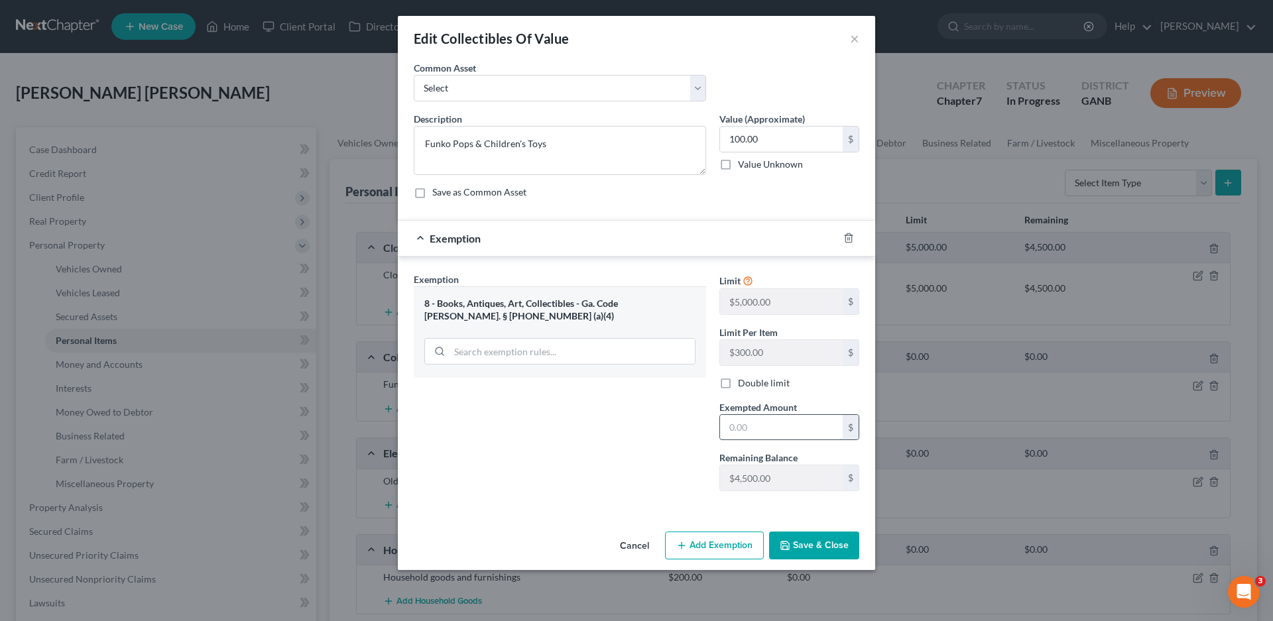
click at [753, 434] on input "text" at bounding box center [781, 427] width 123 height 25
type input "100.00"
click at [816, 536] on button "Save & Close" at bounding box center [814, 546] width 90 height 28
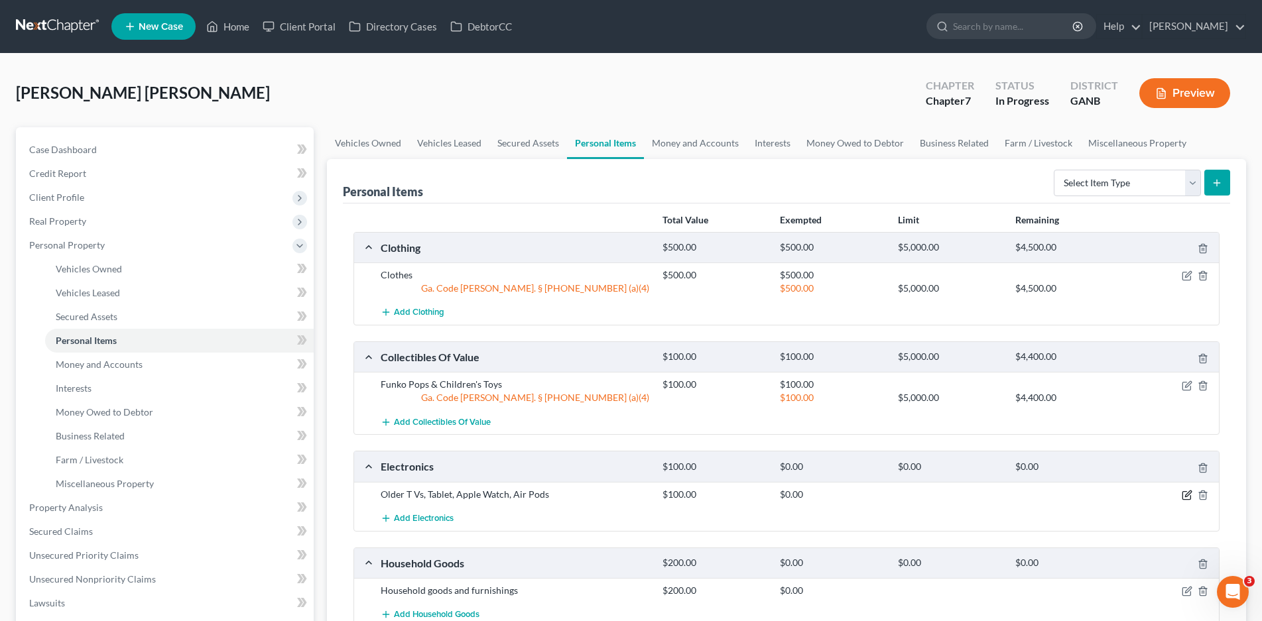
click at [1186, 494] on icon "button" at bounding box center [1187, 495] width 11 height 11
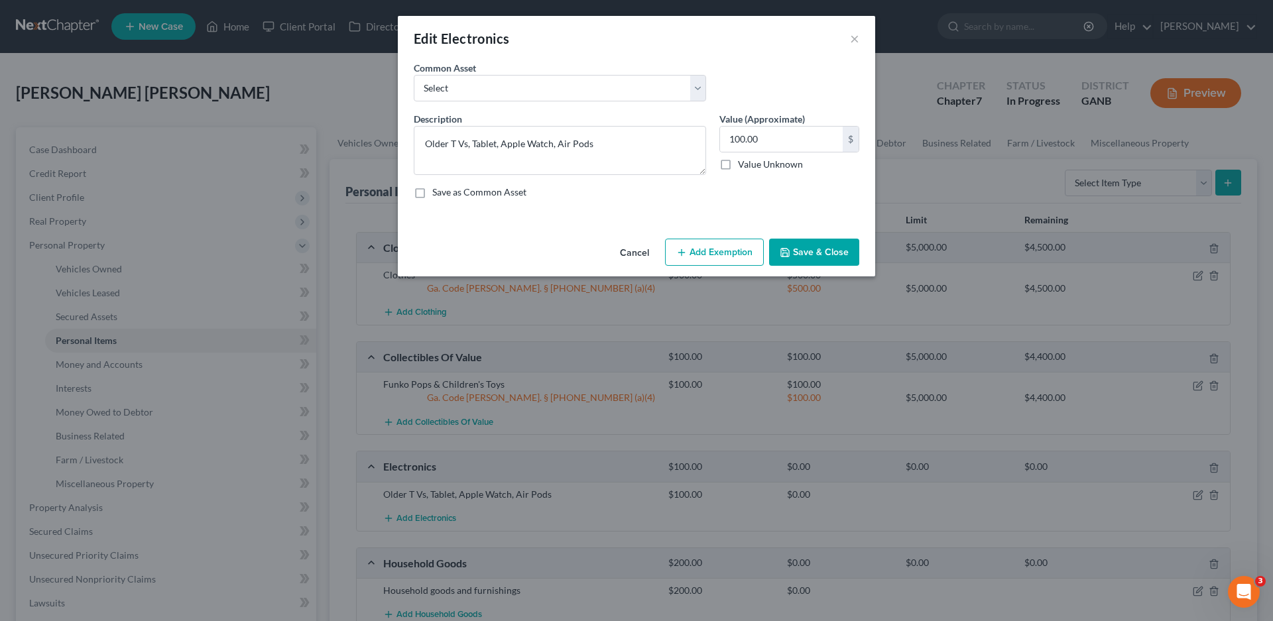
click at [716, 252] on button "Add Exemption" at bounding box center [714, 253] width 99 height 28
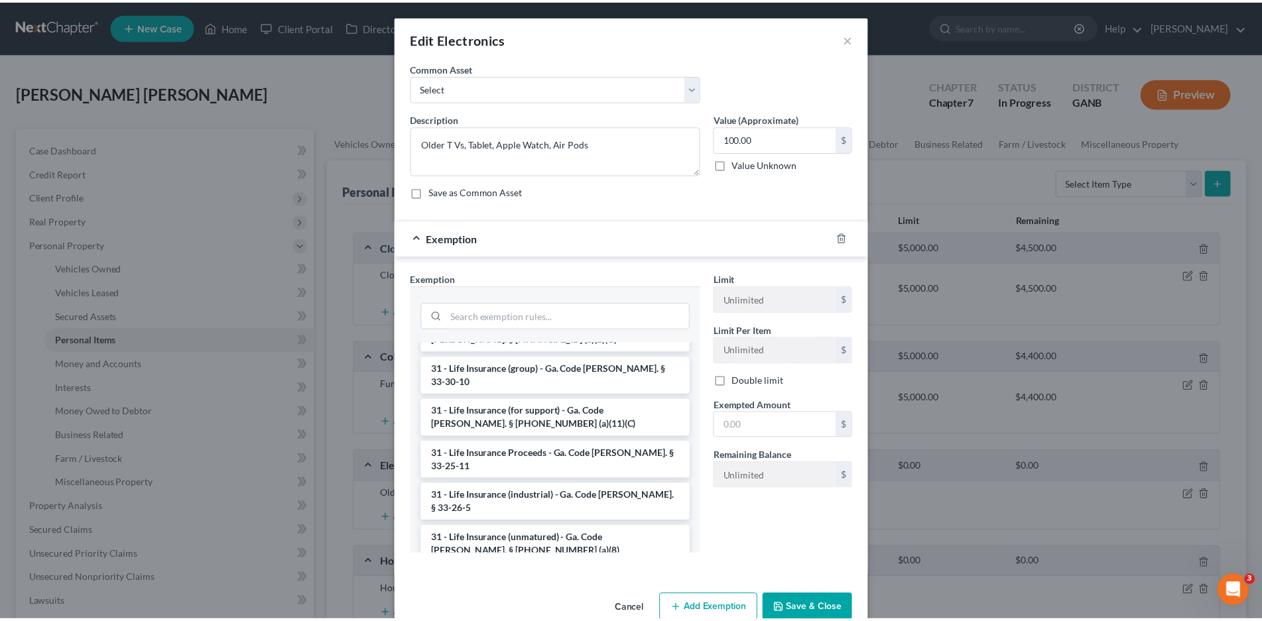
scroll to position [1857, 0]
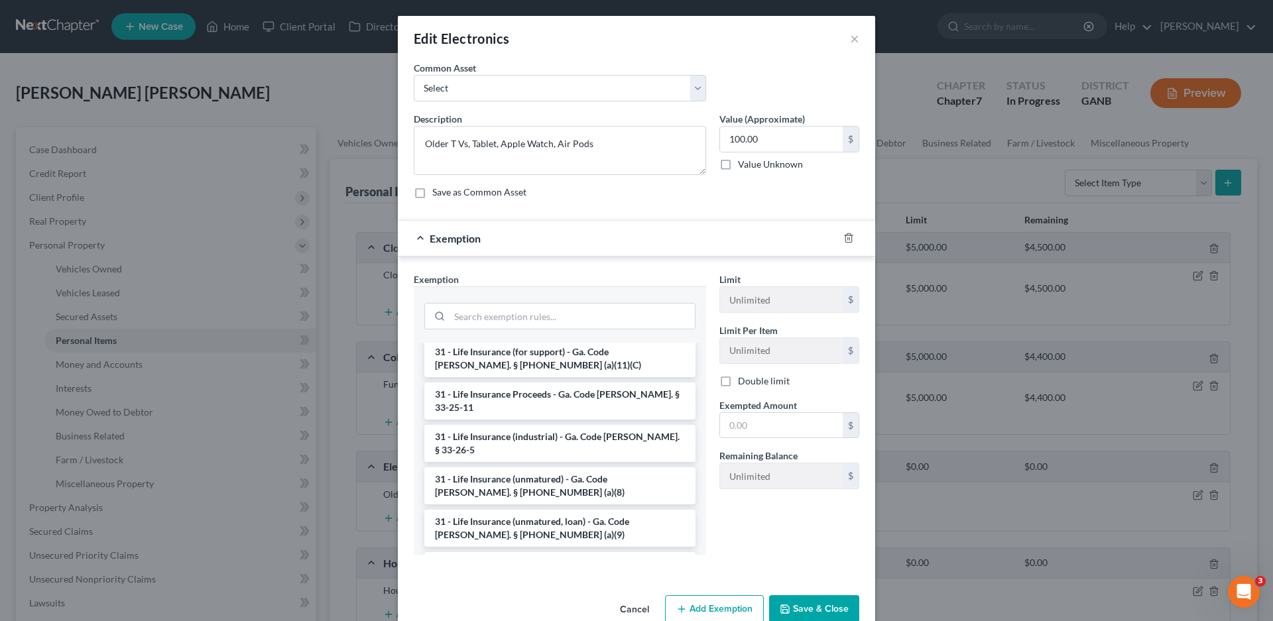
drag, startPoint x: 499, startPoint y: 409, endPoint x: 616, endPoint y: 421, distance: 117.3
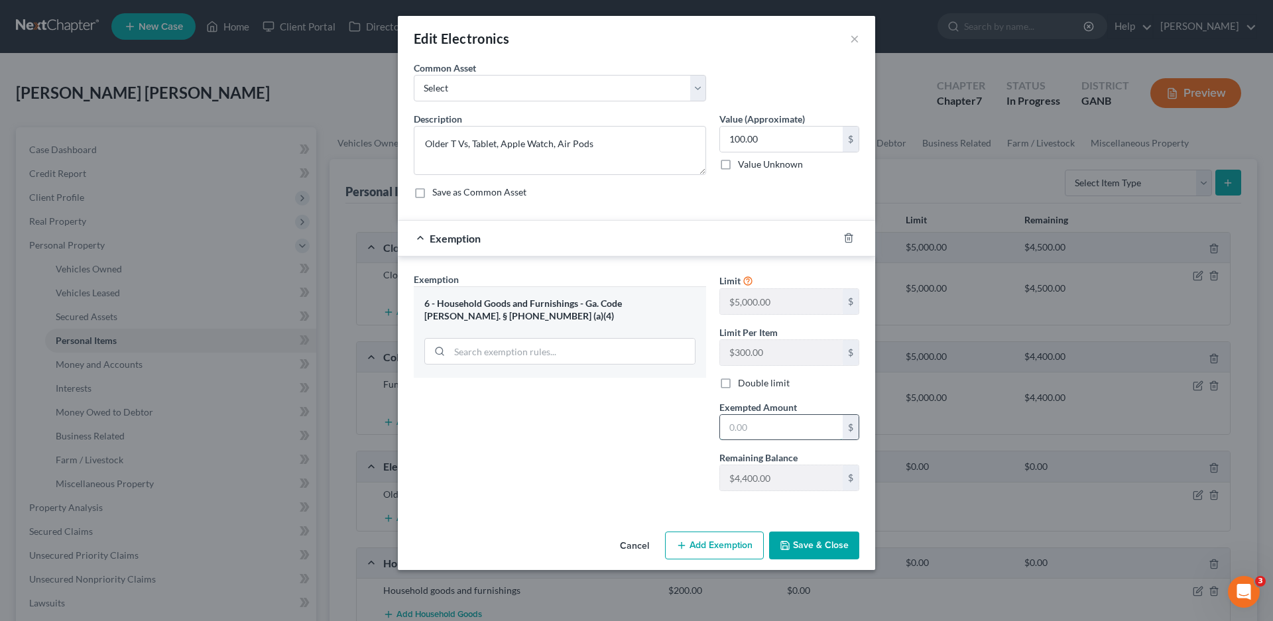
click at [768, 425] on input "text" at bounding box center [781, 427] width 123 height 25
type input "100.00"
click at [801, 548] on button "Save & Close" at bounding box center [814, 546] width 90 height 28
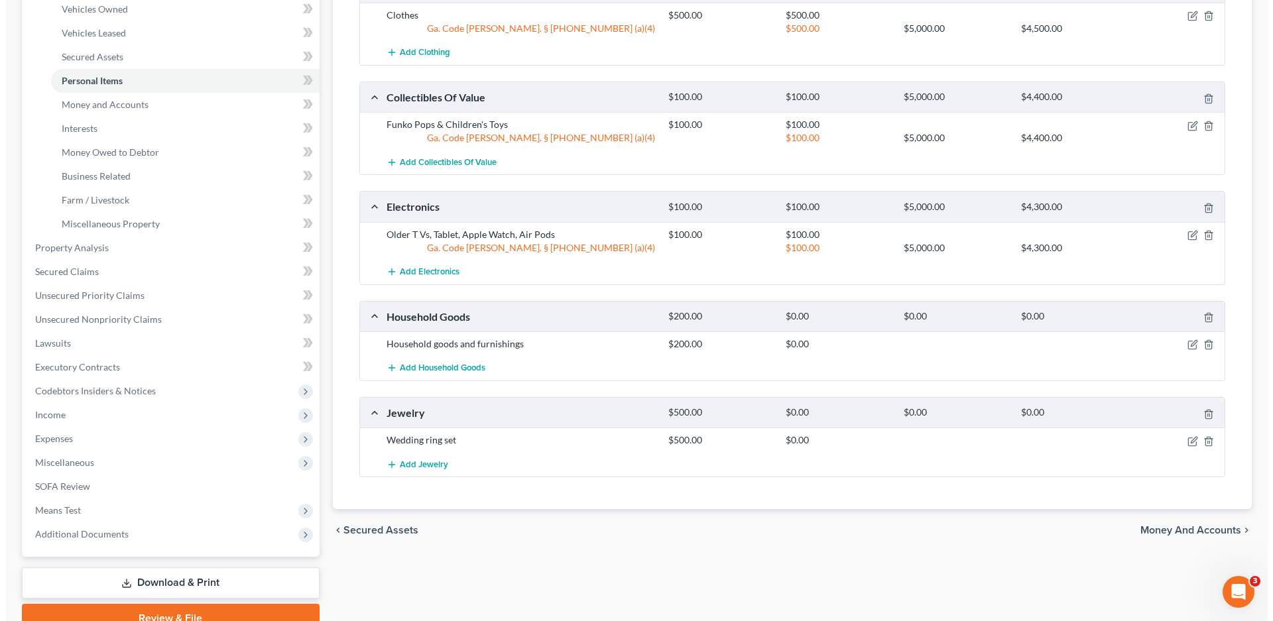
scroll to position [265, 0]
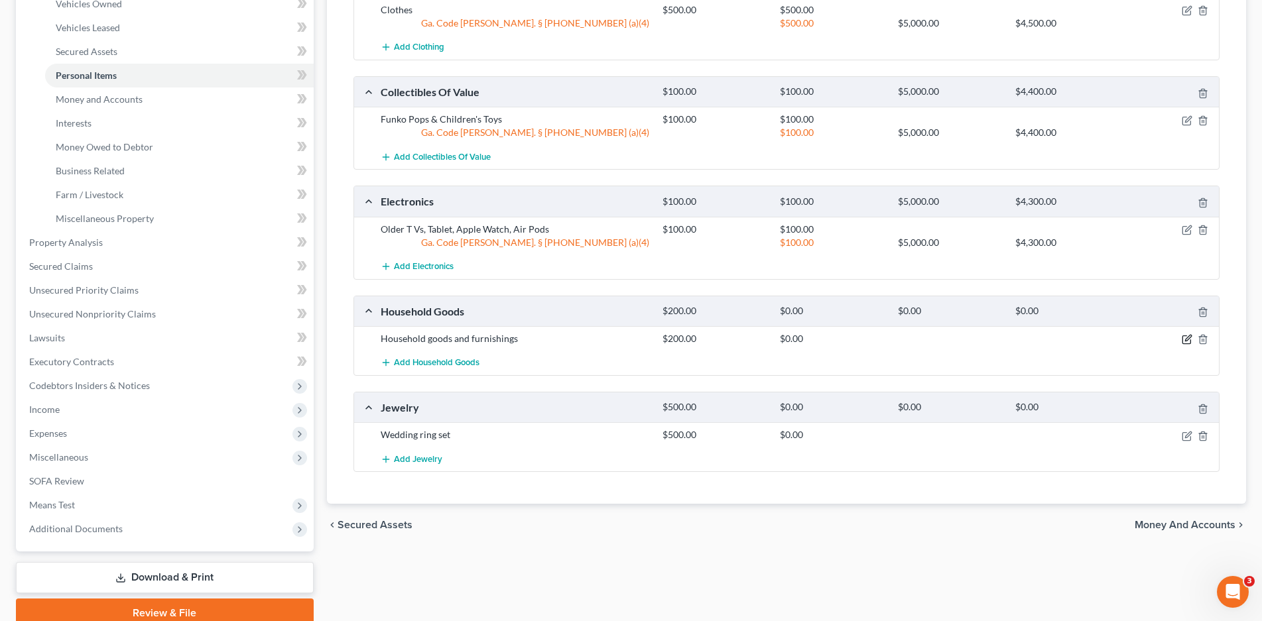
click at [1183, 341] on icon "button" at bounding box center [1187, 339] width 11 height 11
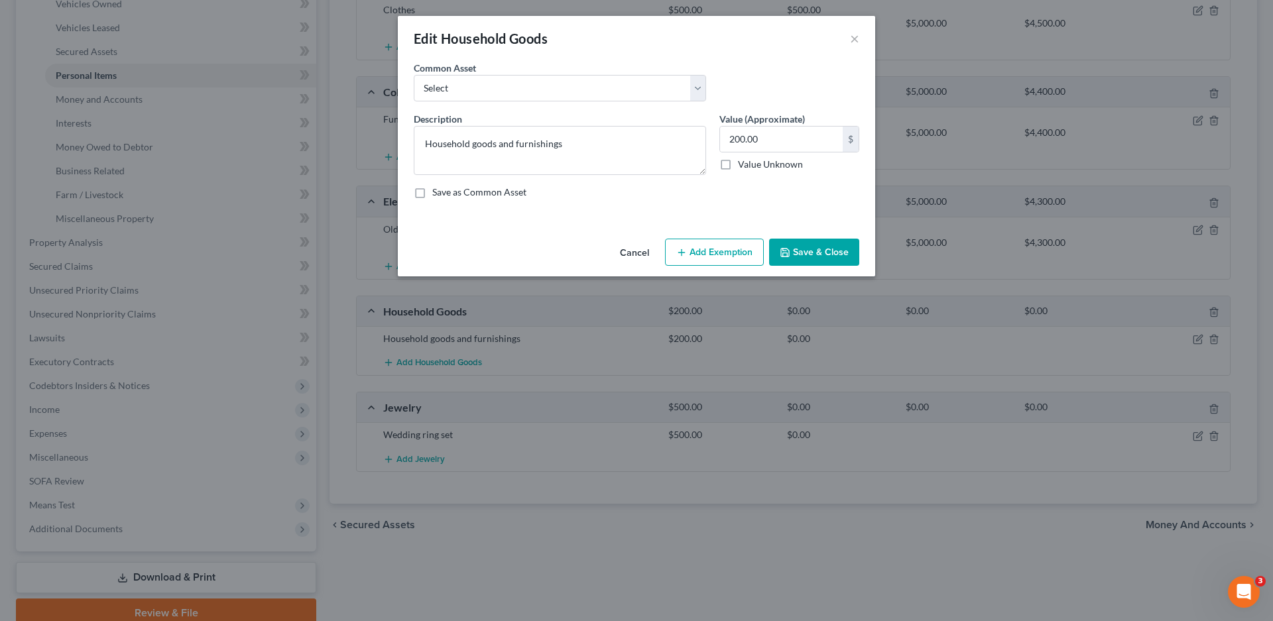
click at [703, 254] on button "Add Exemption" at bounding box center [714, 253] width 99 height 28
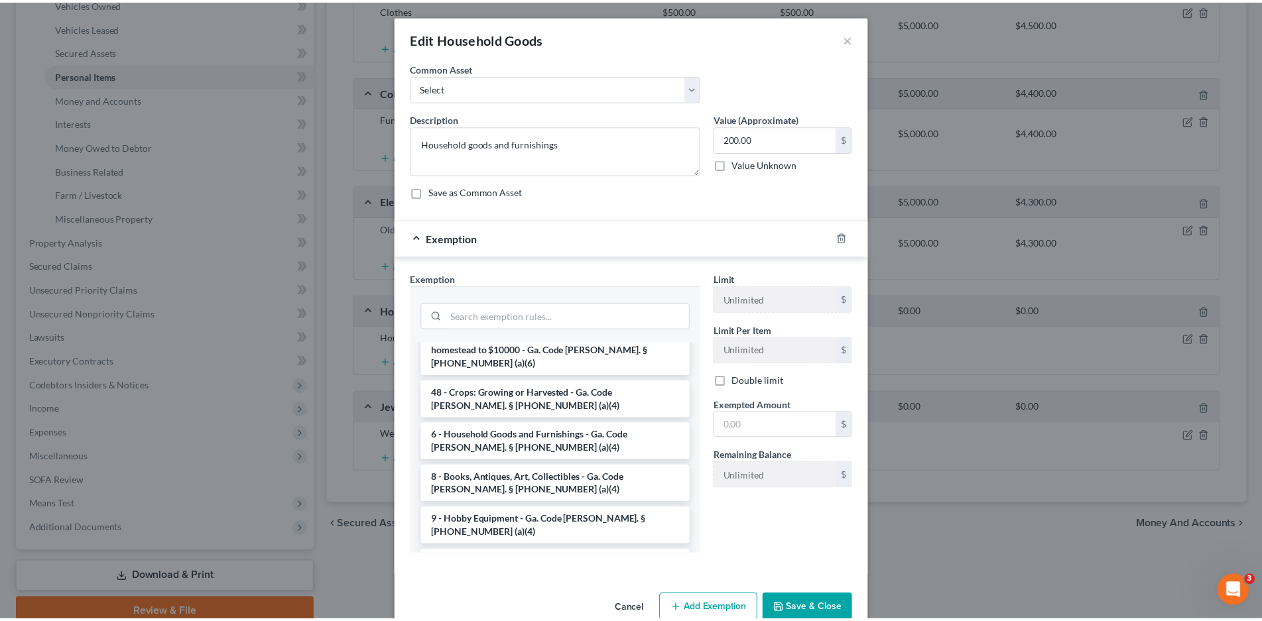
scroll to position [133, 0]
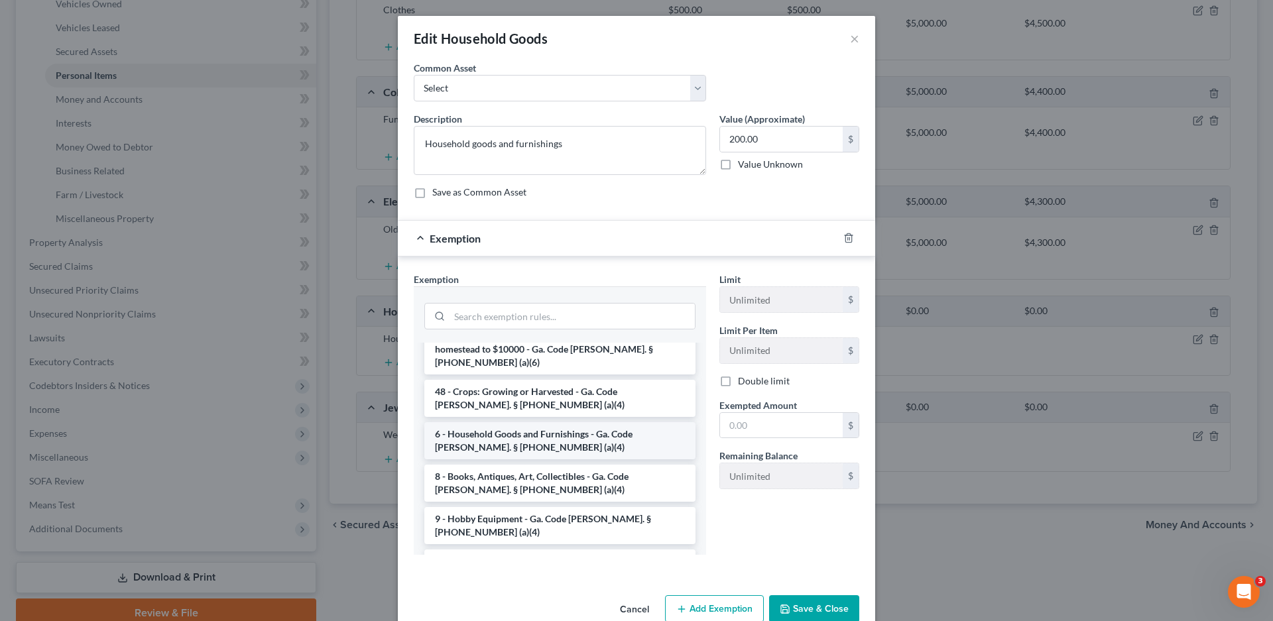
click at [504, 422] on li "6 - Household Goods and Furnishings - Ga. Code [PERSON_NAME]. § [PHONE_NUMBER] …" at bounding box center [559, 440] width 271 height 37
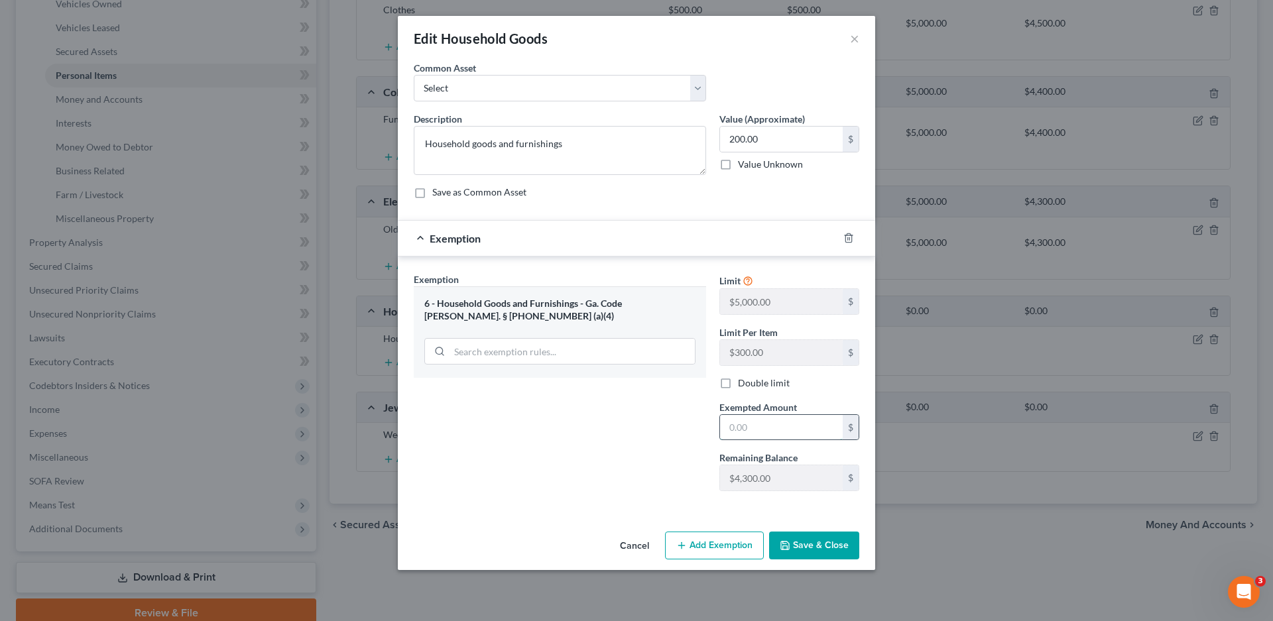
click at [785, 428] on input "text" at bounding box center [781, 427] width 123 height 25
type input "200.00"
click at [814, 543] on button "Save & Close" at bounding box center [814, 546] width 90 height 28
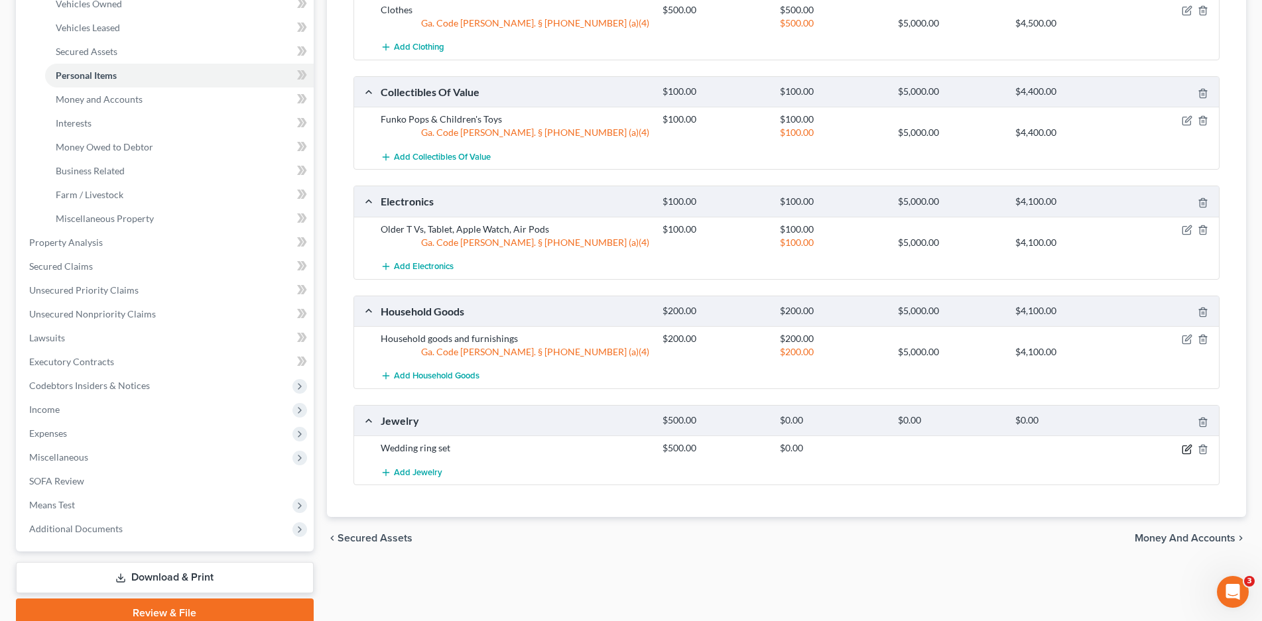
click at [1186, 450] on icon "button" at bounding box center [1188, 448] width 6 height 6
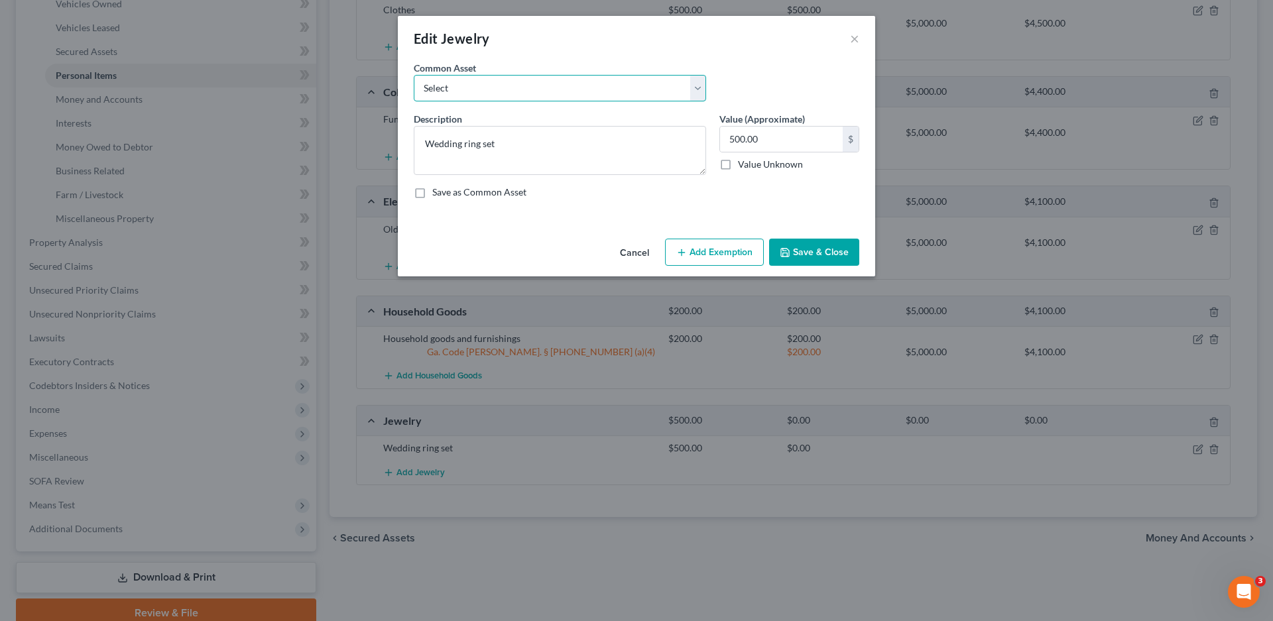
click at [696, 87] on select "Select Wedding ring set Rings and Necklaces Jewlry" at bounding box center [560, 88] width 292 height 27
select select "1"
click at [414, 75] on select "Select Wedding ring set Rings and Necklaces Jewlry" at bounding box center [560, 88] width 292 height 27
type textarea "Rings and Necklaces"
click at [708, 251] on button "Add Exemption" at bounding box center [714, 253] width 99 height 28
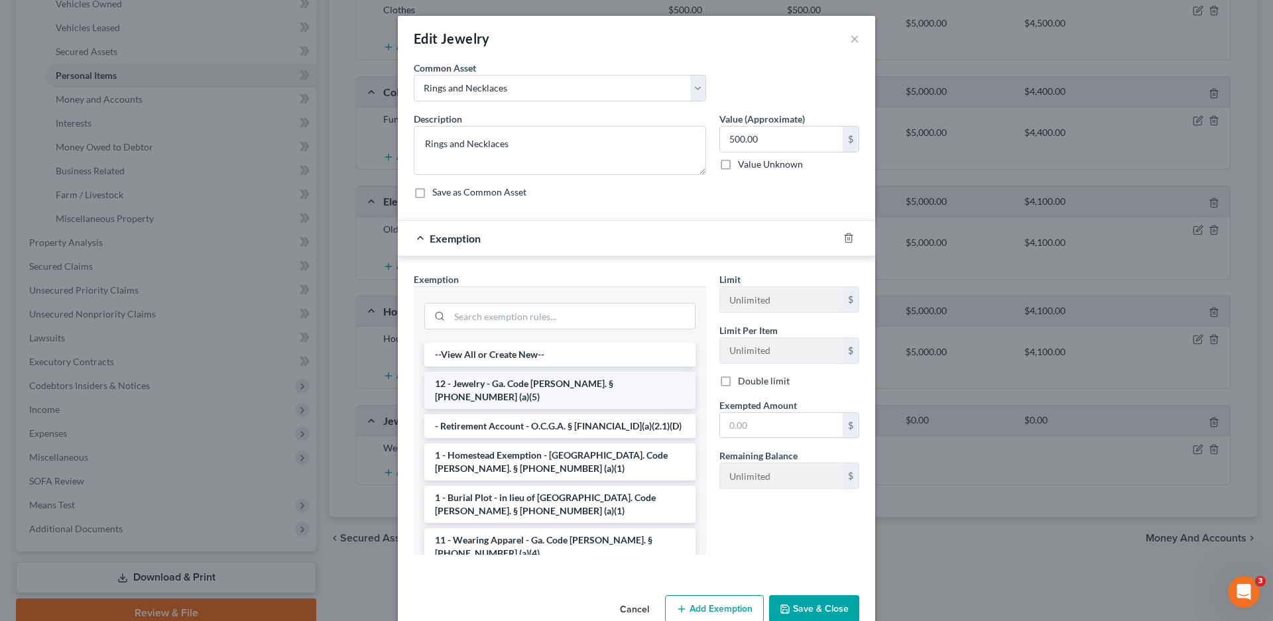
click at [516, 377] on li "12 - Jewelry - Ga. Code [PERSON_NAME]. § [PHONE_NUMBER] (a)(5)" at bounding box center [559, 390] width 271 height 37
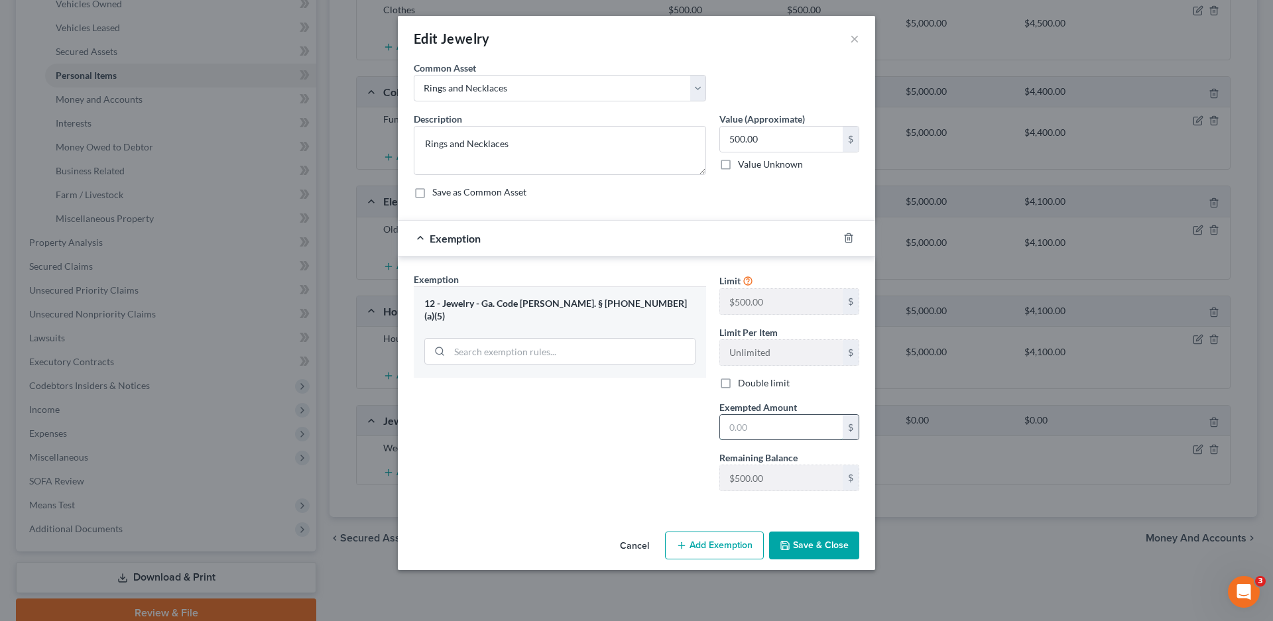
click at [775, 435] on input "text" at bounding box center [781, 427] width 123 height 25
type input "500.00"
click at [800, 543] on button "Save & Close" at bounding box center [814, 546] width 90 height 28
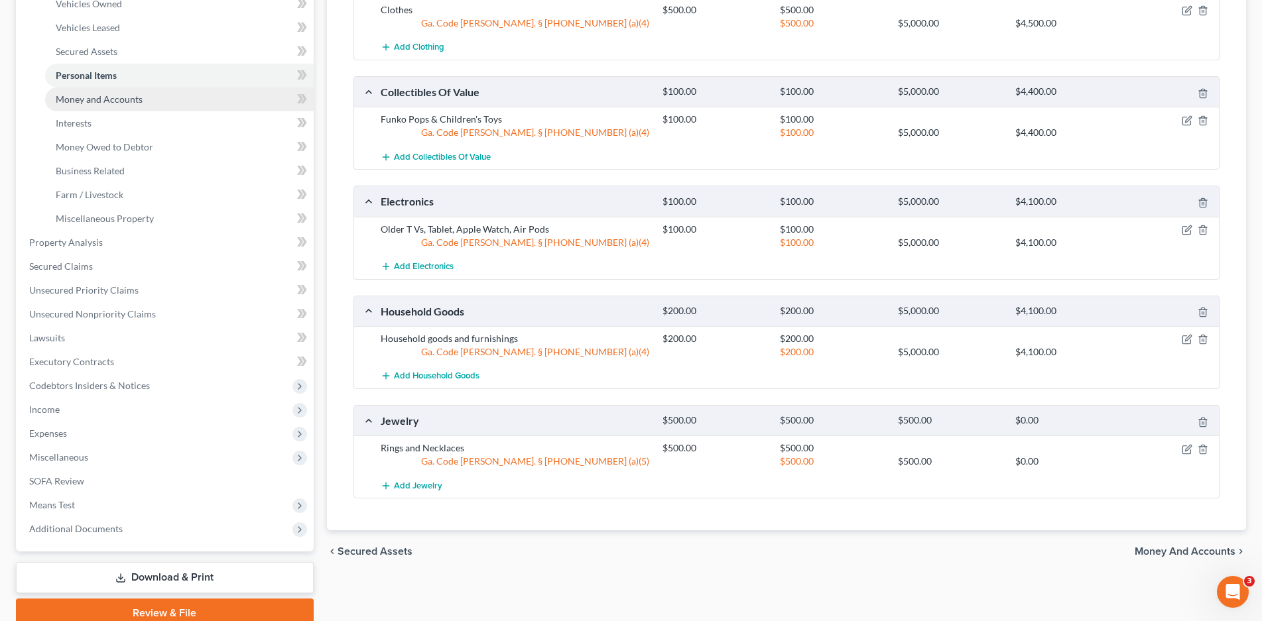
click at [76, 103] on span "Money and Accounts" at bounding box center [99, 99] width 87 height 11
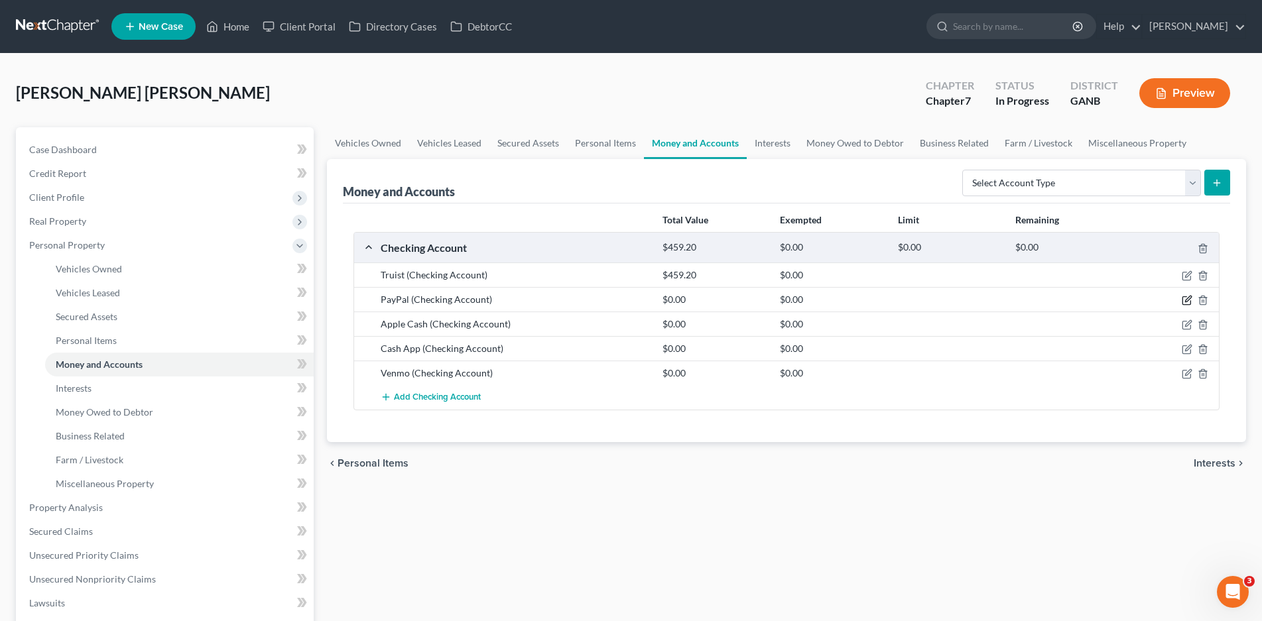
click at [1190, 298] on icon "button" at bounding box center [1187, 300] width 11 height 11
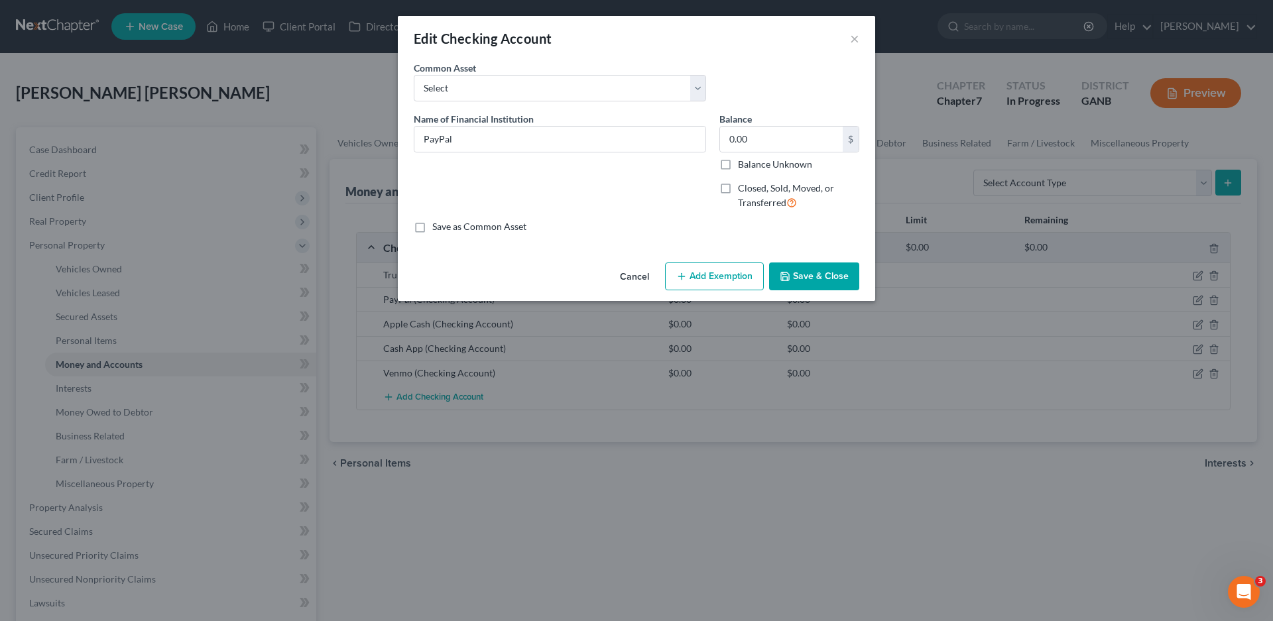
click at [736, 286] on button "Add Exemption" at bounding box center [714, 277] width 99 height 28
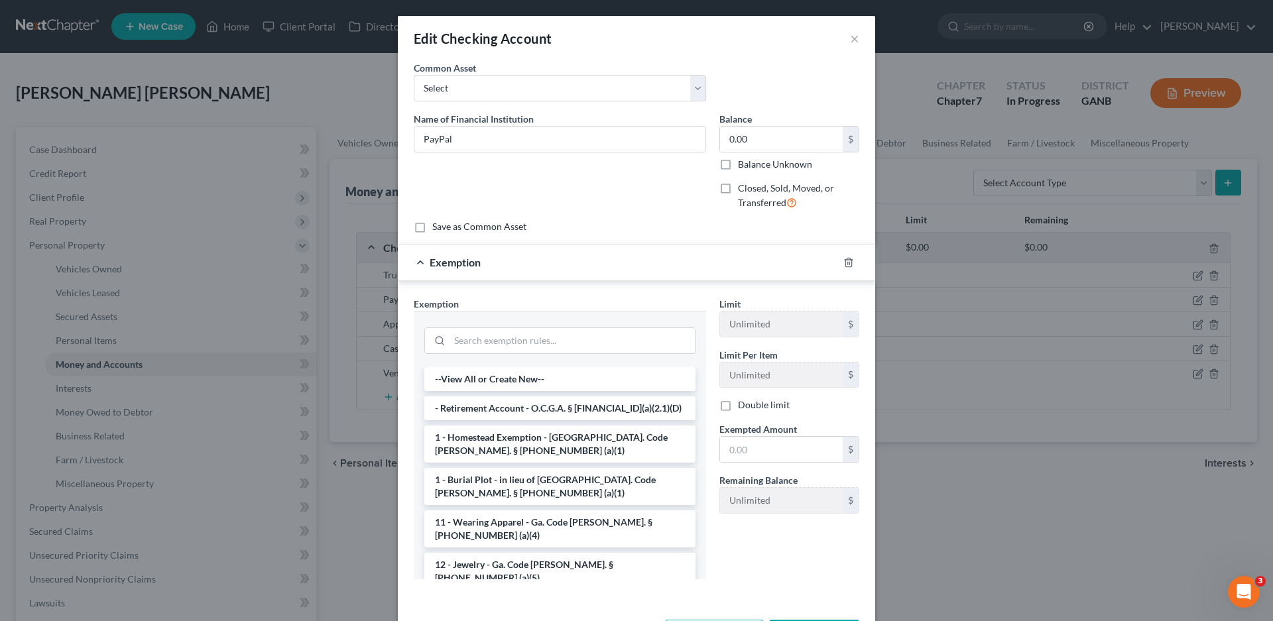
click at [843, 40] on div "Edit Checking Account ×" at bounding box center [636, 38] width 477 height 45
click at [850, 38] on button "×" at bounding box center [854, 39] width 9 height 16
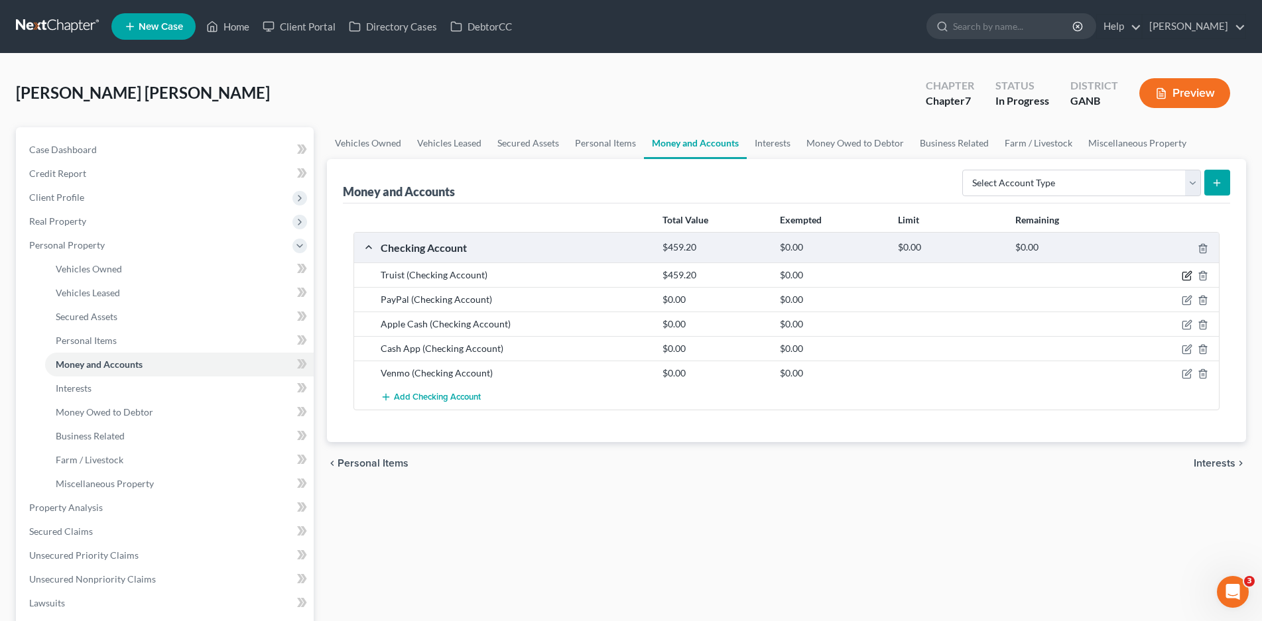
click at [1188, 275] on icon "button" at bounding box center [1187, 276] width 11 height 11
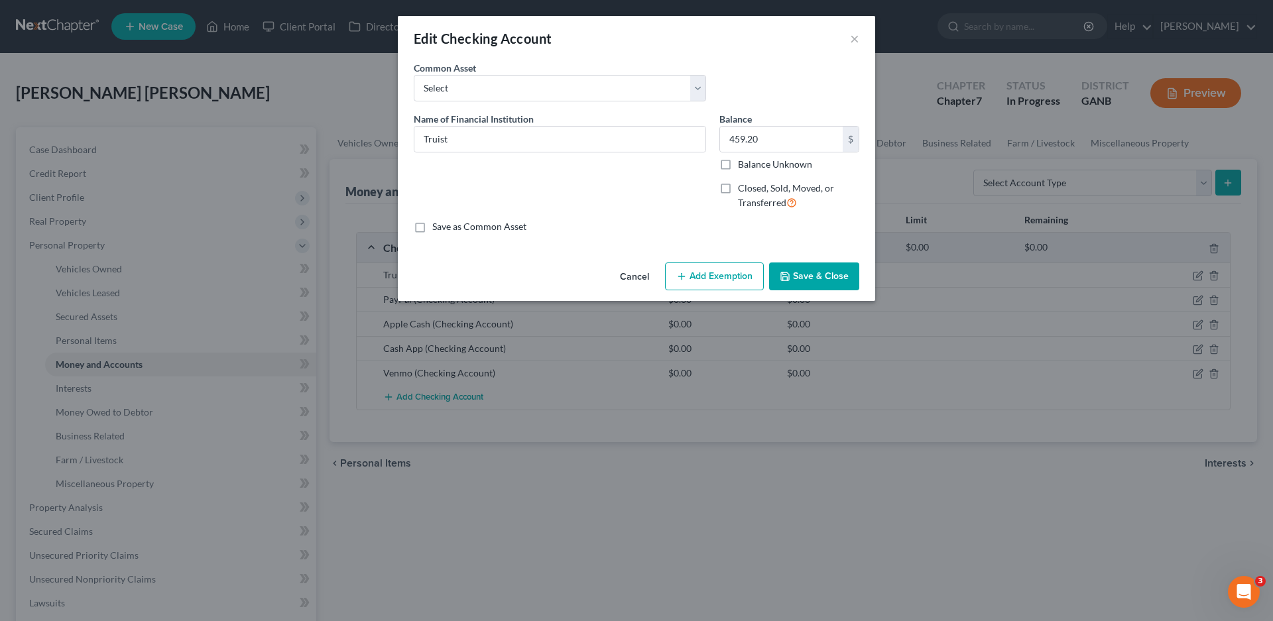
click at [716, 271] on button "Add Exemption" at bounding box center [714, 277] width 99 height 28
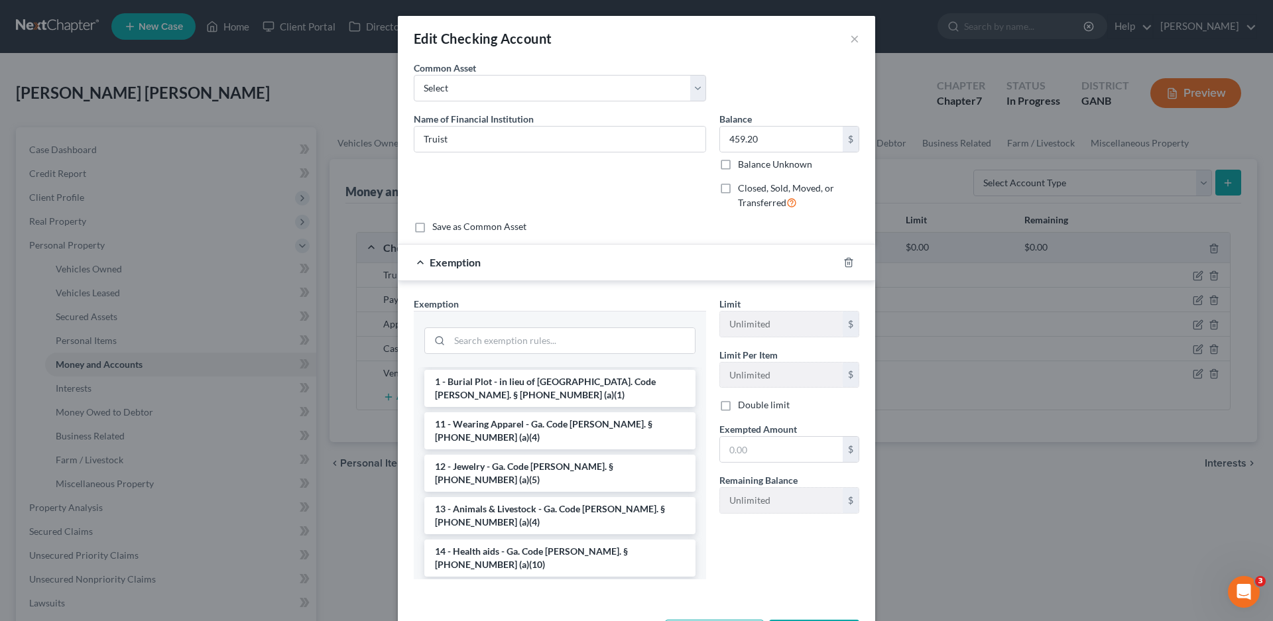
scroll to position [133, 0]
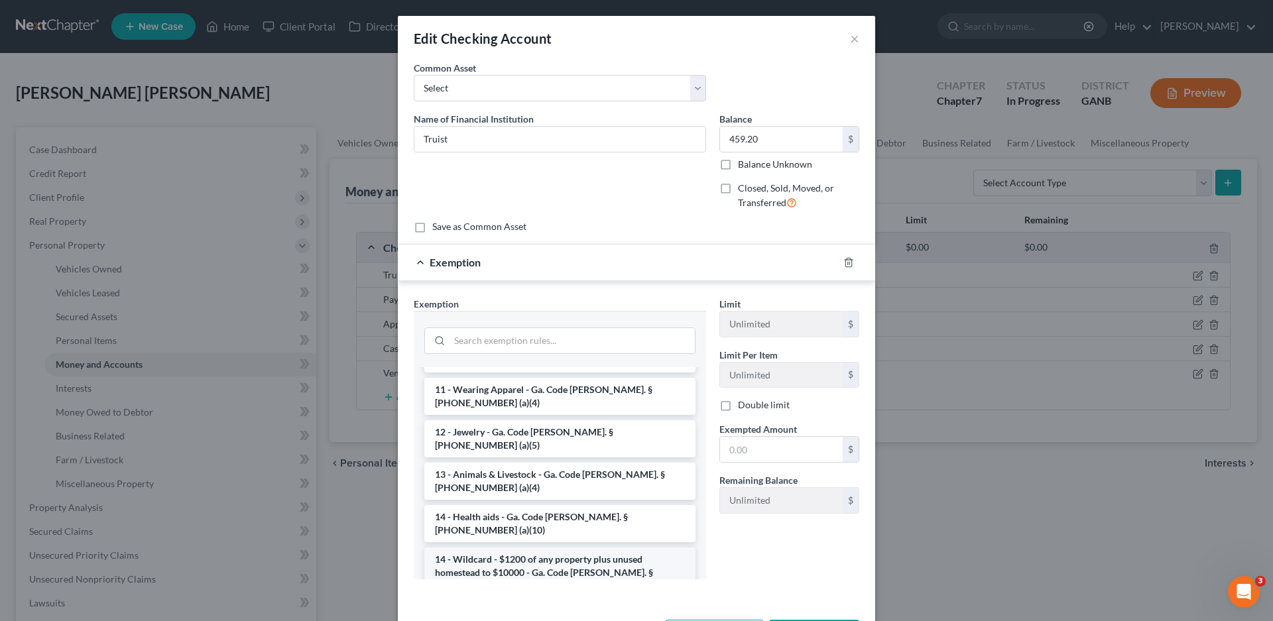
click at [482, 548] on li "14 - Wildcard - $1200 of any property plus unused homestead to $10000 - Ga. Cod…" at bounding box center [559, 573] width 271 height 50
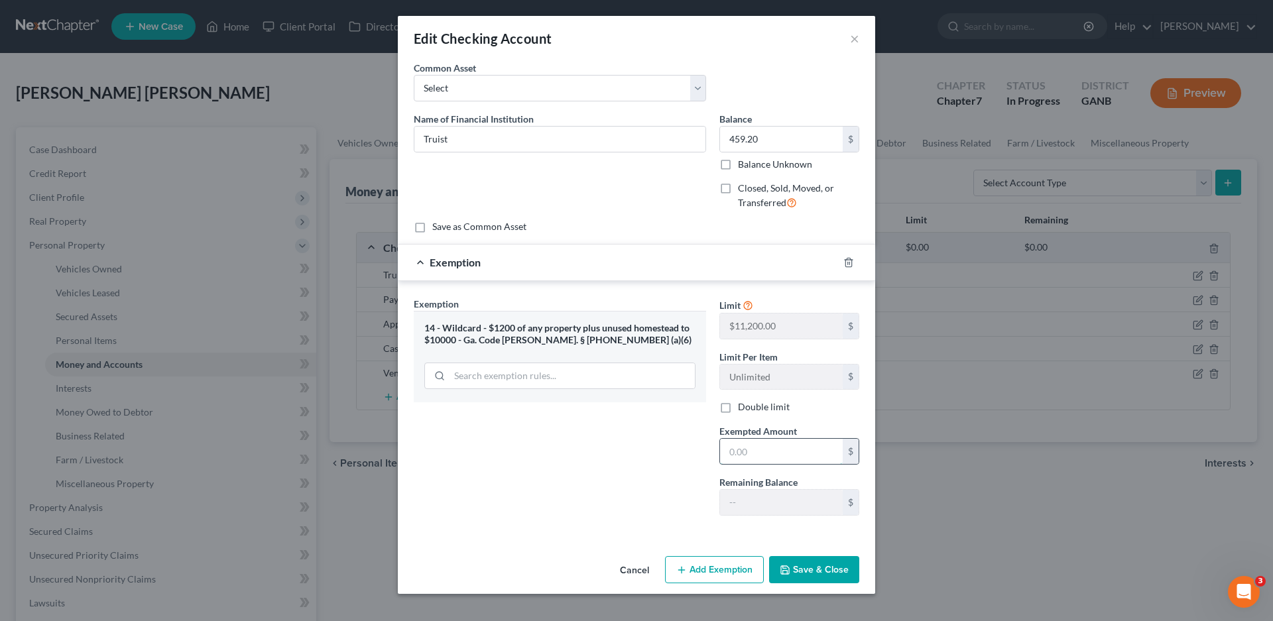
click at [759, 456] on input "text" at bounding box center [781, 451] width 123 height 25
type input "459.20"
click at [840, 572] on button "Save & Close" at bounding box center [814, 570] width 90 height 28
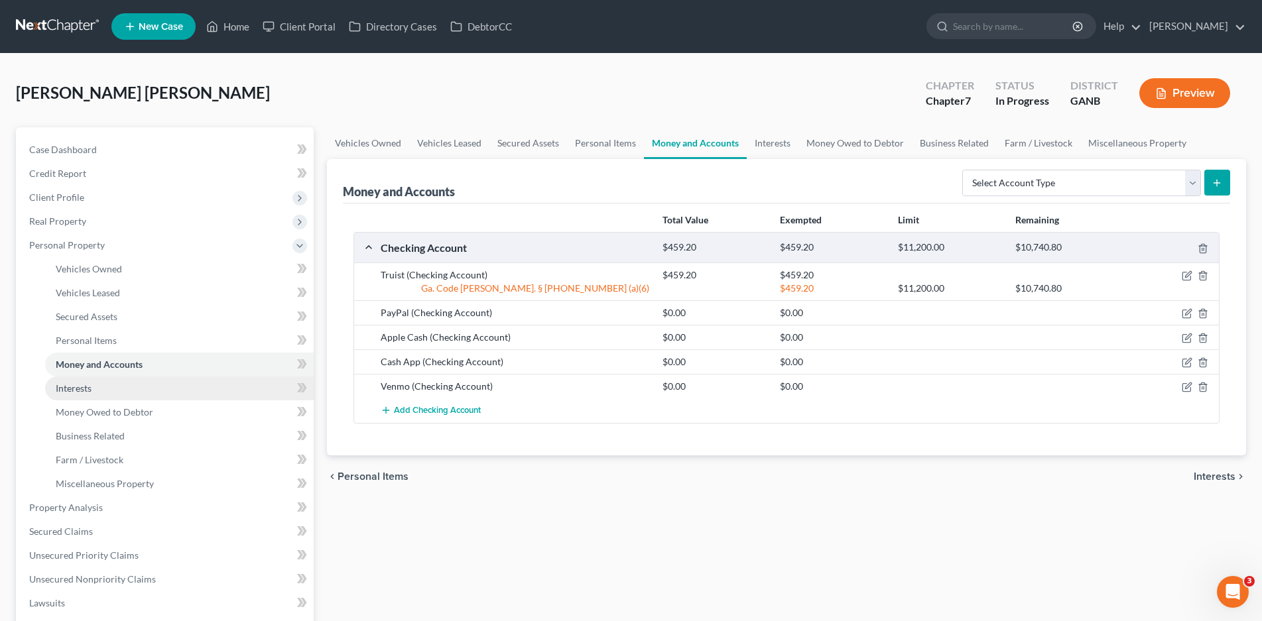
click at [66, 383] on span "Interests" at bounding box center [74, 388] width 36 height 11
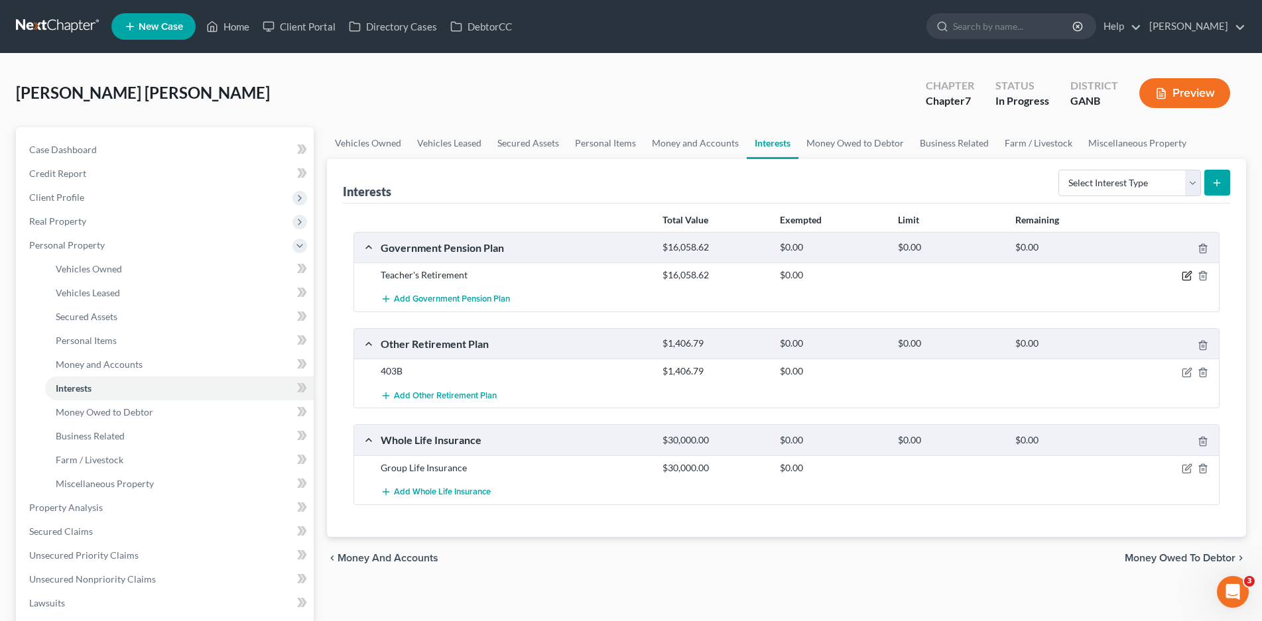
click at [1188, 277] on icon "button" at bounding box center [1188, 275] width 6 height 6
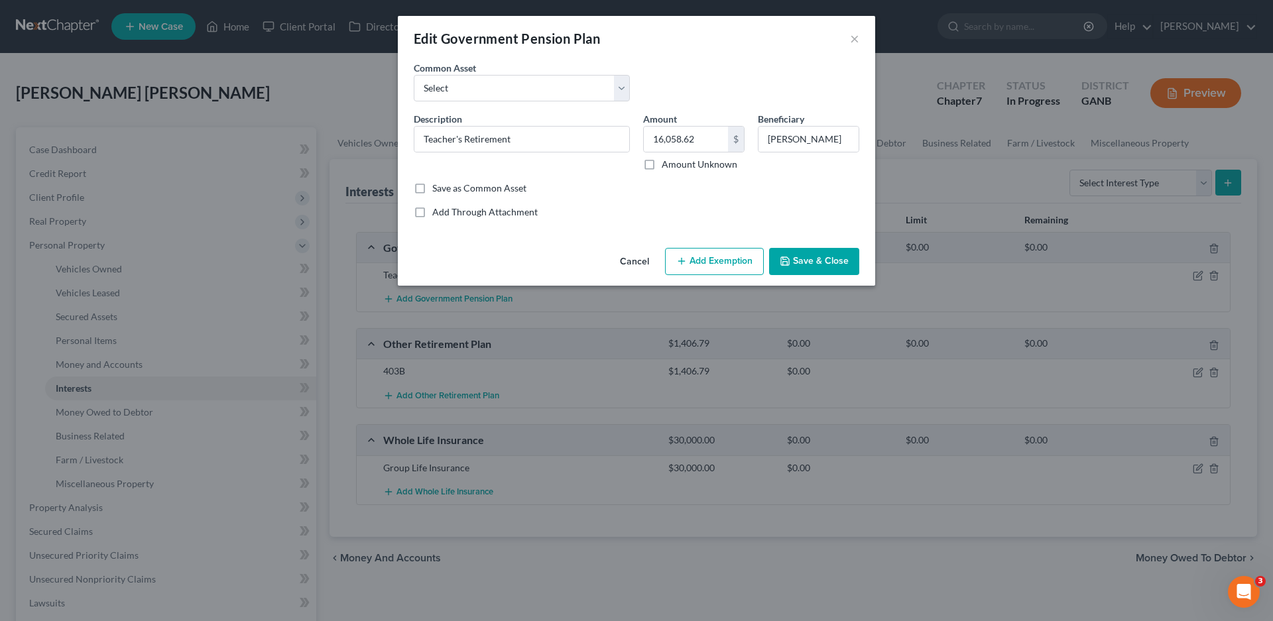
click at [713, 259] on button "Add Exemption" at bounding box center [714, 262] width 99 height 28
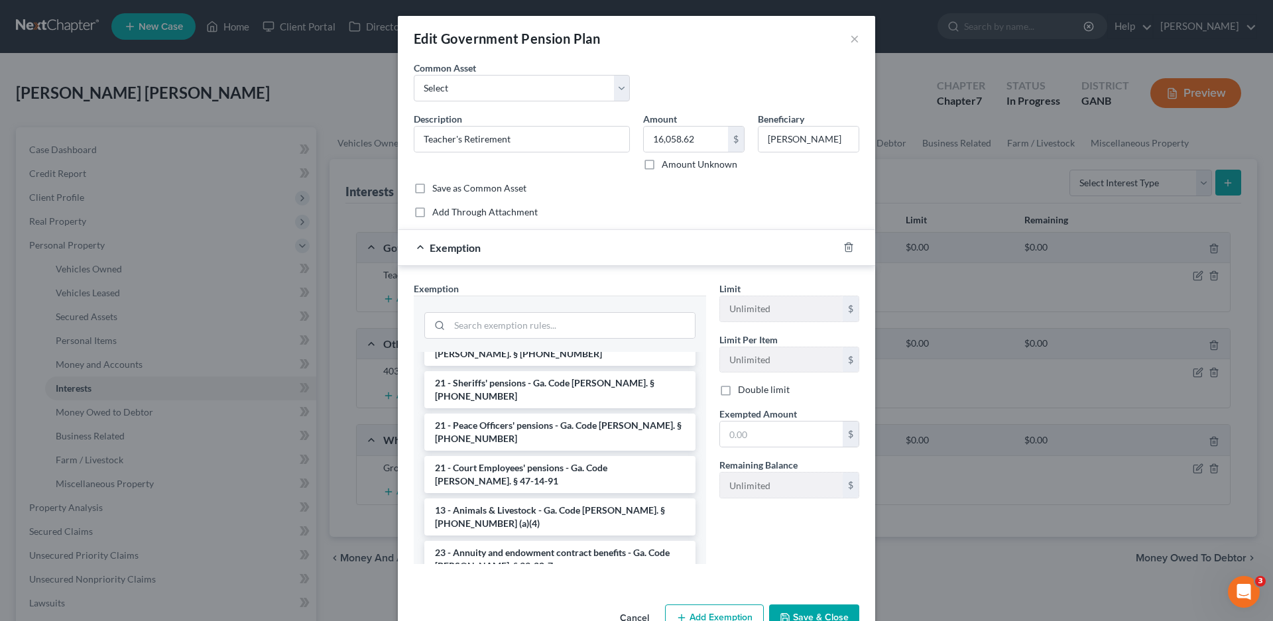
scroll to position [1891, 0]
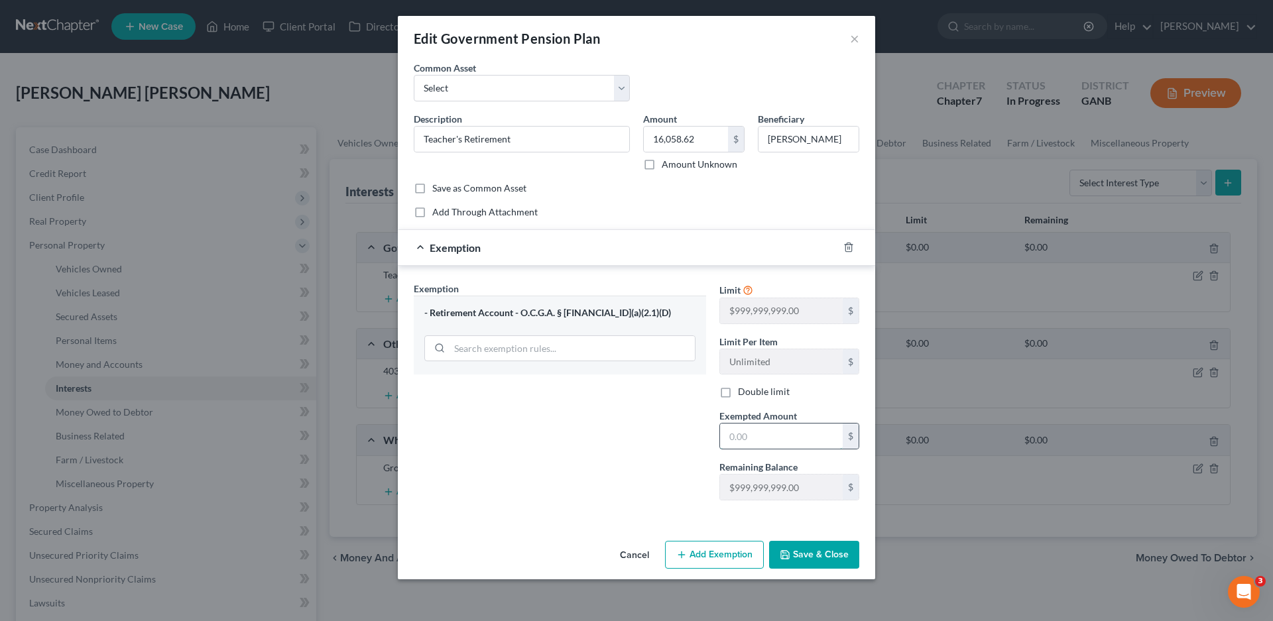
click at [749, 434] on input "text" at bounding box center [781, 436] width 123 height 25
type input "16,058.62"
click at [814, 560] on button "Save & Close" at bounding box center [814, 555] width 90 height 28
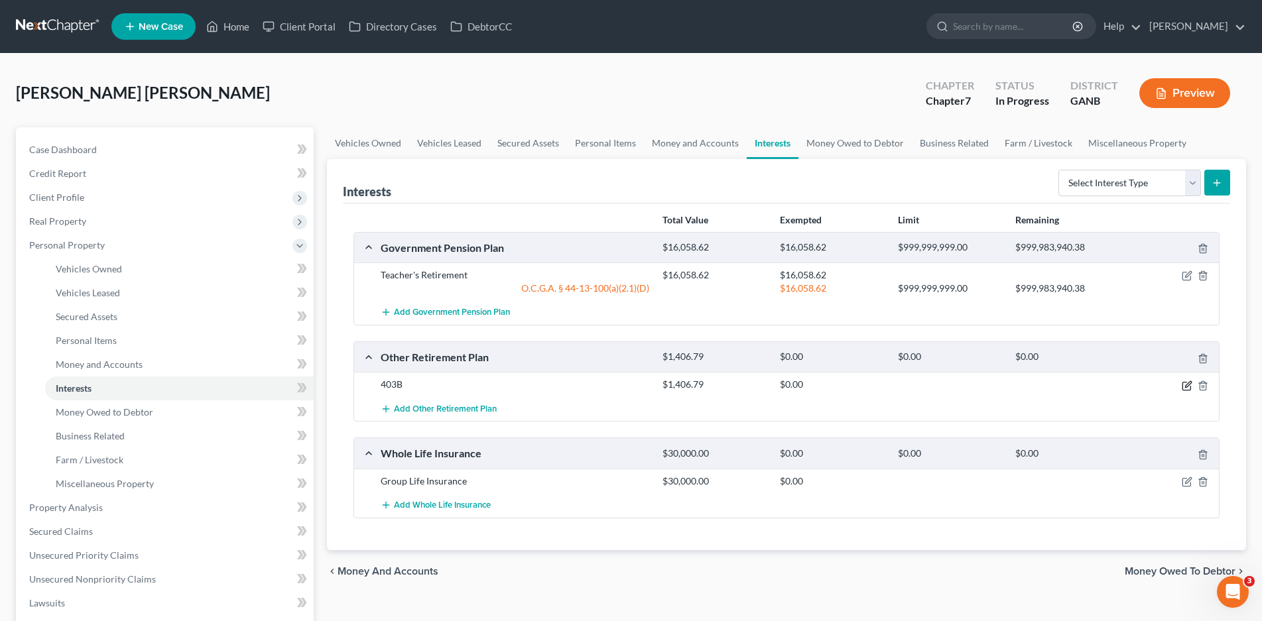
click at [1187, 383] on icon "button" at bounding box center [1187, 386] width 11 height 11
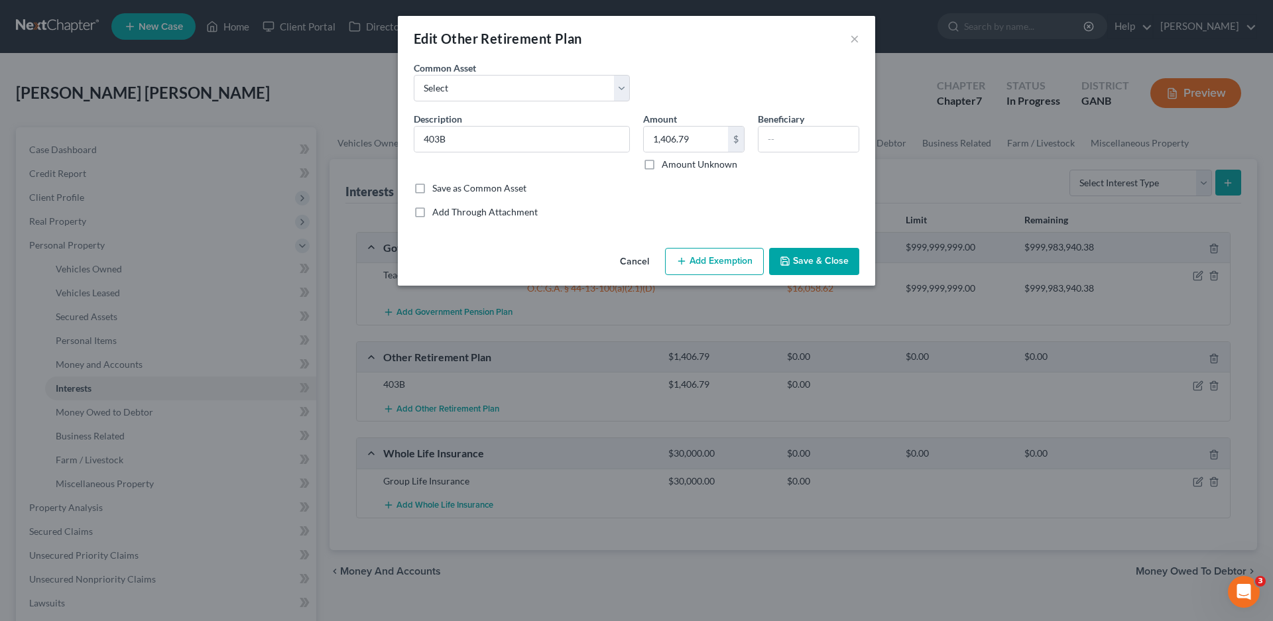
click at [720, 257] on button "Add Exemption" at bounding box center [714, 262] width 99 height 28
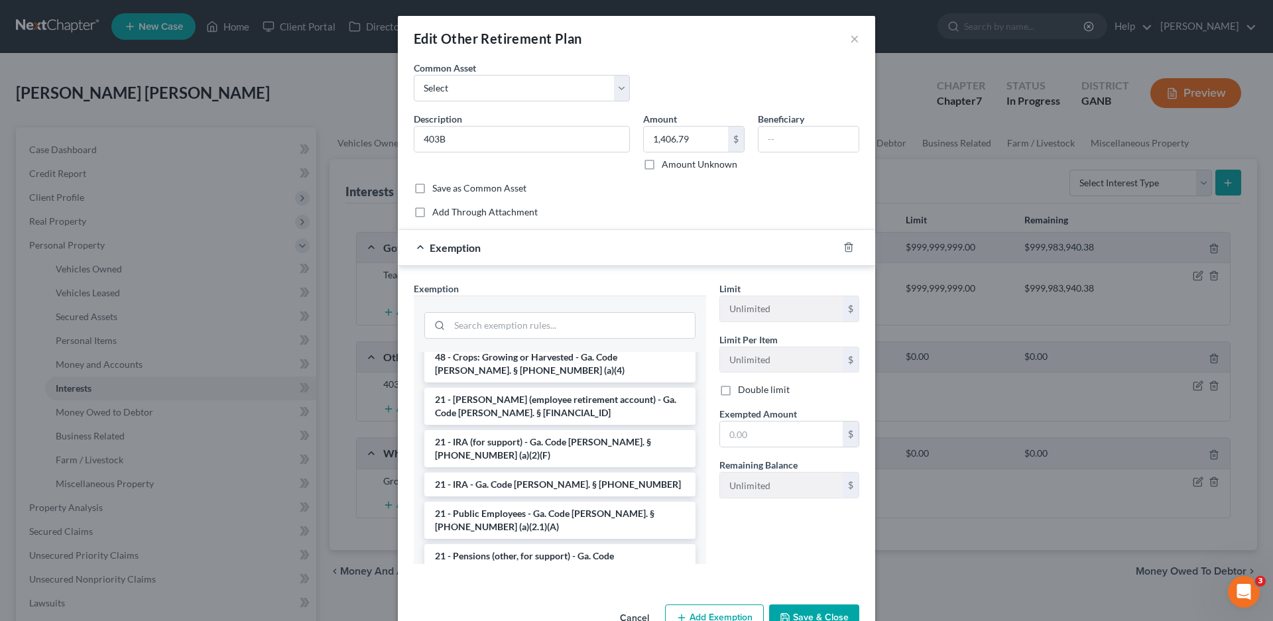
scroll to position [862, 0]
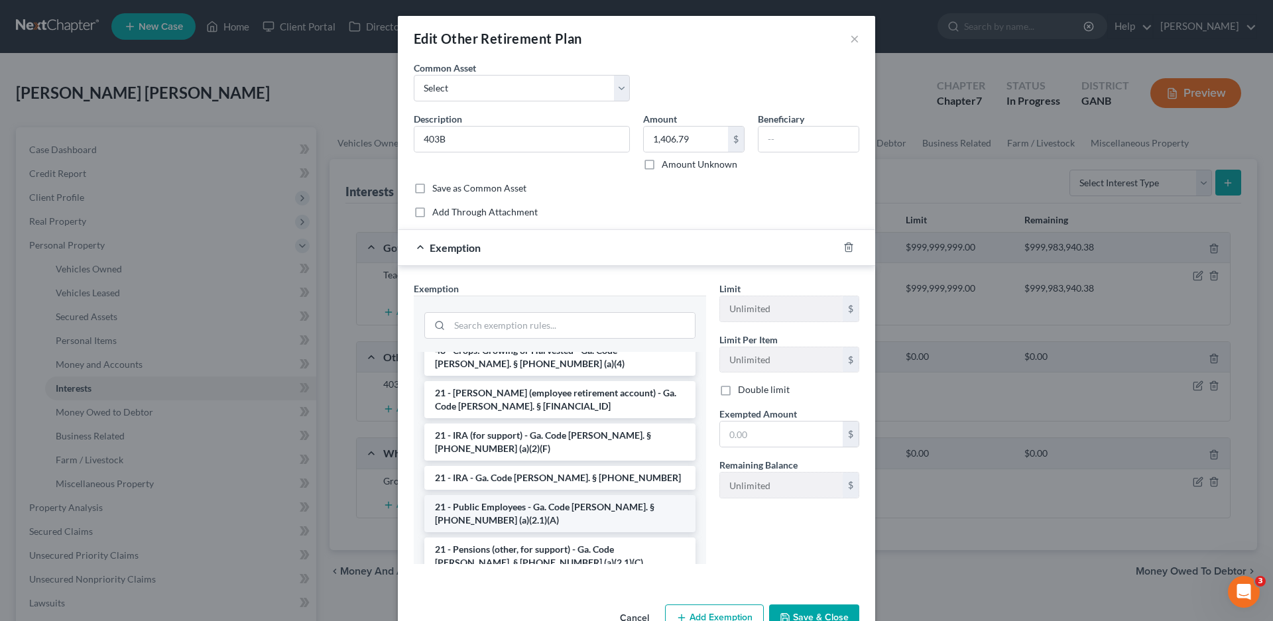
click at [631, 495] on li "21 - Public Employees - Ga. Code [PERSON_NAME]. § [PHONE_NUMBER] (a)(2.1)(A)" at bounding box center [559, 513] width 271 height 37
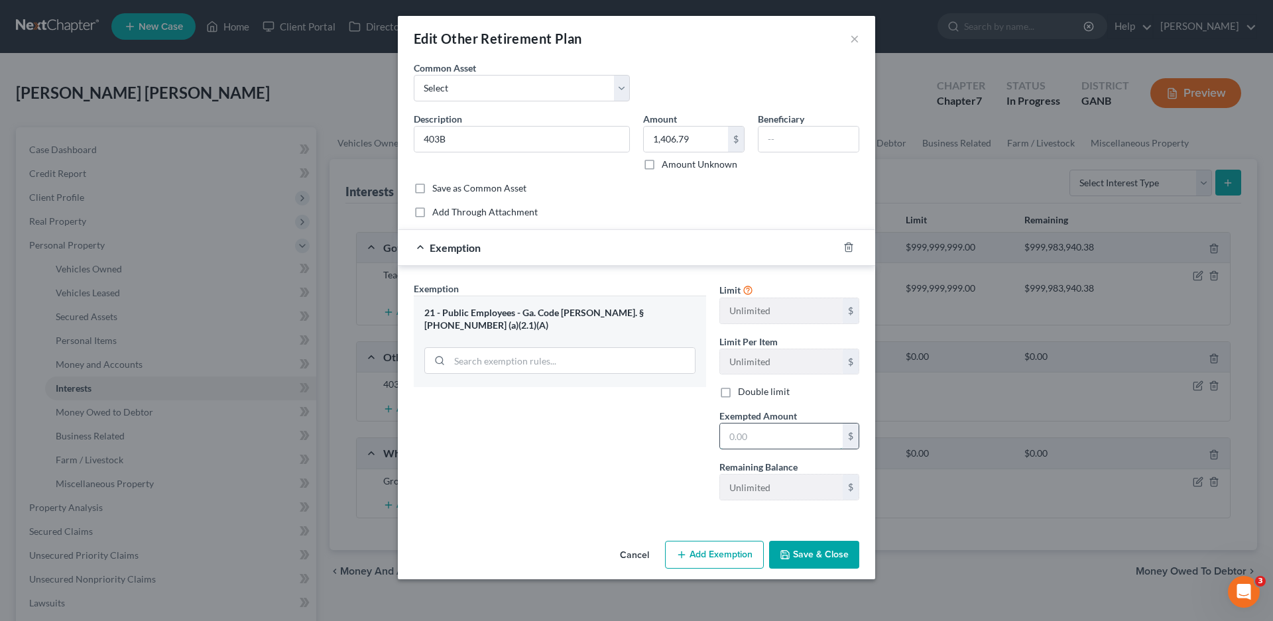
click at [783, 436] on input "text" at bounding box center [781, 436] width 123 height 25
type input "1,406.79"
click at [630, 553] on button "Cancel" at bounding box center [634, 555] width 50 height 27
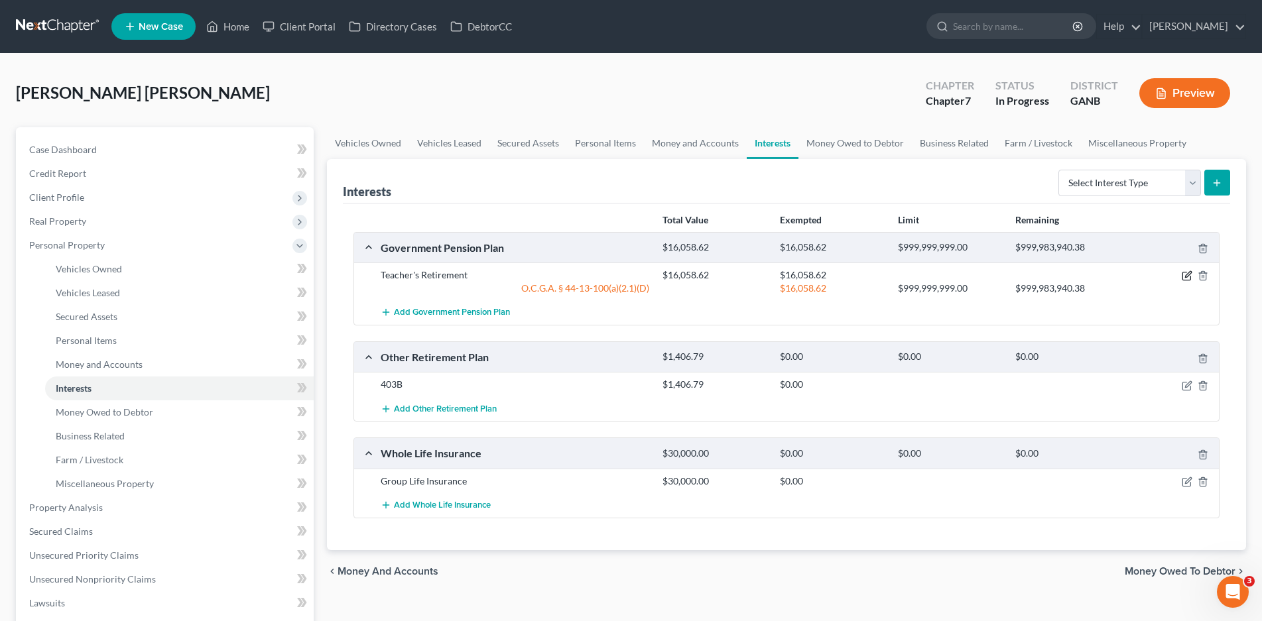
click at [1184, 273] on icon "button" at bounding box center [1187, 276] width 11 height 11
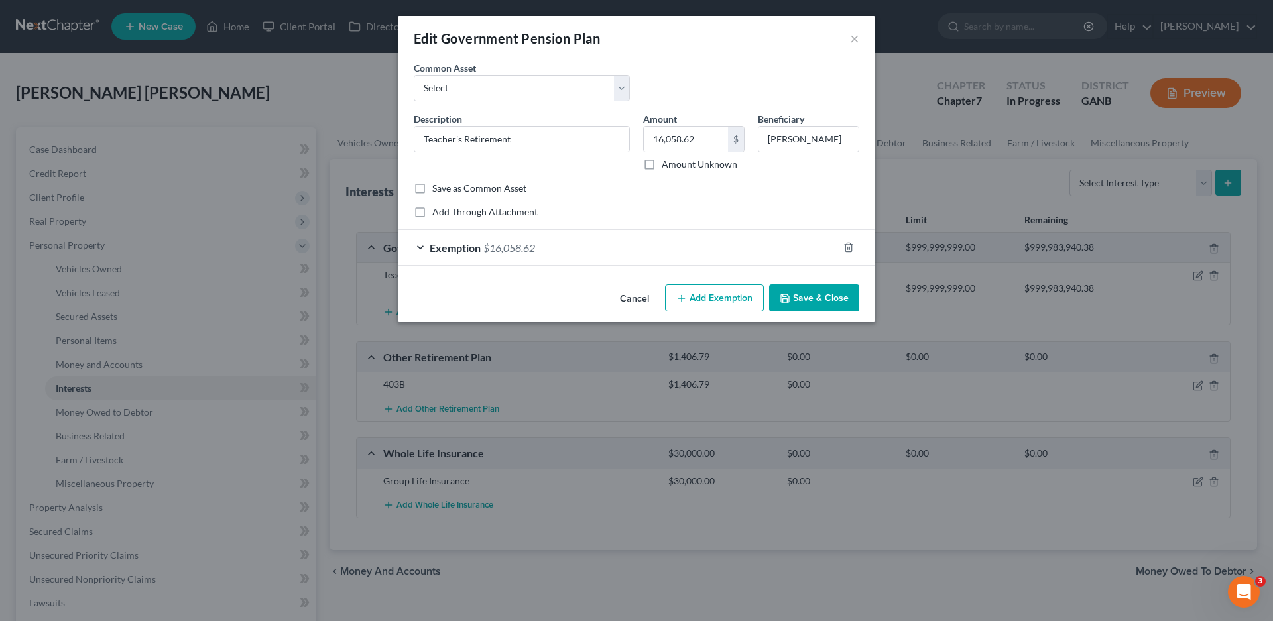
click at [417, 249] on div "Exemption $16,058.62" at bounding box center [618, 247] width 440 height 35
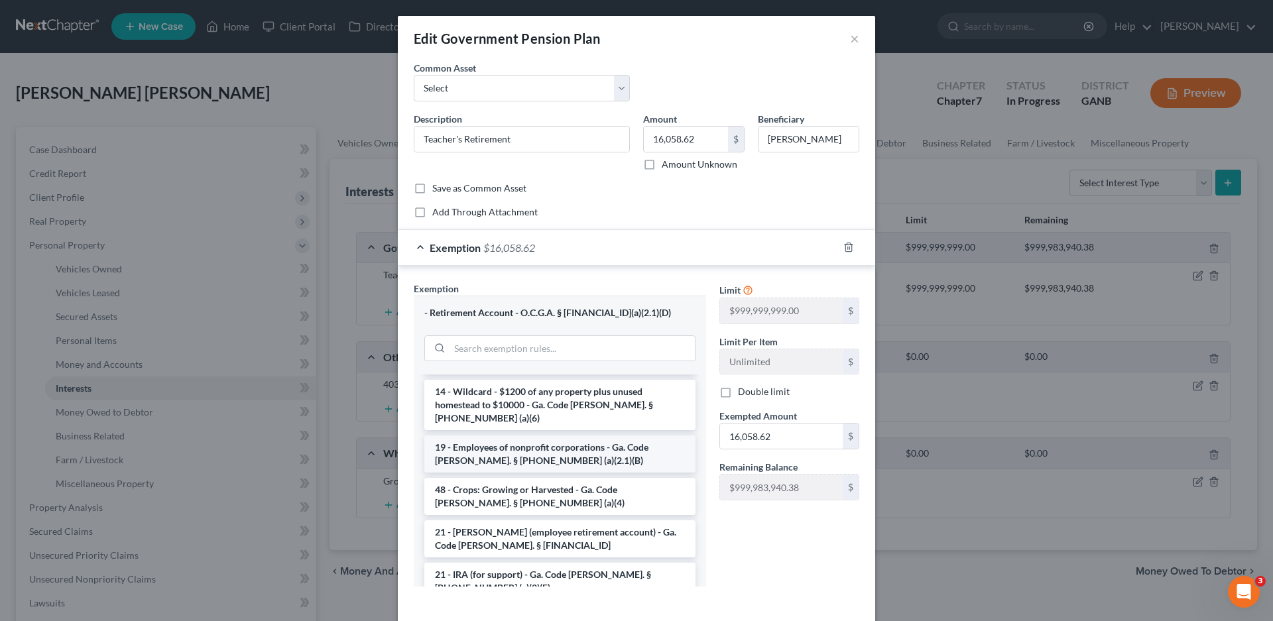
scroll to position [796, 0]
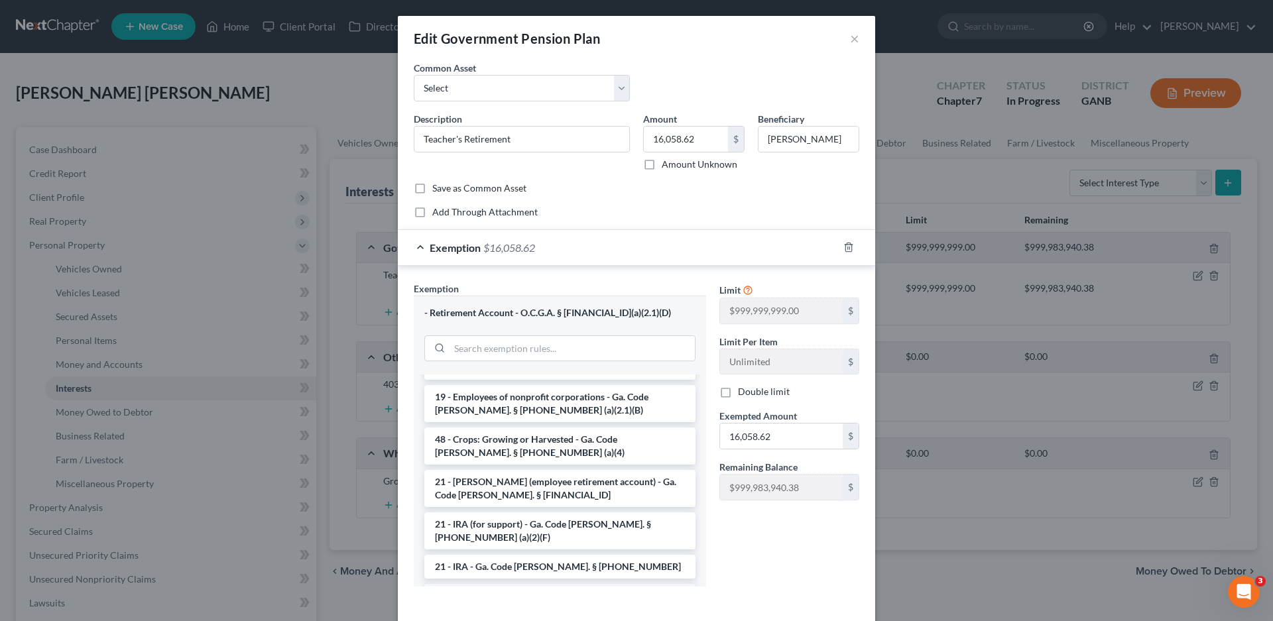
click at [540, 584] on li "21 - Public Employees - Ga. Code [PERSON_NAME]. § [PHONE_NUMBER] (a)(2.1)(A)" at bounding box center [559, 602] width 271 height 37
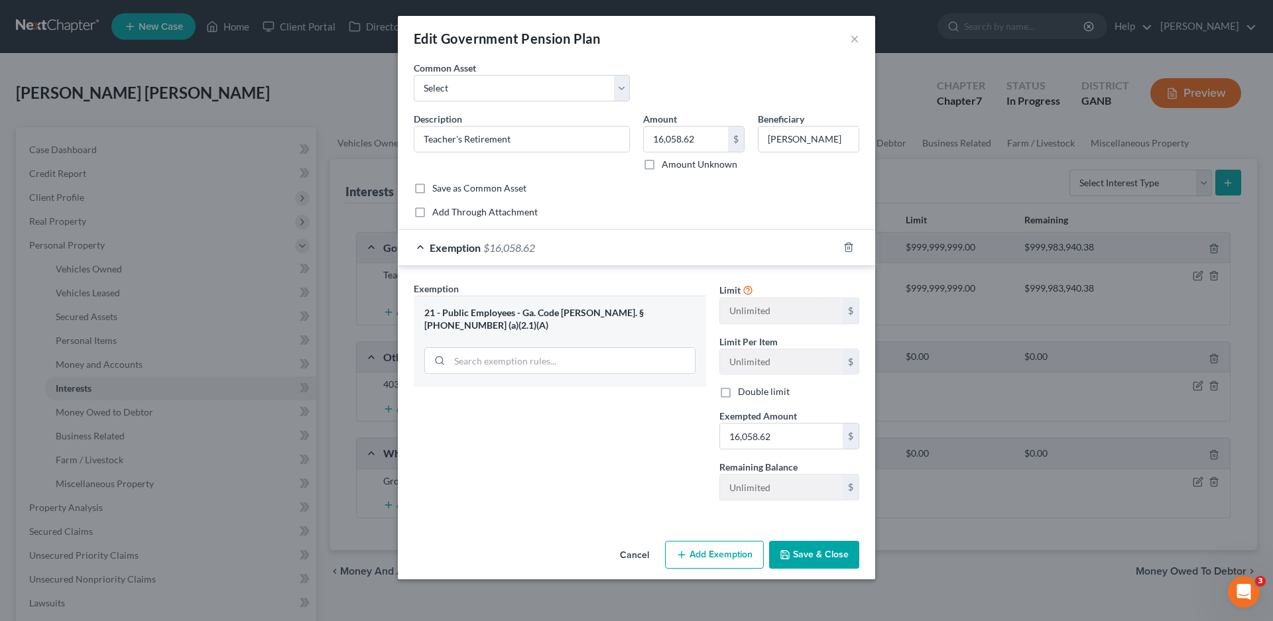
click at [809, 550] on button "Save & Close" at bounding box center [814, 555] width 90 height 28
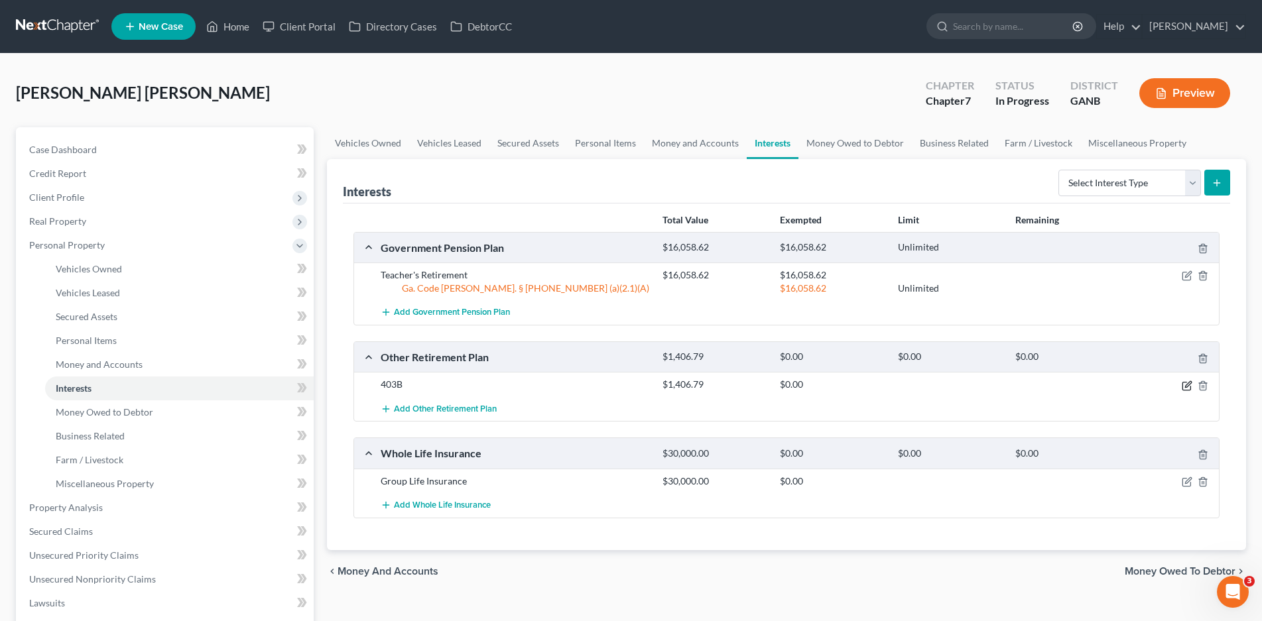
click at [1184, 385] on icon "button" at bounding box center [1187, 386] width 11 height 11
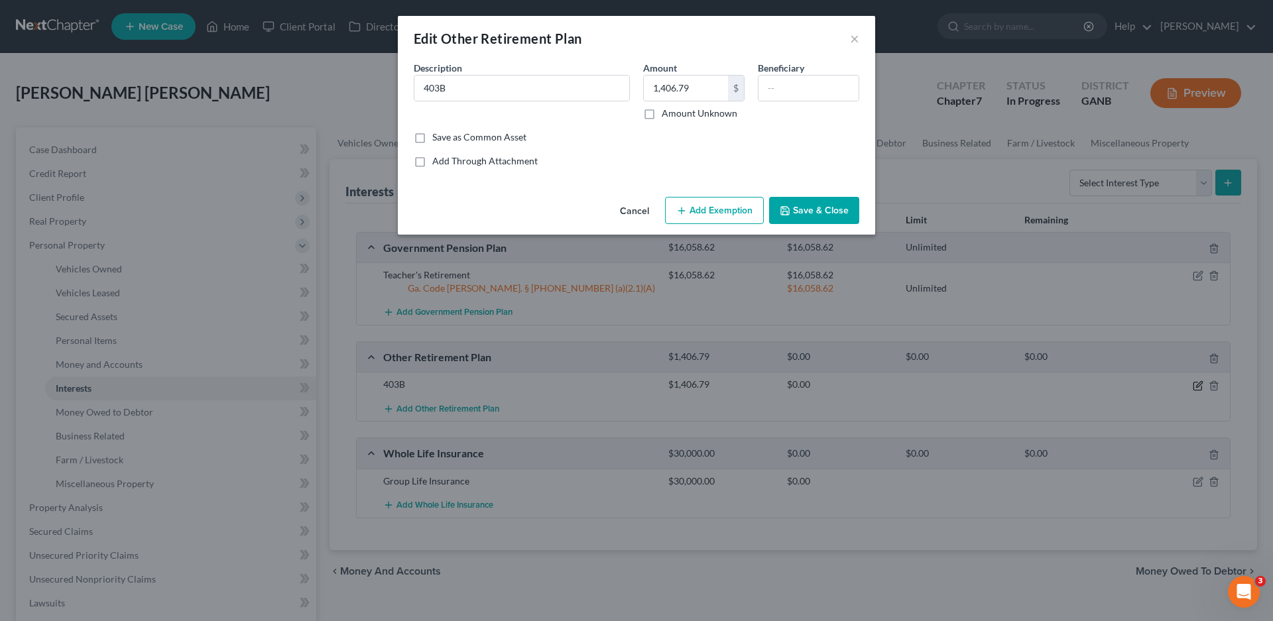
click at [1185, 384] on div "Edit Other Retirement Plan × An exemption set must first be selected from the F…" at bounding box center [636, 310] width 1273 height 621
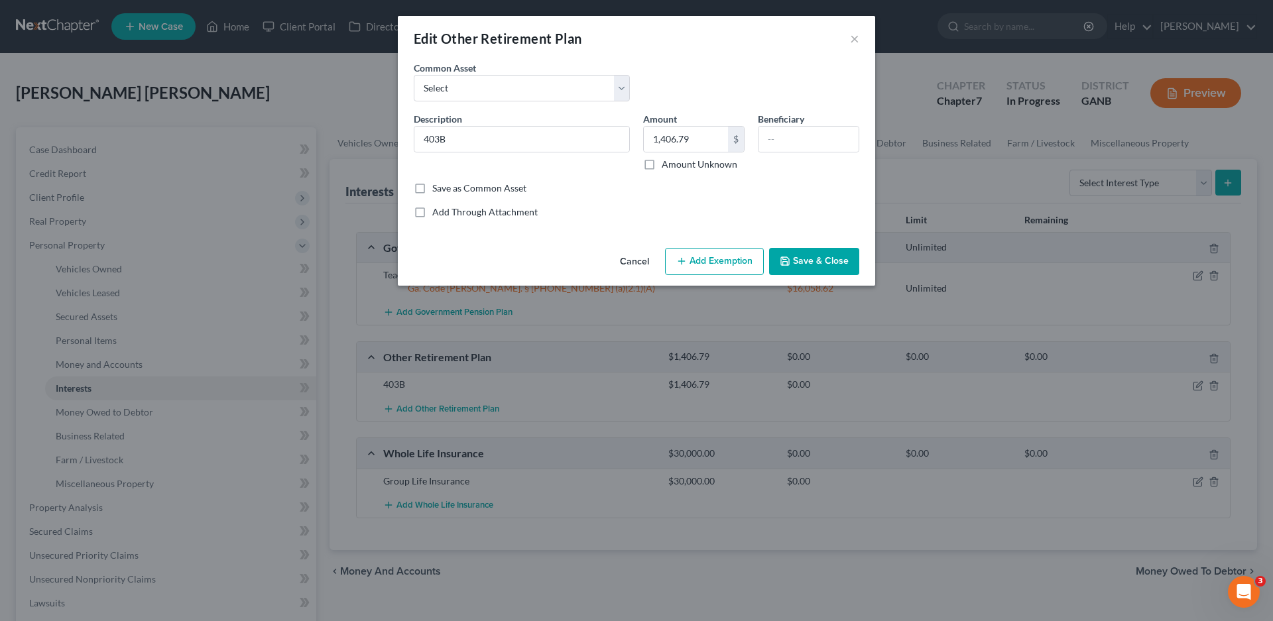
click at [712, 262] on button "Add Exemption" at bounding box center [714, 262] width 99 height 28
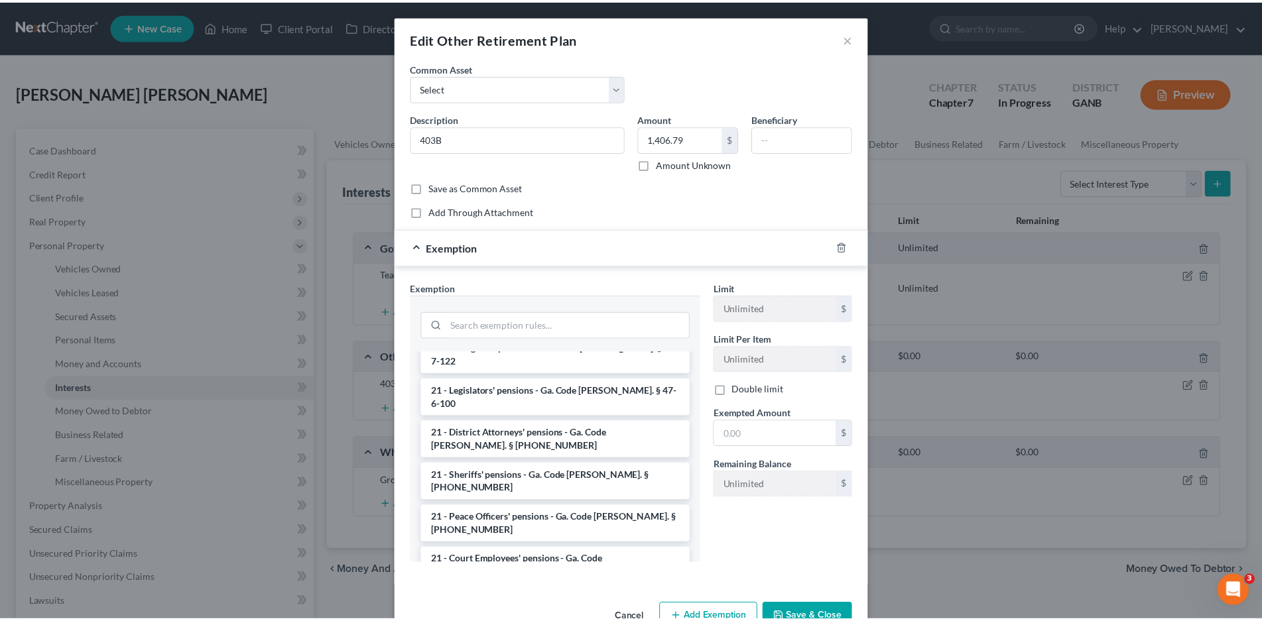
scroll to position [1891, 0]
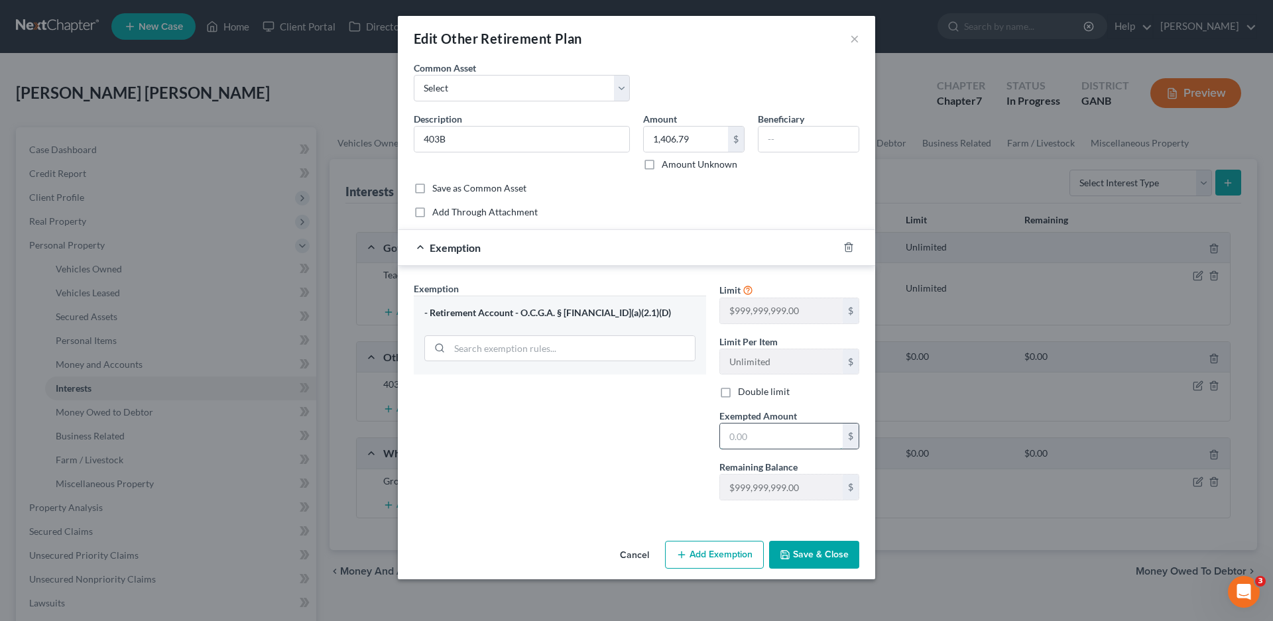
click at [743, 442] on input "text" at bounding box center [781, 436] width 123 height 25
type input "1,406.79"
click at [818, 552] on button "Save & Close" at bounding box center [814, 555] width 90 height 28
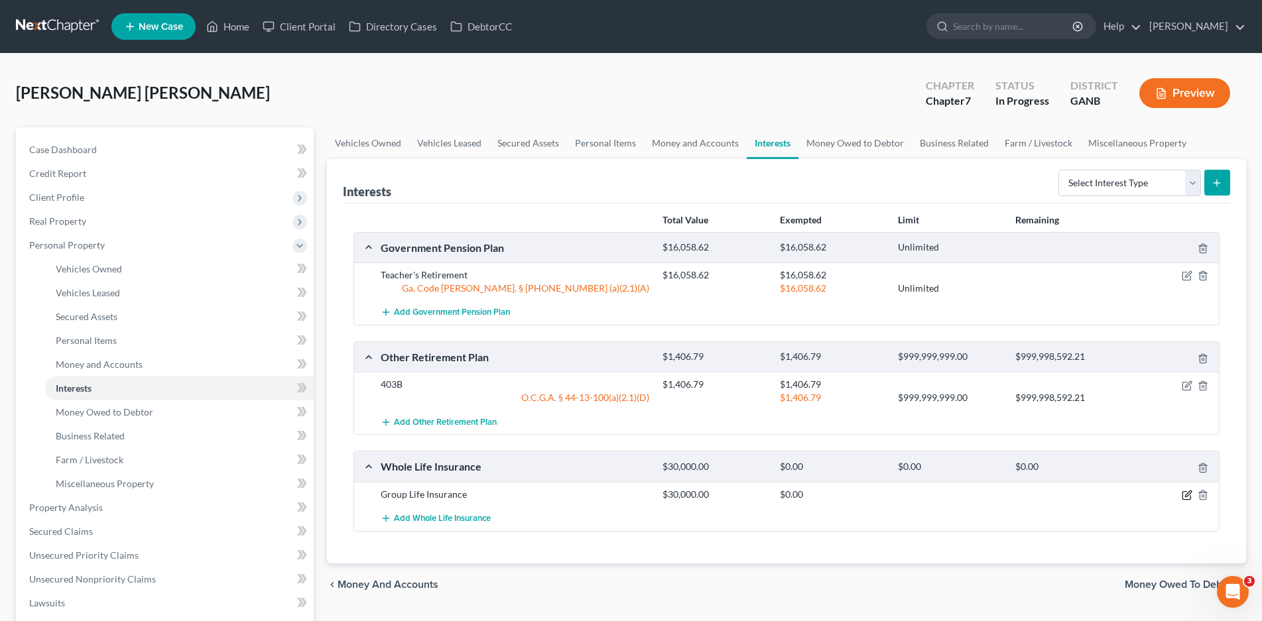
click at [1186, 497] on icon "button" at bounding box center [1188, 494] width 6 height 6
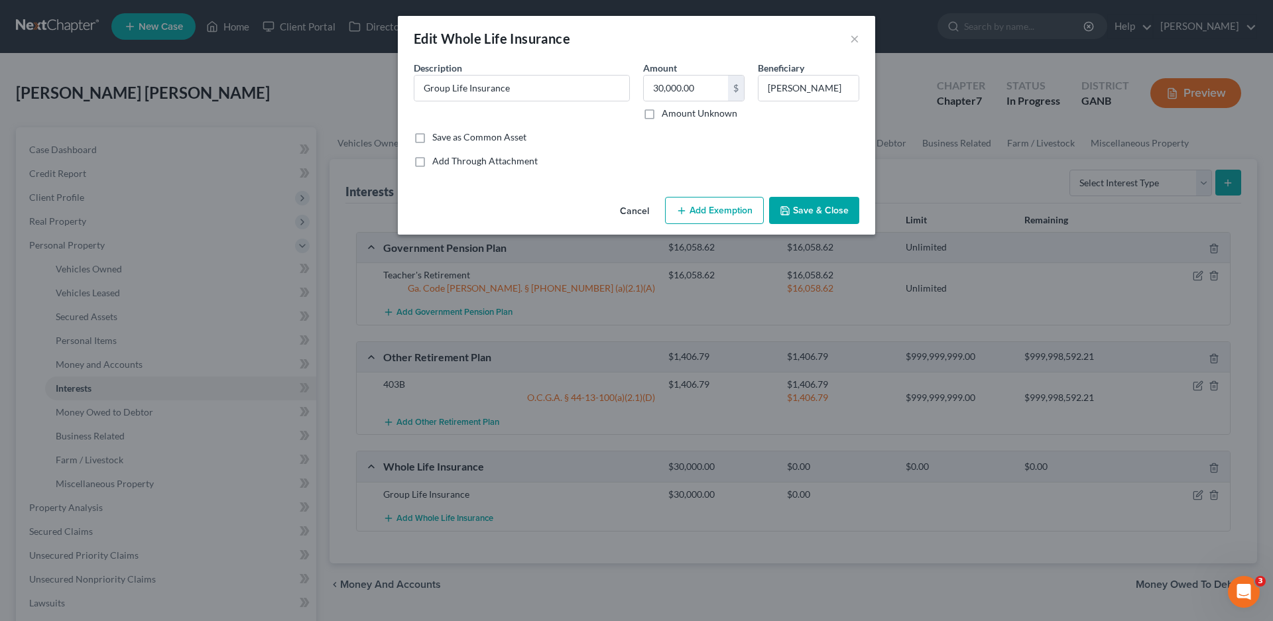
click at [634, 210] on button "Cancel" at bounding box center [634, 211] width 50 height 27
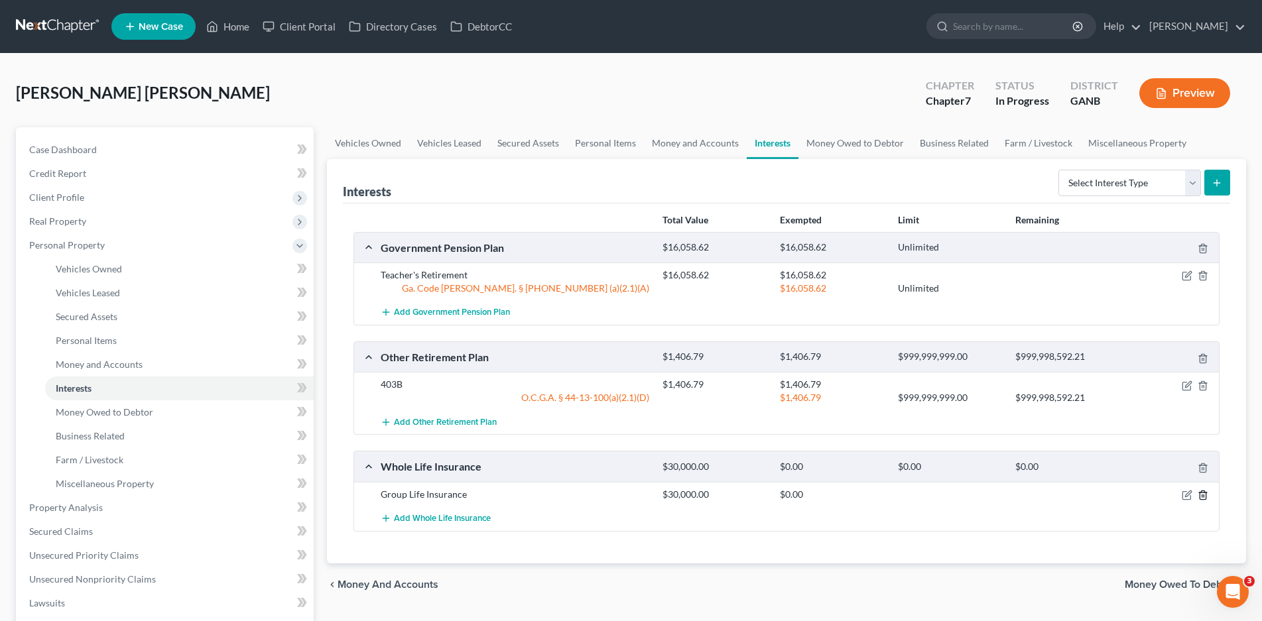
click at [1203, 495] on icon "button" at bounding box center [1203, 495] width 11 height 11
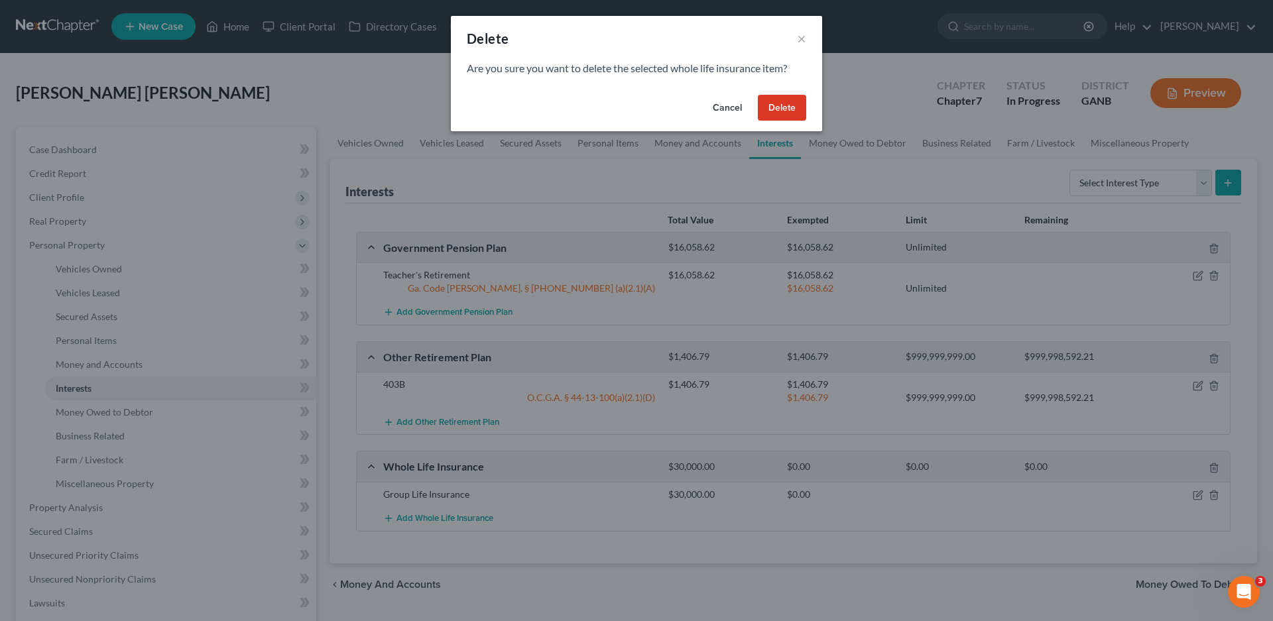
click at [779, 107] on button "Delete" at bounding box center [782, 108] width 48 height 27
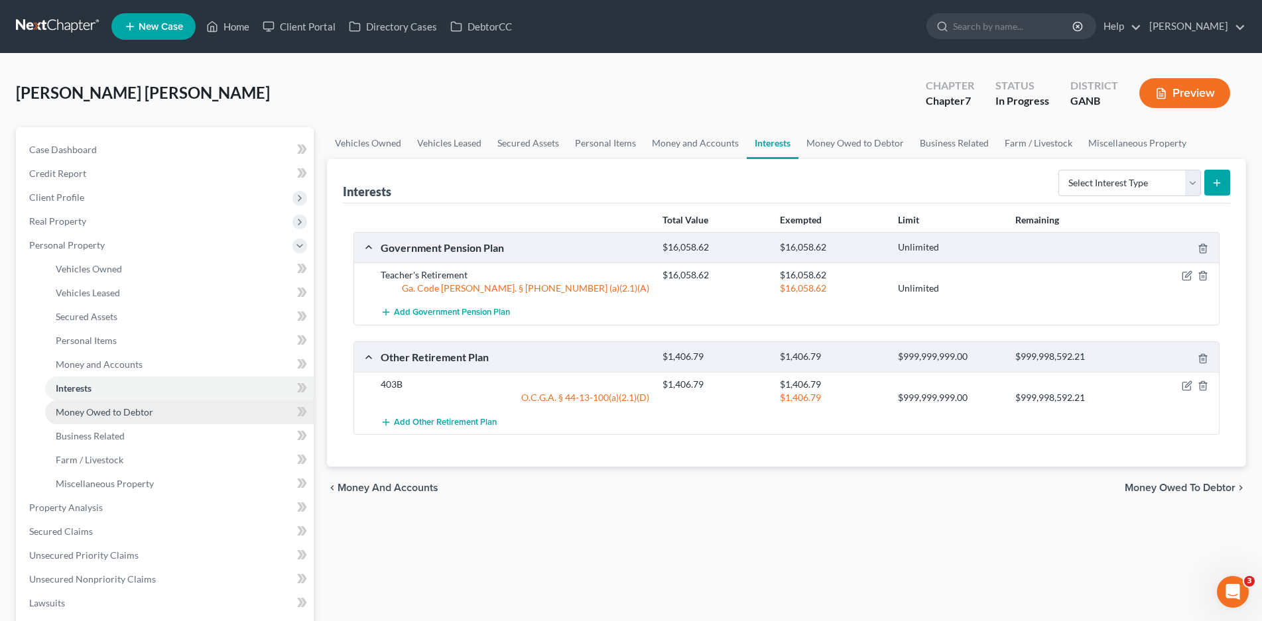
click at [134, 412] on span "Money Owed to Debtor" at bounding box center [104, 412] width 97 height 11
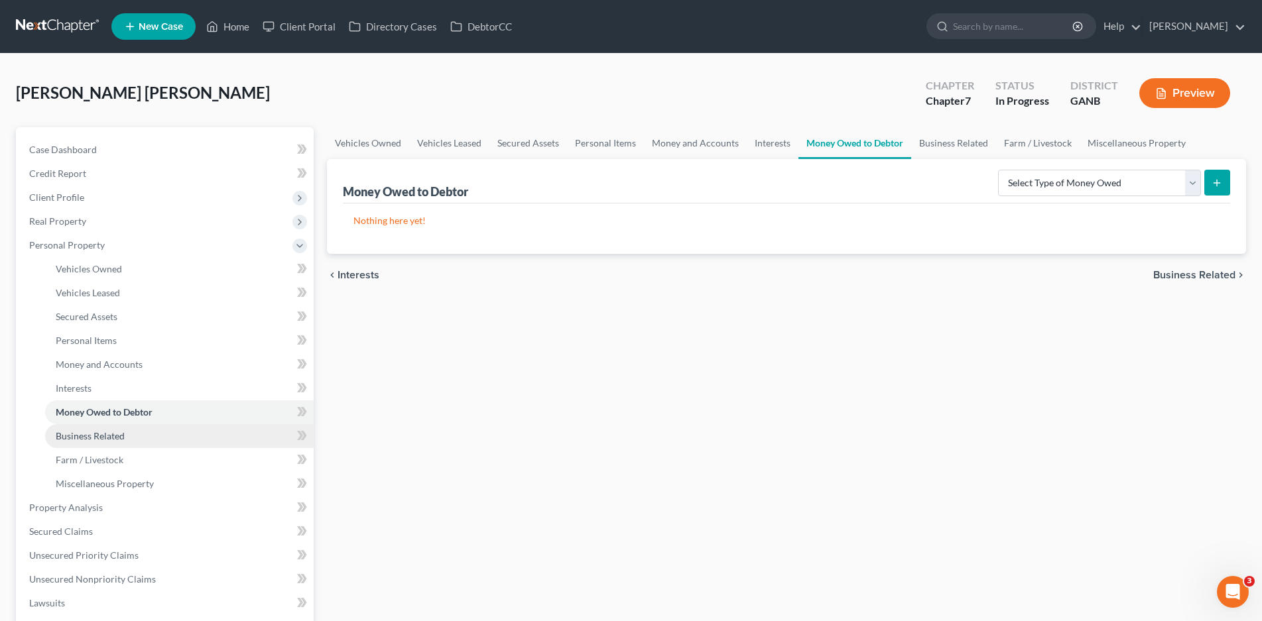
click at [95, 435] on span "Business Related" at bounding box center [90, 435] width 69 height 11
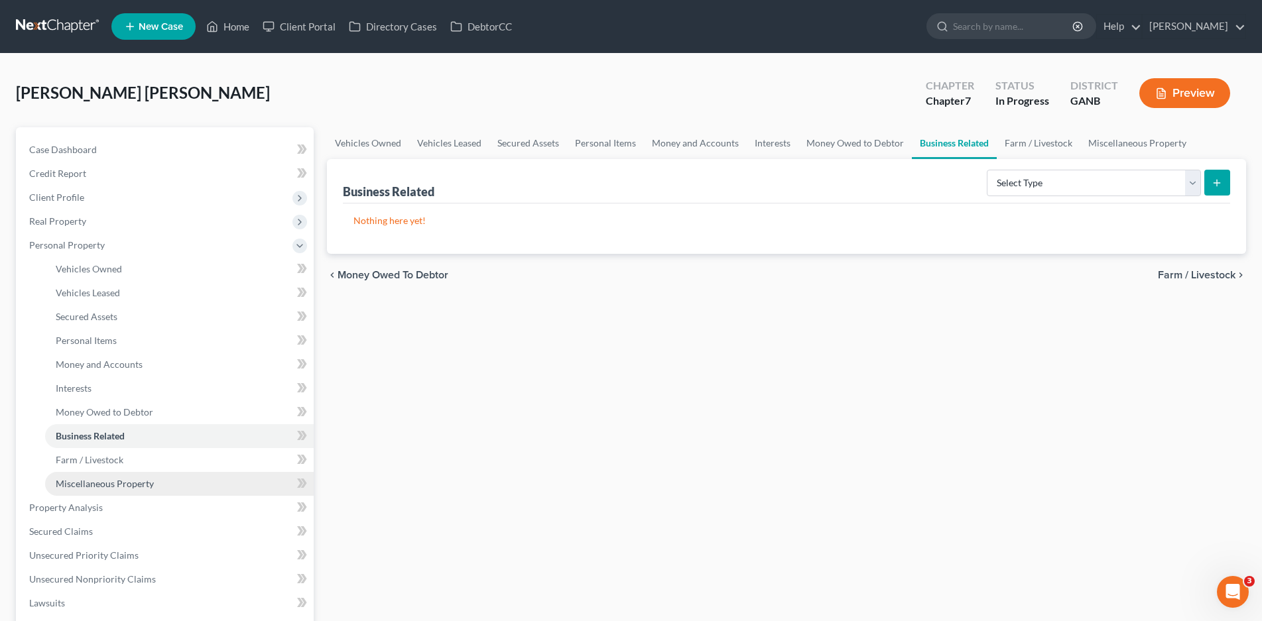
click at [111, 486] on span "Miscellaneous Property" at bounding box center [105, 483] width 98 height 11
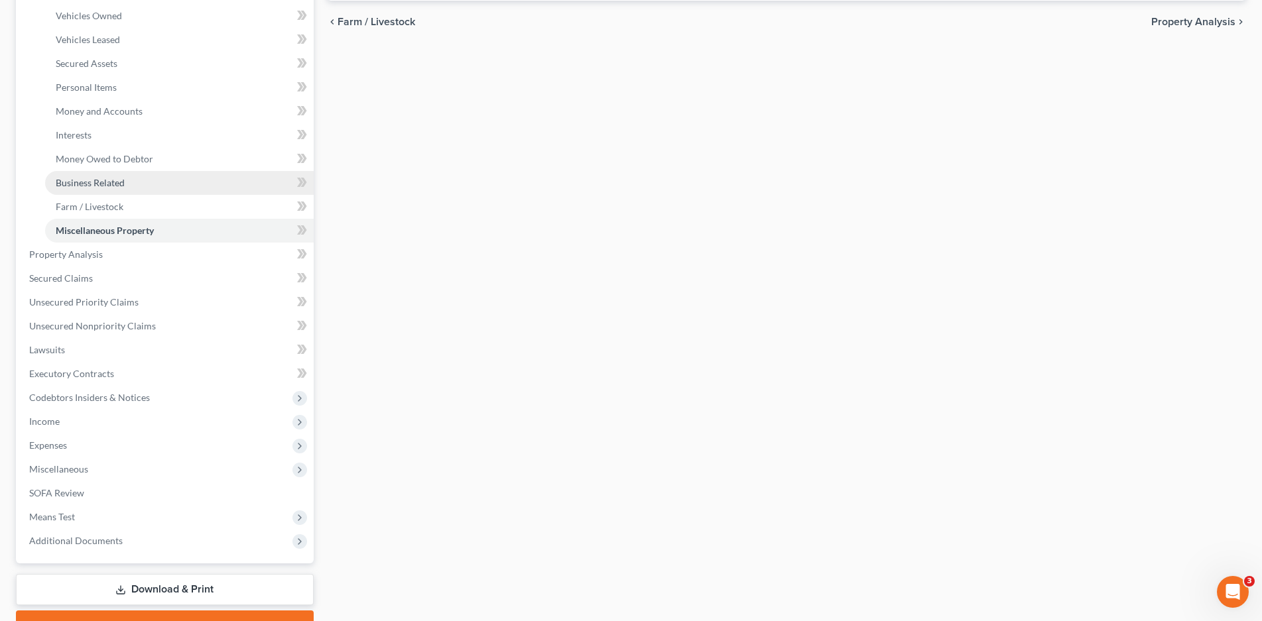
scroll to position [322, 0]
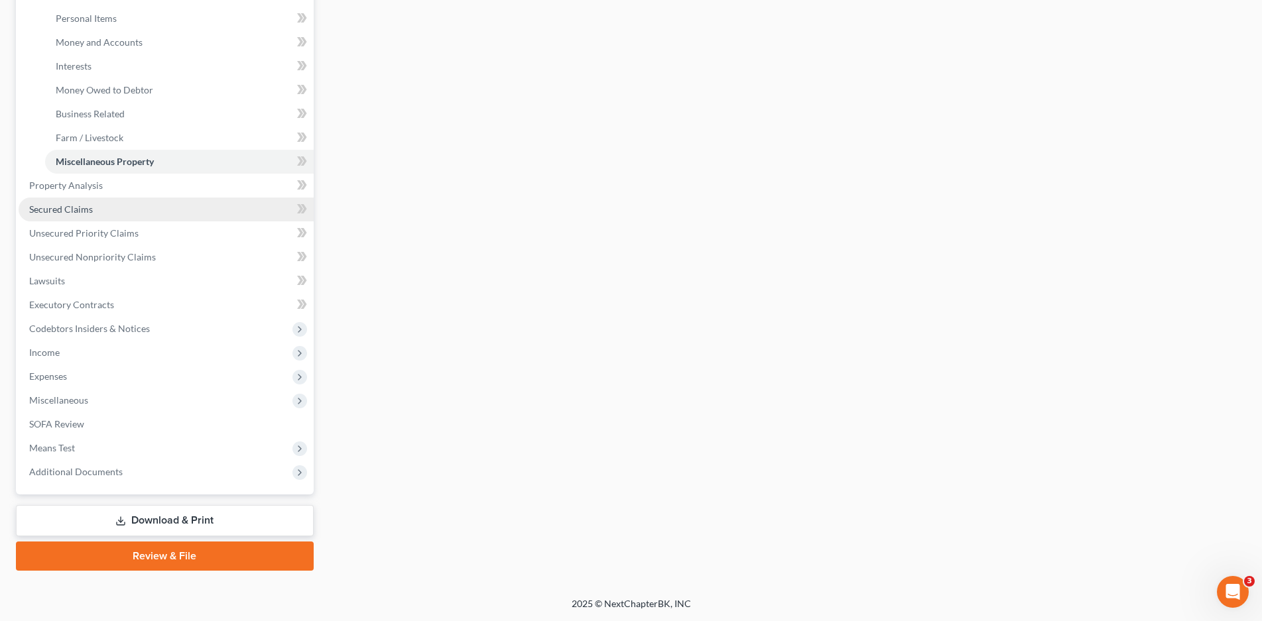
click at [56, 215] on link "Secured Claims" at bounding box center [166, 210] width 295 height 24
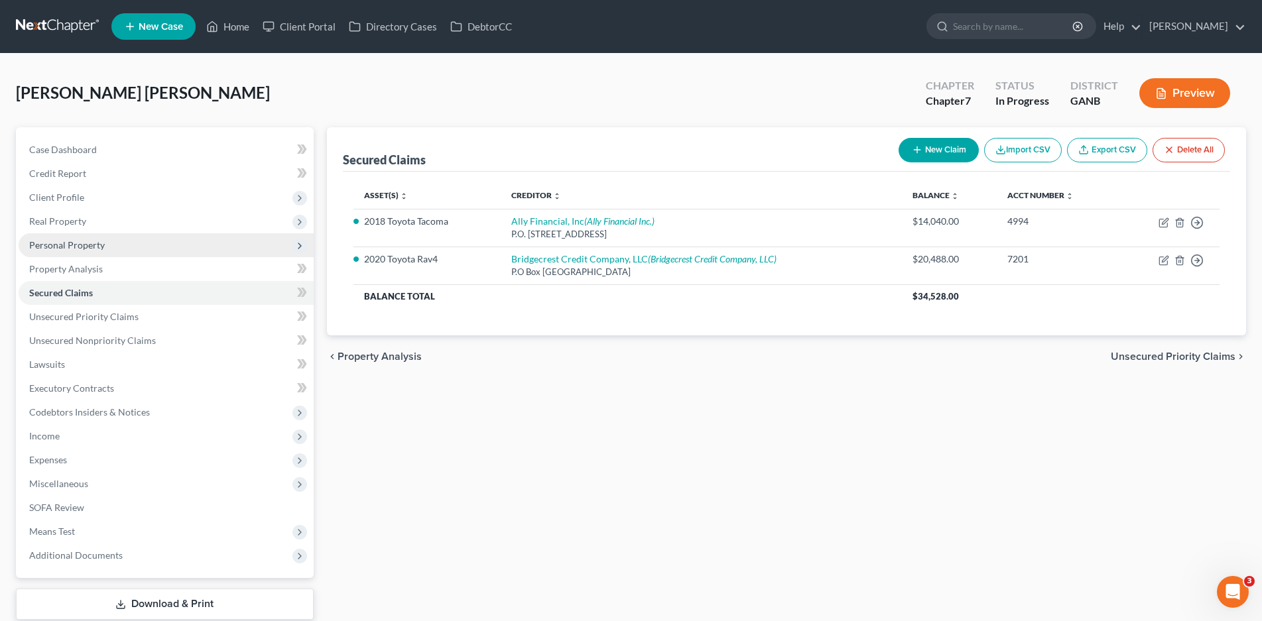
click at [72, 243] on span "Personal Property" at bounding box center [67, 244] width 76 height 11
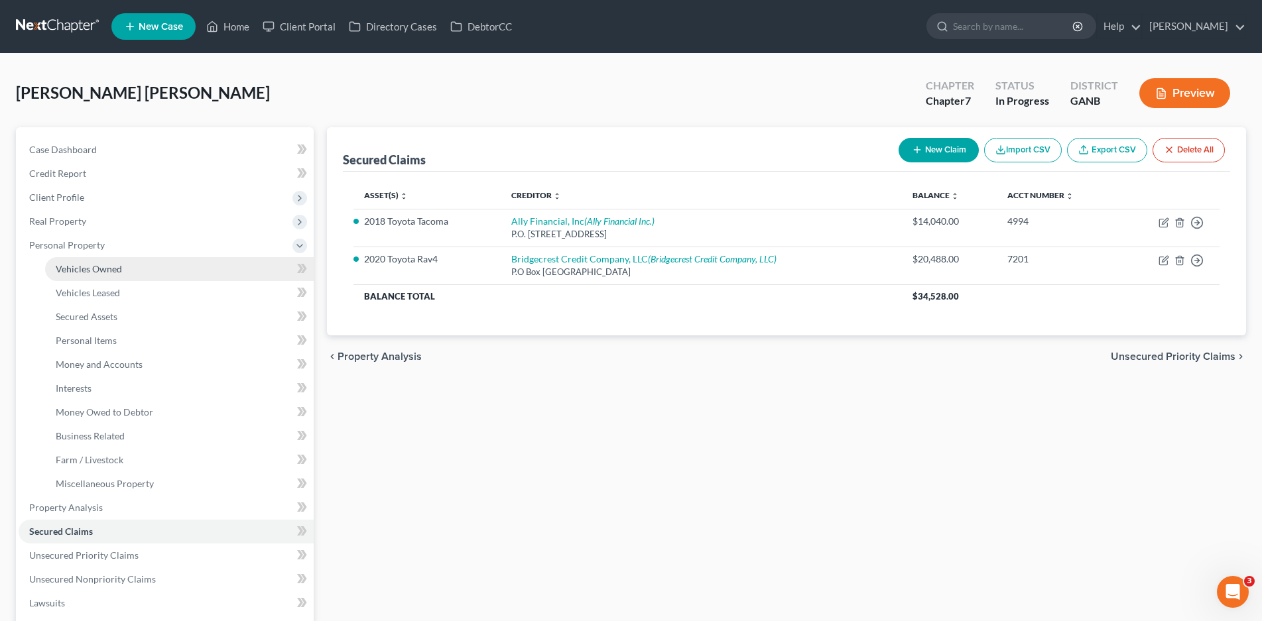
click at [66, 267] on span "Vehicles Owned" at bounding box center [89, 268] width 66 height 11
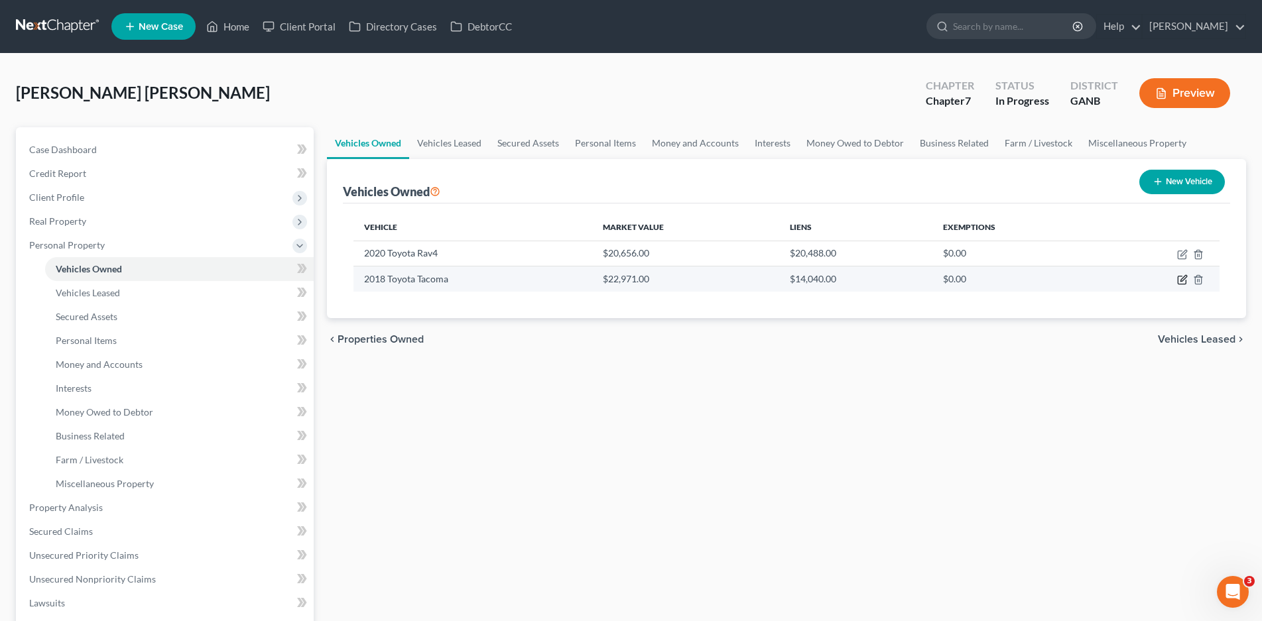
click at [1181, 282] on icon "button" at bounding box center [1183, 279] width 6 height 6
select select "0"
select select "8"
select select "3"
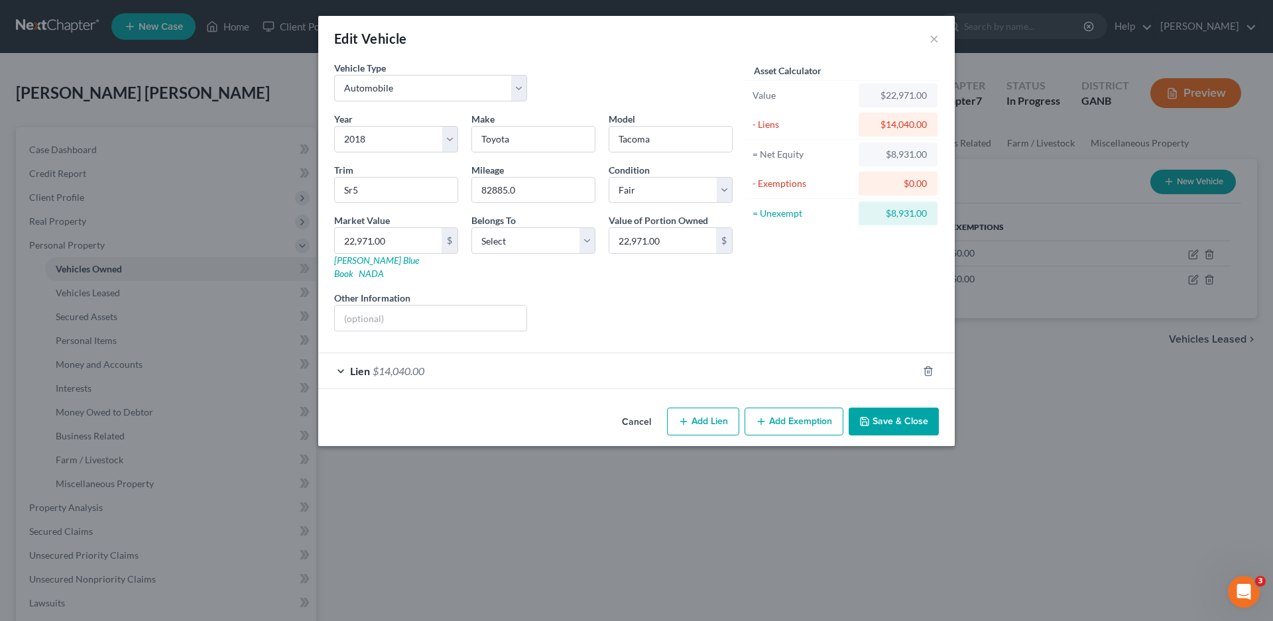
click at [761, 416] on icon "button" at bounding box center [761, 421] width 11 height 11
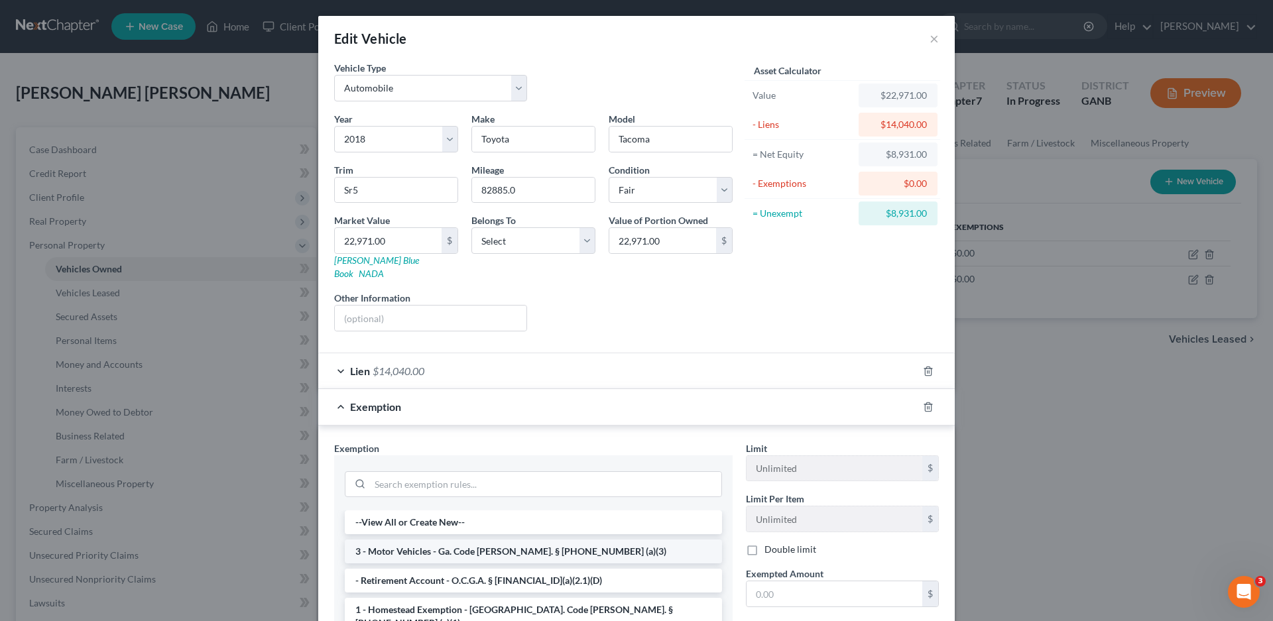
click at [427, 544] on li "3 - Motor Vehicles - Ga. Code [PERSON_NAME]. § [PHONE_NUMBER] (a)(3)" at bounding box center [533, 552] width 377 height 24
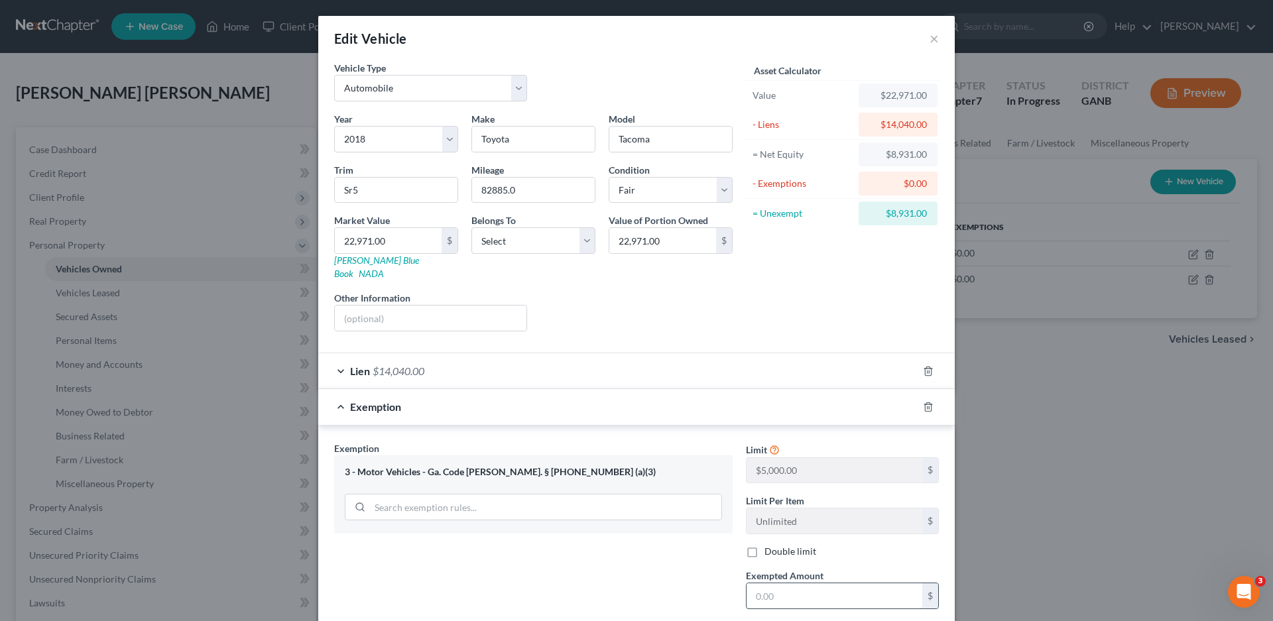
click at [804, 588] on input "text" at bounding box center [835, 596] width 176 height 25
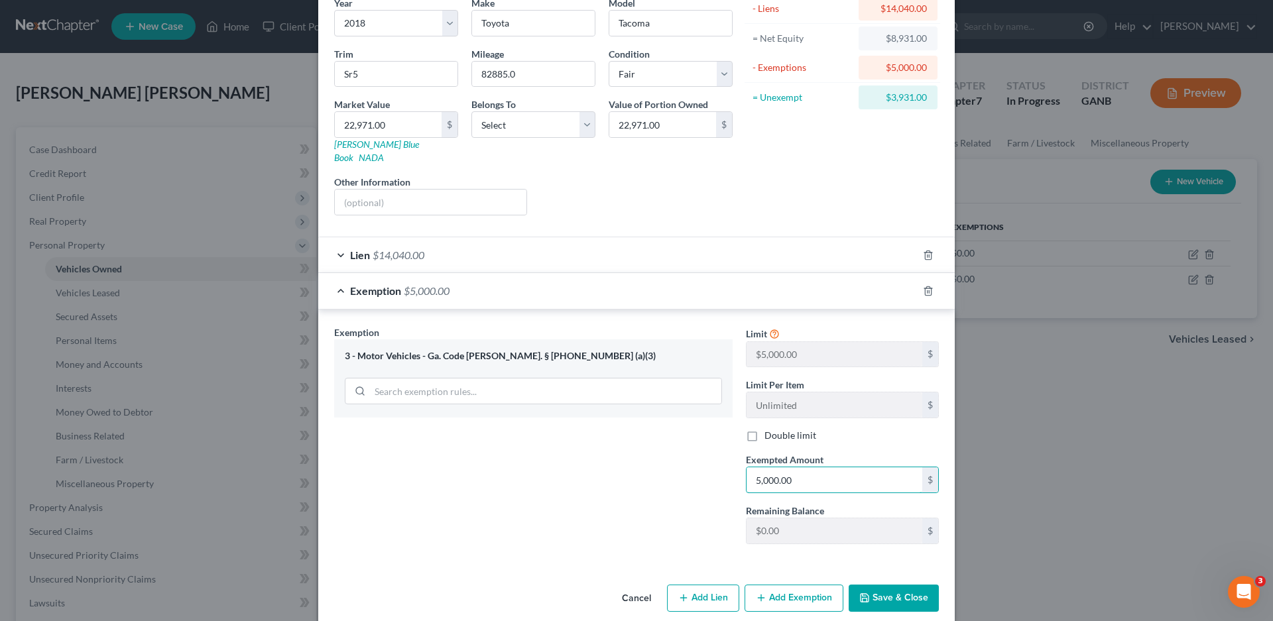
scroll to position [120, 0]
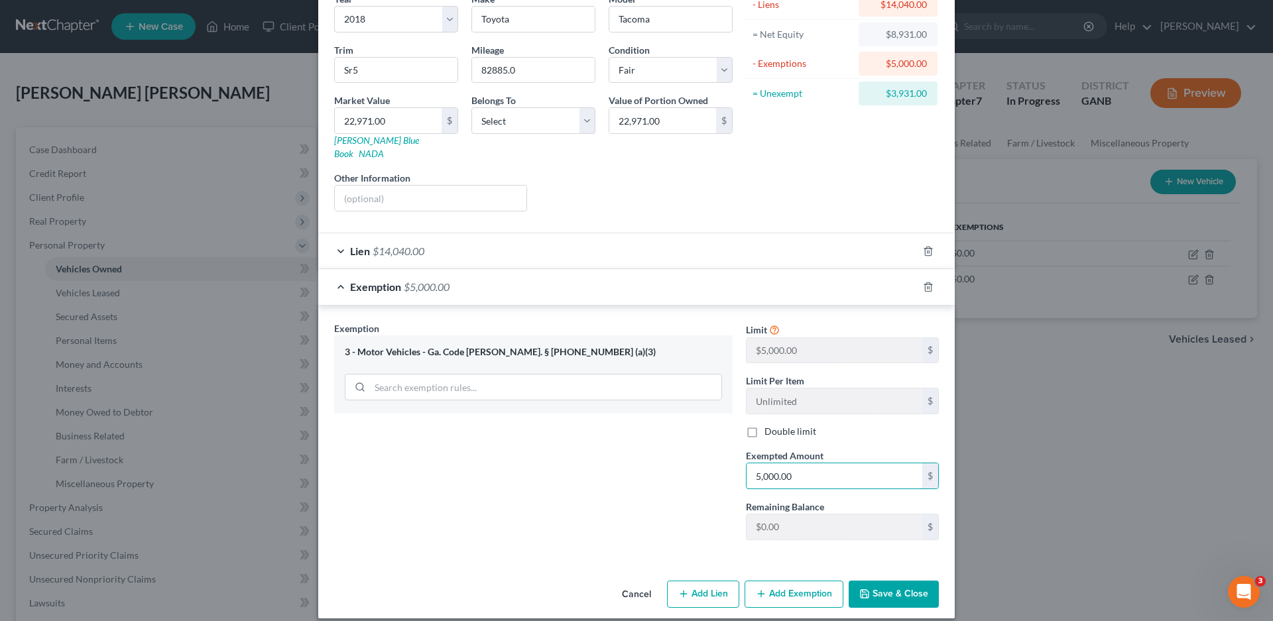
type input "5,000.00"
click at [780, 581] on button "Add Exemption" at bounding box center [794, 595] width 99 height 28
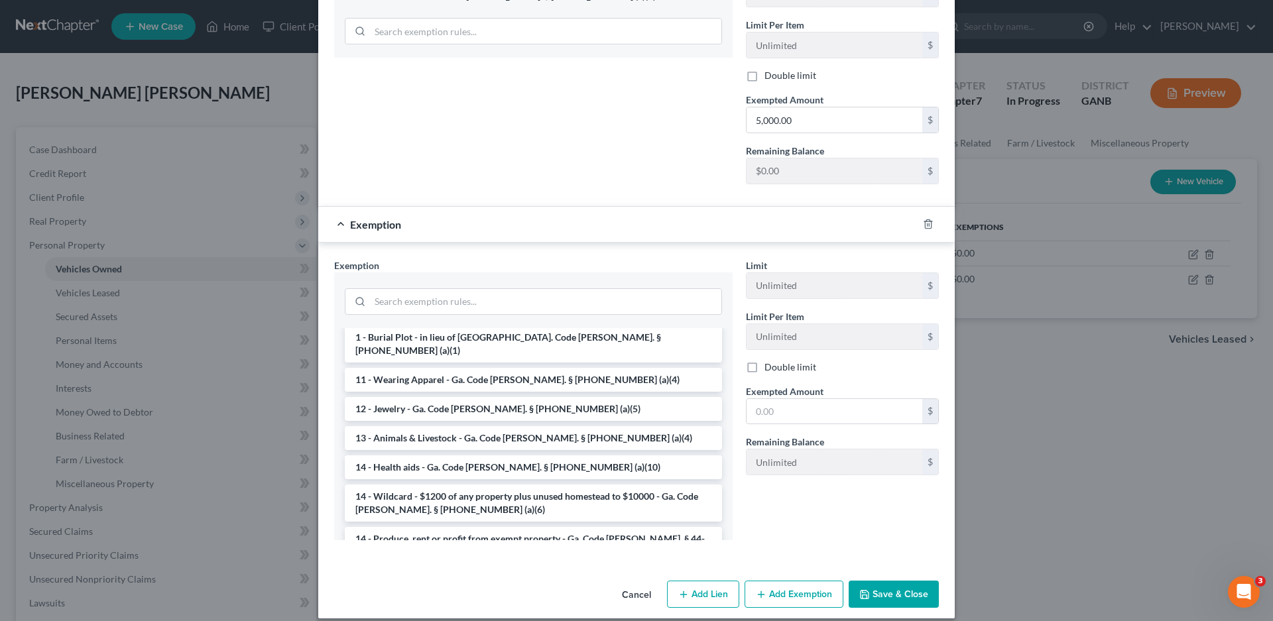
scroll to position [199, 0]
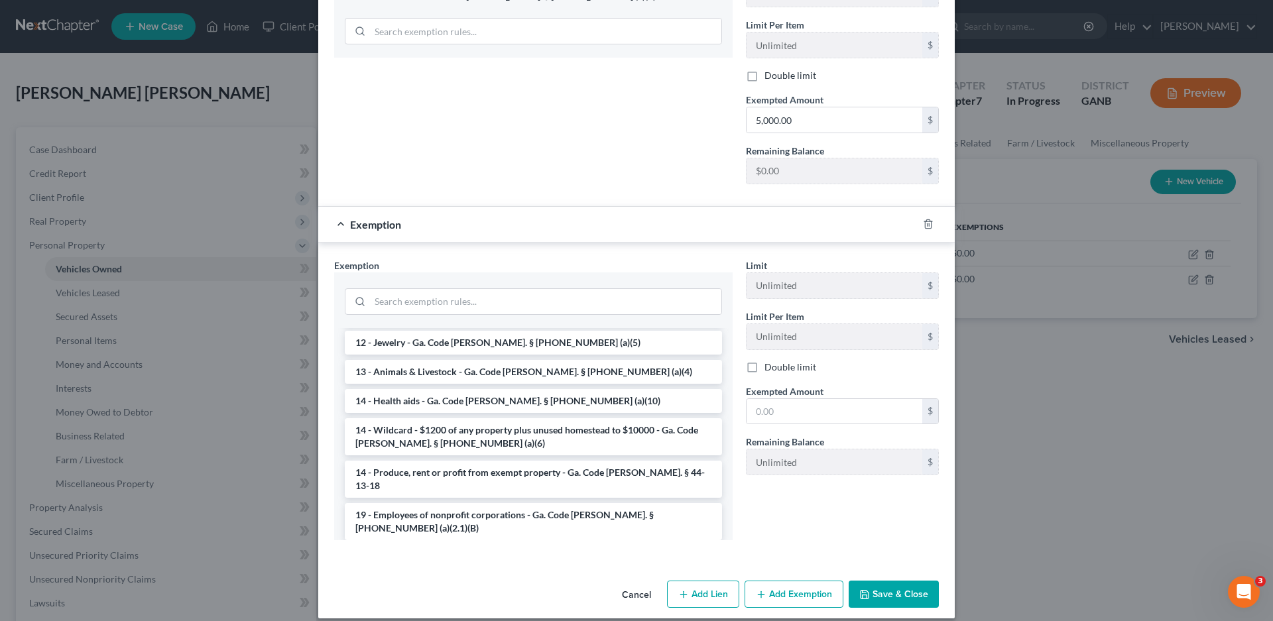
click at [417, 418] on li "14 - Wildcard - $1200 of any property plus unused homestead to $10000 - Ga. Cod…" at bounding box center [533, 436] width 377 height 37
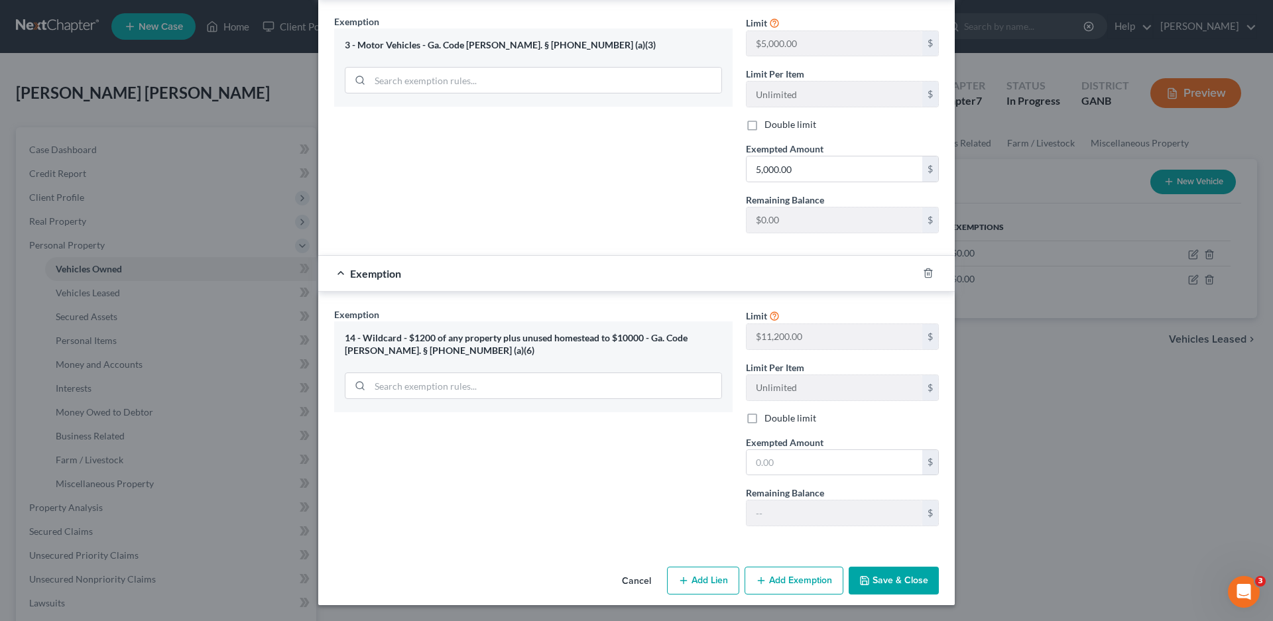
scroll to position [414, 0]
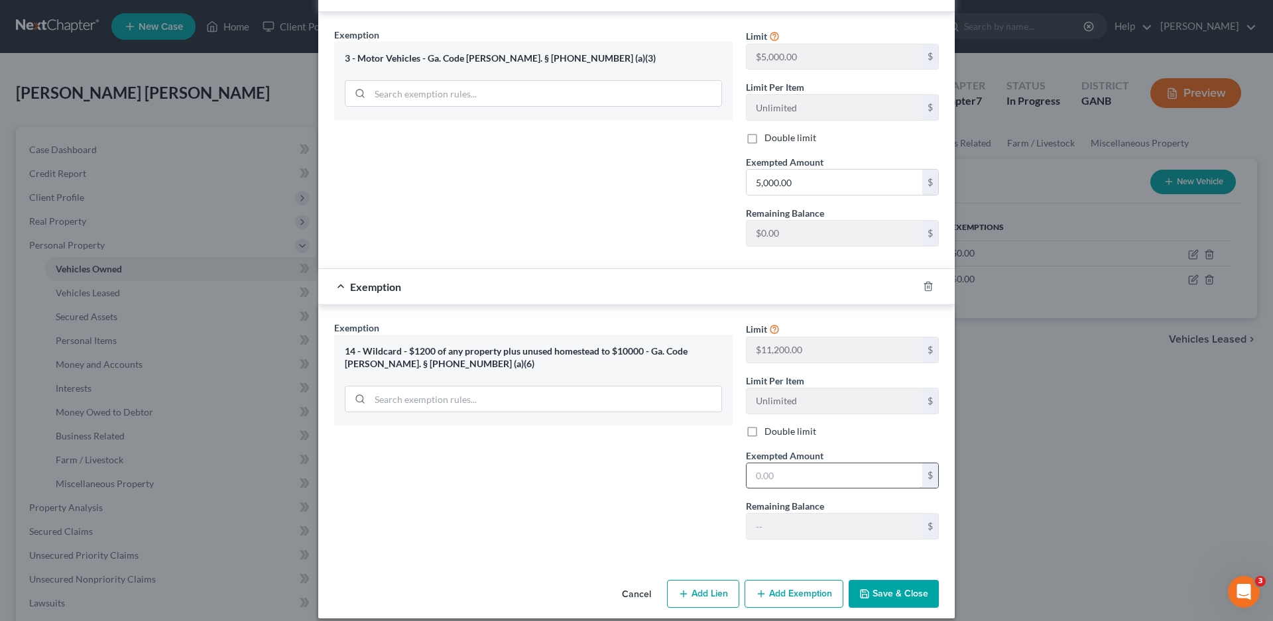
click at [783, 464] on input "text" at bounding box center [835, 476] width 176 height 25
type input "3,931.00"
click at [886, 583] on button "Save & Close" at bounding box center [894, 594] width 90 height 28
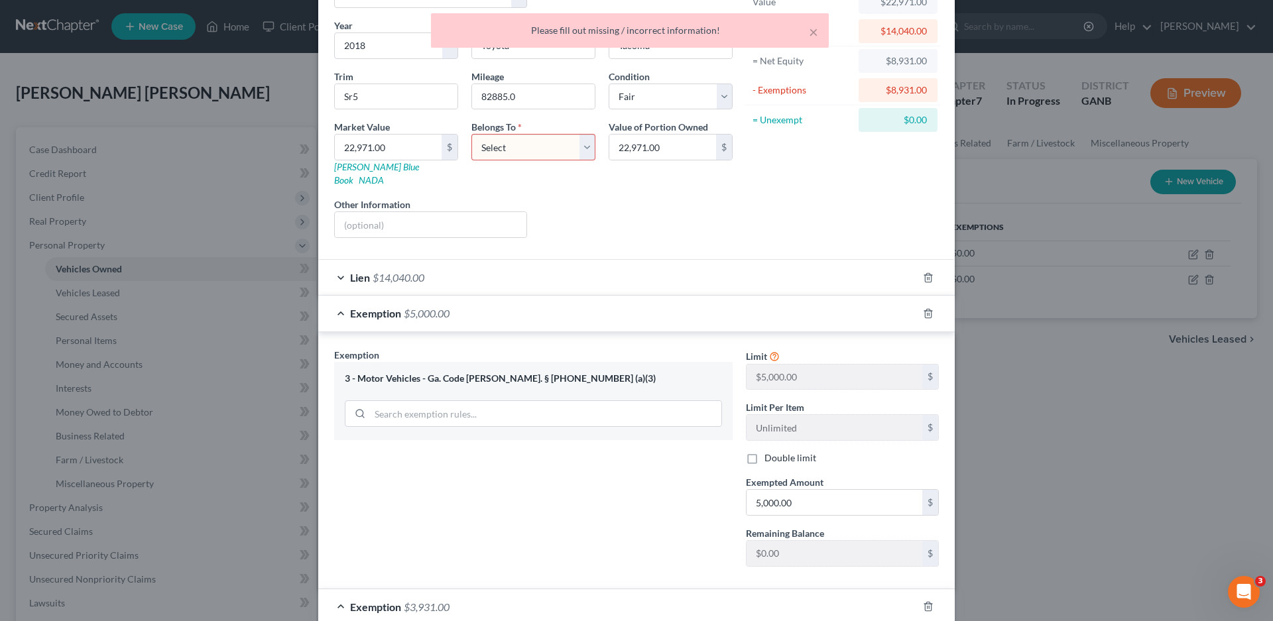
scroll to position [0, 0]
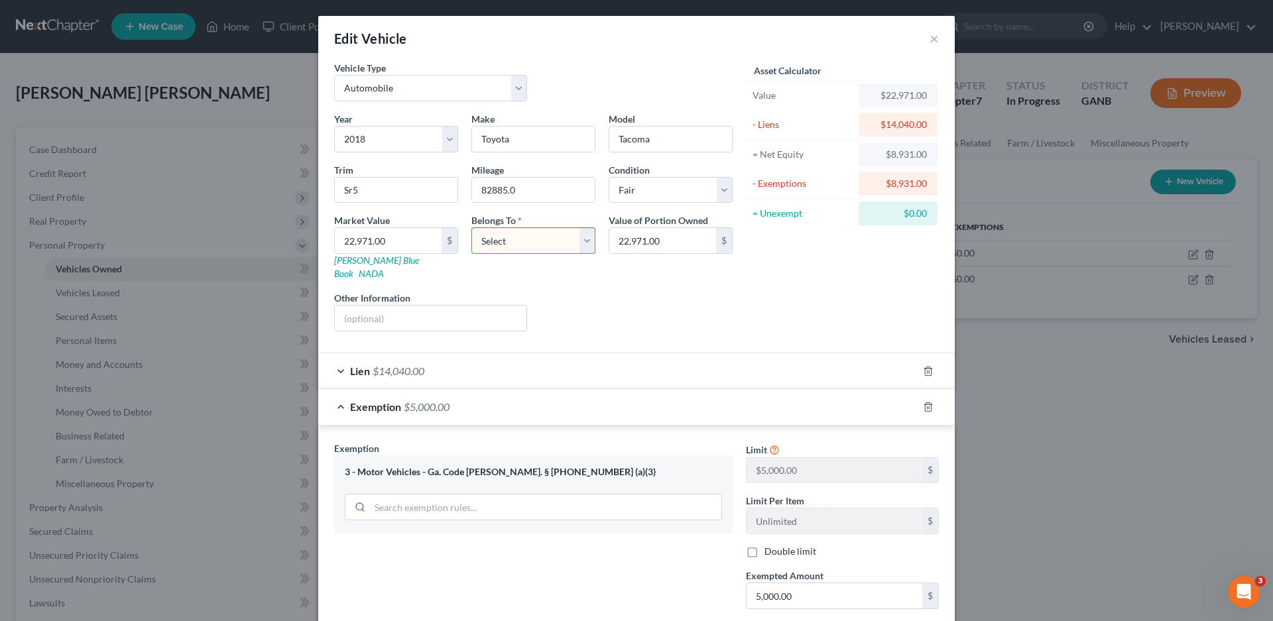
click at [543, 243] on select "Select Debtor 1 Only Debtor 2 Only Debtor 1 And Debtor 2 Only At Least One Of T…" at bounding box center [534, 240] width 124 height 27
select select "3"
click at [472, 227] on select "Select Debtor 1 Only Debtor 2 Only Debtor 1 And Debtor 2 Only At Least One Of T…" at bounding box center [534, 240] width 124 height 27
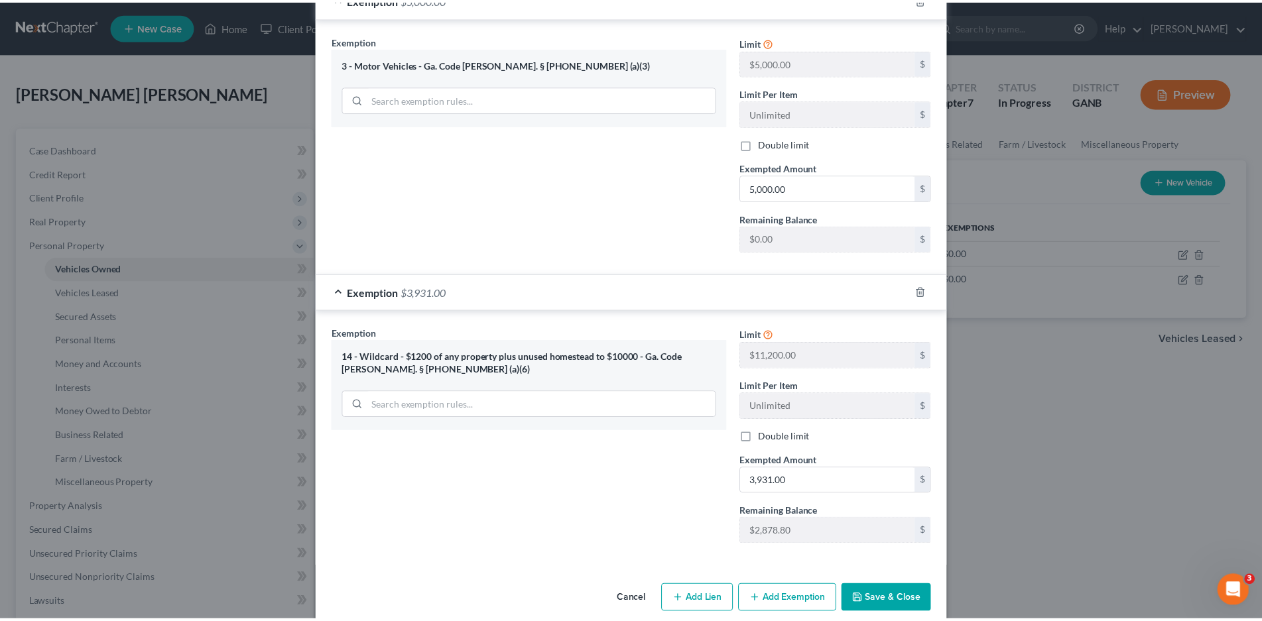
scroll to position [414, 0]
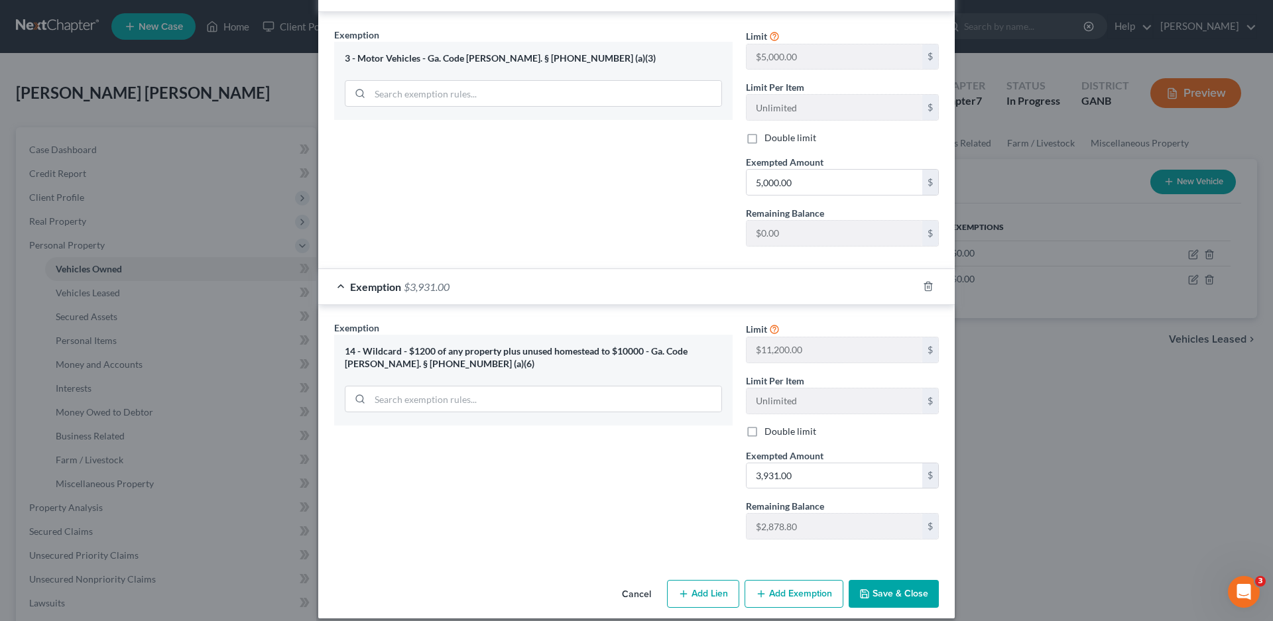
click at [909, 580] on button "Save & Close" at bounding box center [894, 594] width 90 height 28
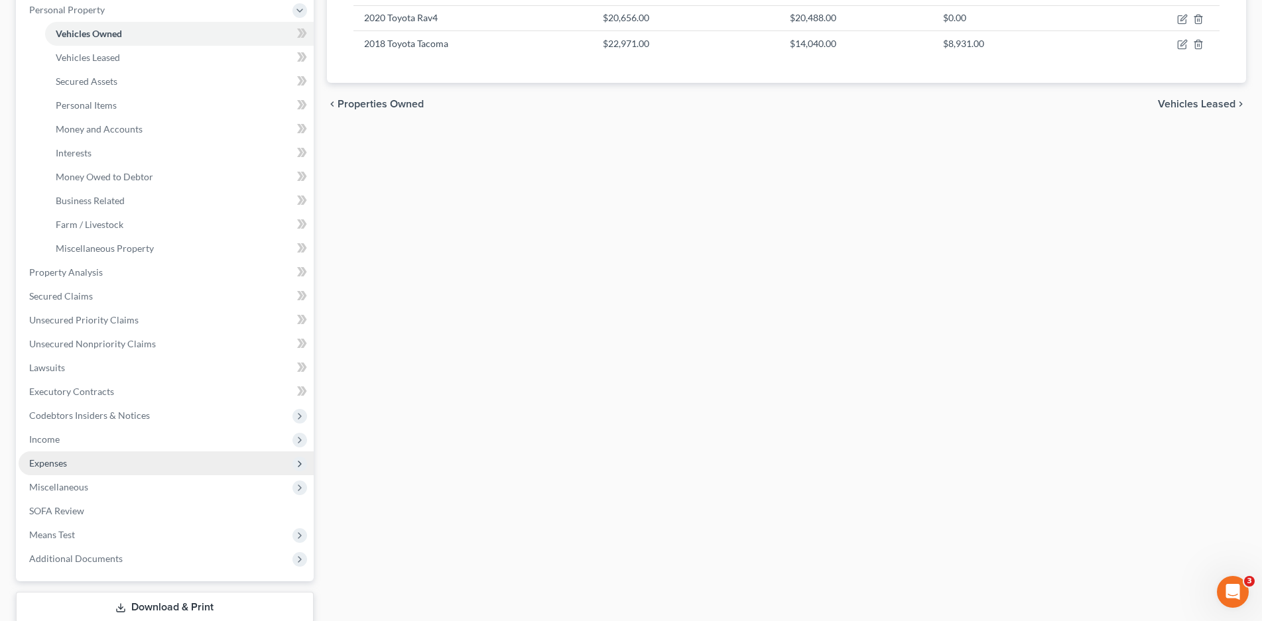
scroll to position [265, 0]
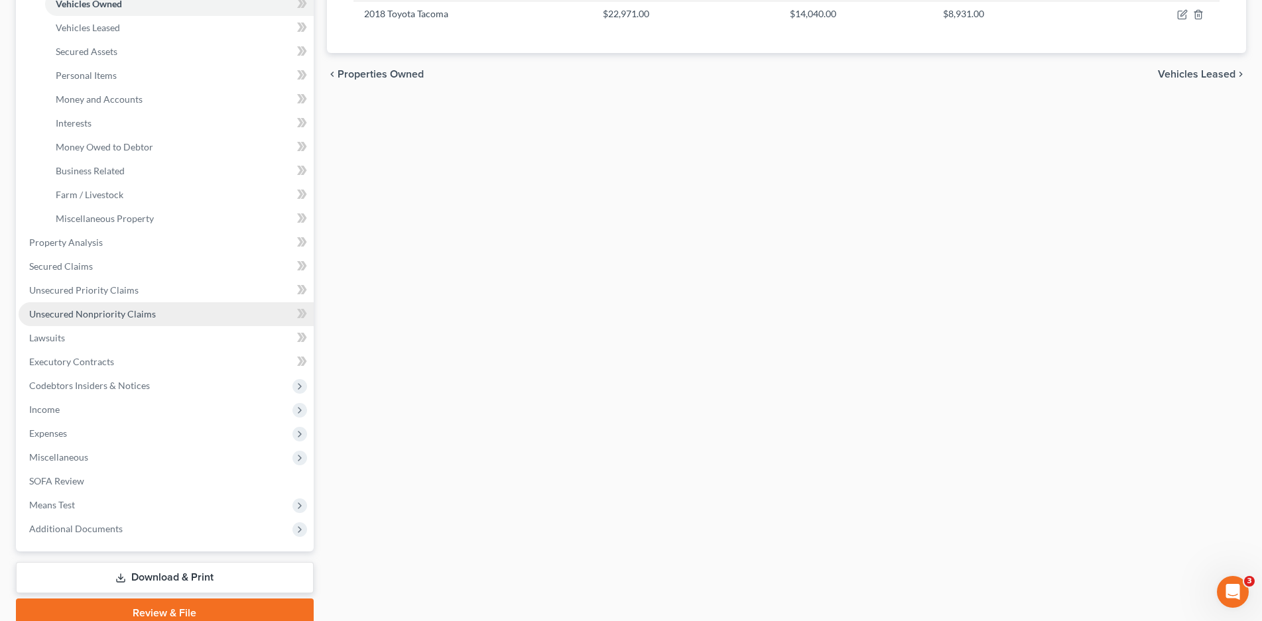
click at [89, 313] on span "Unsecured Nonpriority Claims" at bounding box center [92, 313] width 127 height 11
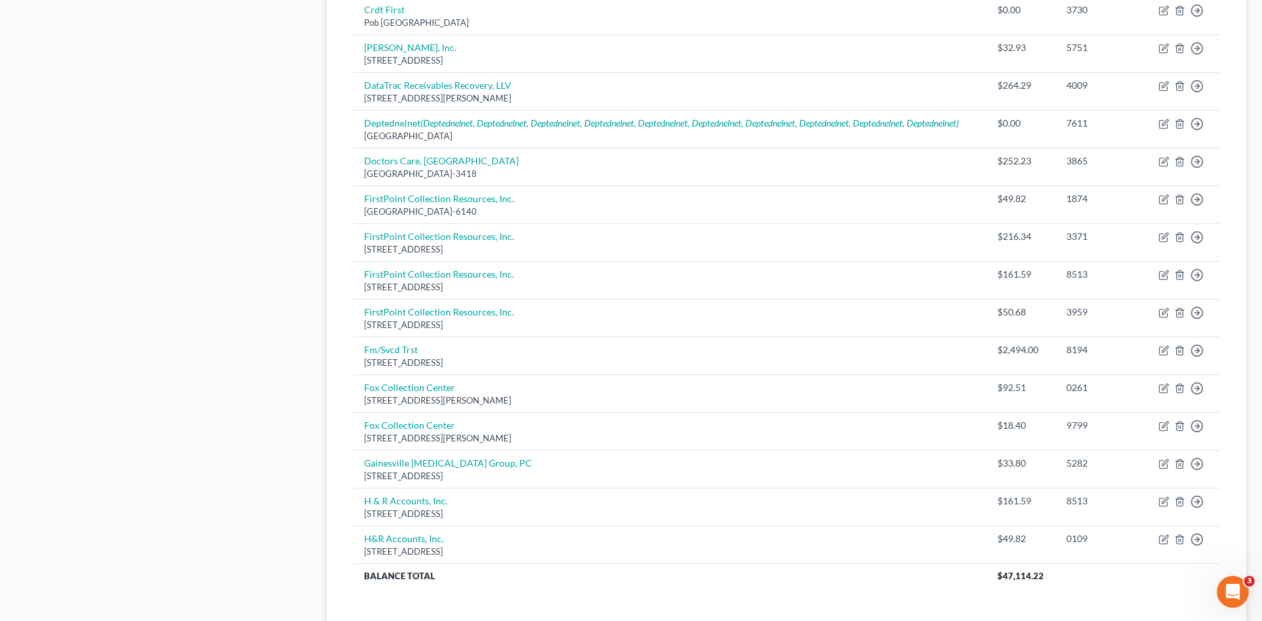
scroll to position [910, 0]
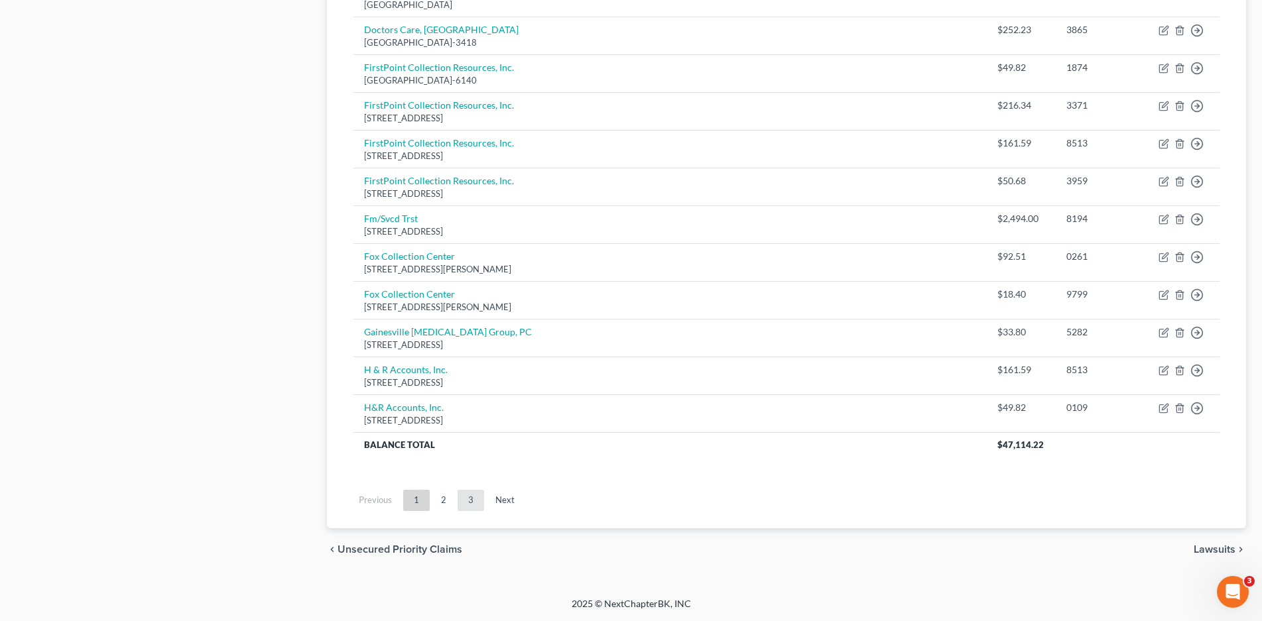
click at [468, 500] on link "3" at bounding box center [471, 500] width 27 height 21
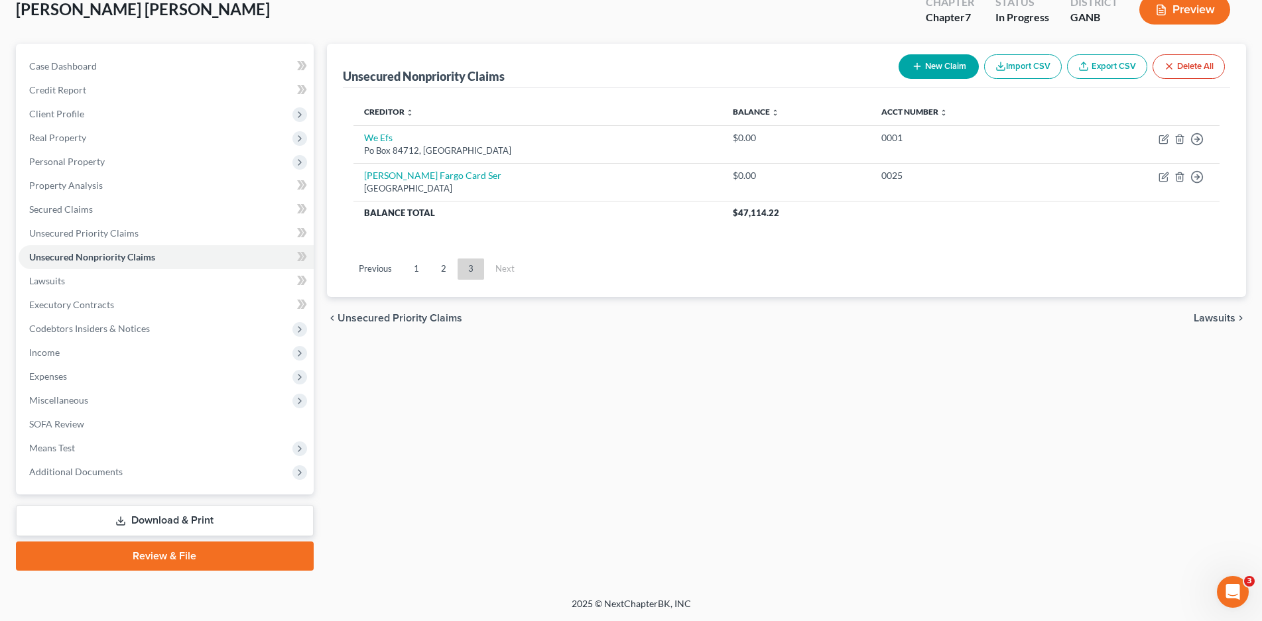
scroll to position [84, 0]
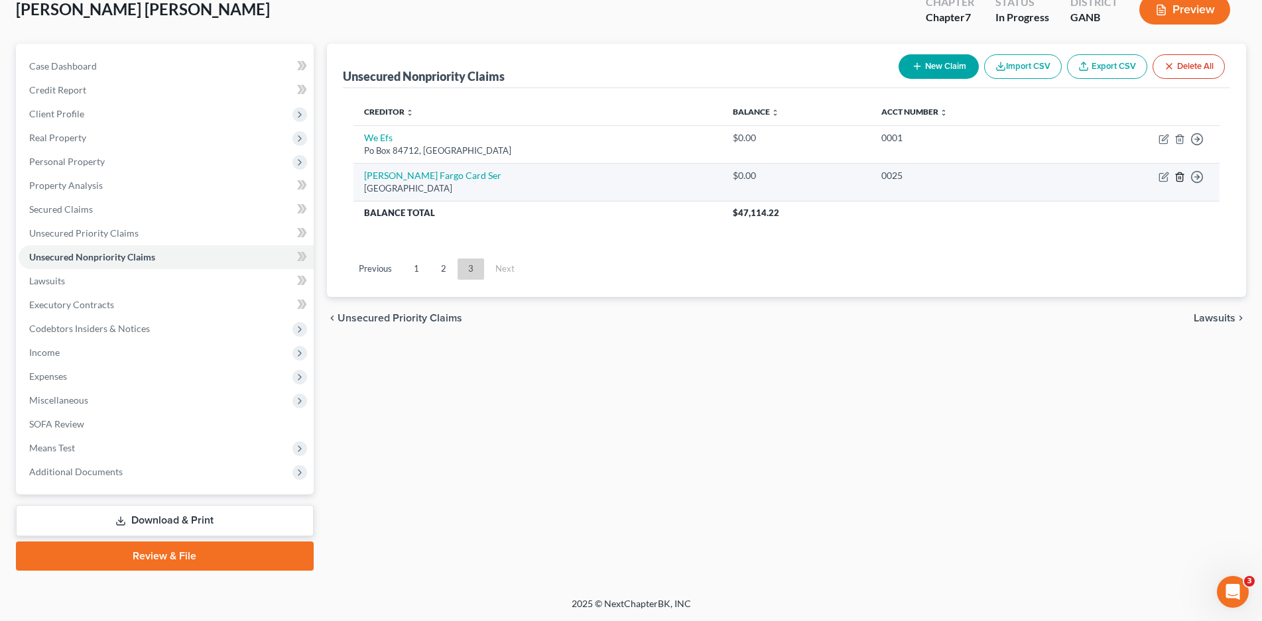
click at [1179, 177] on line "button" at bounding box center [1179, 177] width 0 height 3
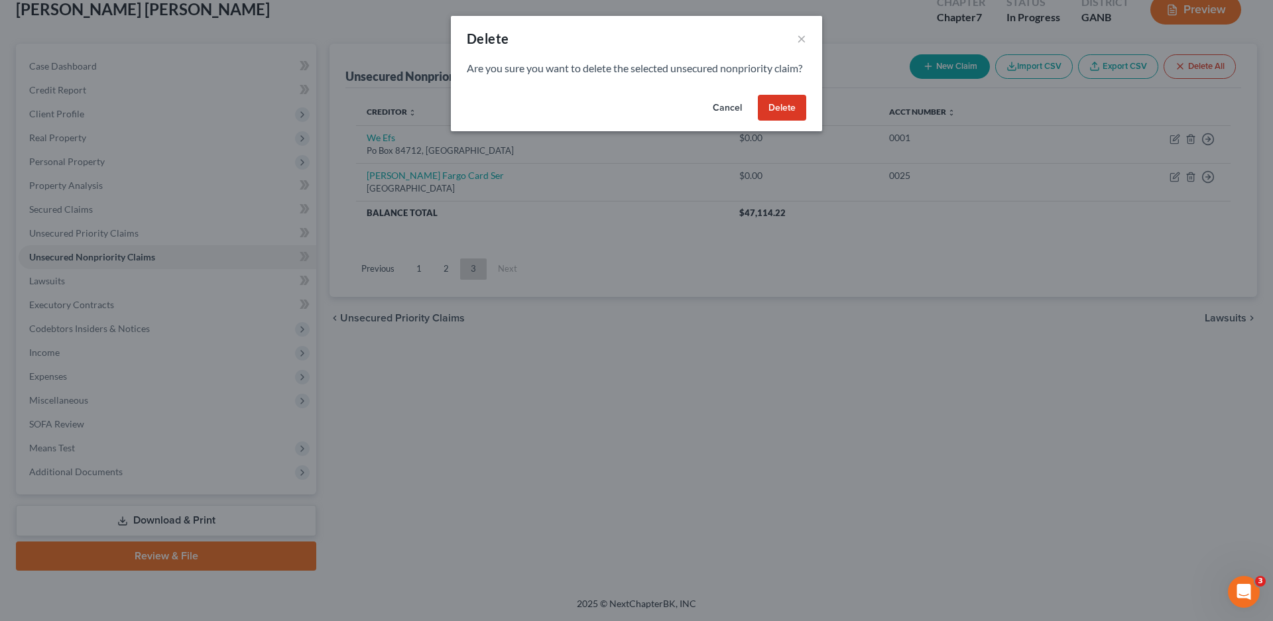
click at [779, 120] on button "Delete" at bounding box center [782, 108] width 48 height 27
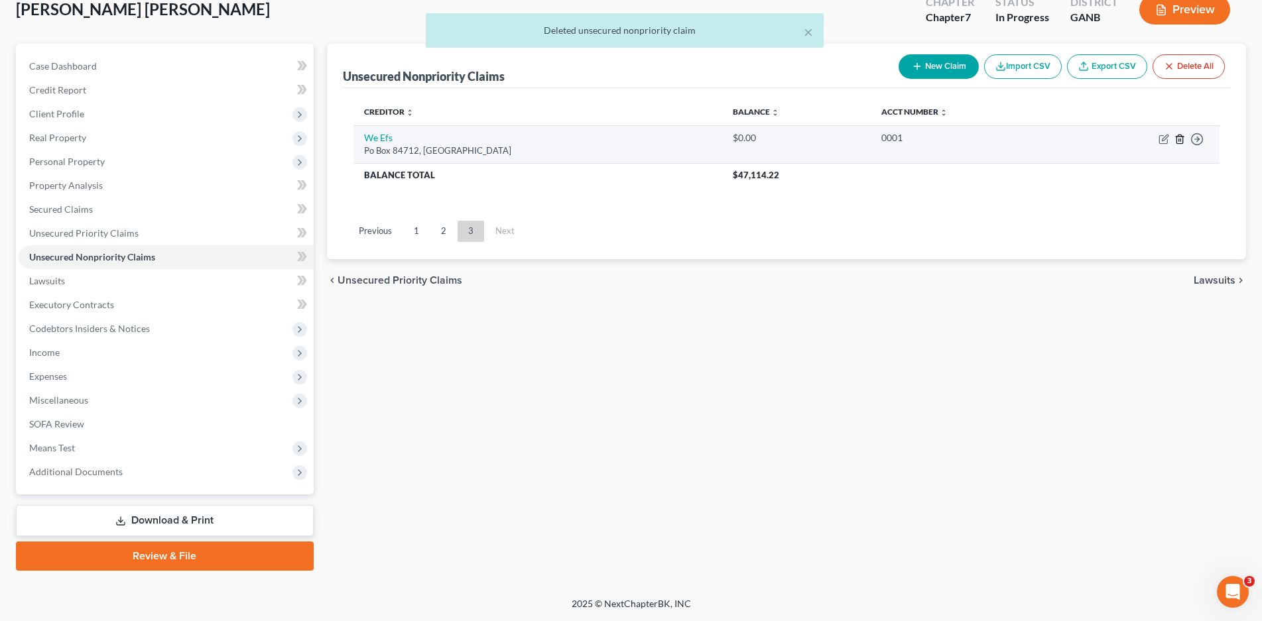
click at [1181, 143] on icon "button" at bounding box center [1179, 139] width 11 height 11
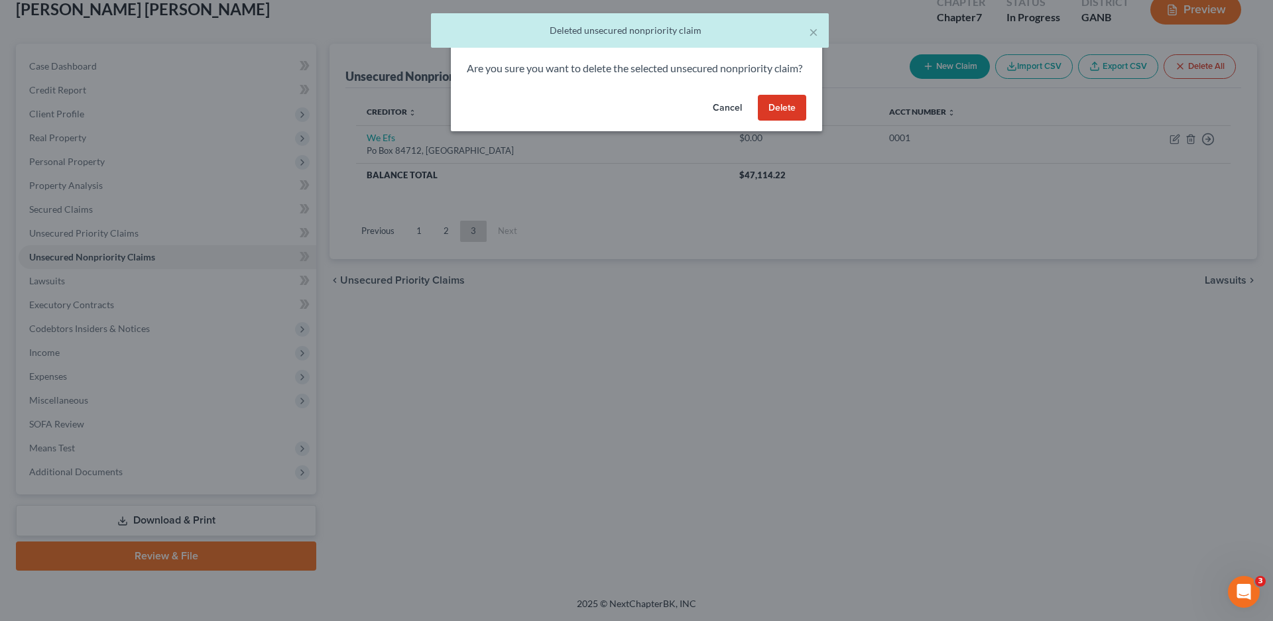
click at [781, 121] on button "Delete" at bounding box center [782, 108] width 48 height 27
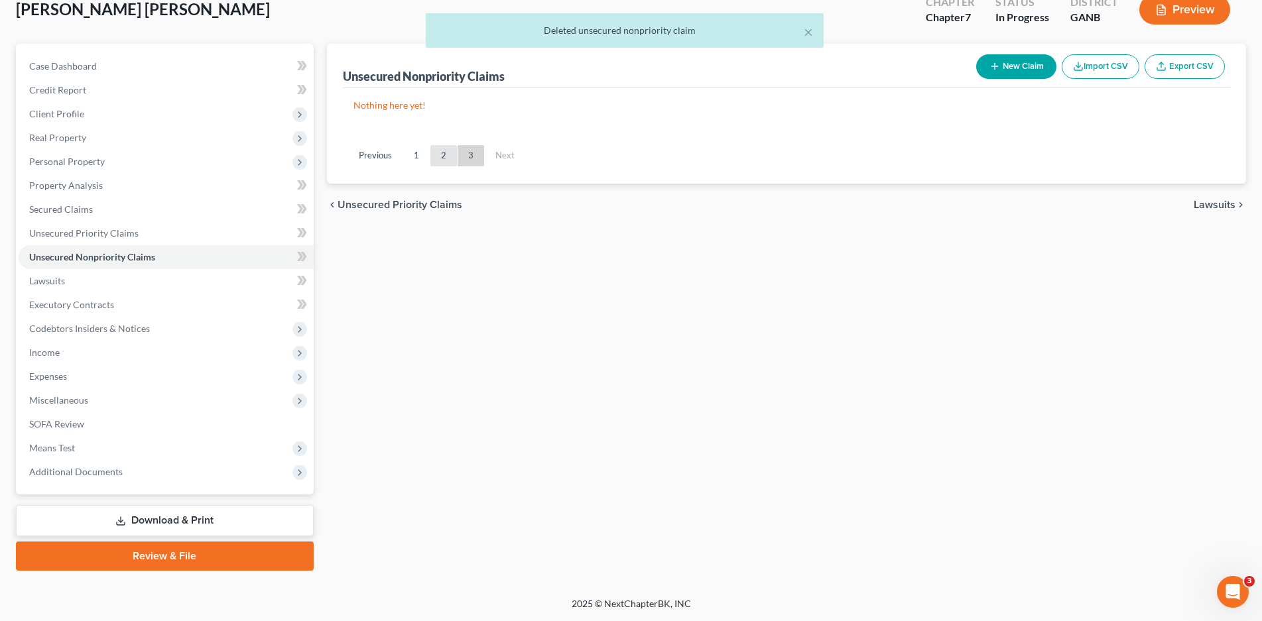
click at [442, 157] on link "2" at bounding box center [443, 155] width 27 height 21
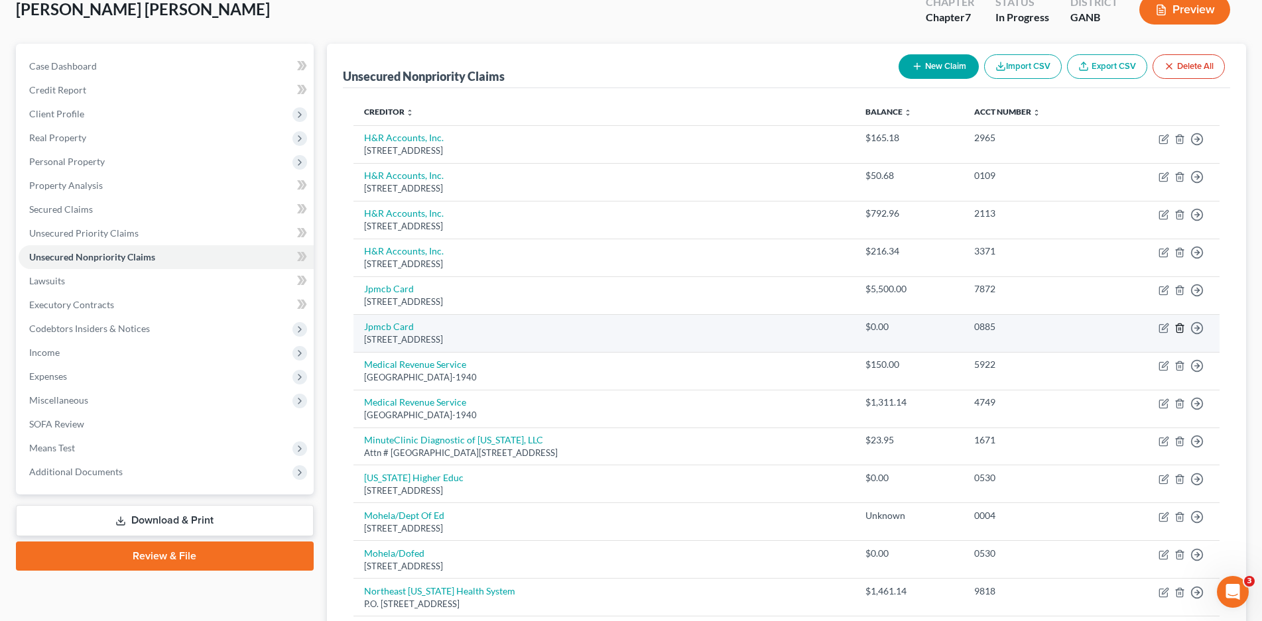
click at [1178, 324] on icon "button" at bounding box center [1179, 328] width 6 height 9
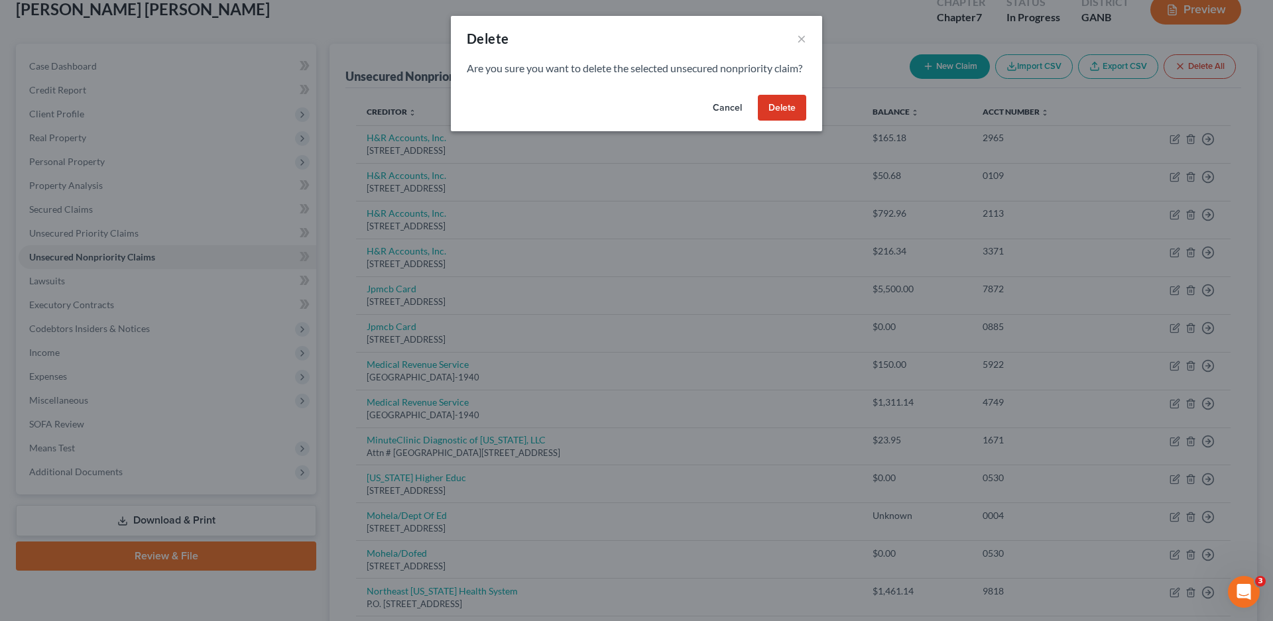
click at [785, 121] on button "Delete" at bounding box center [782, 108] width 48 height 27
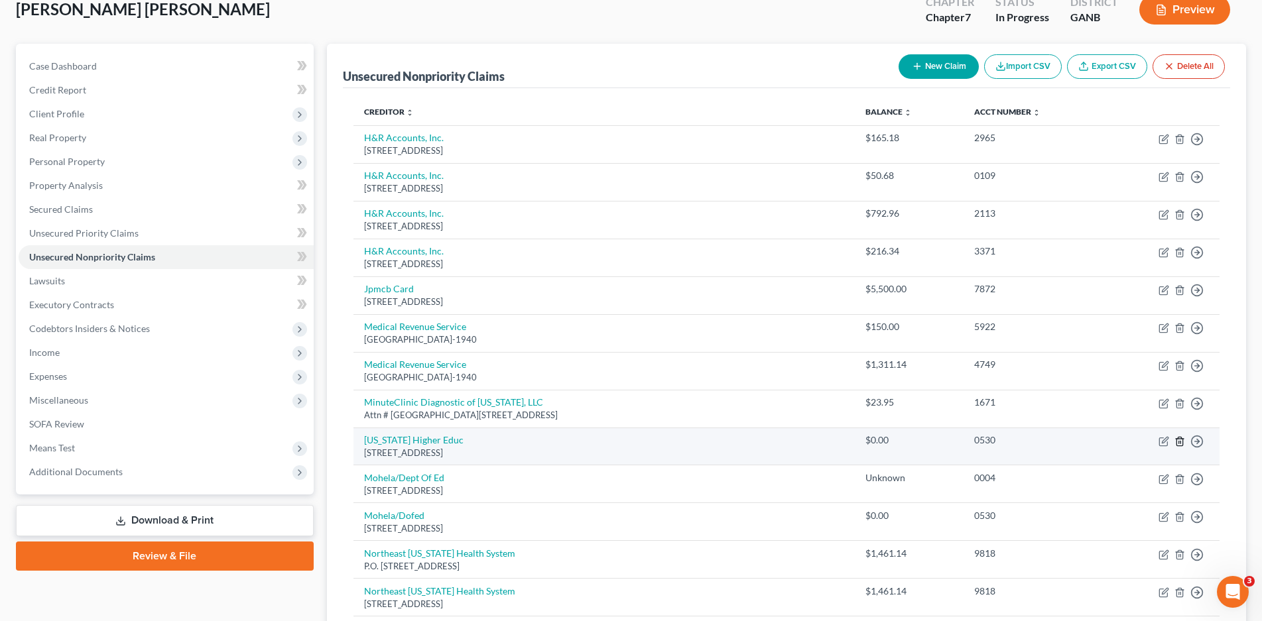
click at [1179, 442] on line "button" at bounding box center [1179, 442] width 0 height 3
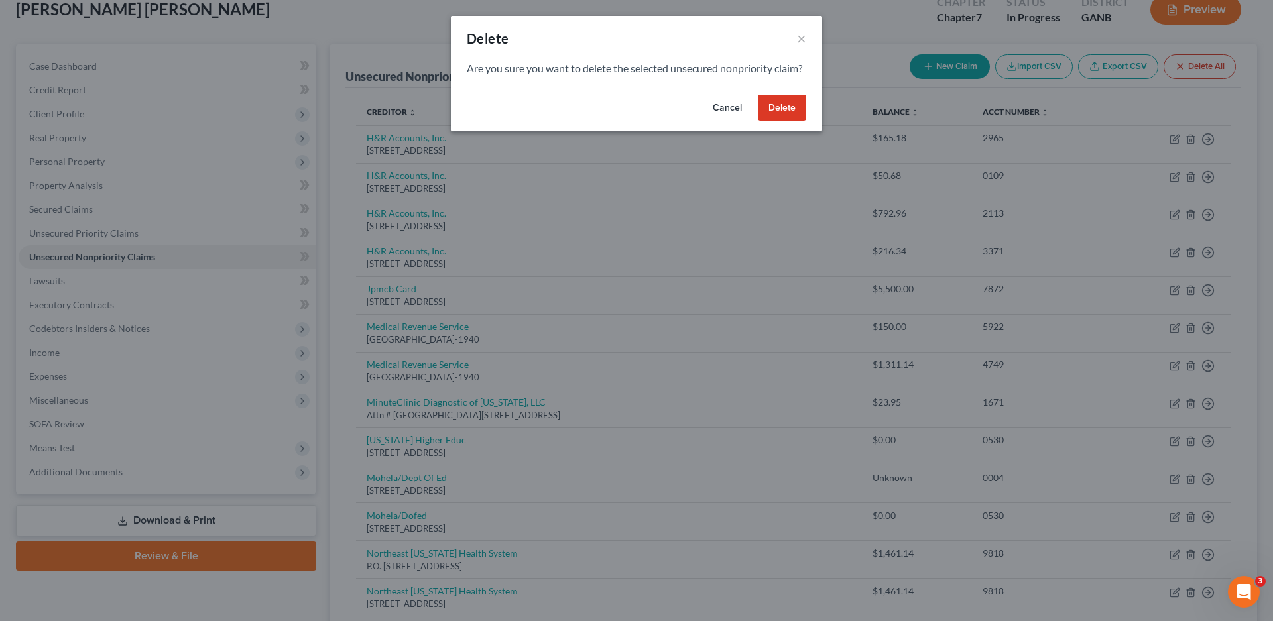
click at [773, 121] on button "Delete" at bounding box center [782, 108] width 48 height 27
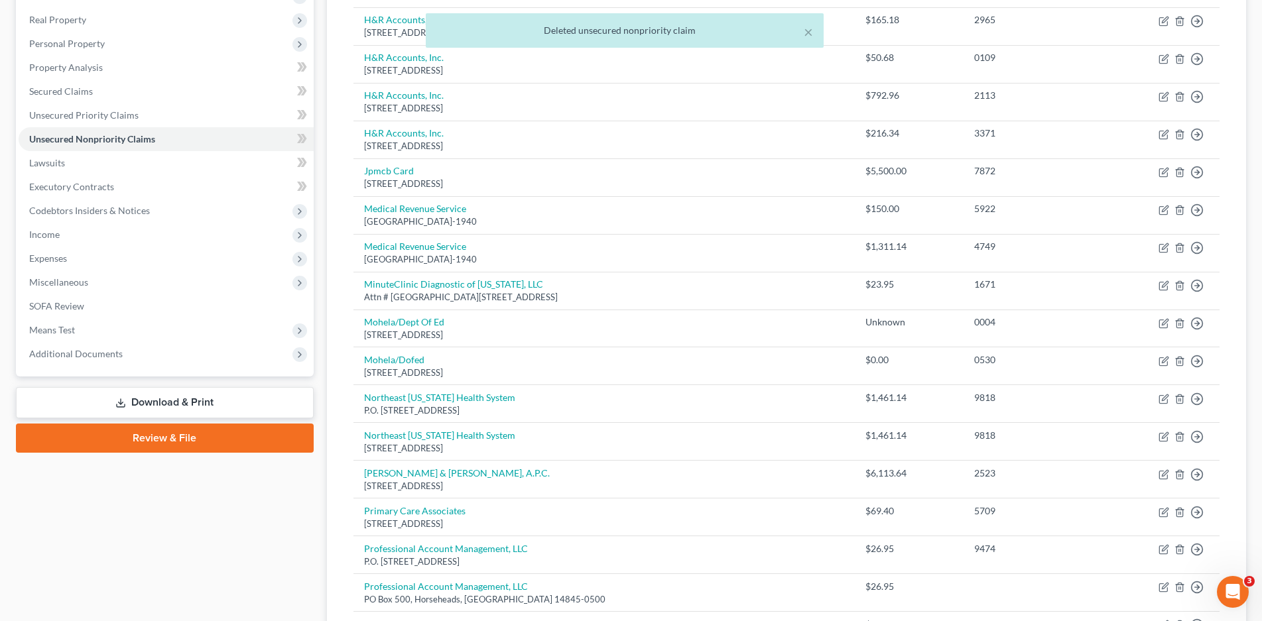
scroll to position [216, 0]
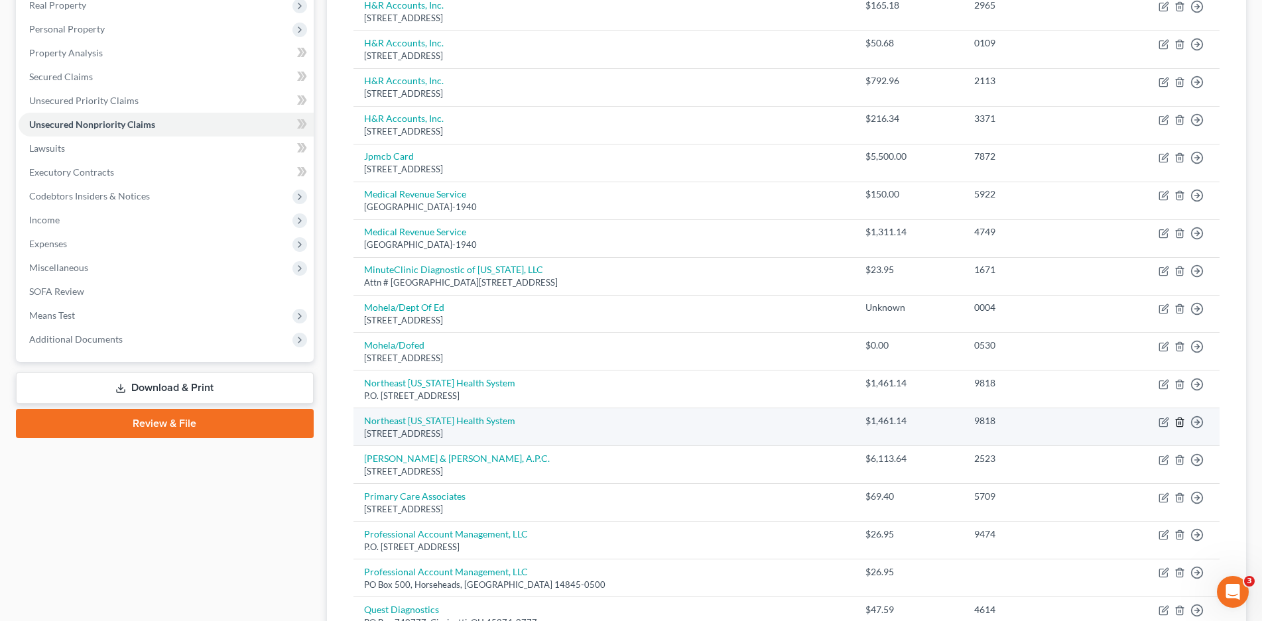
click at [1180, 420] on polyline "button" at bounding box center [1180, 420] width 8 height 0
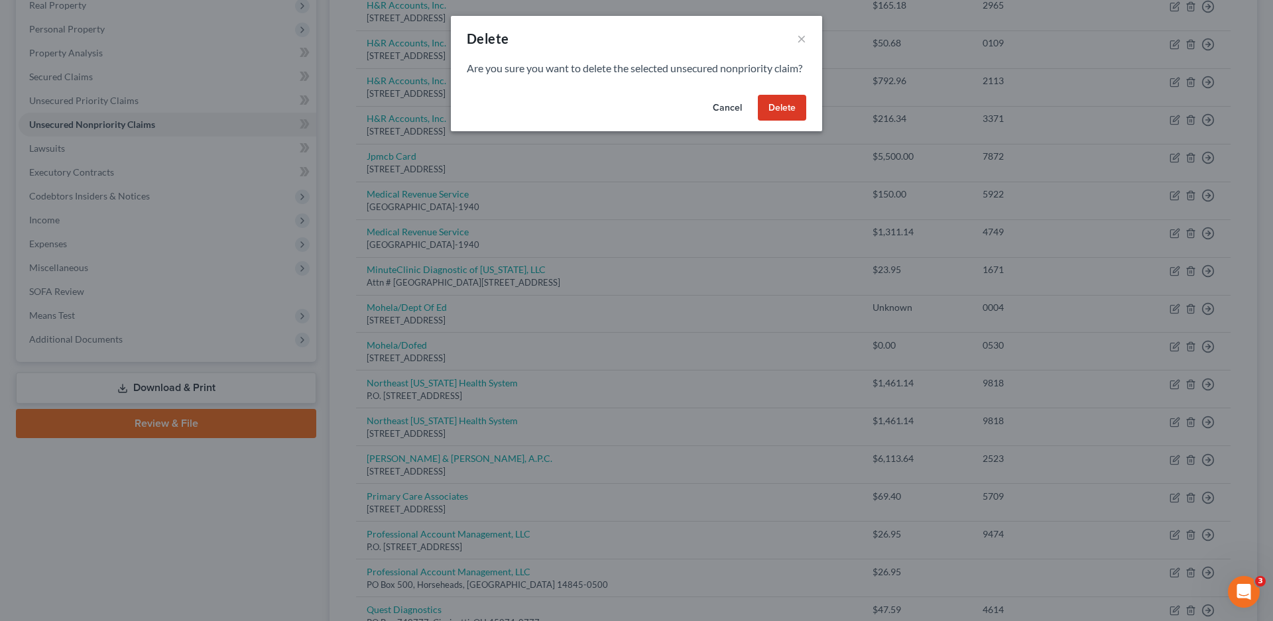
click at [776, 121] on button "Delete" at bounding box center [782, 108] width 48 height 27
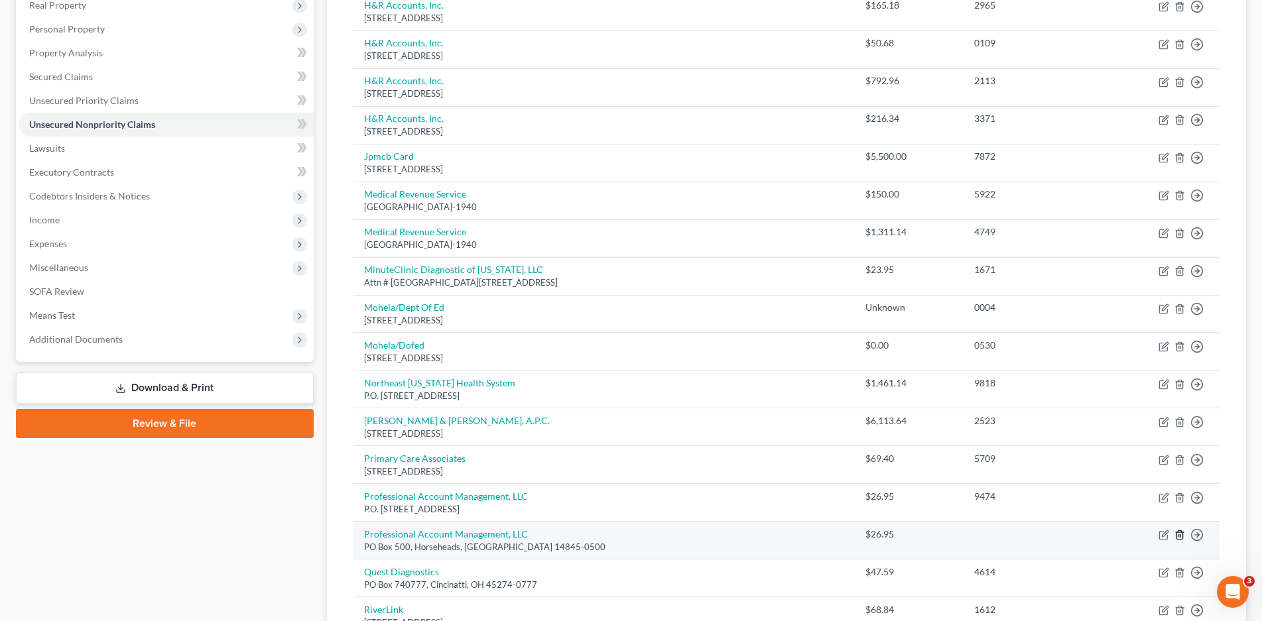
click at [1180, 534] on icon "button" at bounding box center [1179, 535] width 11 height 11
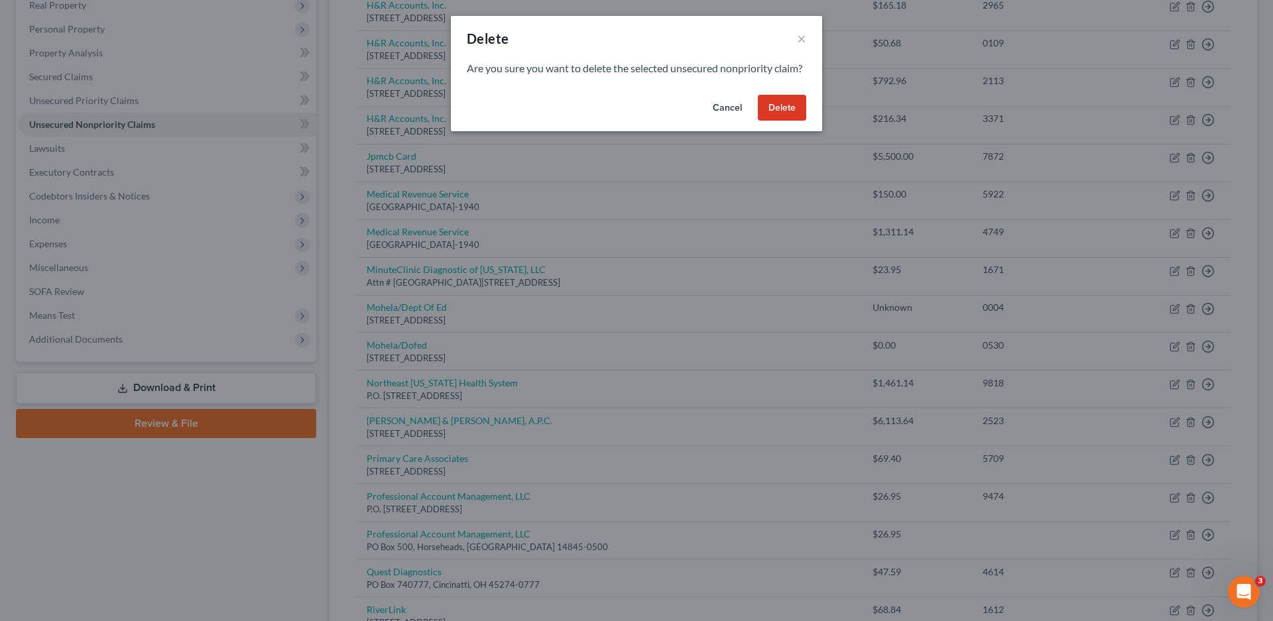
click at [792, 119] on button "Delete" at bounding box center [782, 108] width 48 height 27
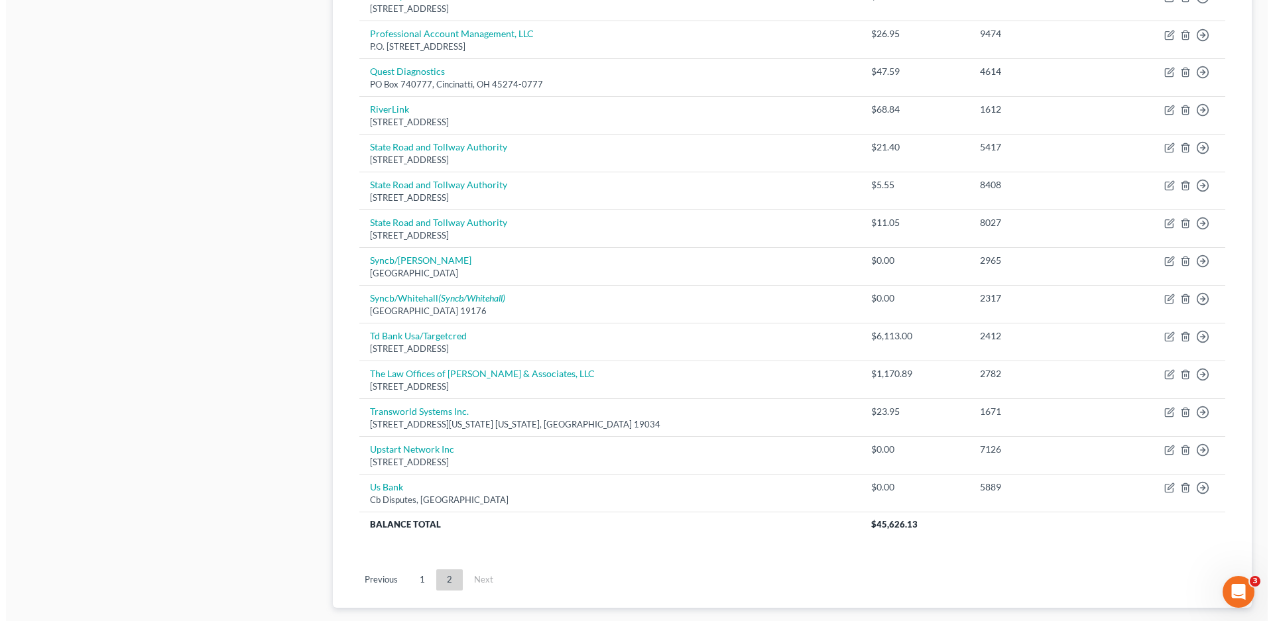
scroll to position [680, 0]
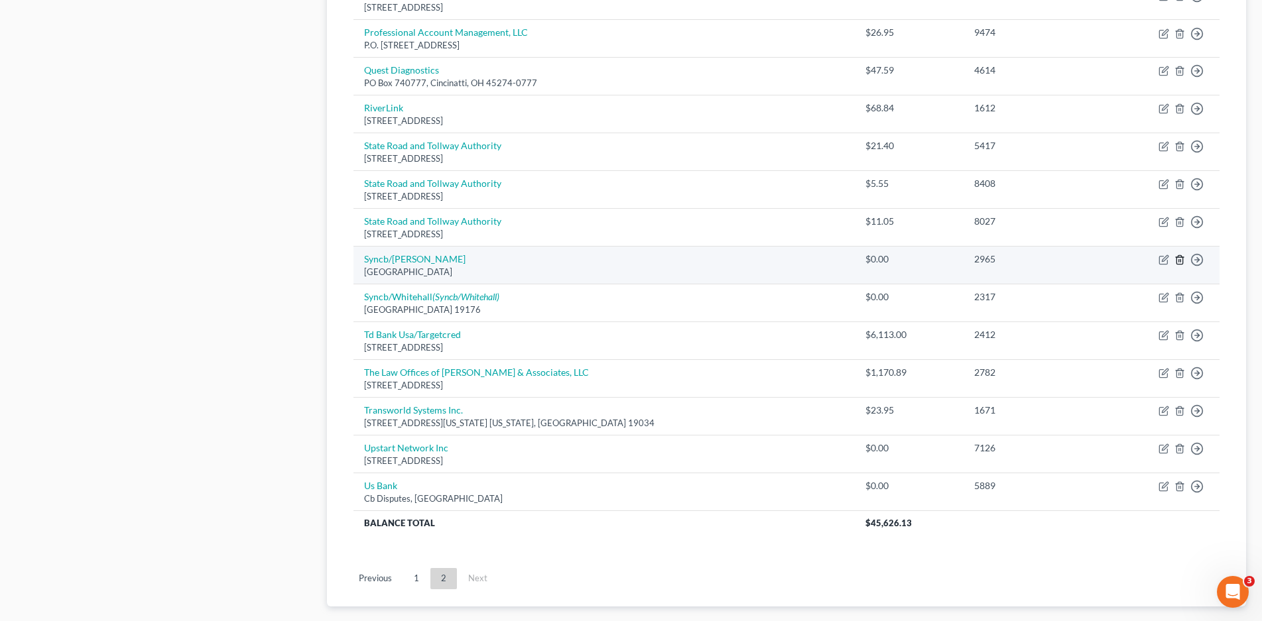
click at [1176, 258] on icon "button" at bounding box center [1179, 260] width 6 height 9
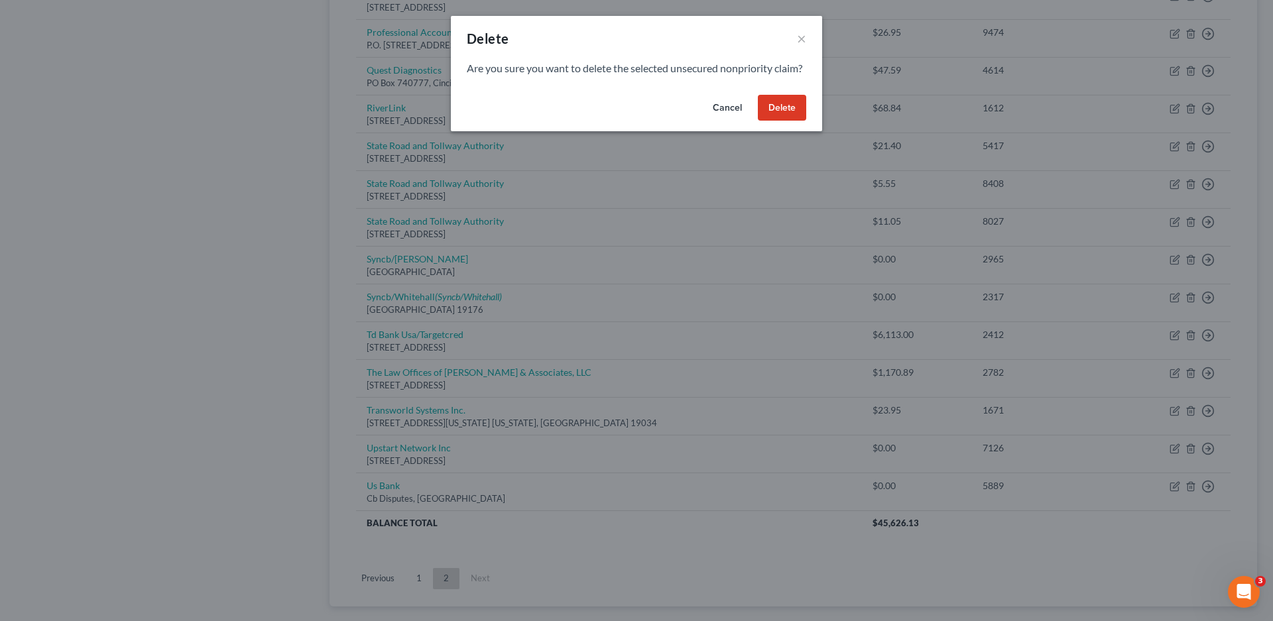
click at [788, 121] on button "Delete" at bounding box center [782, 108] width 48 height 27
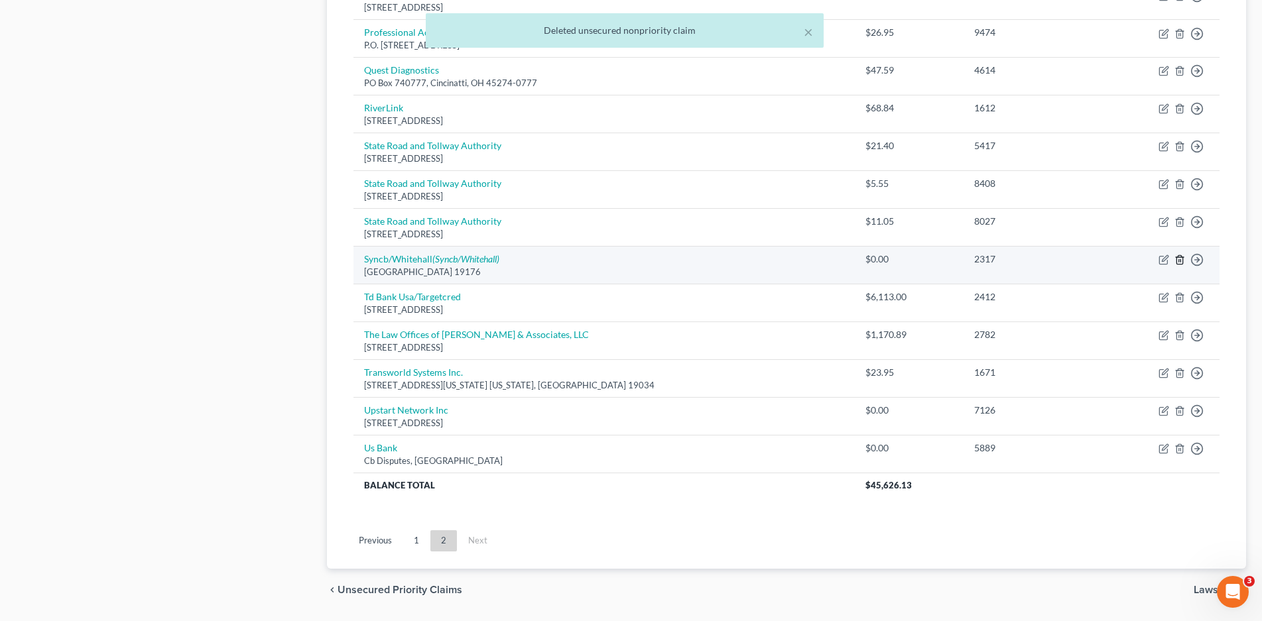
click at [1180, 259] on icon "button" at bounding box center [1179, 260] width 11 height 11
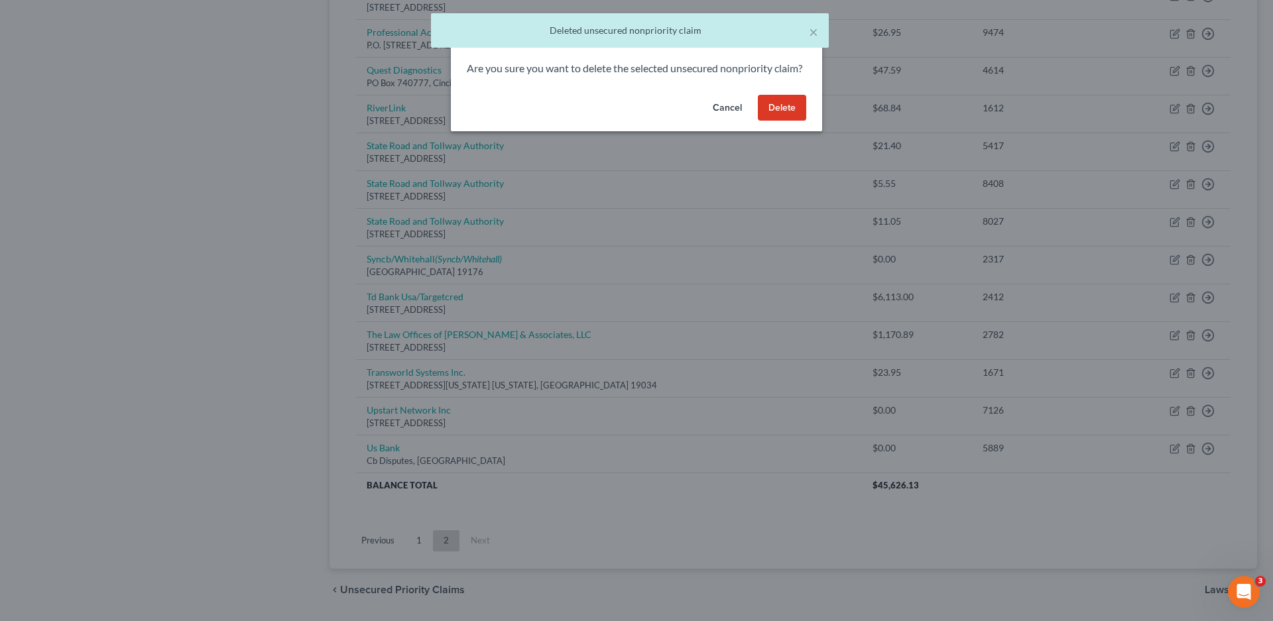
click at [784, 121] on button "Delete" at bounding box center [782, 108] width 48 height 27
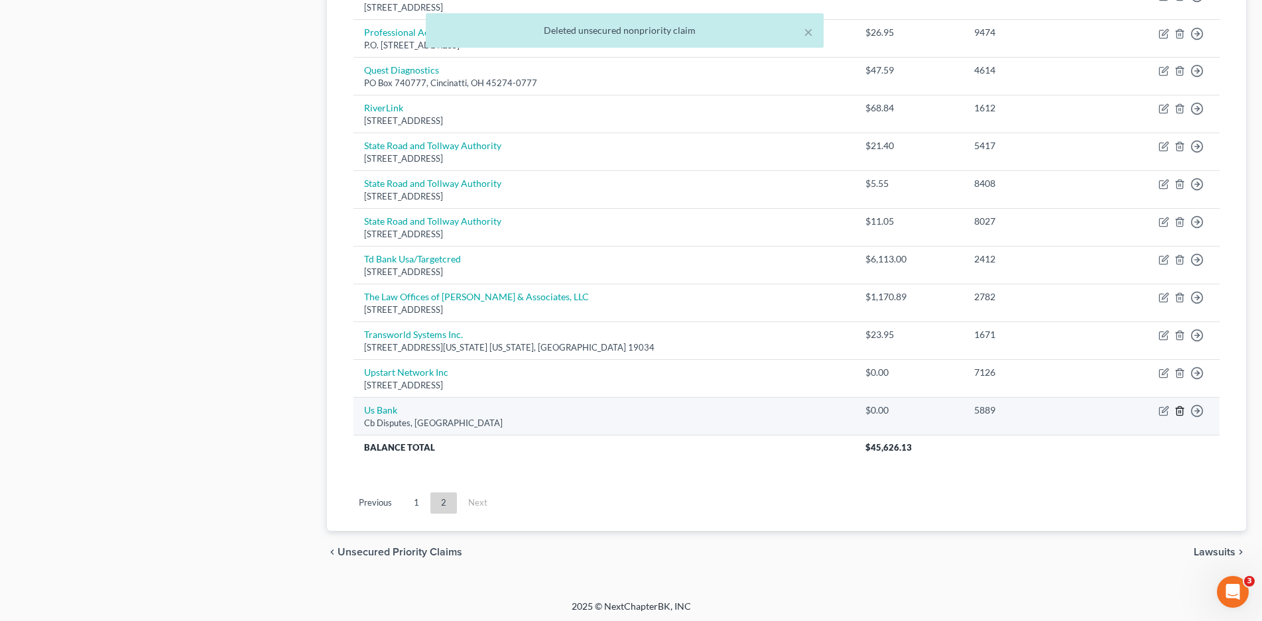
click at [1180, 413] on line "button" at bounding box center [1180, 412] width 0 height 3
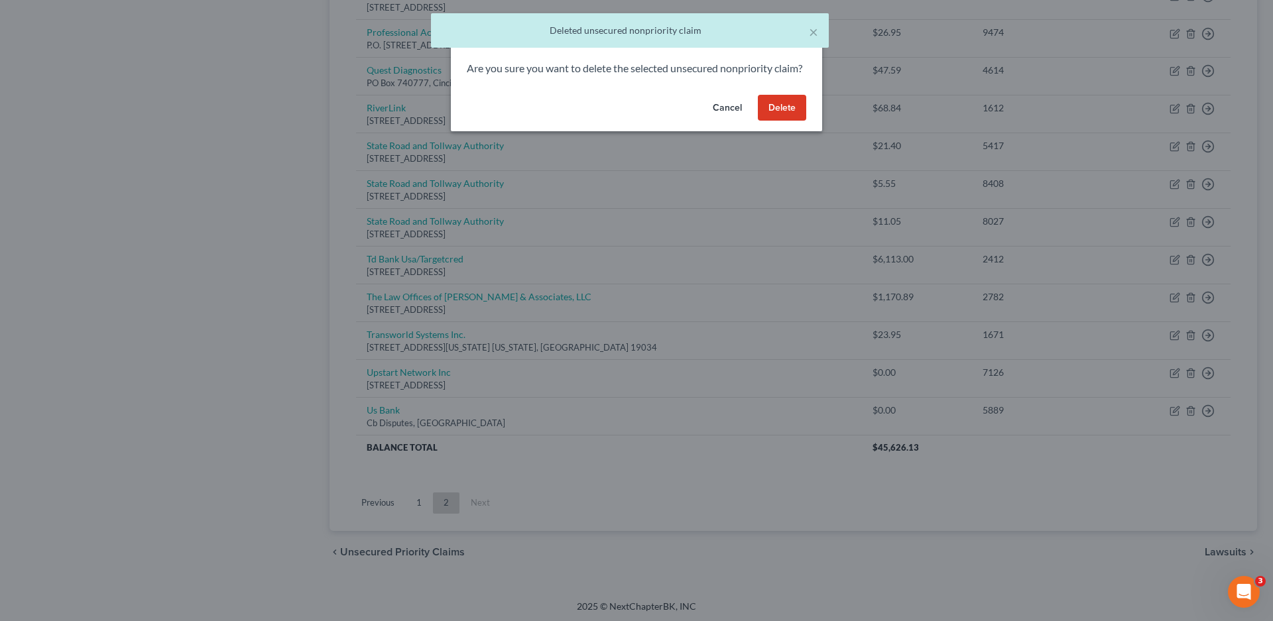
click at [784, 113] on button "Delete" at bounding box center [782, 108] width 48 height 27
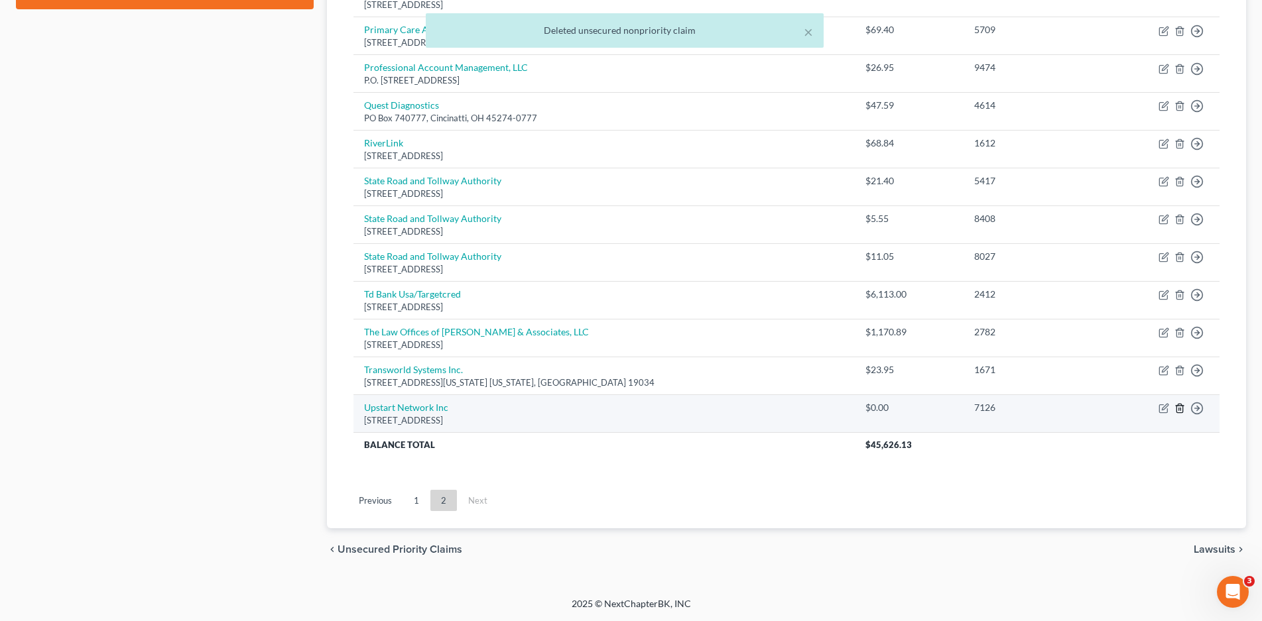
click at [1180, 410] on icon "button" at bounding box center [1179, 408] width 11 height 11
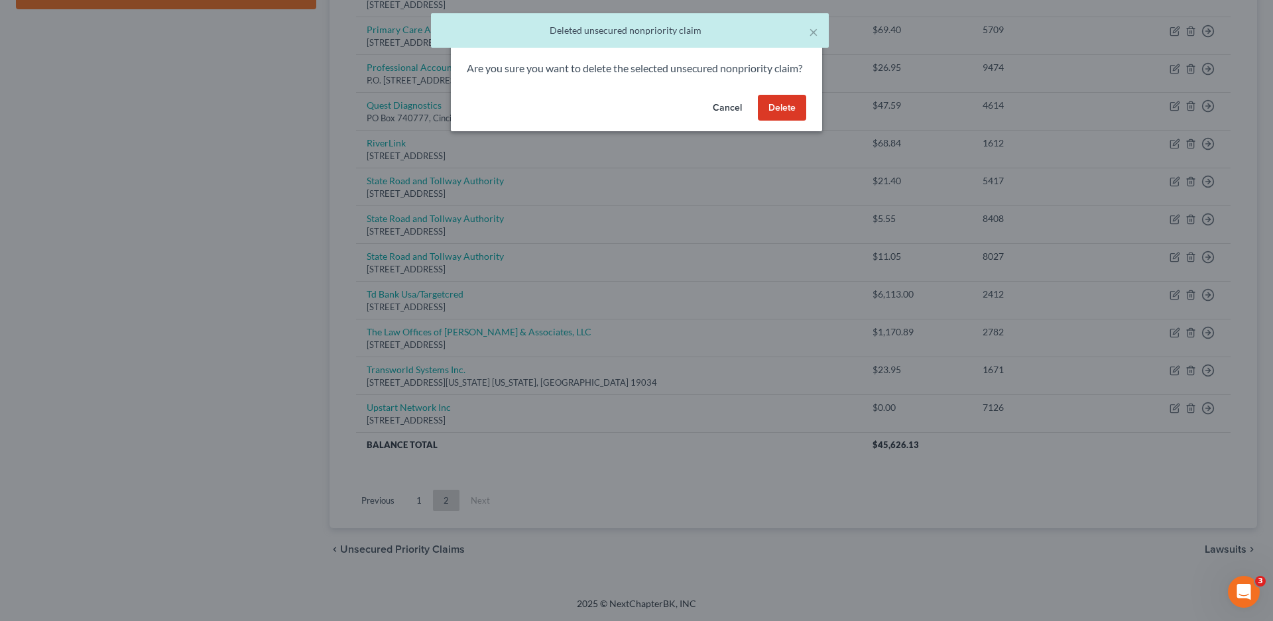
click at [777, 121] on button "Delete" at bounding box center [782, 108] width 48 height 27
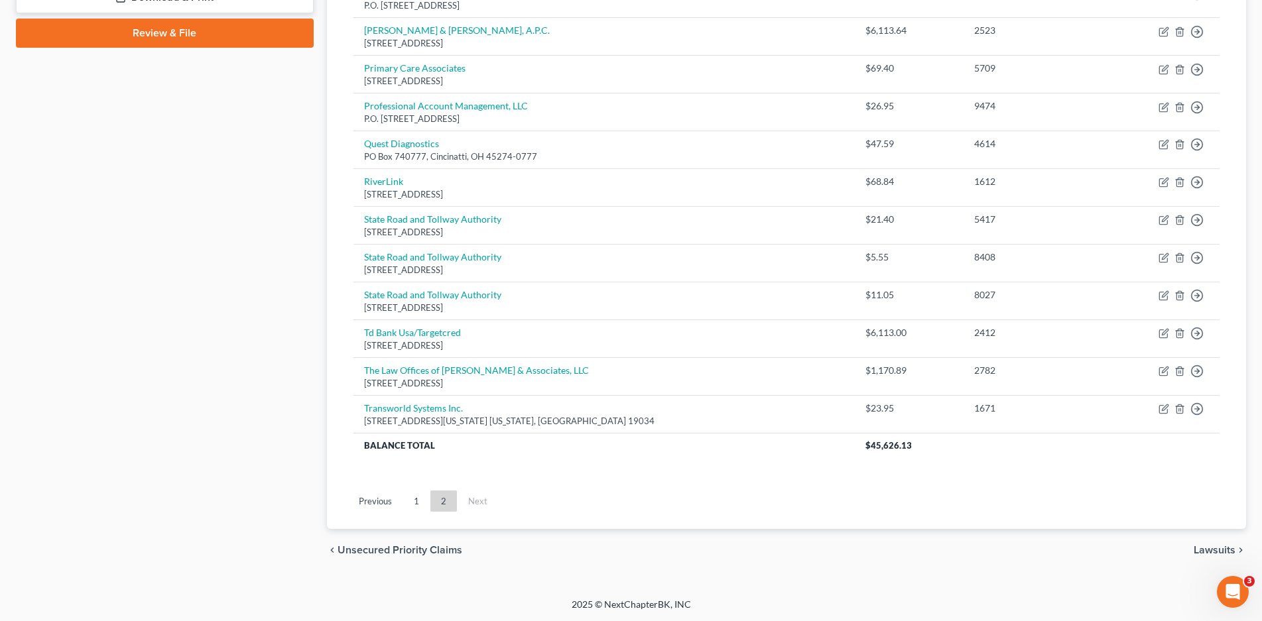
scroll to position [607, 0]
drag, startPoint x: 418, startPoint y: 502, endPoint x: 895, endPoint y: 404, distance: 486.8
click at [418, 502] on link "1" at bounding box center [416, 500] width 27 height 21
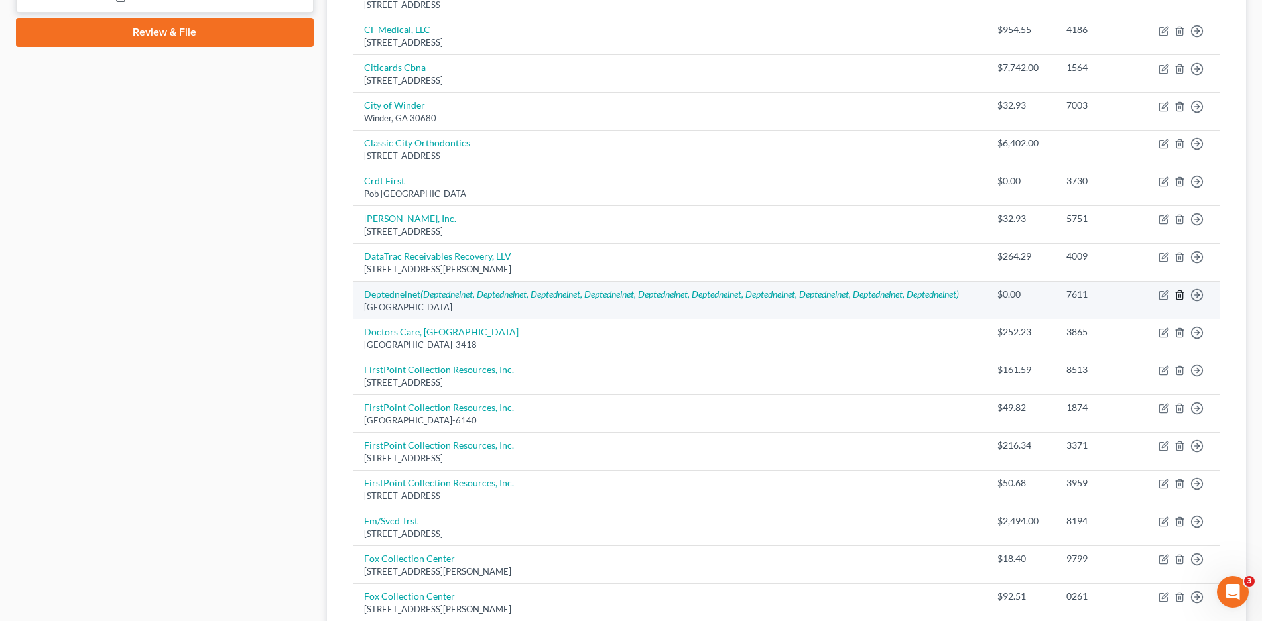
click at [1179, 296] on line "button" at bounding box center [1179, 296] width 0 height 3
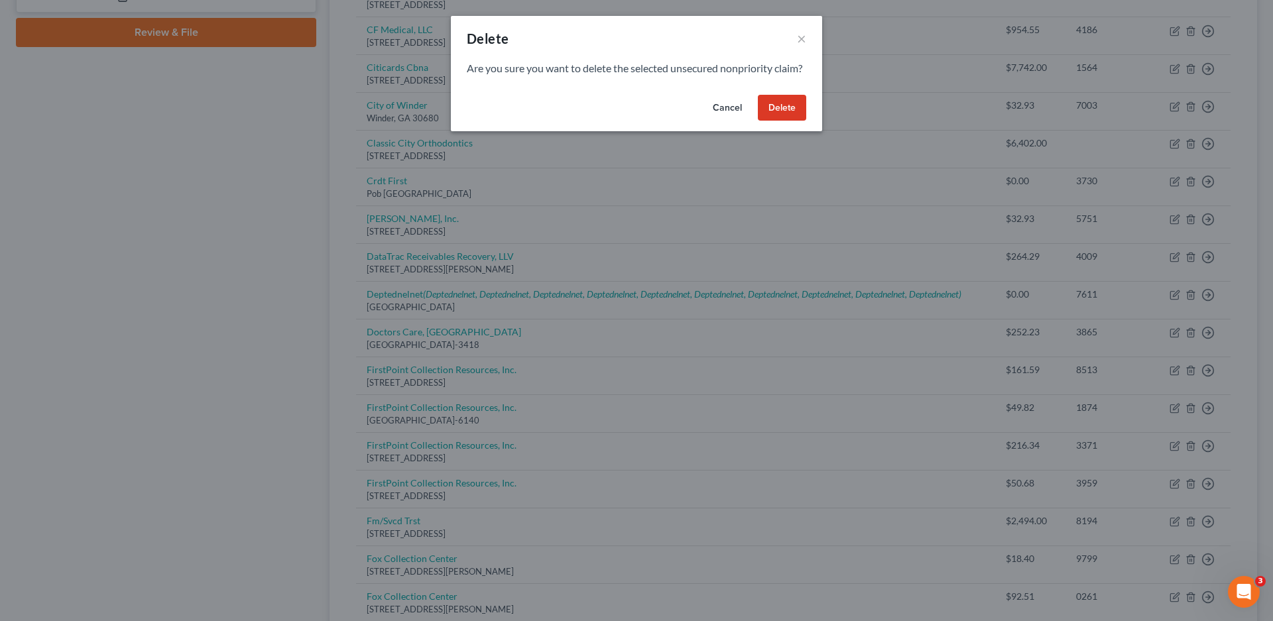
click at [788, 121] on button "Delete" at bounding box center [782, 108] width 48 height 27
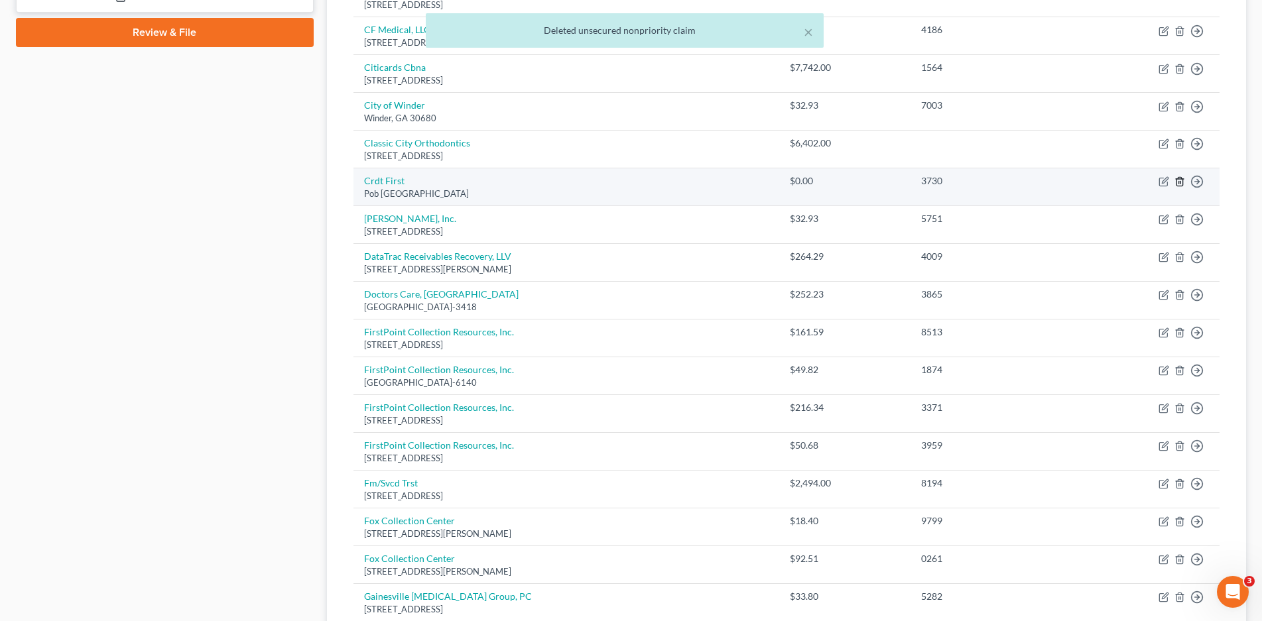
click at [1181, 181] on icon "button" at bounding box center [1179, 181] width 11 height 11
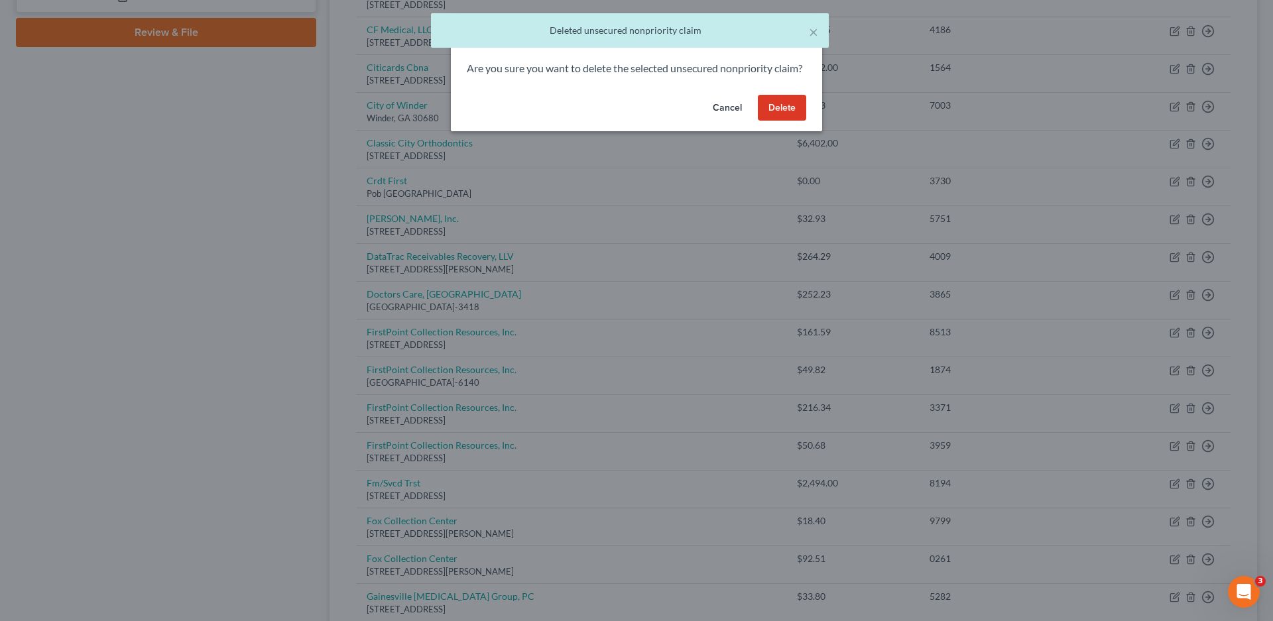
click at [779, 121] on button "Delete" at bounding box center [782, 108] width 48 height 27
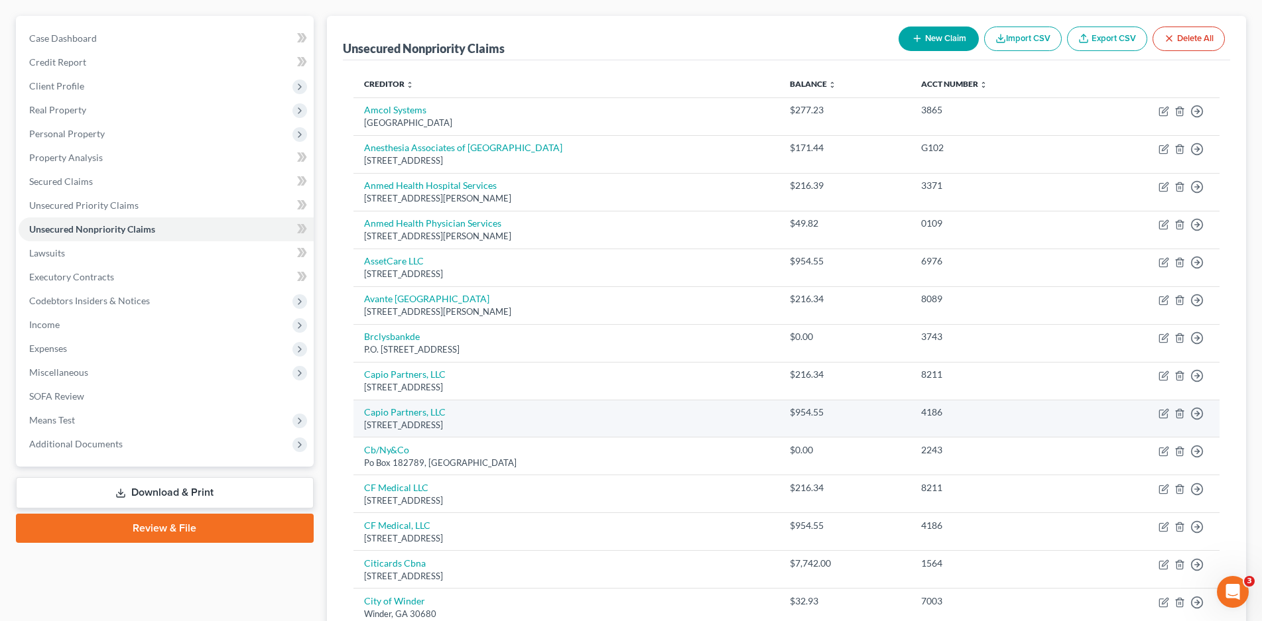
scroll to position [77, 0]
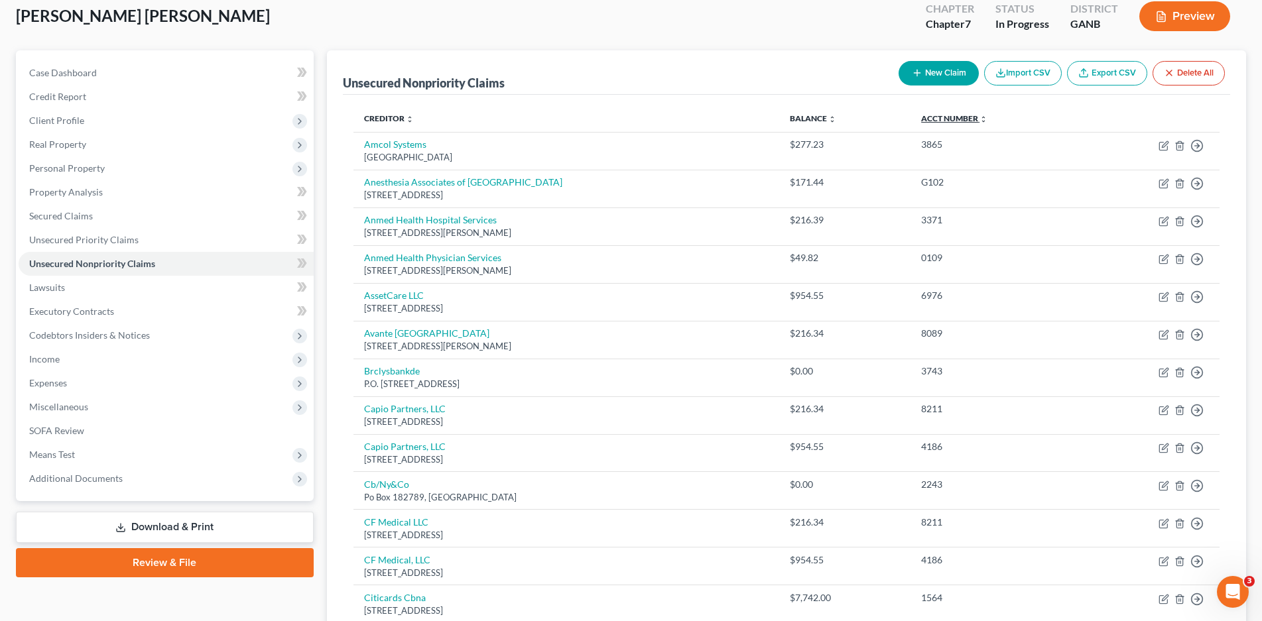
click at [972, 121] on link "Acct Number expand_more expand_less unfold_more" at bounding box center [954, 118] width 66 height 10
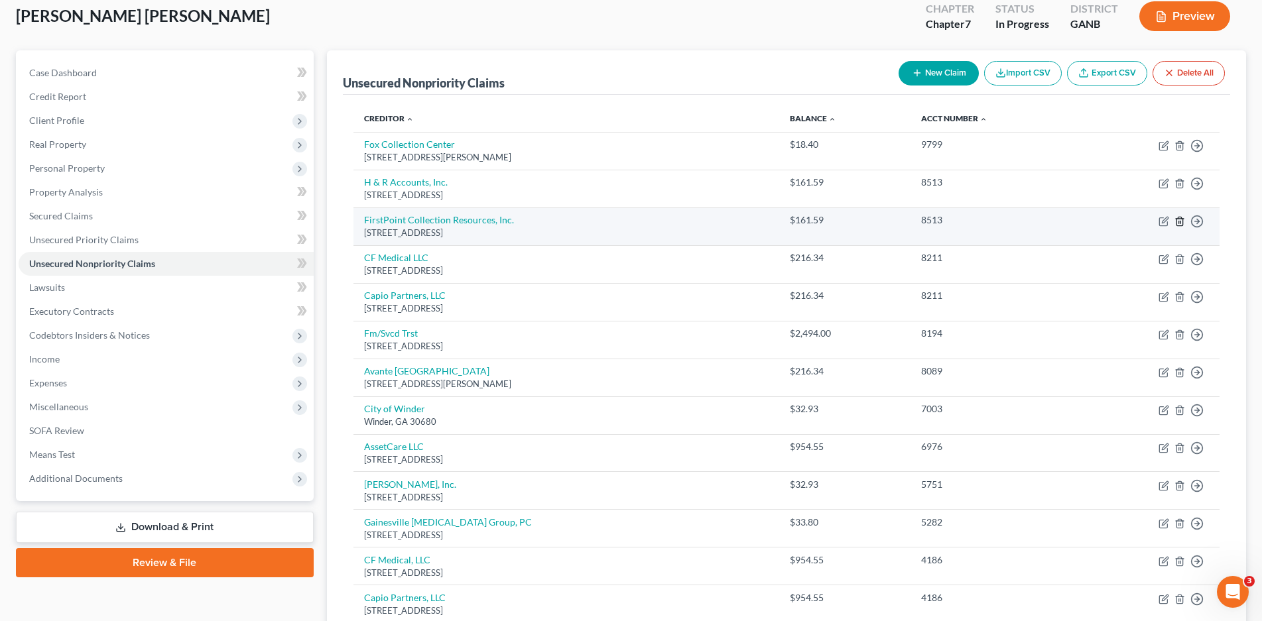
click at [1178, 219] on icon "button" at bounding box center [1179, 221] width 6 height 9
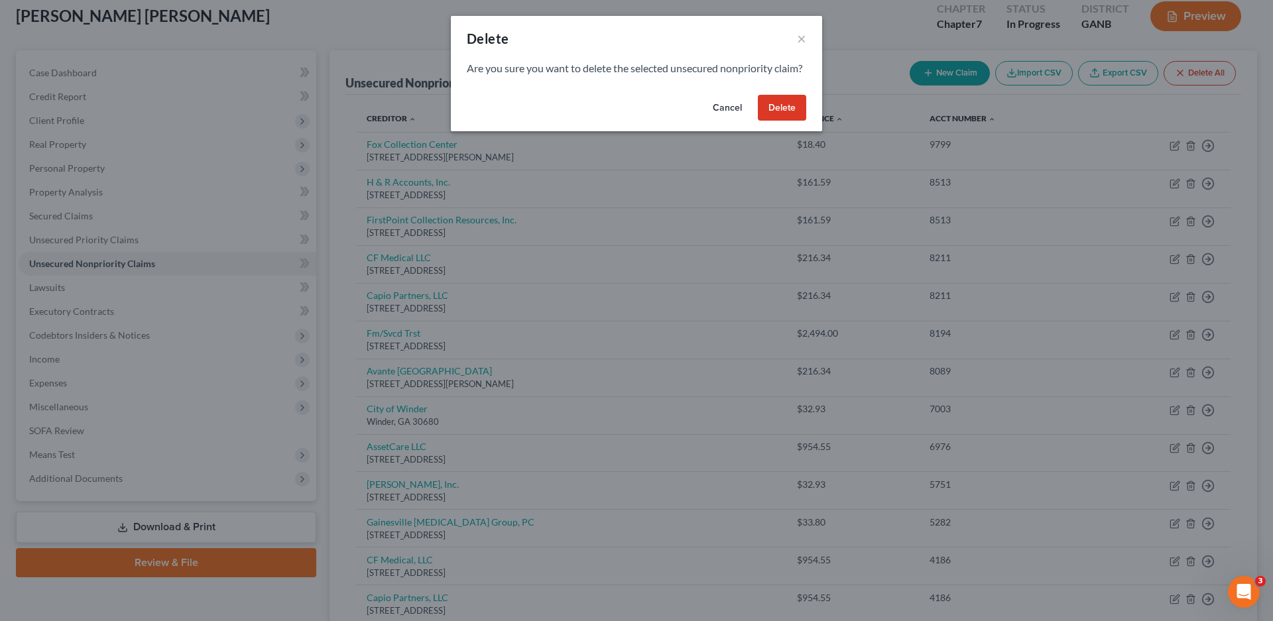
click at [789, 121] on button "Delete" at bounding box center [782, 108] width 48 height 27
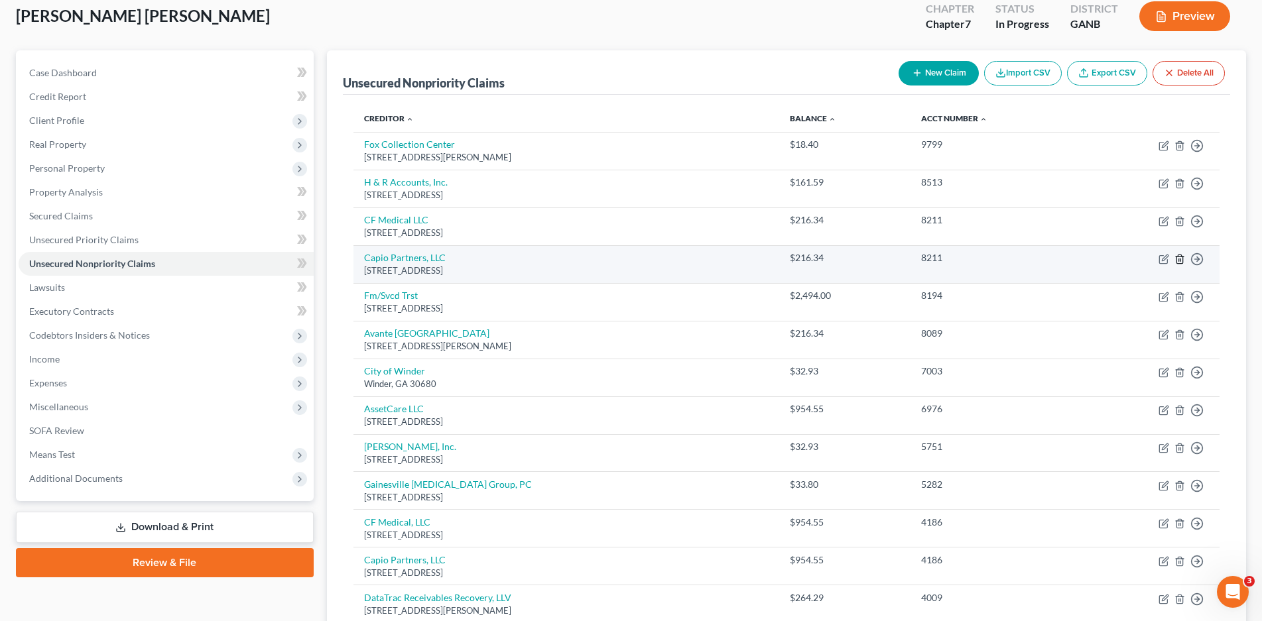
click at [1178, 259] on icon "button" at bounding box center [1179, 259] width 11 height 11
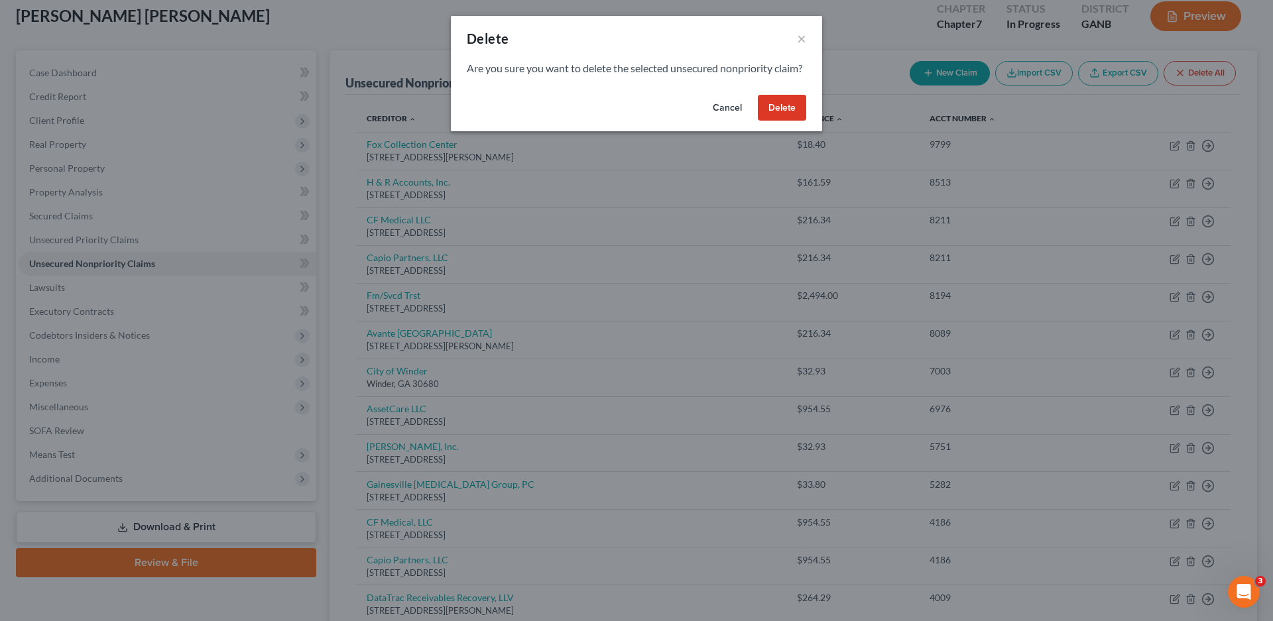
click at [784, 121] on button "Delete" at bounding box center [782, 108] width 48 height 27
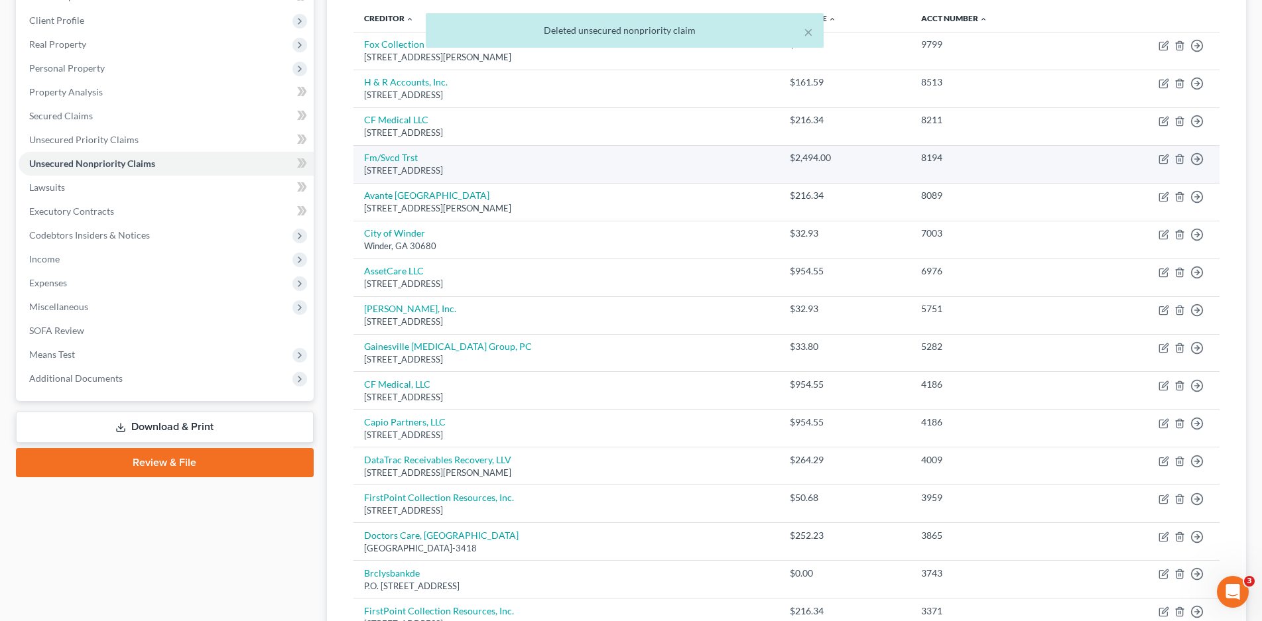
scroll to position [210, 0]
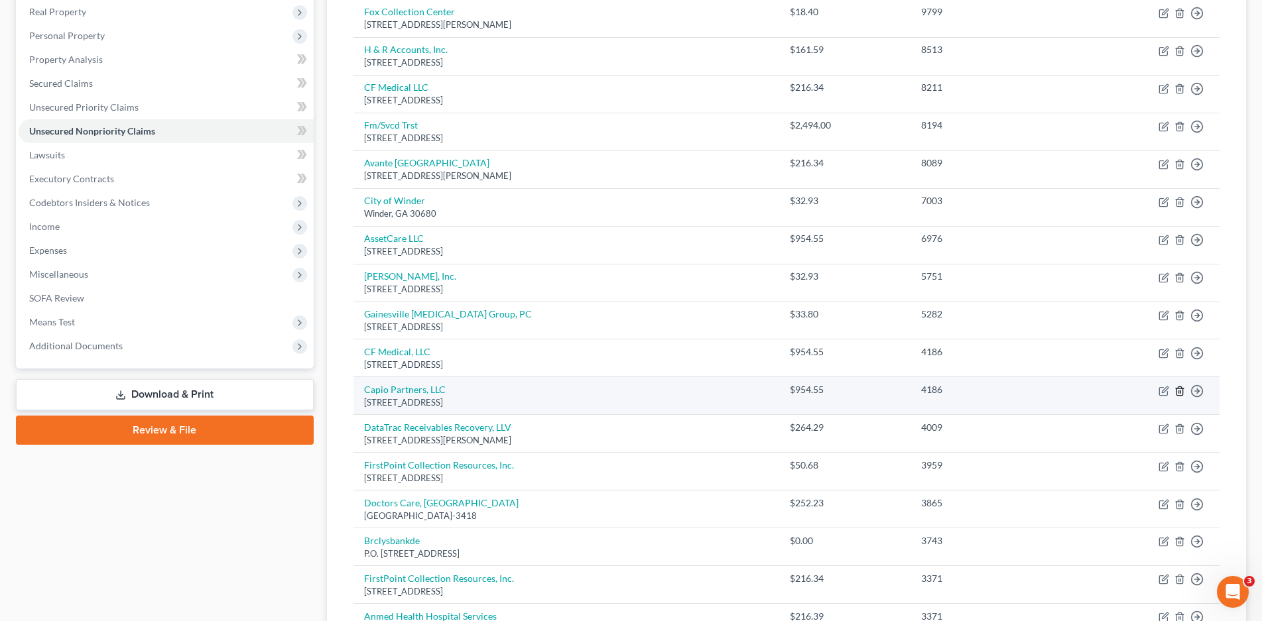
click at [1180, 391] on icon "button" at bounding box center [1179, 391] width 11 height 11
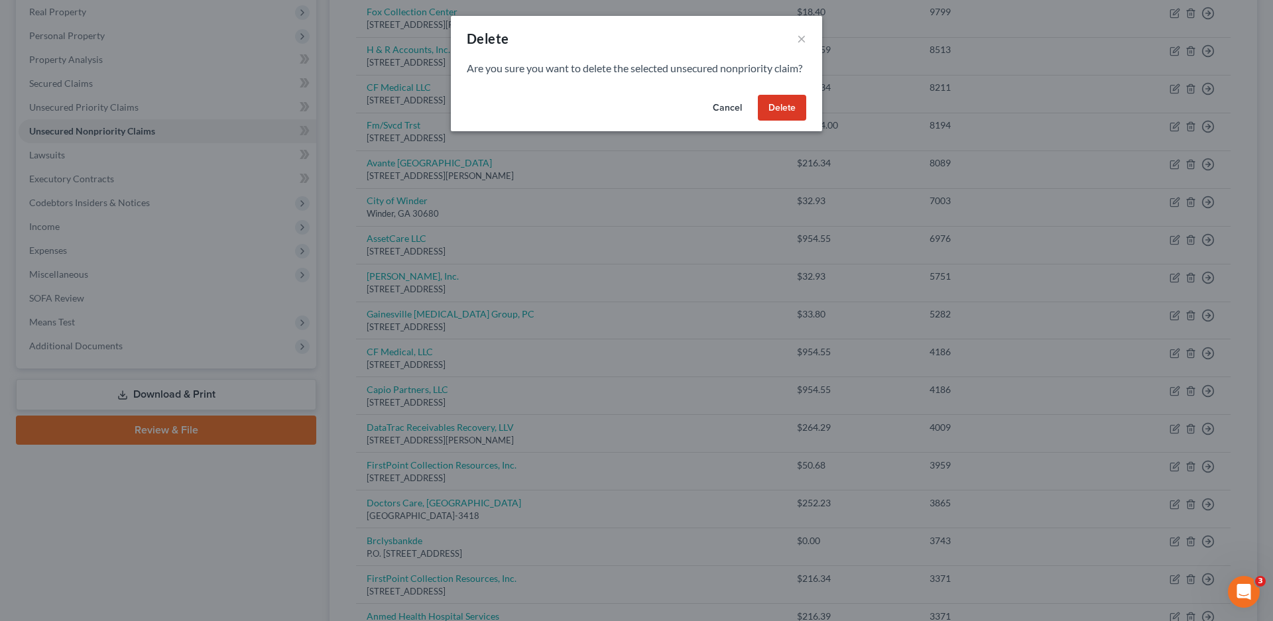
click at [790, 121] on button "Delete" at bounding box center [782, 108] width 48 height 27
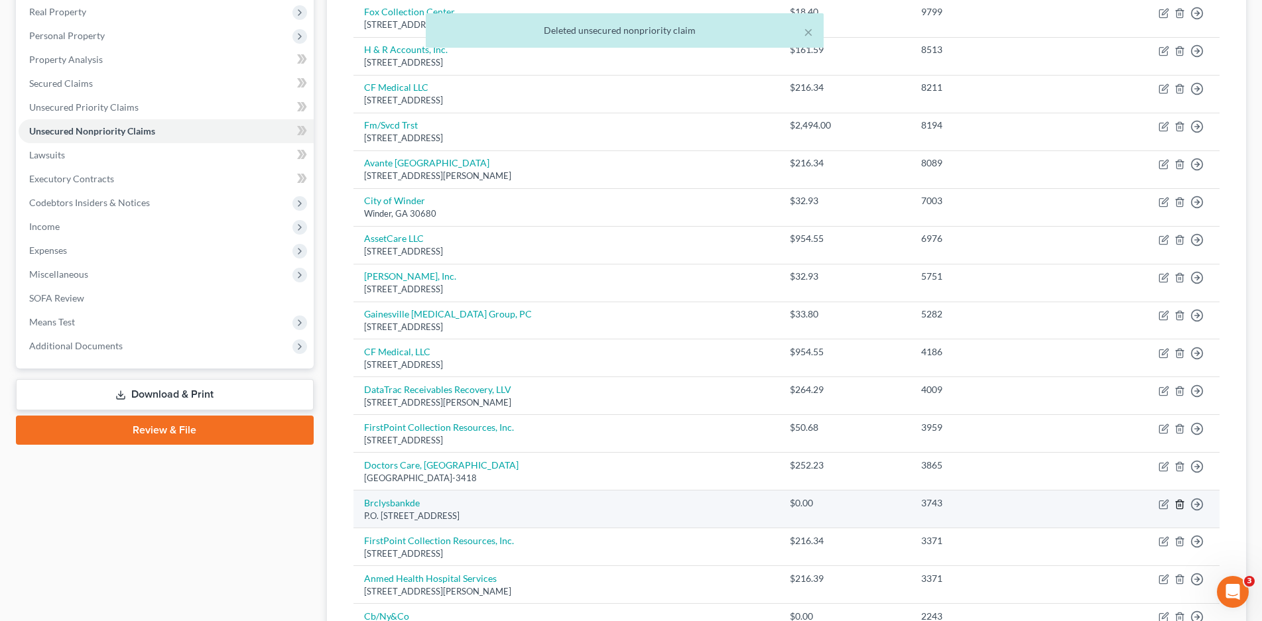
click at [1180, 499] on icon "button" at bounding box center [1179, 504] width 11 height 11
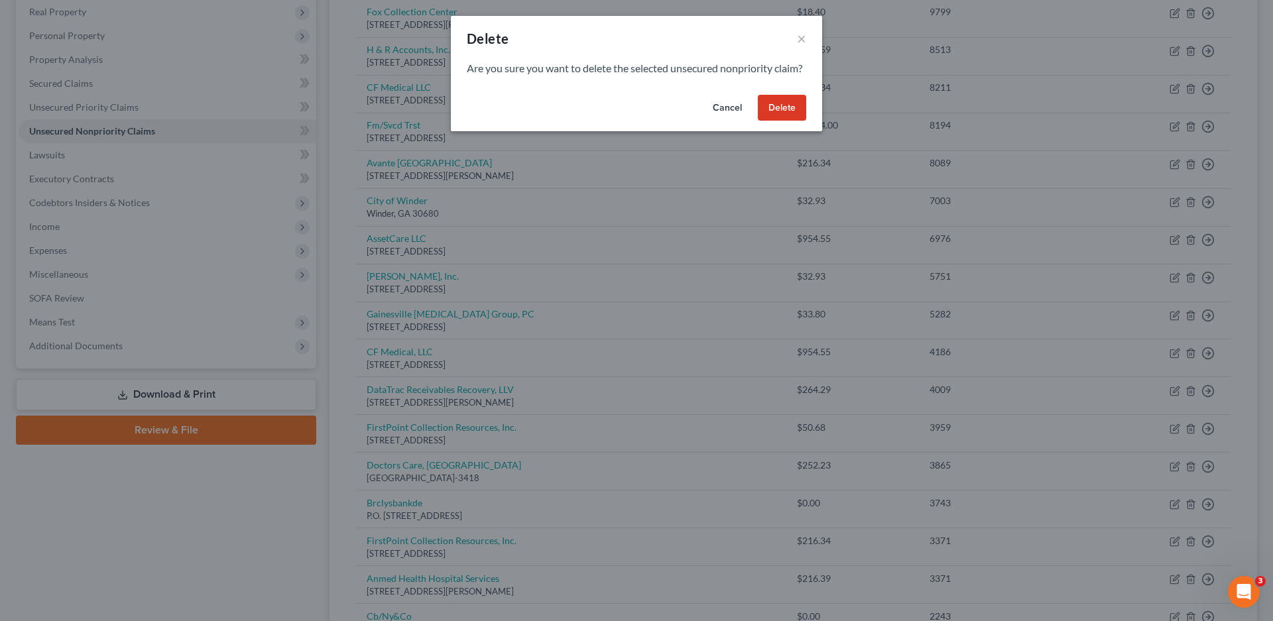
click at [783, 121] on button "Delete" at bounding box center [782, 108] width 48 height 27
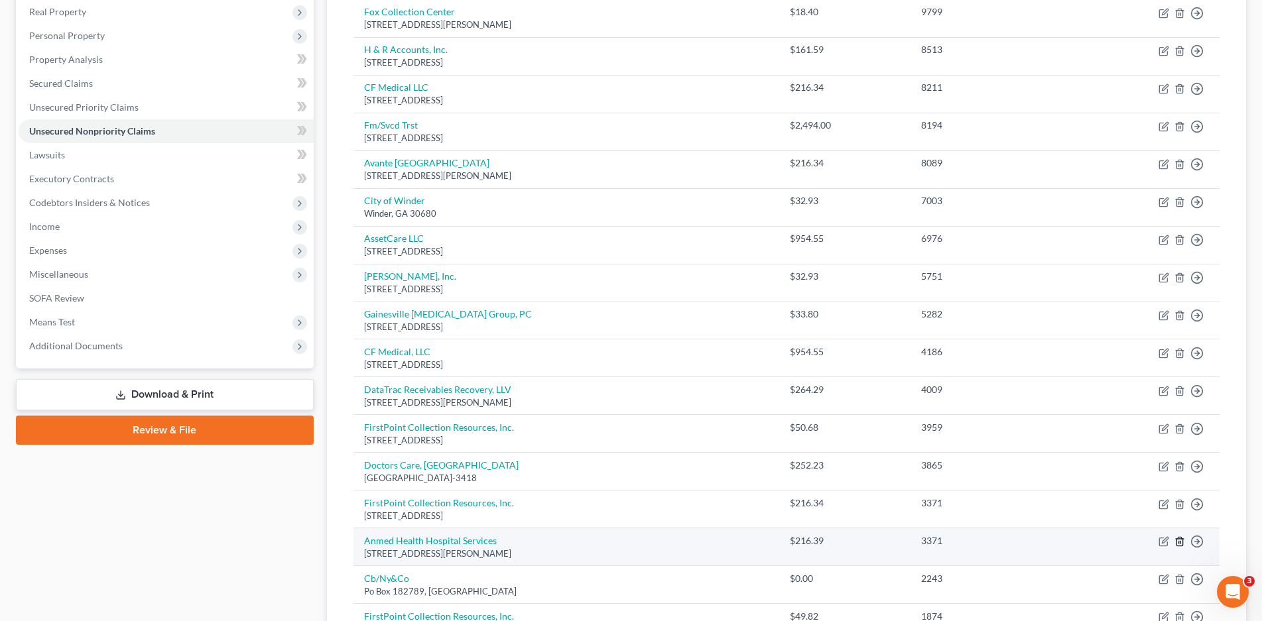
click at [1180, 542] on line "button" at bounding box center [1180, 543] width 0 height 3
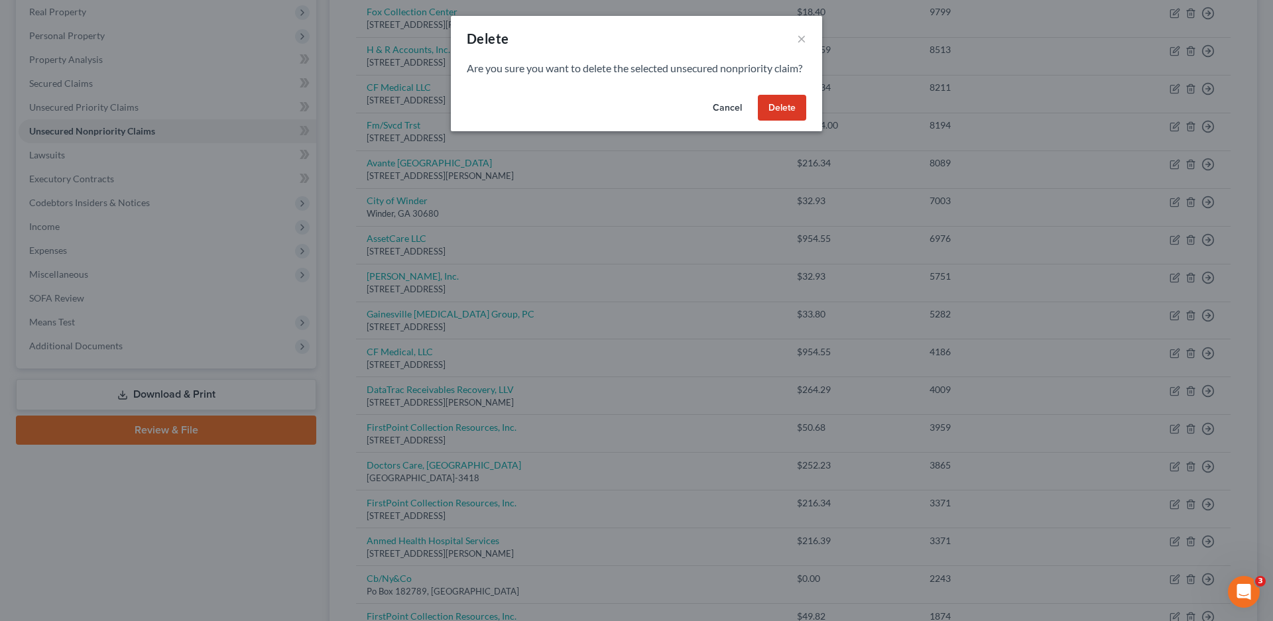
click at [785, 121] on button "Delete" at bounding box center [782, 108] width 48 height 27
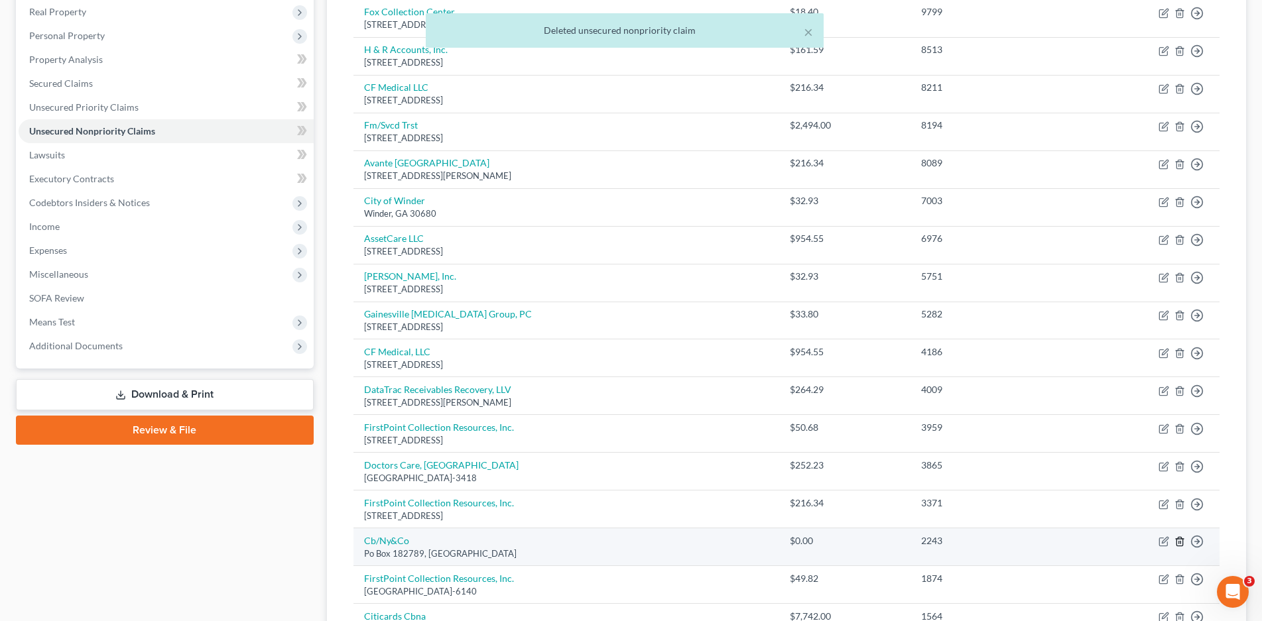
click at [1178, 539] on polyline "button" at bounding box center [1180, 539] width 8 height 0
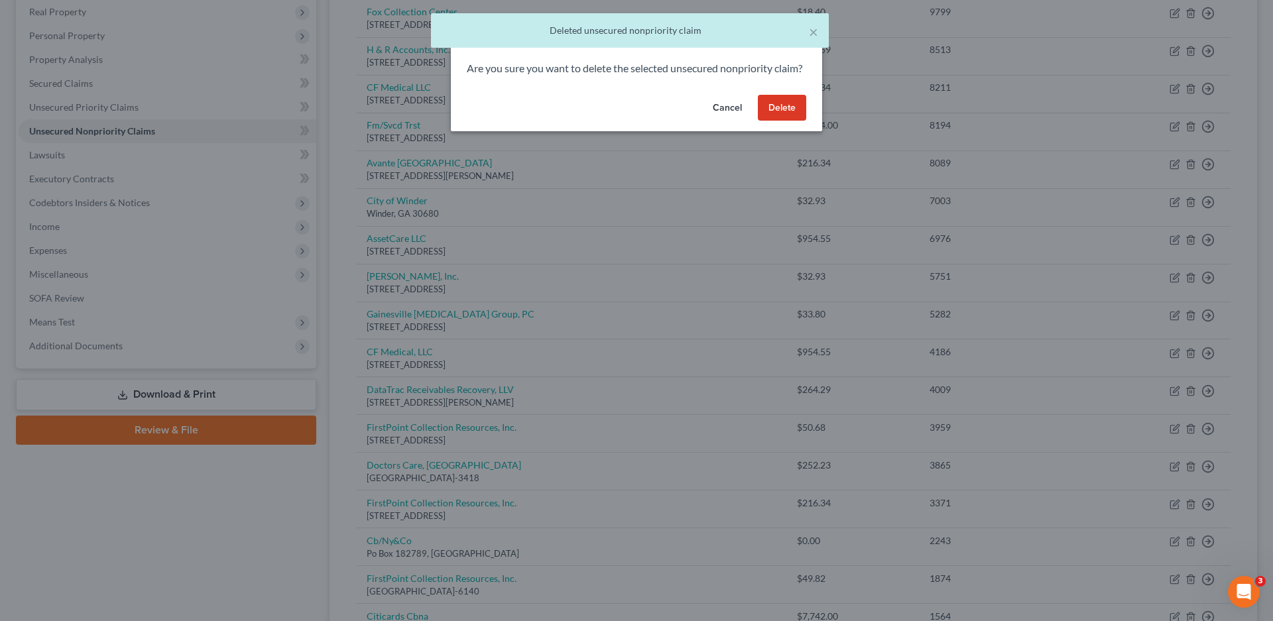
click at [791, 121] on button "Delete" at bounding box center [782, 108] width 48 height 27
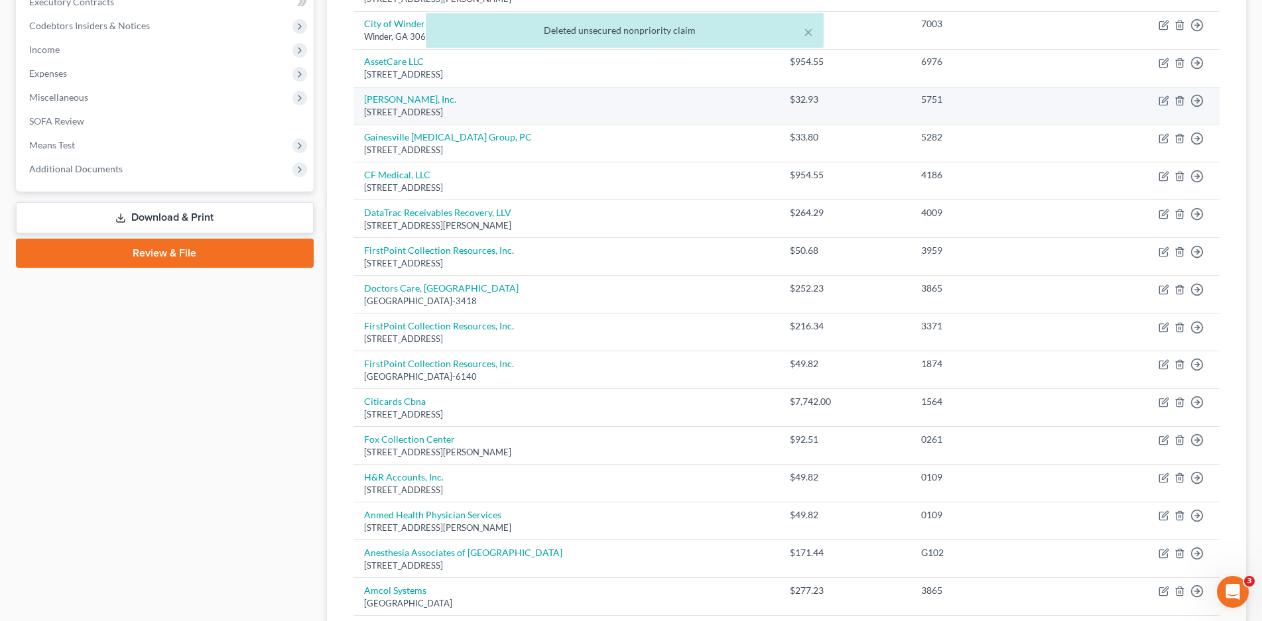
scroll to position [409, 0]
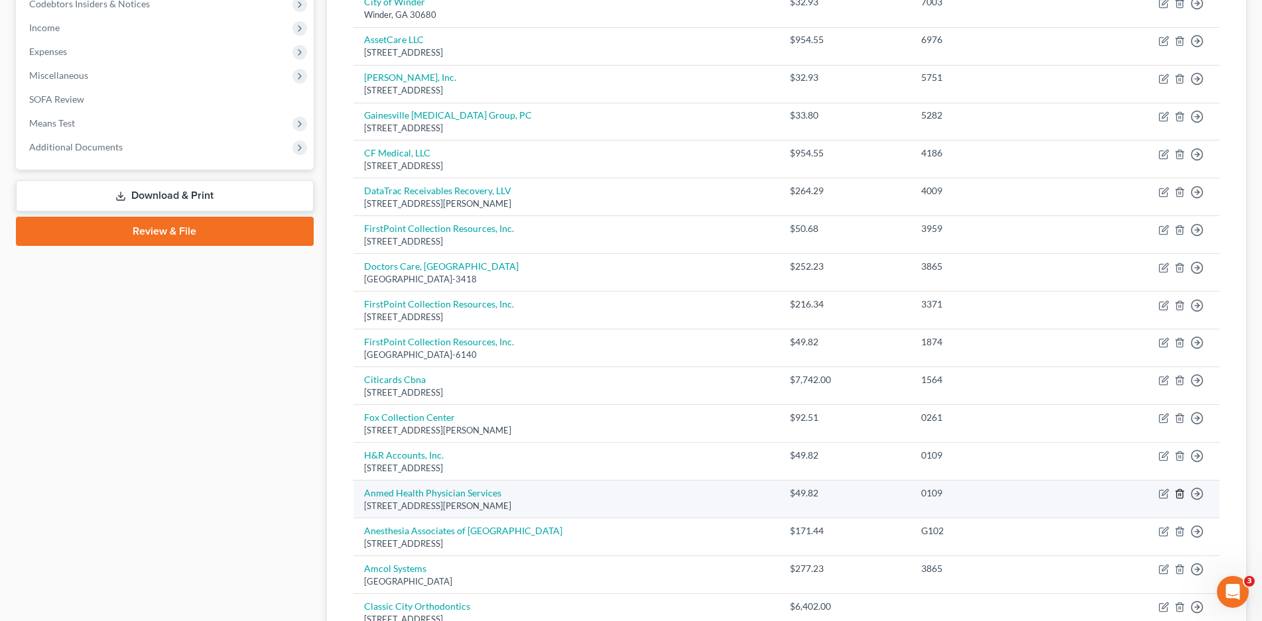
click at [1179, 494] on line "button" at bounding box center [1179, 495] width 0 height 3
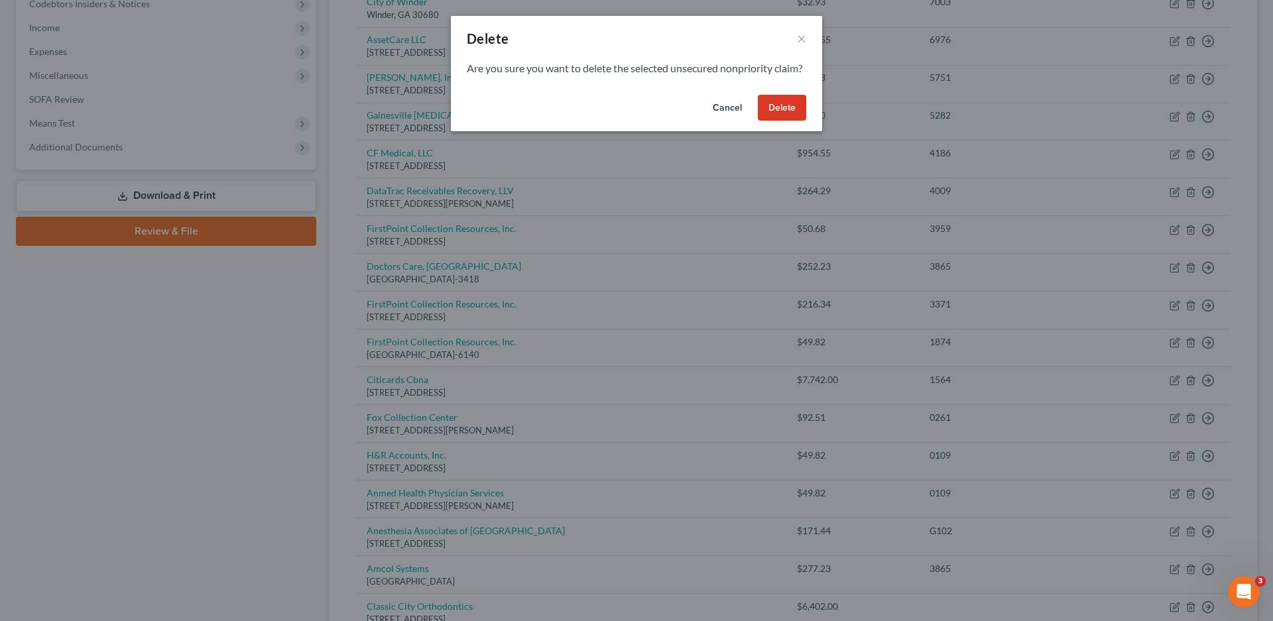
drag, startPoint x: 780, startPoint y: 121, endPoint x: 773, endPoint y: 127, distance: 8.9
click at [780, 121] on button "Delete" at bounding box center [782, 108] width 48 height 27
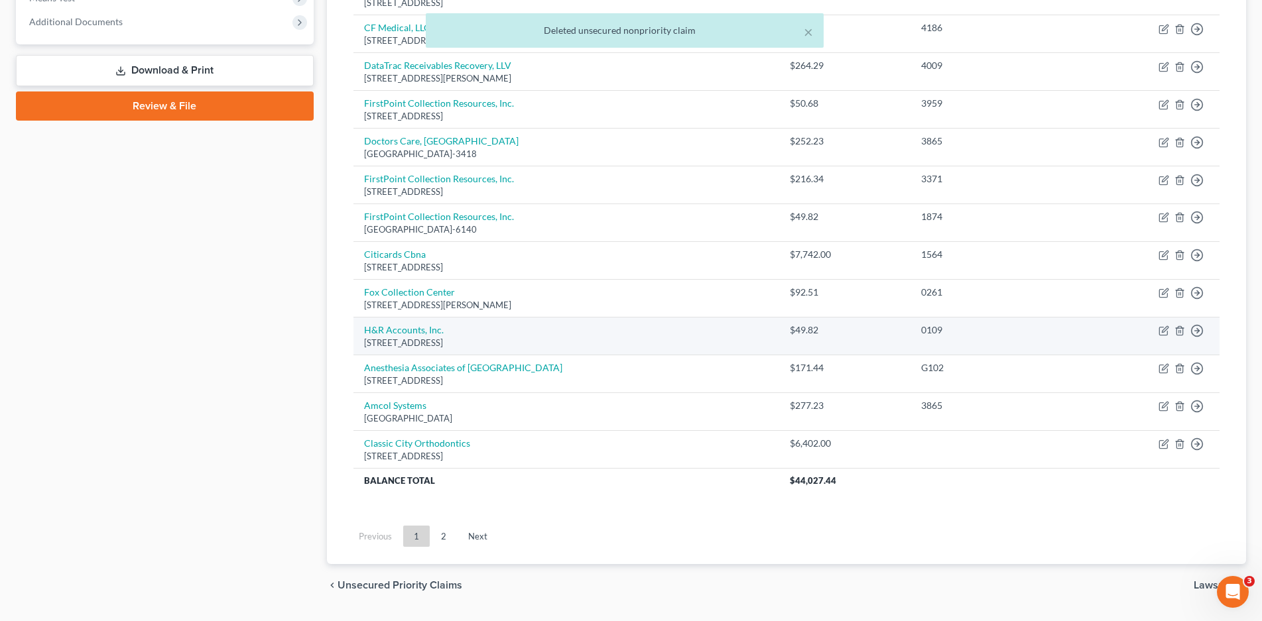
scroll to position [541, 0]
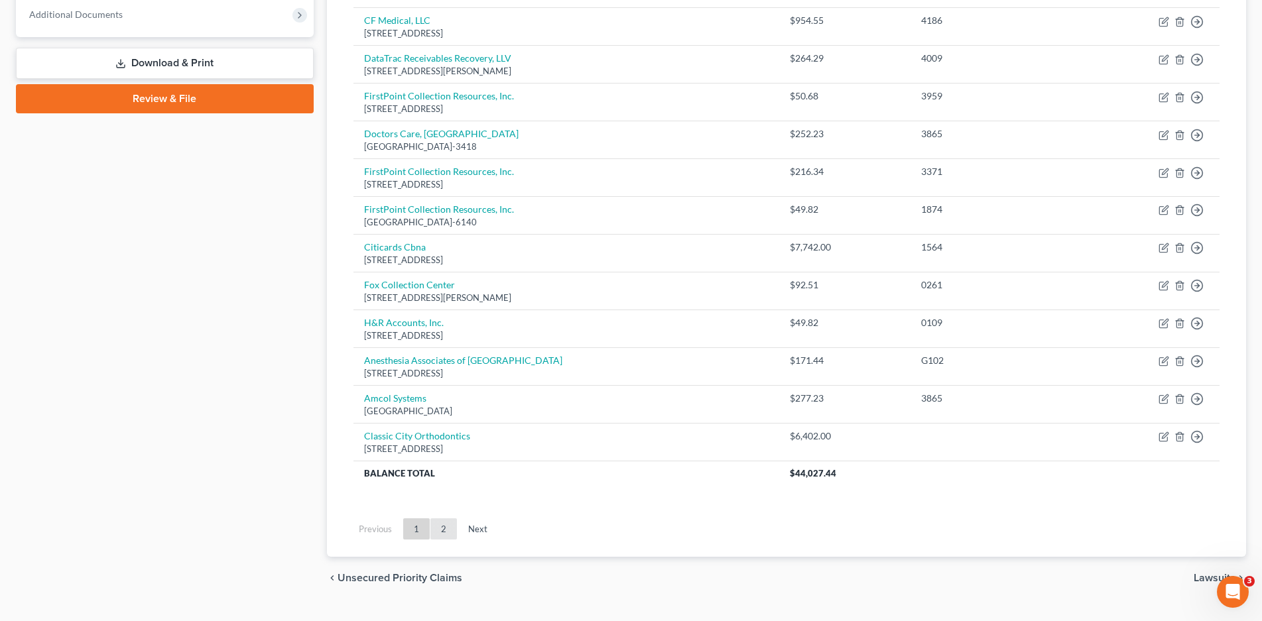
click at [440, 528] on link "2" at bounding box center [443, 529] width 27 height 21
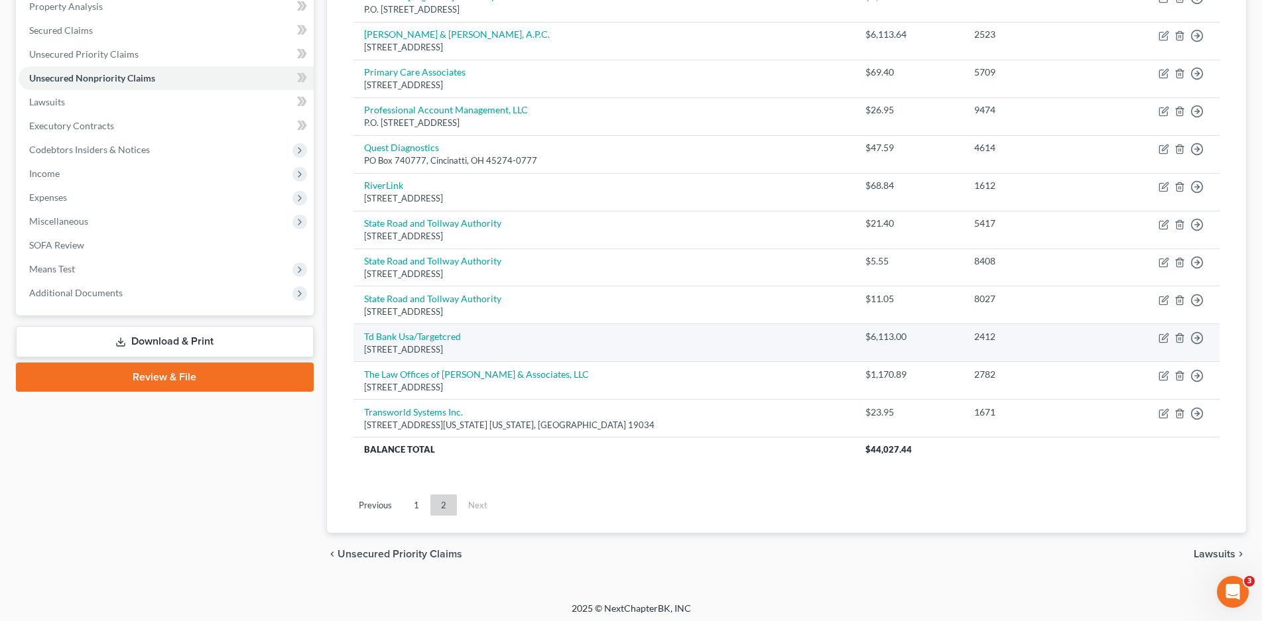
scroll to position [267, 0]
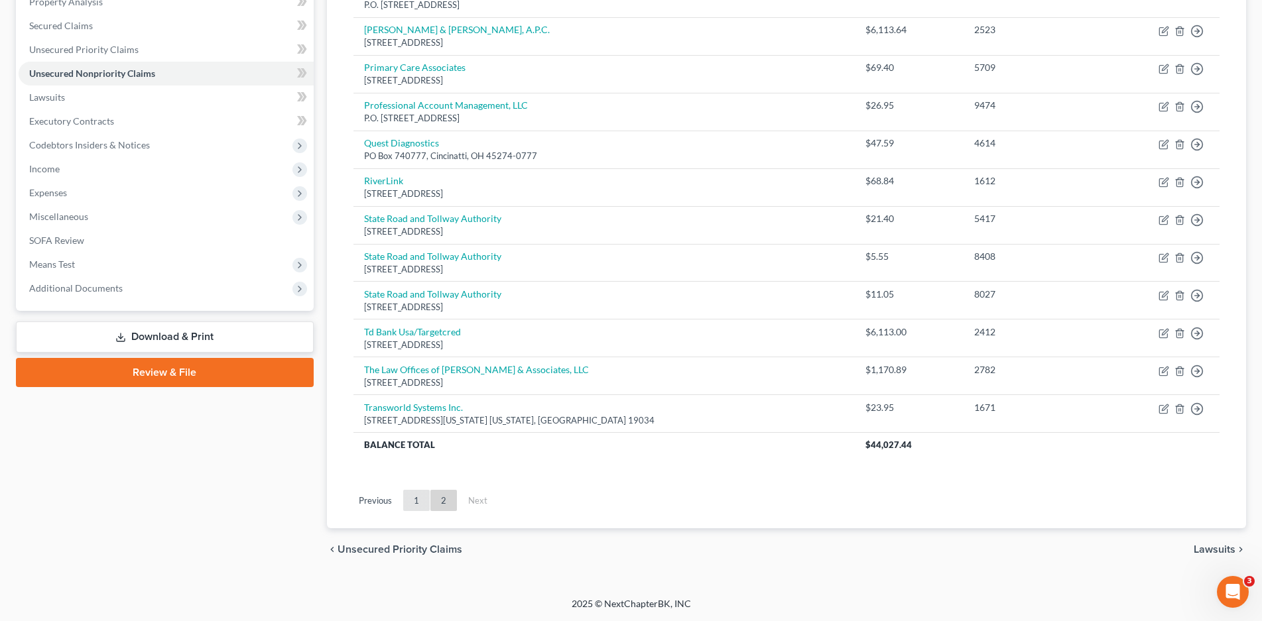
click at [414, 505] on link "1" at bounding box center [416, 500] width 27 height 21
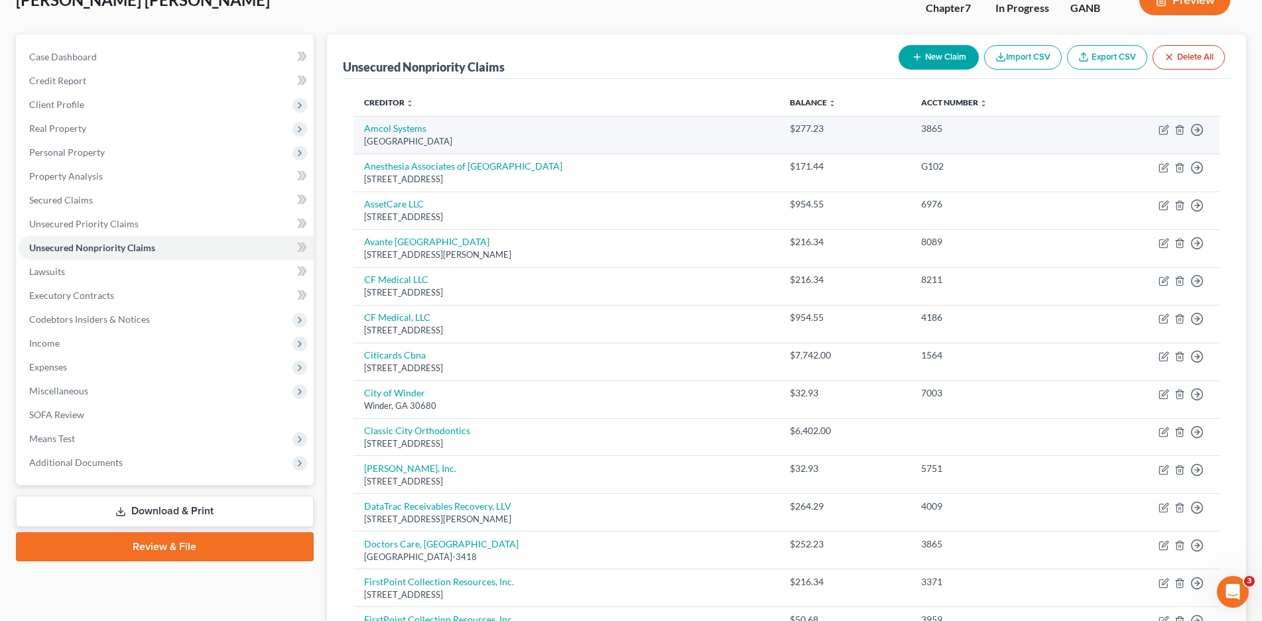
scroll to position [2, 0]
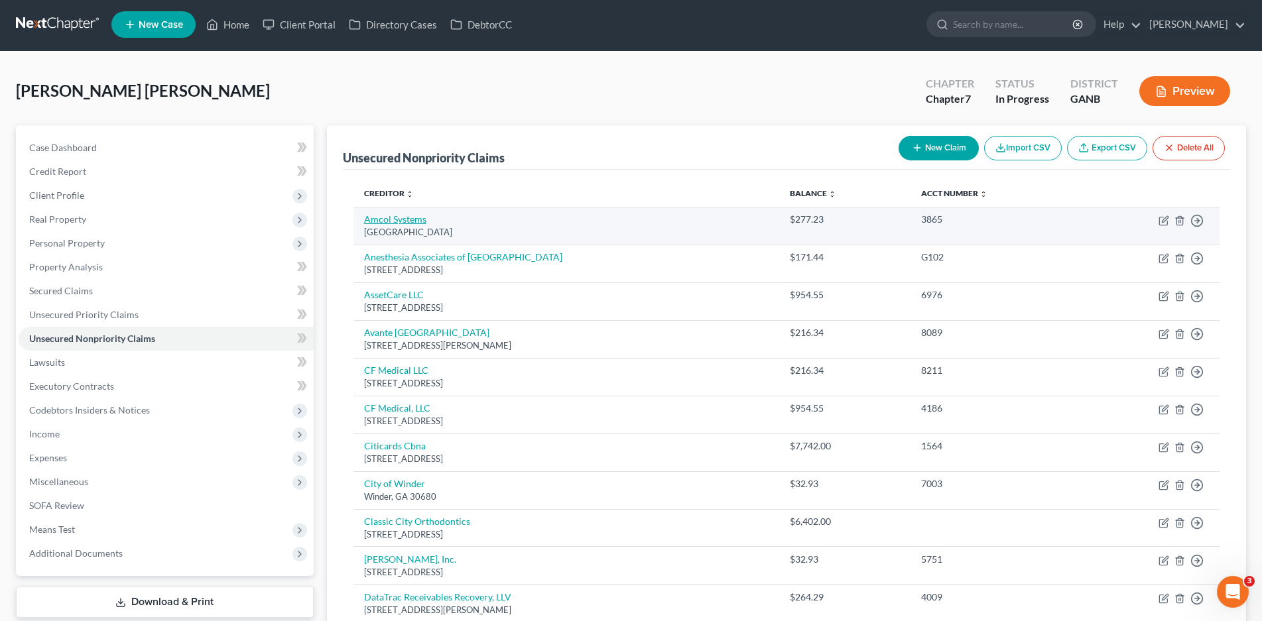
click at [392, 223] on link "Amcol Systems" at bounding box center [395, 219] width 62 height 11
select select "42"
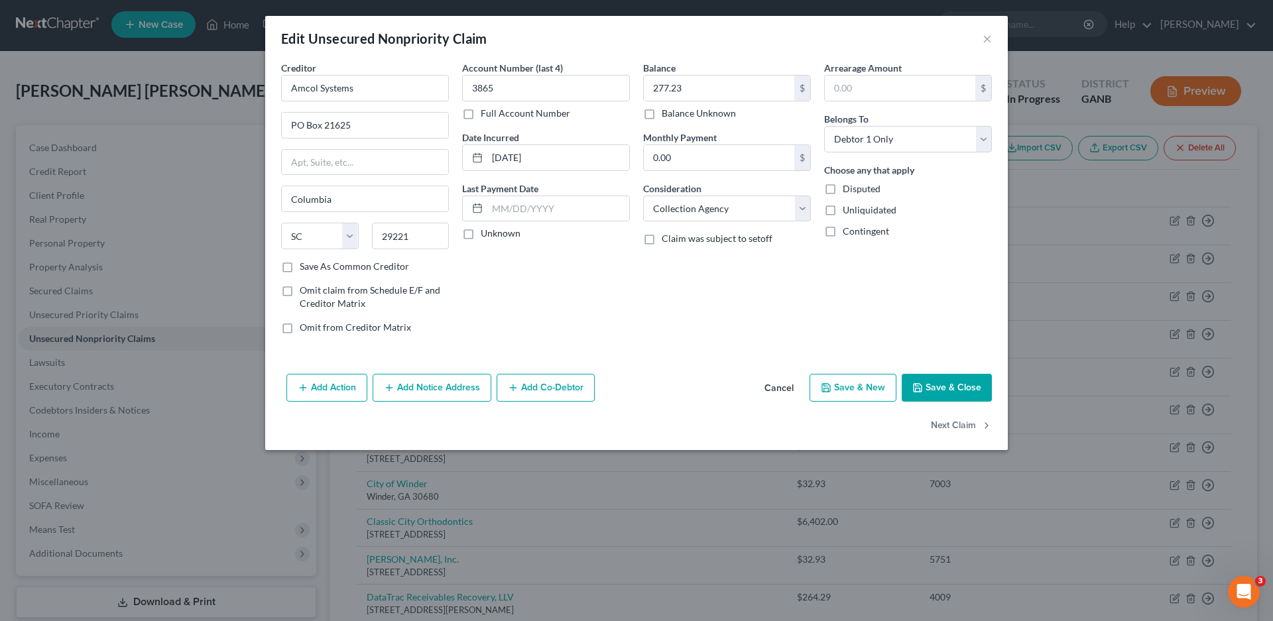
click at [481, 233] on label "Unknown" at bounding box center [501, 233] width 40 height 13
click at [486, 233] on input "Unknown" at bounding box center [490, 231] width 9 height 9
click at [955, 389] on button "Save & Close" at bounding box center [947, 388] width 90 height 28
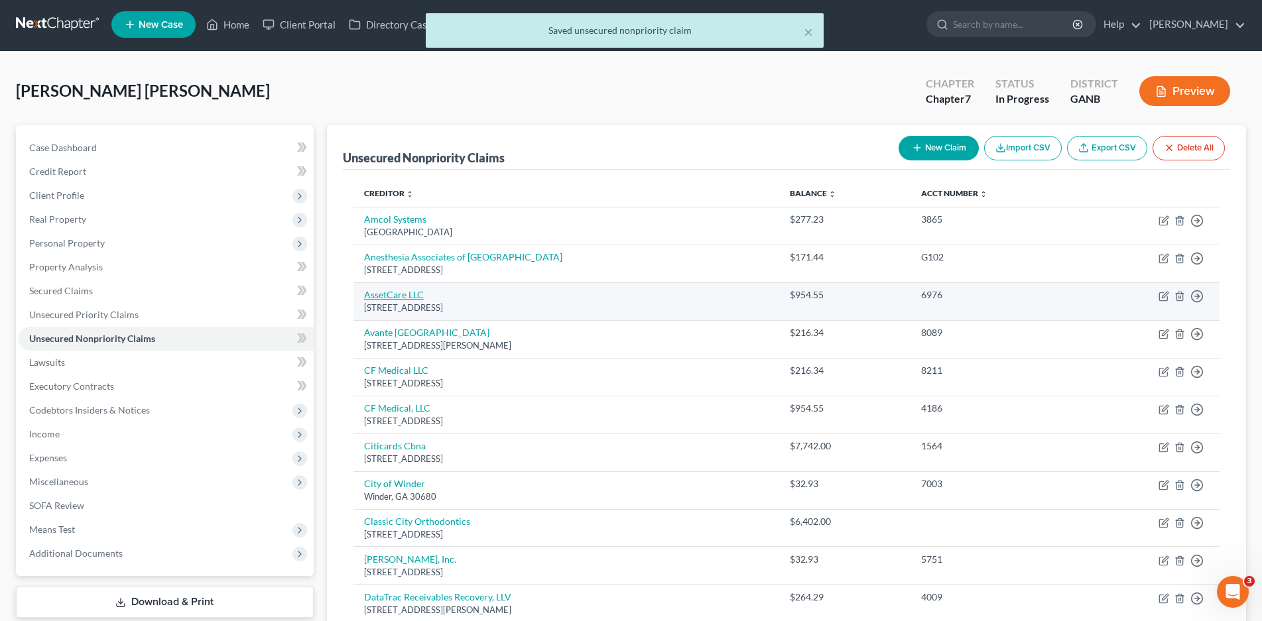
click at [389, 294] on link "AssetCare LLC" at bounding box center [394, 294] width 60 height 11
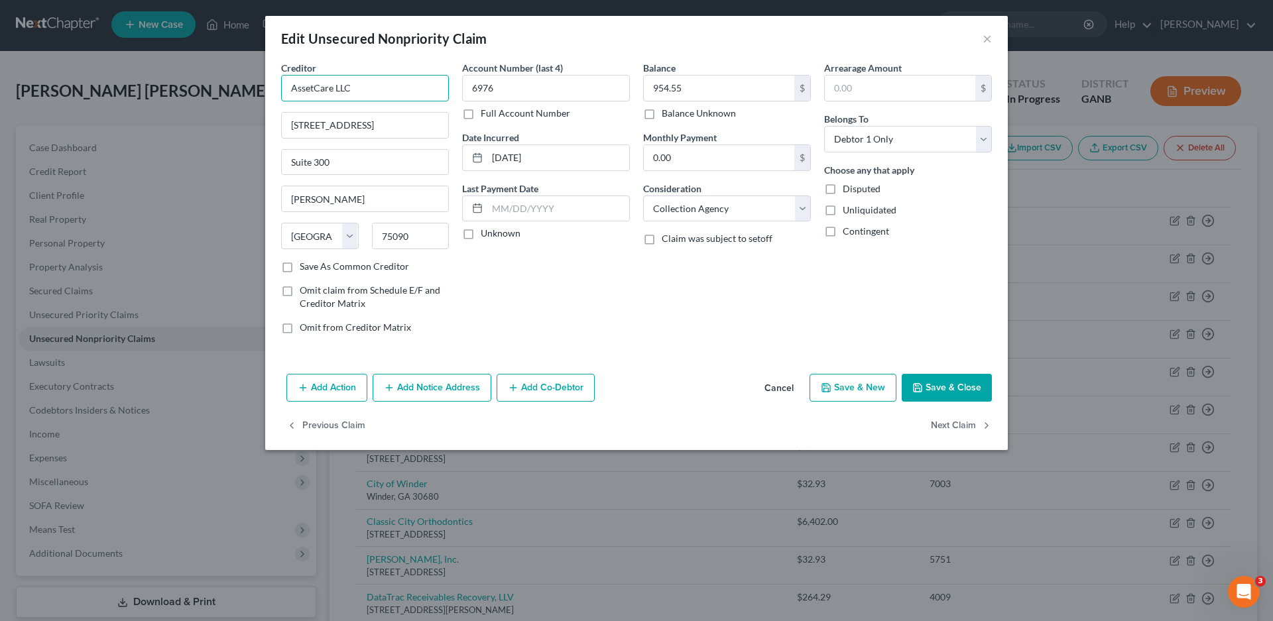
click at [373, 90] on input "AssetCare LLC" at bounding box center [365, 88] width 168 height 27
click at [344, 121] on div "Dept [STREET_ADDRESS]" at bounding box center [361, 123] width 138 height 11
click at [481, 233] on label "Unknown" at bounding box center [501, 233] width 40 height 13
click at [486, 233] on input "Unknown" at bounding box center [490, 231] width 9 height 9
click at [942, 381] on button "Save & Close" at bounding box center [947, 388] width 90 height 28
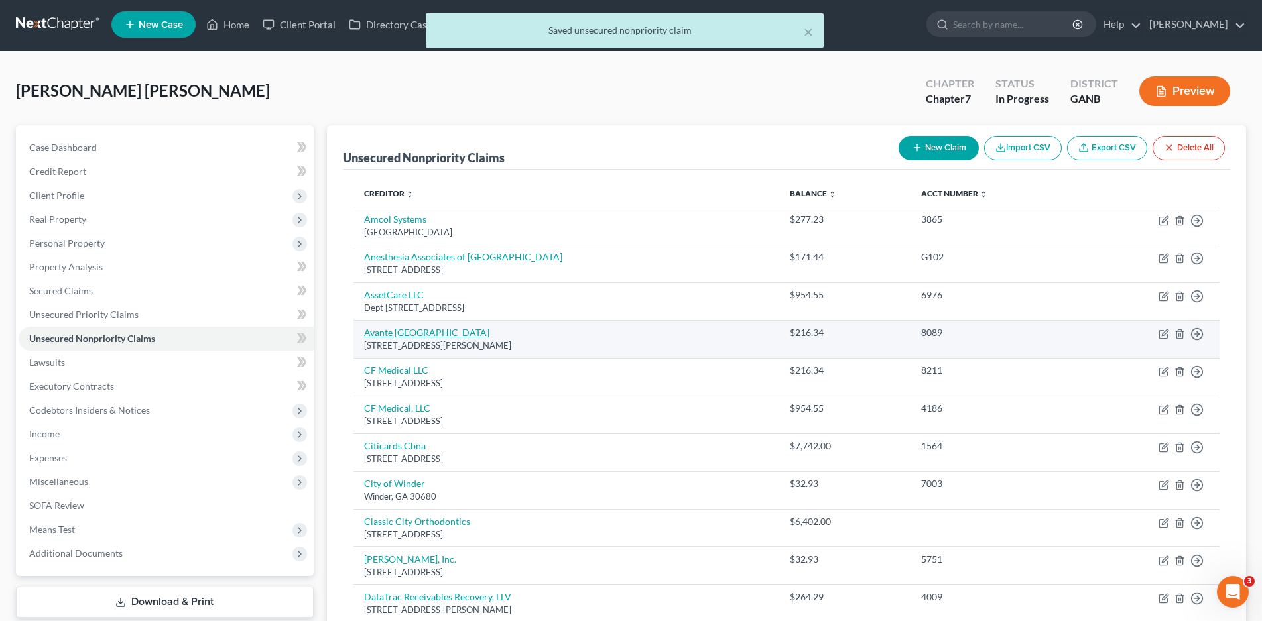
click at [395, 335] on link "Avante [GEOGRAPHIC_DATA]" at bounding box center [426, 332] width 125 height 11
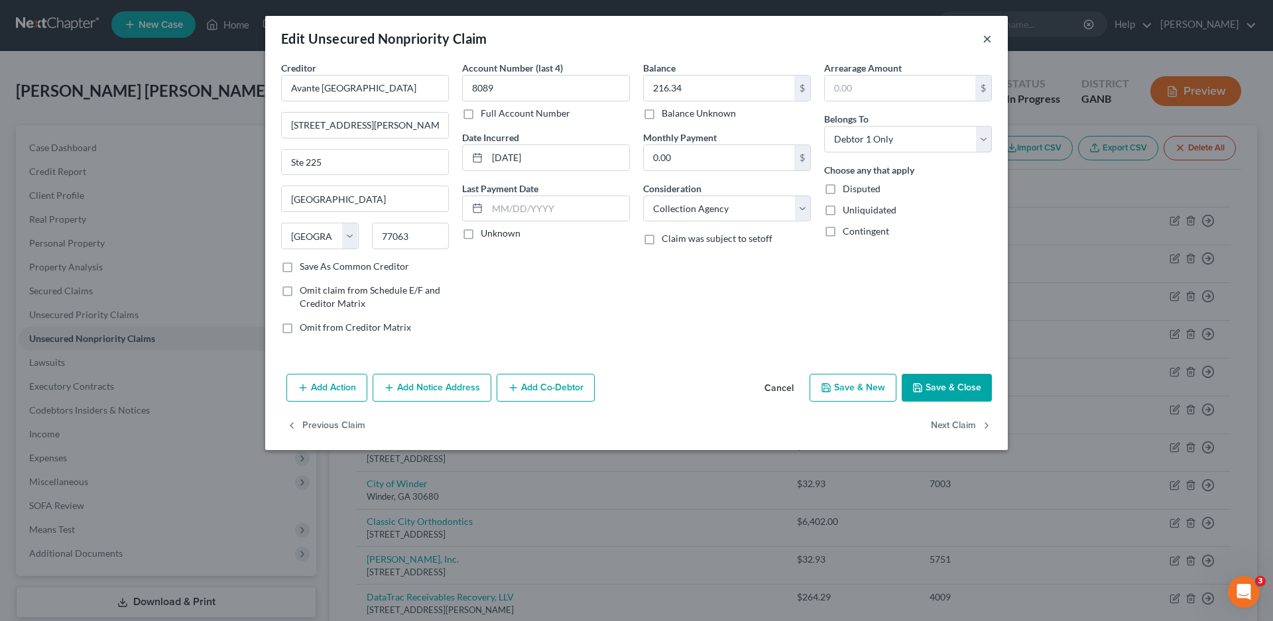
drag, startPoint x: 990, startPoint y: 40, endPoint x: 1092, endPoint y: 208, distance: 195.5
click at [990, 42] on button "×" at bounding box center [987, 39] width 9 height 16
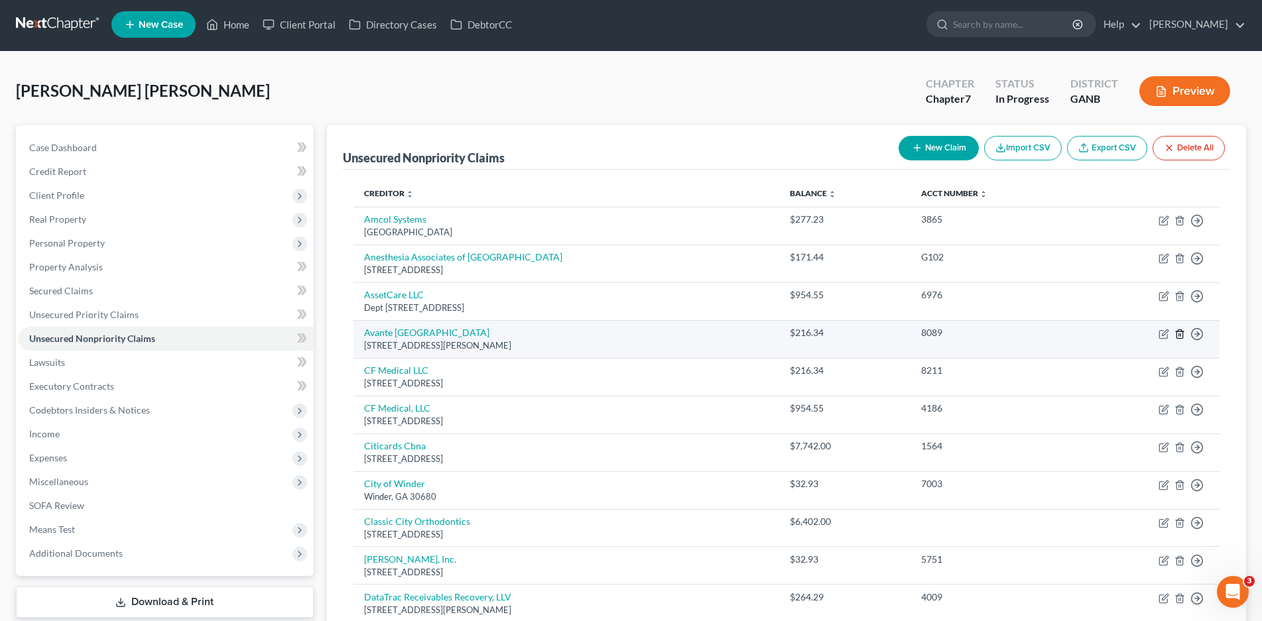
click at [1180, 333] on icon "button" at bounding box center [1179, 334] width 11 height 11
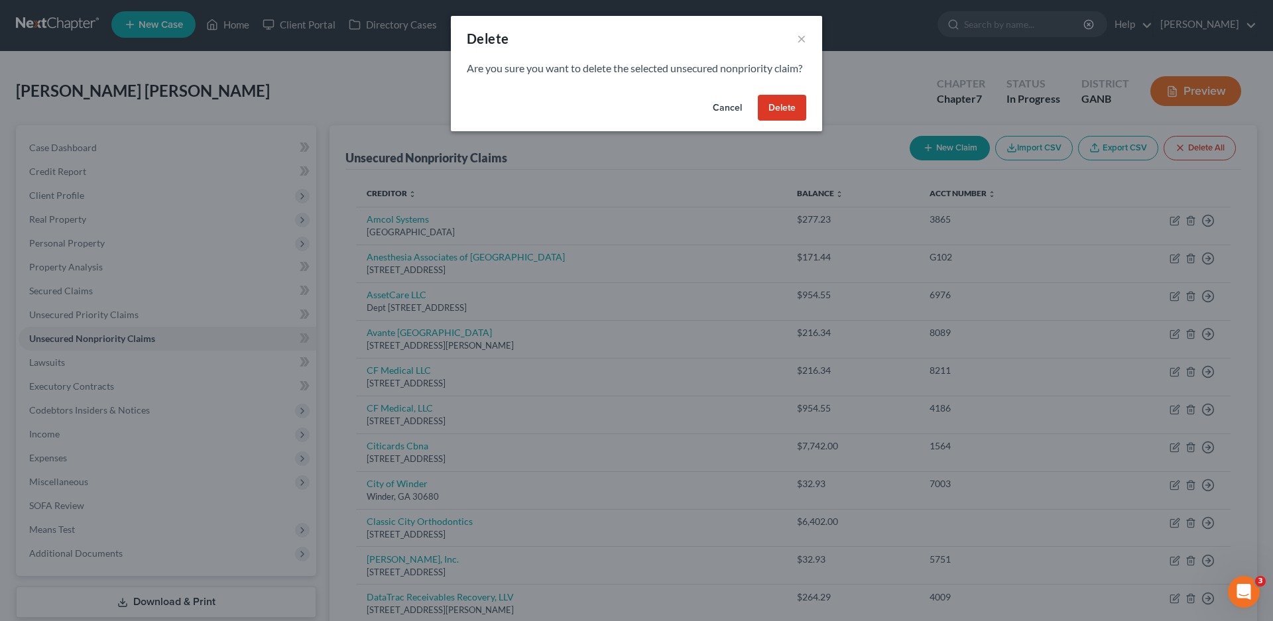
click at [789, 120] on button "Delete" at bounding box center [782, 108] width 48 height 27
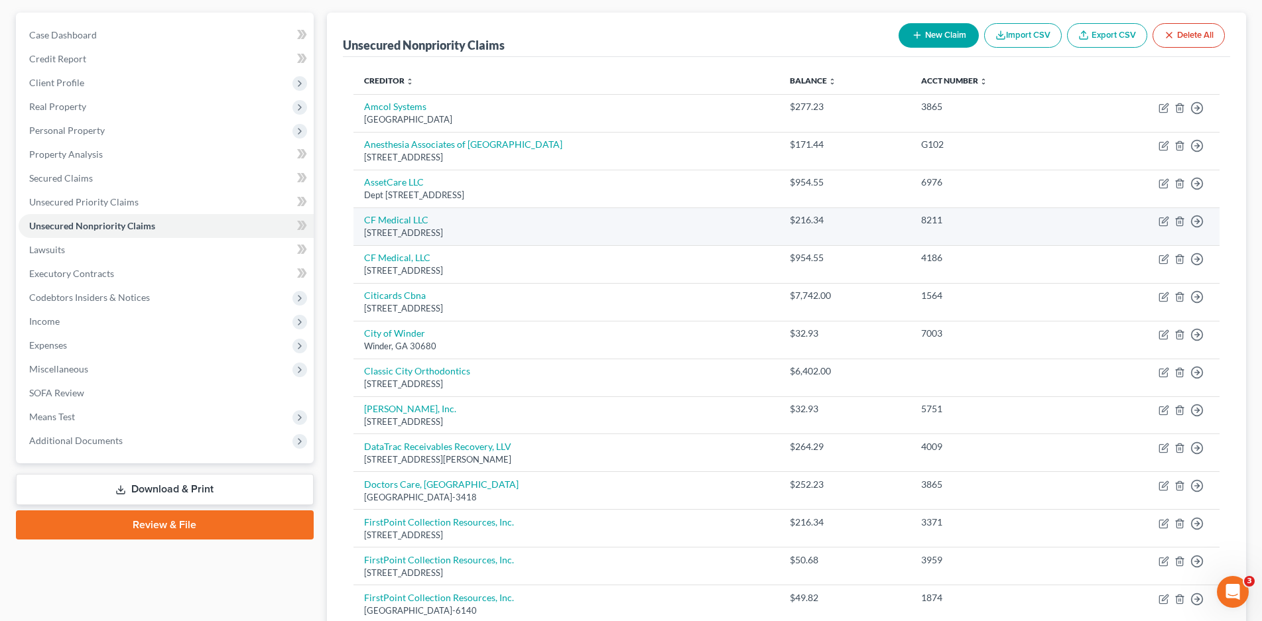
scroll to position [135, 0]
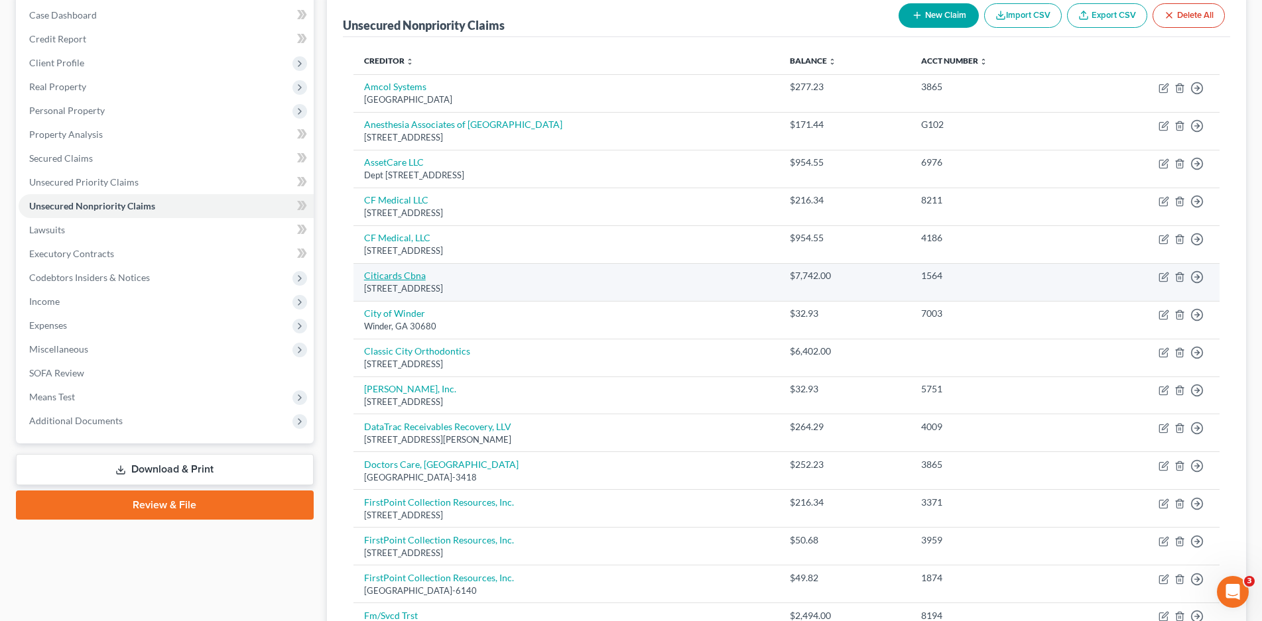
click at [388, 278] on link "Citicards Cbna" at bounding box center [395, 275] width 62 height 11
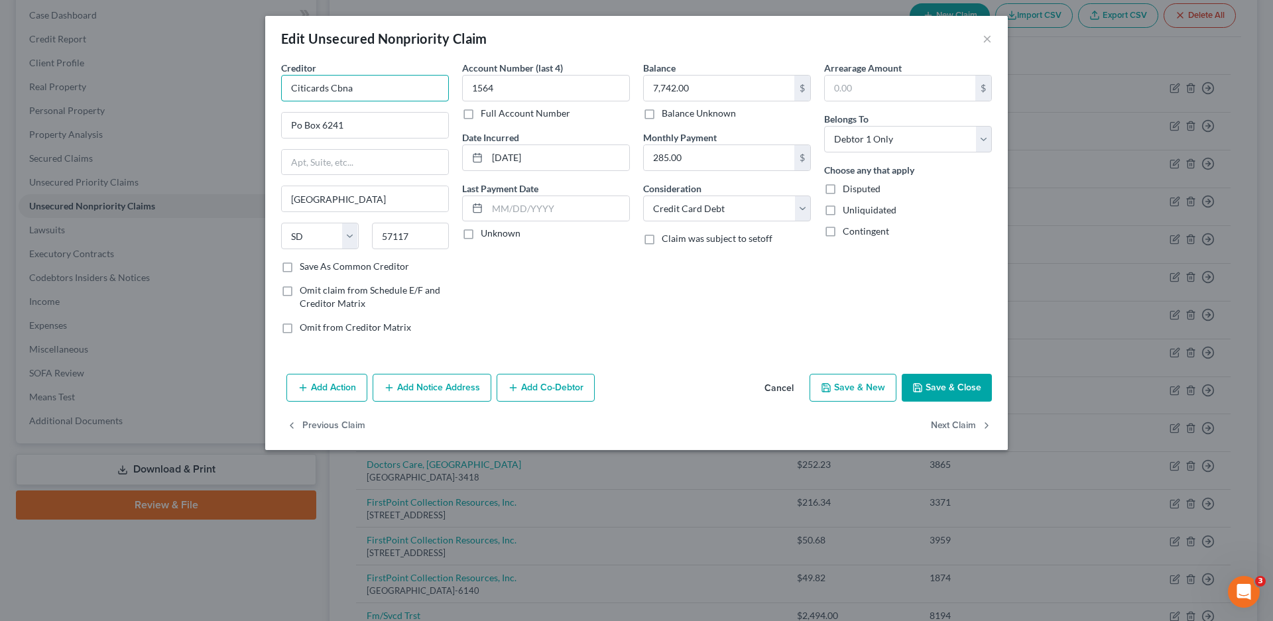
click at [364, 88] on input "Citicards Cbna" at bounding box center [365, 88] width 168 height 27
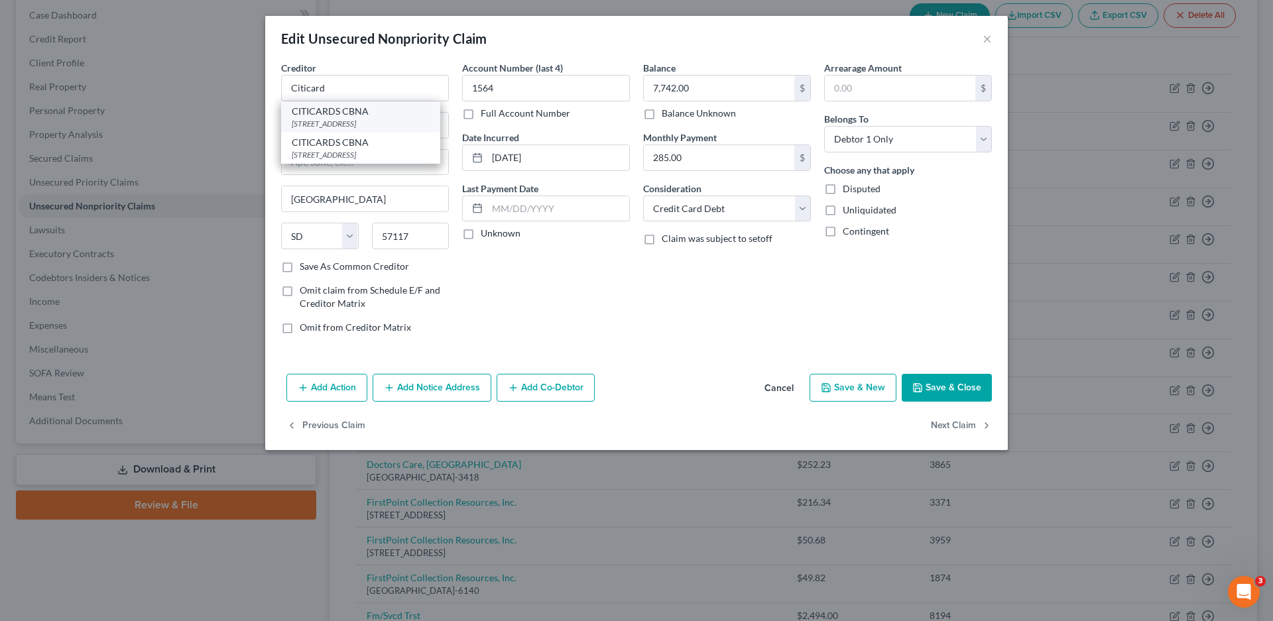
click at [343, 118] on div "[STREET_ADDRESS]" at bounding box center [361, 123] width 138 height 11
click at [481, 235] on label "Unknown" at bounding box center [501, 233] width 40 height 13
click at [486, 235] on input "Unknown" at bounding box center [490, 231] width 9 height 9
click at [937, 385] on button "Save & Close" at bounding box center [947, 388] width 90 height 28
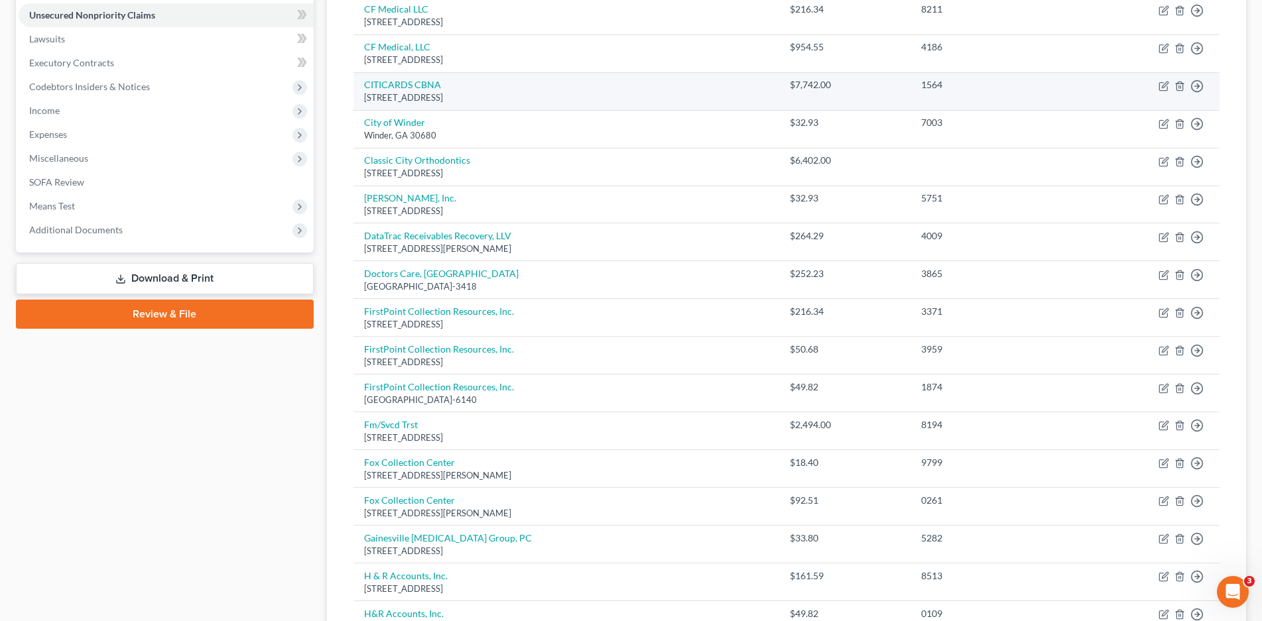
scroll to position [334, 0]
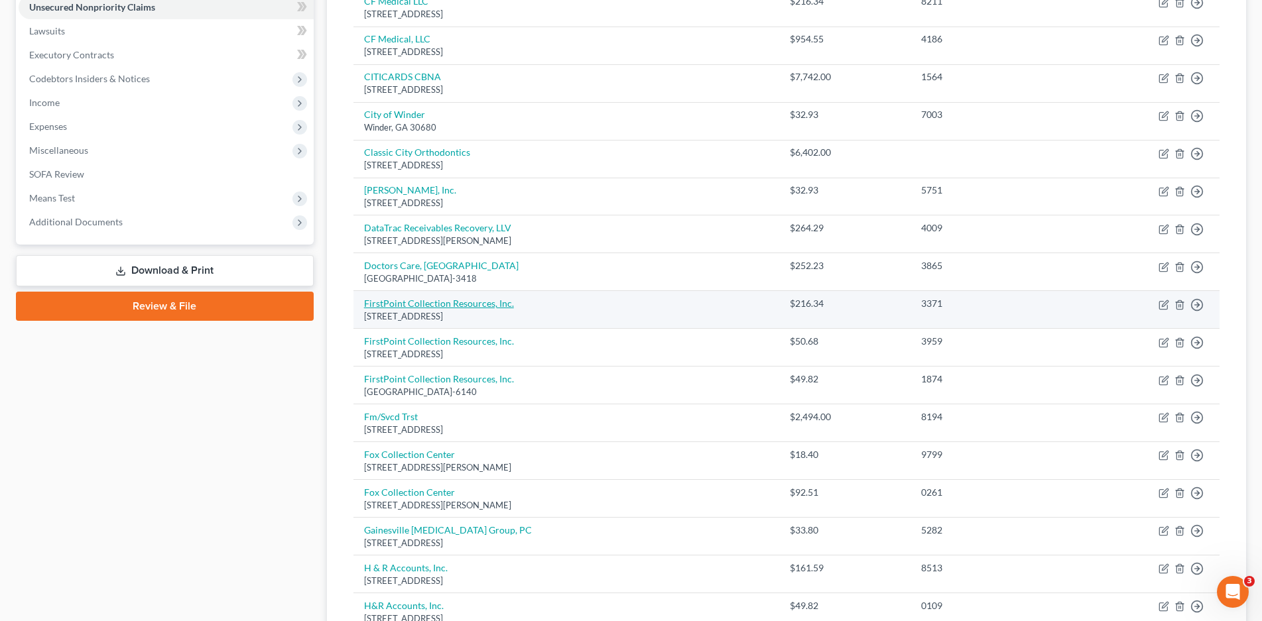
click at [476, 309] on link "FirstPoint Collection Resources, Inc." at bounding box center [439, 303] width 150 height 11
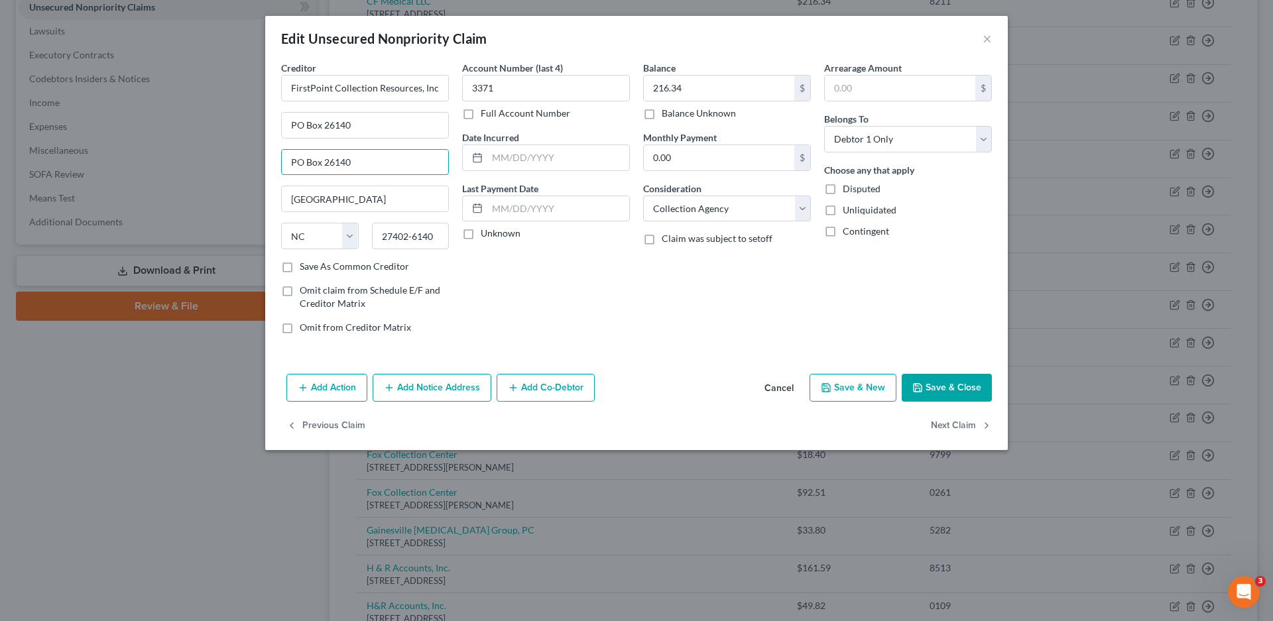
drag, startPoint x: 342, startPoint y: 160, endPoint x: 272, endPoint y: 158, distance: 70.3
click at [272, 158] on div "Creditor * FirstPoint Collection Resources, Inc. PO [GEOGRAPHIC_DATA] [US_STATE…" at bounding box center [636, 215] width 743 height 308
click at [300, 261] on label "Save As Common Creditor" at bounding box center [354, 266] width 109 height 13
click at [305, 261] on input "Save As Common Creditor" at bounding box center [309, 264] width 9 height 9
drag, startPoint x: 464, startPoint y: 229, endPoint x: 963, endPoint y: 377, distance: 520.8
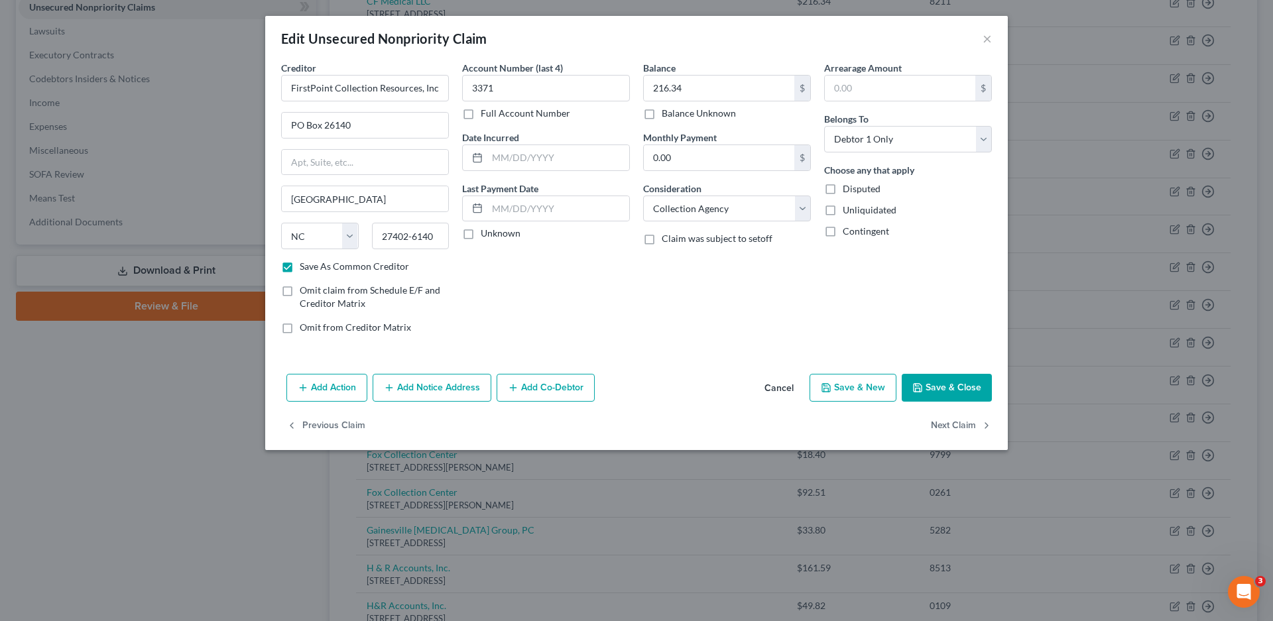
click at [481, 229] on label "Unknown" at bounding box center [501, 233] width 40 height 13
click at [486, 229] on input "Unknown" at bounding box center [490, 231] width 9 height 9
click at [958, 384] on button "Save & Close" at bounding box center [947, 388] width 90 height 28
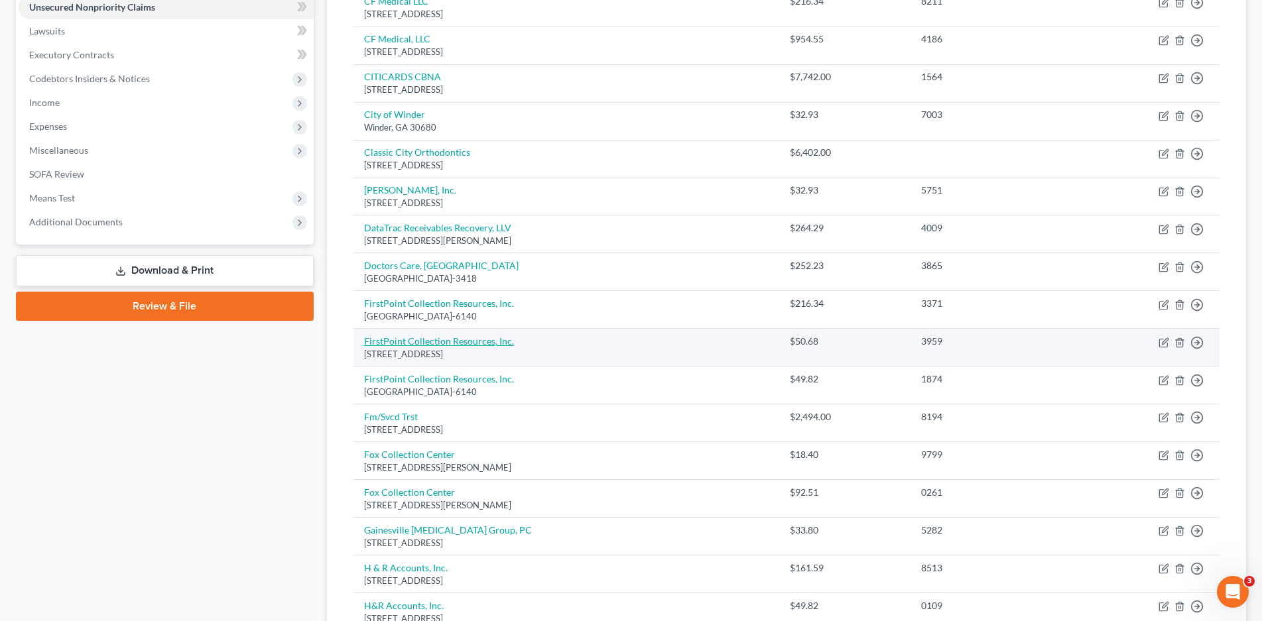
click at [439, 342] on link "FirstPoint Collection Resources, Inc." at bounding box center [439, 341] width 150 height 11
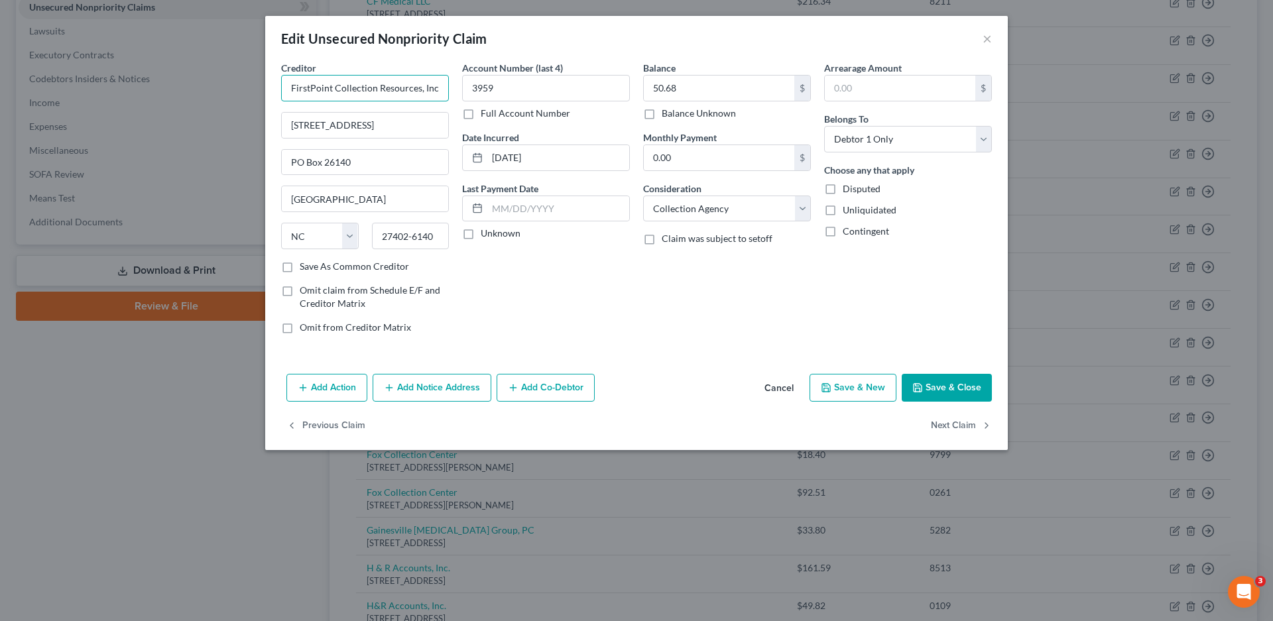
click at [438, 84] on input "FirstPoint Collection Resources, Inc." at bounding box center [365, 88] width 168 height 27
click at [377, 129] on div "[GEOGRAPHIC_DATA]-6140" at bounding box center [367, 123] width 150 height 11
click at [481, 232] on label "Unknown" at bounding box center [501, 233] width 40 height 13
click at [486, 232] on input "Unknown" at bounding box center [490, 231] width 9 height 9
click at [966, 384] on button "Save & Close" at bounding box center [947, 388] width 90 height 28
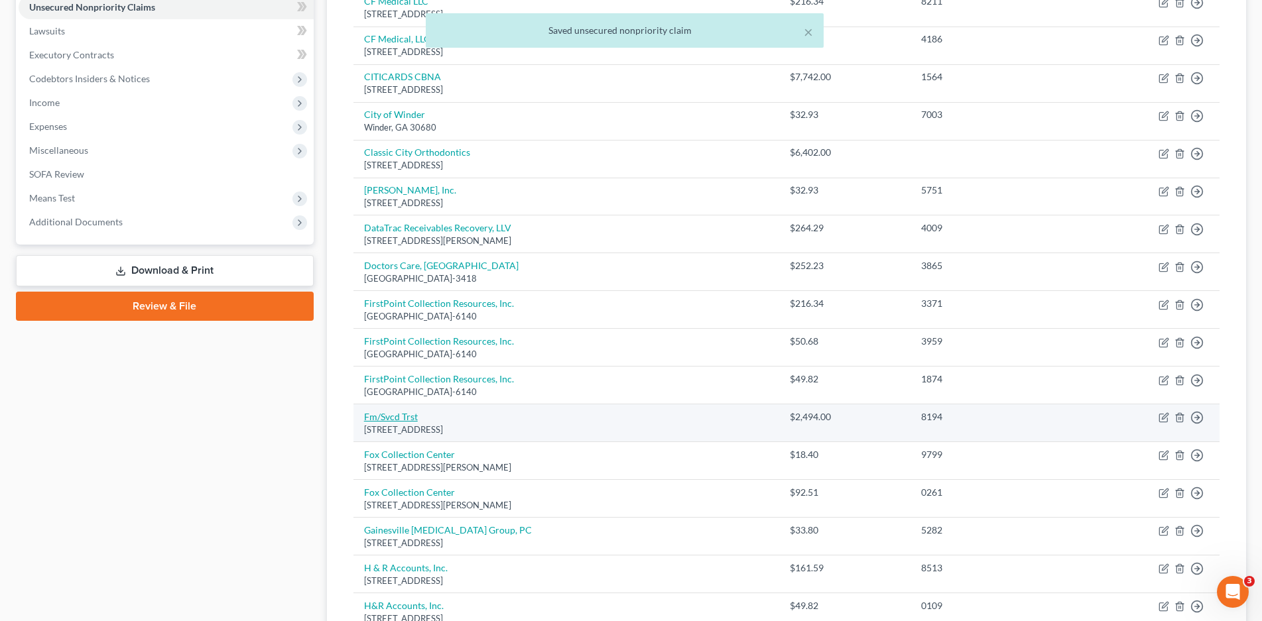
click at [394, 418] on link "Fm/Svcd Trst" at bounding box center [391, 416] width 54 height 11
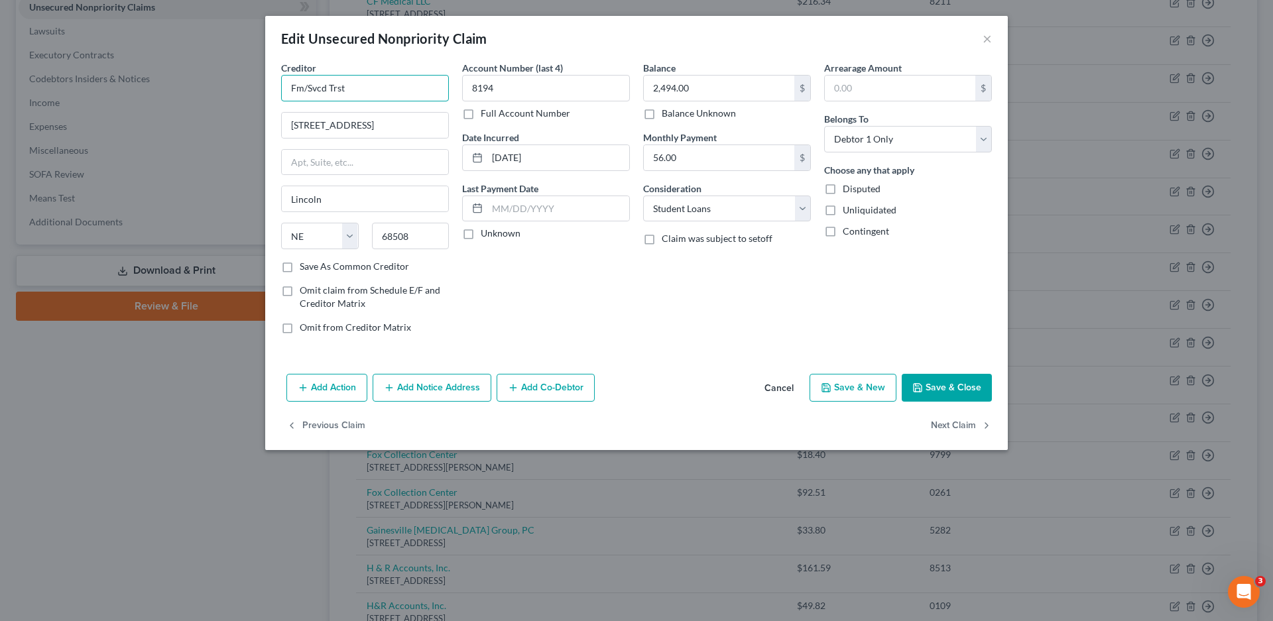
drag, startPoint x: 361, startPoint y: 87, endPoint x: 260, endPoint y: 97, distance: 101.4
click at [260, 97] on div "Edit Unsecured Nonpriority Claim × Creditor * Fm/Svcd Trst [STREET_ADDRESS] [US…" at bounding box center [636, 310] width 1273 height 621
click at [350, 92] on input "Fm/Svcd Trst" at bounding box center [365, 88] width 168 height 27
drag, startPoint x: 349, startPoint y: 87, endPoint x: 235, endPoint y: 98, distance: 115.3
click at [235, 98] on div "Edit Unsecured Nonpriority Claim × Creditor * Fm/Svcd Trst [STREET_ADDRESS] [US…" at bounding box center [636, 310] width 1273 height 621
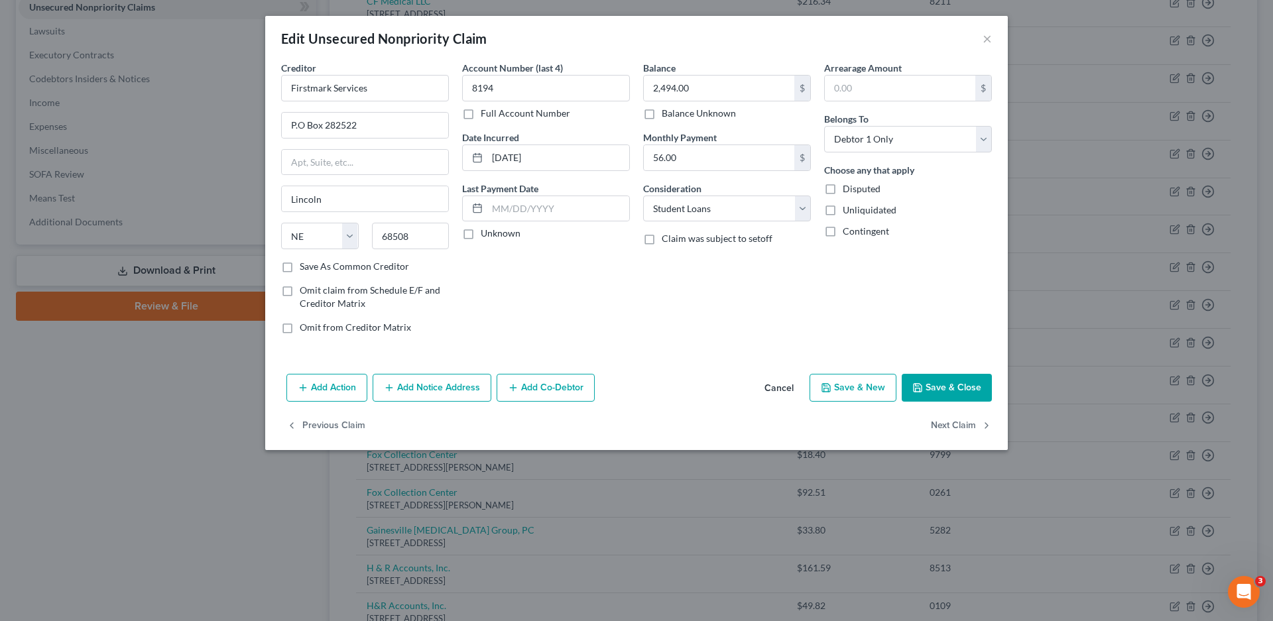
click at [300, 268] on label "Save As Common Creditor" at bounding box center [354, 266] width 109 height 13
click at [305, 268] on input "Save As Common Creditor" at bounding box center [309, 264] width 9 height 9
click at [481, 233] on label "Unknown" at bounding box center [501, 233] width 40 height 13
click at [486, 233] on input "Unknown" at bounding box center [490, 231] width 9 height 9
click at [955, 389] on button "Save & Close" at bounding box center [947, 388] width 90 height 28
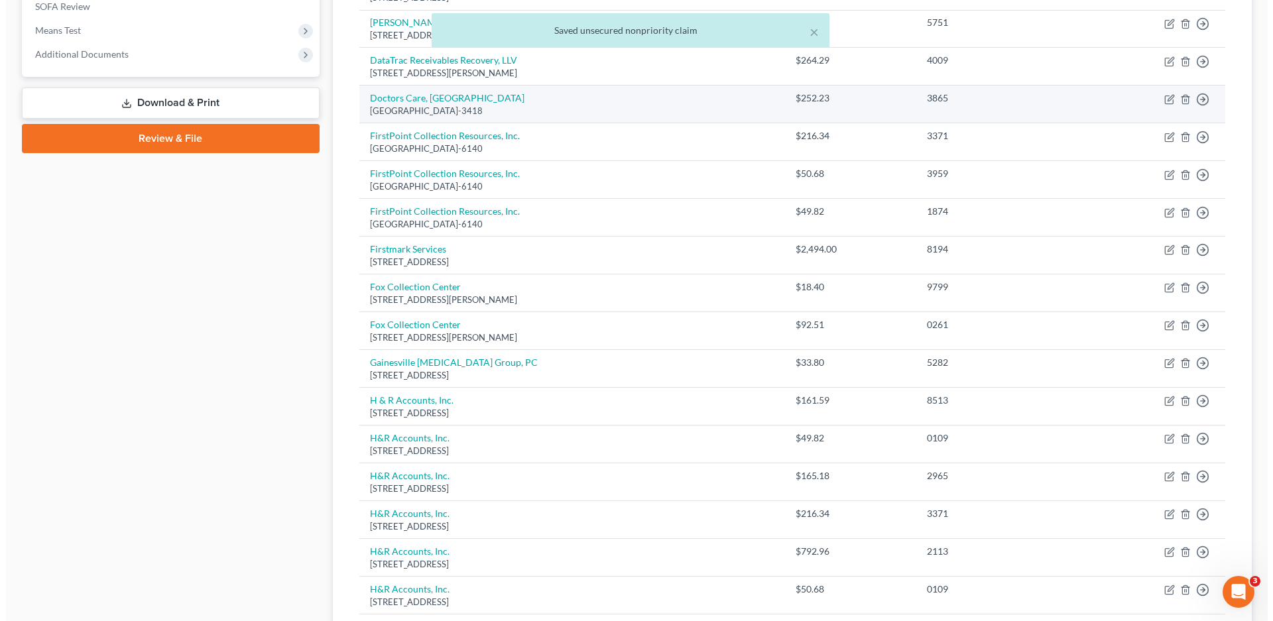
scroll to position [533, 0]
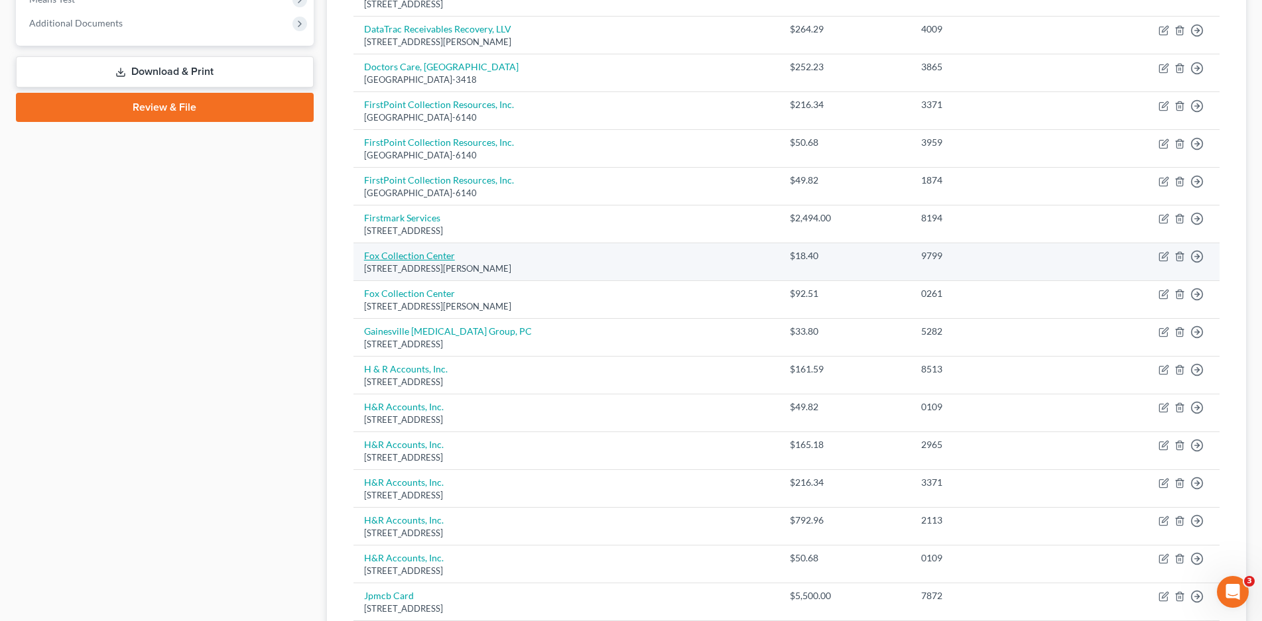
click at [406, 259] on link "Fox Collection Center" at bounding box center [409, 255] width 91 height 11
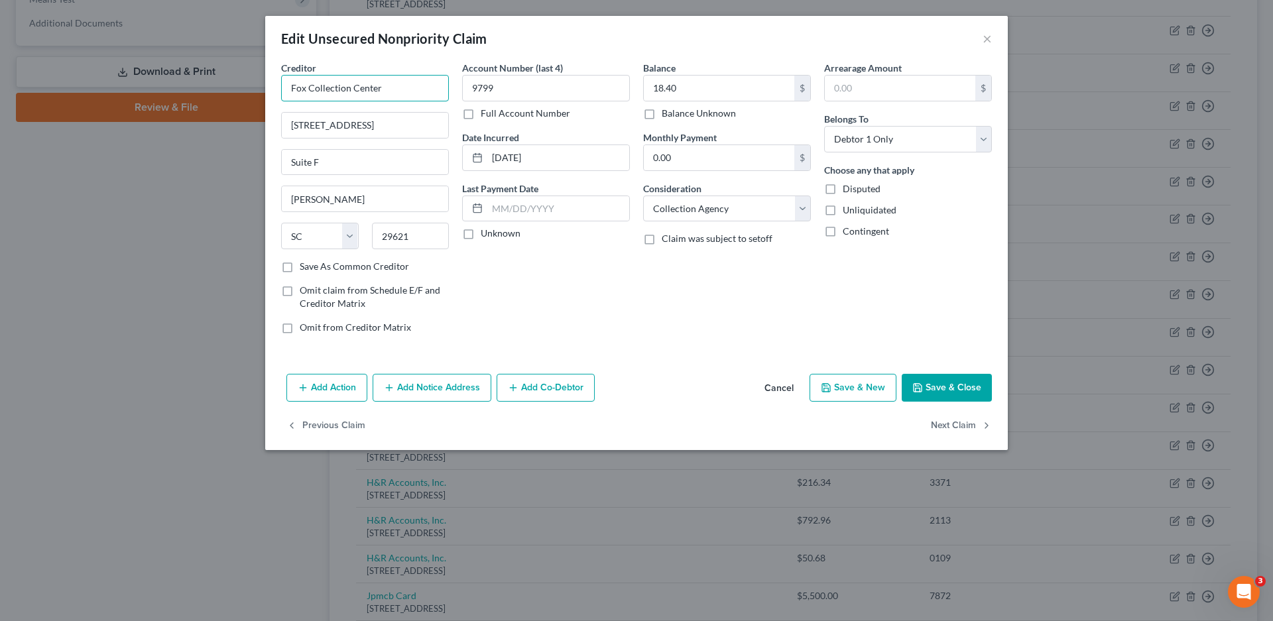
drag, startPoint x: 385, startPoint y: 88, endPoint x: 262, endPoint y: 94, distance: 122.8
click at [262, 94] on div "Edit Unsecured Nonpriority Claim × Creditor * Fox Collection Center [STREET_ADD…" at bounding box center [636, 310] width 1273 height 621
click at [379, 126] on input "[STREET_ADDRESS]" at bounding box center [365, 125] width 166 height 25
drag, startPoint x: 379, startPoint y: 126, endPoint x: 257, endPoint y: 128, distance: 122.0
click at [257, 128] on div "Edit Unsecured Nonpriority Claim × Creditor * Fox Collection Center [STREET_ADD…" at bounding box center [636, 310] width 1273 height 621
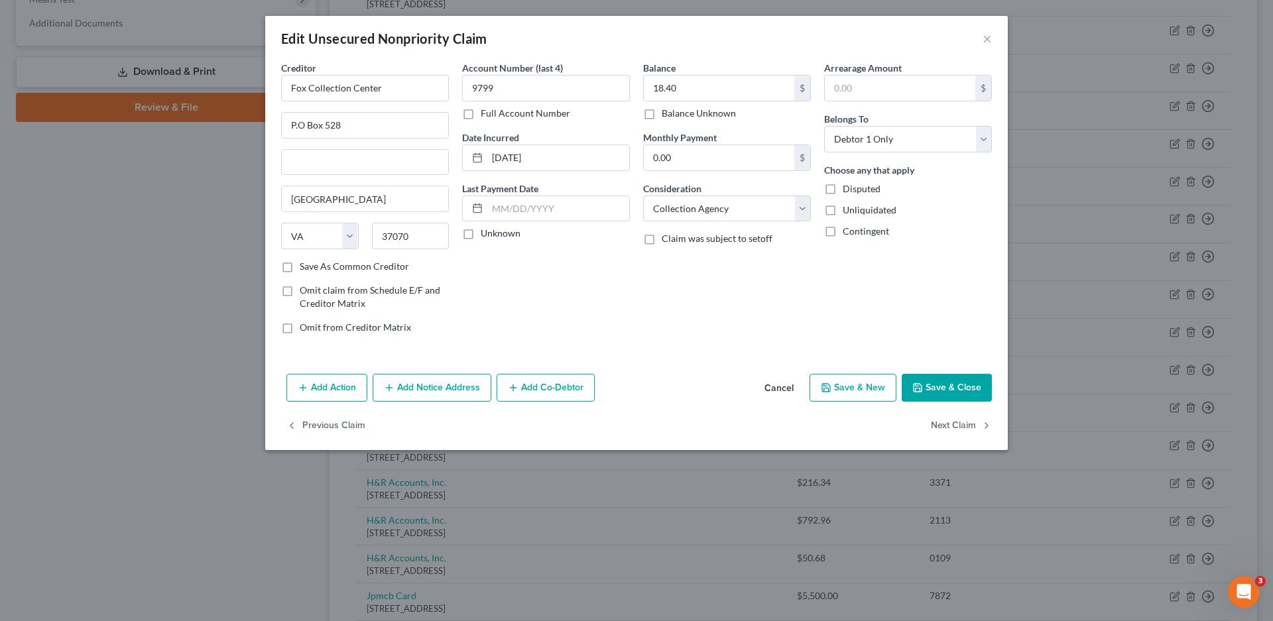
click at [300, 266] on label "Save As Common Creditor" at bounding box center [354, 266] width 109 height 13
click at [305, 266] on input "Save As Common Creditor" at bounding box center [309, 264] width 9 height 9
click at [481, 235] on label "Unknown" at bounding box center [501, 233] width 40 height 13
click at [486, 235] on input "Unknown" at bounding box center [490, 231] width 9 height 9
drag, startPoint x: 950, startPoint y: 375, endPoint x: 943, endPoint y: 375, distance: 6.7
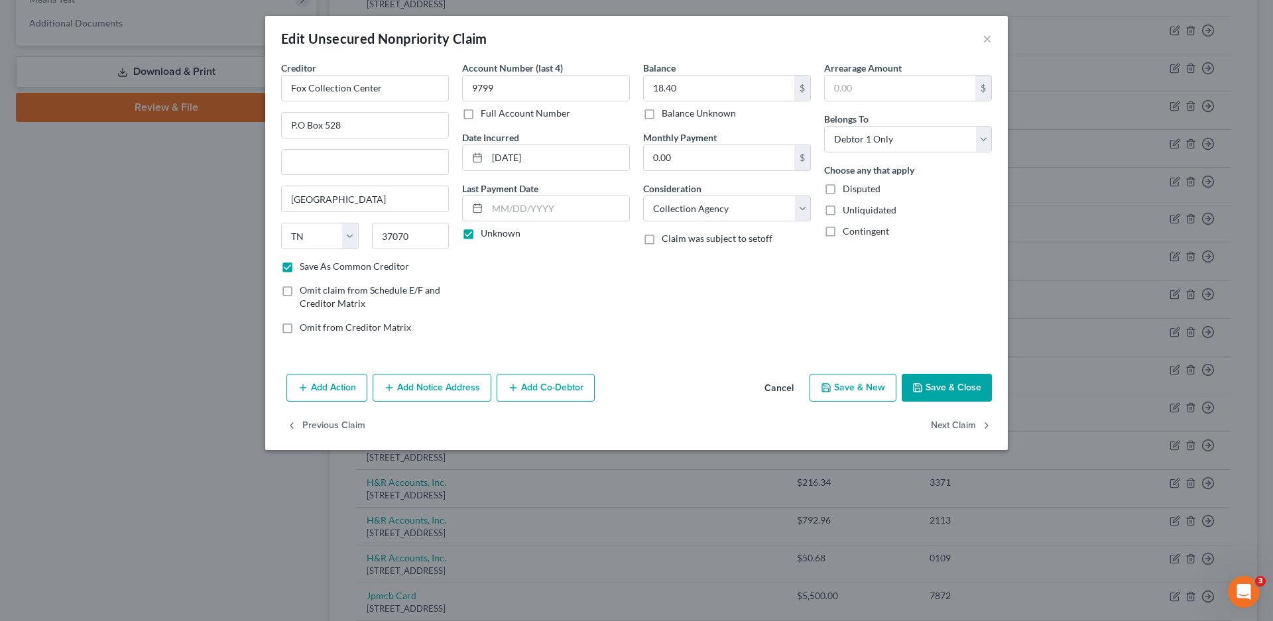
click at [950, 374] on button "Save & Close" at bounding box center [947, 388] width 90 height 28
